Goal: Task Accomplishment & Management: Manage account settings

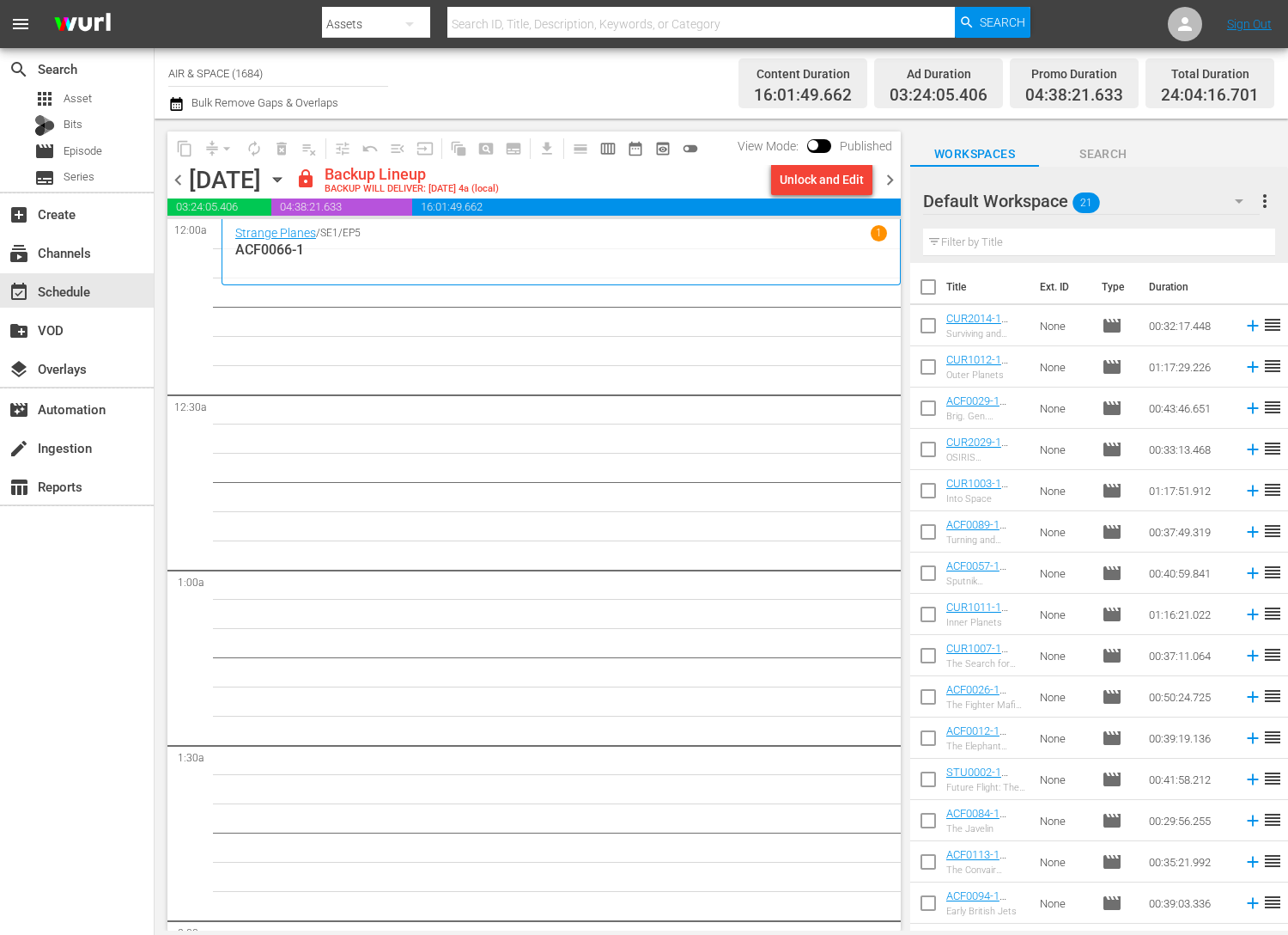
click at [287, 176] on icon "button" at bounding box center [277, 179] width 19 height 19
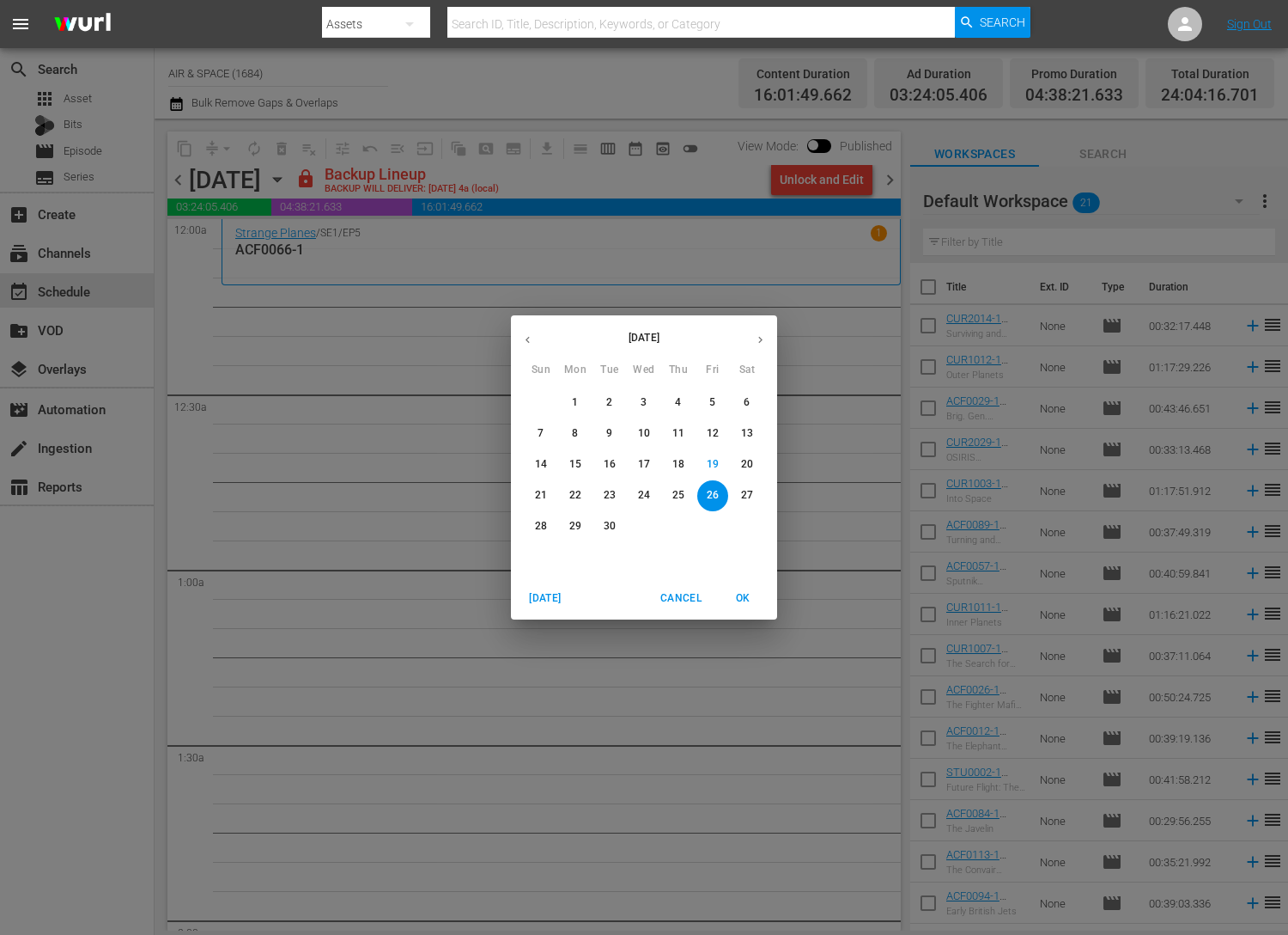
click at [530, 341] on icon "button" at bounding box center [527, 340] width 13 height 13
click at [679, 462] on p "14" at bounding box center [679, 465] width 12 height 15
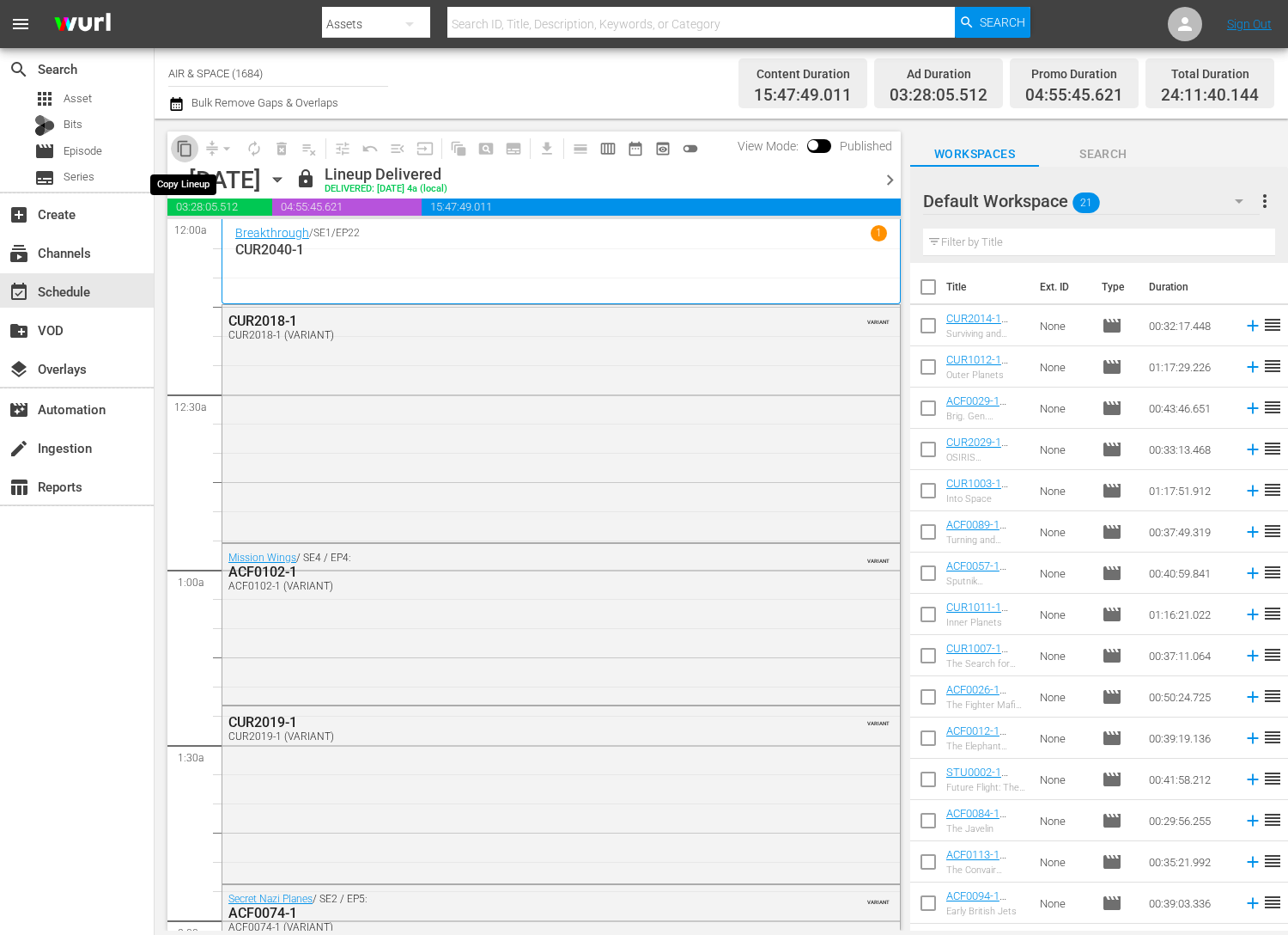
click at [187, 146] on span "content_copy" at bounding box center [184, 148] width 17 height 17
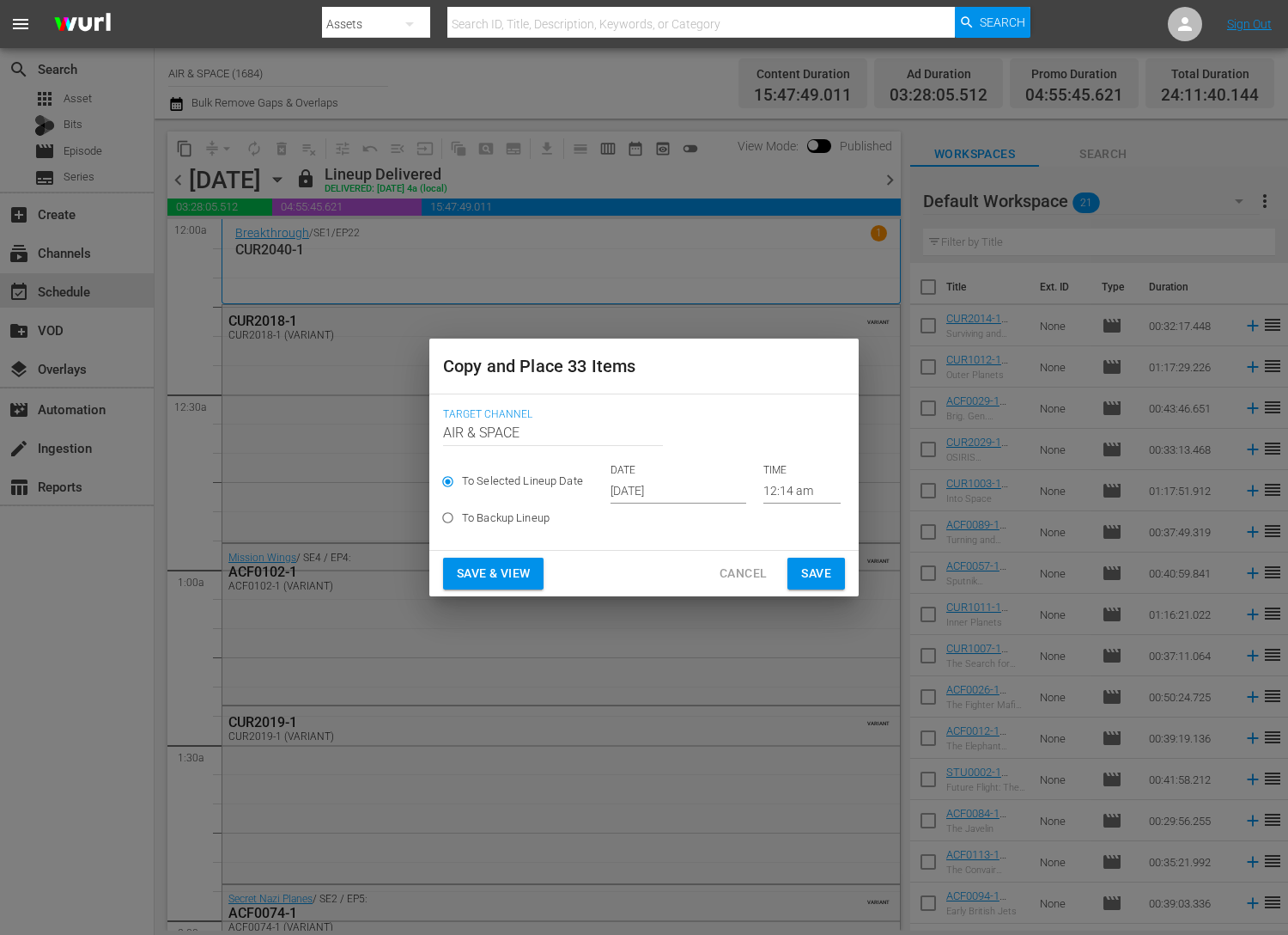
click at [671, 488] on input "[DATE]" at bounding box center [679, 490] width 136 height 26
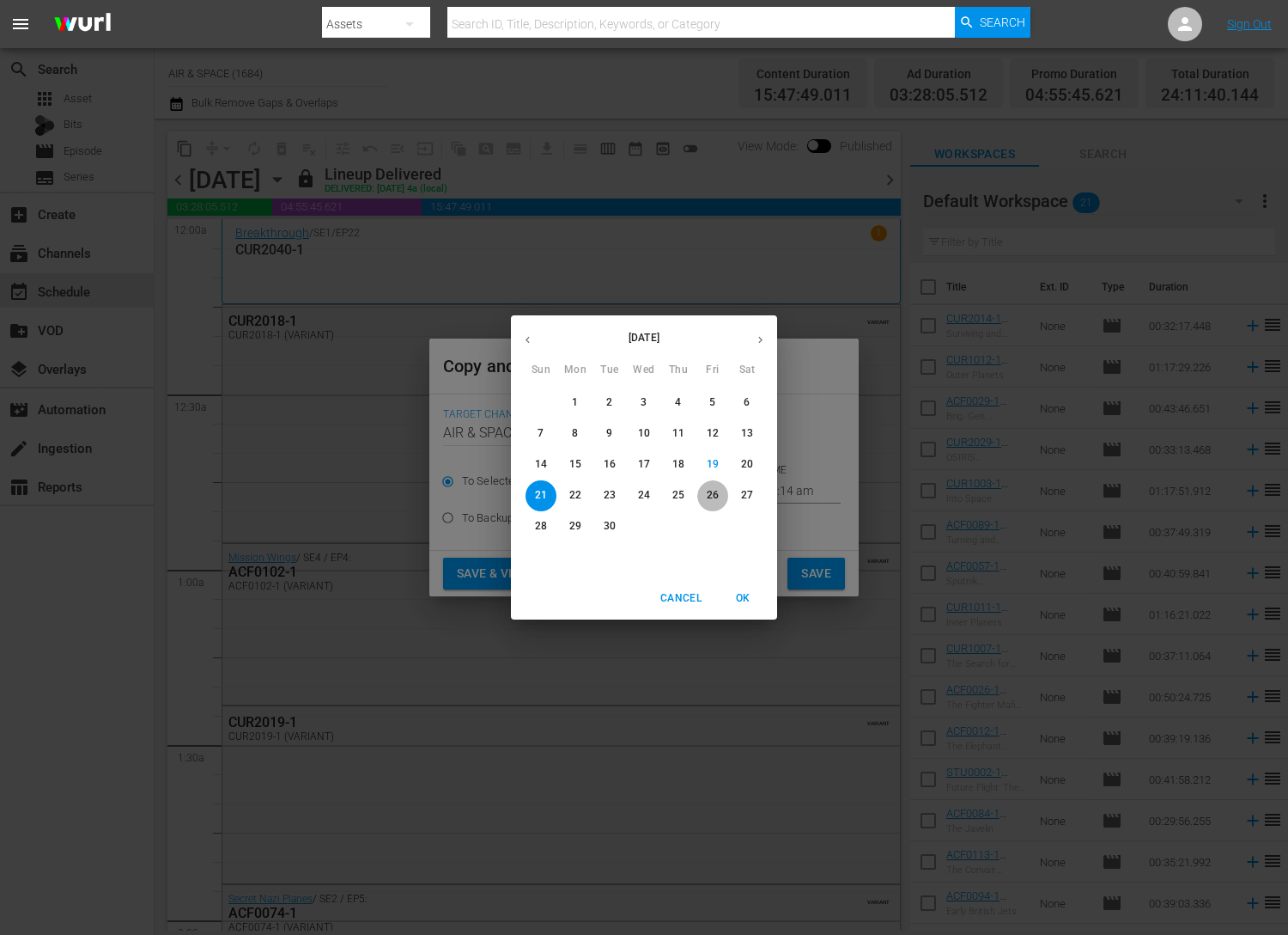
click at [716, 491] on p "26" at bounding box center [713, 495] width 12 height 15
type input "[DATE]"
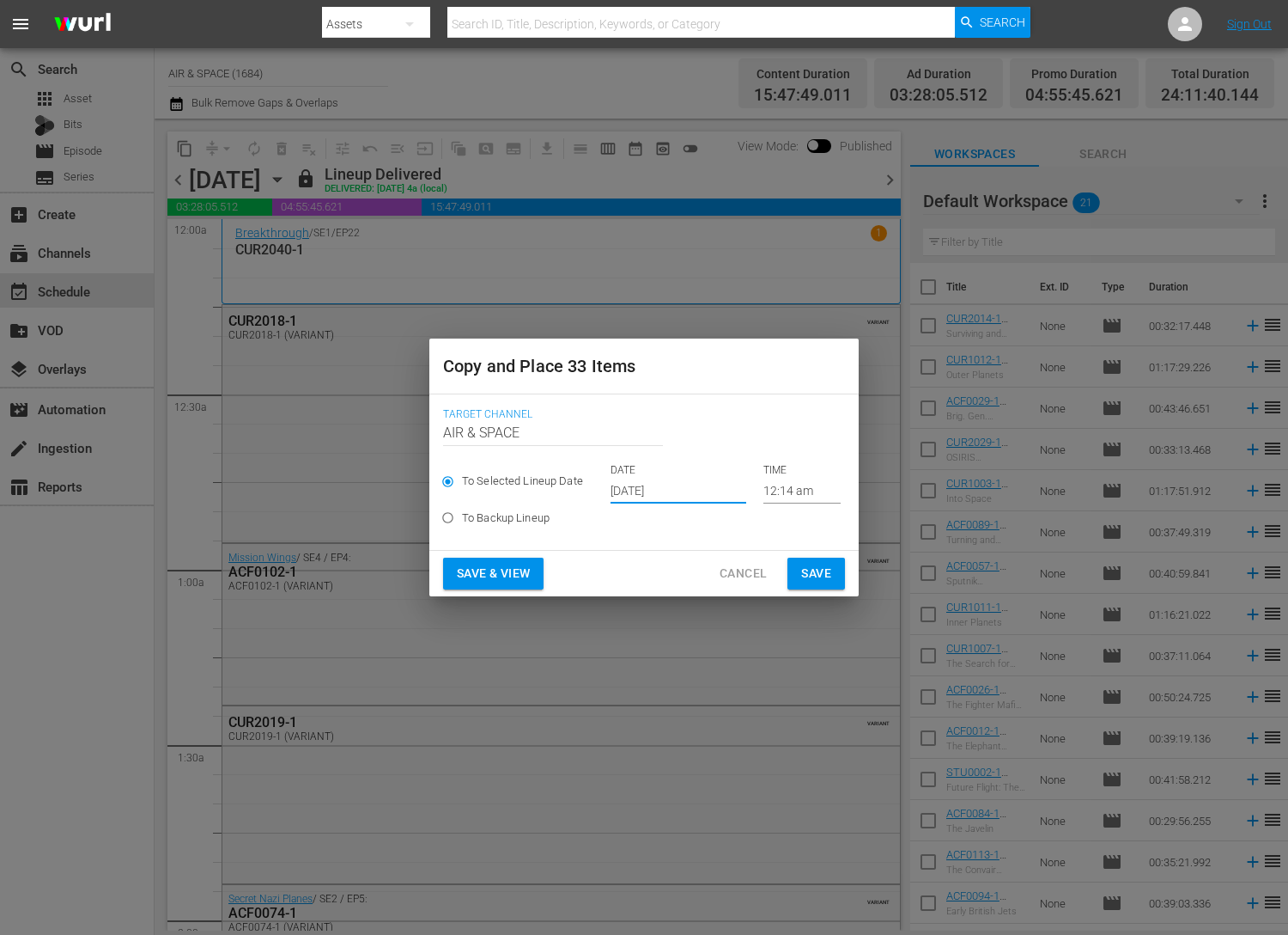
click at [814, 567] on span "Save" at bounding box center [817, 573] width 30 height 22
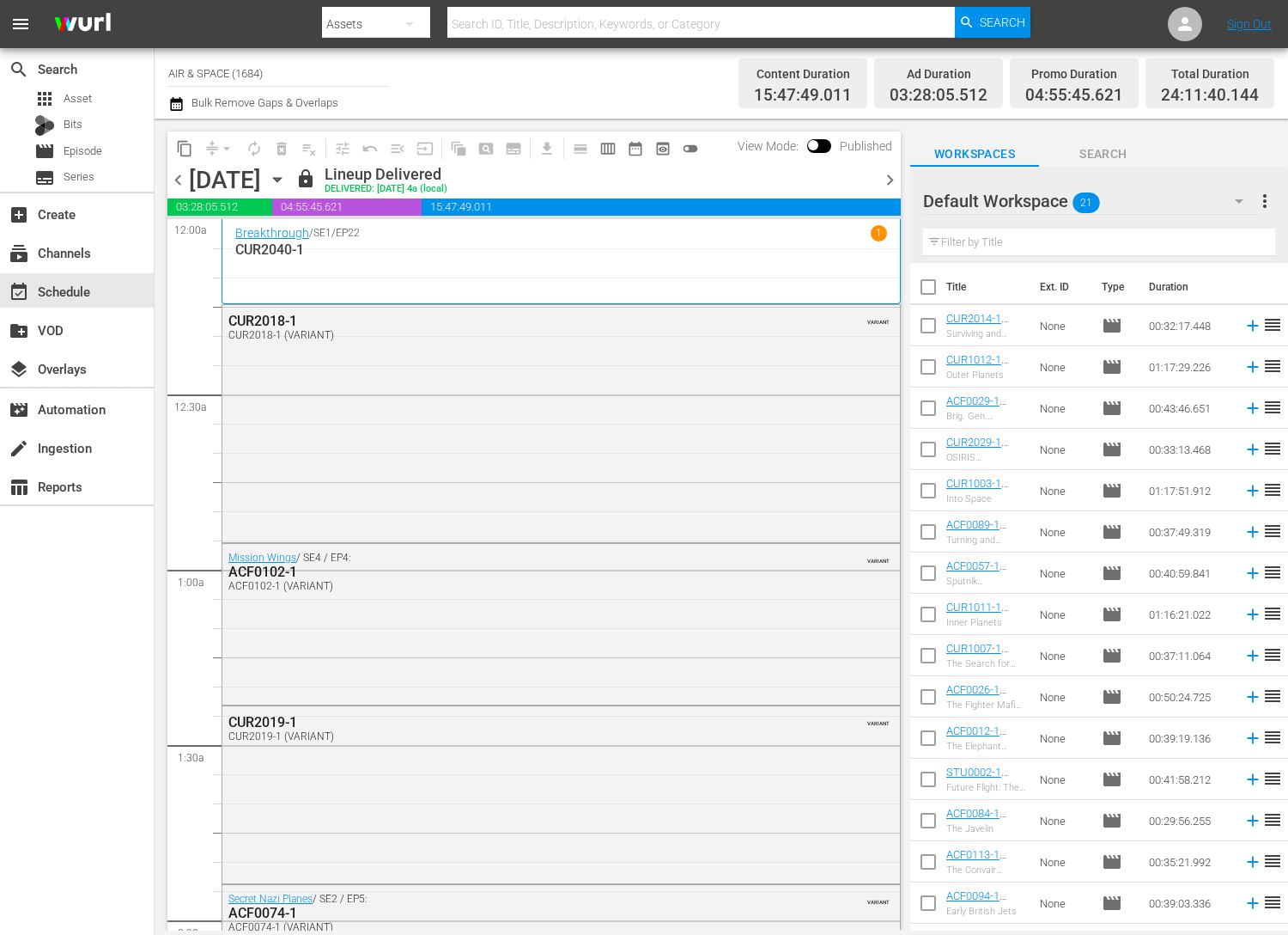
click at [287, 176] on icon "button" at bounding box center [277, 179] width 19 height 19
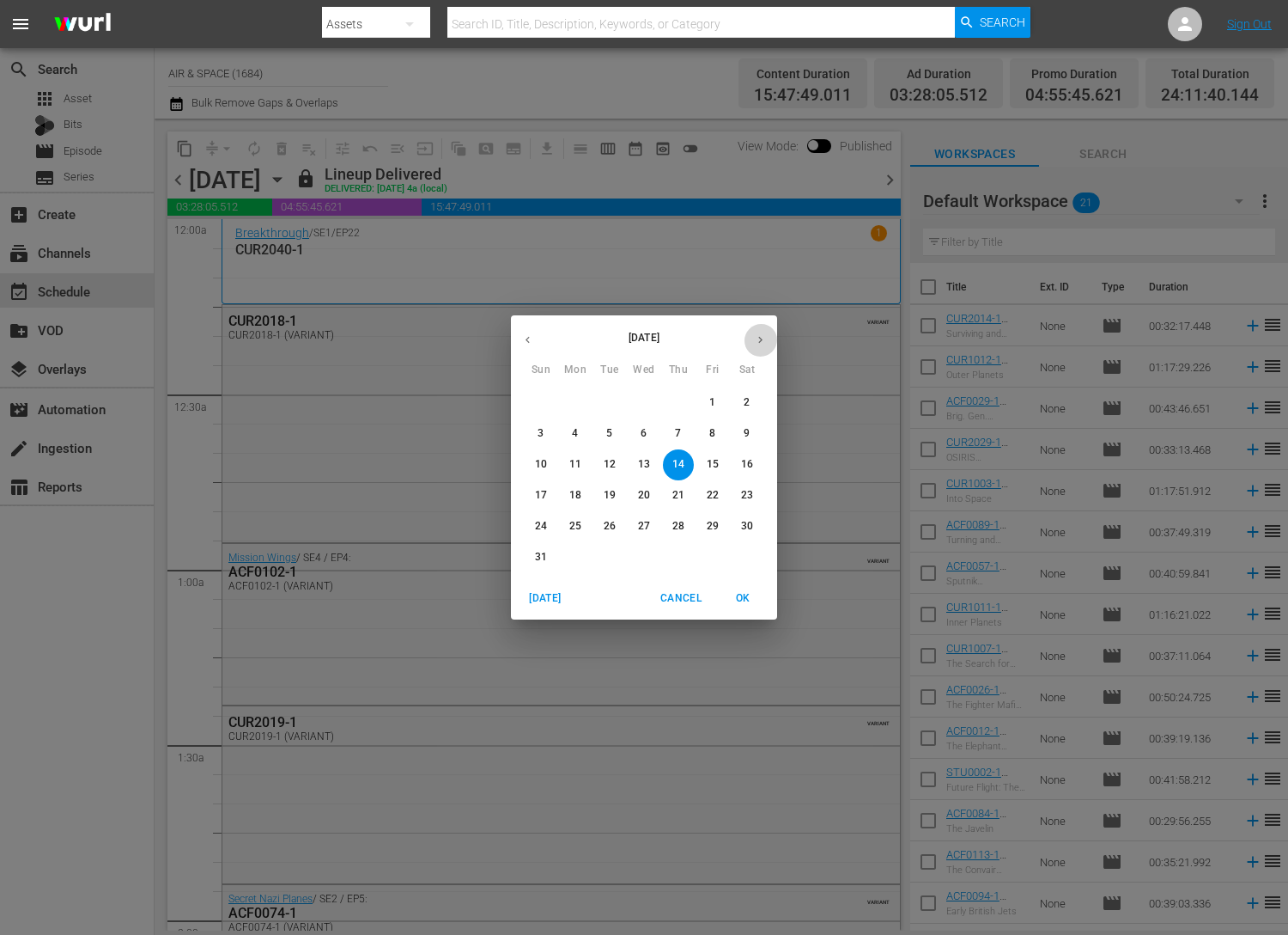
click at [759, 336] on icon "button" at bounding box center [760, 340] width 13 height 13
click at [717, 490] on p "26" at bounding box center [713, 495] width 12 height 15
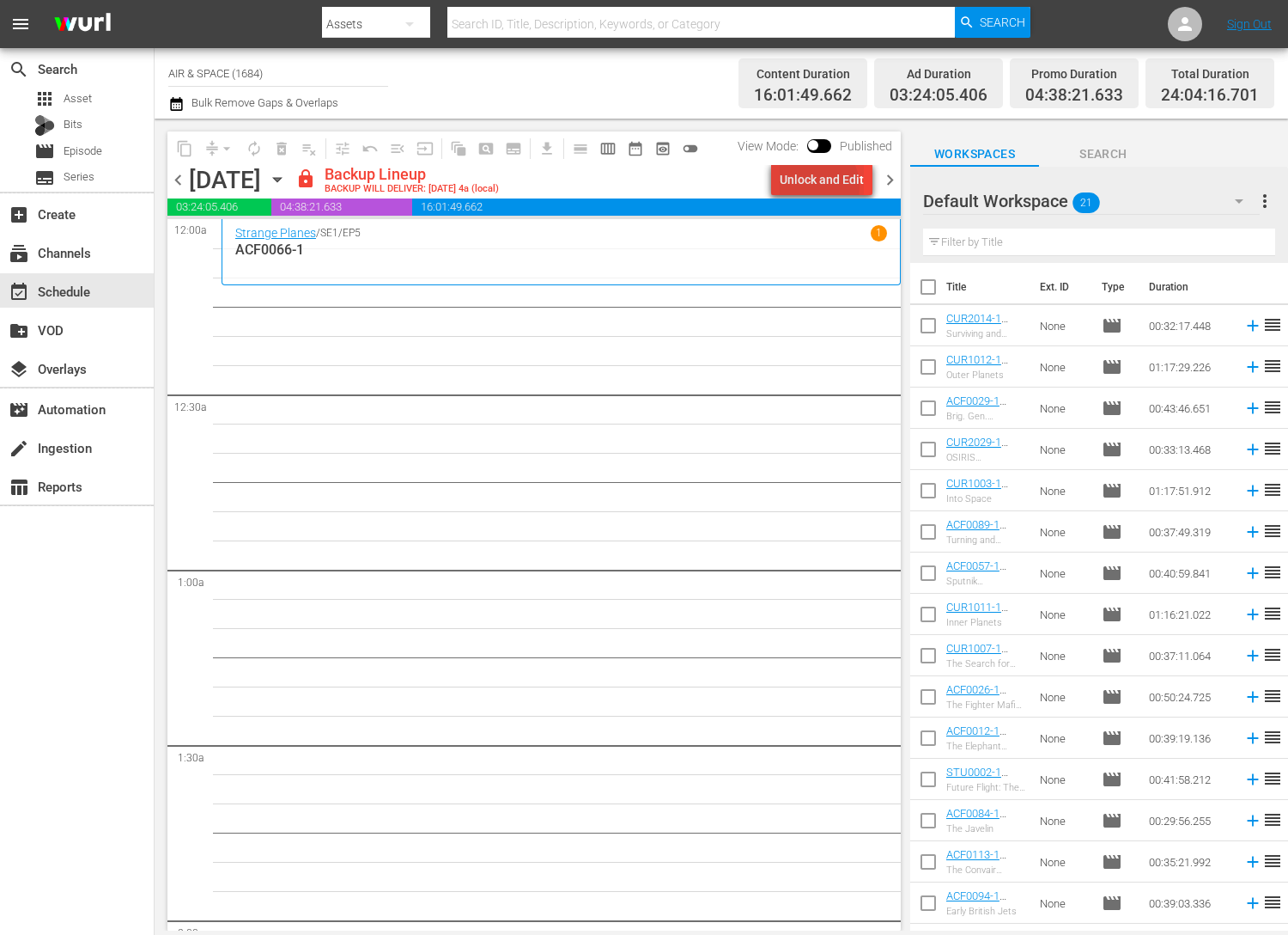
click at [818, 187] on div "Unlock and Edit" at bounding box center [822, 179] width 84 height 31
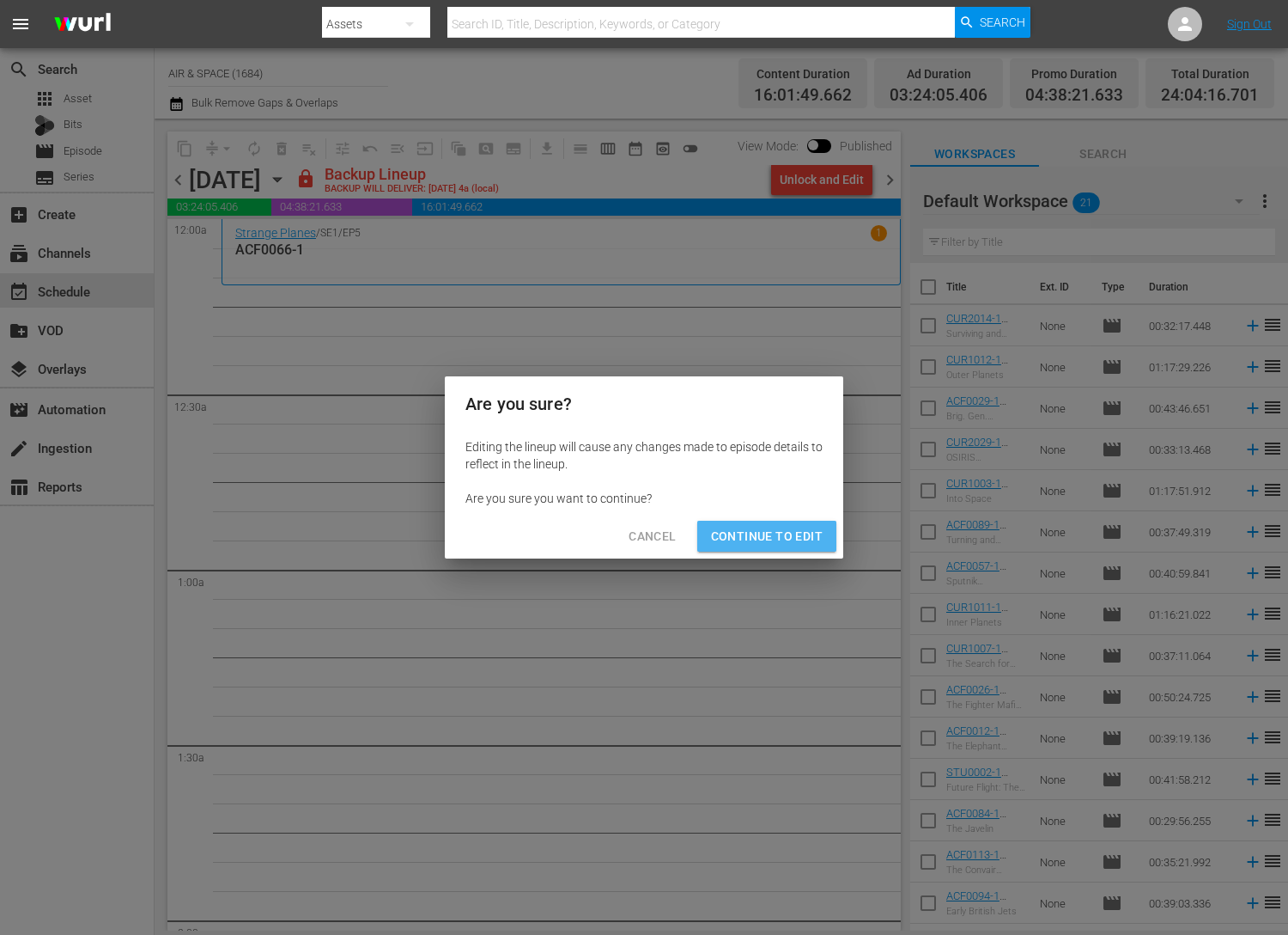
click at [750, 525] on span "Continue to Edit" at bounding box center [767, 536] width 112 height 22
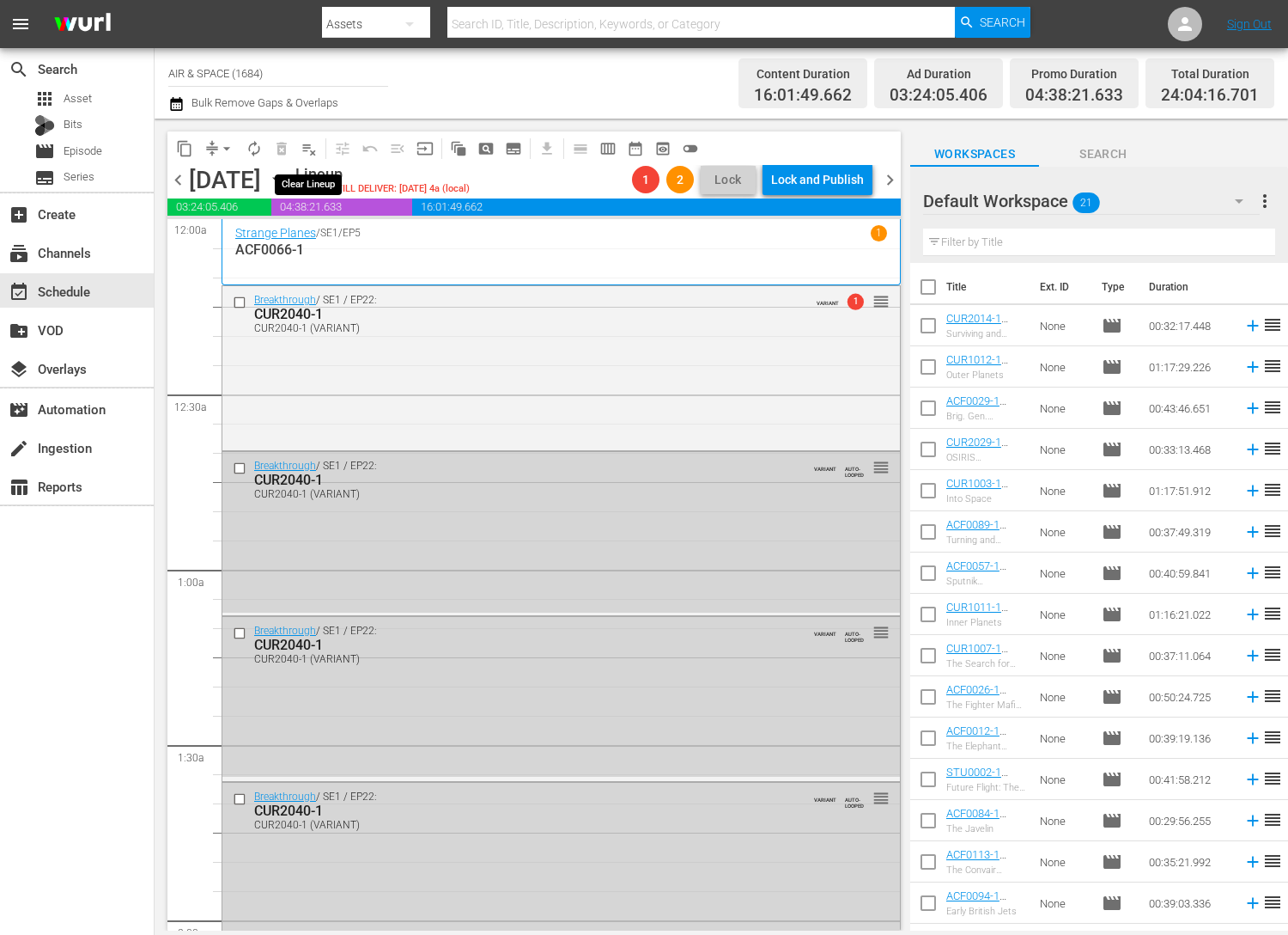
click at [311, 150] on span "playlist_remove_outlined" at bounding box center [309, 148] width 17 height 17
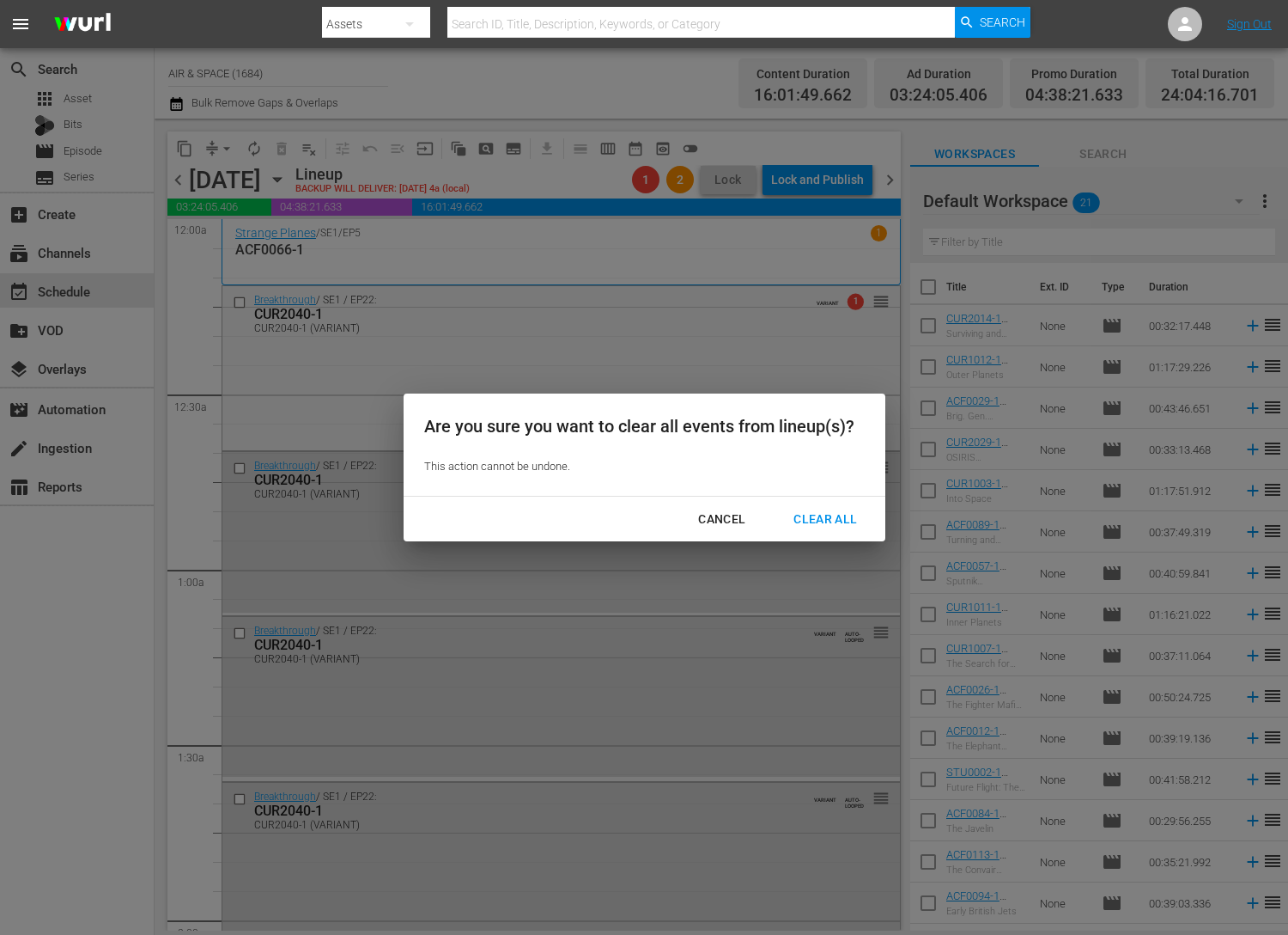
click at [825, 513] on div "Clear All" at bounding box center [825, 519] width 91 height 22
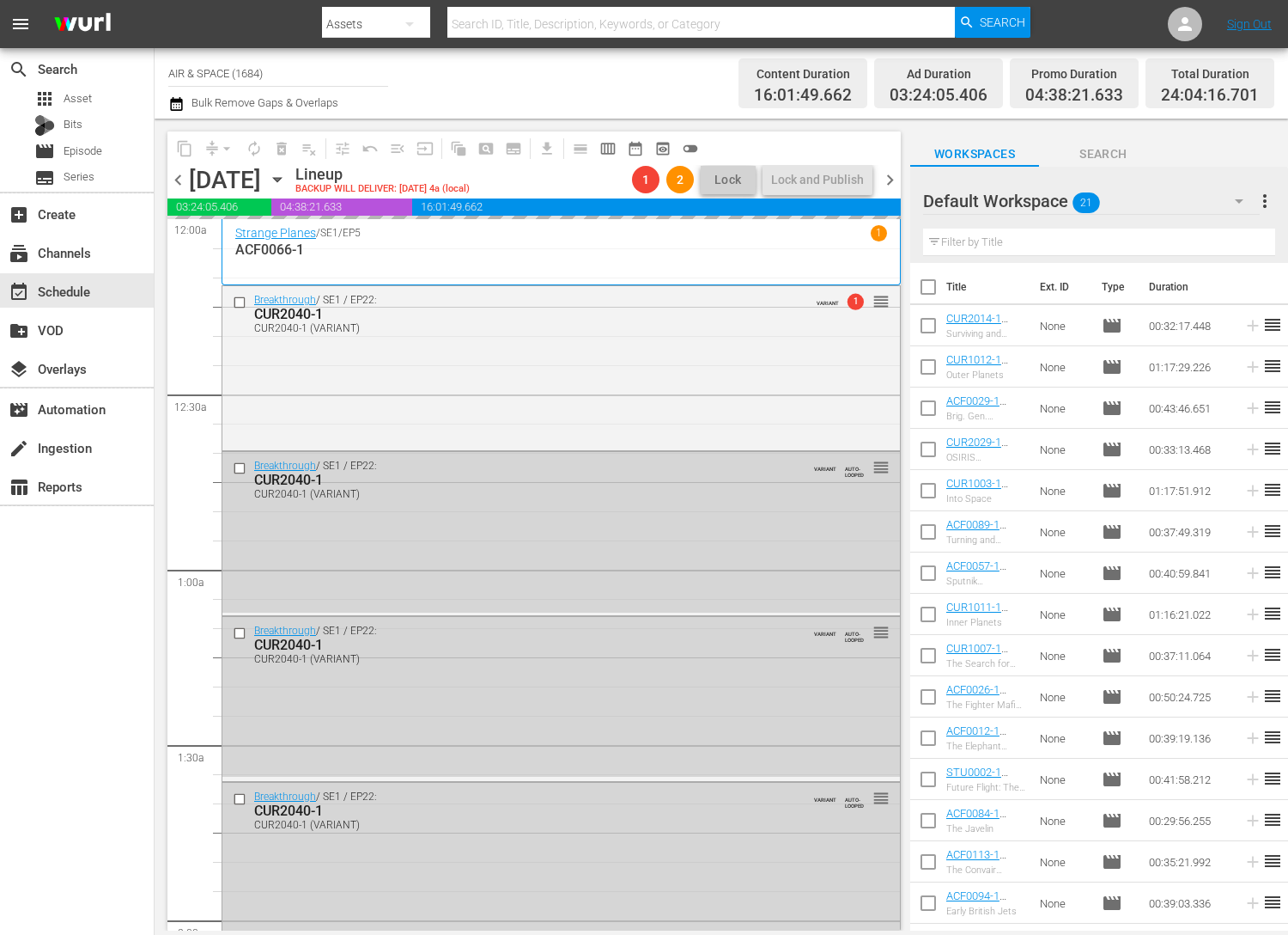
click at [179, 171] on span "chevron_left" at bounding box center [179, 180] width 22 height 22
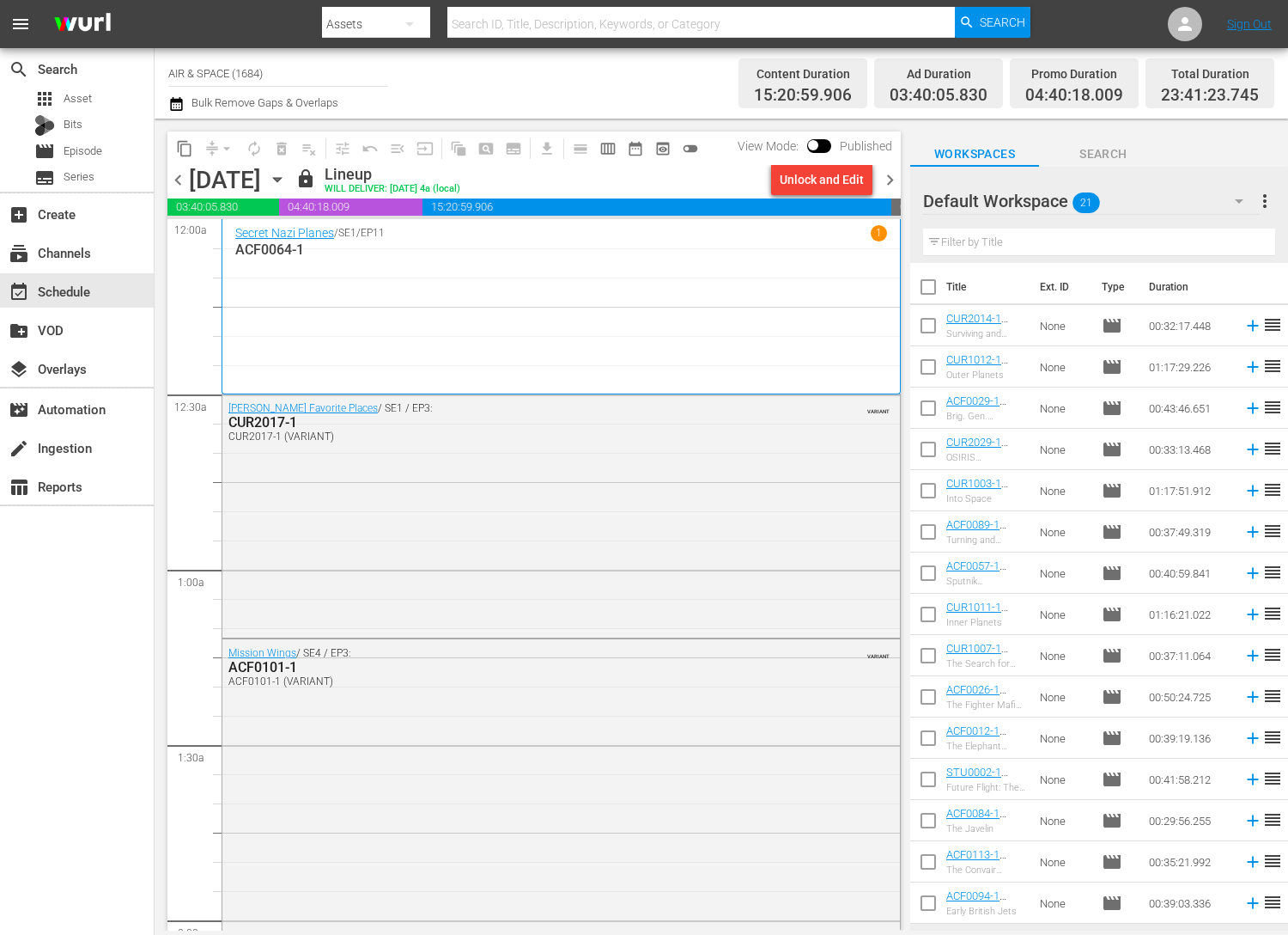
click at [281, 179] on icon "button" at bounding box center [278, 180] width 8 height 4
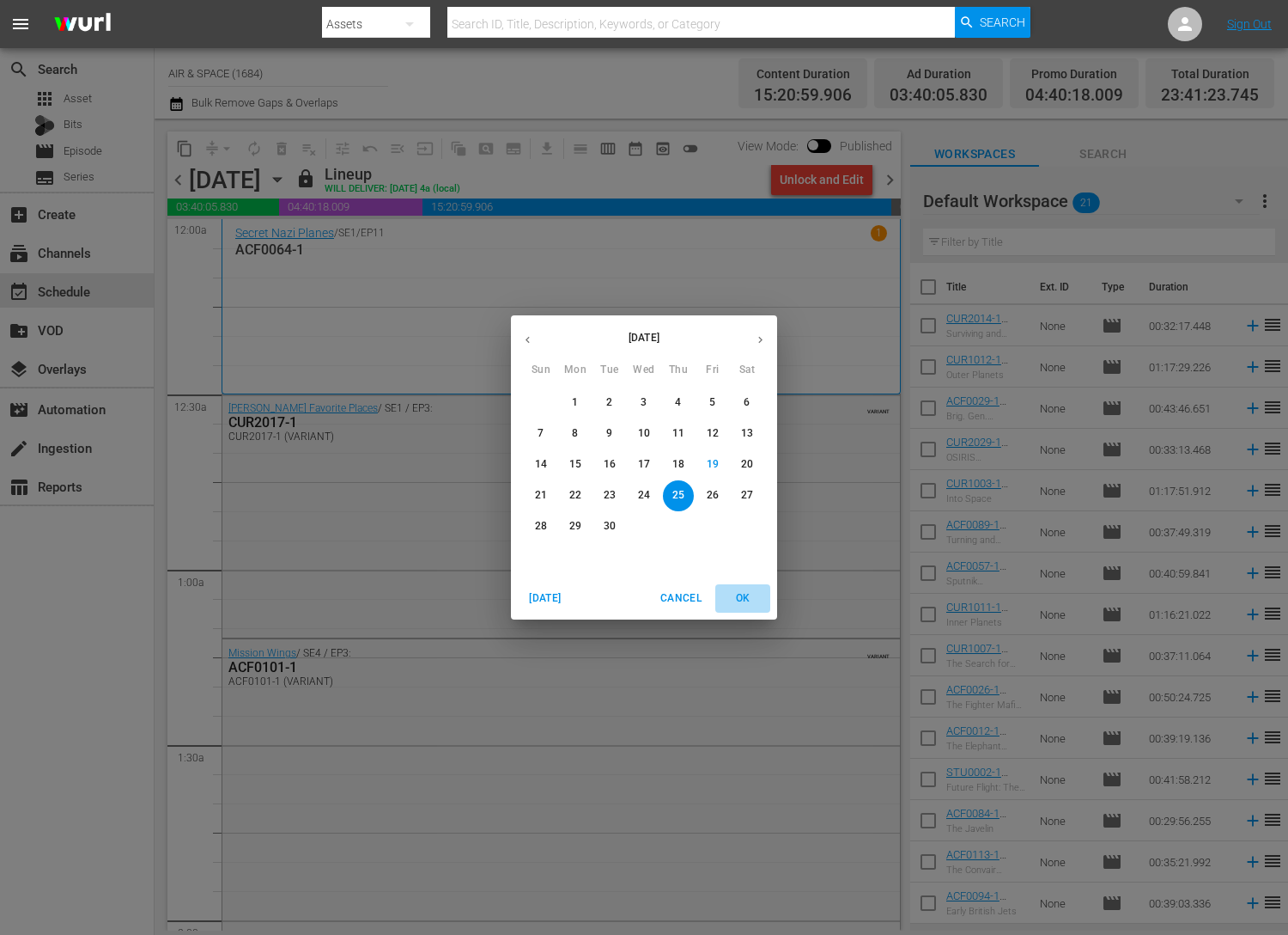
click at [747, 598] on span "OK" at bounding box center [742, 598] width 41 height 18
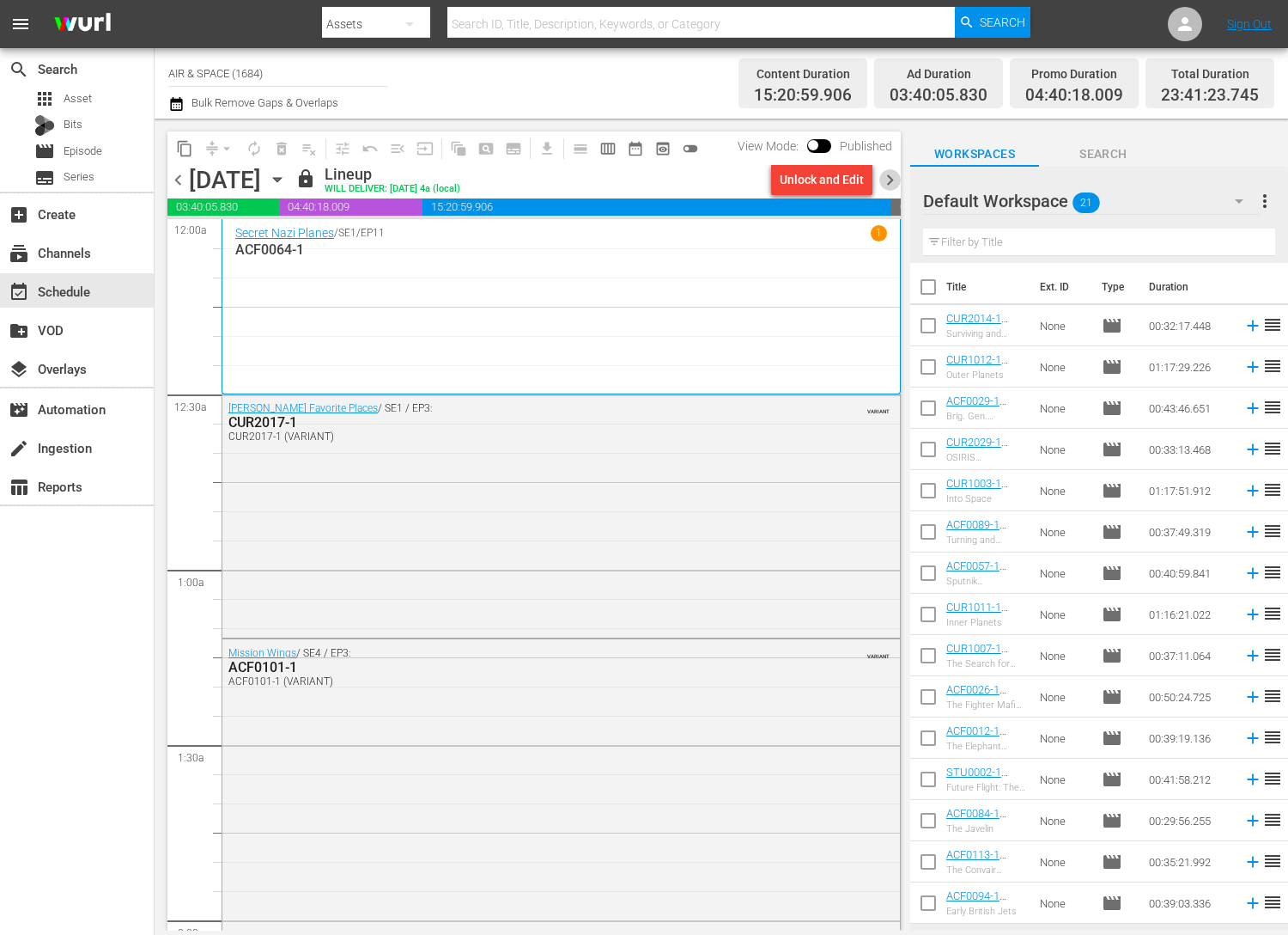
click at [895, 169] on span "chevron_right" at bounding box center [891, 180] width 22 height 22
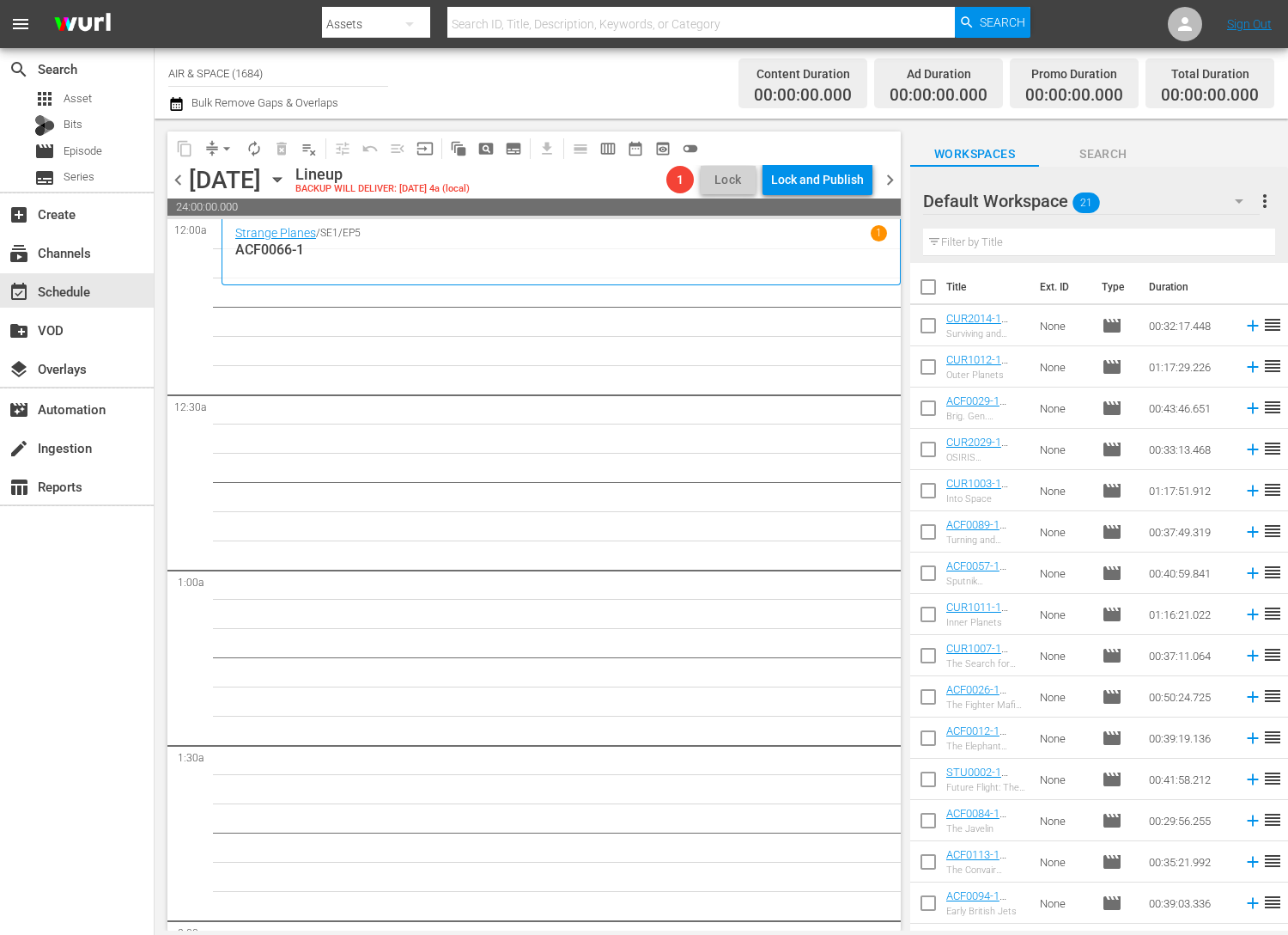
click at [281, 178] on icon "button" at bounding box center [278, 180] width 8 height 4
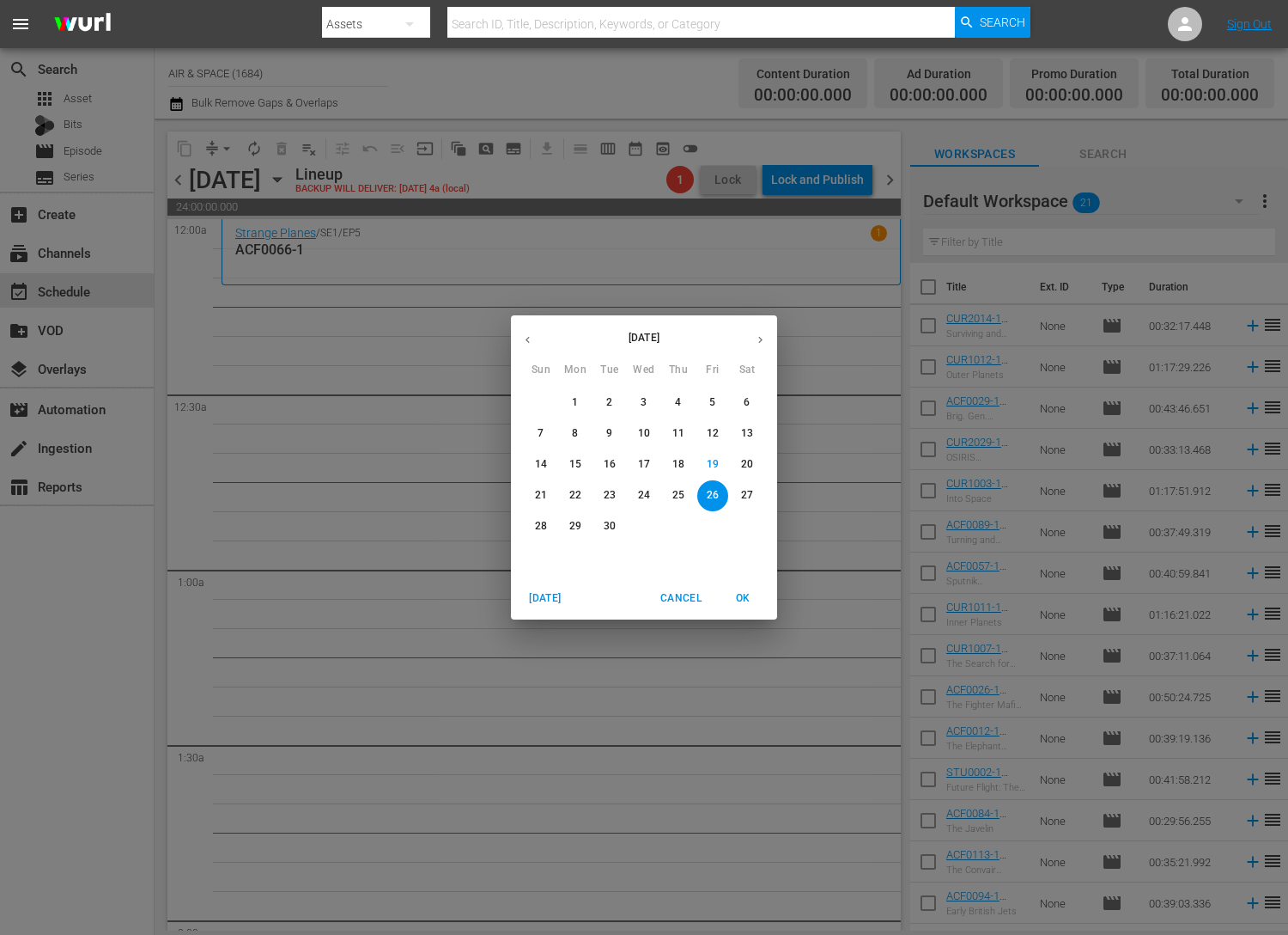
click at [528, 344] on icon "button" at bounding box center [527, 340] width 13 height 13
click at [679, 458] on p "14" at bounding box center [679, 465] width 12 height 15
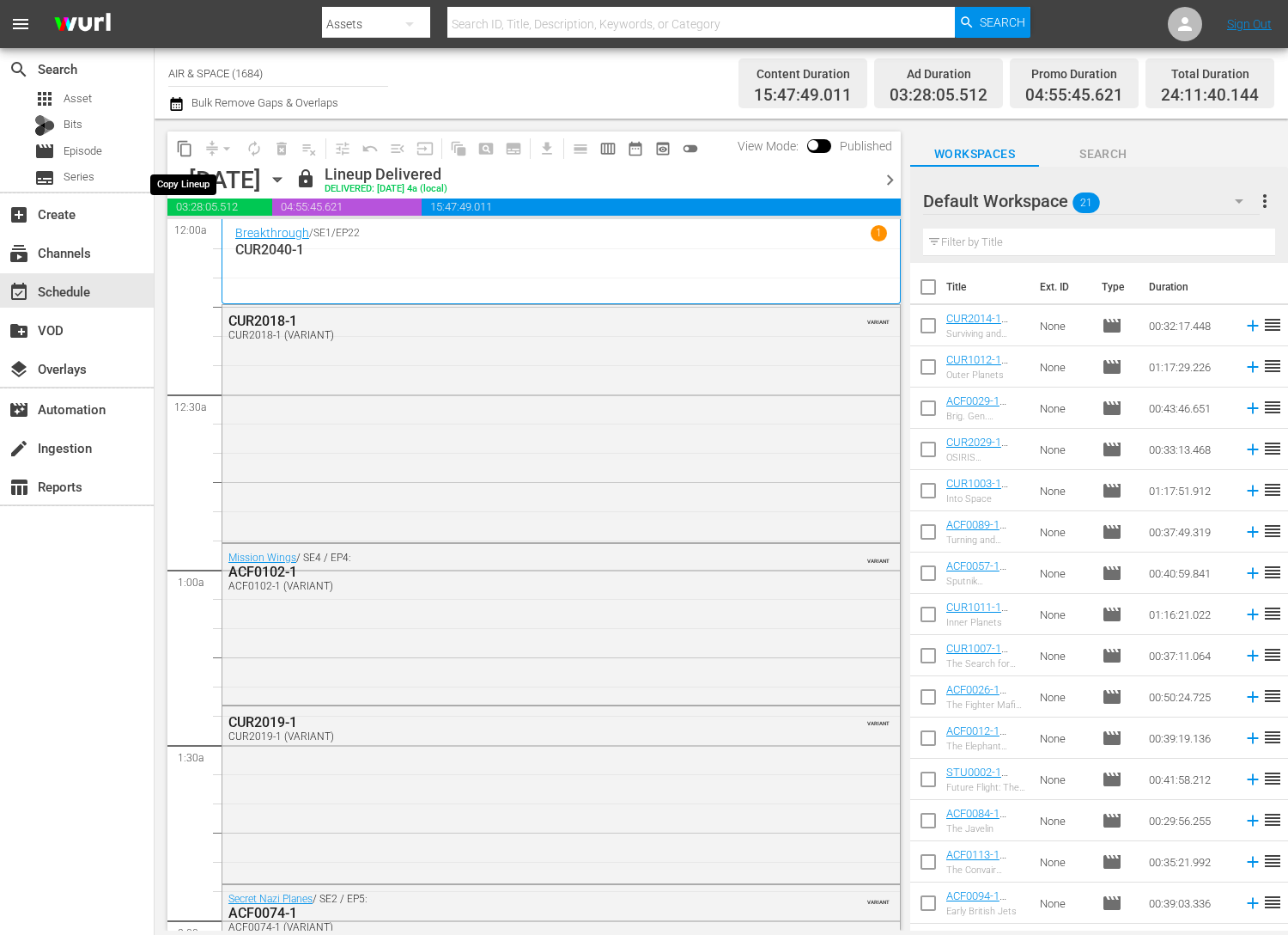
click at [183, 144] on span "content_copy" at bounding box center [184, 148] width 17 height 17
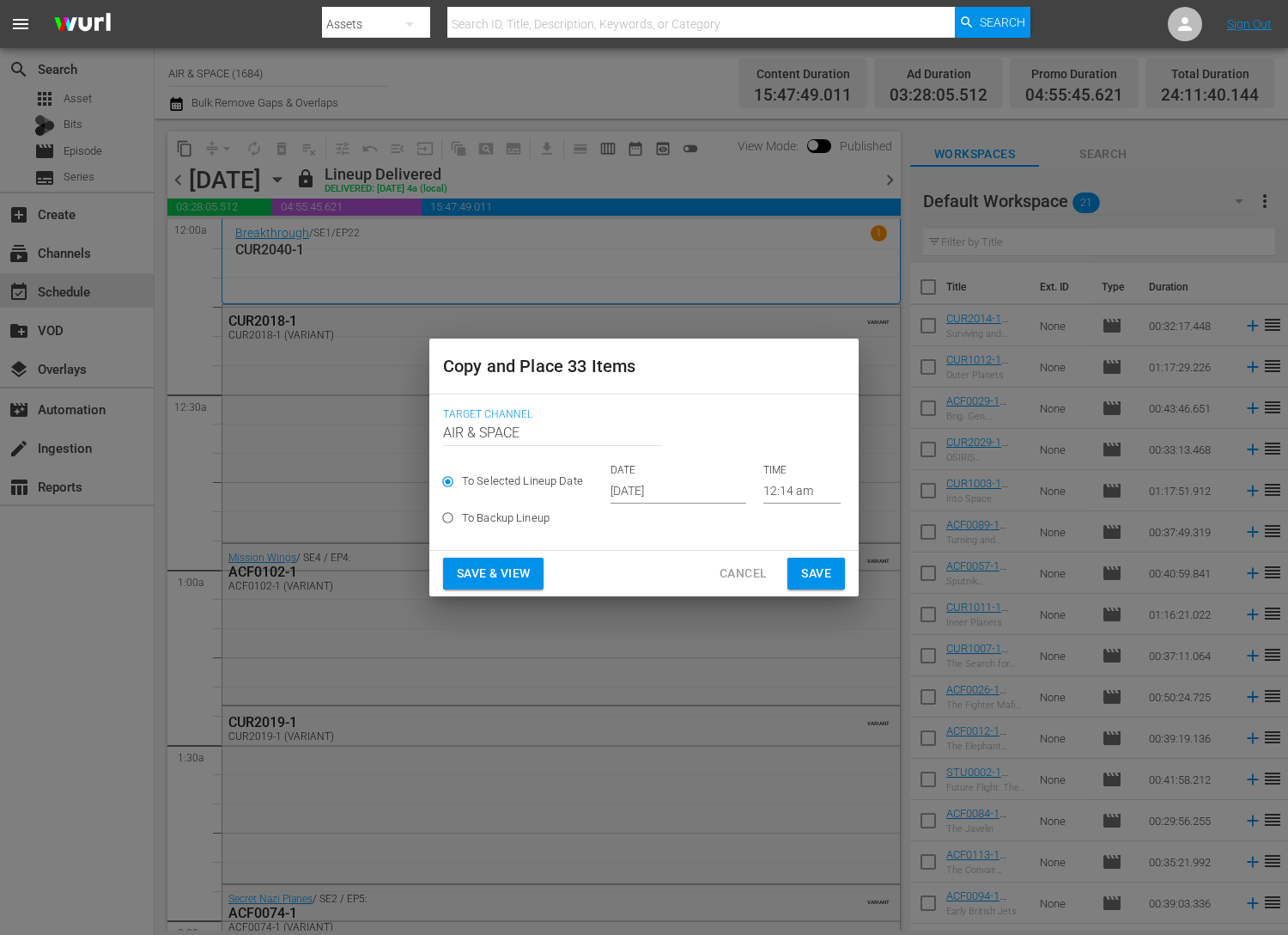
click at [653, 483] on input "[DATE]" at bounding box center [679, 490] width 136 height 26
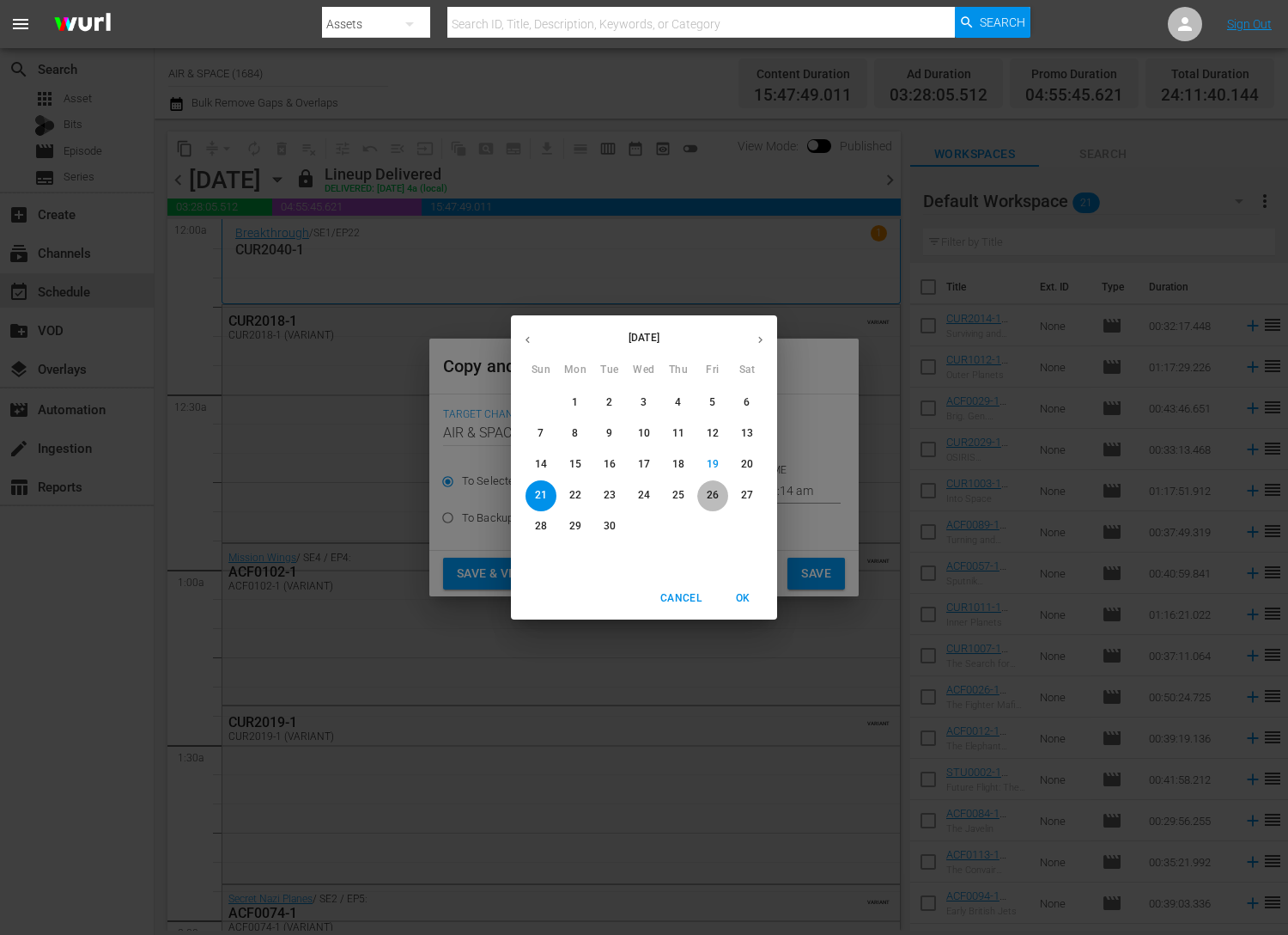
click at [716, 489] on p "26" at bounding box center [713, 495] width 12 height 15
type input "[DATE]"
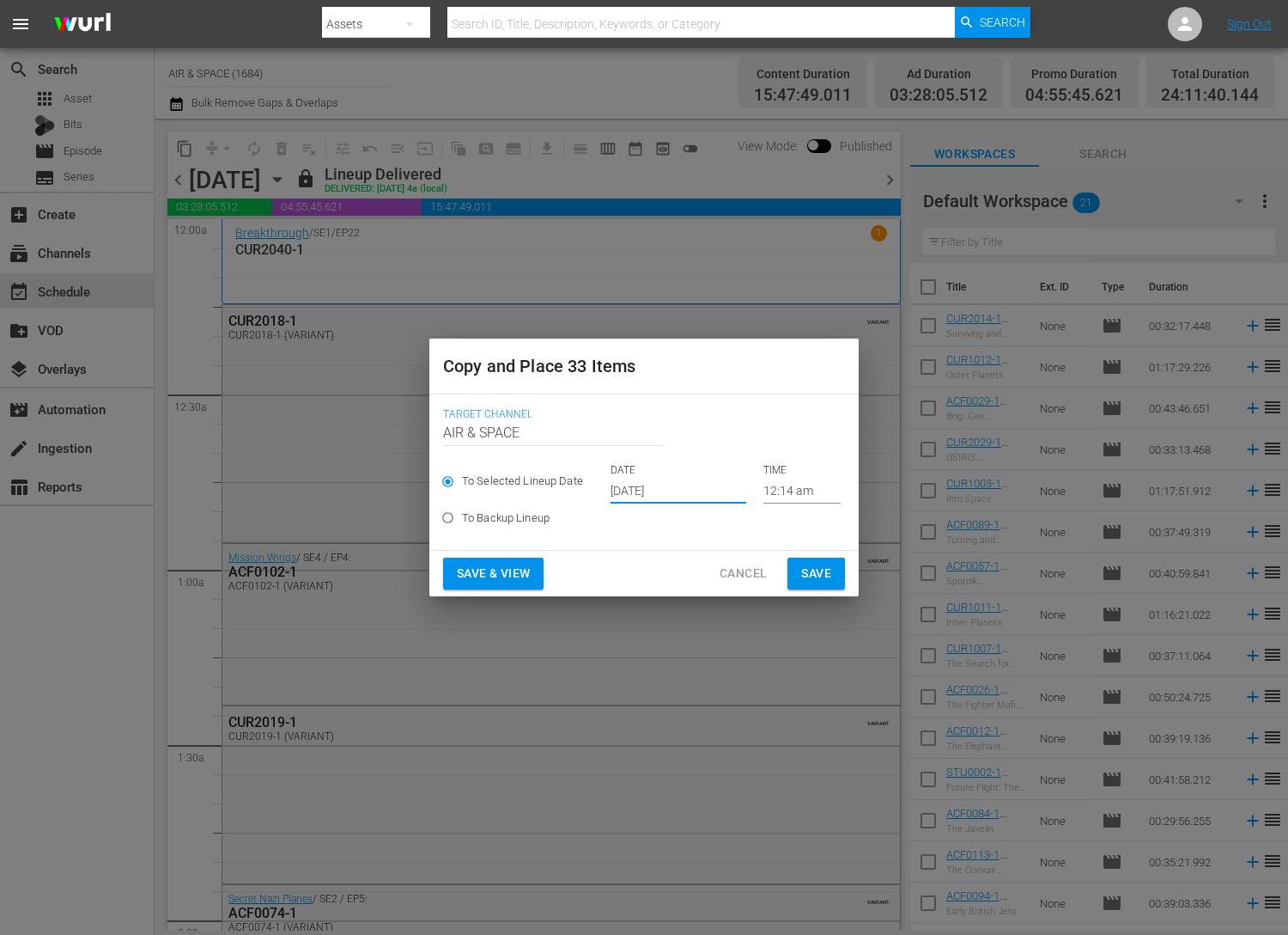
click at [817, 577] on span "Save" at bounding box center [817, 573] width 30 height 22
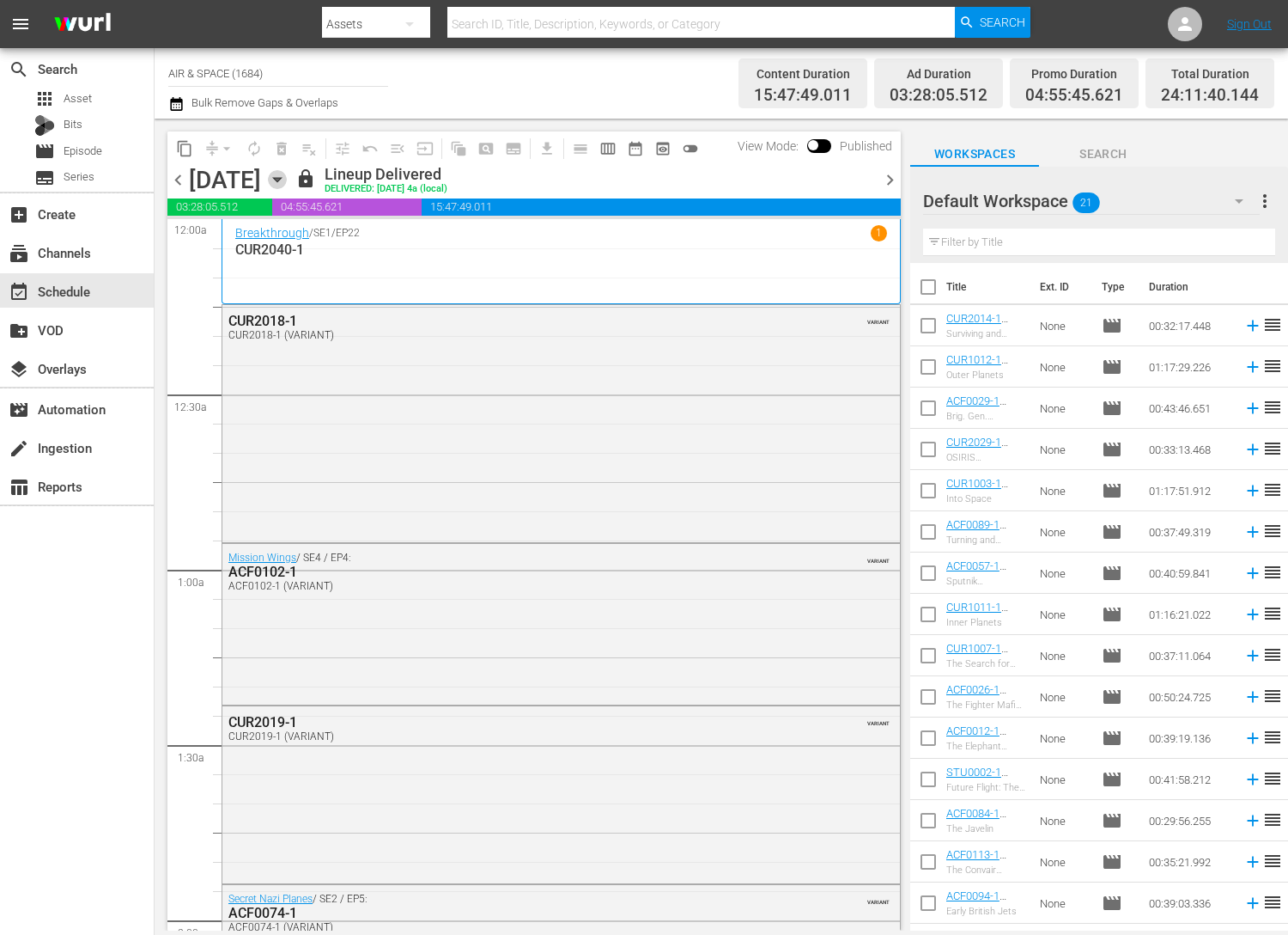
click at [287, 172] on icon "button" at bounding box center [277, 179] width 19 height 19
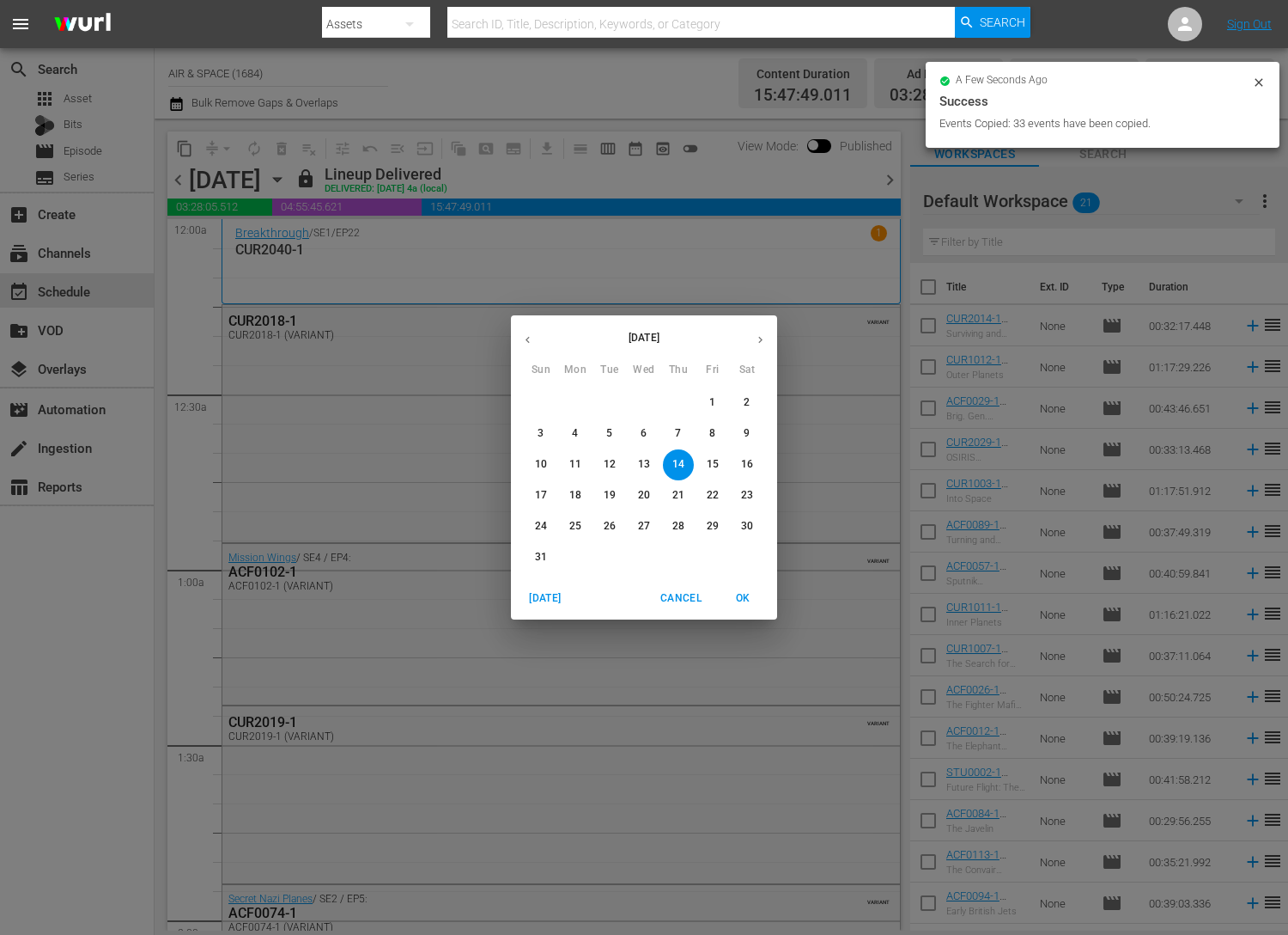
click at [759, 340] on icon "button" at bounding box center [760, 340] width 13 height 13
click at [715, 499] on p "26" at bounding box center [713, 495] width 12 height 15
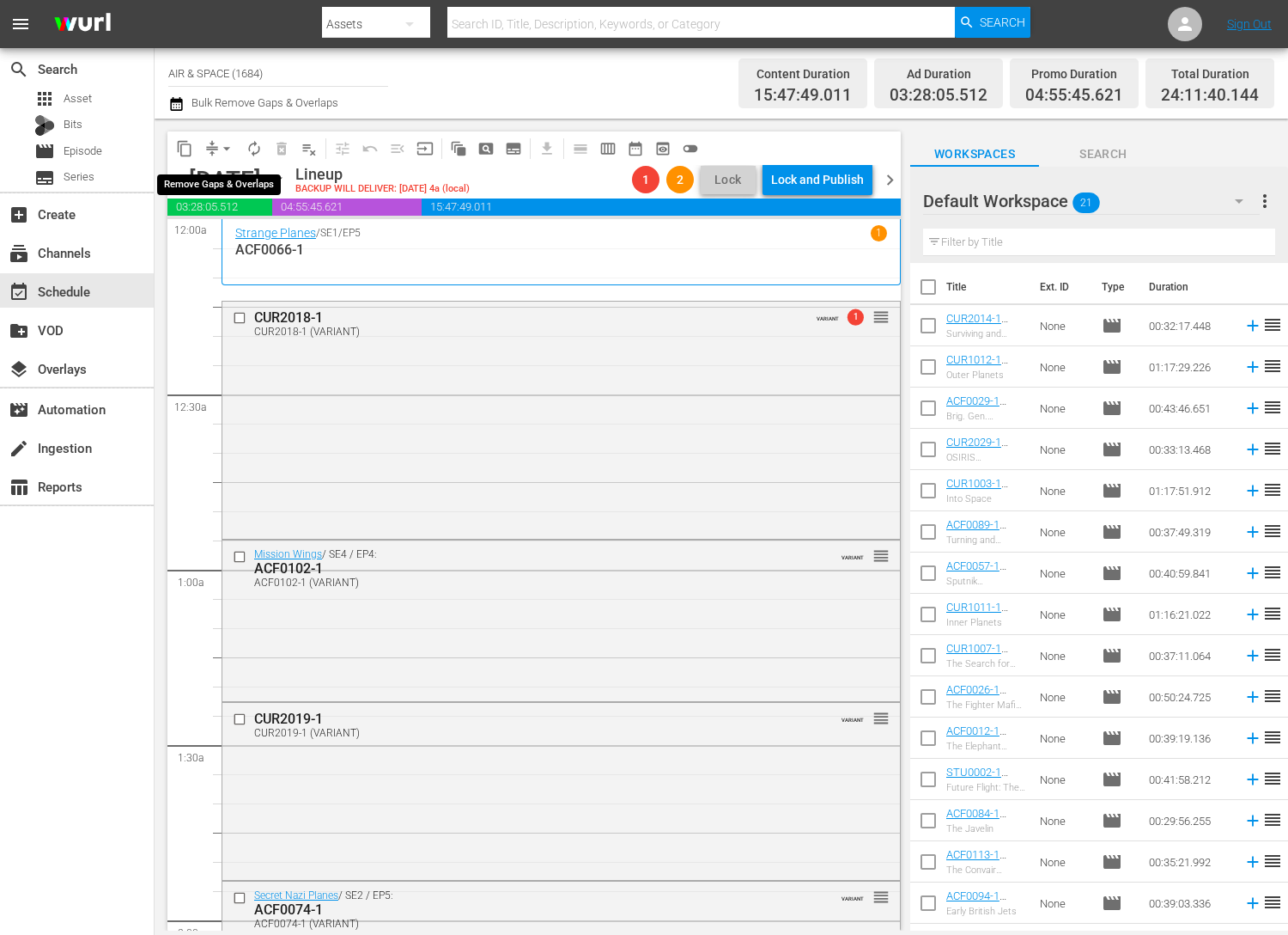
click at [230, 144] on span "arrow_drop_down" at bounding box center [226, 148] width 17 height 17
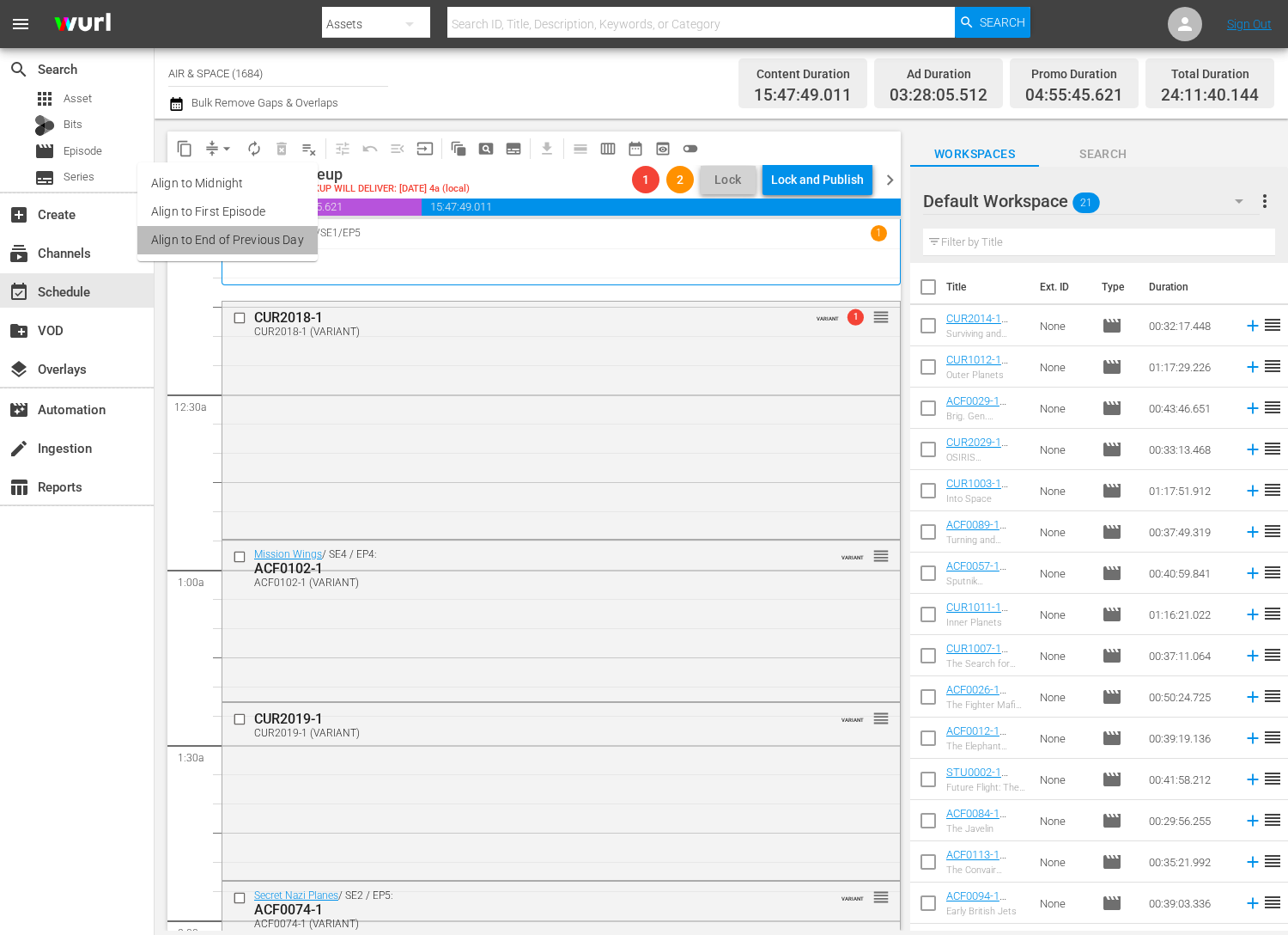
click at [249, 241] on li "Align to End of Previous Day" at bounding box center [228, 240] width 181 height 28
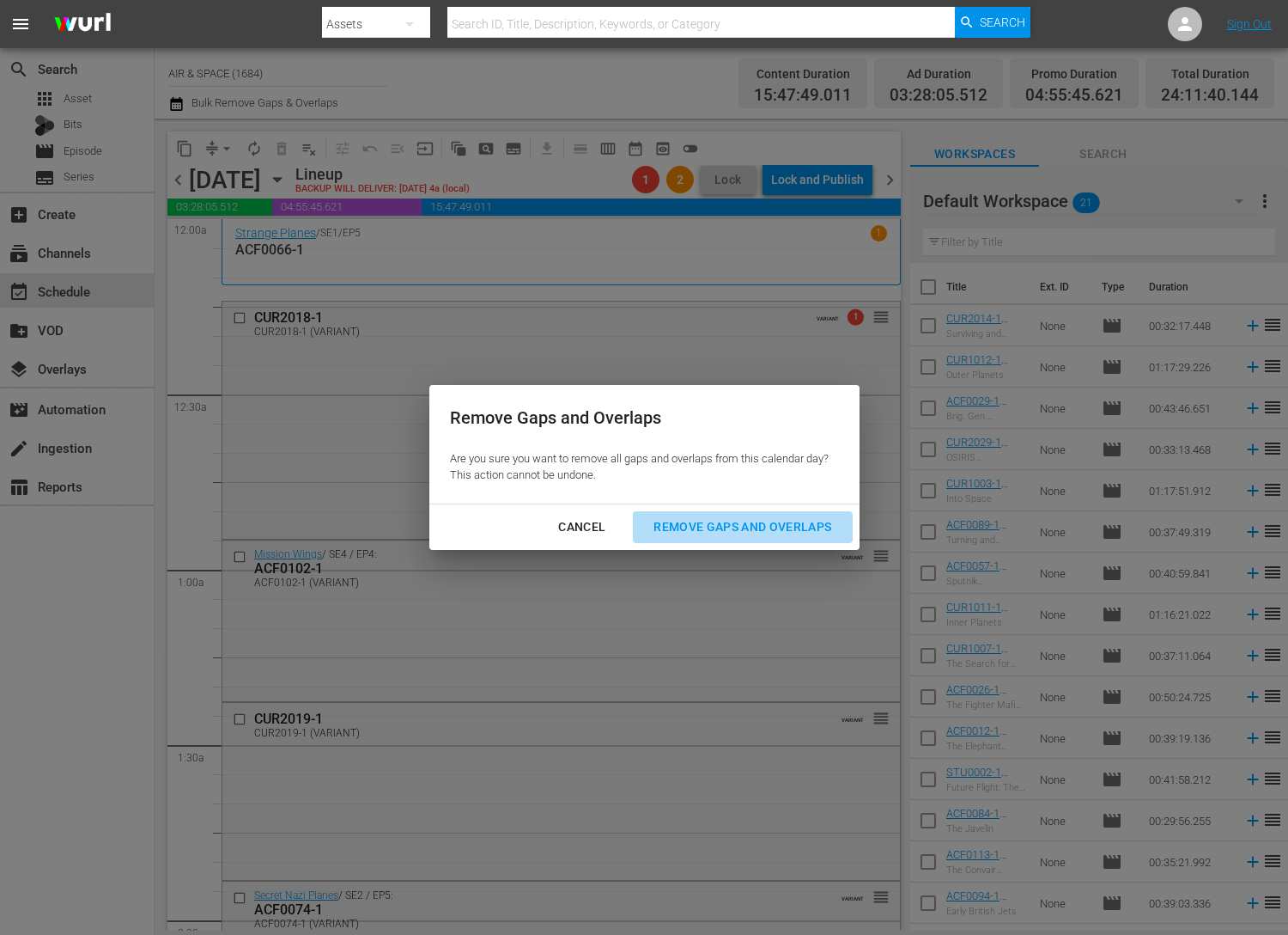
click at [757, 525] on div "Remove Gaps and Overlaps" at bounding box center [743, 527] width 206 height 22
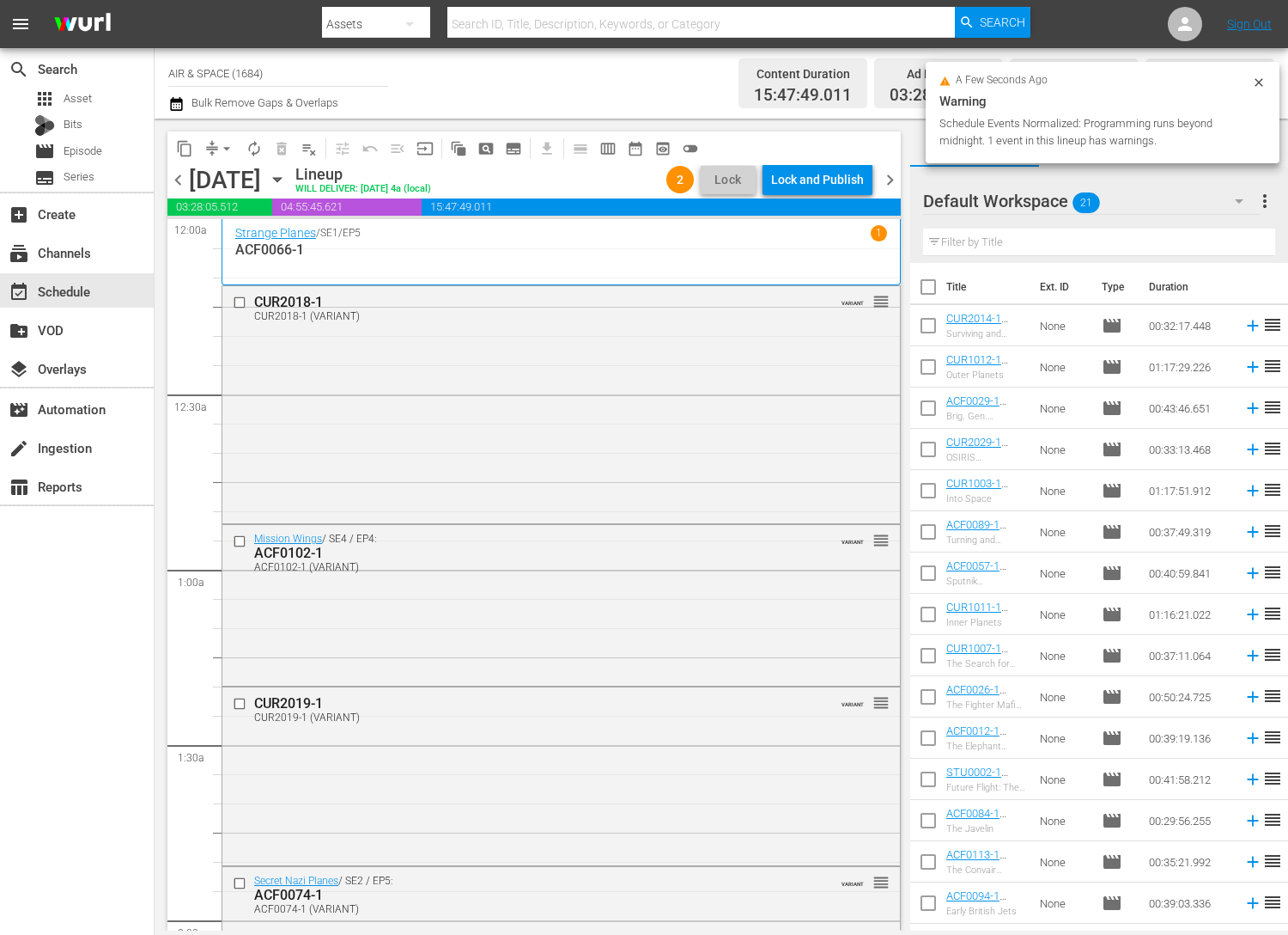
click at [833, 189] on div "Lock and Publish" at bounding box center [817, 179] width 93 height 31
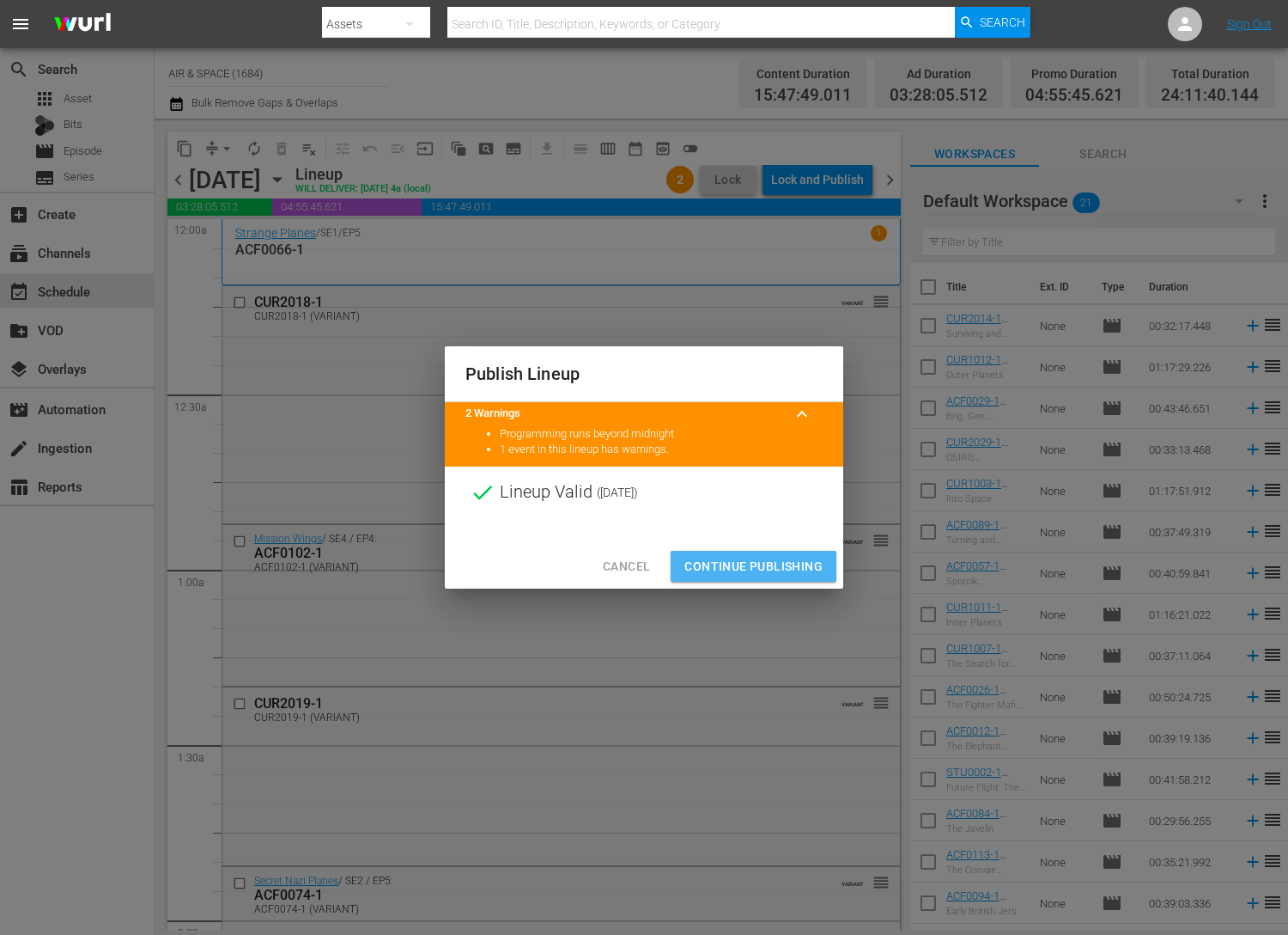
click at [717, 563] on span "Continue Publishing" at bounding box center [754, 567] width 138 height 22
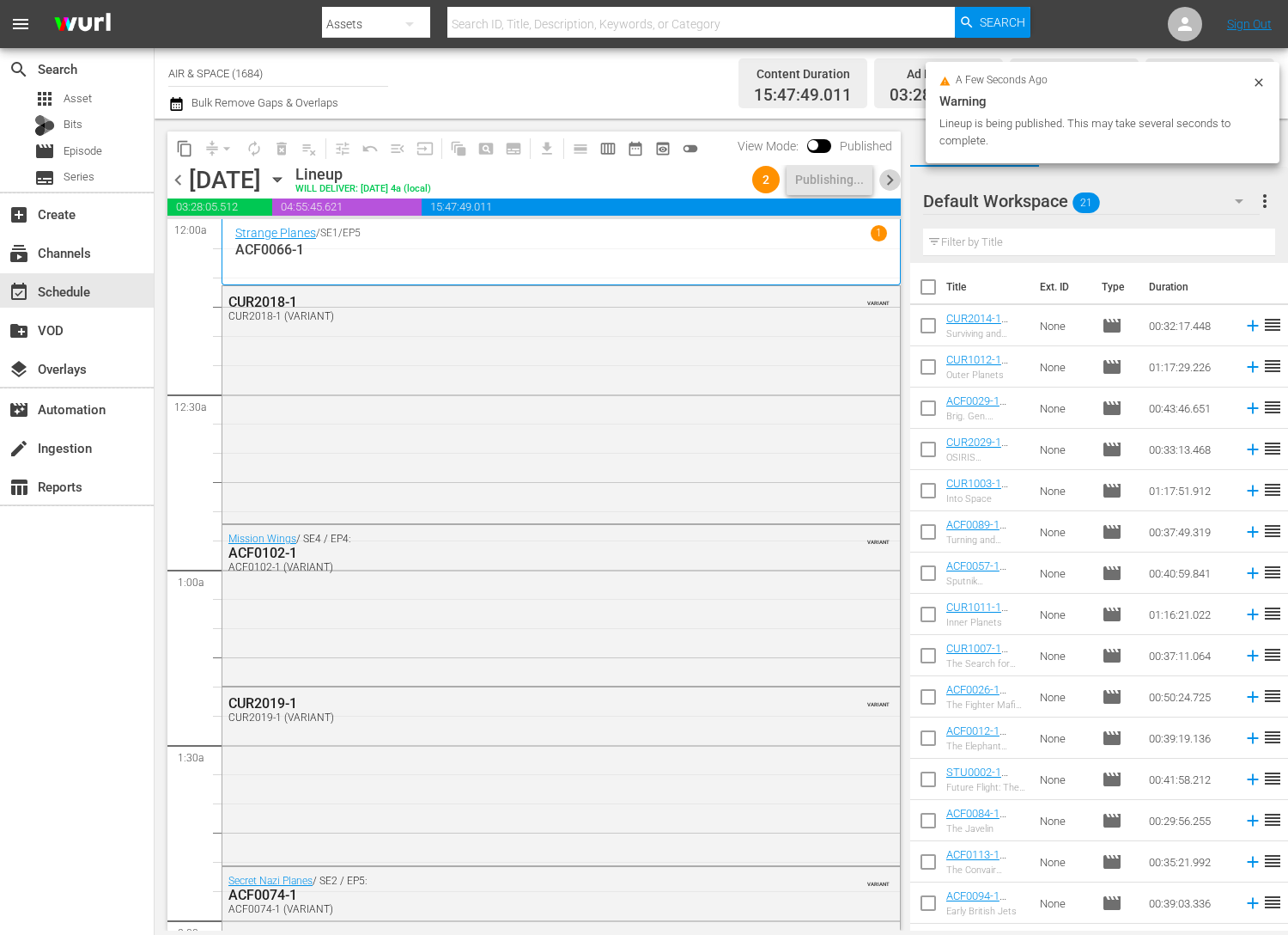
click at [893, 173] on span "chevron_right" at bounding box center [891, 180] width 22 height 22
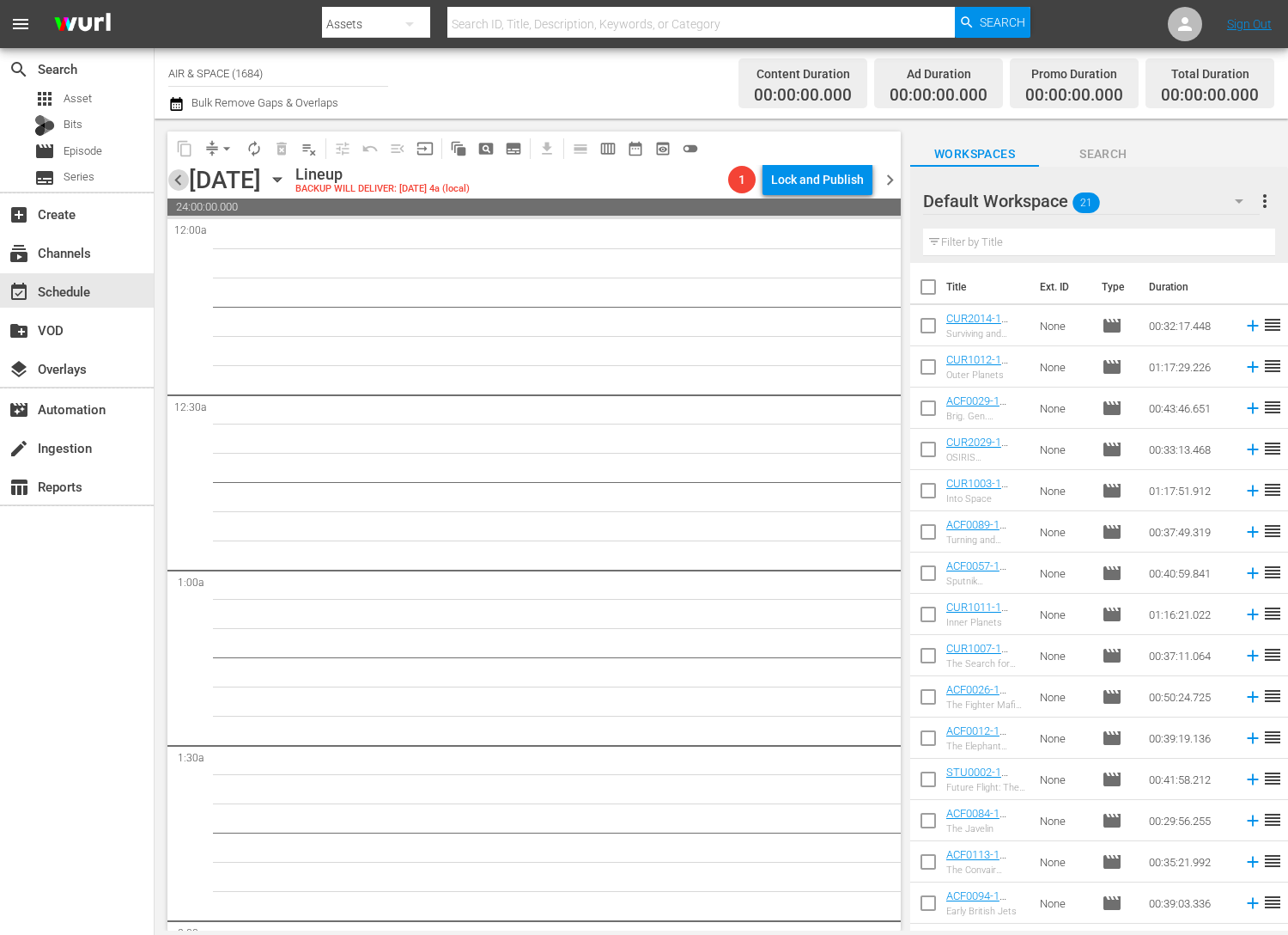
click at [179, 175] on span "chevron_left" at bounding box center [179, 180] width 22 height 22
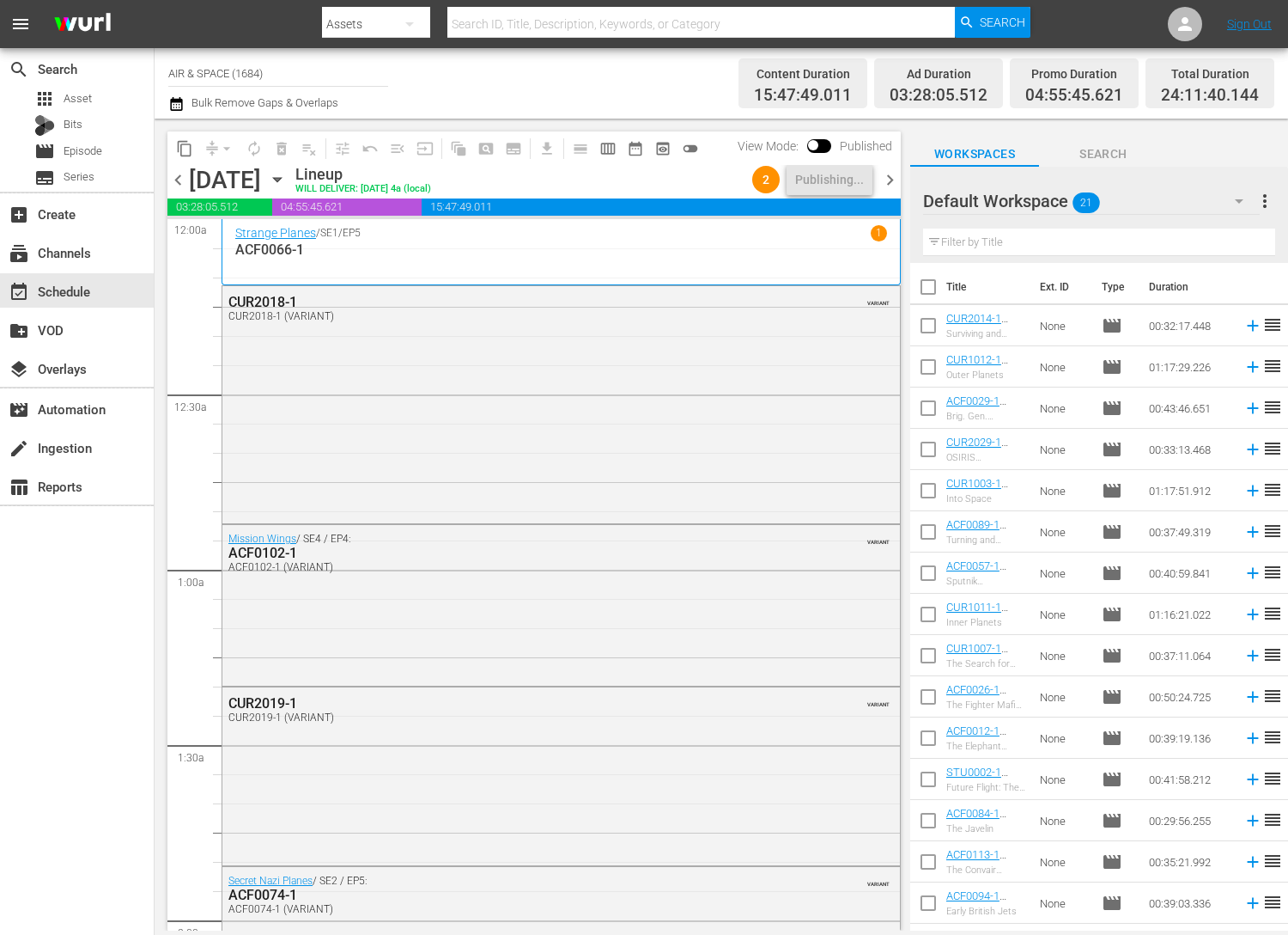
click at [888, 178] on span "chevron_right" at bounding box center [891, 180] width 22 height 22
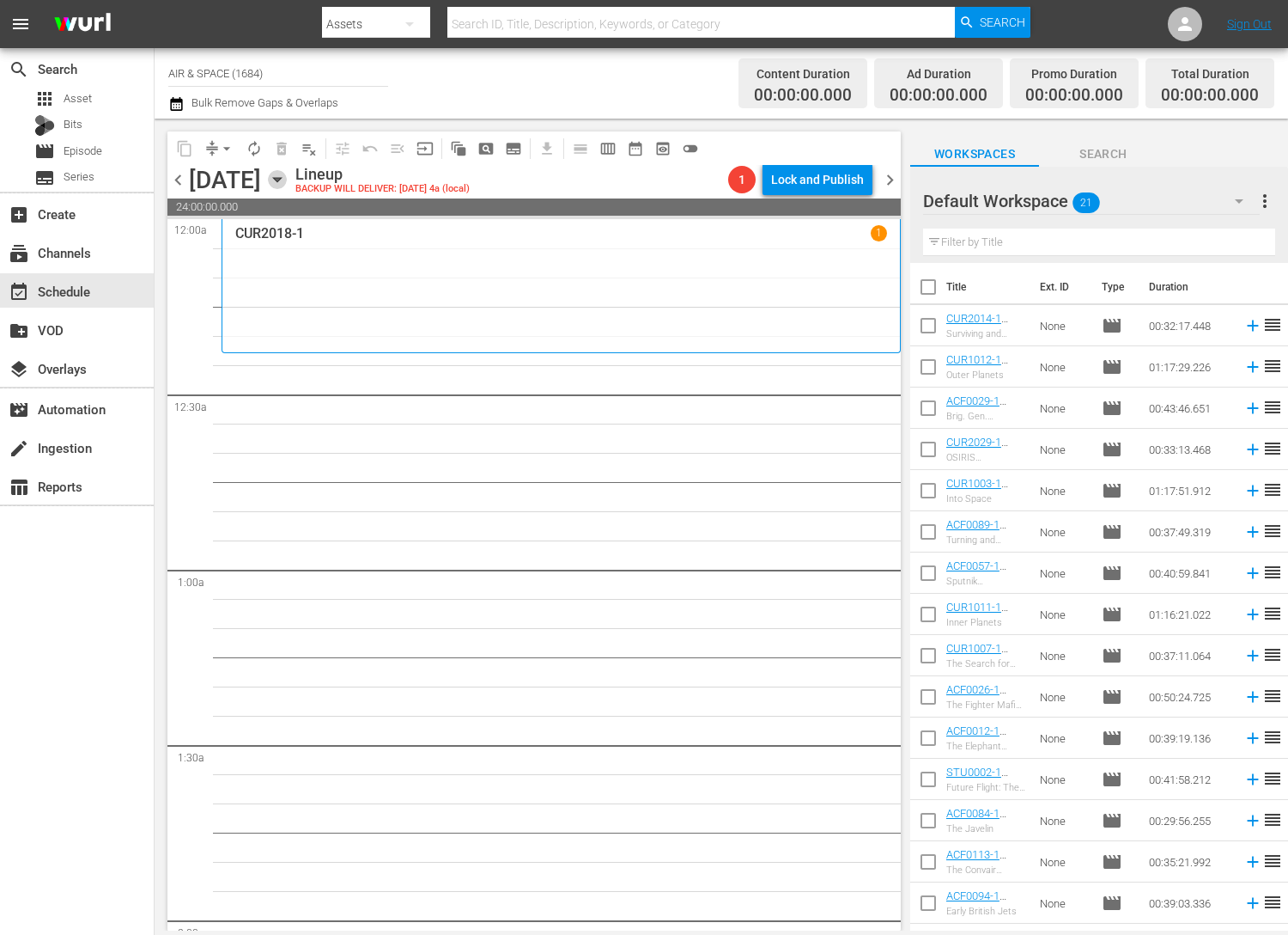
click at [287, 176] on icon "button" at bounding box center [277, 179] width 19 height 19
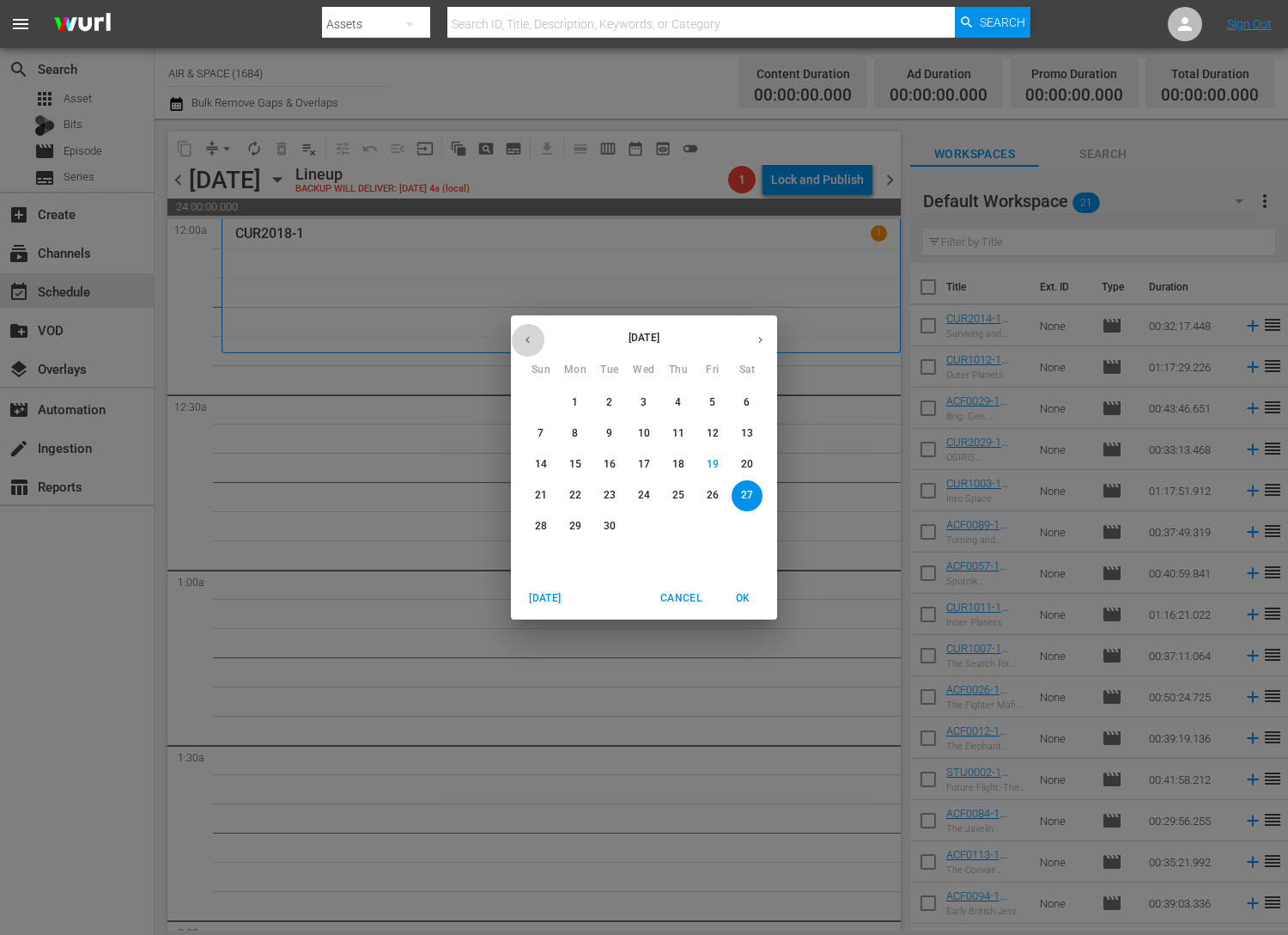
click at [527, 338] on icon "button" at bounding box center [527, 340] width 4 height 7
click at [713, 463] on p "15" at bounding box center [713, 465] width 12 height 15
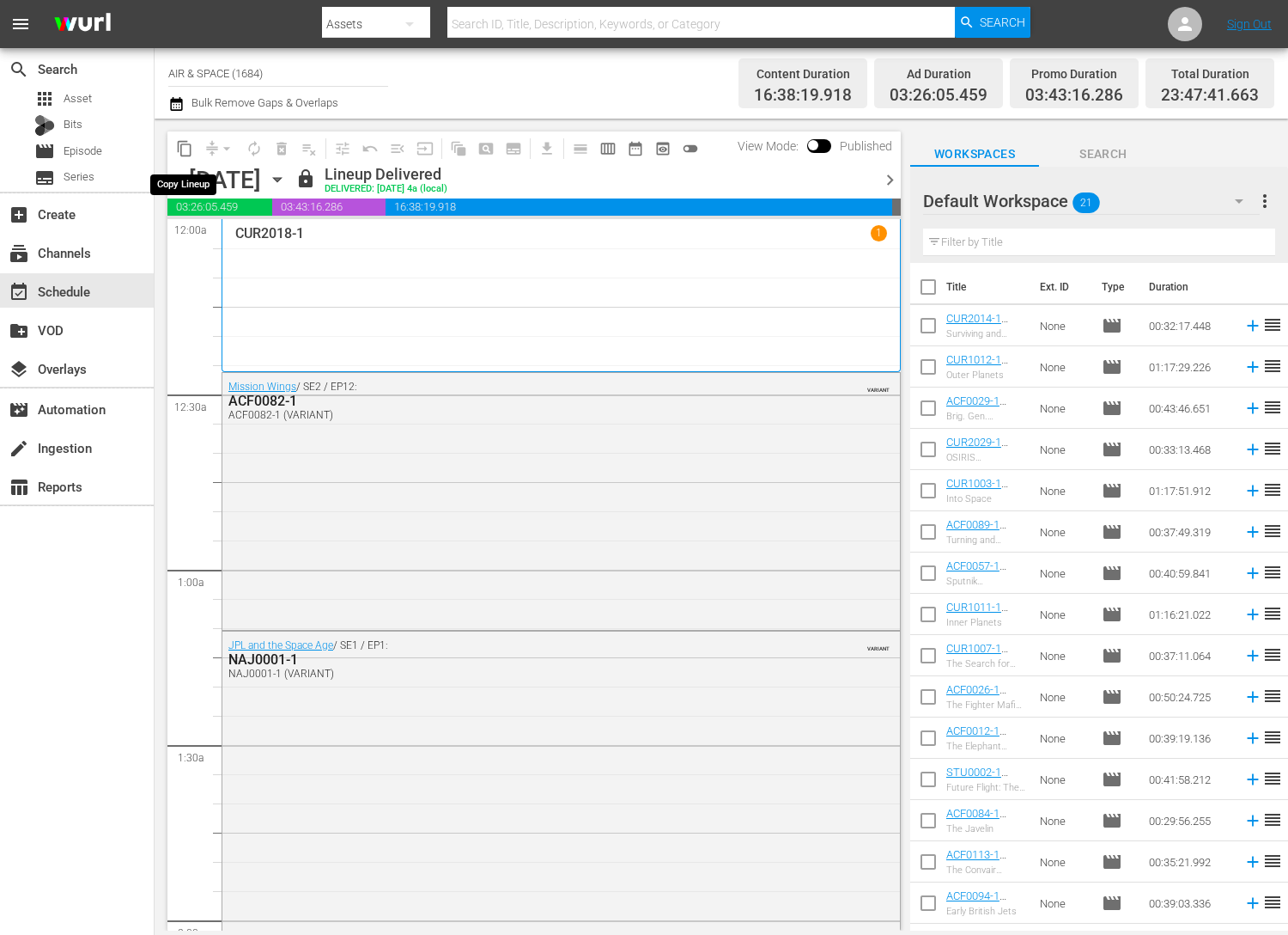
click at [186, 146] on span "content_copy" at bounding box center [184, 148] width 17 height 17
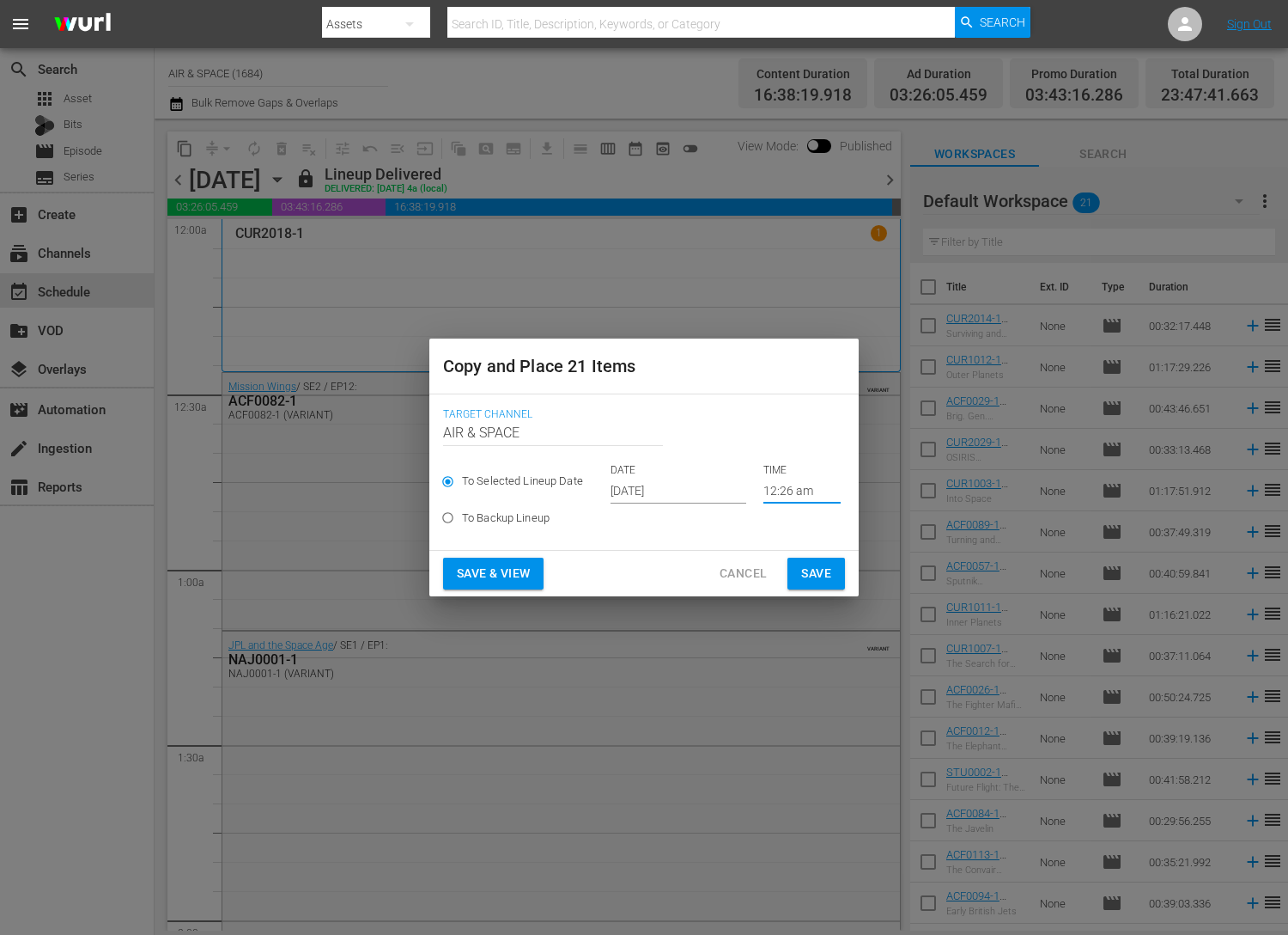
click at [798, 487] on input "12:26 am" at bounding box center [802, 490] width 77 height 26
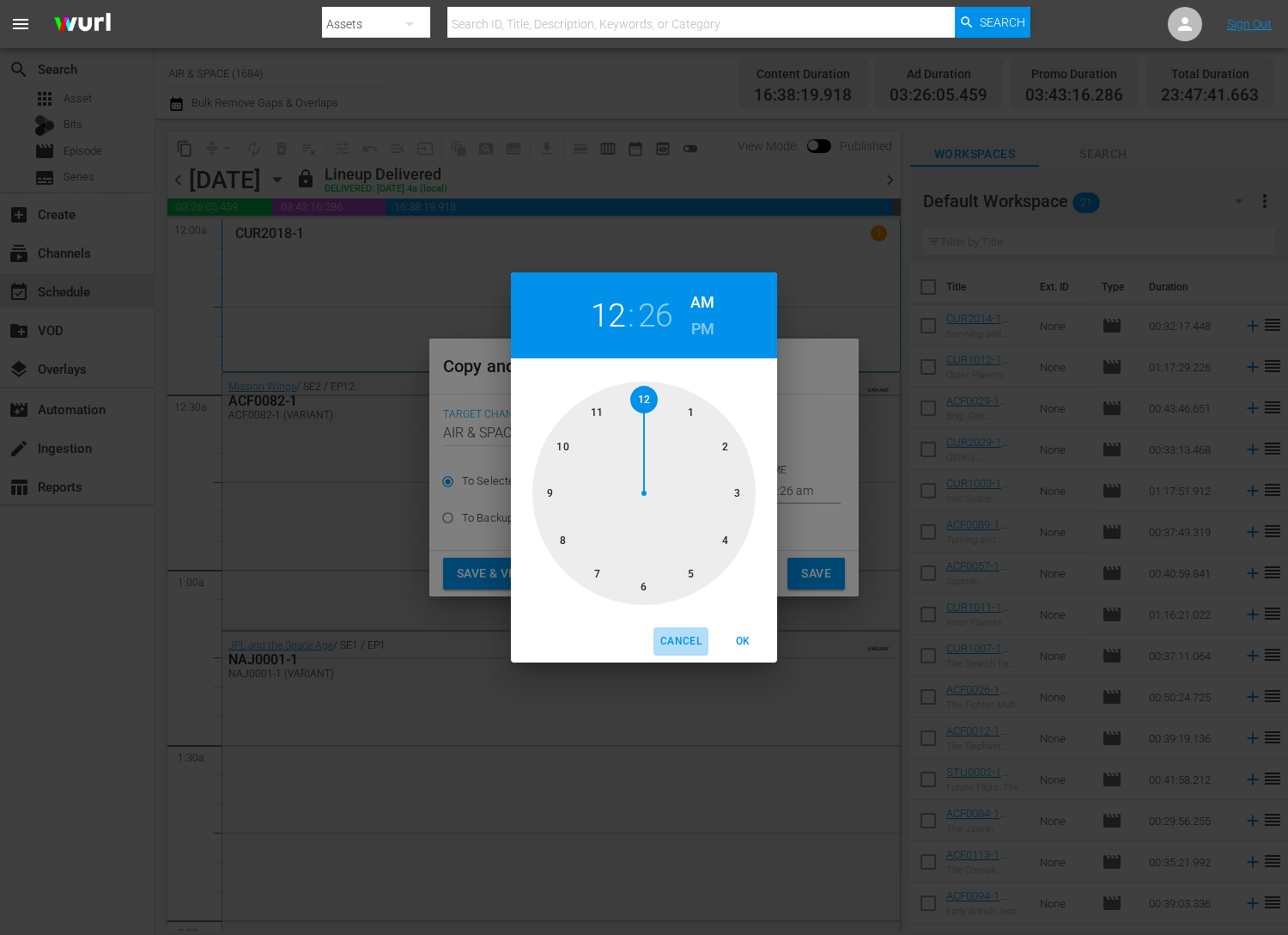
click at [677, 646] on span "Cancel" at bounding box center [680, 641] width 41 height 18
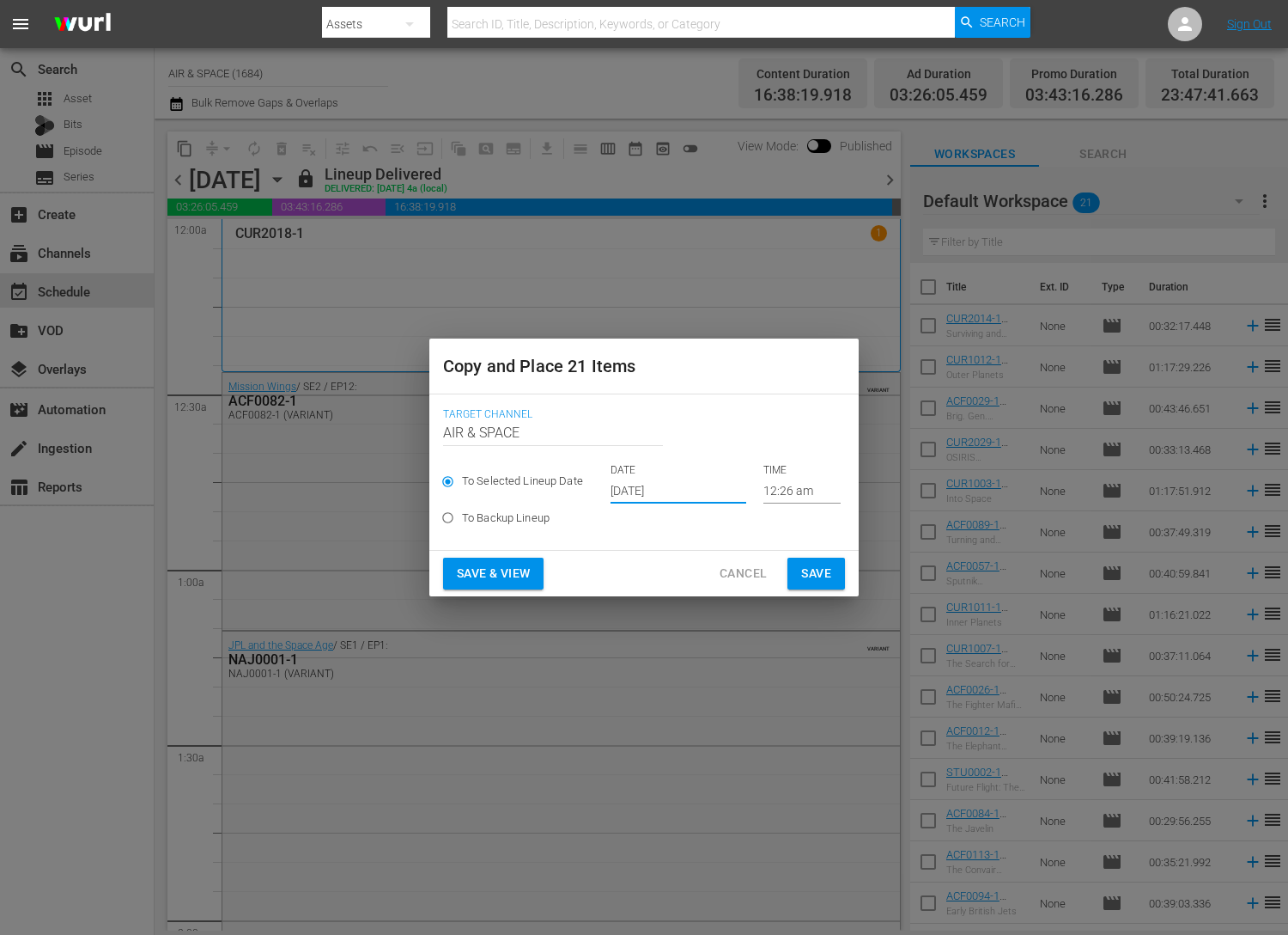
click at [675, 487] on input "[DATE]" at bounding box center [679, 490] width 136 height 26
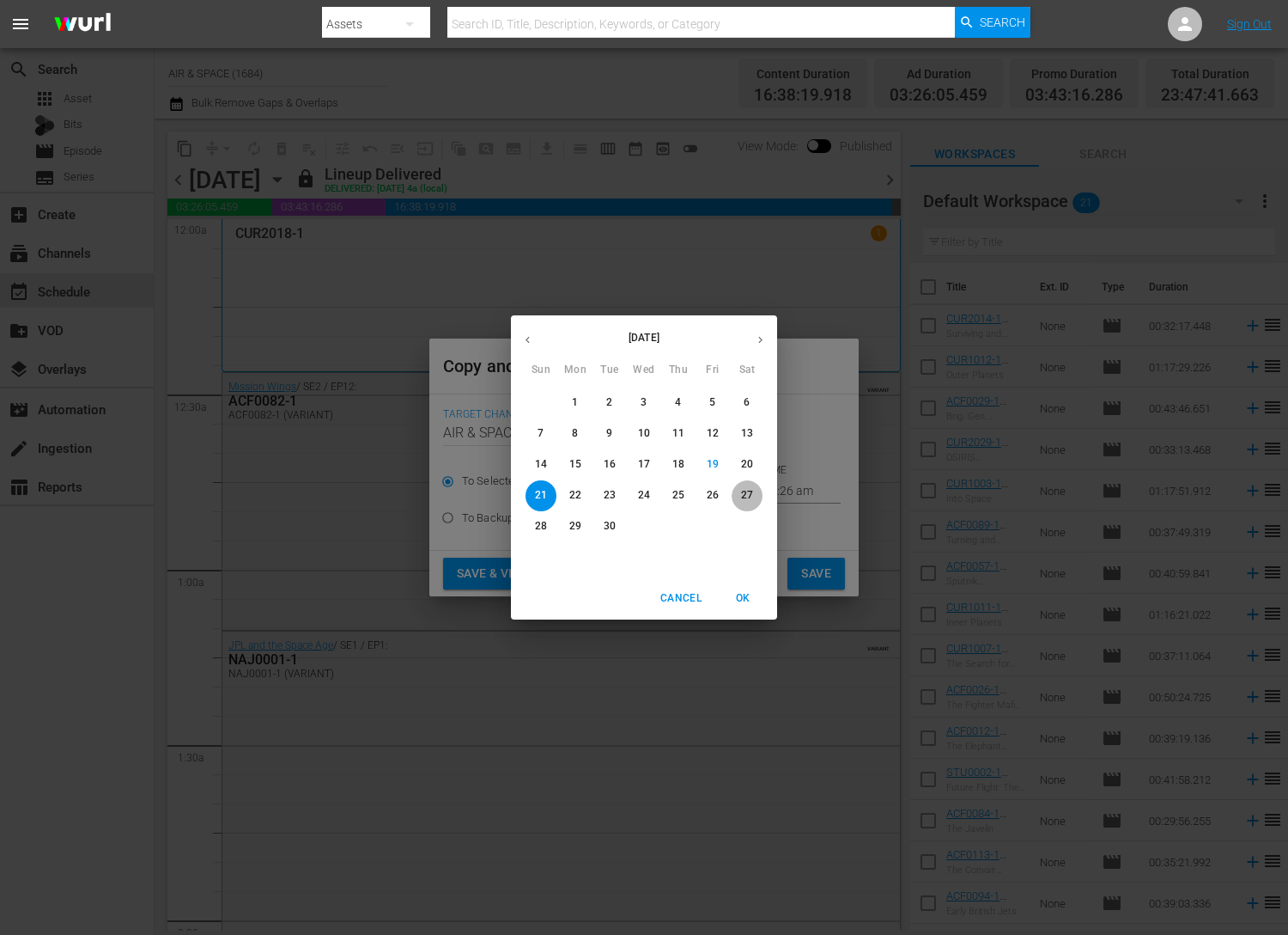
click at [745, 494] on p "27" at bounding box center [747, 495] width 12 height 15
type input "[DATE]"
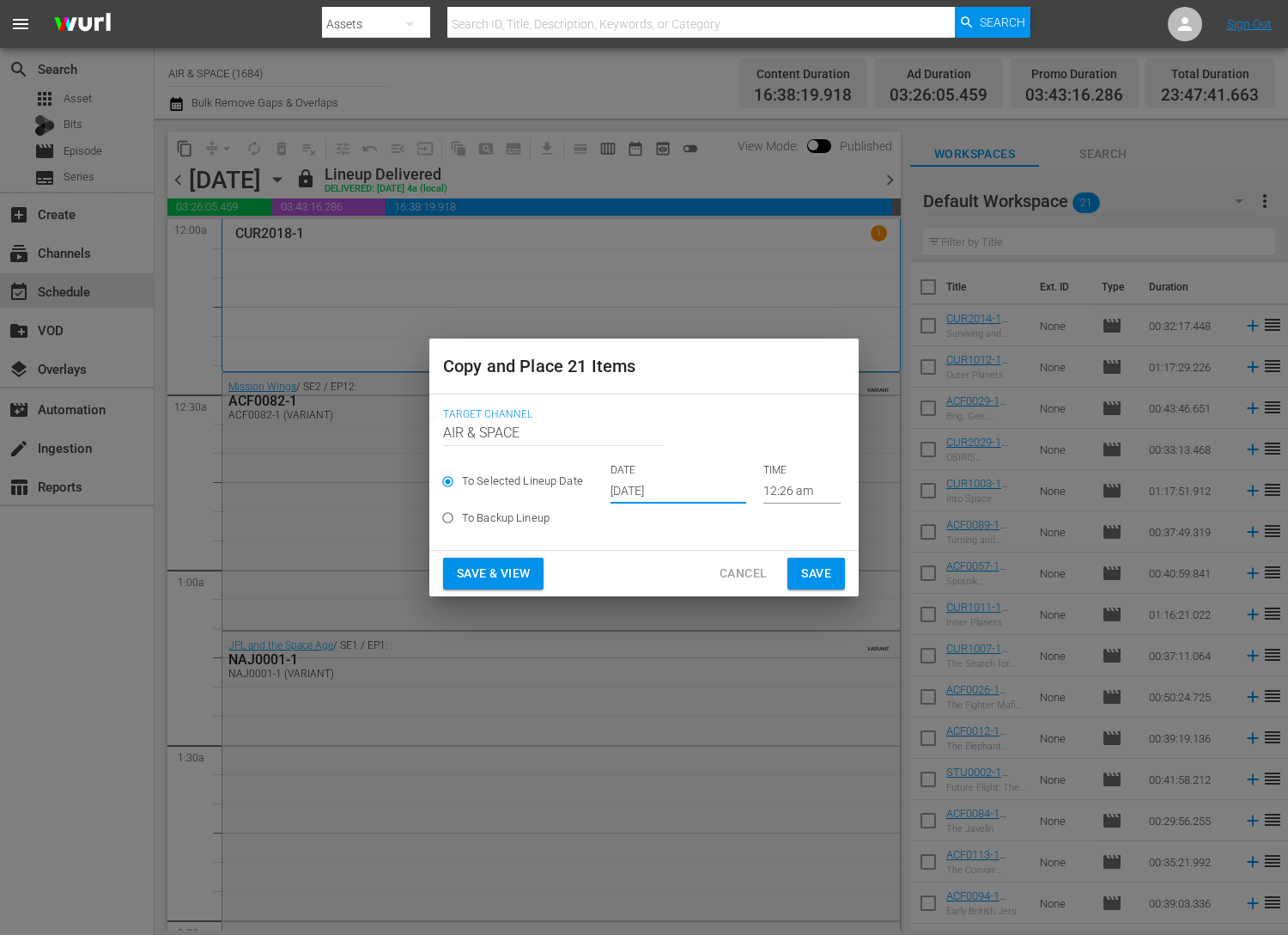
click at [833, 578] on button "Save" at bounding box center [817, 573] width 58 height 32
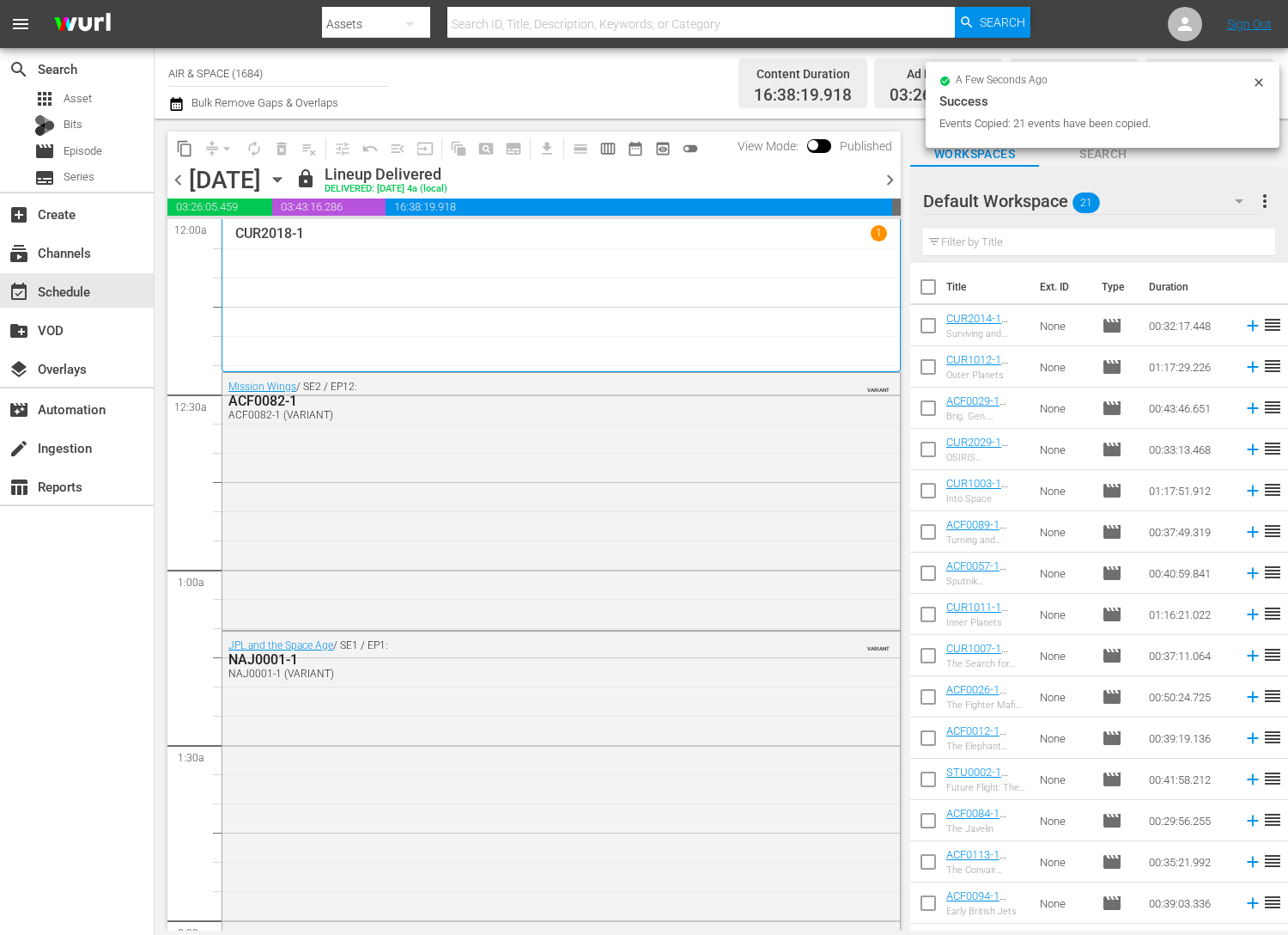
click at [287, 180] on icon "button" at bounding box center [277, 179] width 19 height 19
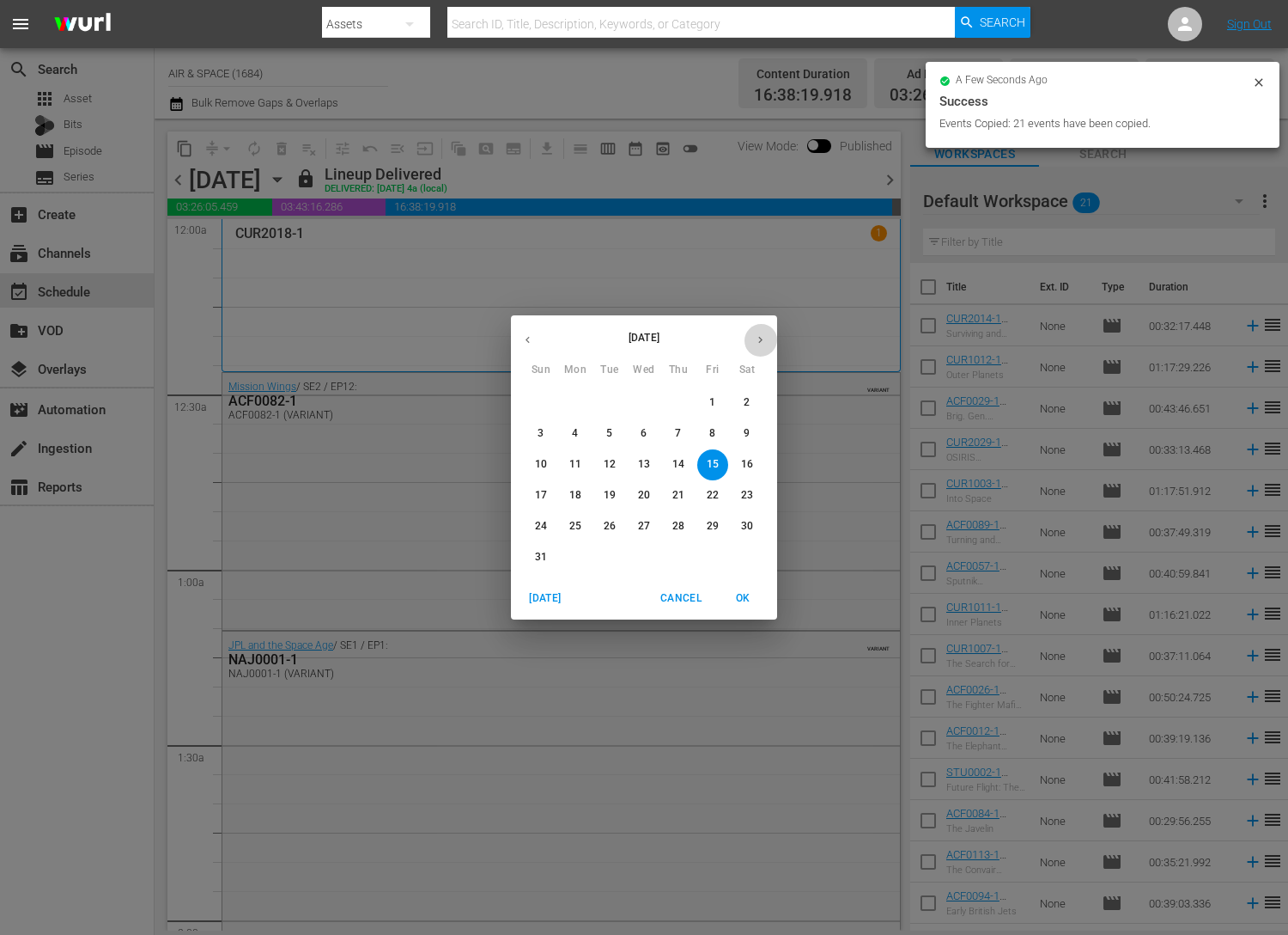
click at [759, 341] on icon "button" at bounding box center [761, 340] width 4 height 7
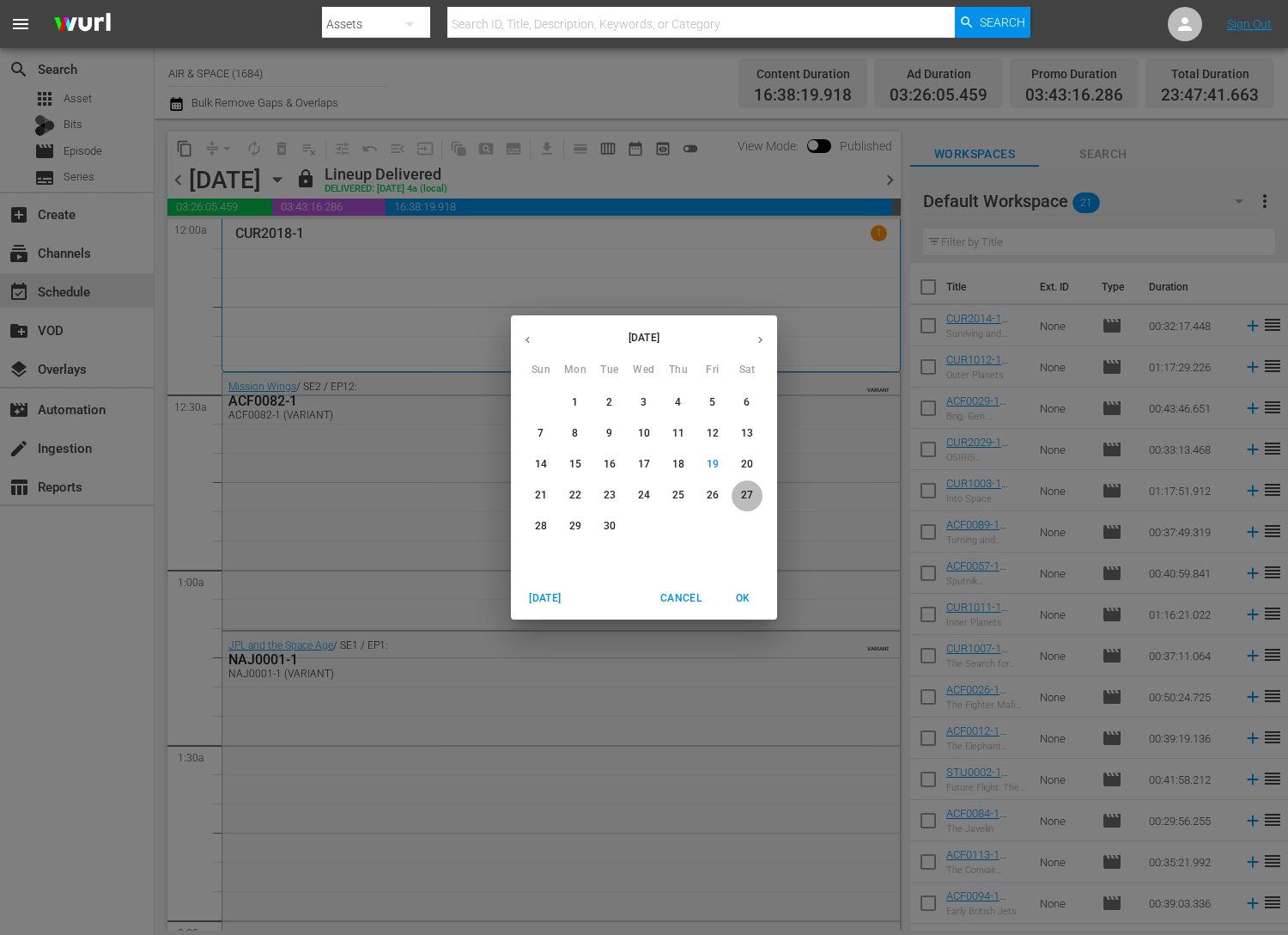
click at [747, 494] on p "27" at bounding box center [747, 495] width 12 height 15
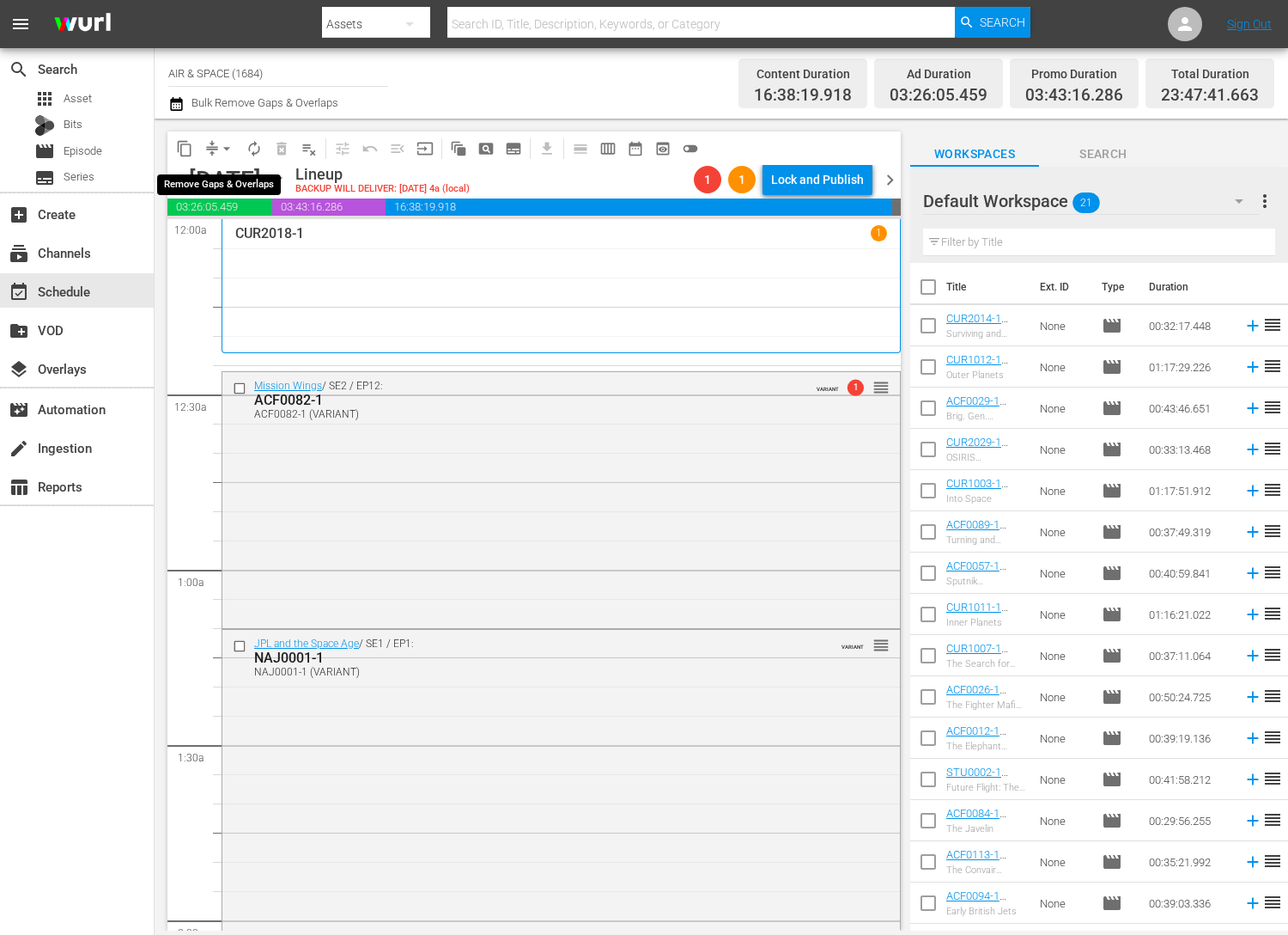
click at [231, 147] on span "arrow_drop_down" at bounding box center [226, 148] width 17 height 17
click at [236, 244] on li "Align to End of Previous Day" at bounding box center [228, 240] width 181 height 28
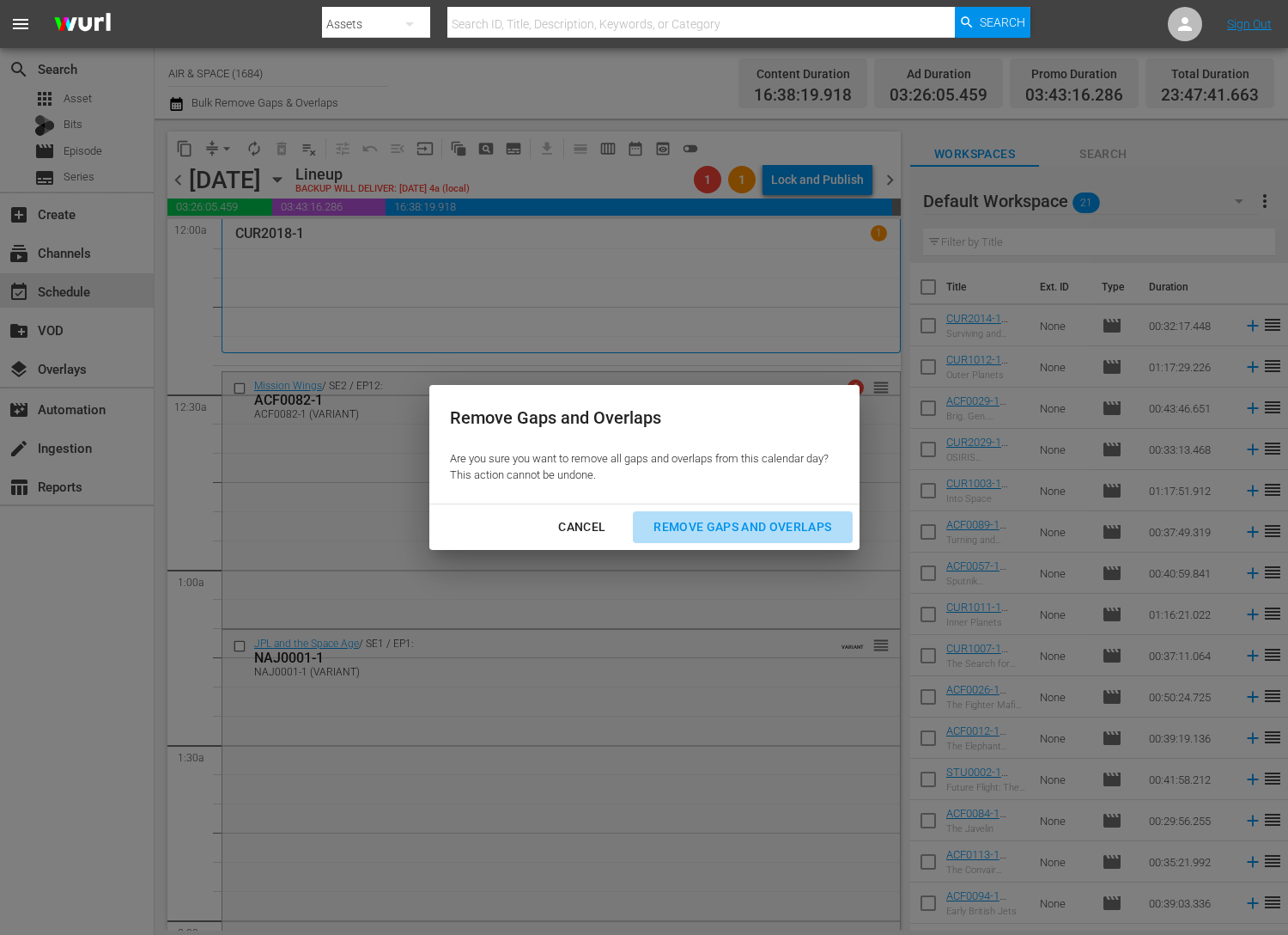
click at [722, 524] on div "Remove Gaps and Overlaps" at bounding box center [743, 527] width 206 height 22
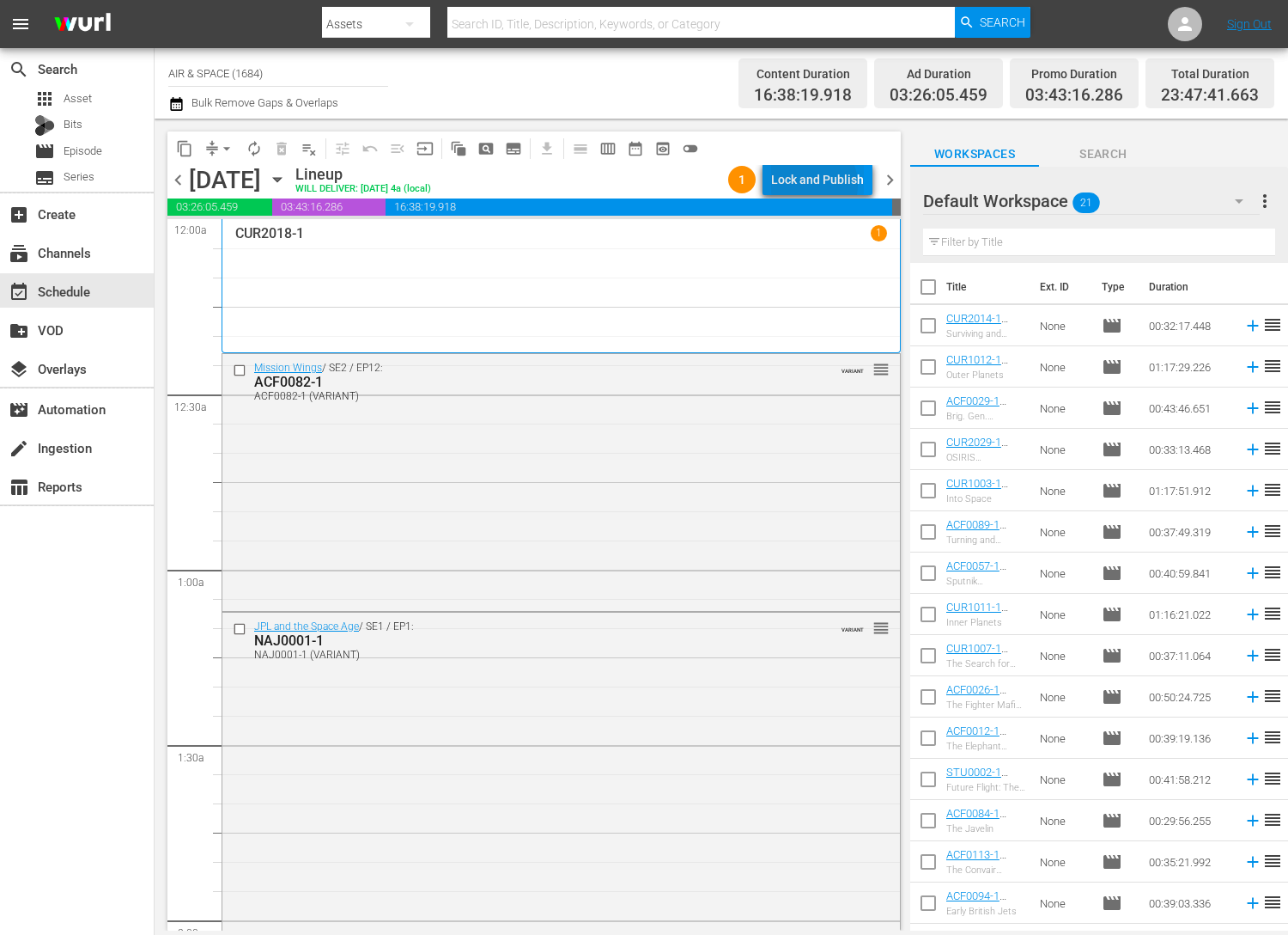
click at [812, 185] on div "Lock and Publish" at bounding box center [817, 179] width 93 height 31
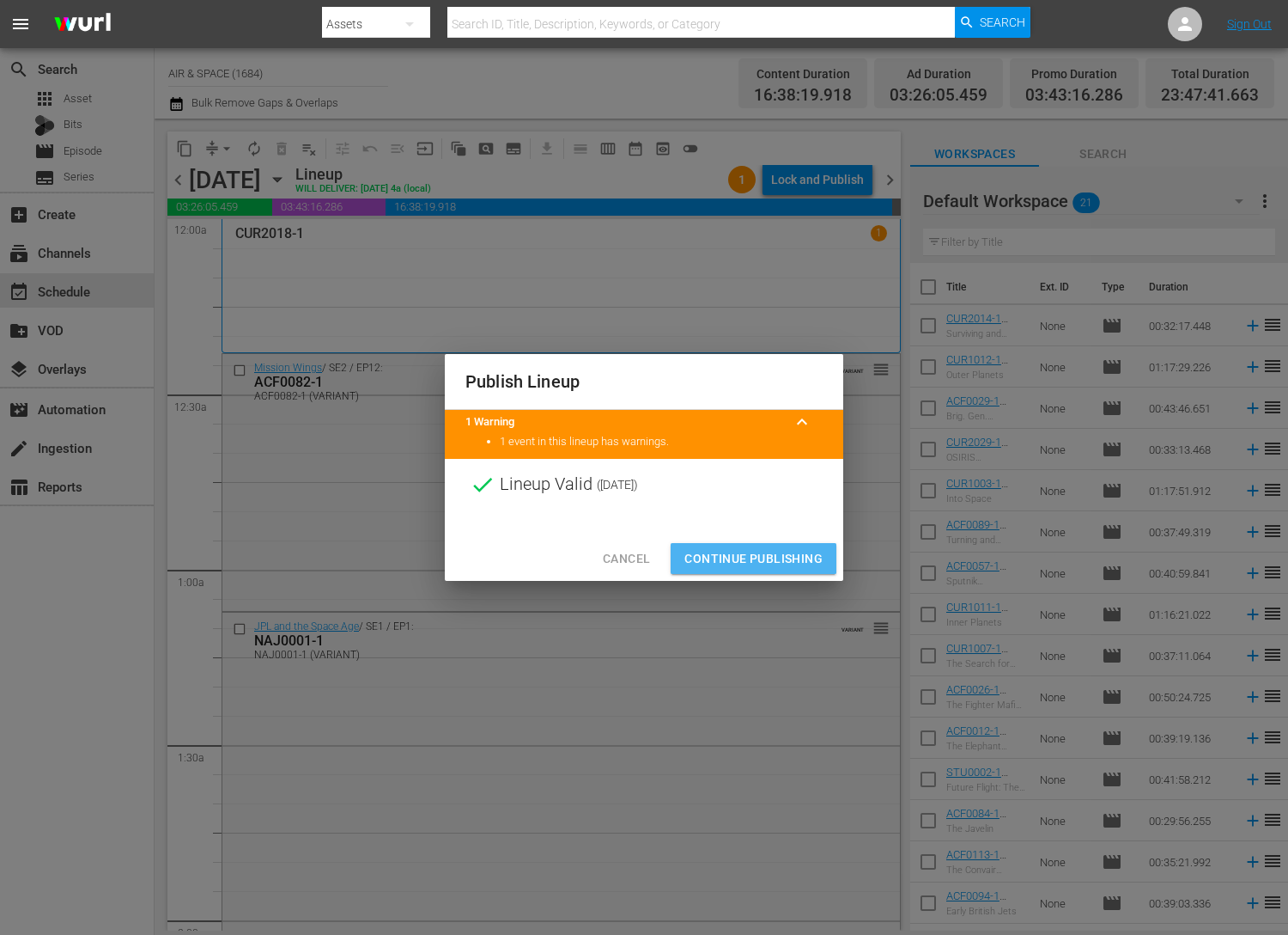
click at [753, 555] on span "Continue Publishing" at bounding box center [754, 559] width 138 height 22
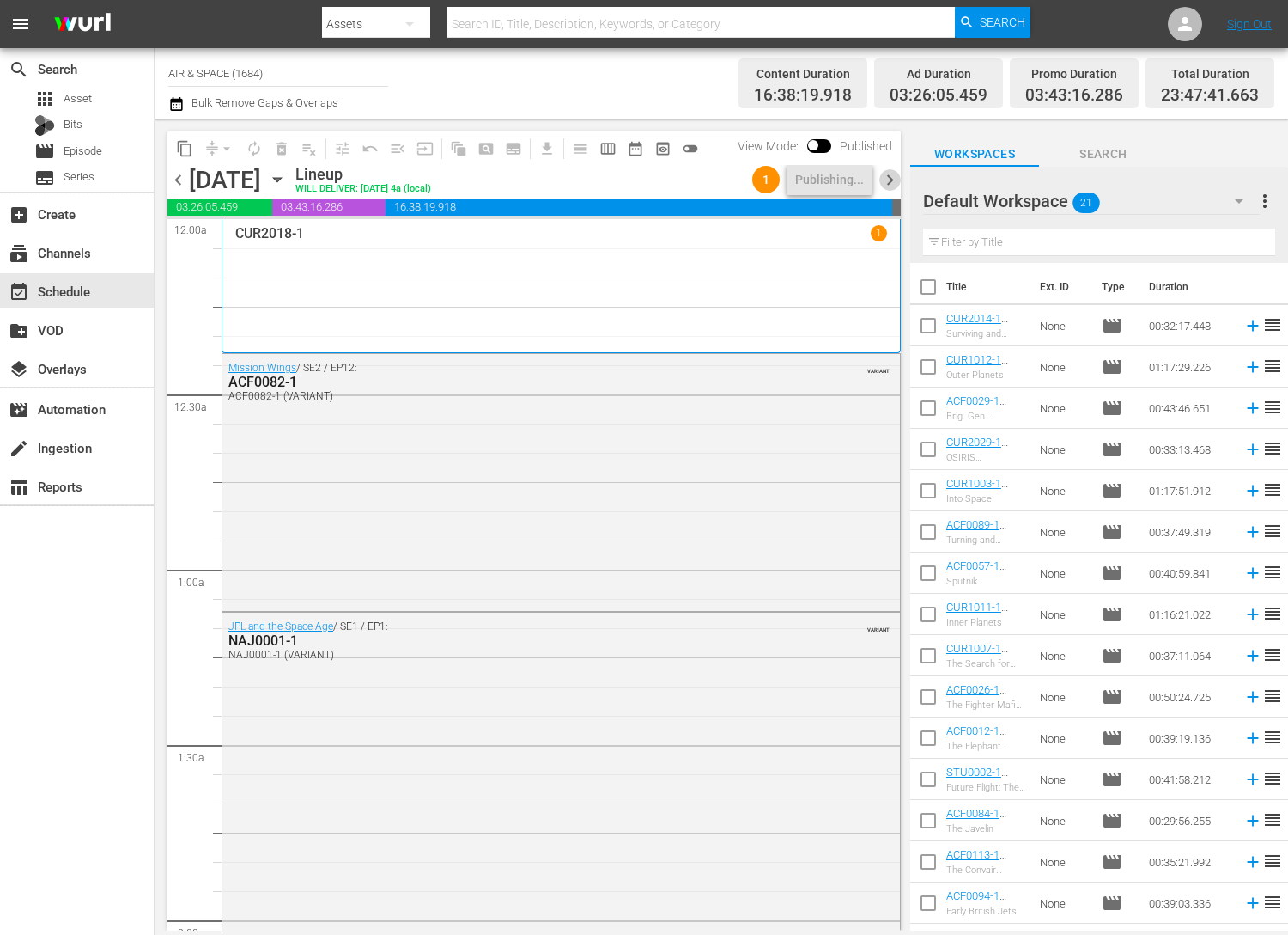
click at [889, 175] on span "chevron_right" at bounding box center [891, 180] width 22 height 22
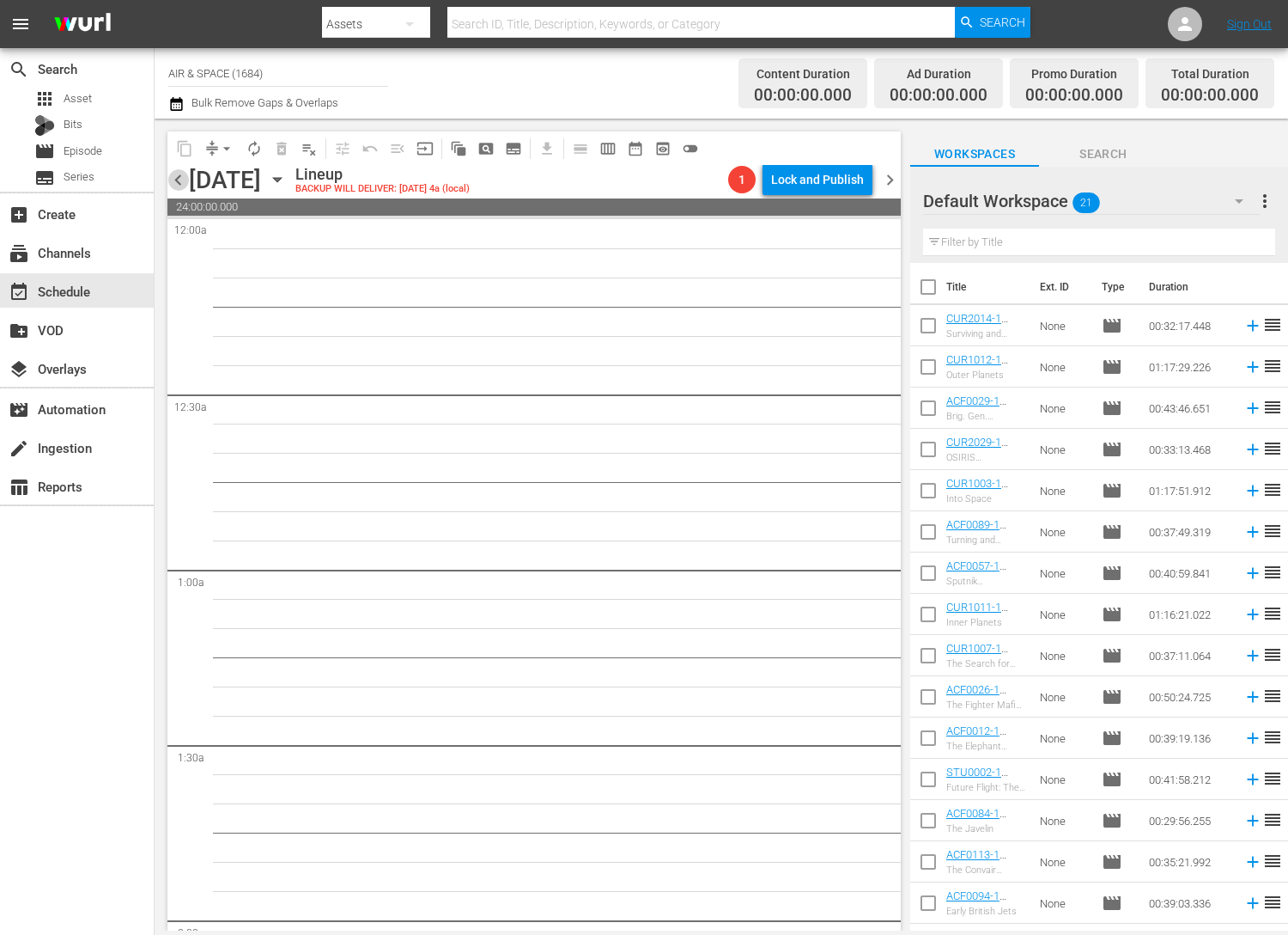
click at [173, 178] on span "chevron_left" at bounding box center [179, 180] width 22 height 22
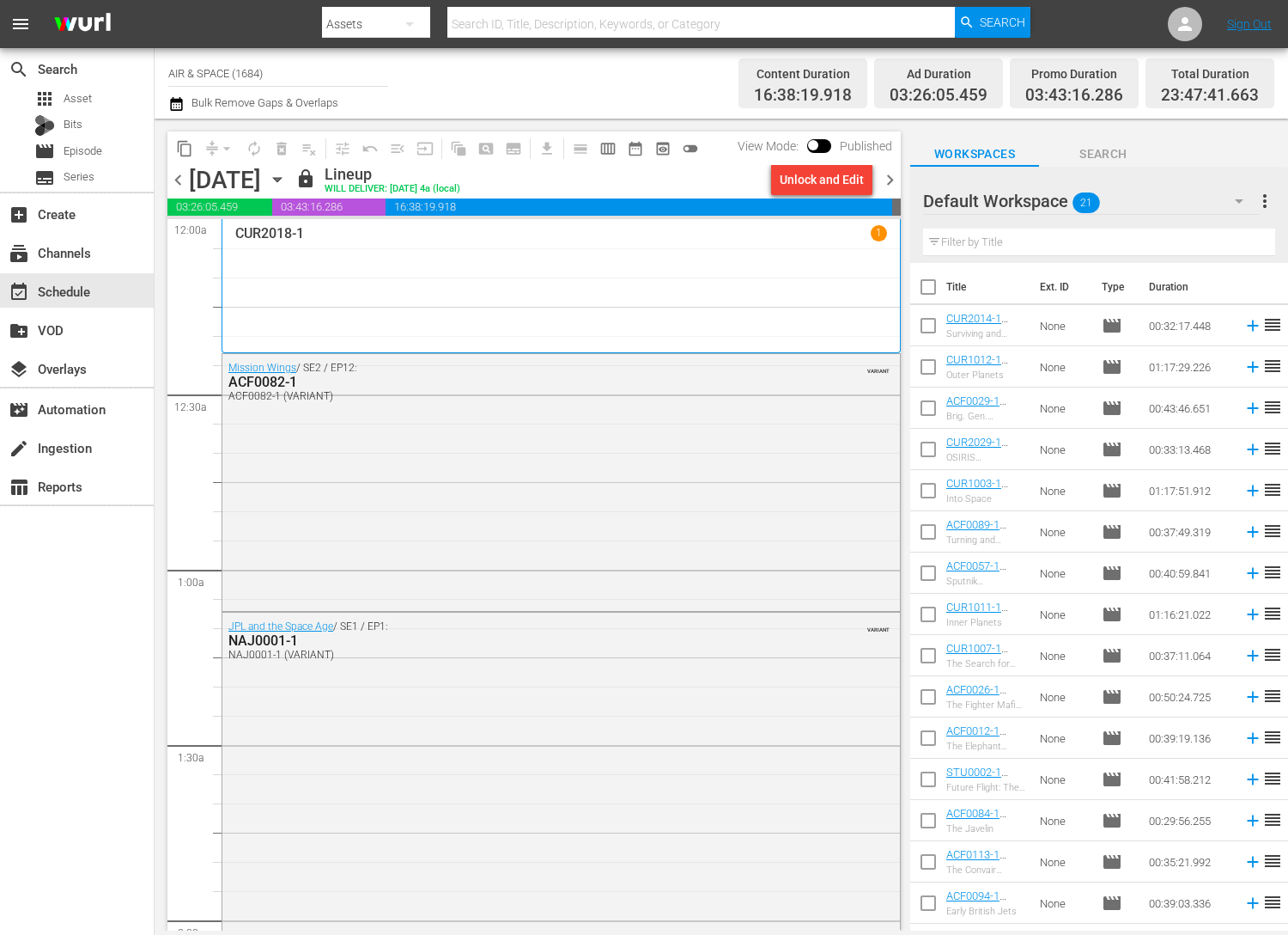
click at [894, 179] on span "chevron_right" at bounding box center [891, 180] width 22 height 22
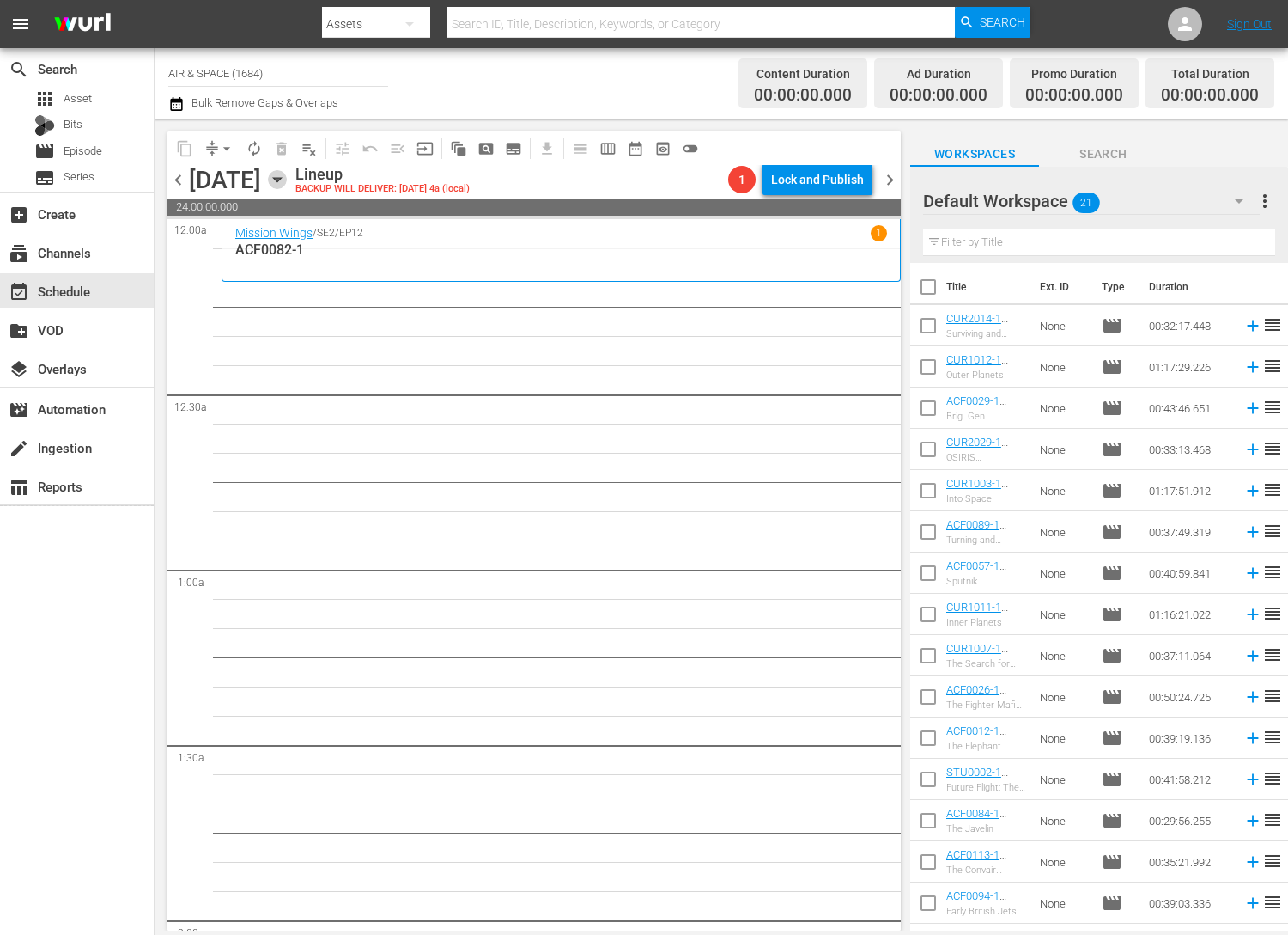
click at [287, 182] on icon "button" at bounding box center [277, 179] width 19 height 19
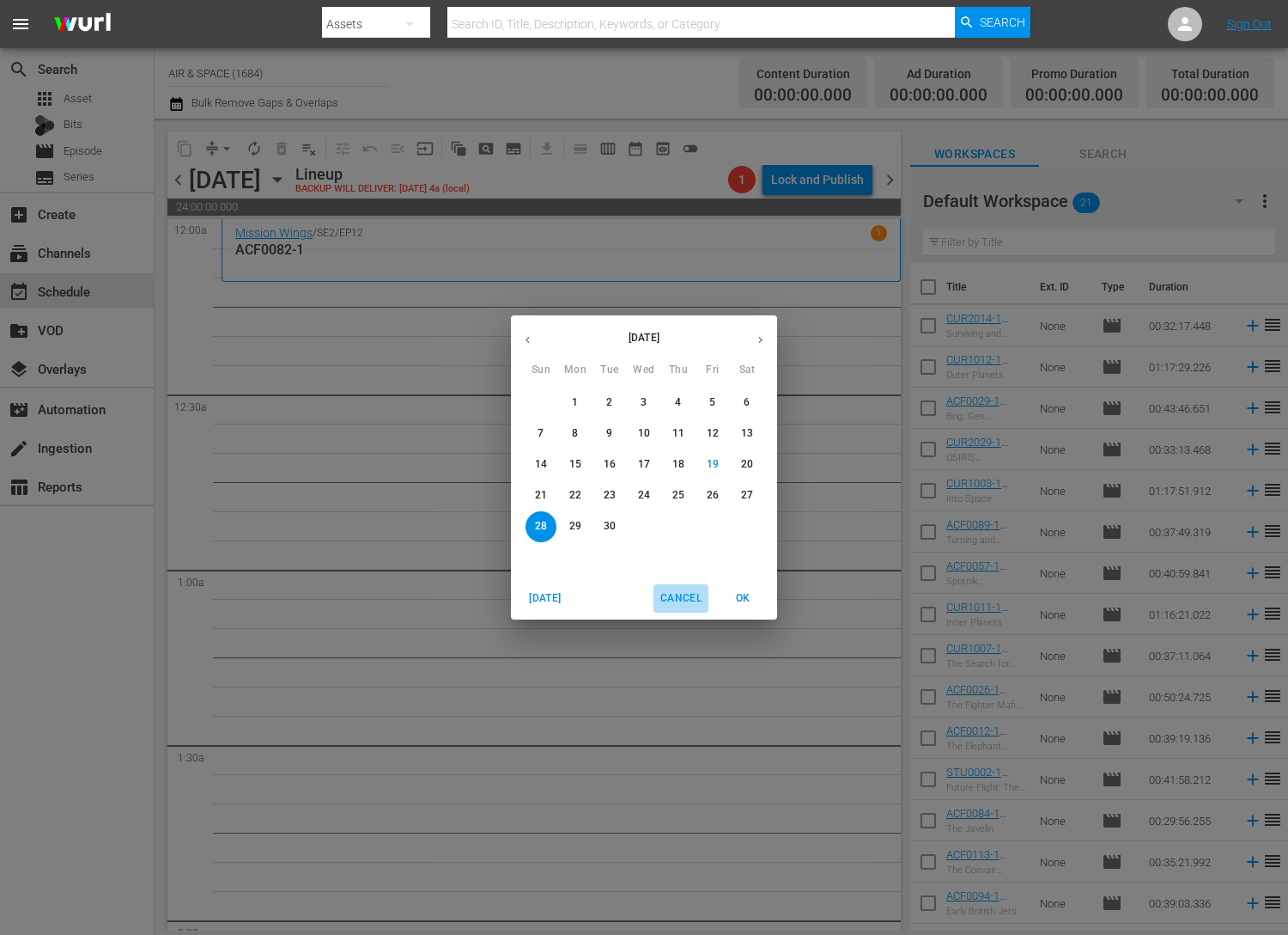
click at [673, 598] on span "Cancel" at bounding box center [680, 598] width 41 height 18
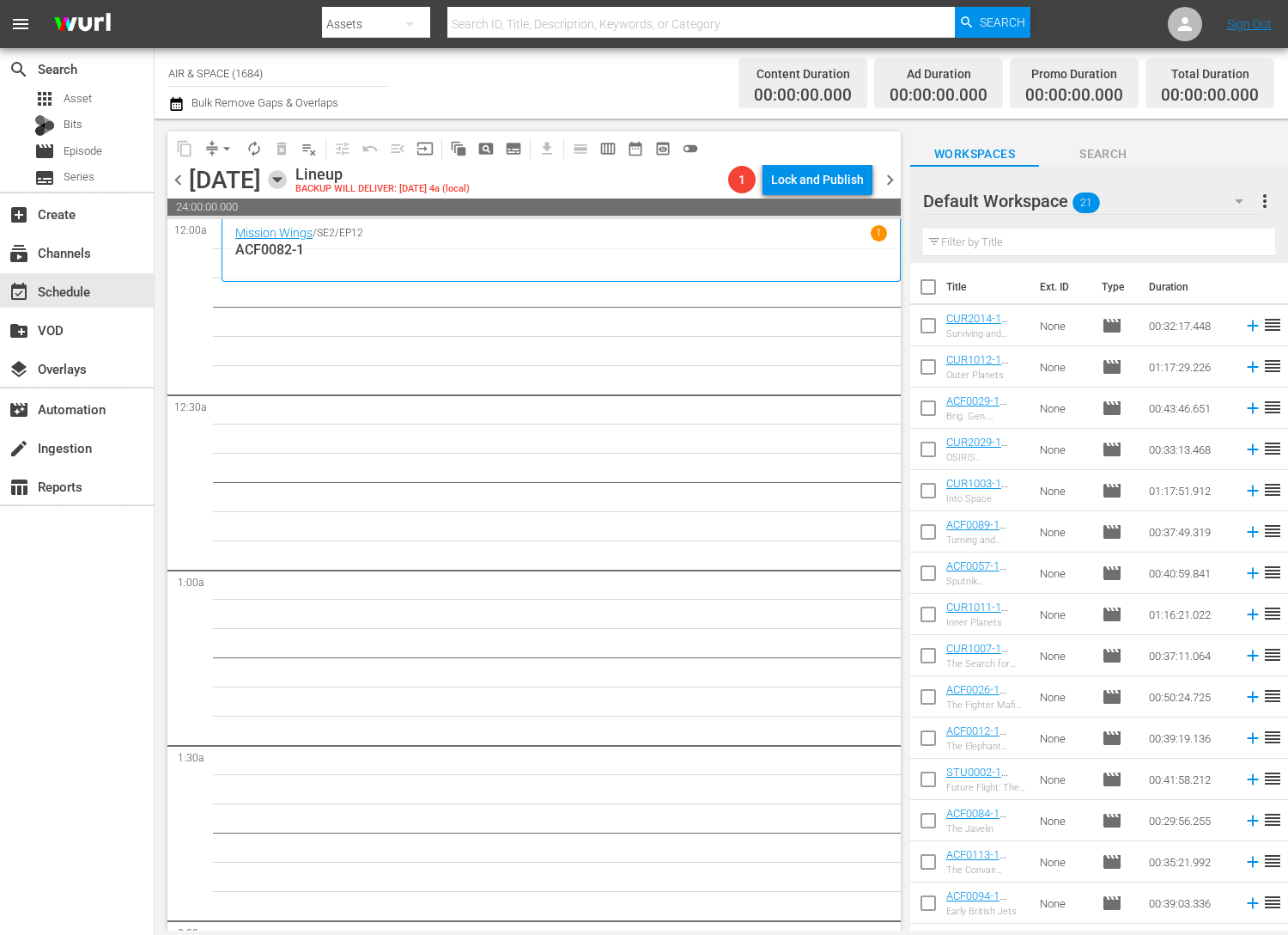
click at [287, 175] on icon "button" at bounding box center [277, 179] width 19 height 19
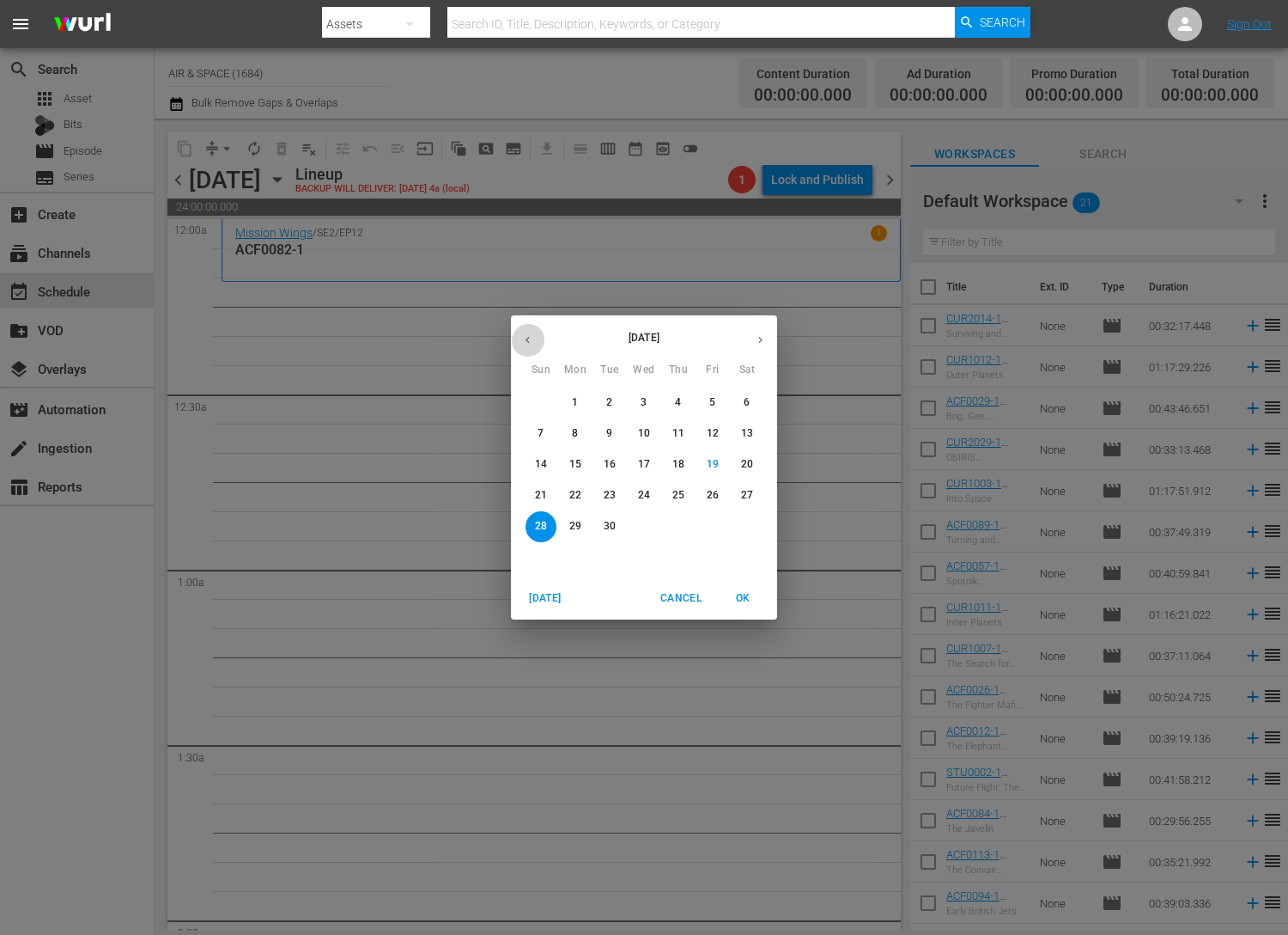
click at [531, 336] on icon "button" at bounding box center [527, 340] width 13 height 13
click at [752, 464] on p "16" at bounding box center [747, 465] width 12 height 15
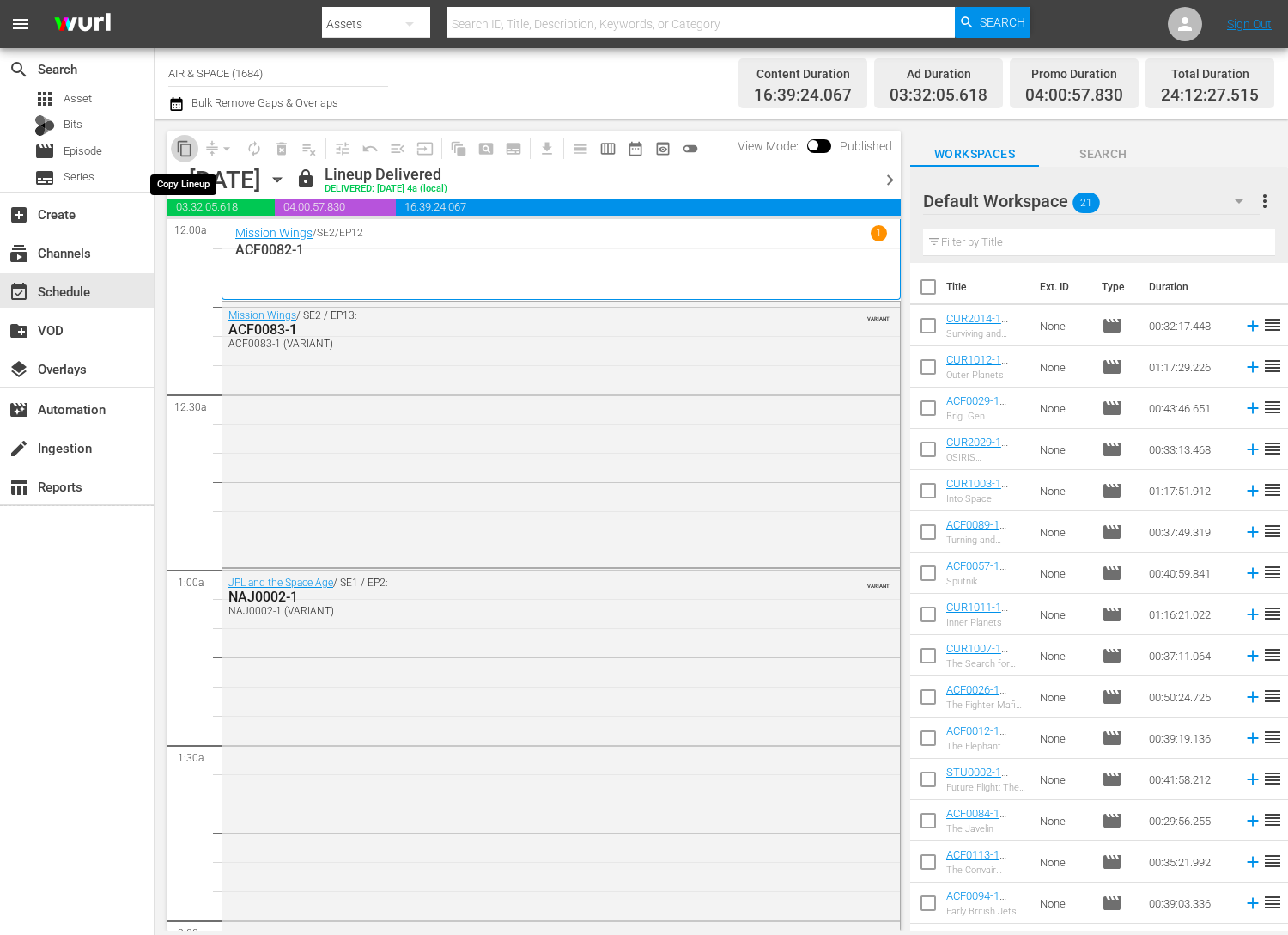
click at [184, 143] on span "content_copy" at bounding box center [184, 148] width 17 height 17
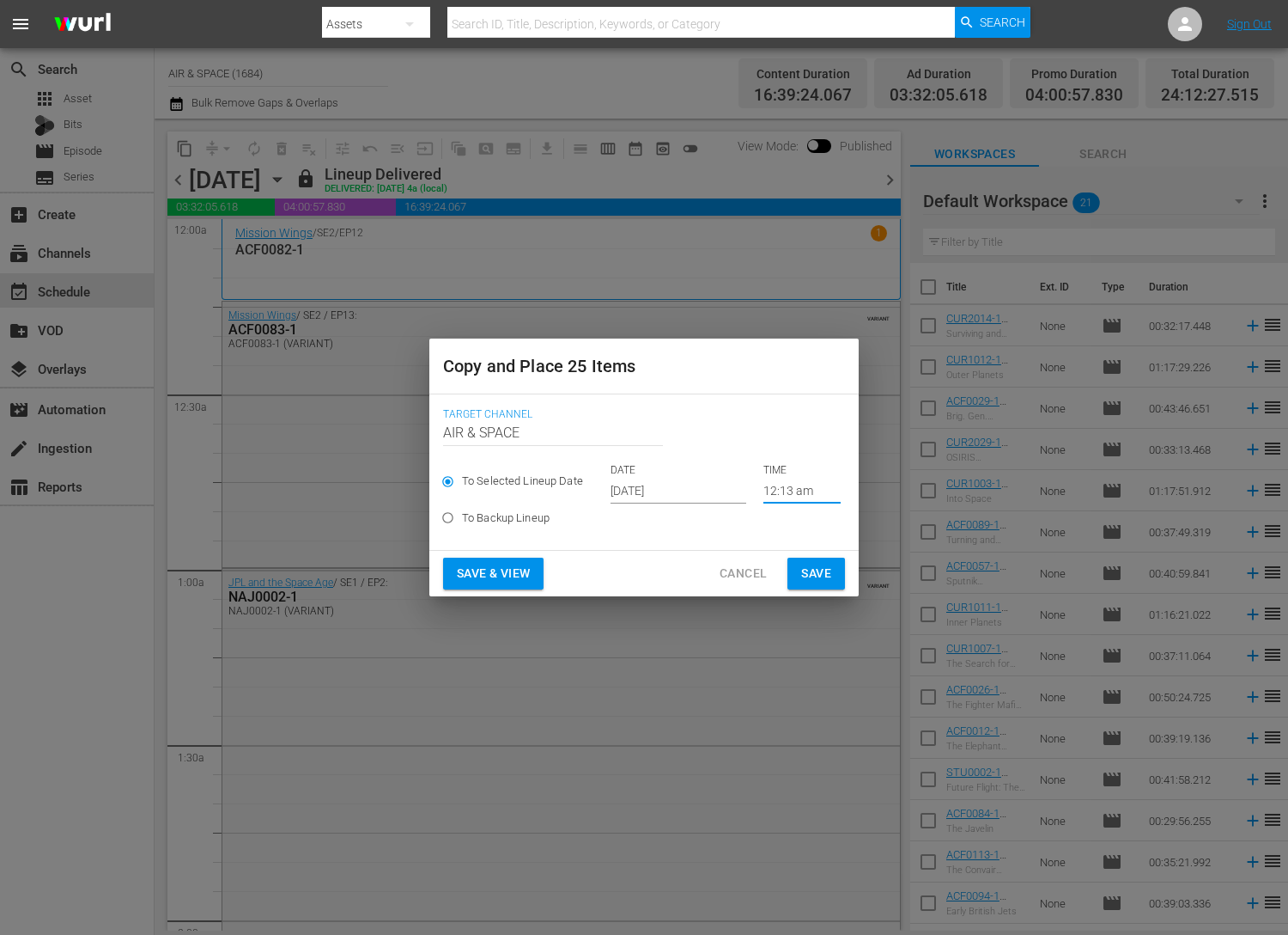
click at [793, 494] on input "12:13 am" at bounding box center [802, 490] width 77 height 26
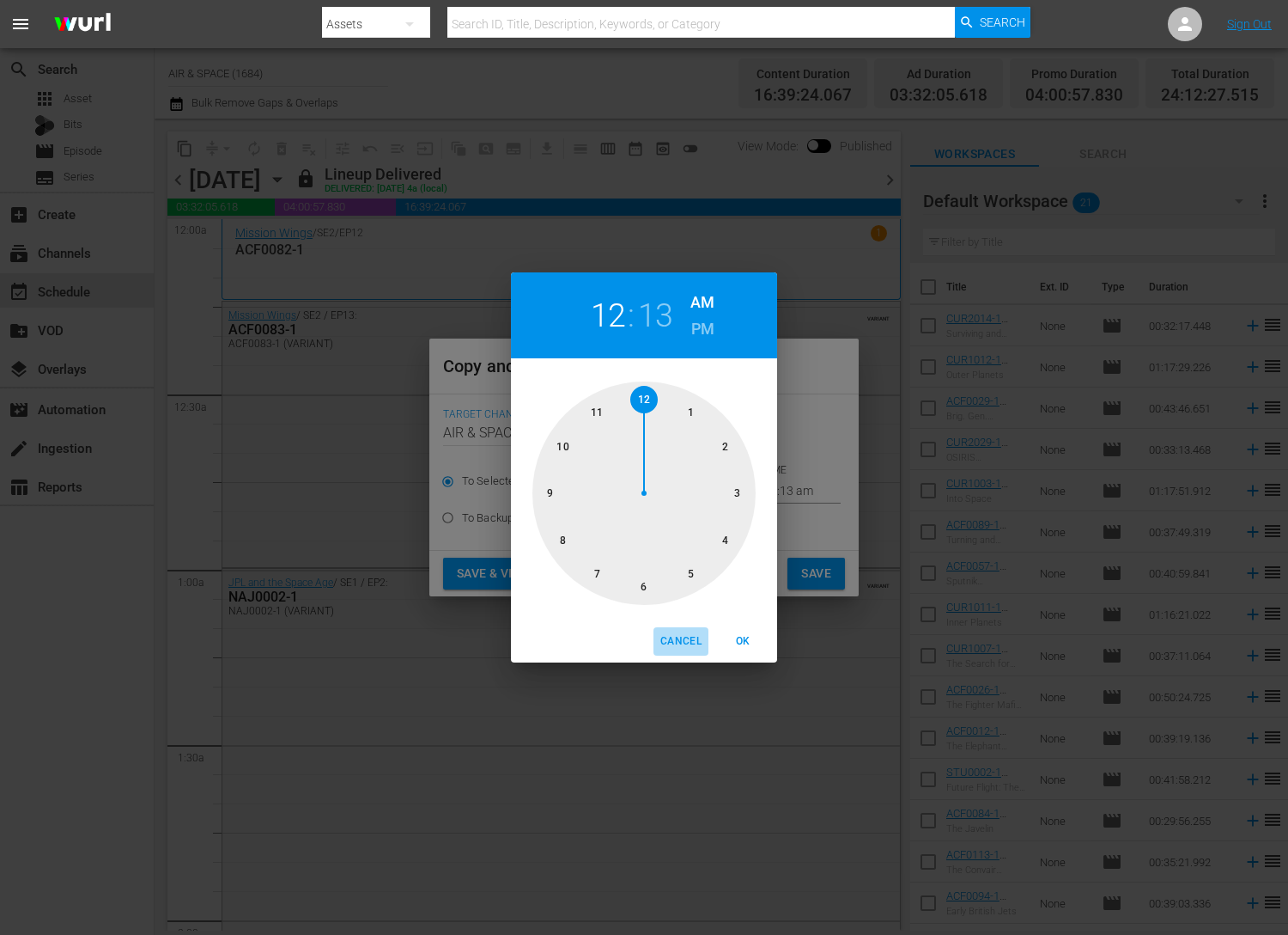
drag, startPoint x: 676, startPoint y: 642, endPoint x: 689, endPoint y: 601, distance: 43.0
click at [676, 642] on span "Cancel" at bounding box center [680, 641] width 41 height 18
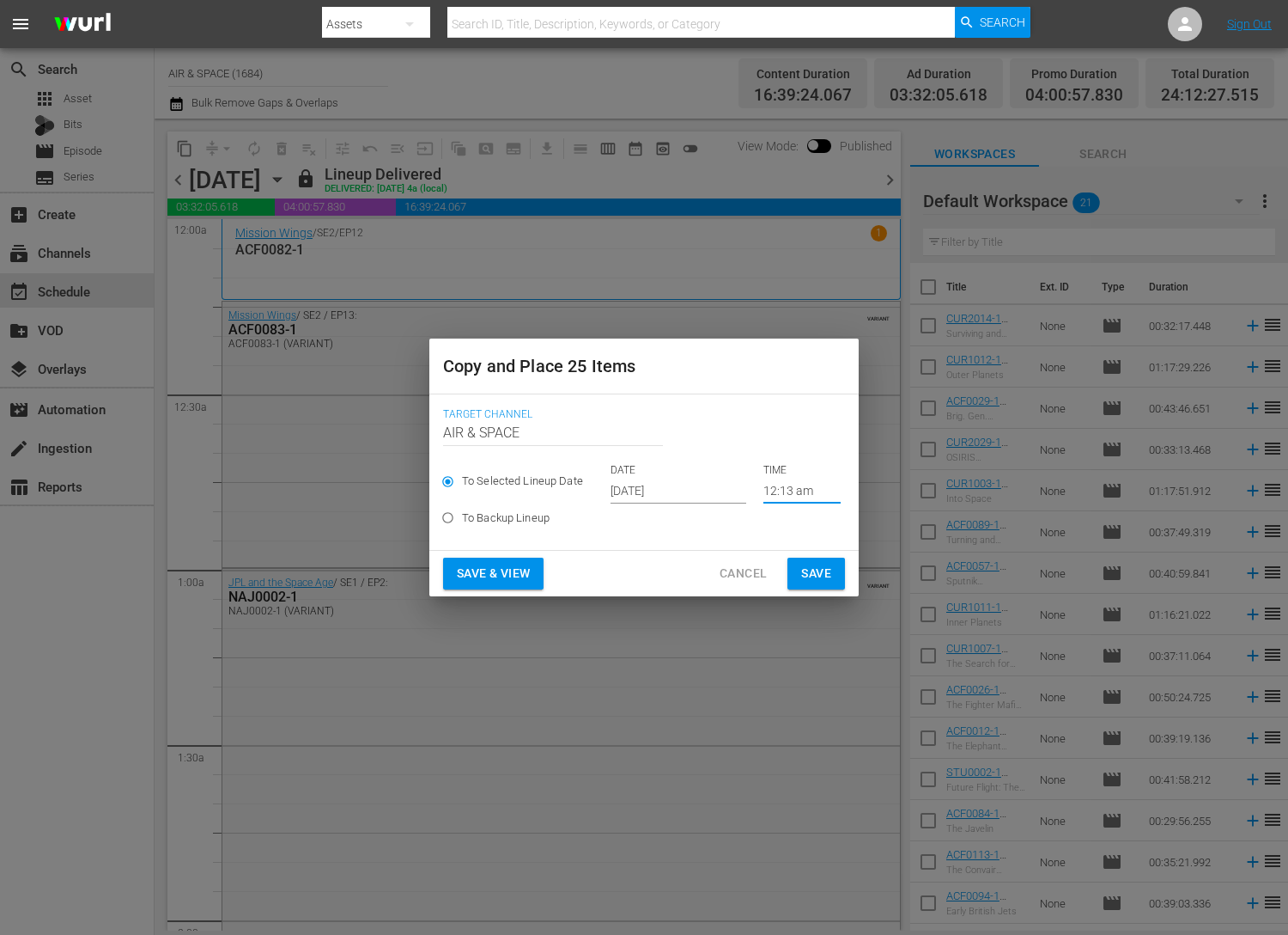
click at [667, 487] on input "[DATE]" at bounding box center [679, 490] width 136 height 26
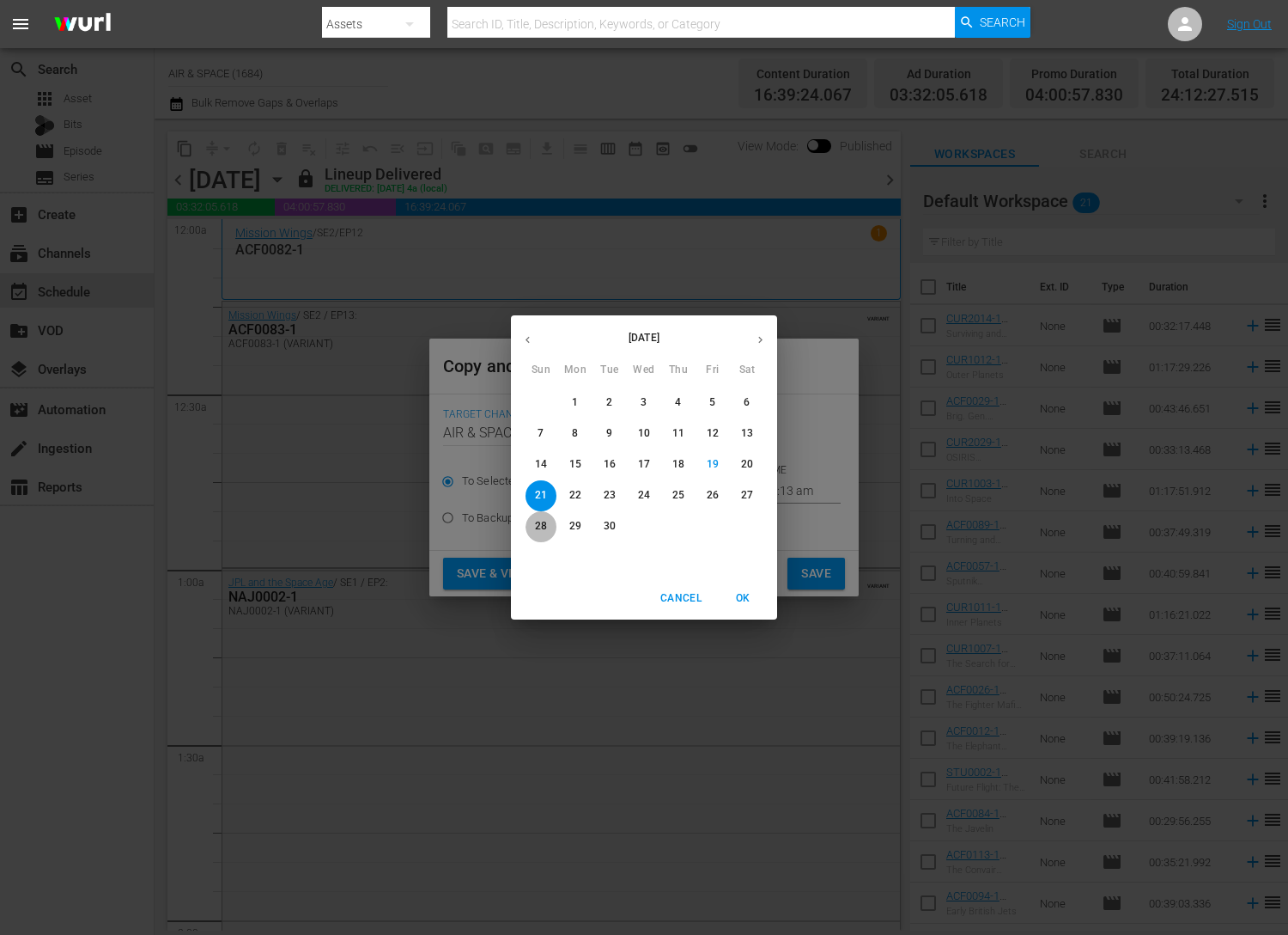
click at [542, 526] on p "28" at bounding box center [541, 526] width 12 height 15
type input "[DATE]"
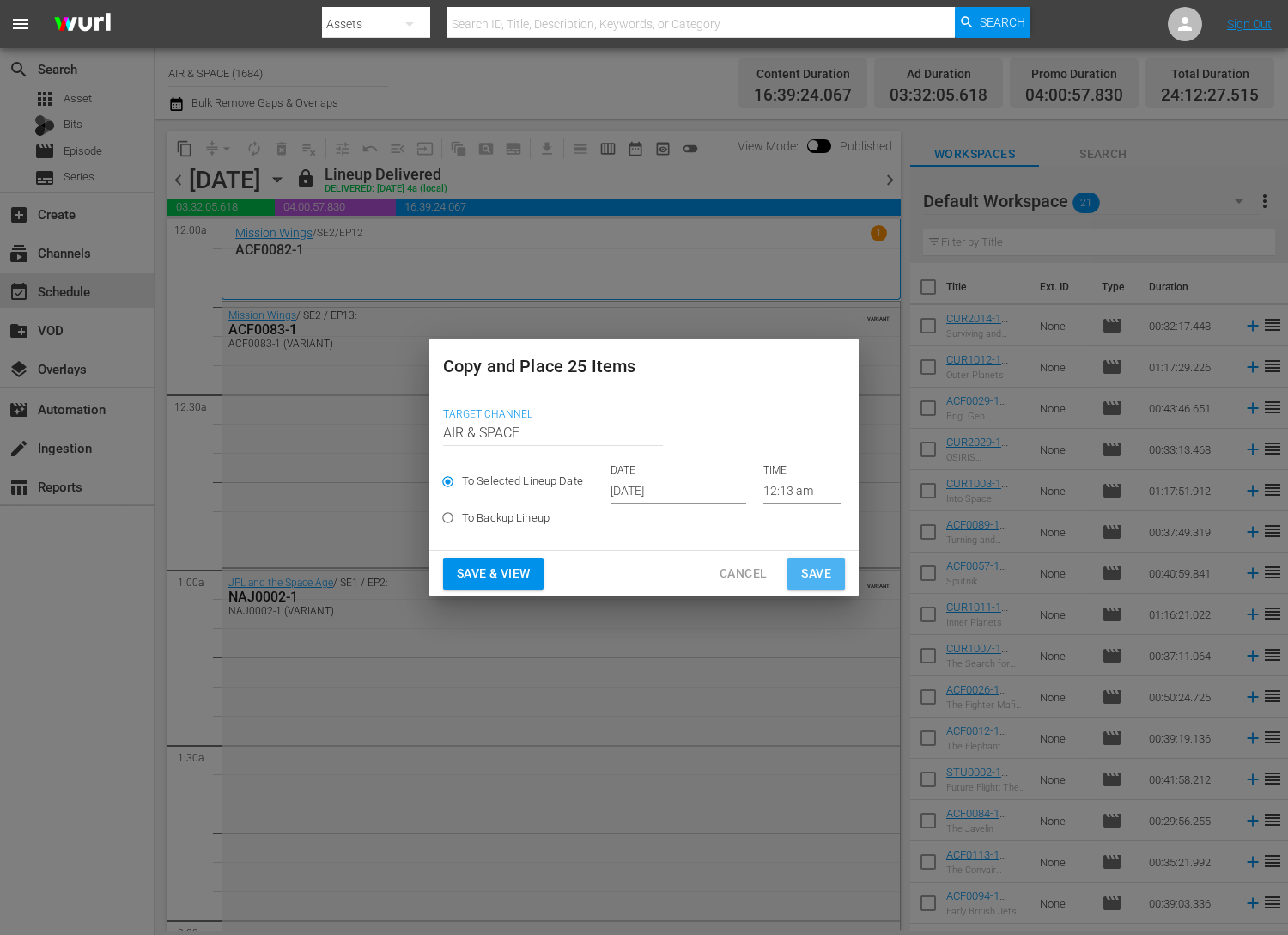
click at [812, 572] on span "Save" at bounding box center [817, 573] width 30 height 22
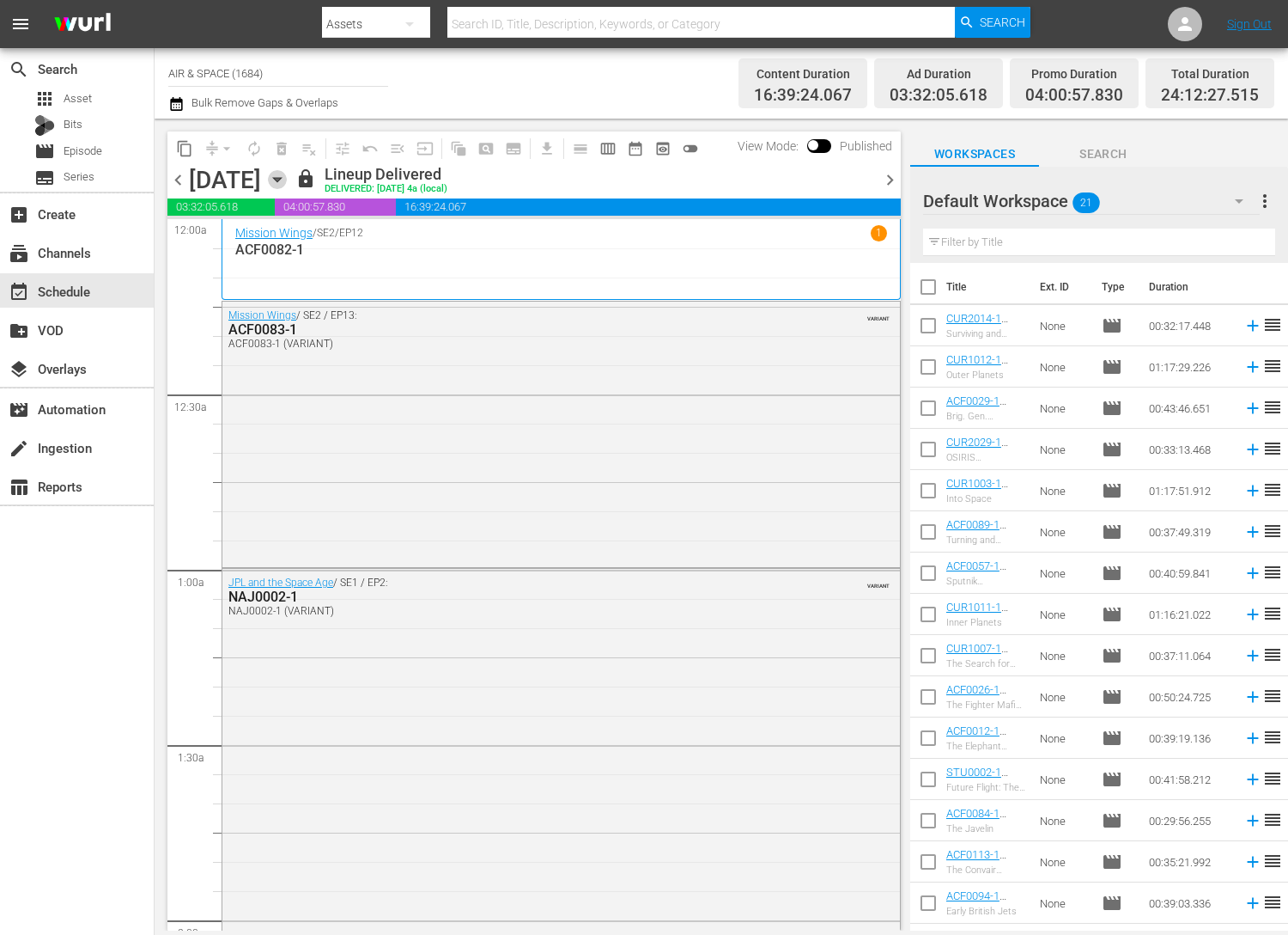
click at [287, 177] on icon "button" at bounding box center [277, 179] width 19 height 19
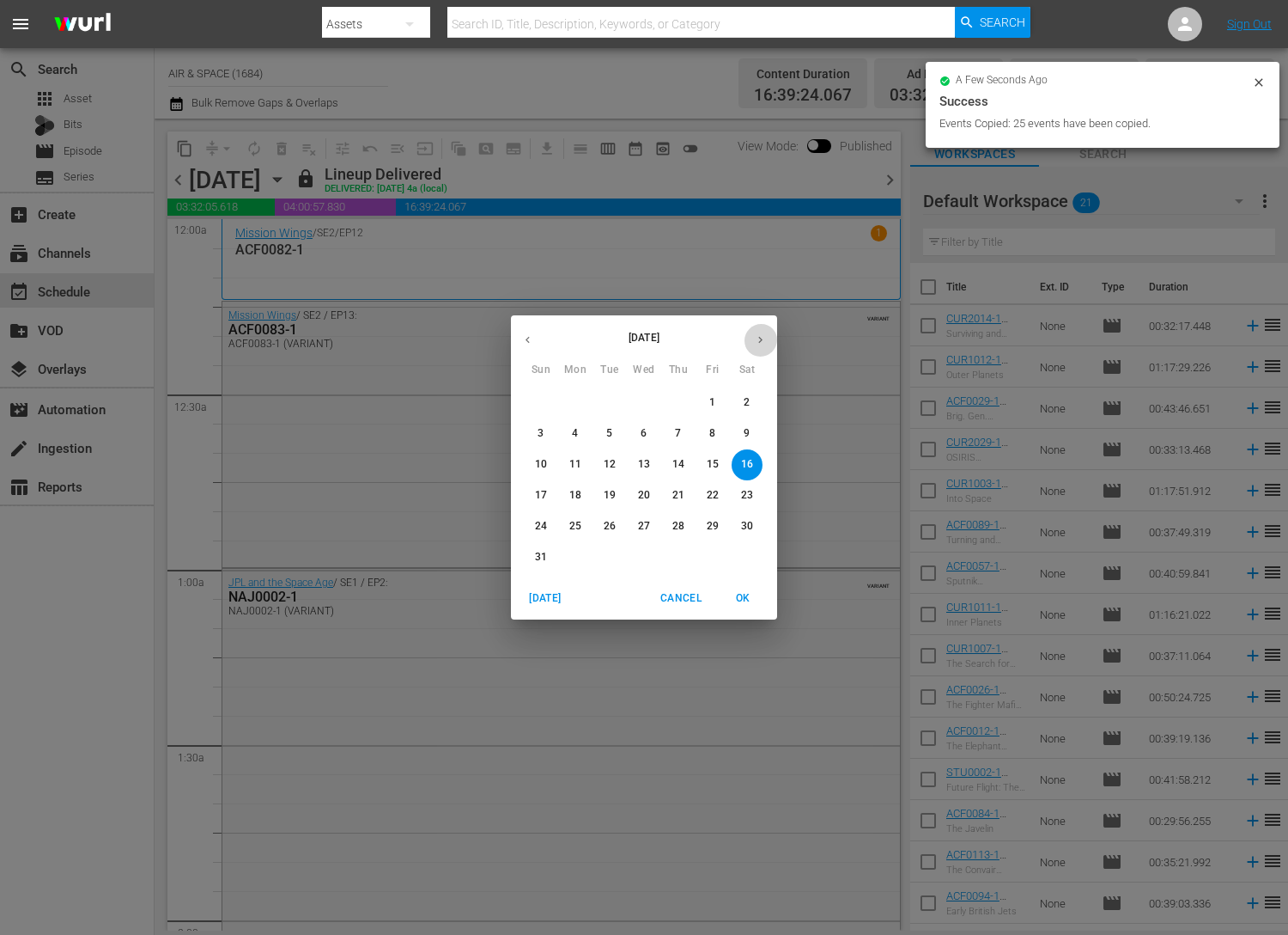
click at [765, 341] on icon "button" at bounding box center [760, 340] width 13 height 13
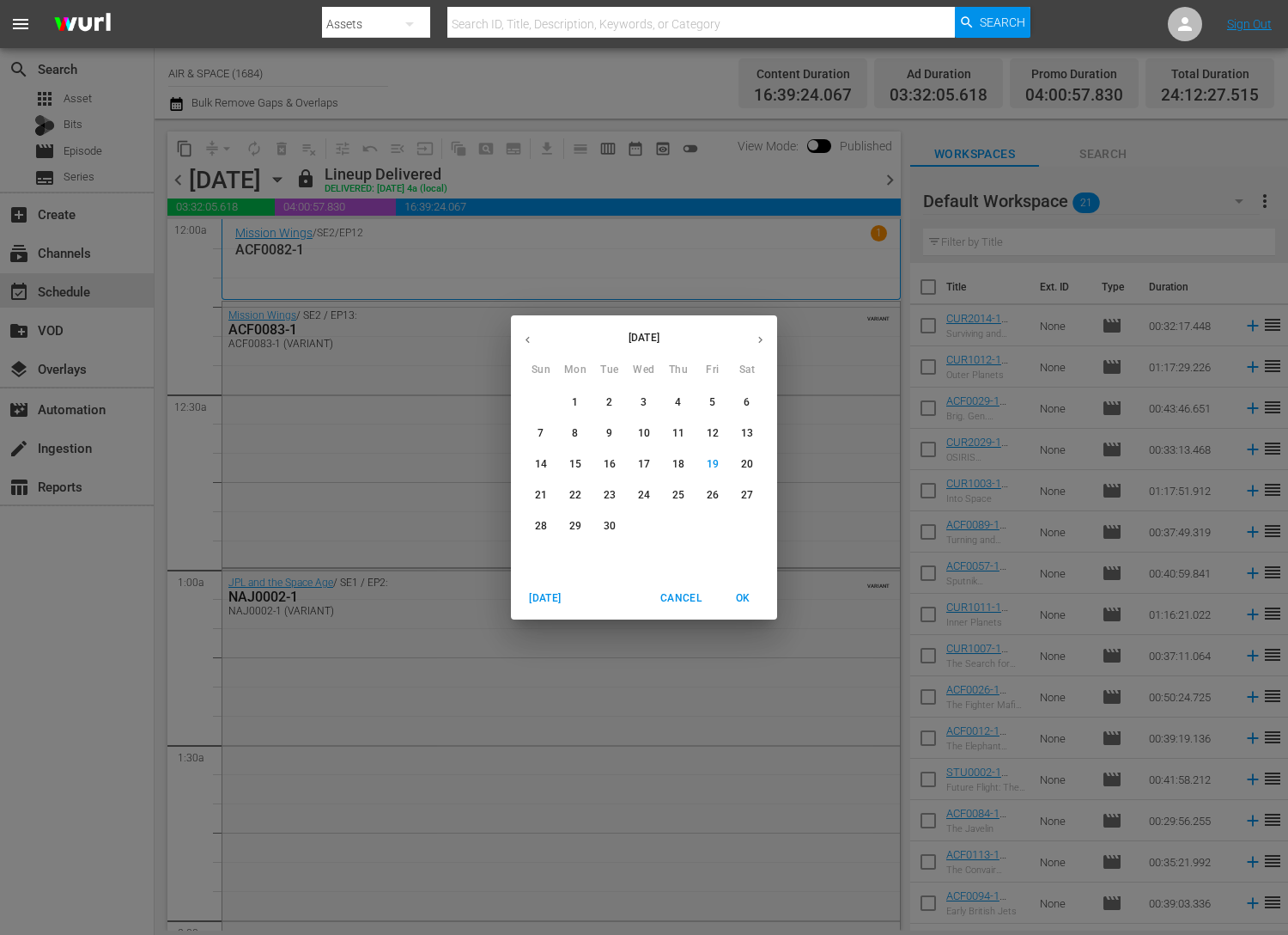
click at [544, 528] on p "28" at bounding box center [541, 526] width 12 height 15
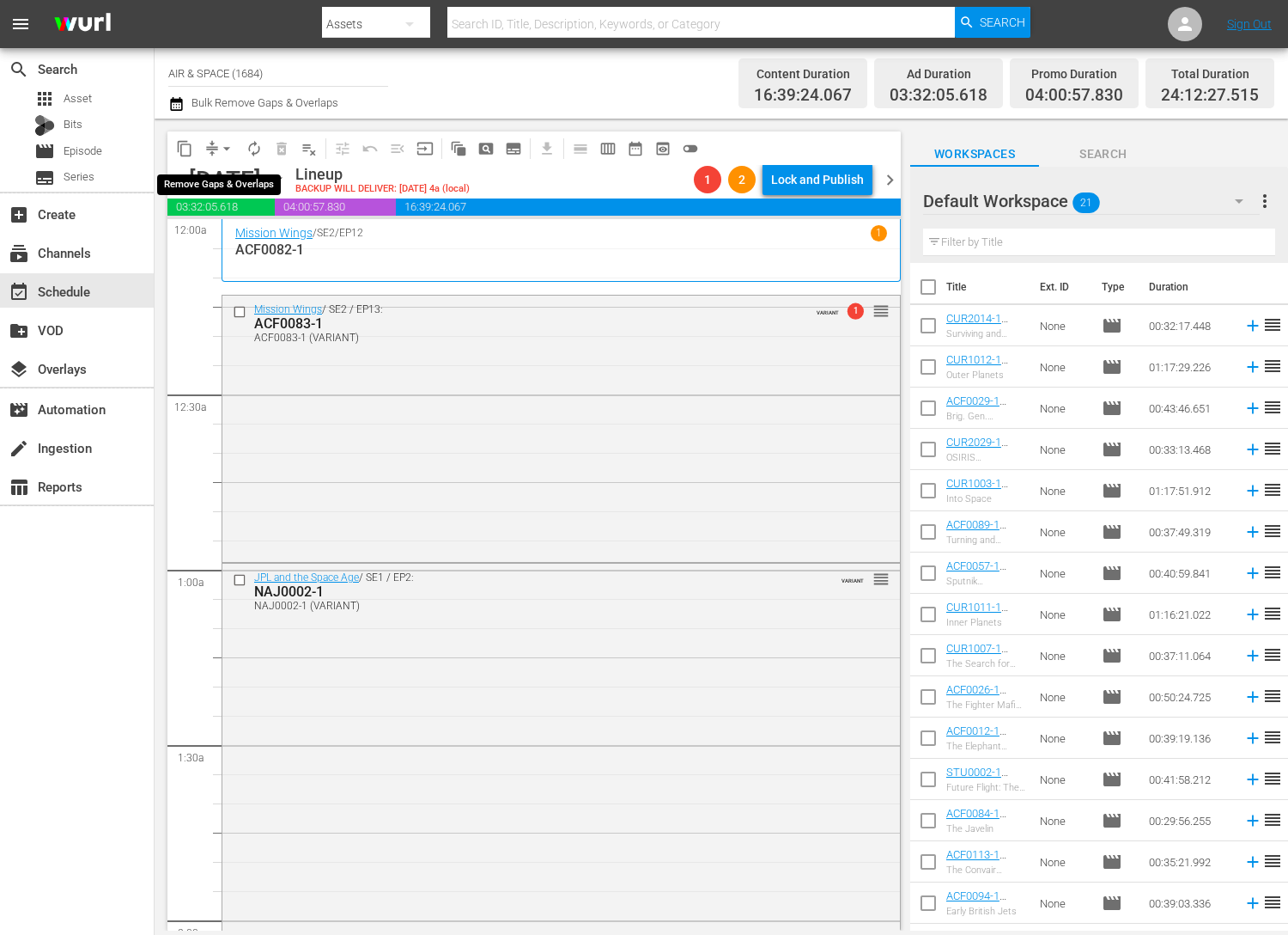
click at [224, 145] on span "arrow_drop_down" at bounding box center [226, 148] width 17 height 17
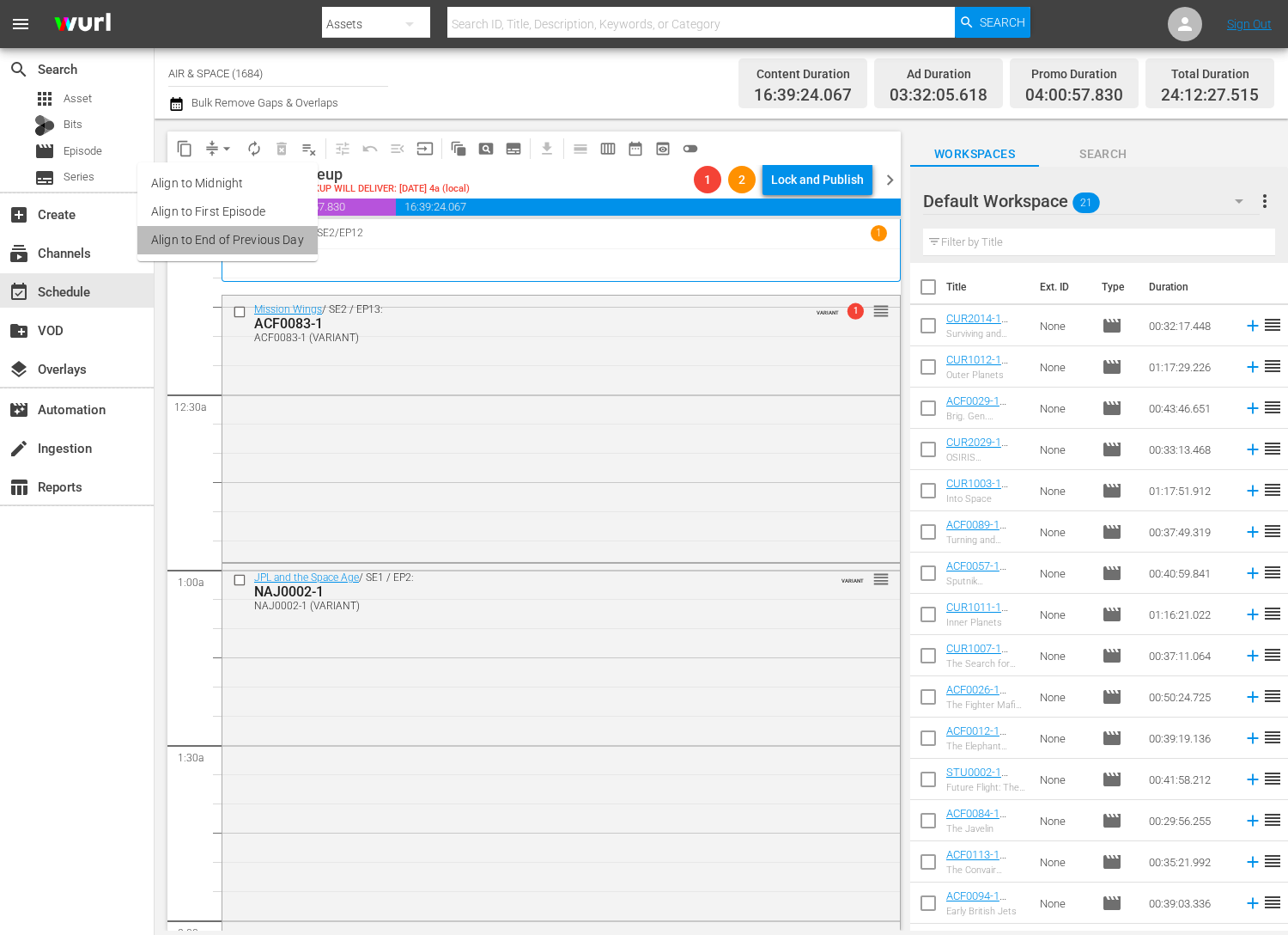
click at [241, 238] on li "Align to End of Previous Day" at bounding box center [228, 240] width 181 height 28
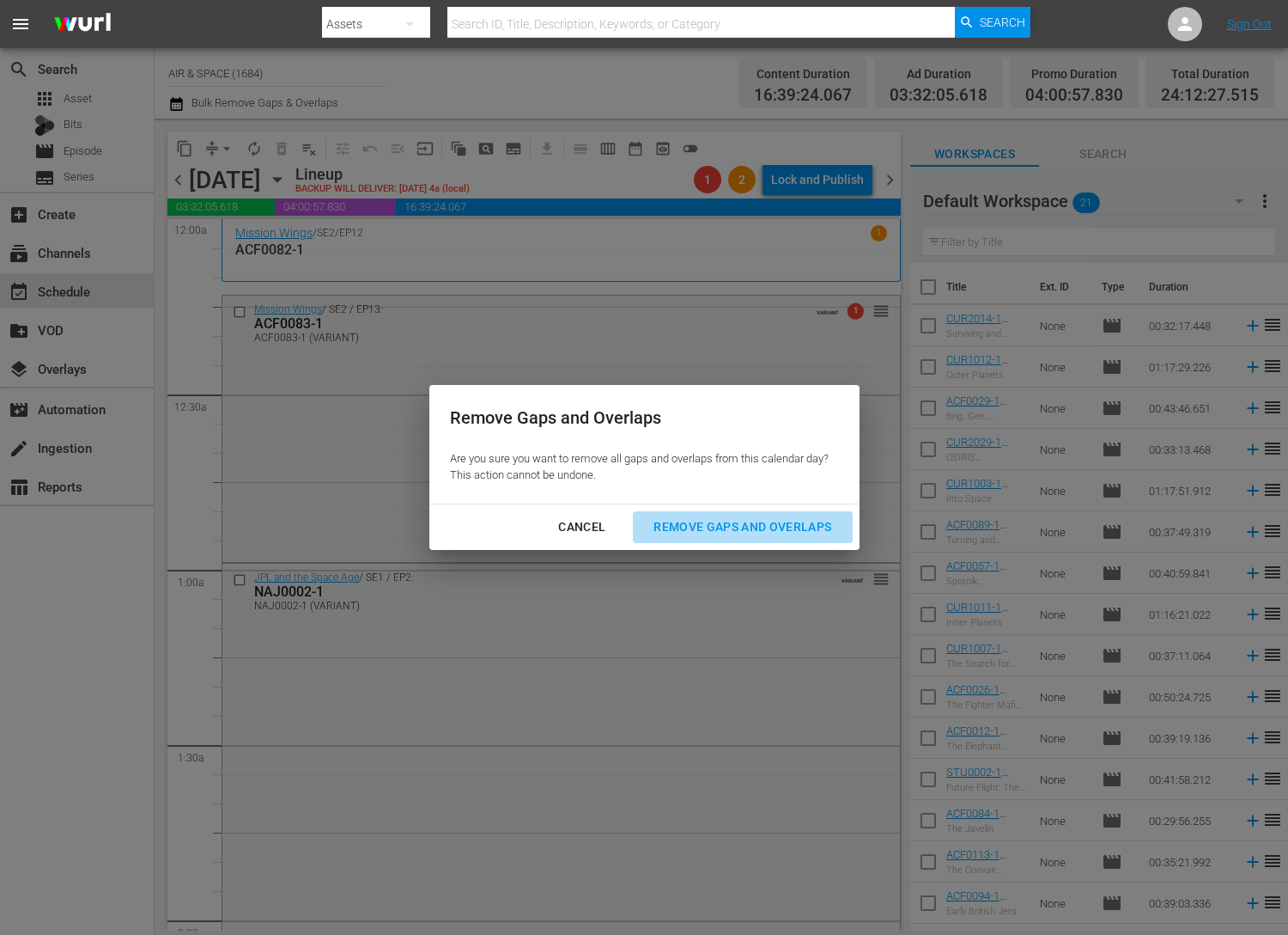
click at [755, 519] on div "Remove Gaps and Overlaps" at bounding box center [743, 527] width 206 height 22
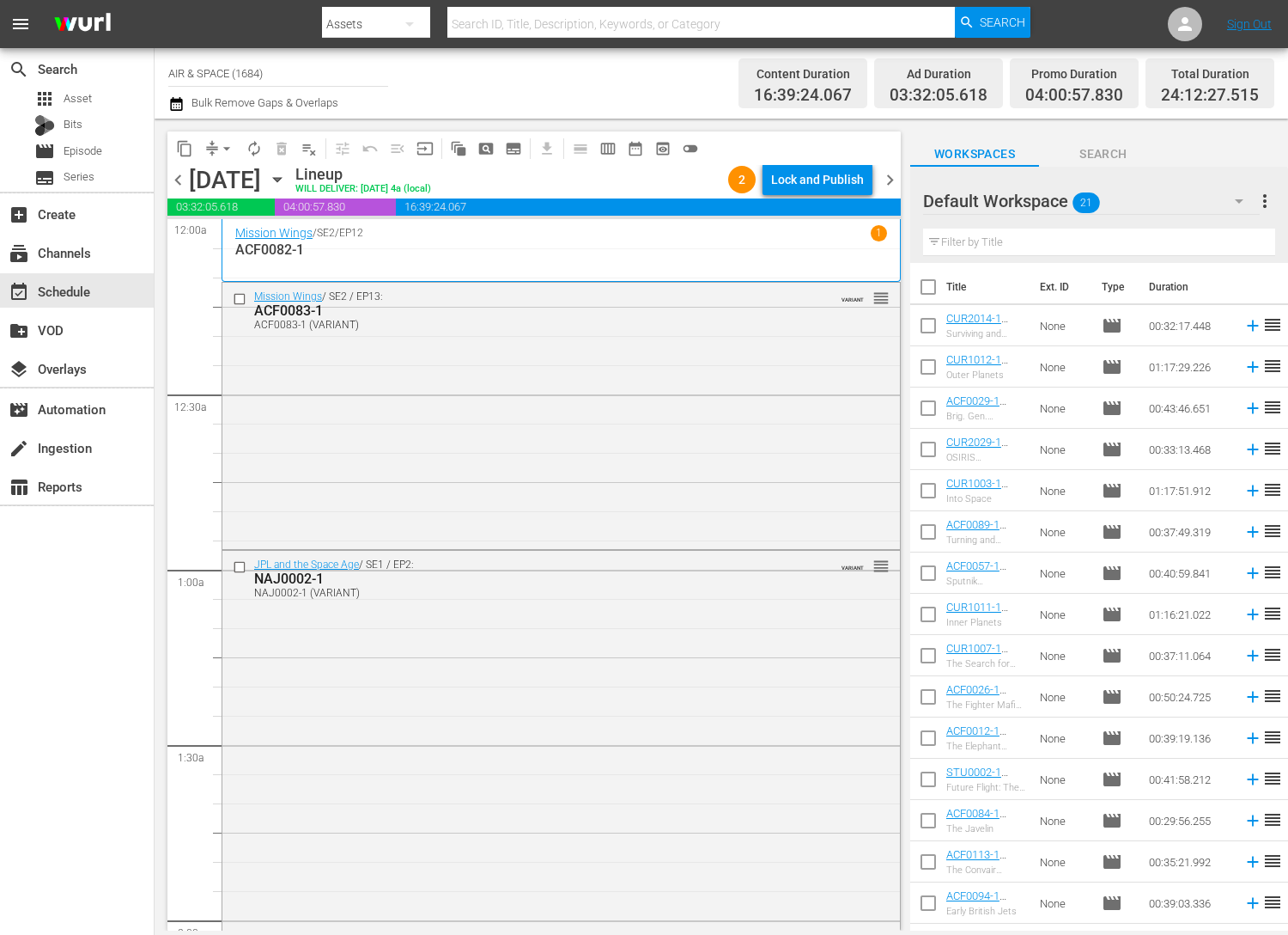
click at [829, 181] on div "Lock and Publish" at bounding box center [817, 179] width 93 height 31
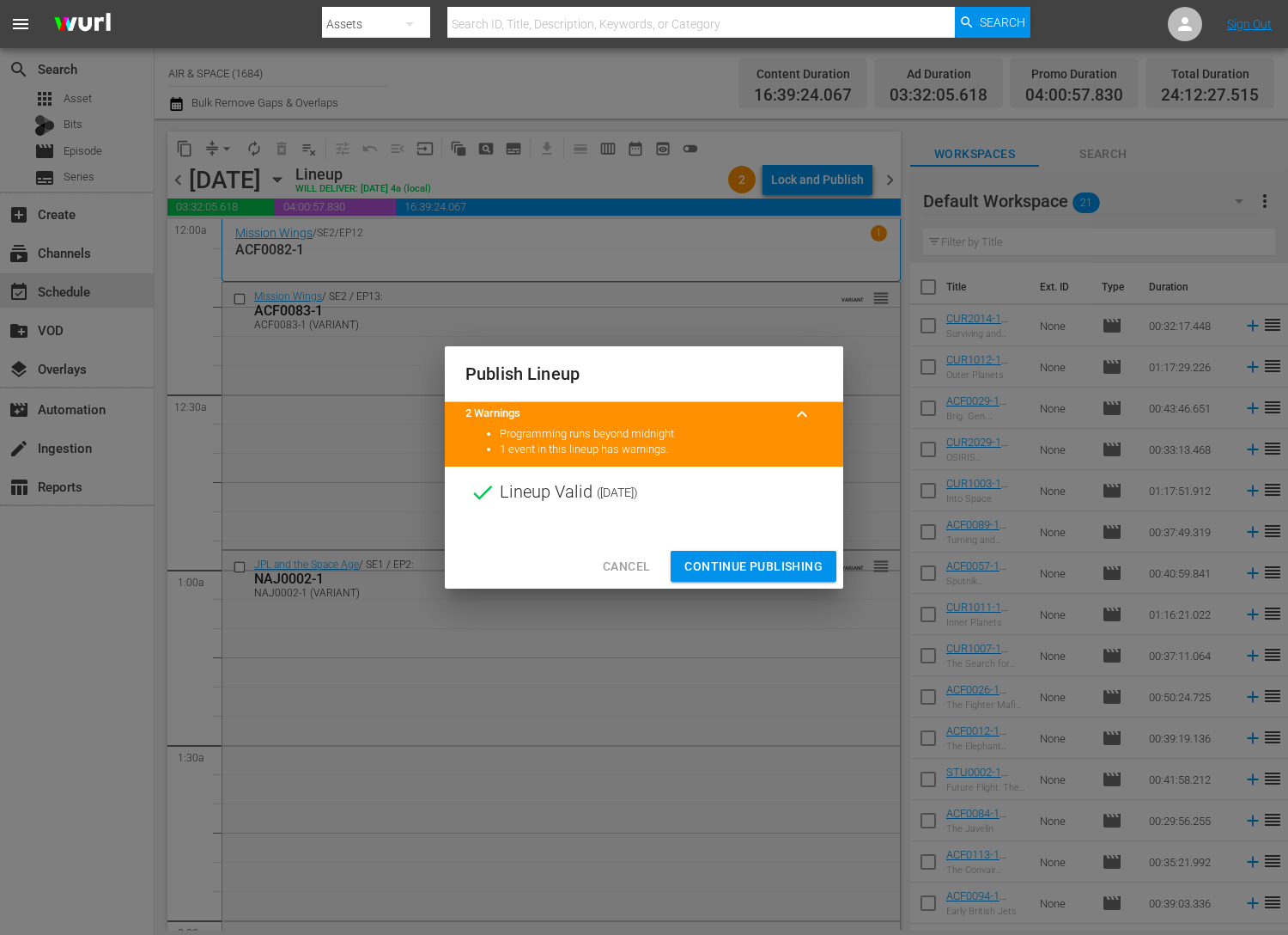
click at [771, 568] on span "Continue Publishing" at bounding box center [754, 567] width 138 height 22
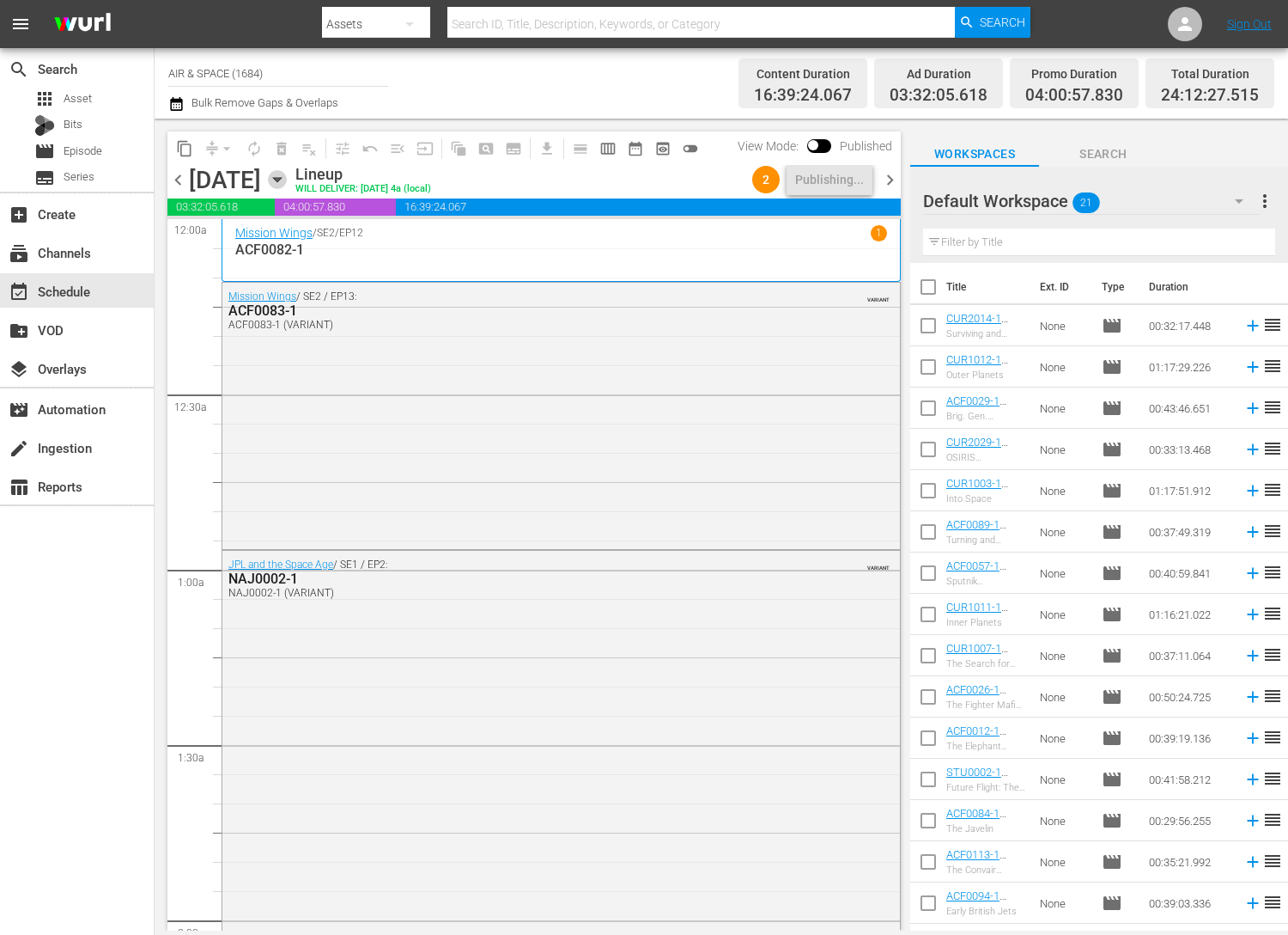
click at [287, 174] on icon "button" at bounding box center [277, 179] width 19 height 19
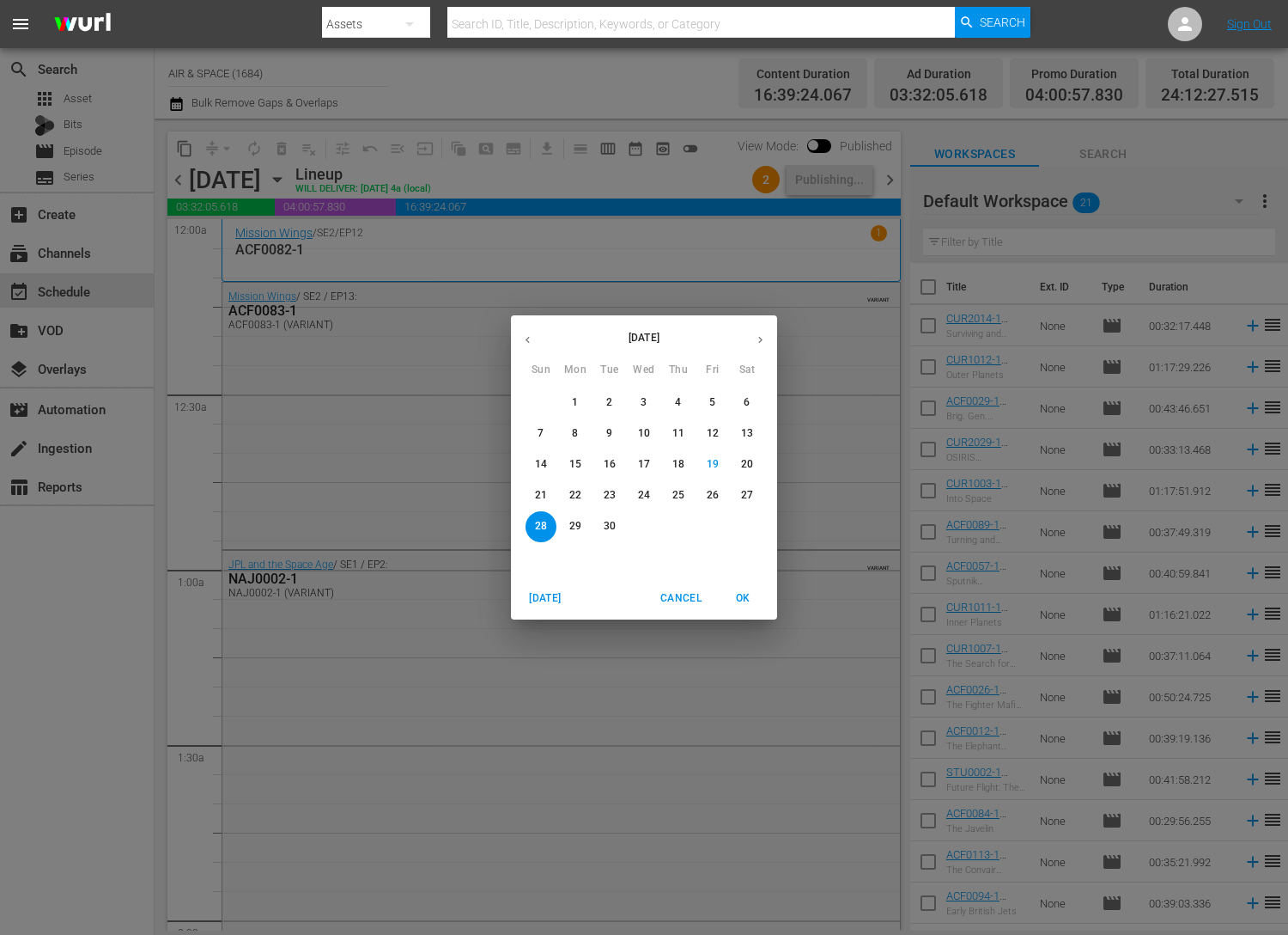
click at [525, 335] on icon "button" at bounding box center [527, 340] width 13 height 13
click at [542, 494] on p "17" at bounding box center [541, 495] width 12 height 15
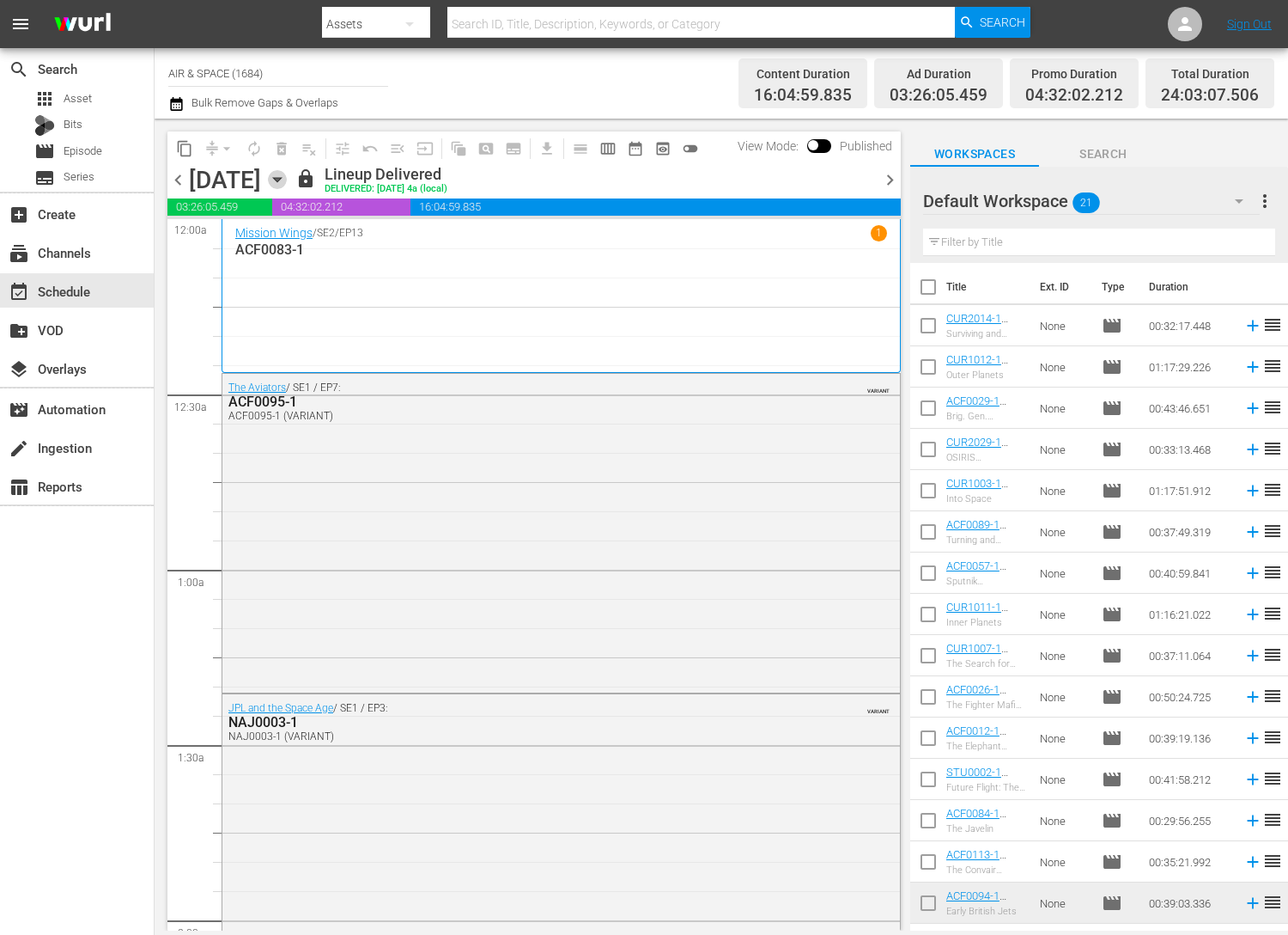
click at [287, 177] on icon "button" at bounding box center [277, 179] width 19 height 19
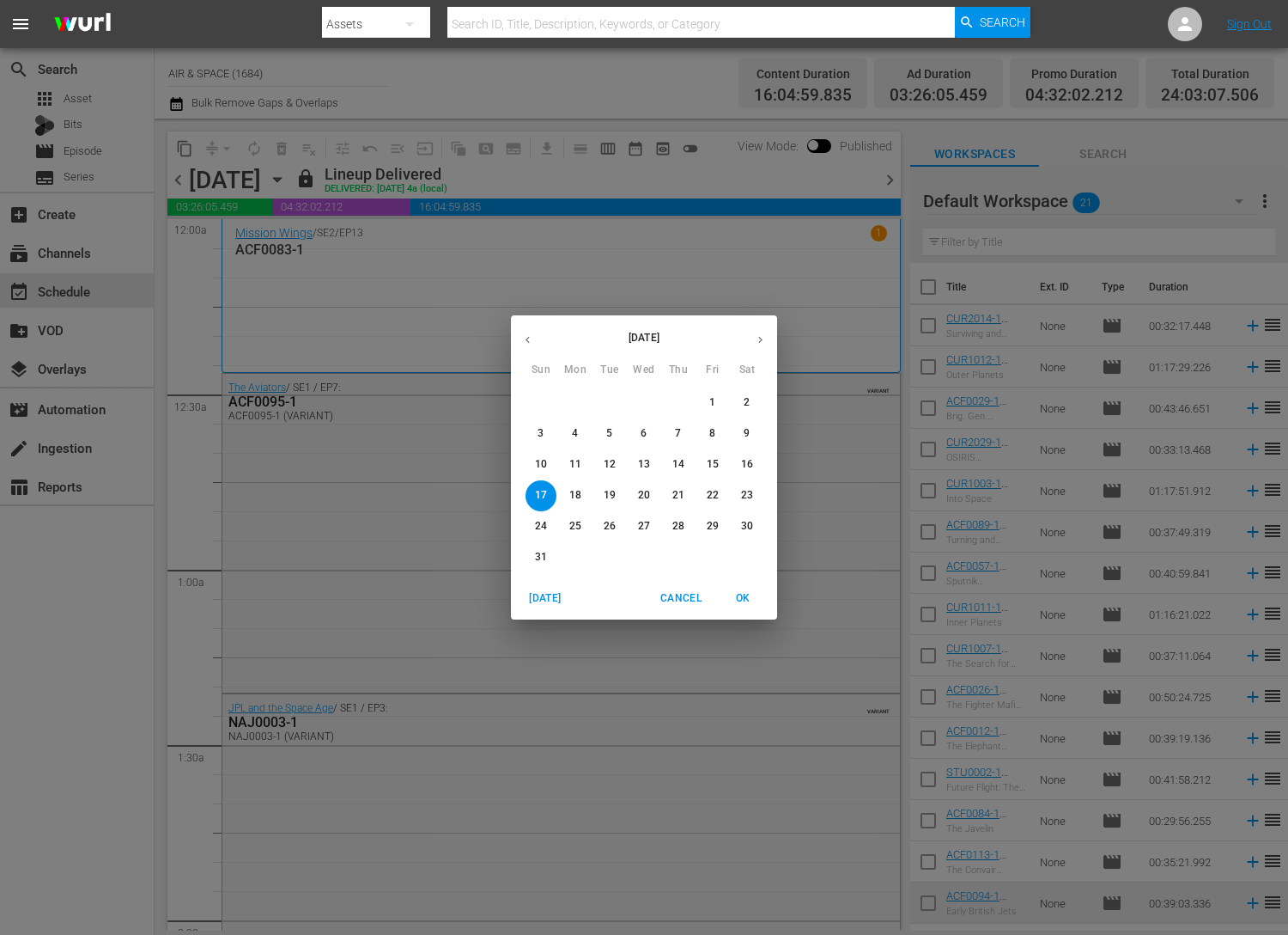
click at [765, 335] on icon "button" at bounding box center [760, 340] width 13 height 13
click at [580, 523] on p "29" at bounding box center [575, 526] width 12 height 15
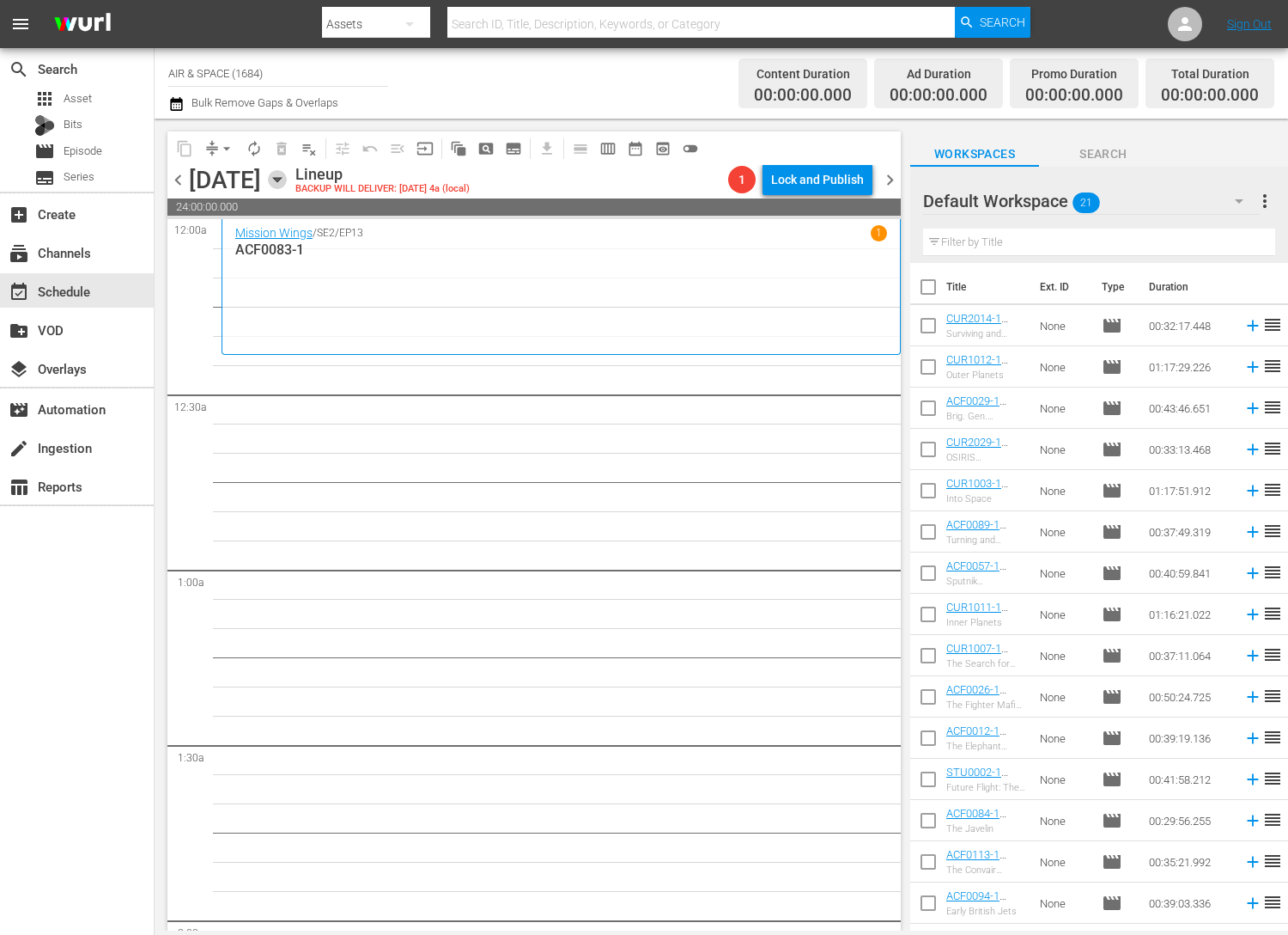
click at [281, 178] on icon "button" at bounding box center [278, 180] width 8 height 4
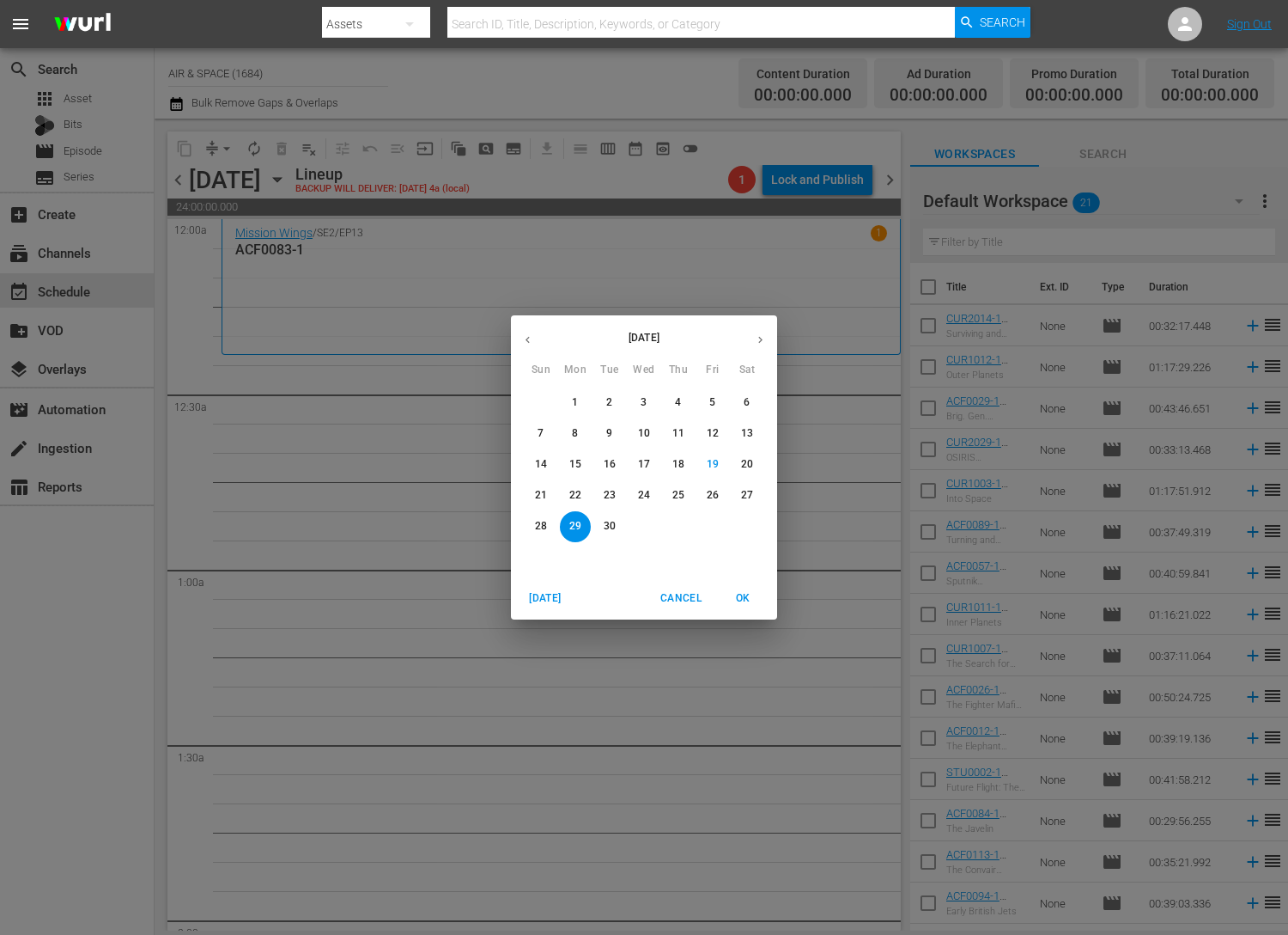
click at [528, 335] on icon "button" at bounding box center [527, 340] width 13 height 13
click at [541, 488] on p "17" at bounding box center [541, 495] width 12 height 15
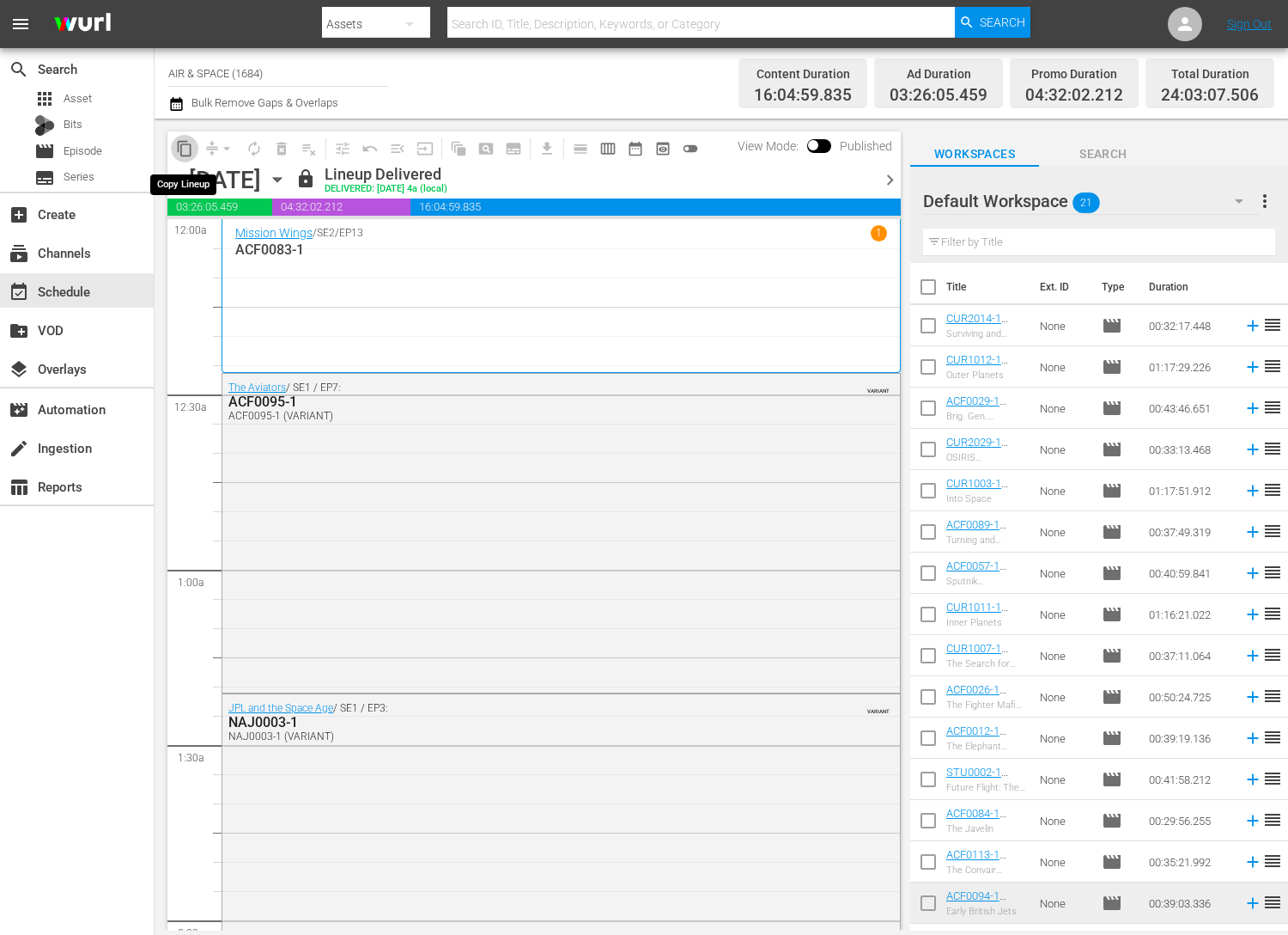
click at [182, 145] on span "content_copy" at bounding box center [184, 148] width 17 height 17
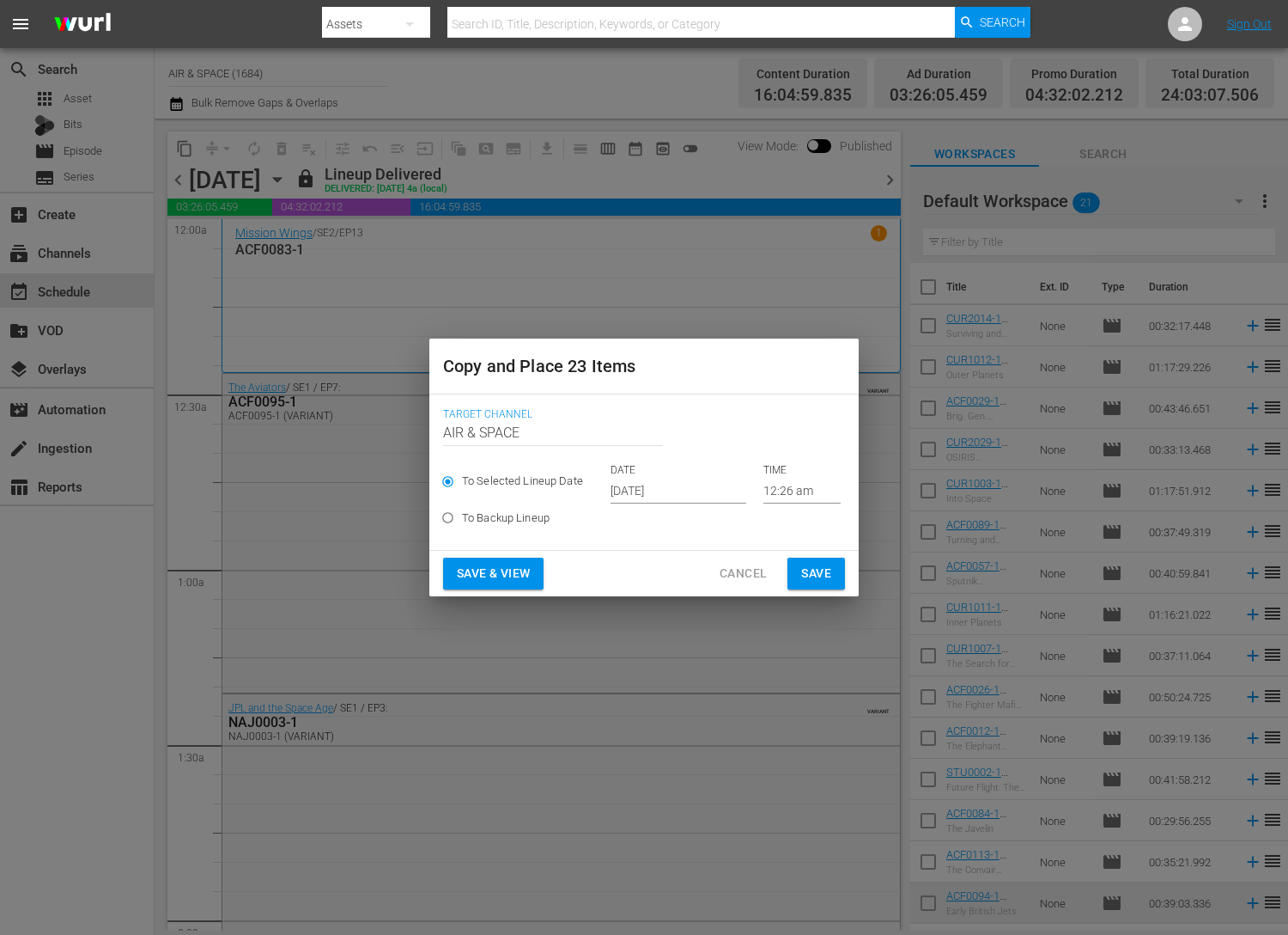
click at [678, 489] on input "[DATE]" at bounding box center [679, 490] width 136 height 26
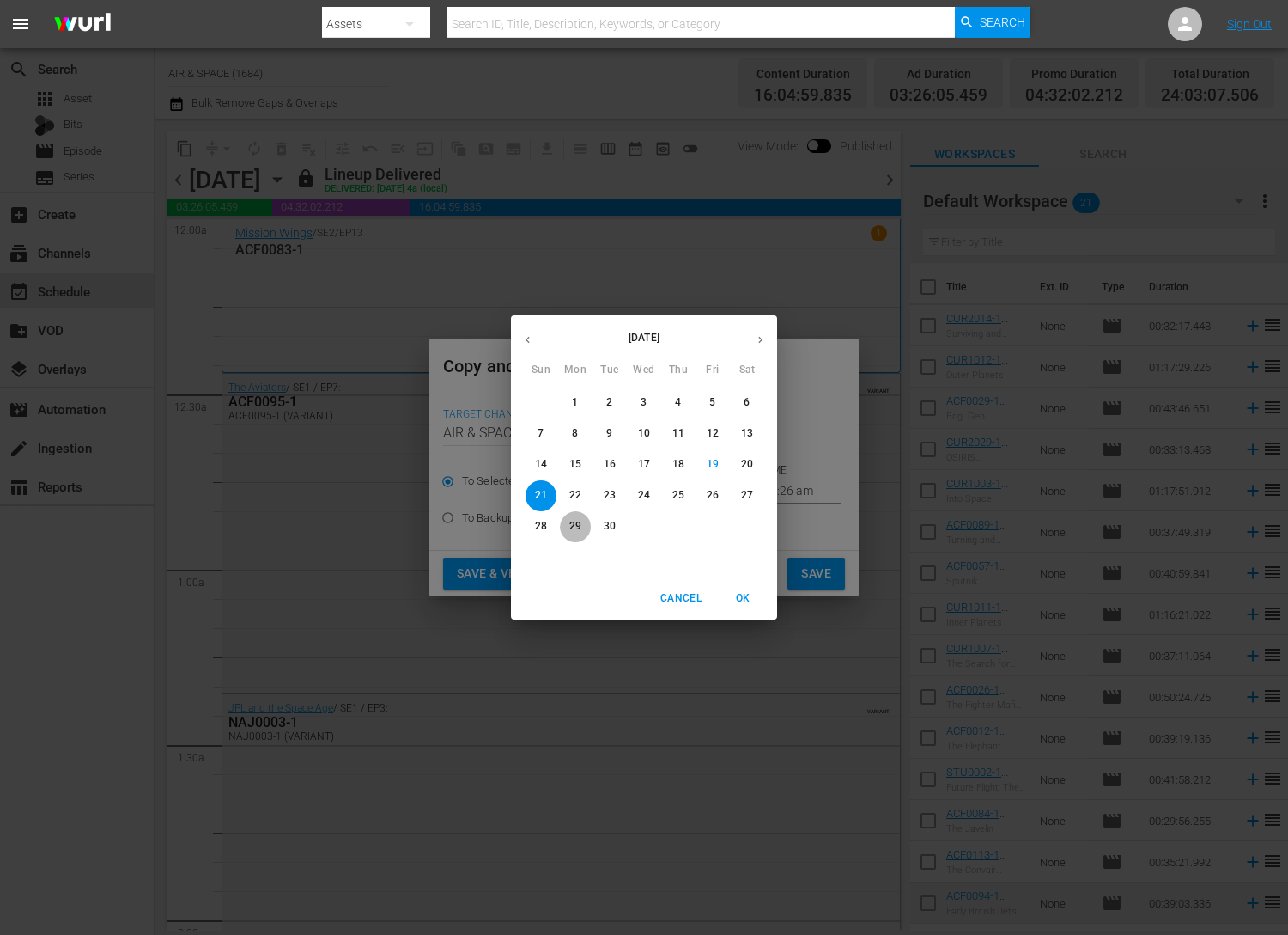
click at [578, 524] on p "29" at bounding box center [575, 526] width 12 height 15
type input "[DATE]"
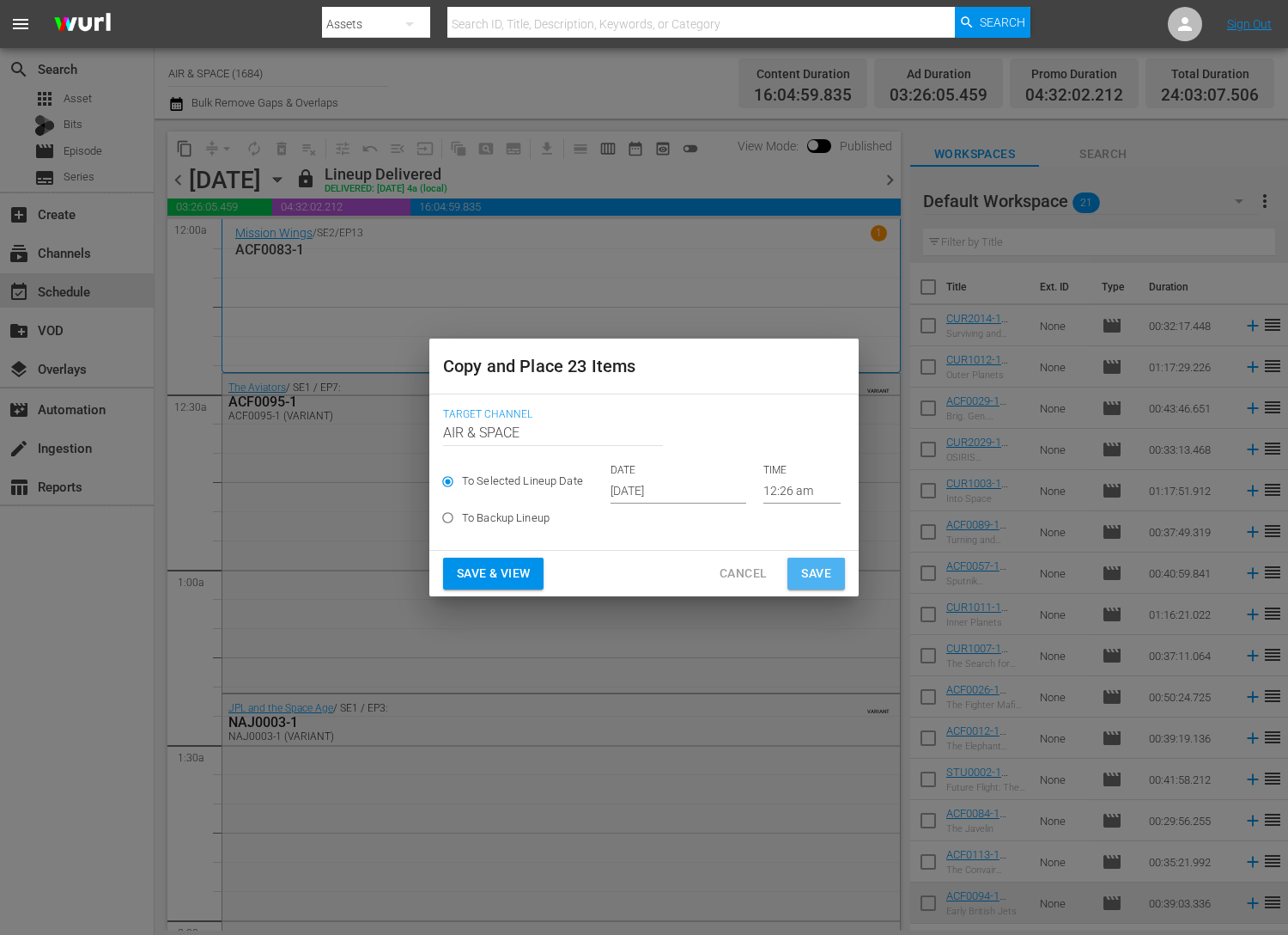
click at [810, 574] on span "Save" at bounding box center [817, 573] width 30 height 22
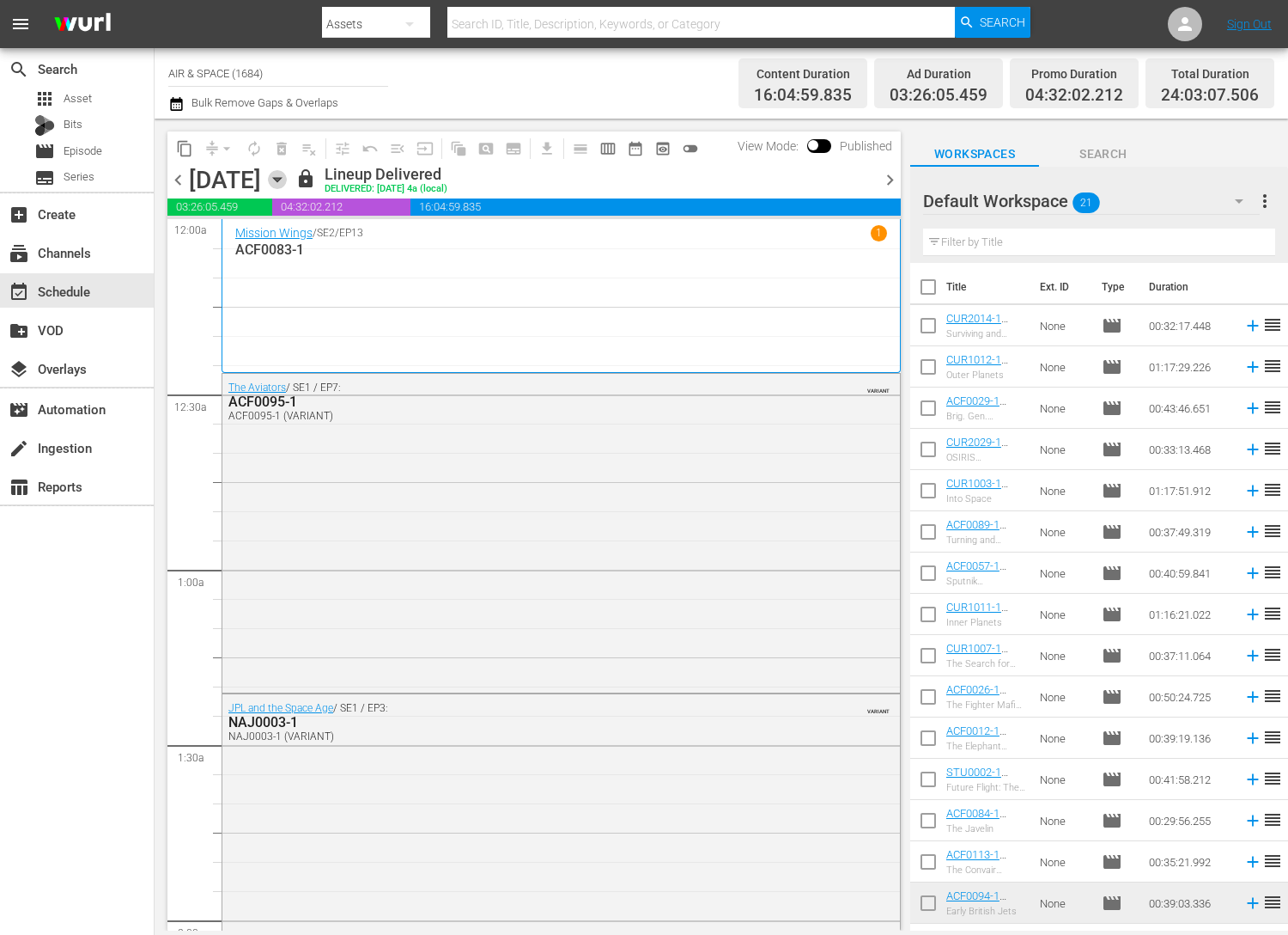
click at [287, 175] on icon "button" at bounding box center [277, 179] width 19 height 19
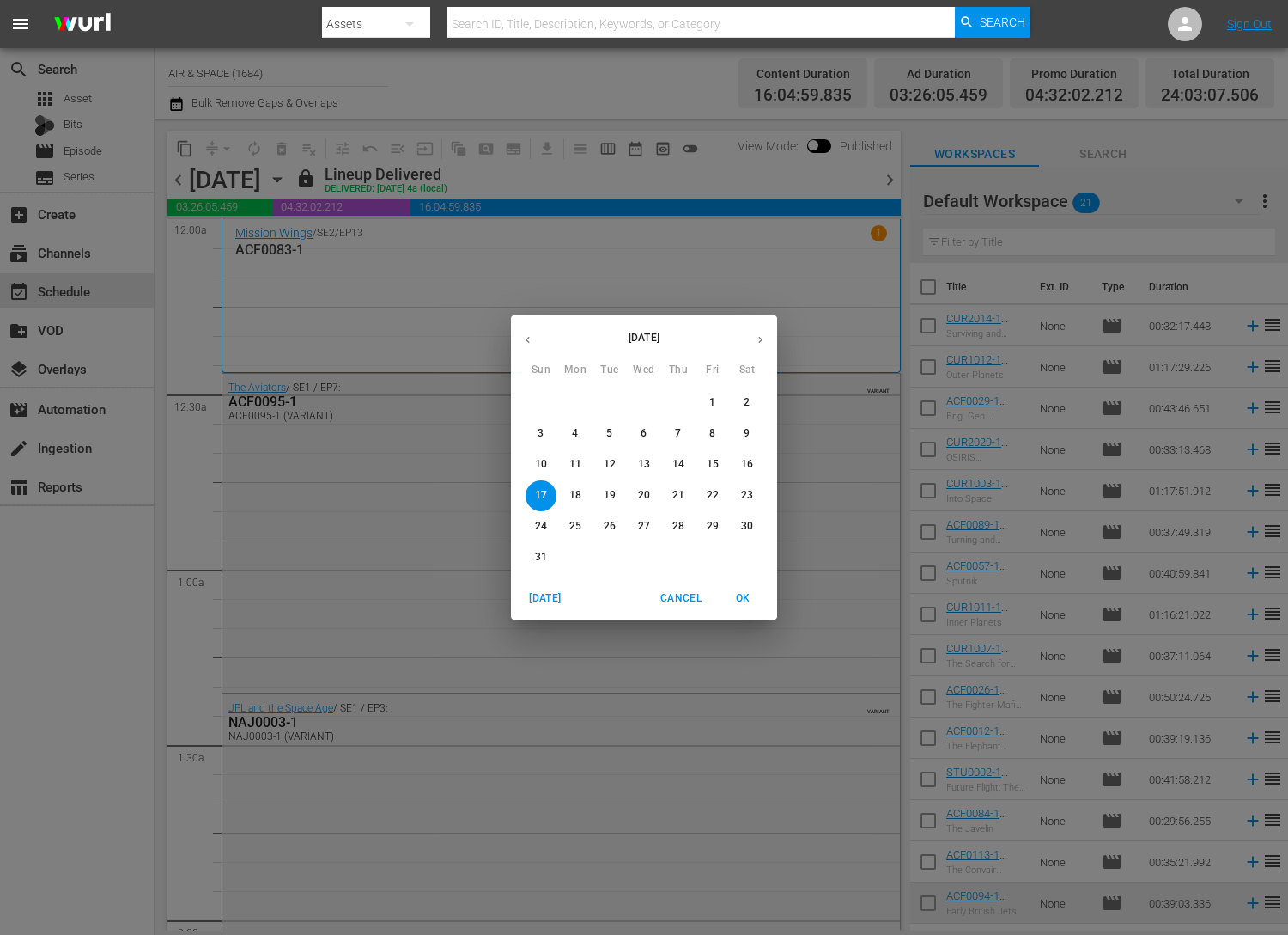
click at [756, 346] on button "button" at bounding box center [761, 340] width 34 height 34
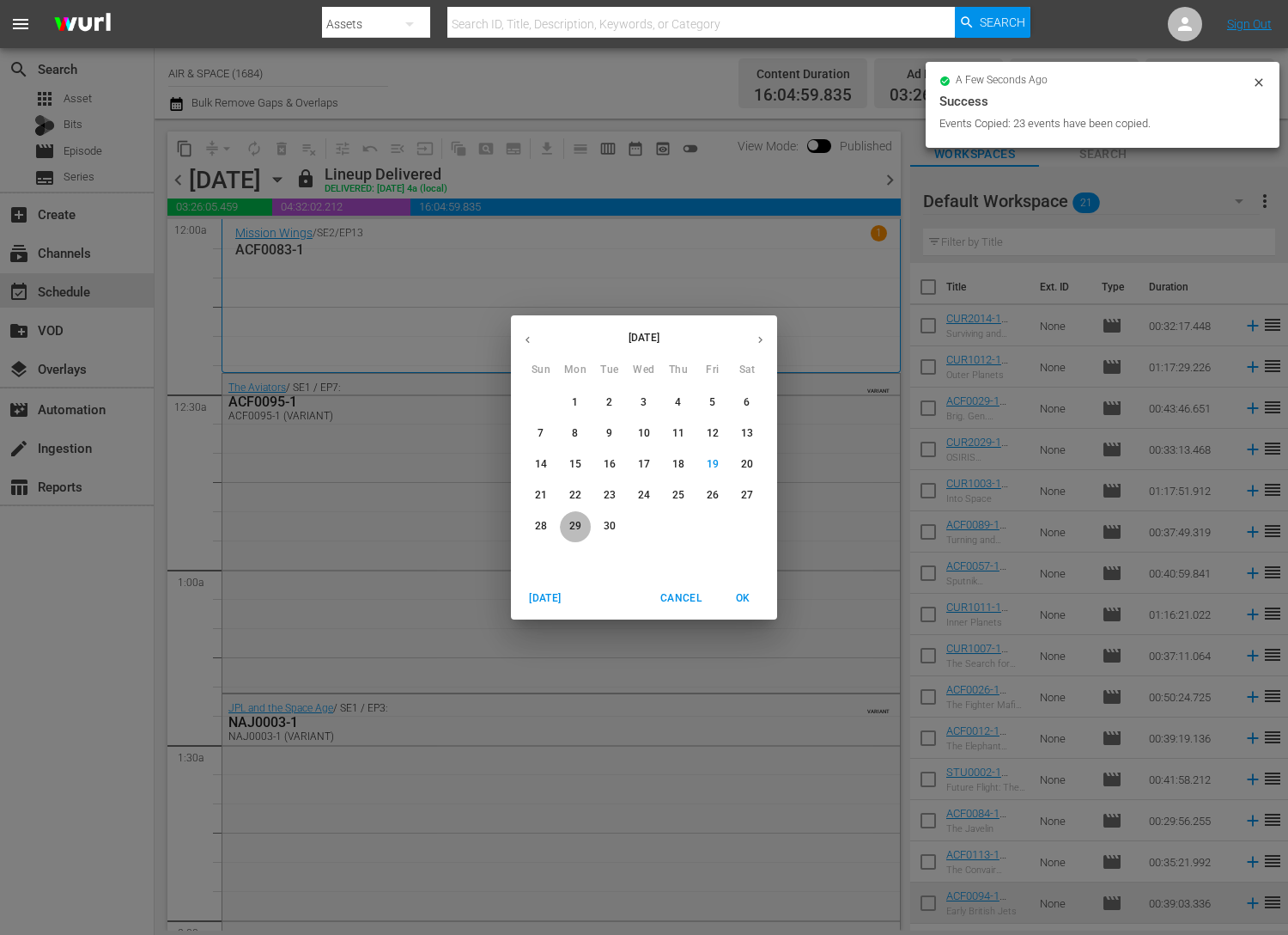
click at [570, 526] on p "29" at bounding box center [575, 526] width 12 height 15
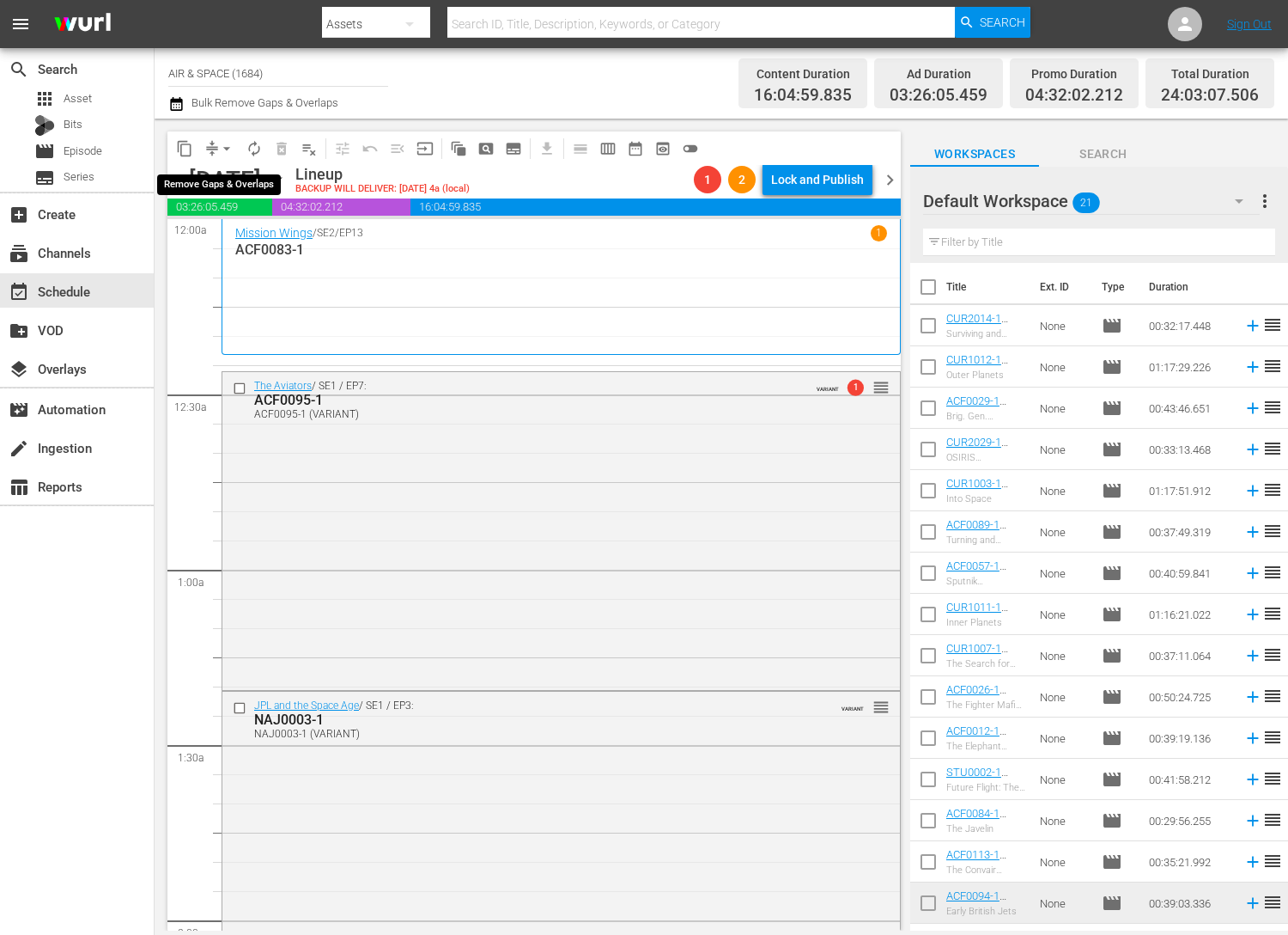
click at [229, 144] on span "arrow_drop_down" at bounding box center [226, 148] width 17 height 17
click at [218, 243] on li "Align to End of Previous Day" at bounding box center [228, 240] width 181 height 28
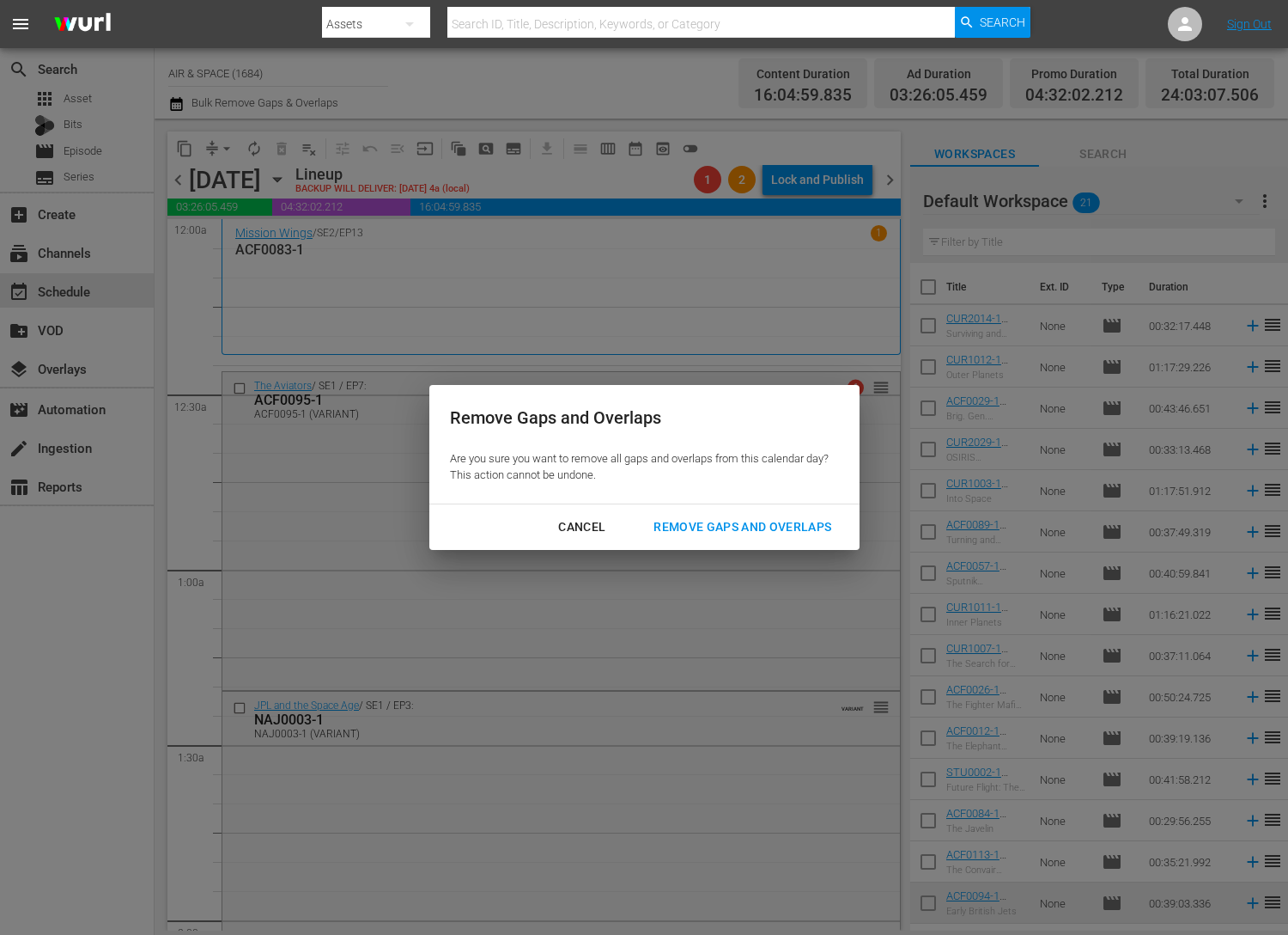
click at [723, 529] on div "Remove Gaps and Overlaps" at bounding box center [743, 527] width 206 height 22
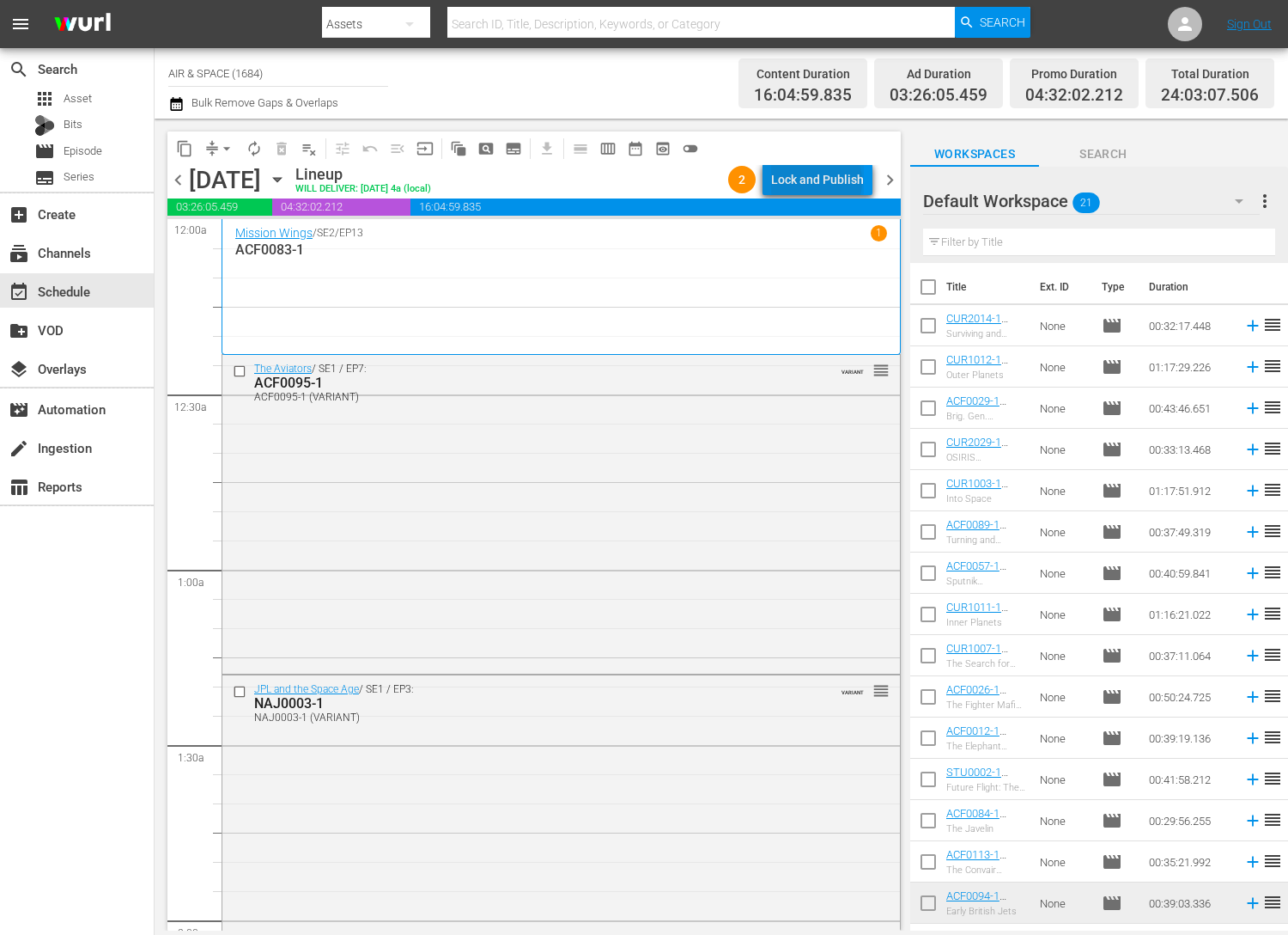
click at [820, 182] on div "Lock and Publish" at bounding box center [817, 179] width 93 height 31
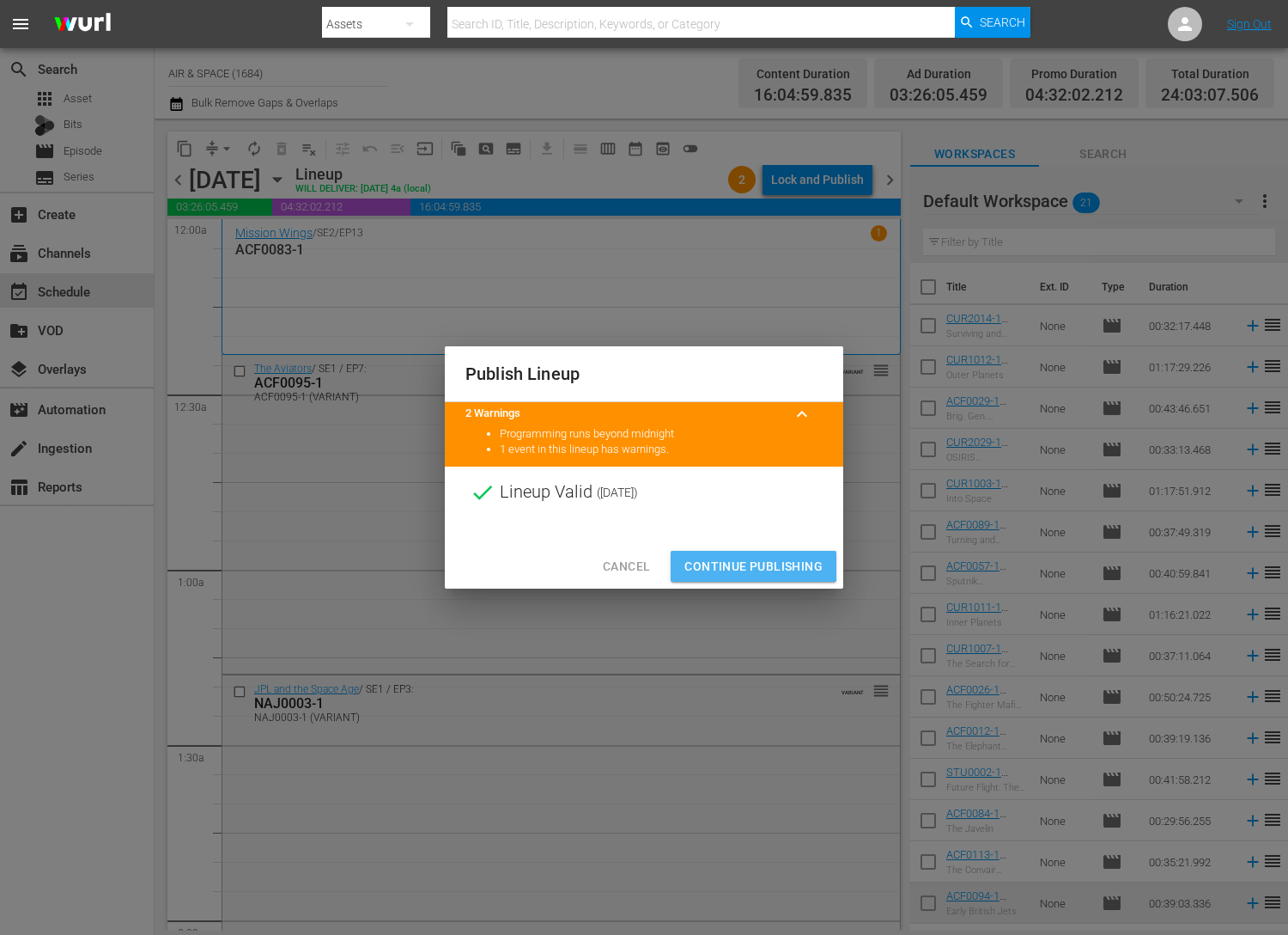
click at [742, 565] on span "Continue Publishing" at bounding box center [754, 567] width 138 height 22
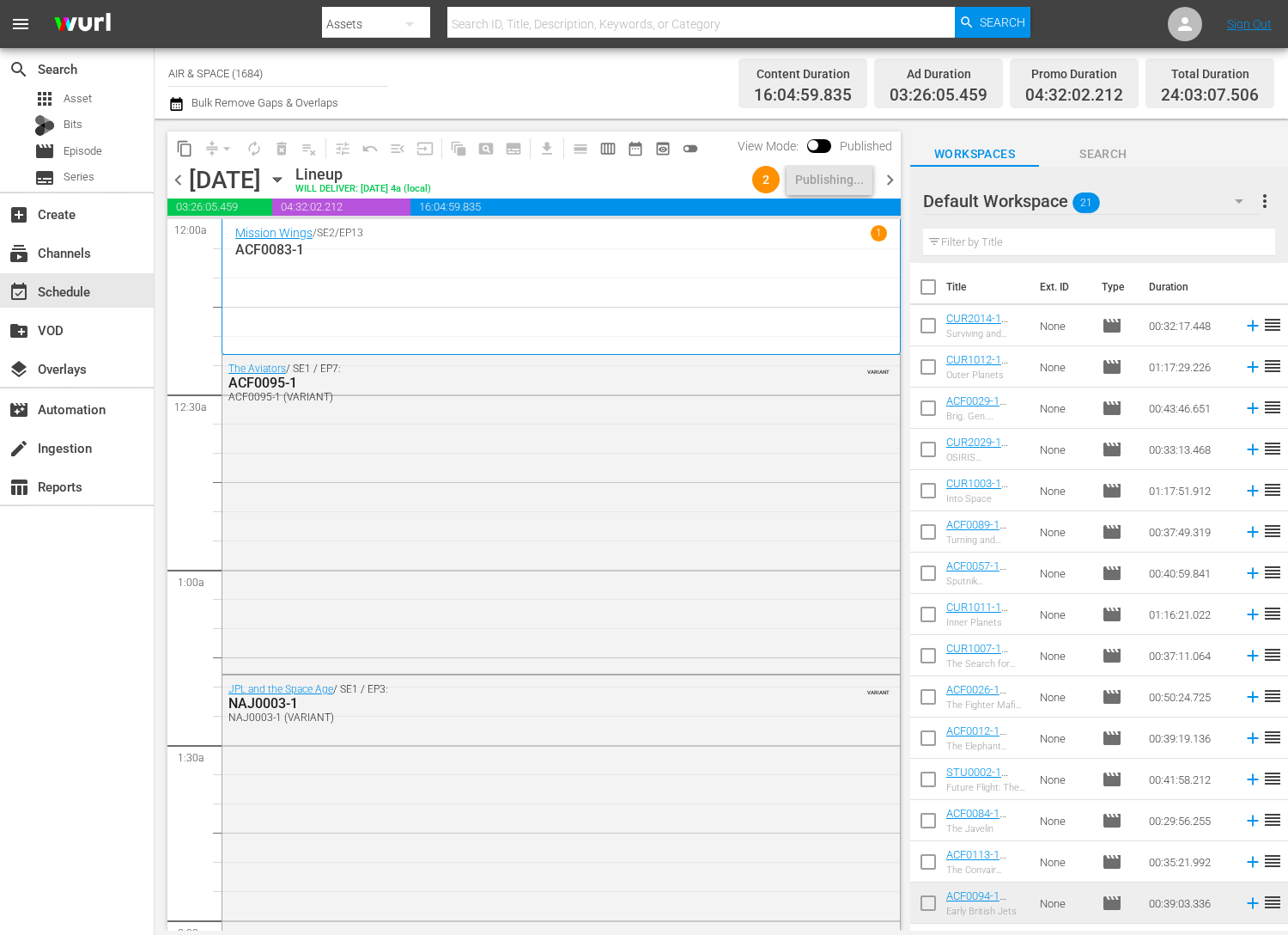
click at [287, 177] on icon "button" at bounding box center [277, 179] width 19 height 19
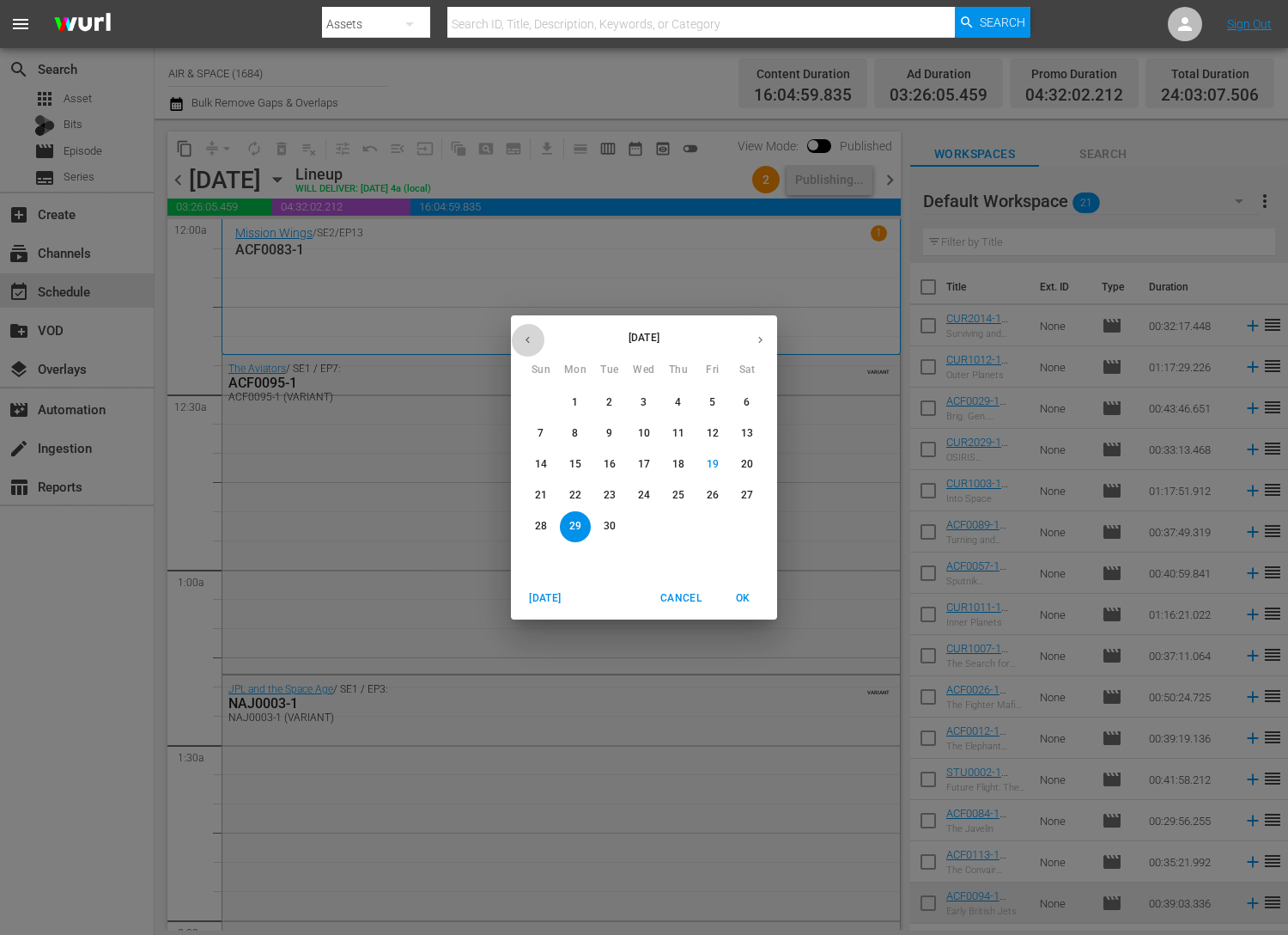
click at [529, 335] on icon "button" at bounding box center [527, 340] width 13 height 13
click at [578, 493] on p "18" at bounding box center [575, 495] width 12 height 15
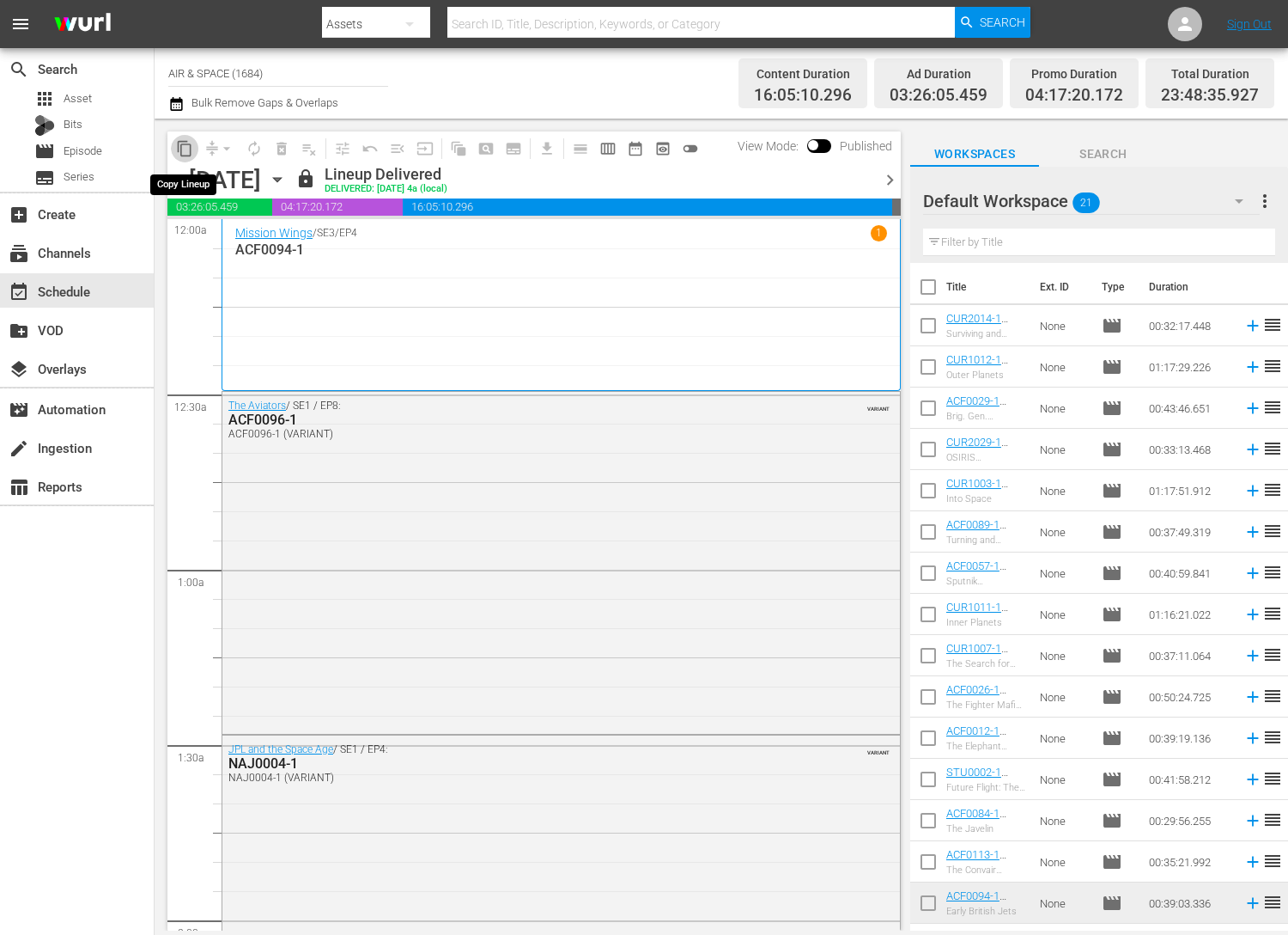
click at [186, 145] on span "content_copy" at bounding box center [184, 148] width 17 height 17
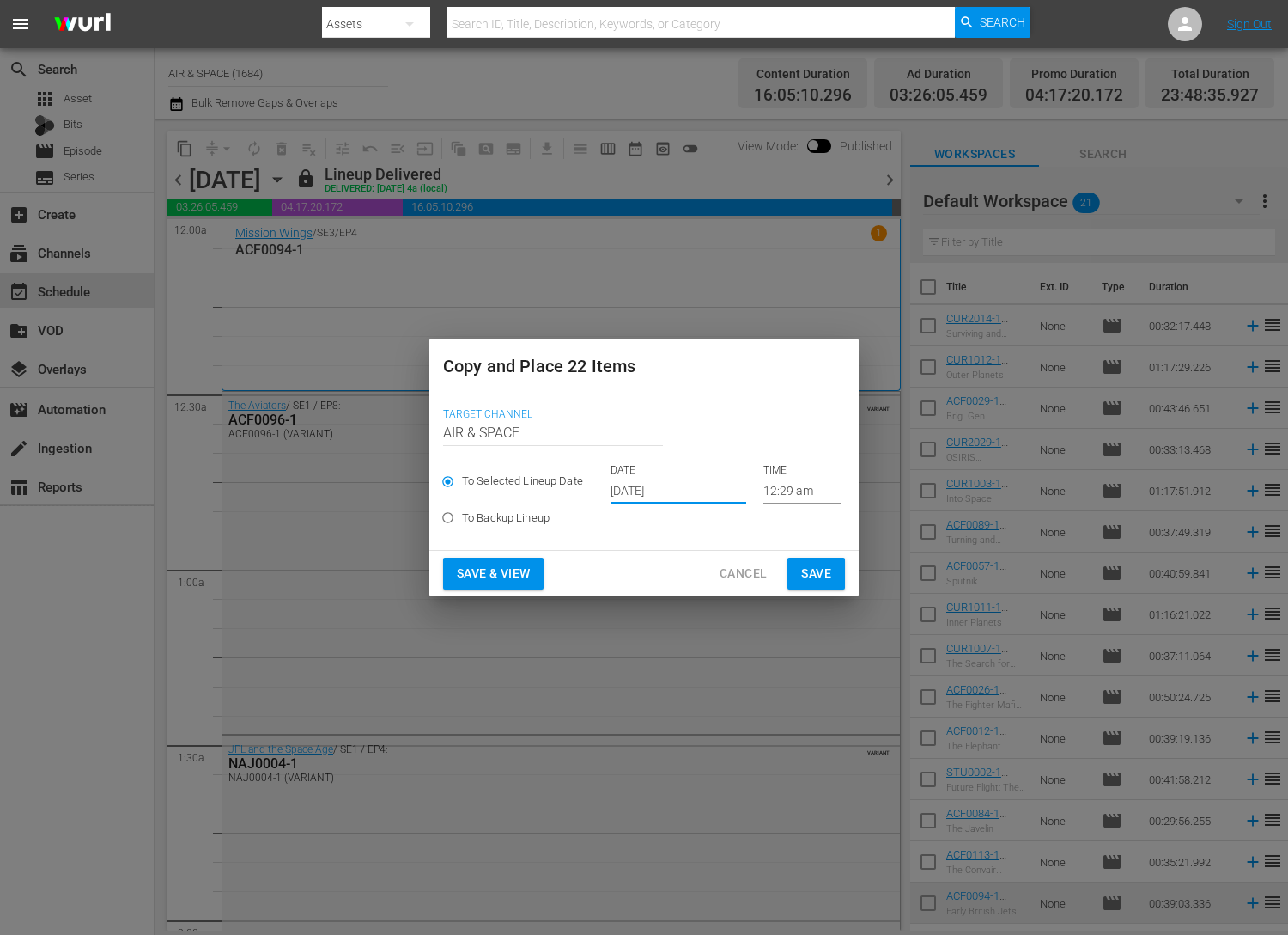
click at [673, 487] on input "[DATE]" at bounding box center [679, 490] width 136 height 26
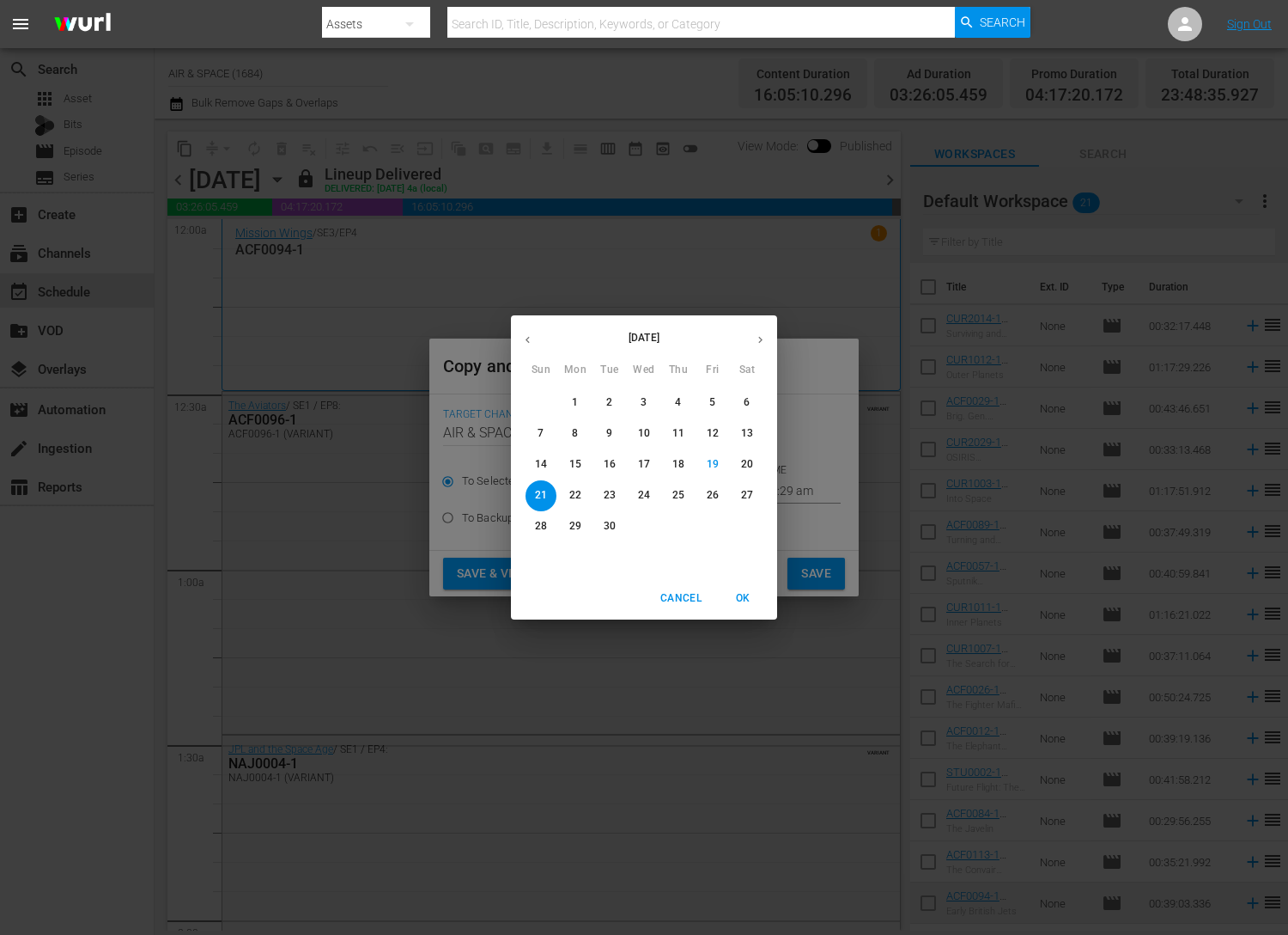
click at [615, 518] on button "30" at bounding box center [609, 526] width 31 height 31
type input "[DATE]"
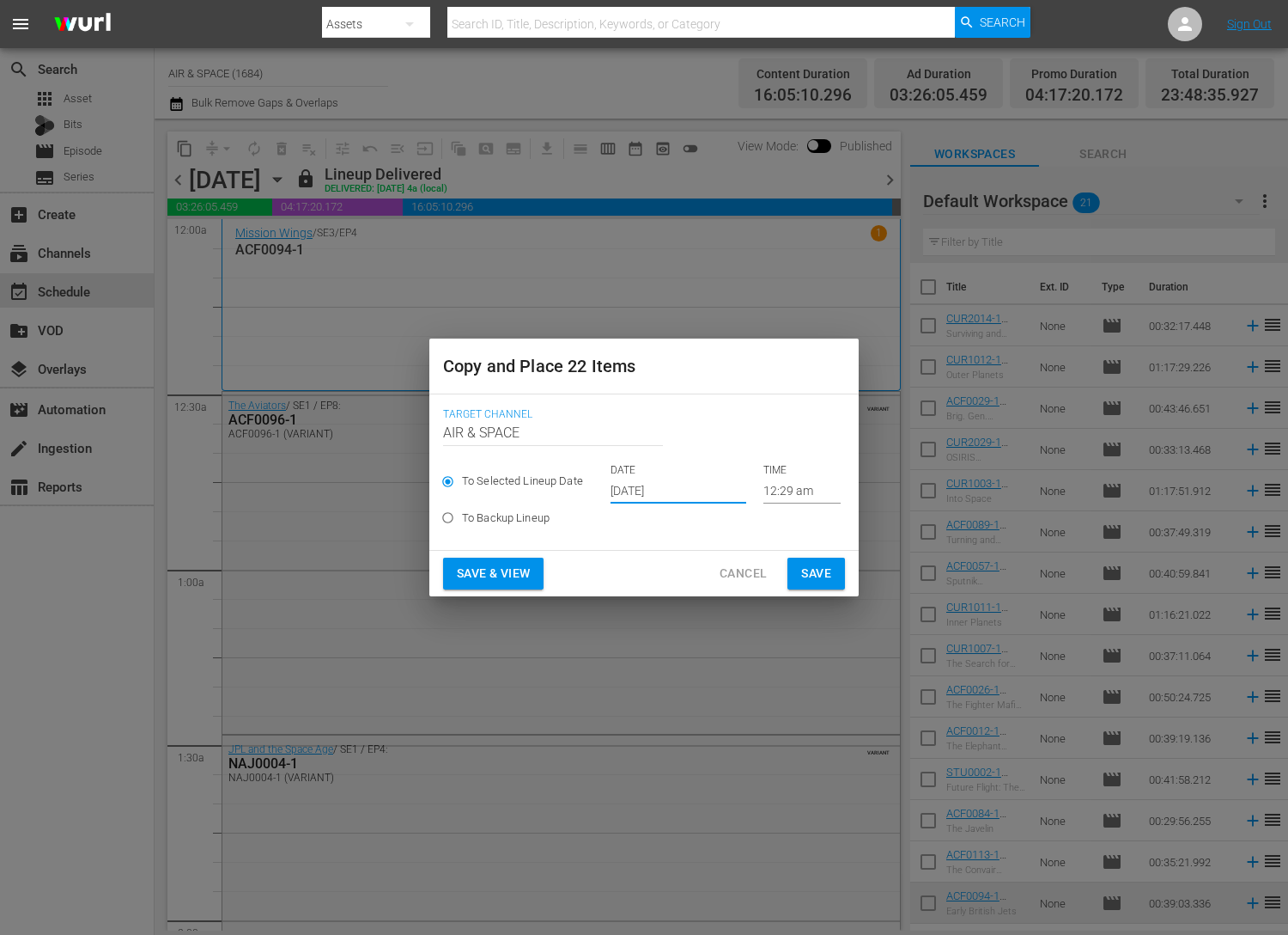
click at [817, 572] on span "Save" at bounding box center [817, 573] width 30 height 22
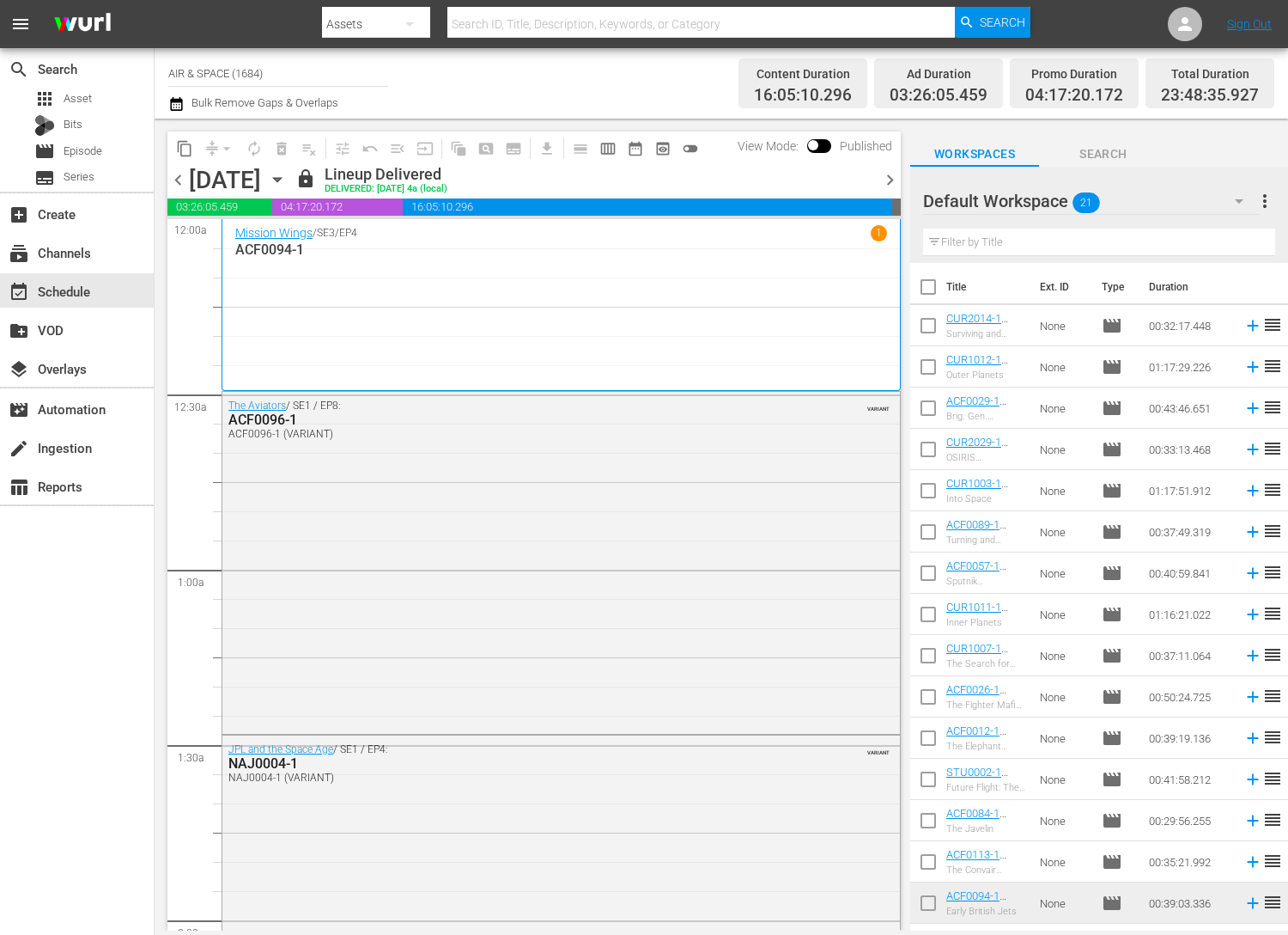
click at [287, 175] on icon "button" at bounding box center [277, 179] width 19 height 19
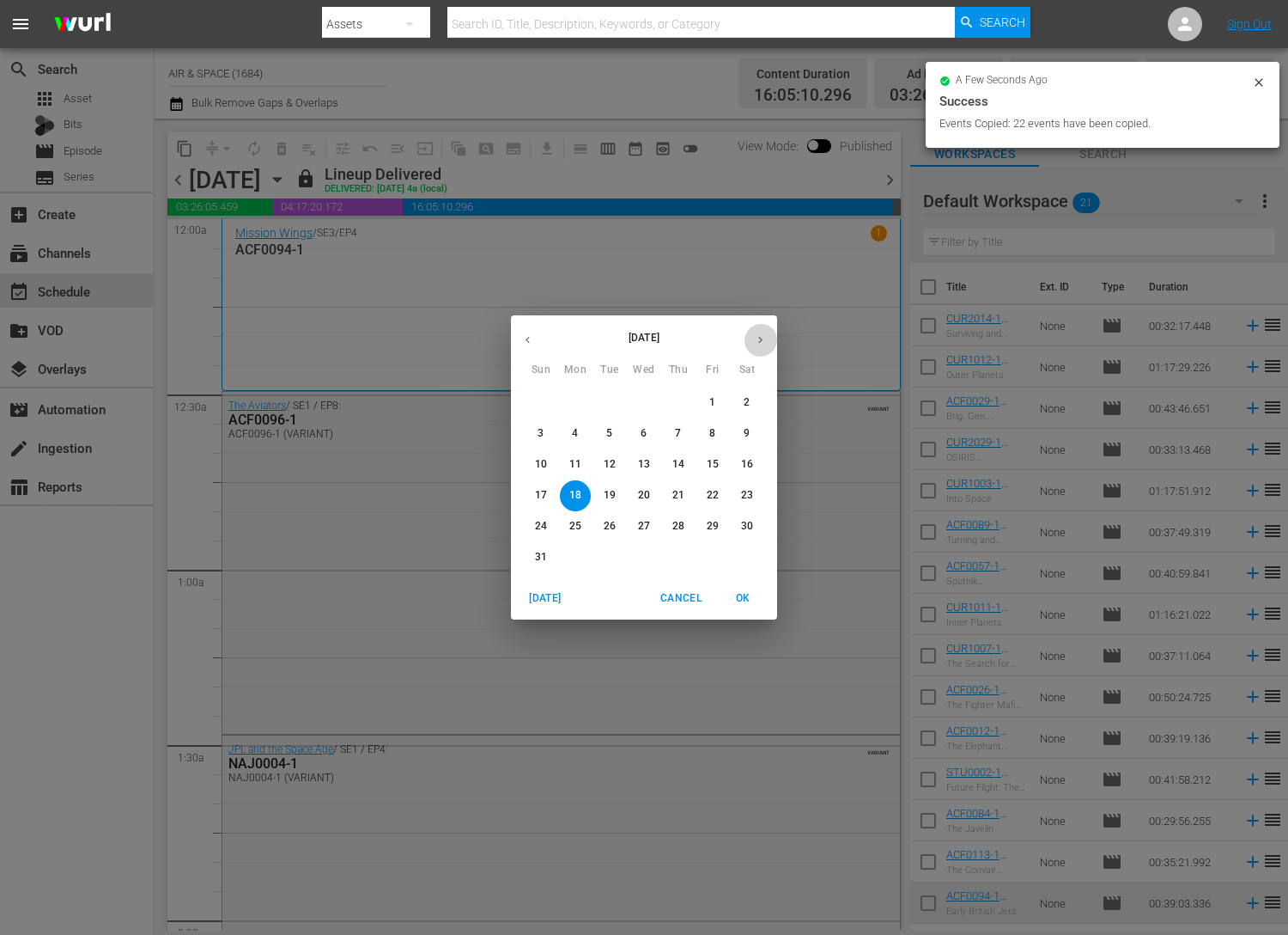
click at [762, 340] on icon "button" at bounding box center [761, 340] width 4 height 7
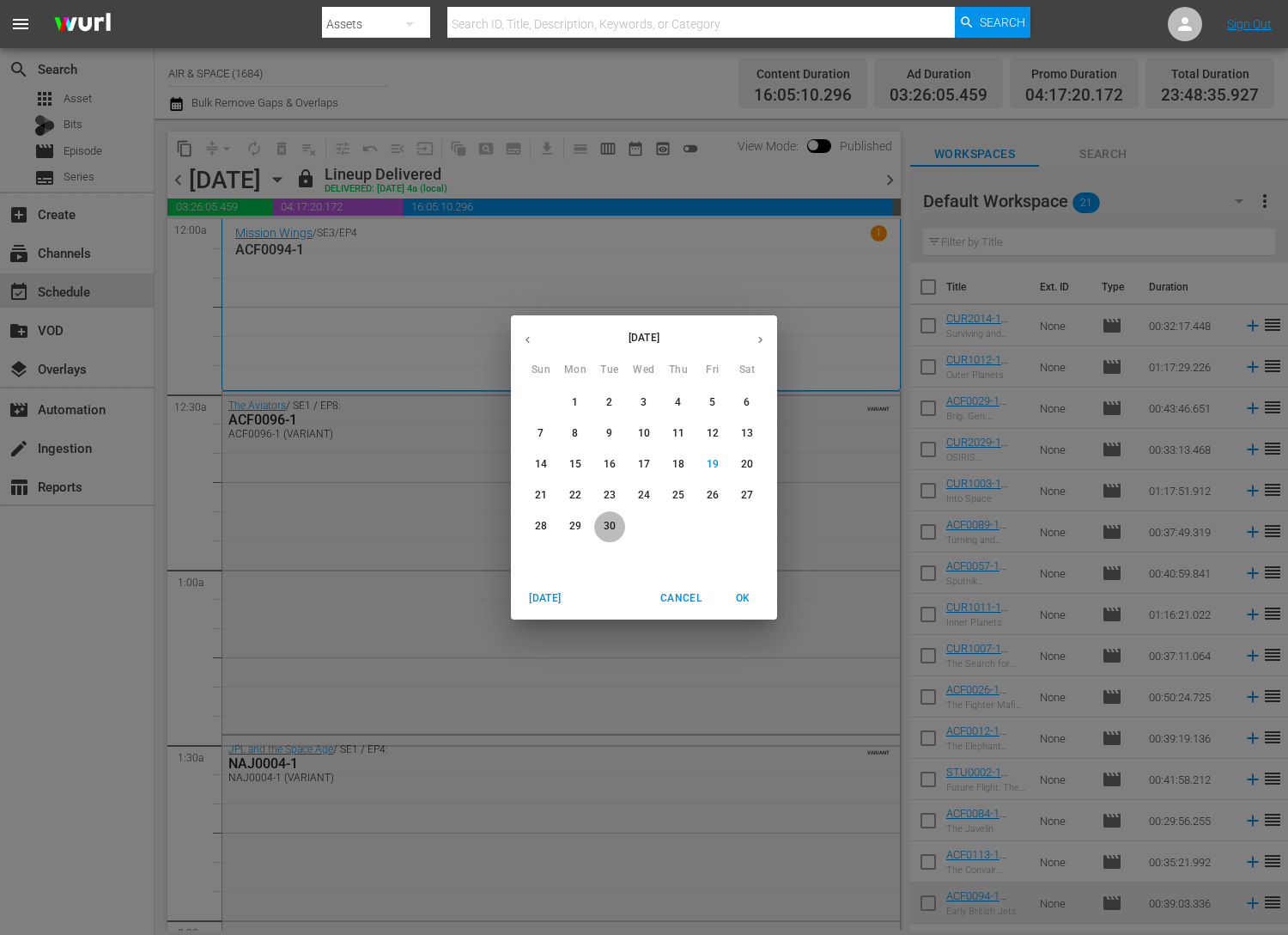
click at [606, 525] on p "30" at bounding box center [610, 526] width 12 height 15
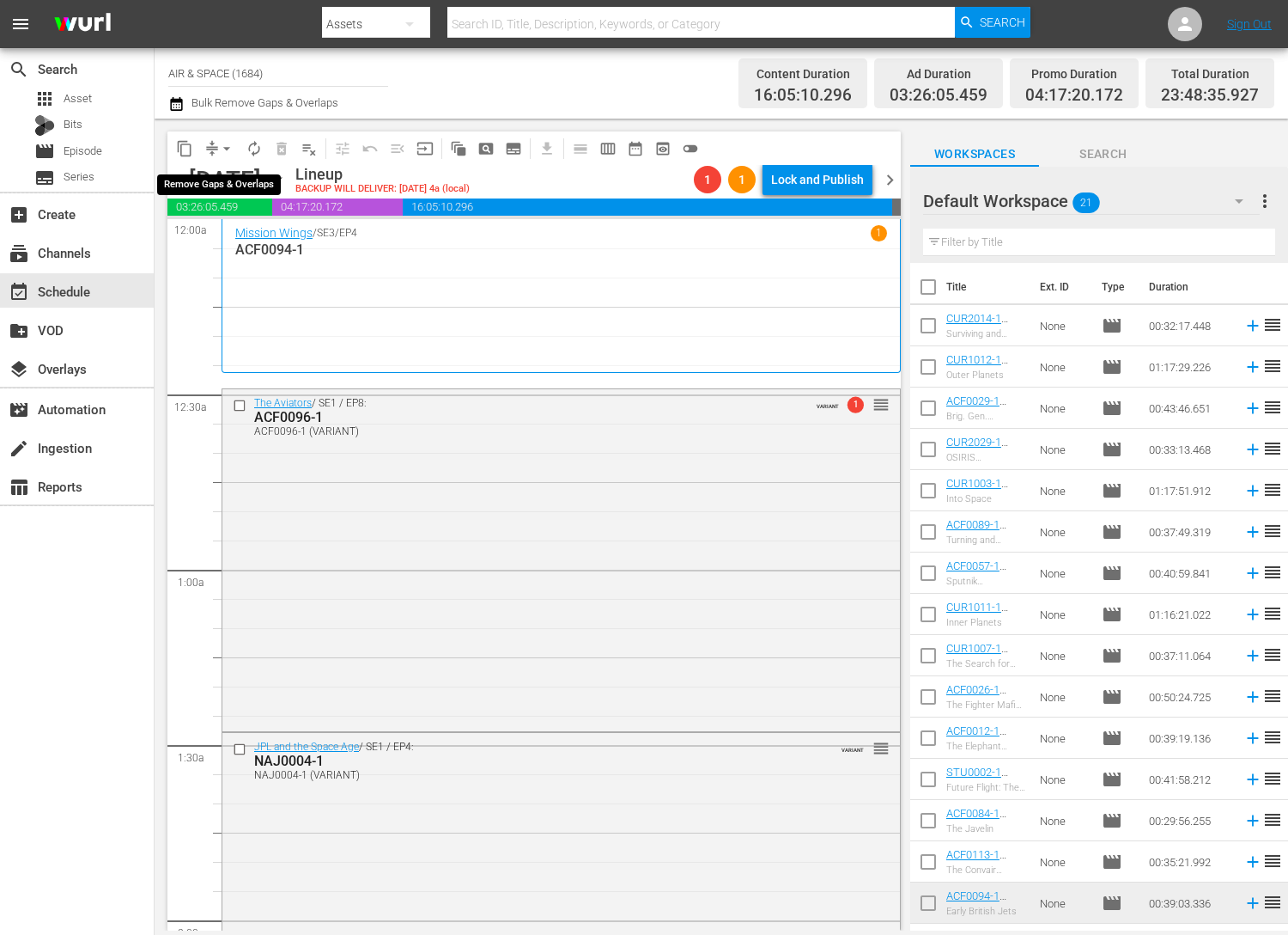
click at [233, 145] on span "arrow_drop_down" at bounding box center [226, 148] width 17 height 17
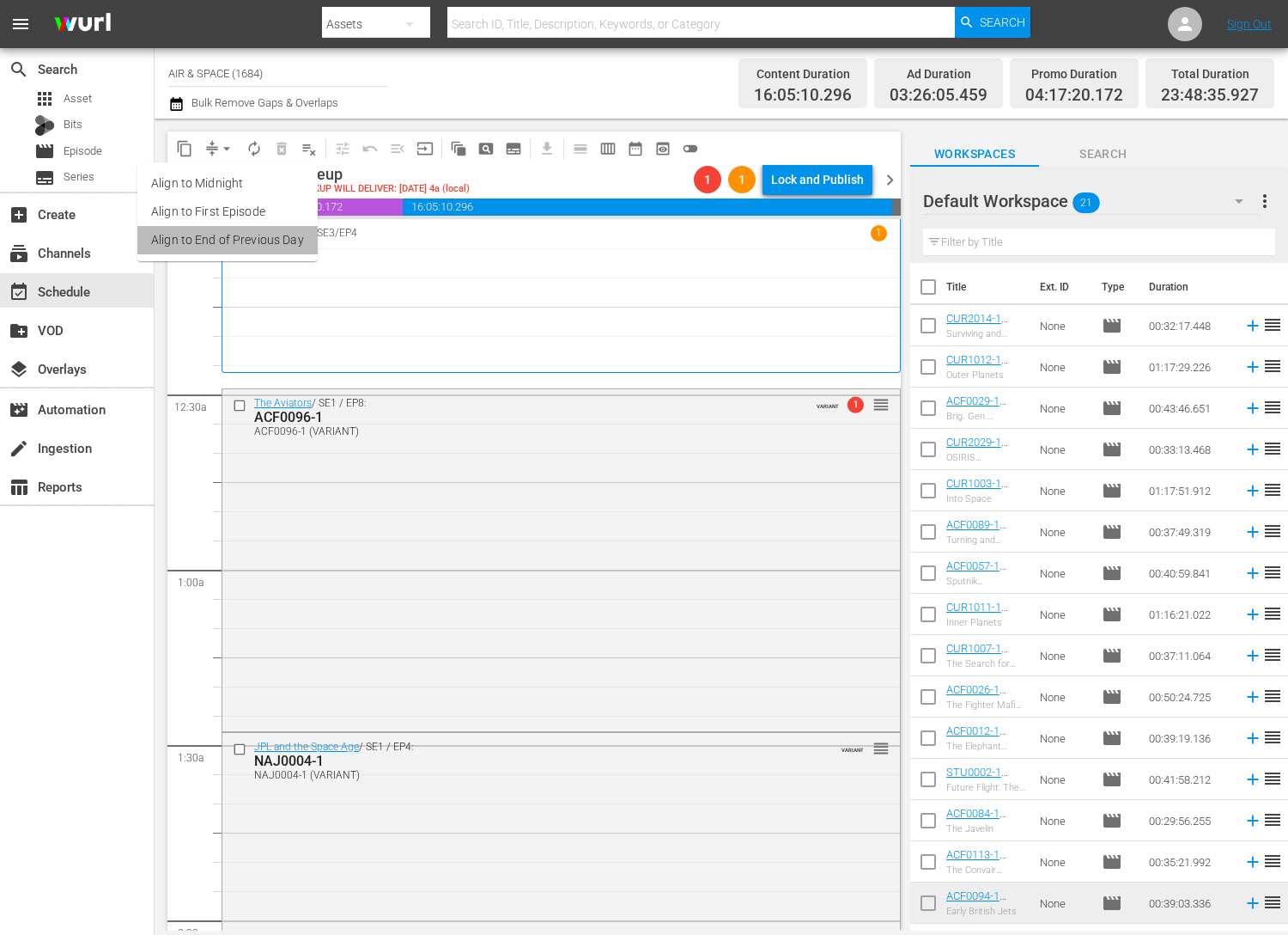
click at [253, 247] on li "Align to End of Previous Day" at bounding box center [228, 240] width 181 height 28
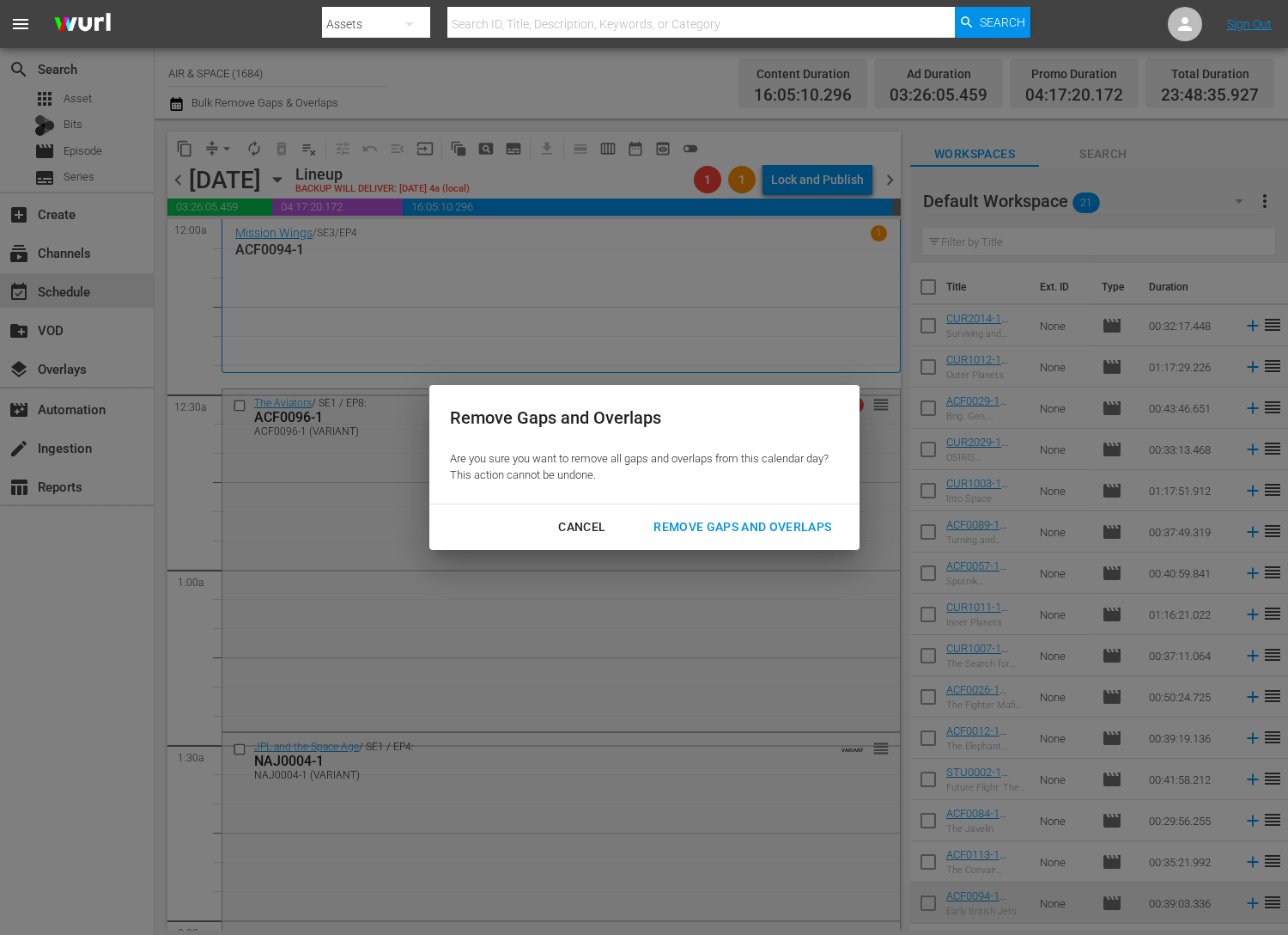
click at [760, 529] on div "Remove Gaps and Overlaps" at bounding box center [743, 527] width 206 height 22
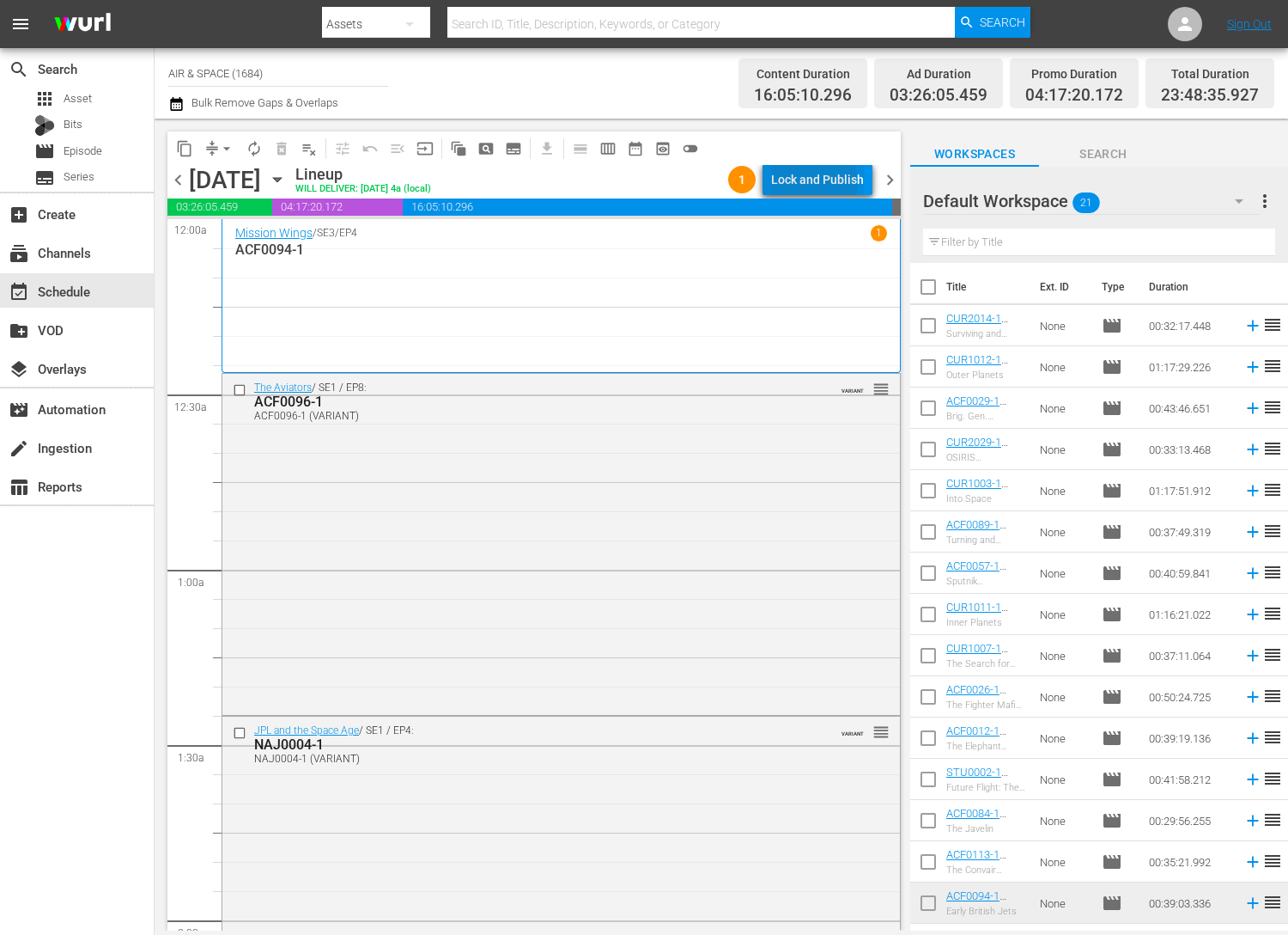
click at [816, 182] on div "Lock and Publish" at bounding box center [817, 179] width 93 height 31
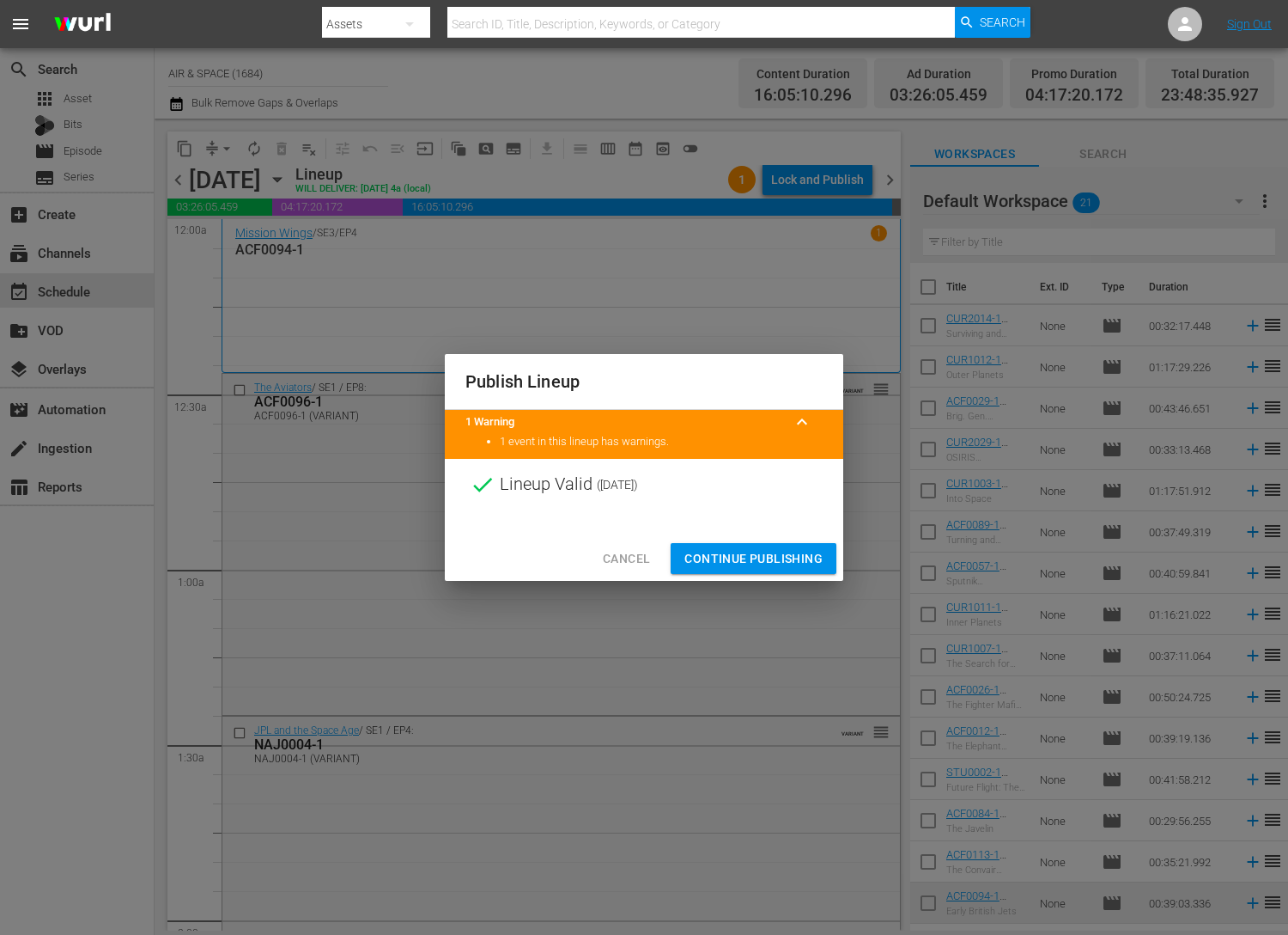
click at [760, 551] on span "Continue Publishing" at bounding box center [754, 559] width 138 height 22
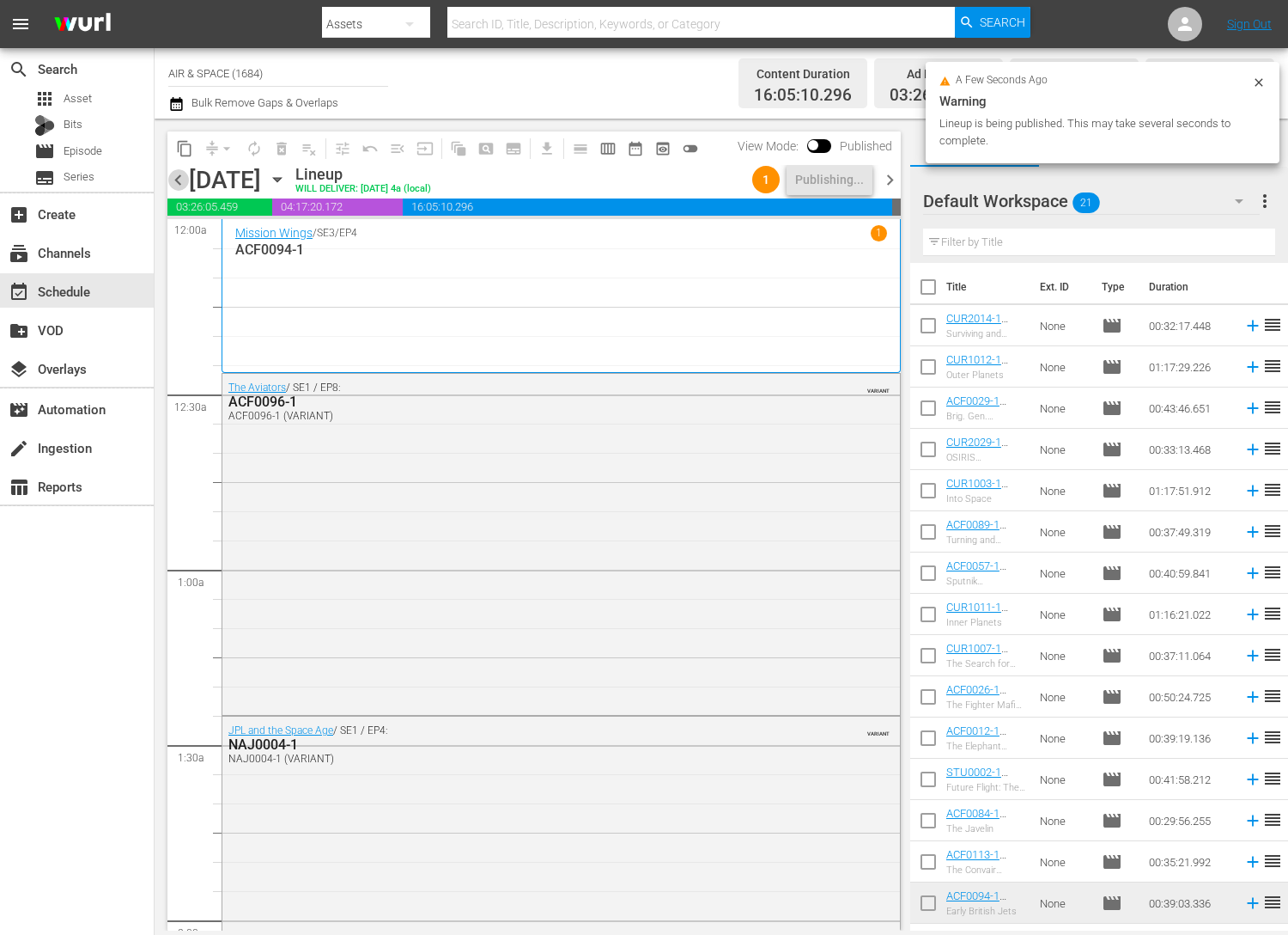
click at [175, 177] on span "chevron_left" at bounding box center [179, 180] width 22 height 22
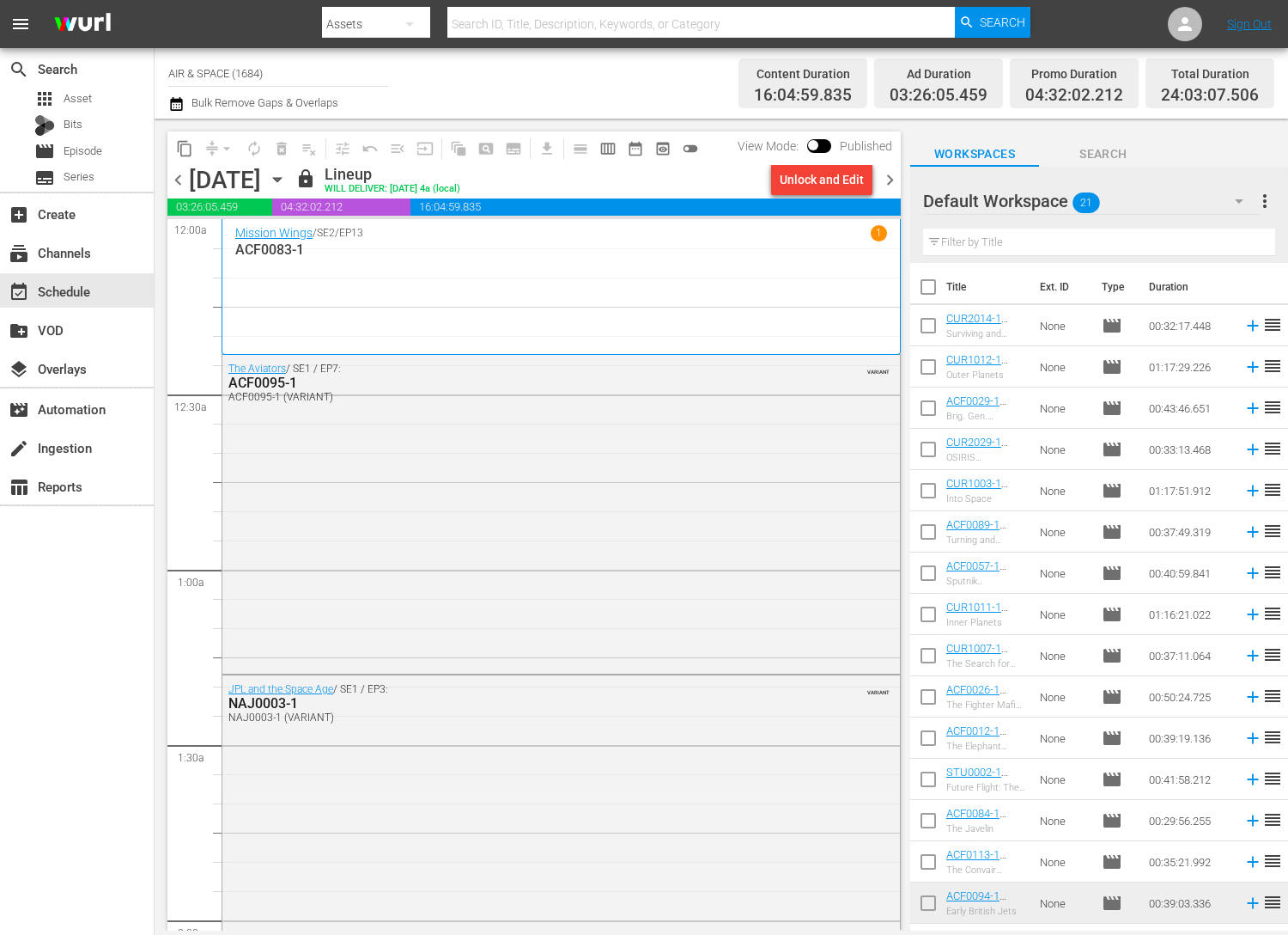
click at [175, 180] on span "chevron_left" at bounding box center [179, 180] width 22 height 22
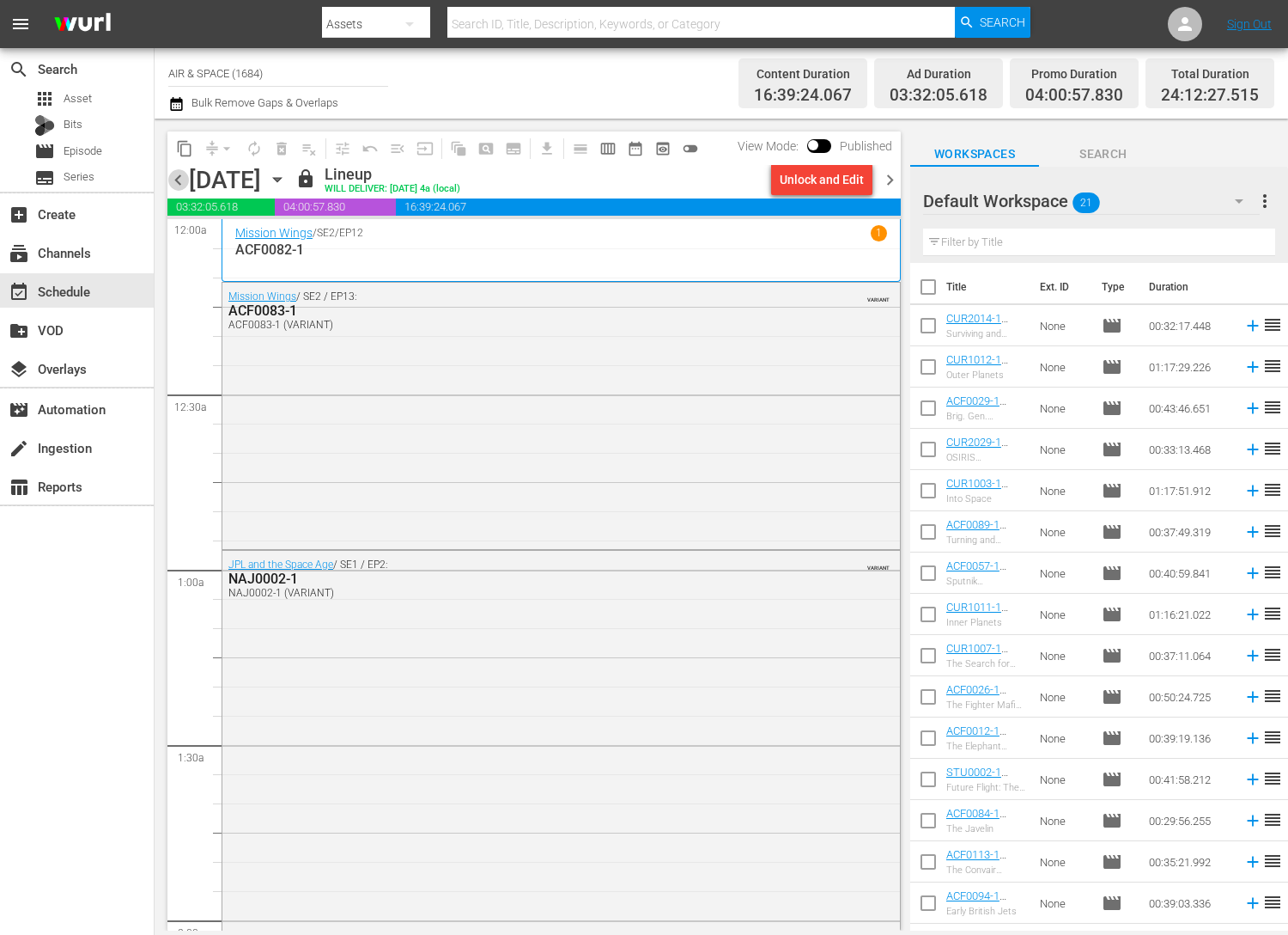
click at [175, 180] on span "chevron_left" at bounding box center [179, 180] width 22 height 22
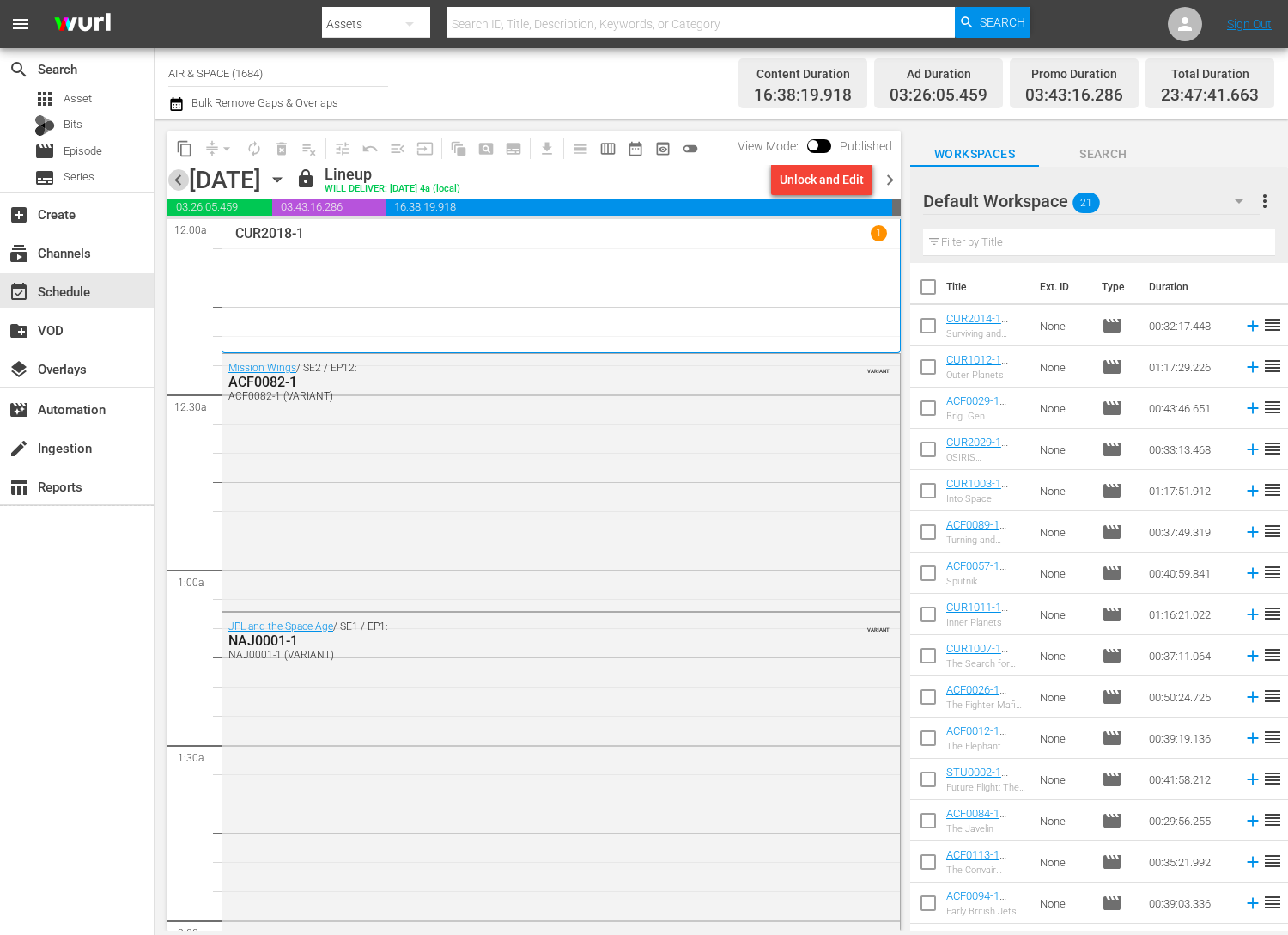
click at [175, 180] on span "chevron_left" at bounding box center [179, 180] width 22 height 22
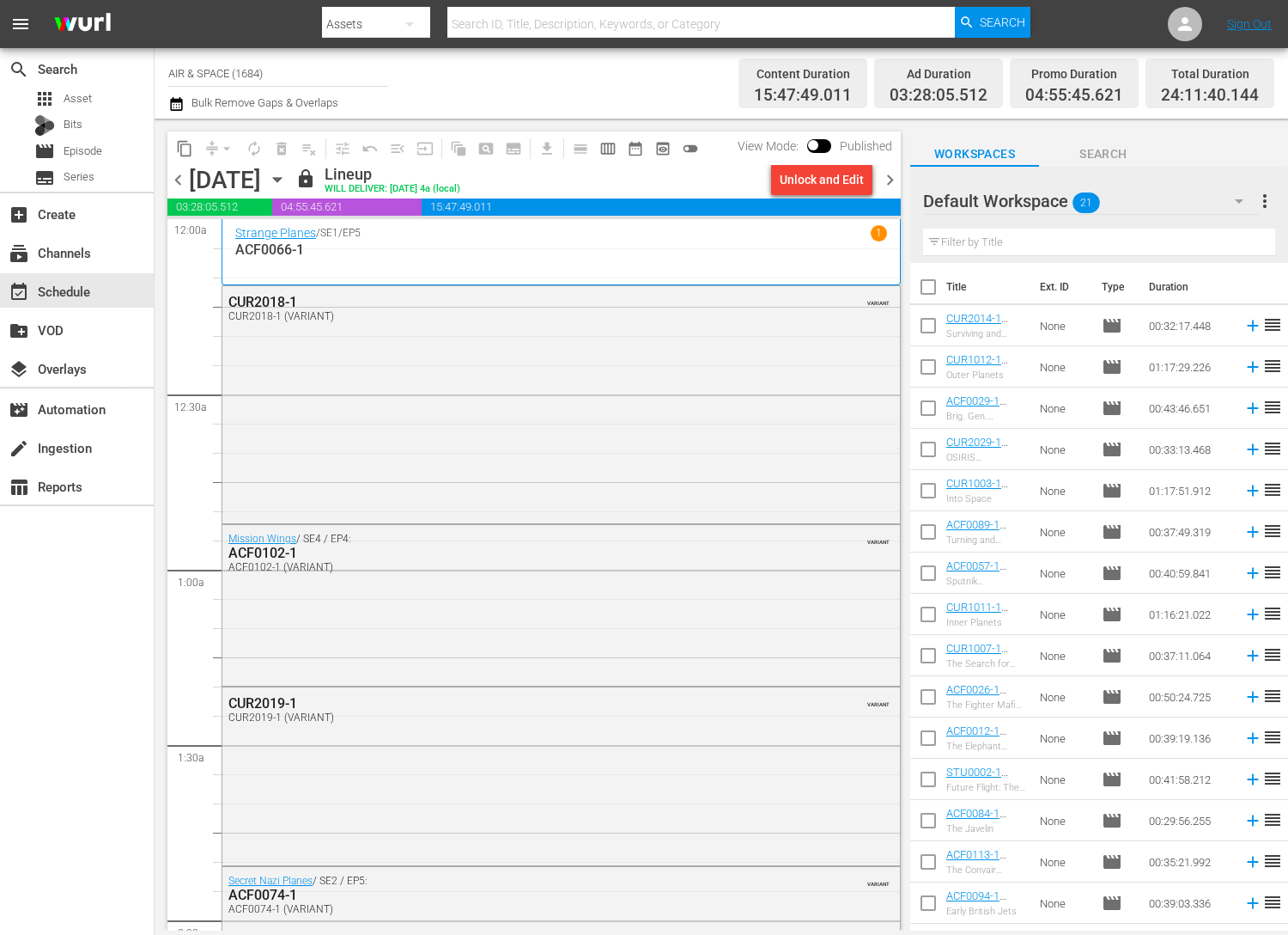
click at [287, 176] on icon "button" at bounding box center [277, 179] width 19 height 19
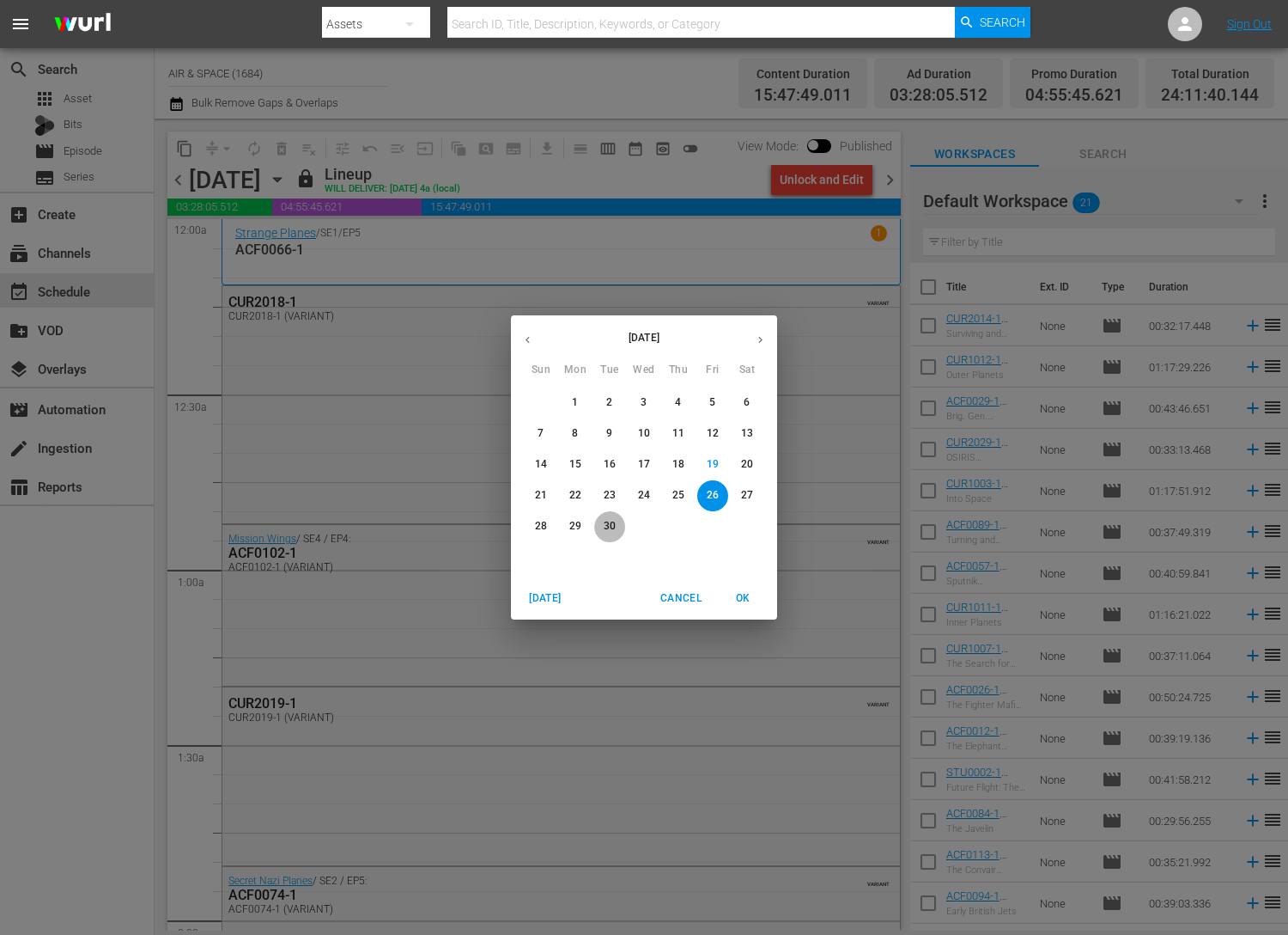
click at [605, 521] on p "30" at bounding box center [610, 526] width 12 height 15
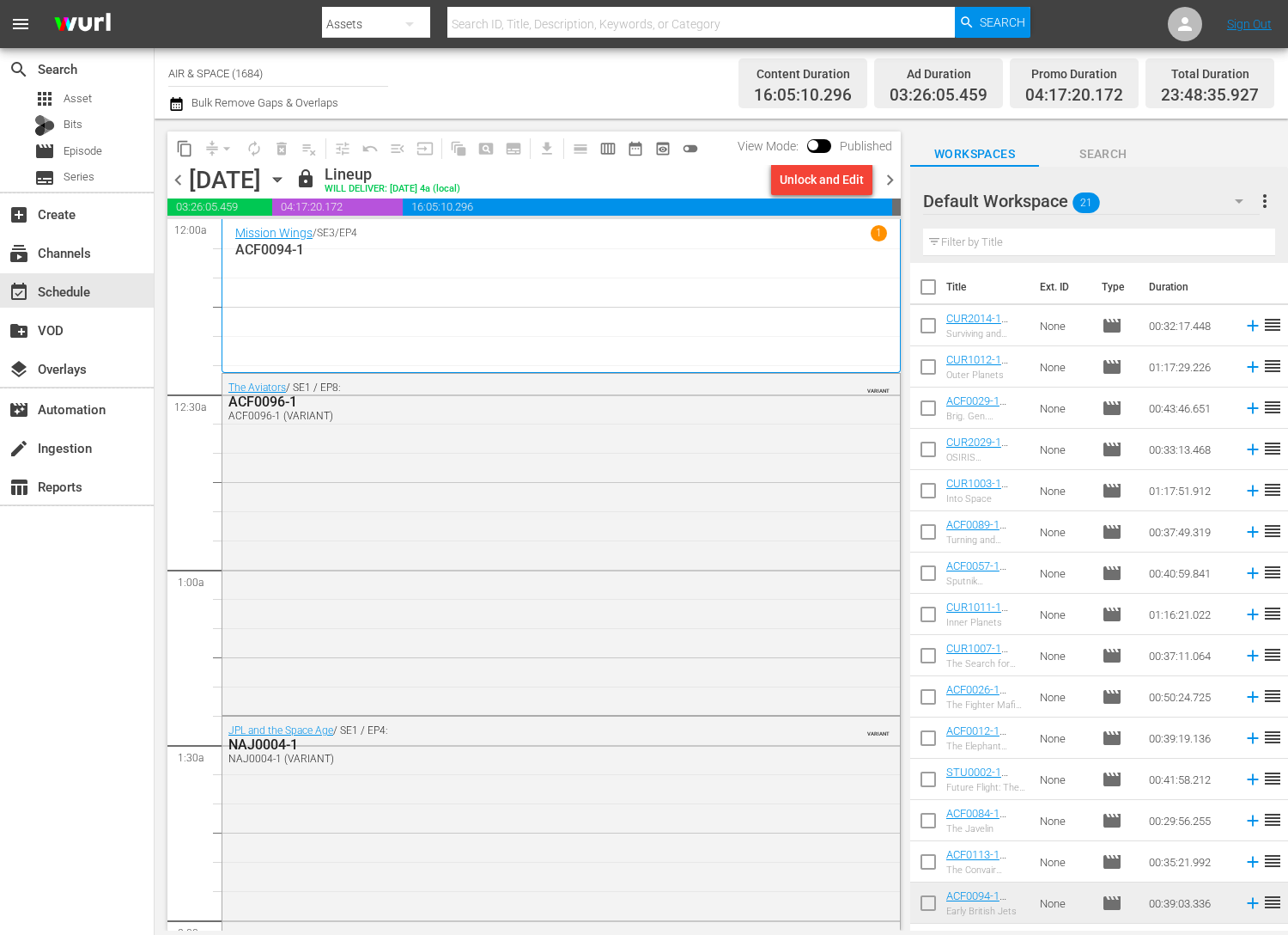
click at [281, 178] on icon "button" at bounding box center [278, 180] width 8 height 4
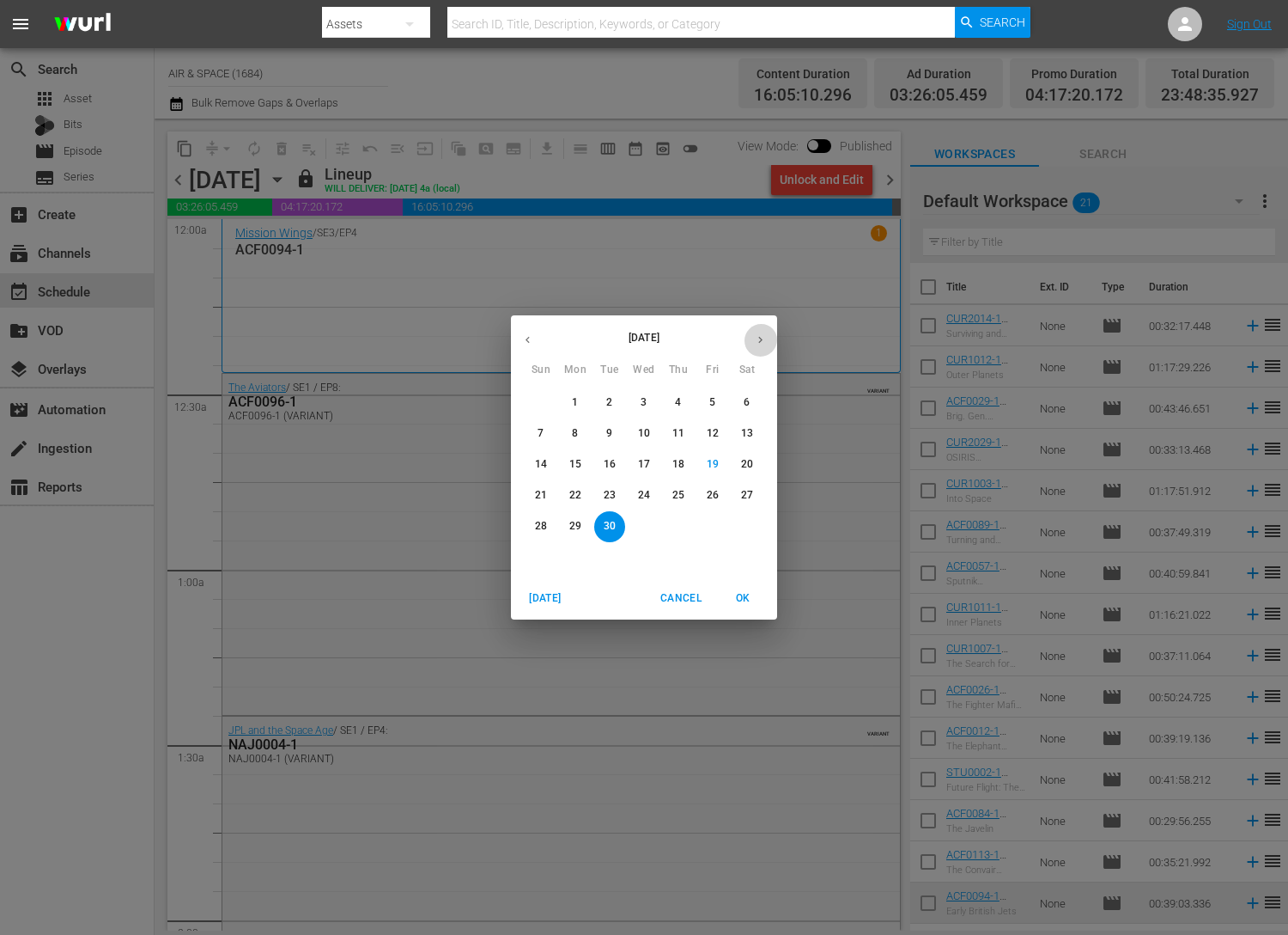
click at [759, 339] on icon "button" at bounding box center [760, 340] width 13 height 13
click at [645, 399] on p "1" at bounding box center [644, 403] width 6 height 15
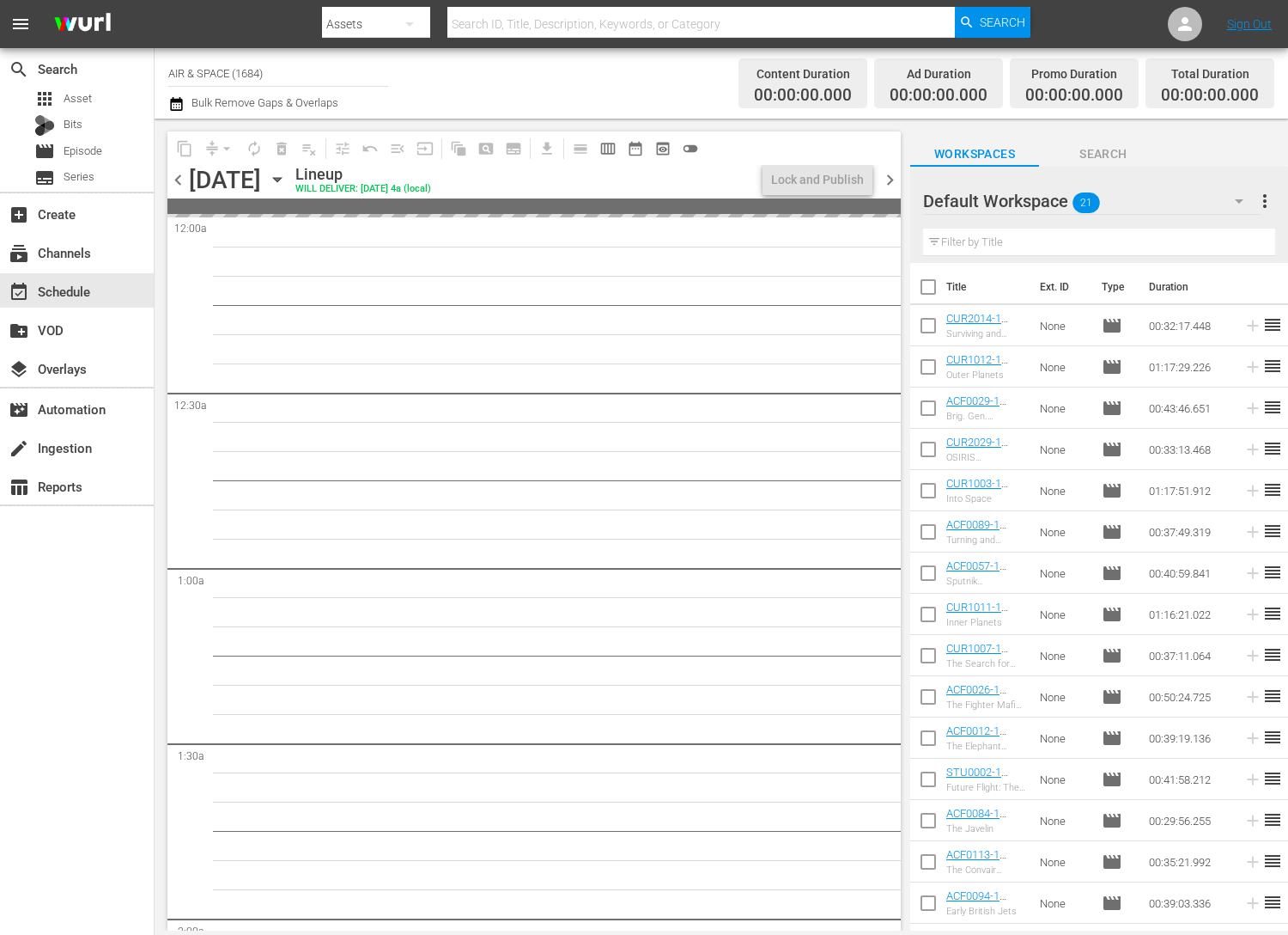
click at [287, 181] on icon "button" at bounding box center [277, 179] width 19 height 19
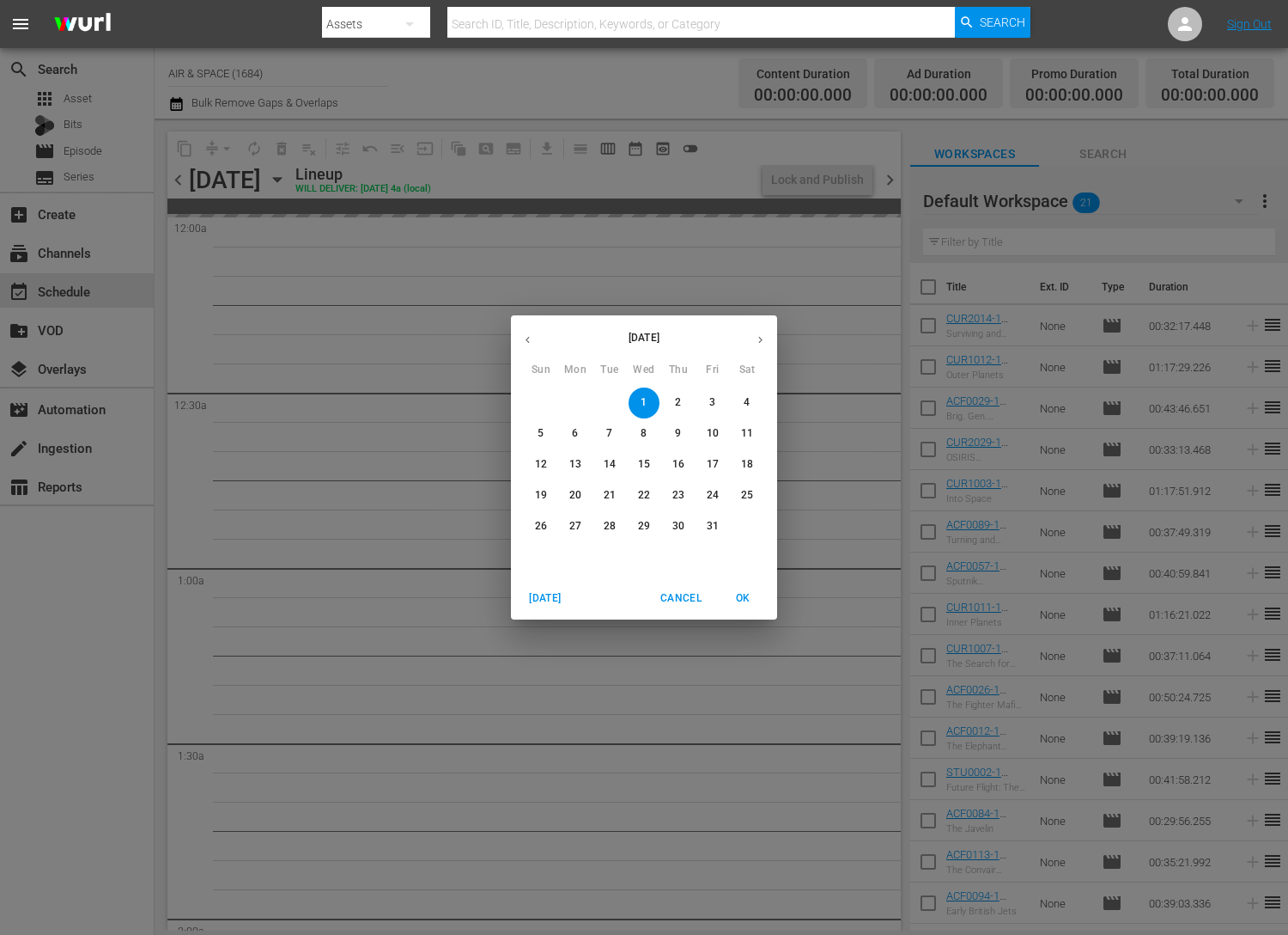
click at [527, 338] on icon "button" at bounding box center [527, 340] width 13 height 13
click at [687, 596] on span "Cancel" at bounding box center [680, 598] width 41 height 18
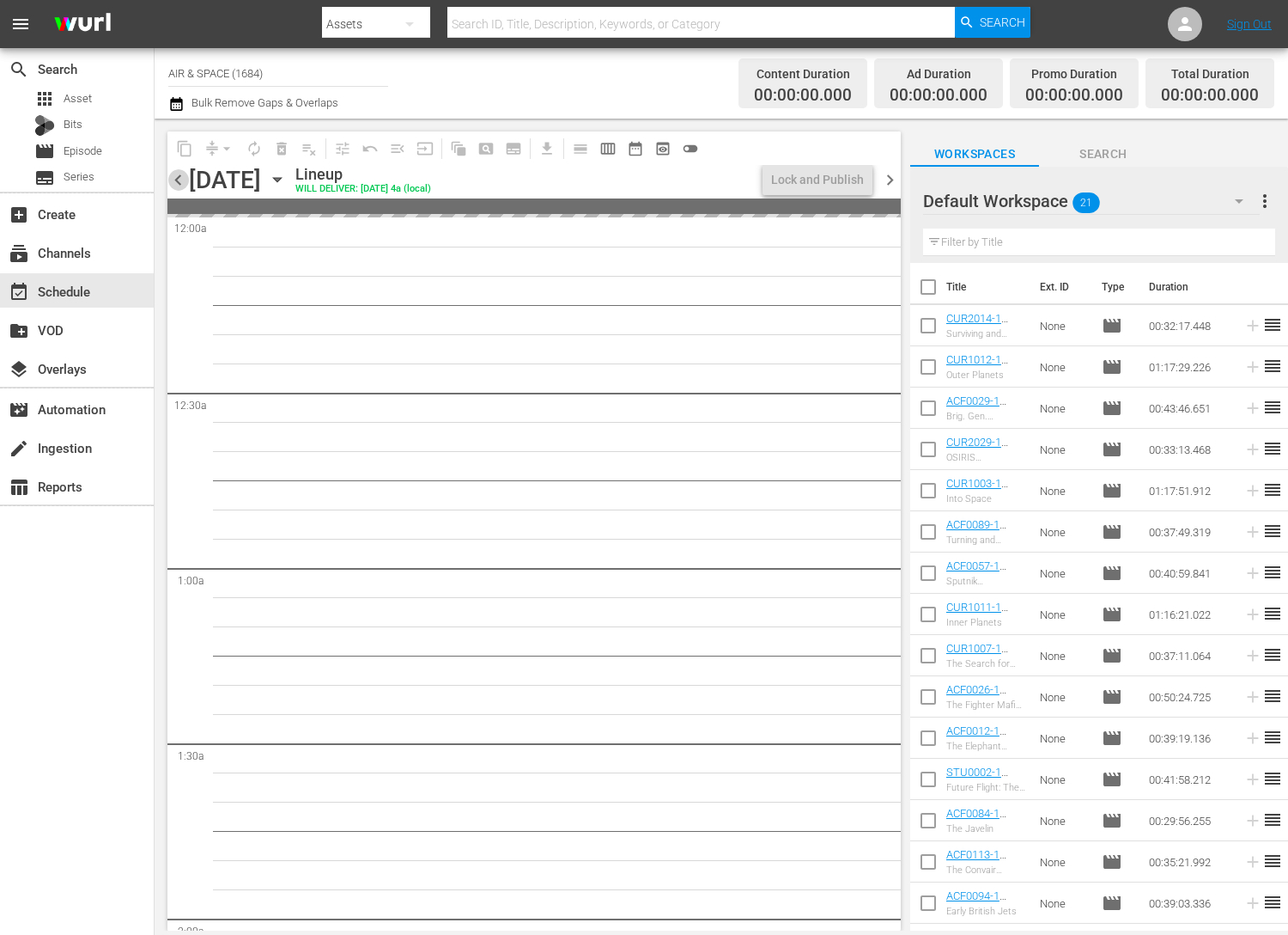
click at [182, 176] on span "chevron_left" at bounding box center [179, 180] width 22 height 22
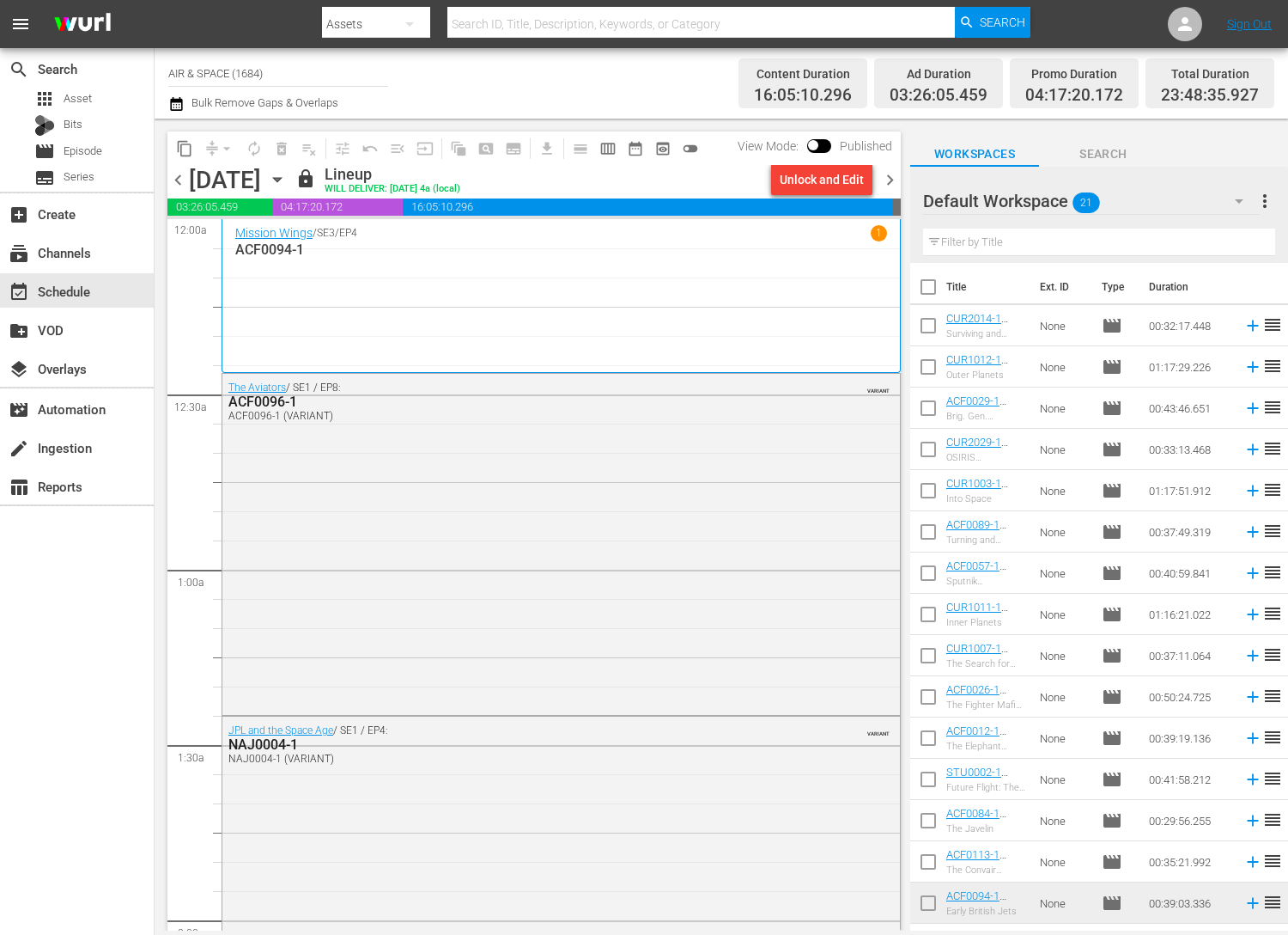
click at [888, 178] on span "chevron_right" at bounding box center [891, 180] width 22 height 22
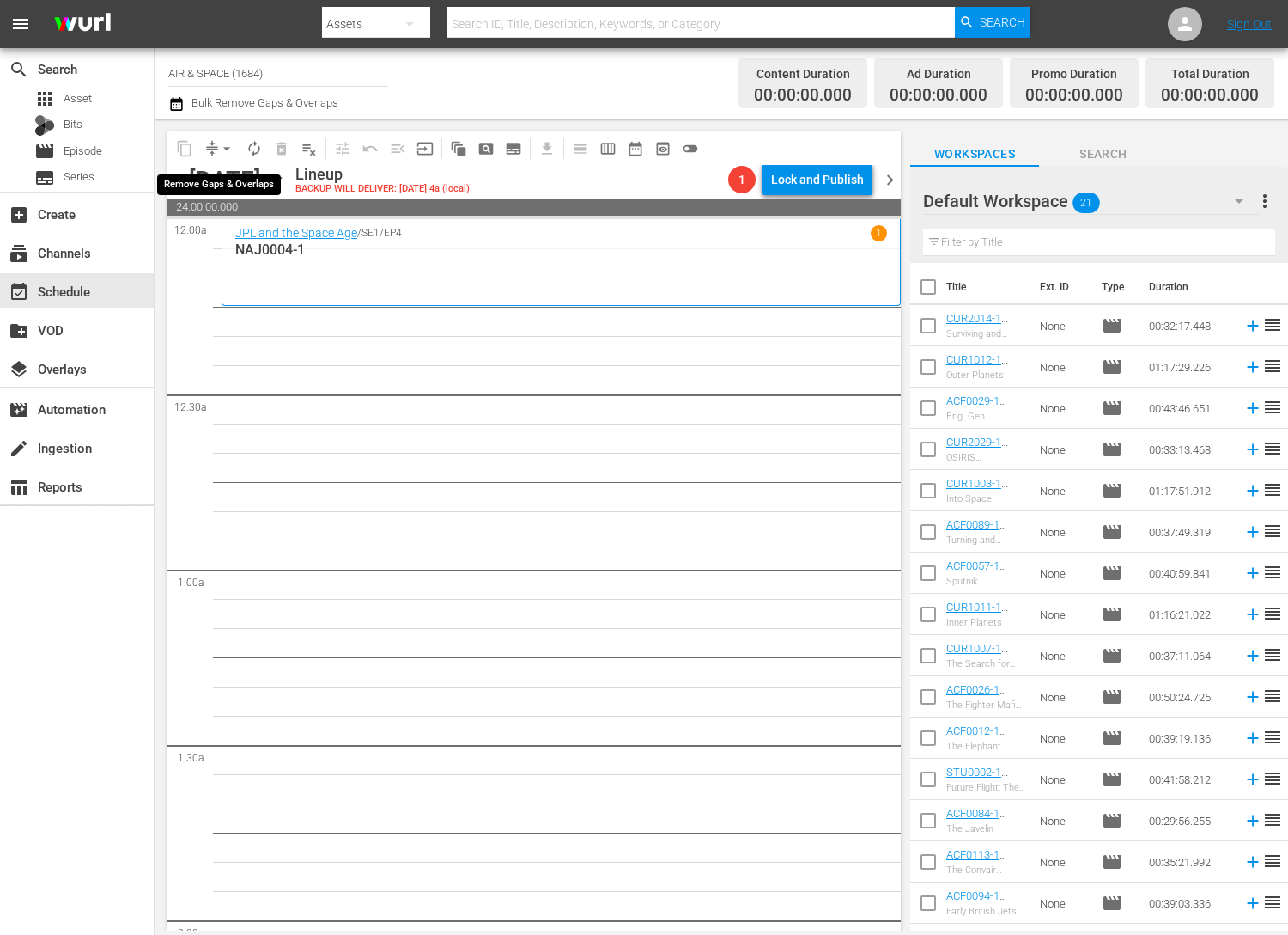
click at [228, 144] on span "arrow_drop_down" at bounding box center [226, 148] width 17 height 17
click at [287, 175] on icon "button" at bounding box center [277, 179] width 19 height 19
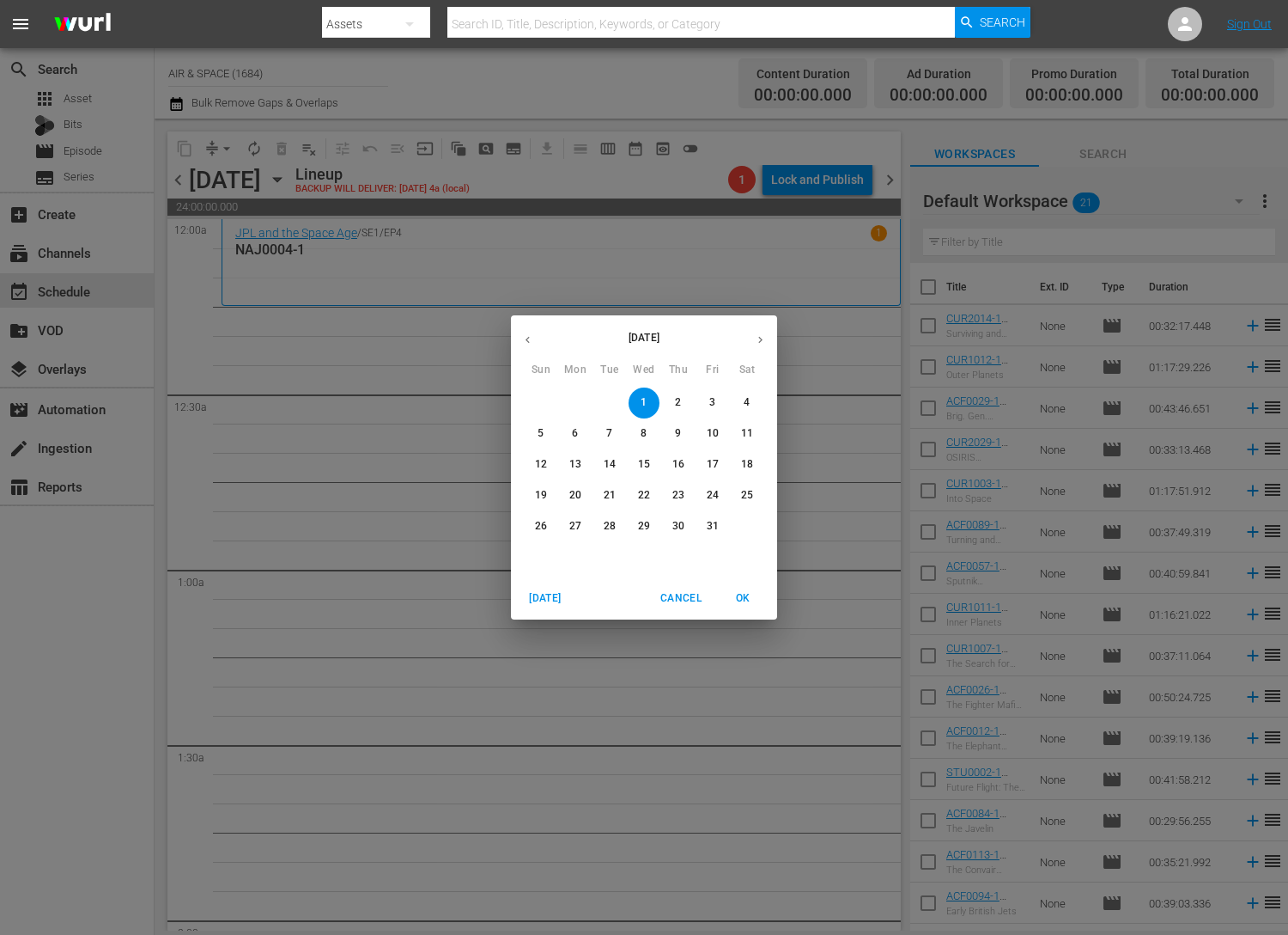
click at [527, 340] on icon "button" at bounding box center [527, 340] width 13 height 13
click at [716, 463] on p "19" at bounding box center [713, 465] width 12 height 15
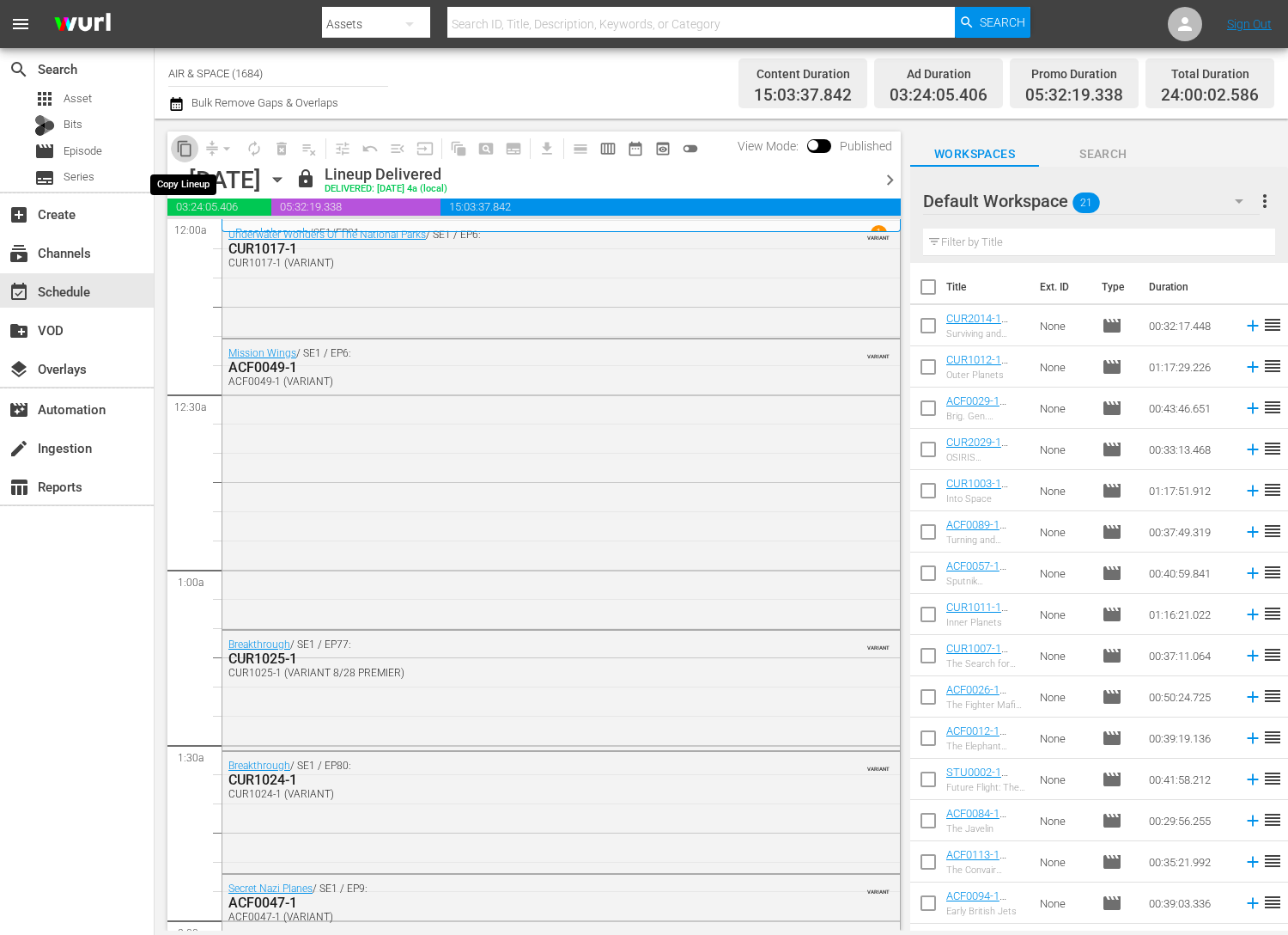
click at [182, 146] on span "content_copy" at bounding box center [184, 148] width 17 height 17
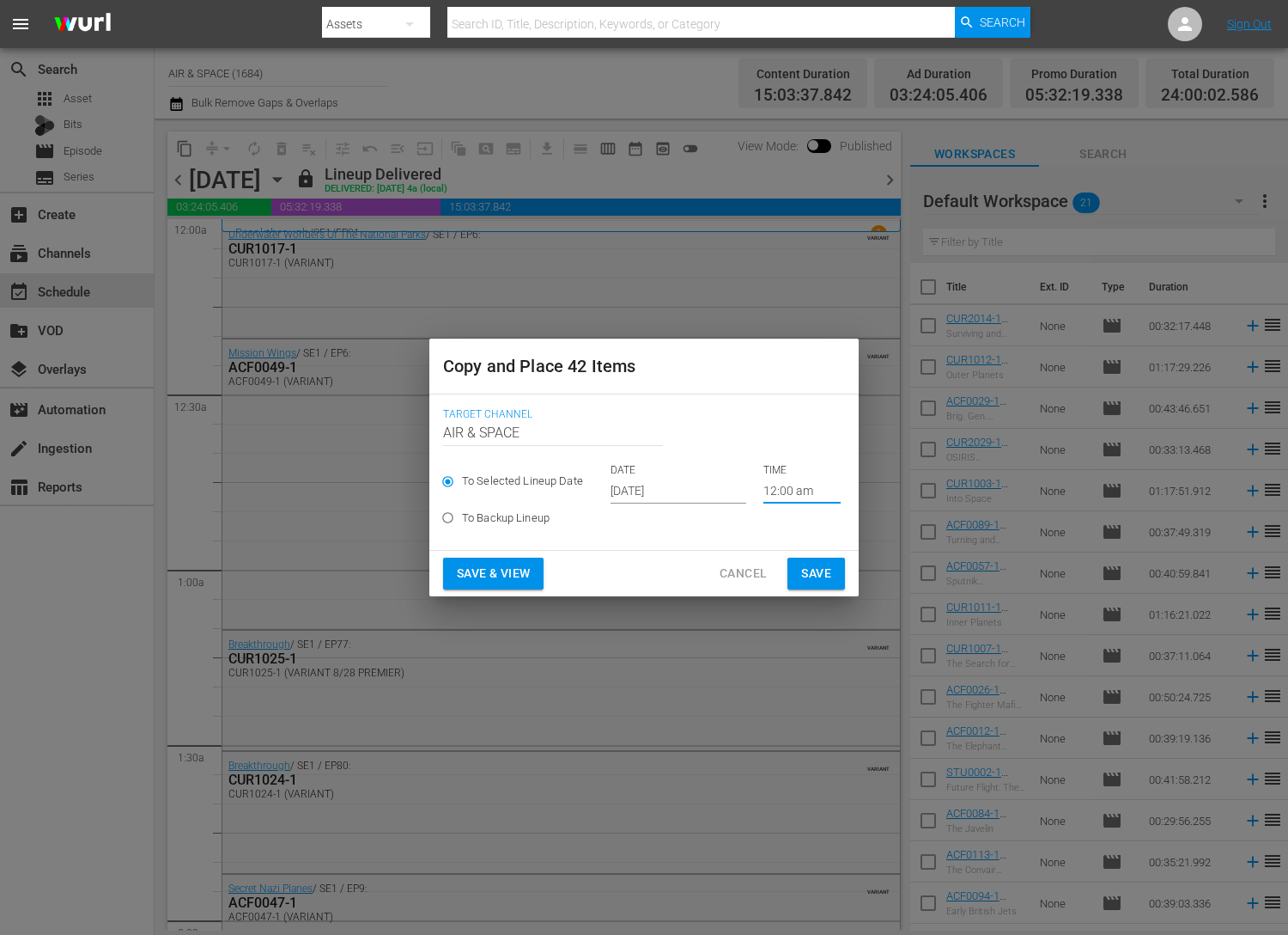
click at [771, 489] on input "12:00 am" at bounding box center [802, 490] width 77 height 26
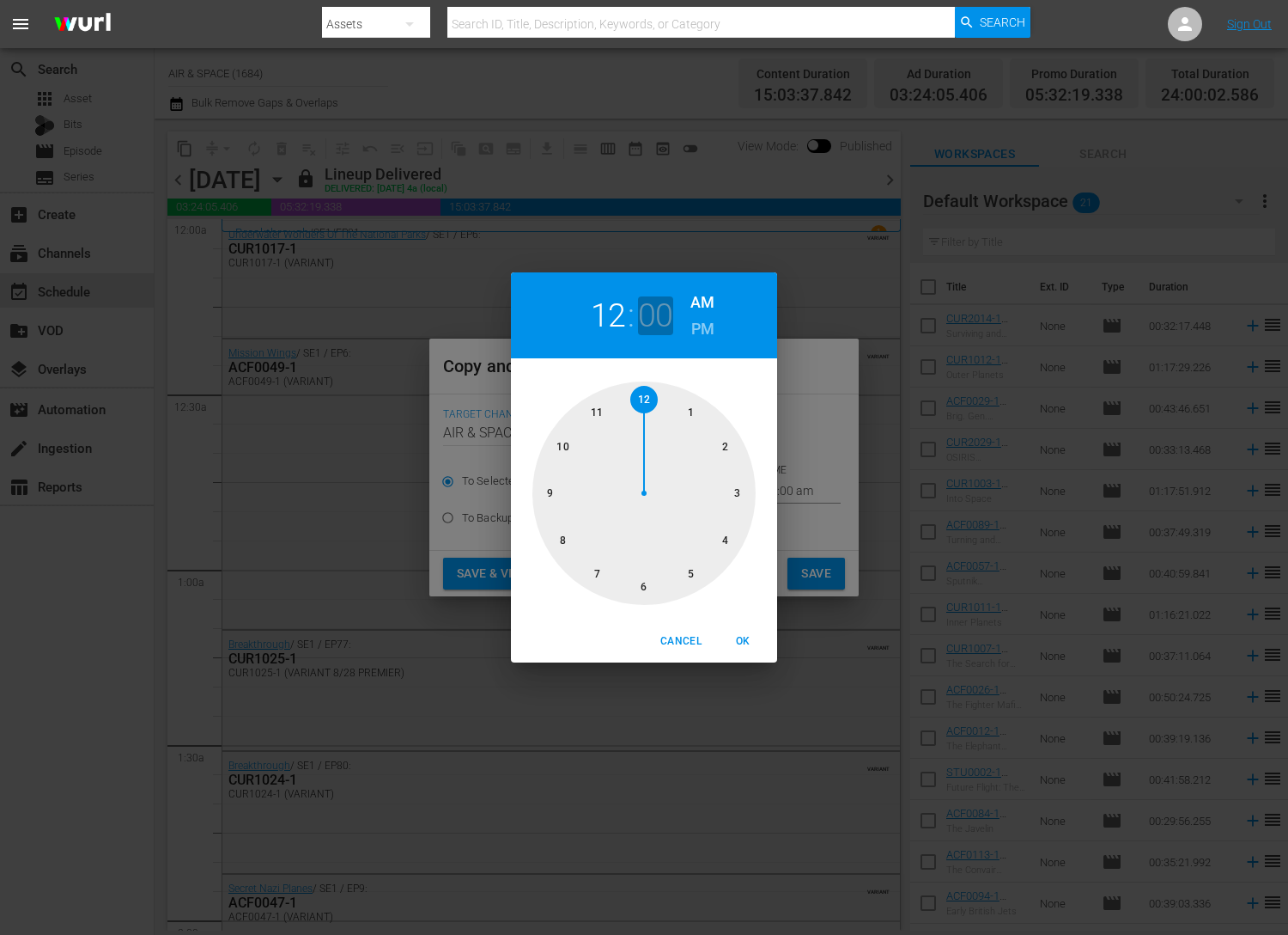
click at [660, 320] on h2 "00" at bounding box center [655, 316] width 35 height 39
click at [752, 504] on div at bounding box center [644, 493] width 224 height 224
click at [748, 638] on span "OK" at bounding box center [742, 641] width 41 height 18
type input "12:15 am"
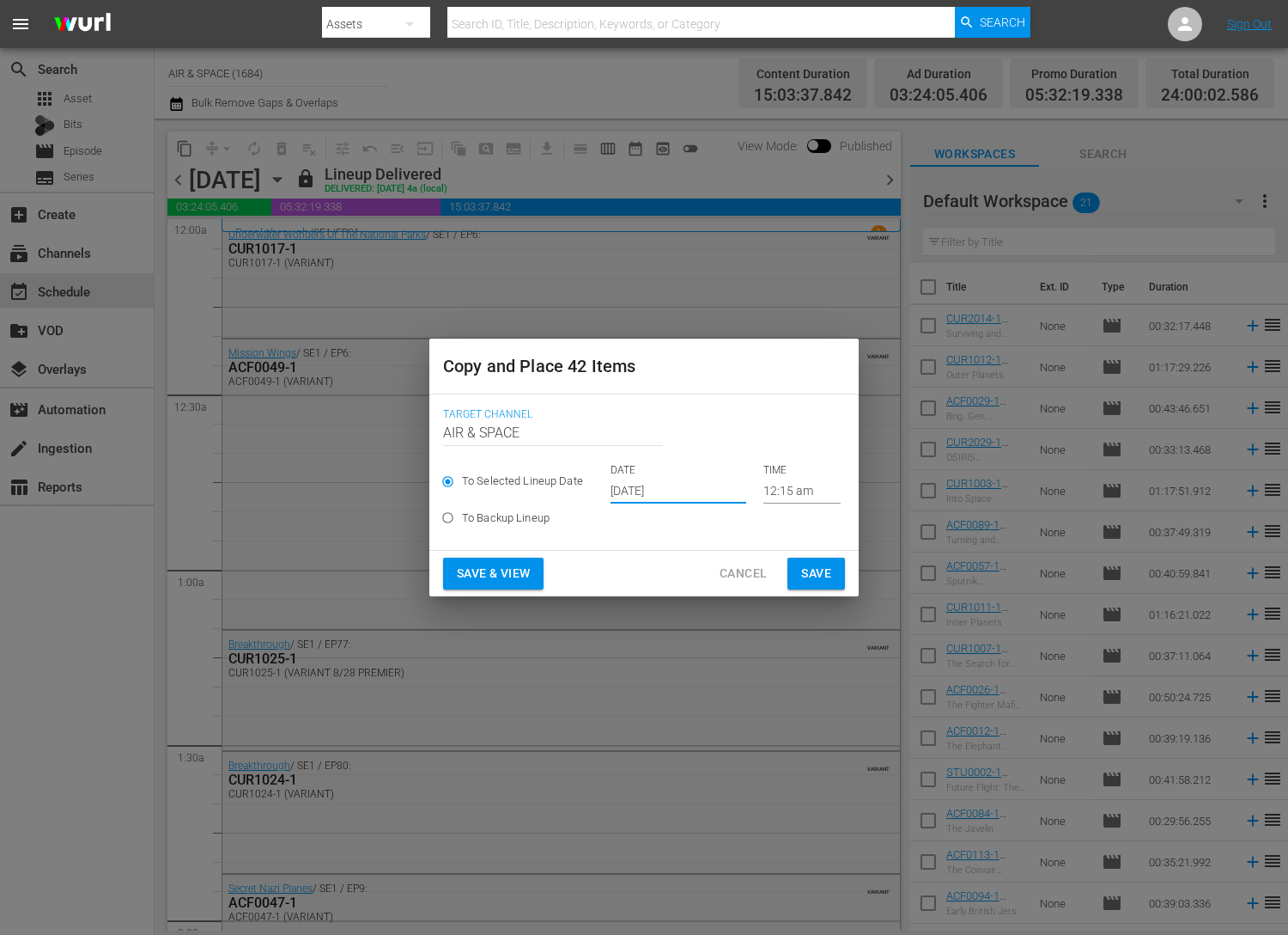
click at [653, 491] on input "[DATE]" at bounding box center [679, 490] width 136 height 26
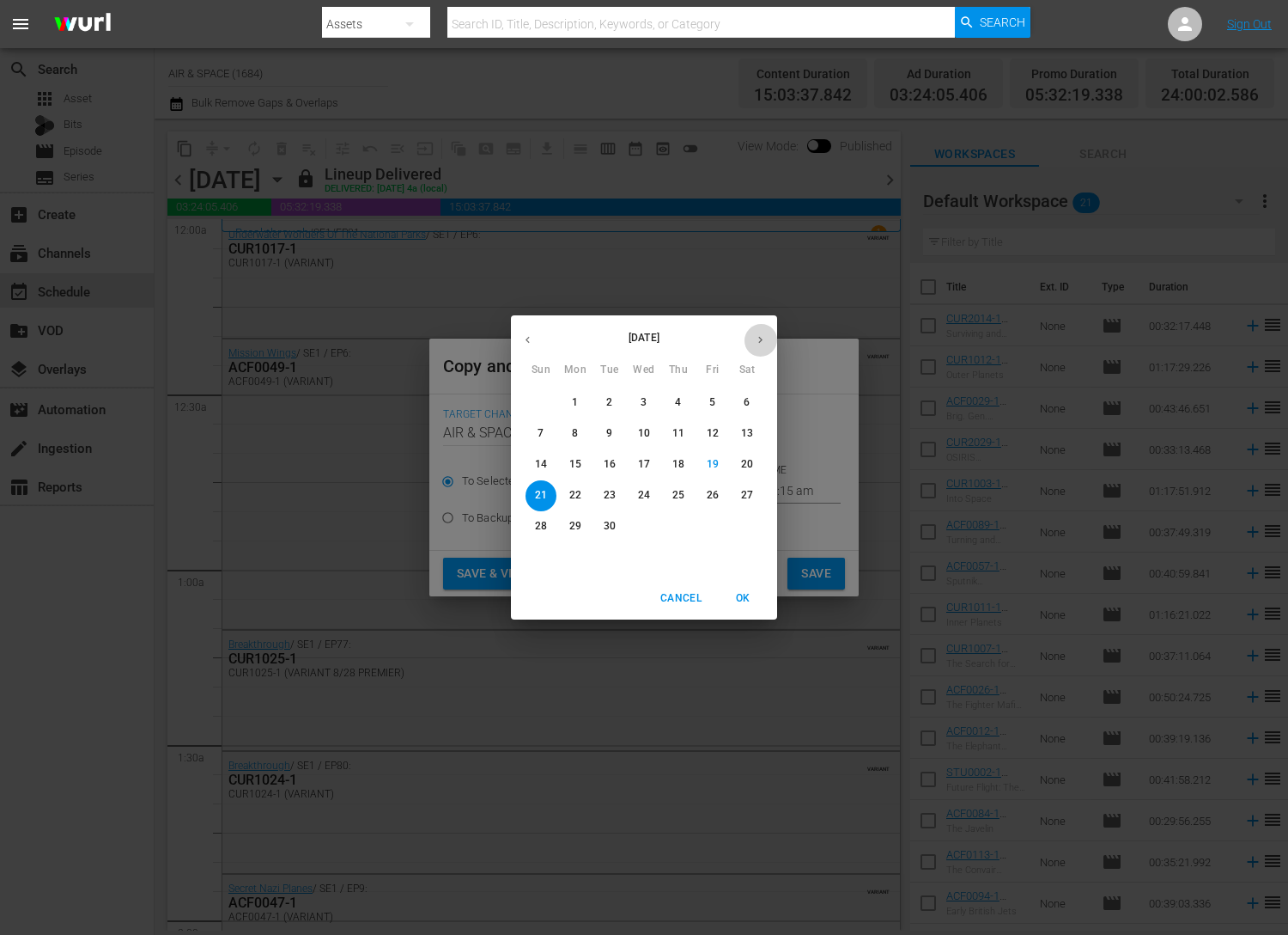
click at [761, 331] on button "button" at bounding box center [761, 340] width 34 height 34
click at [642, 398] on p "1" at bounding box center [644, 403] width 6 height 15
type input "[DATE]"
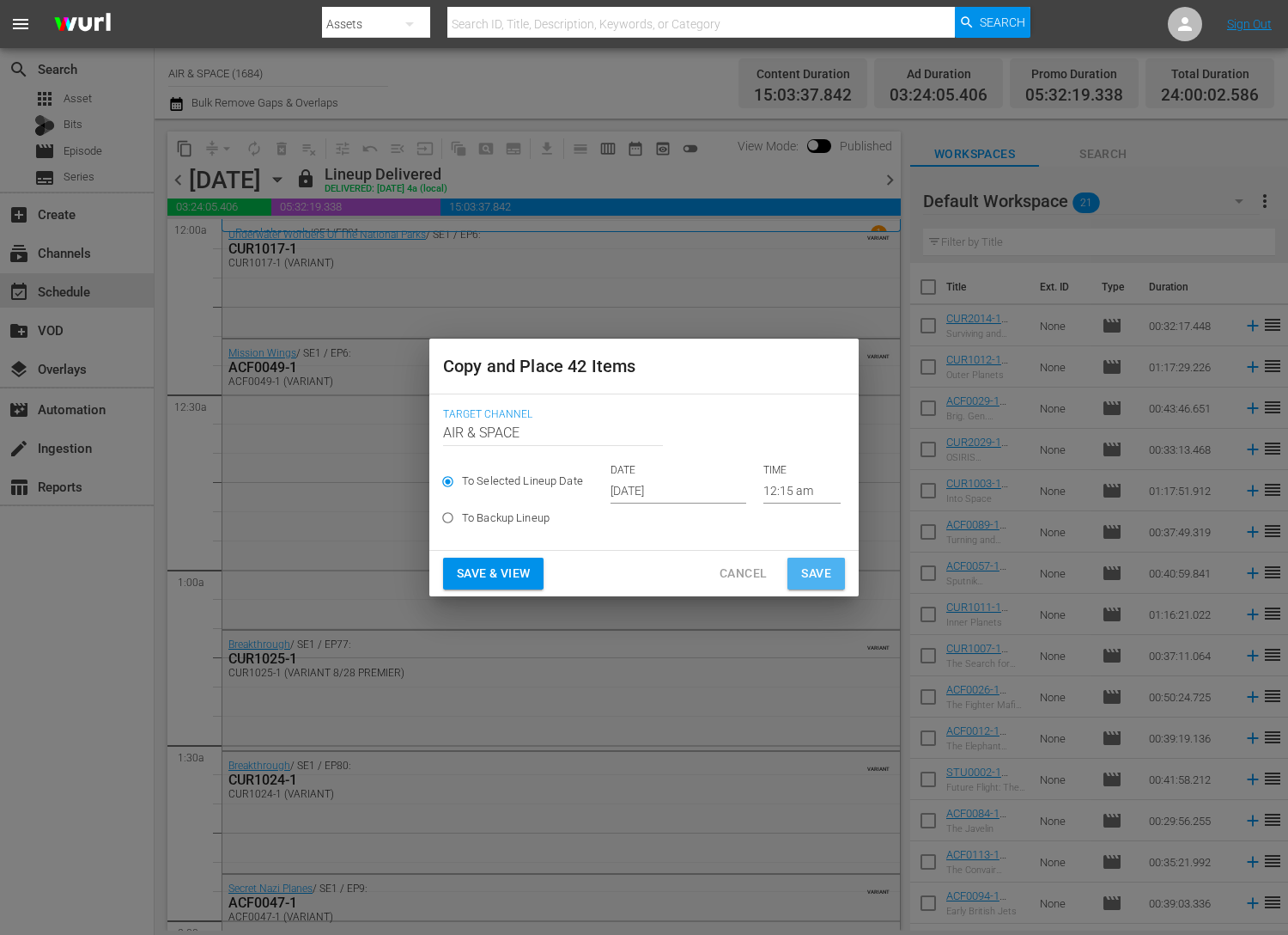
click at [817, 576] on span "Save" at bounding box center [817, 573] width 30 height 22
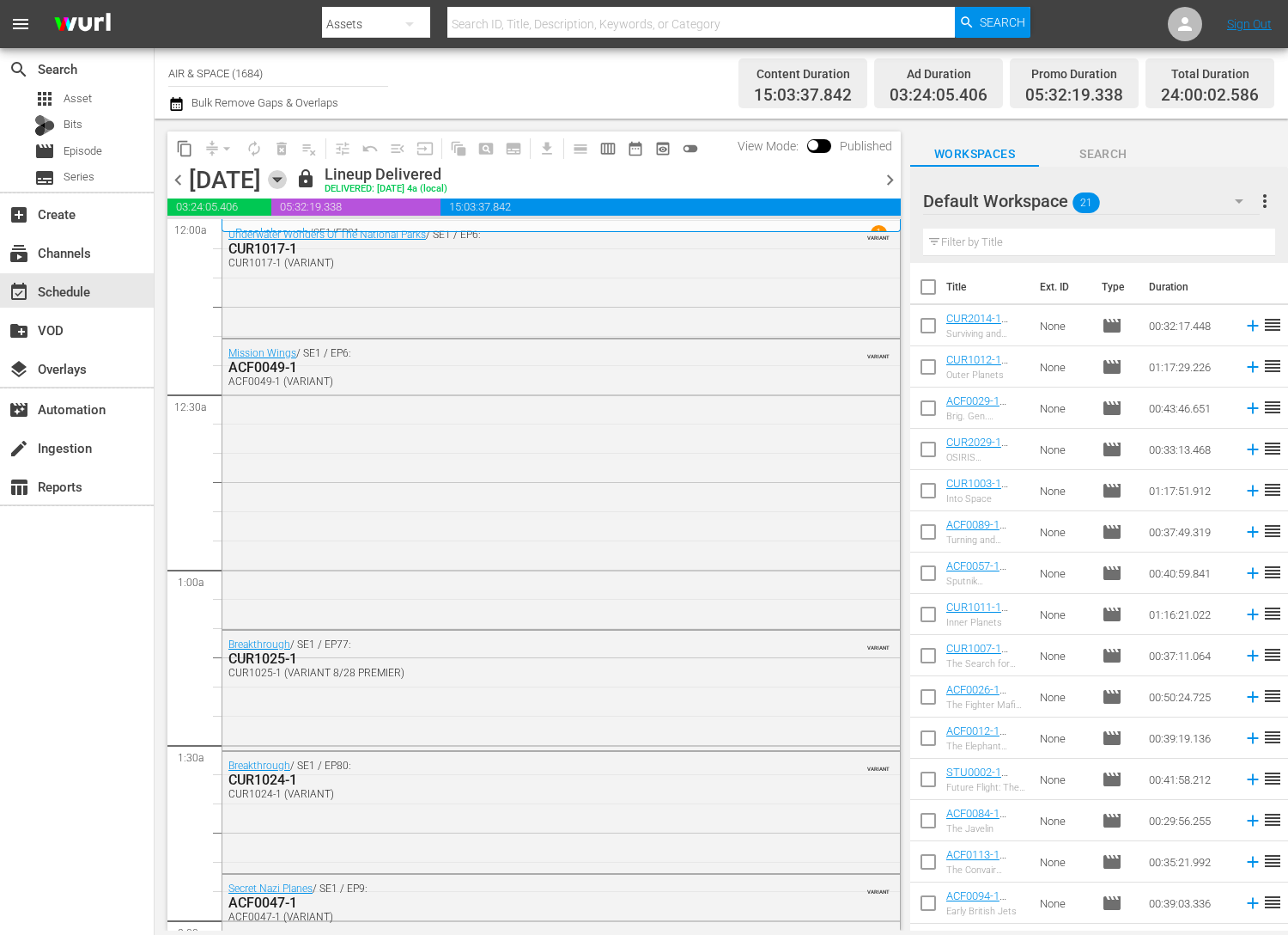
click at [287, 174] on icon "button" at bounding box center [277, 179] width 19 height 19
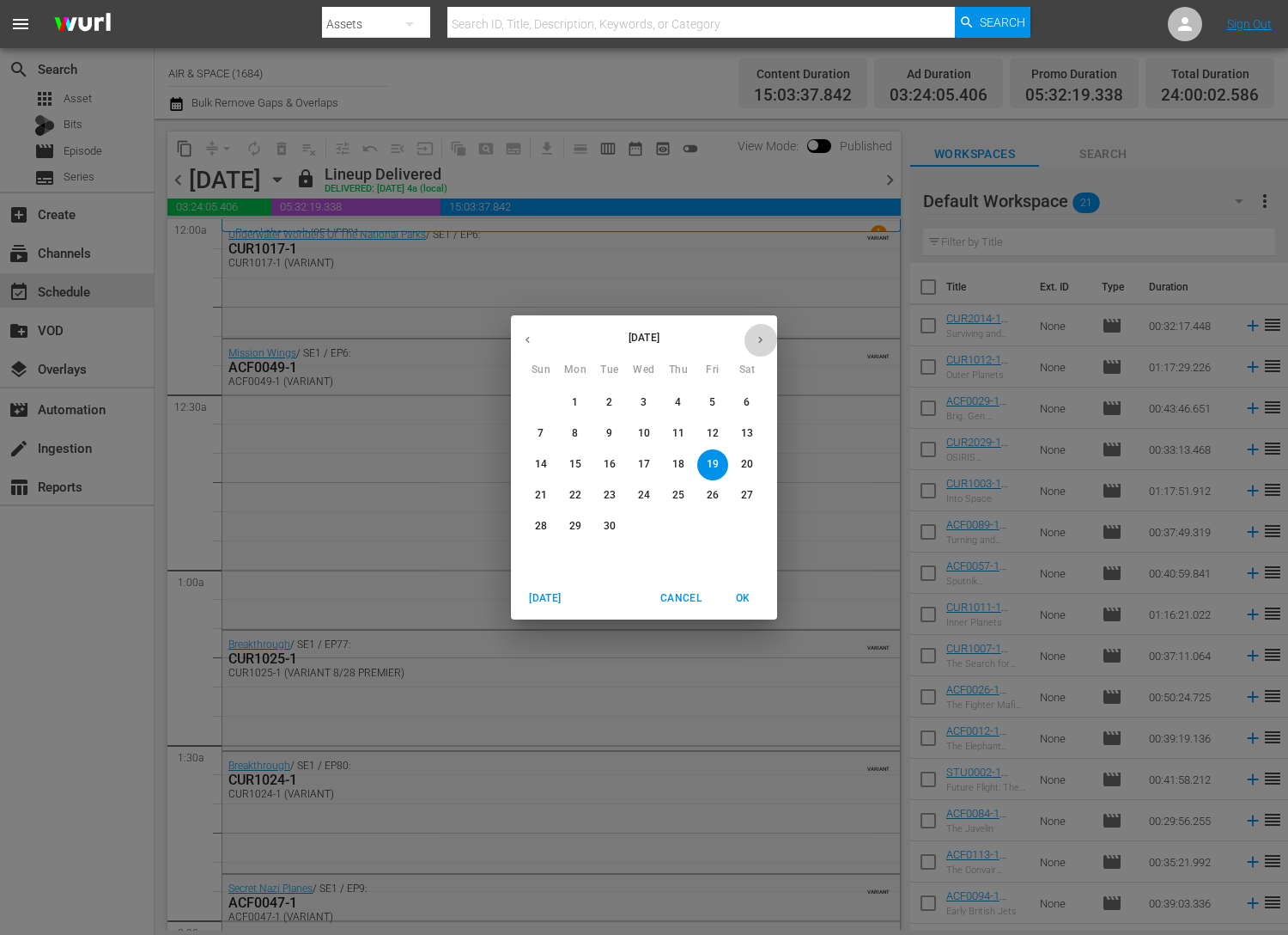
click at [757, 337] on icon "button" at bounding box center [760, 340] width 13 height 13
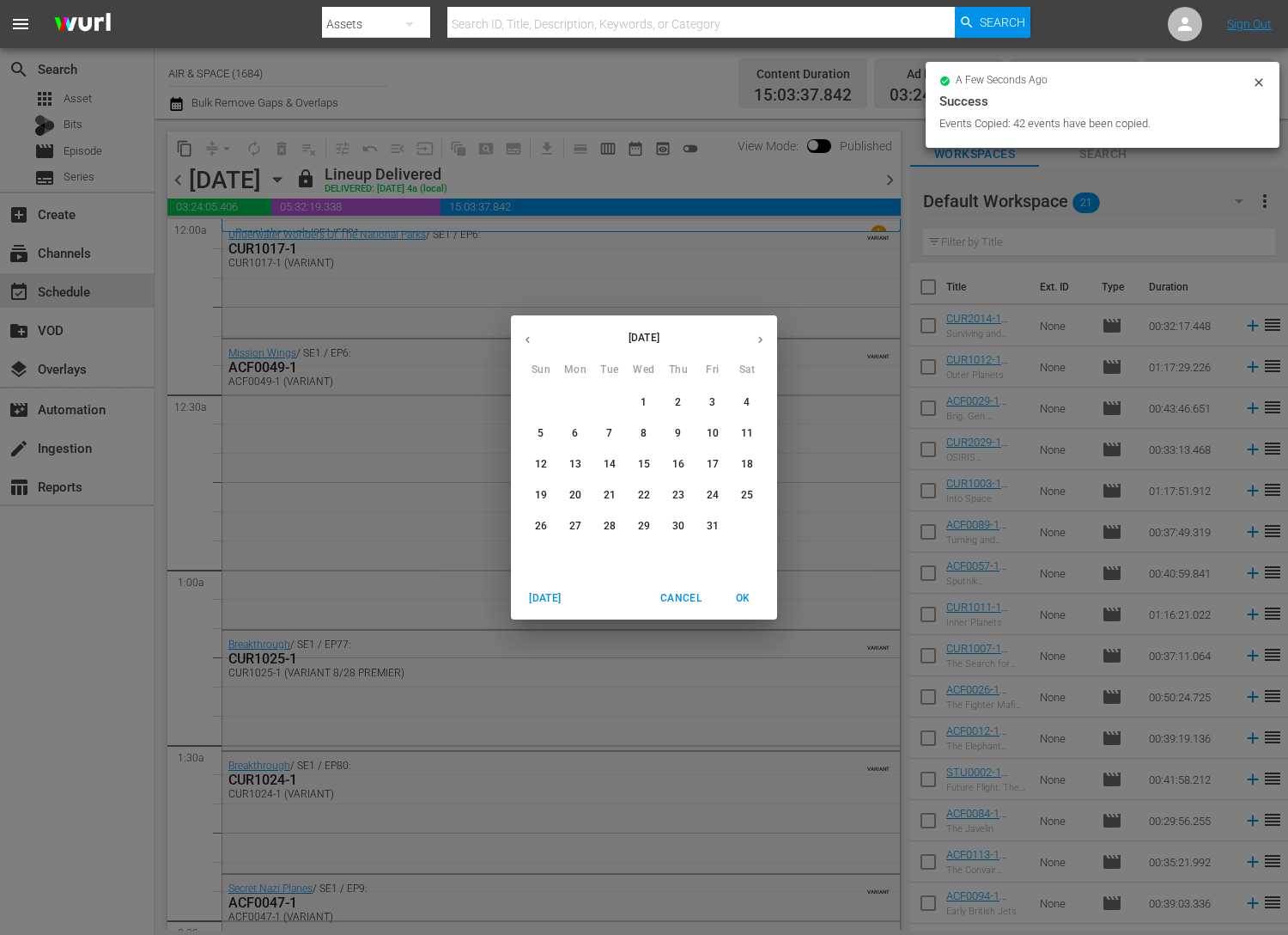
click at [648, 394] on button "1" at bounding box center [644, 403] width 31 height 31
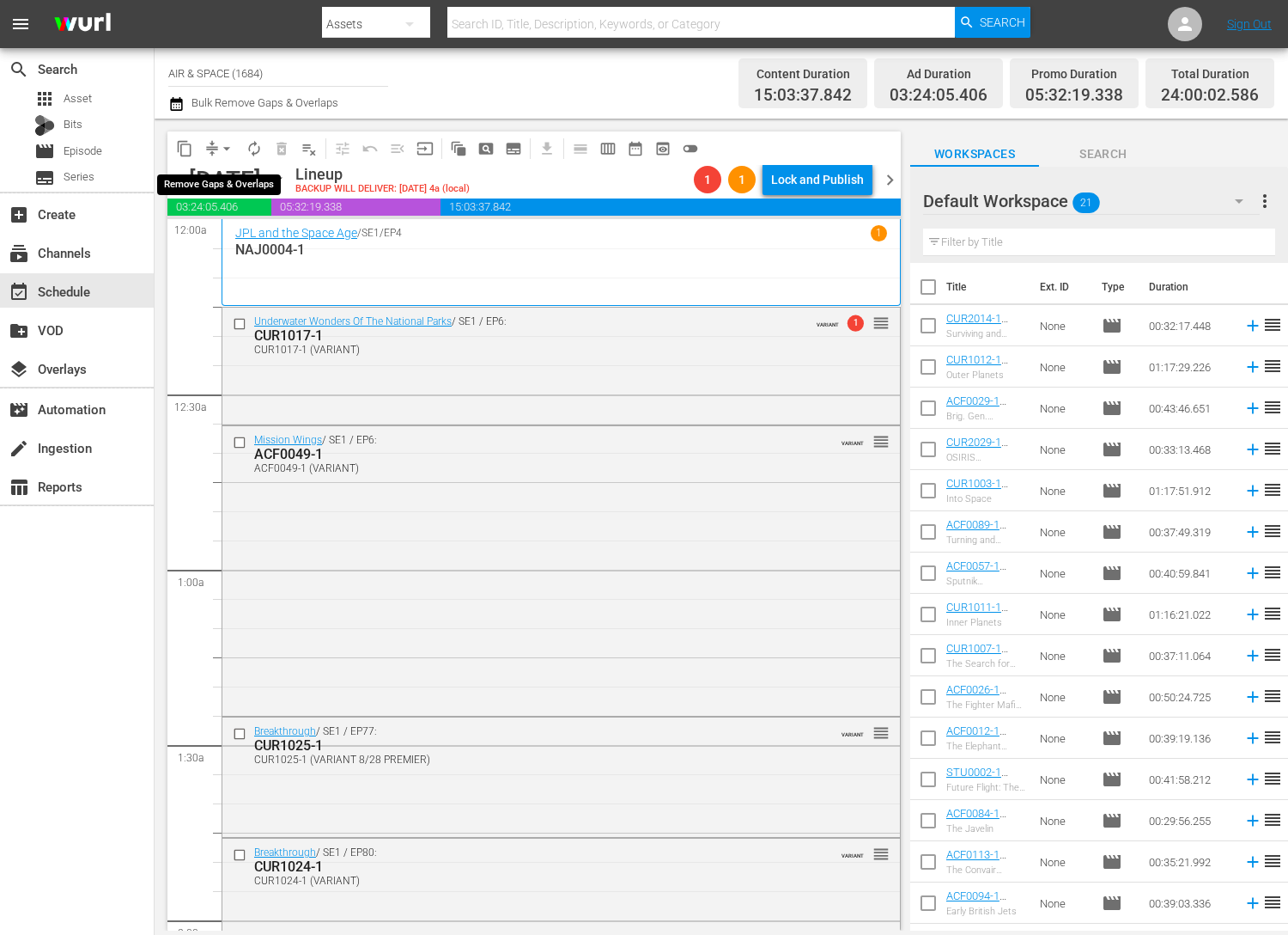
click at [223, 146] on span "arrow_drop_down" at bounding box center [226, 148] width 17 height 17
click at [218, 243] on li "Align to End of Previous Day" at bounding box center [228, 240] width 181 height 28
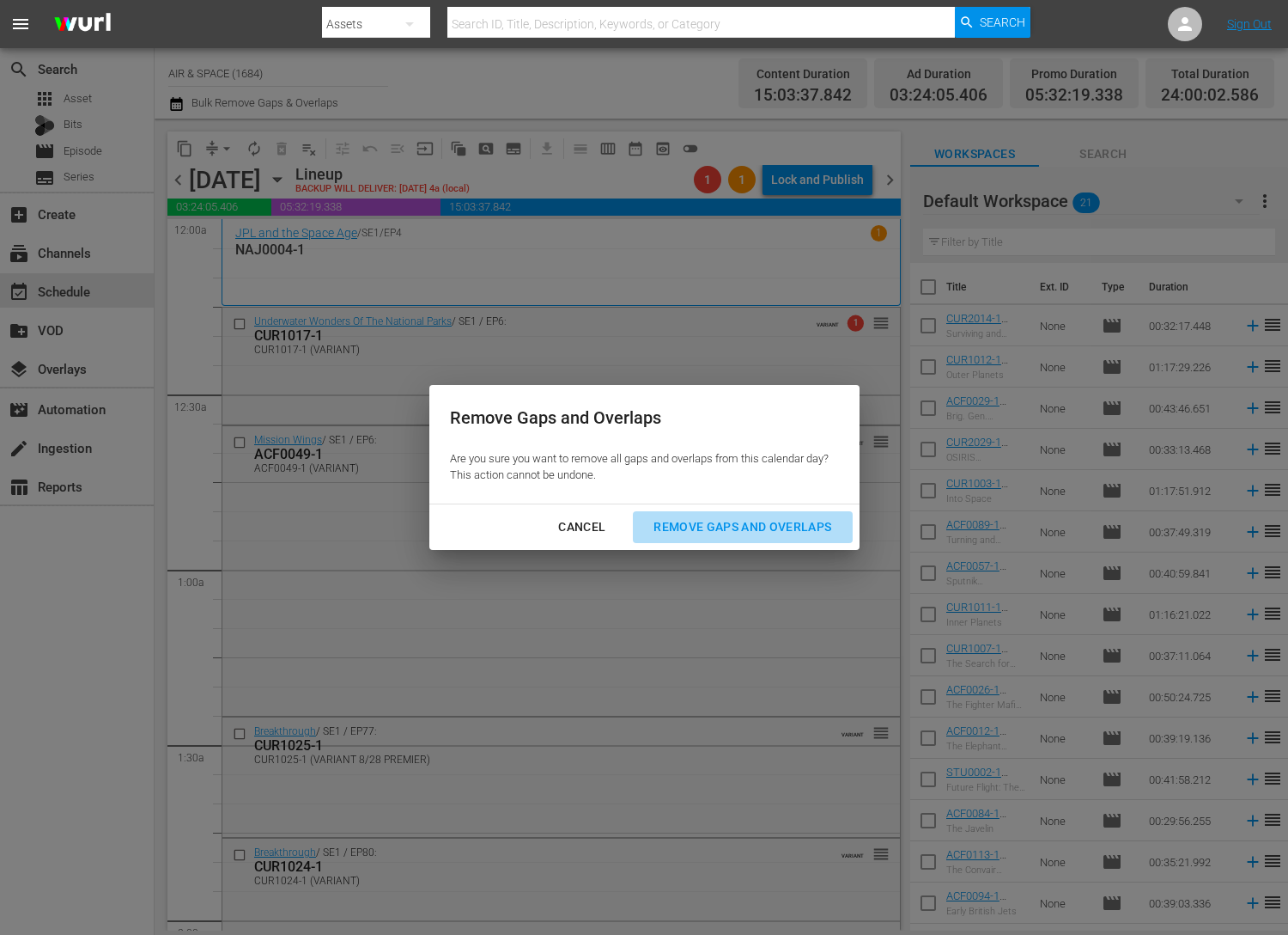
click at [711, 520] on div "Remove Gaps and Overlaps" at bounding box center [743, 527] width 206 height 22
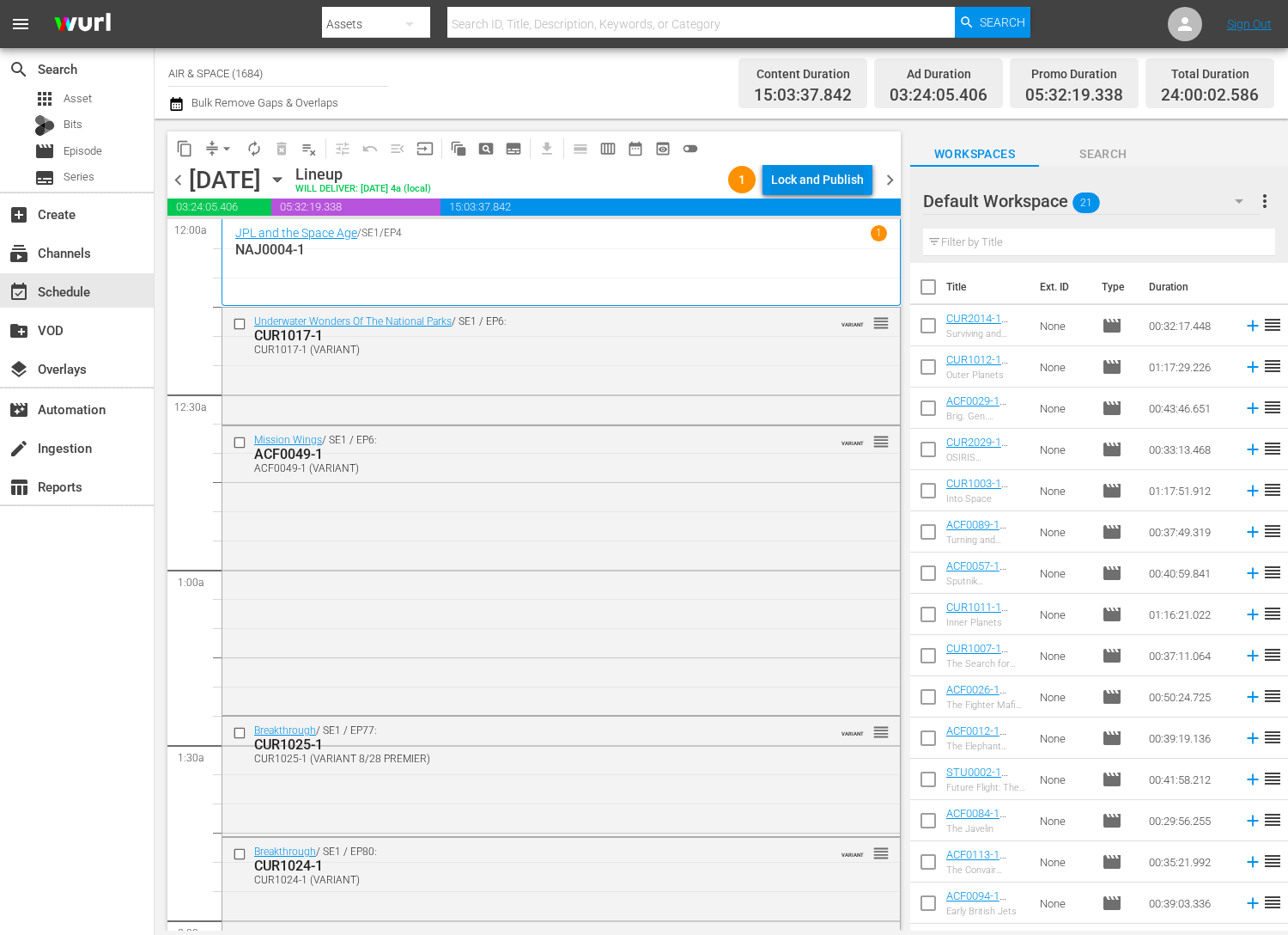
click at [827, 183] on div "Lock and Publish" at bounding box center [817, 179] width 93 height 31
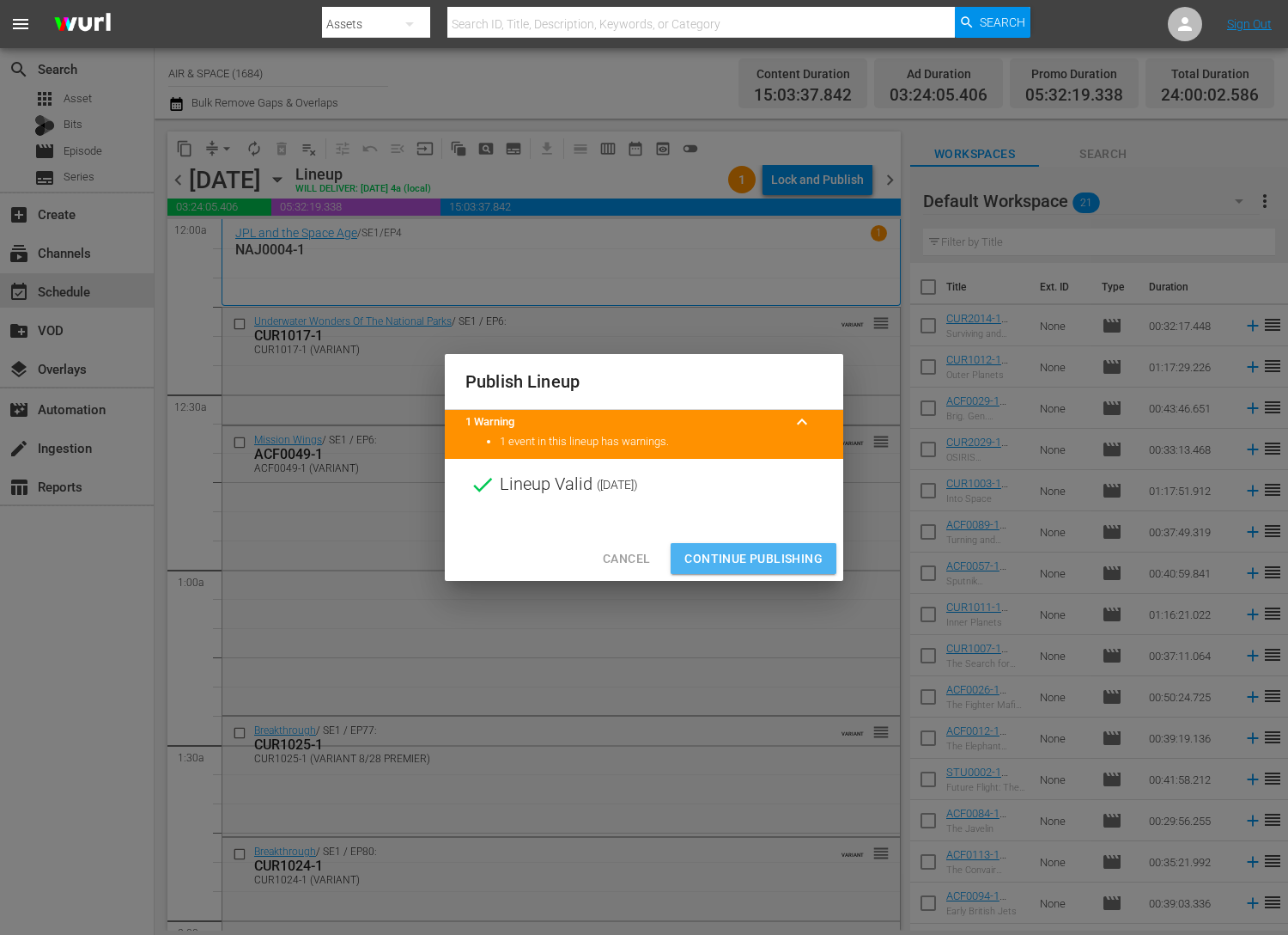
click at [752, 562] on span "Continue Publishing" at bounding box center [754, 559] width 138 height 22
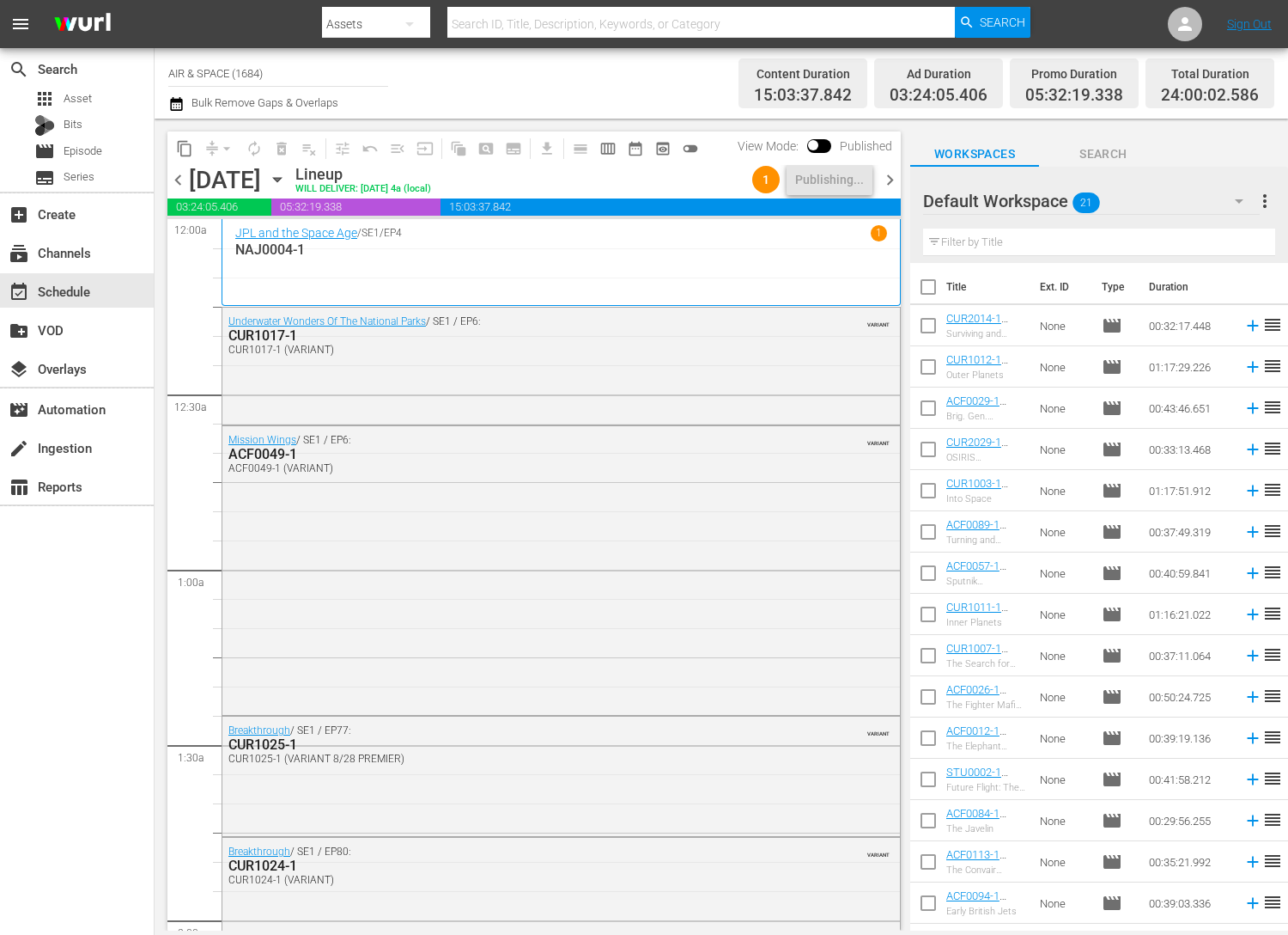
click at [885, 179] on span "chevron_right" at bounding box center [891, 180] width 22 height 22
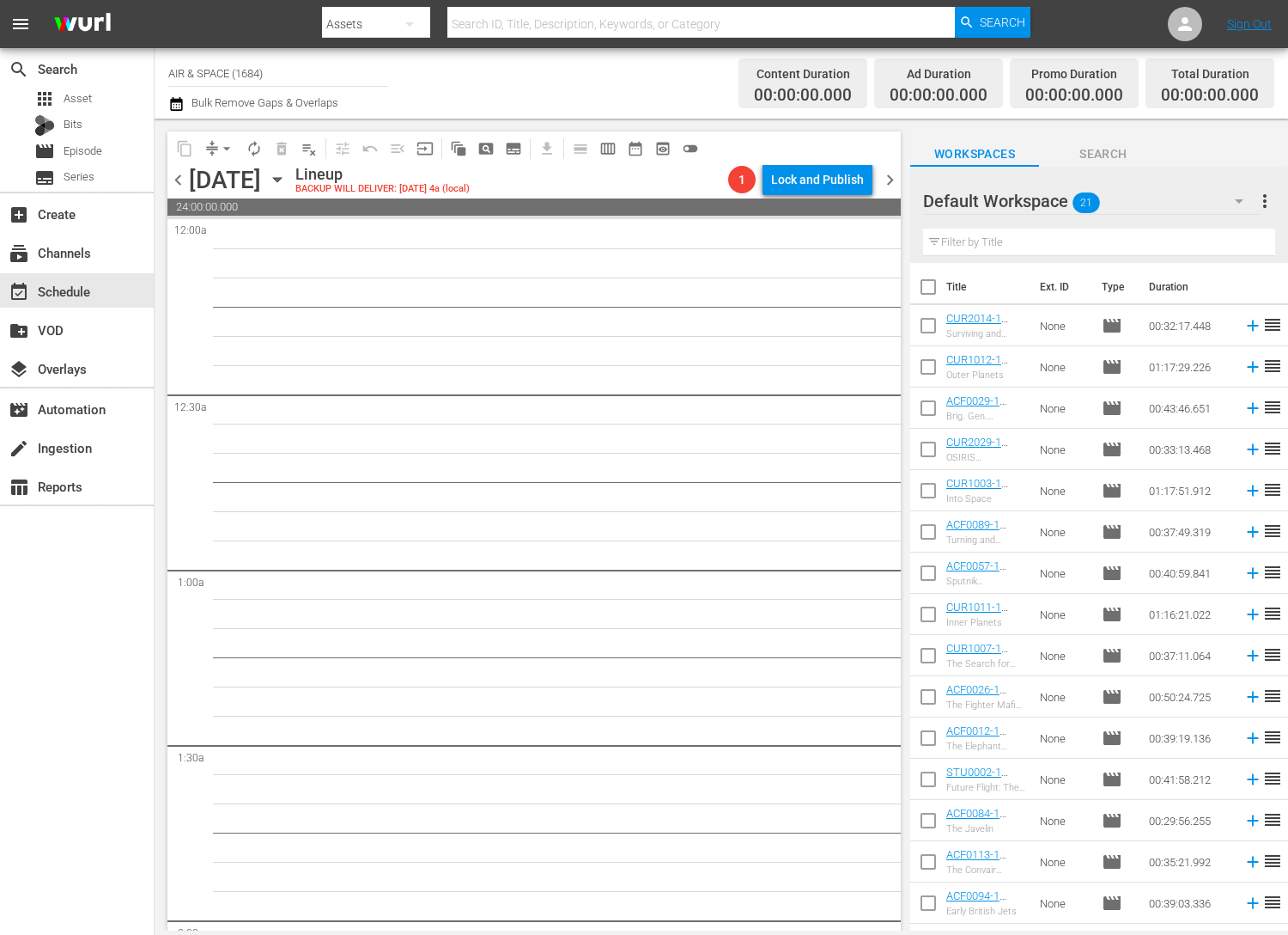
click at [174, 175] on span "chevron_left" at bounding box center [179, 180] width 22 height 22
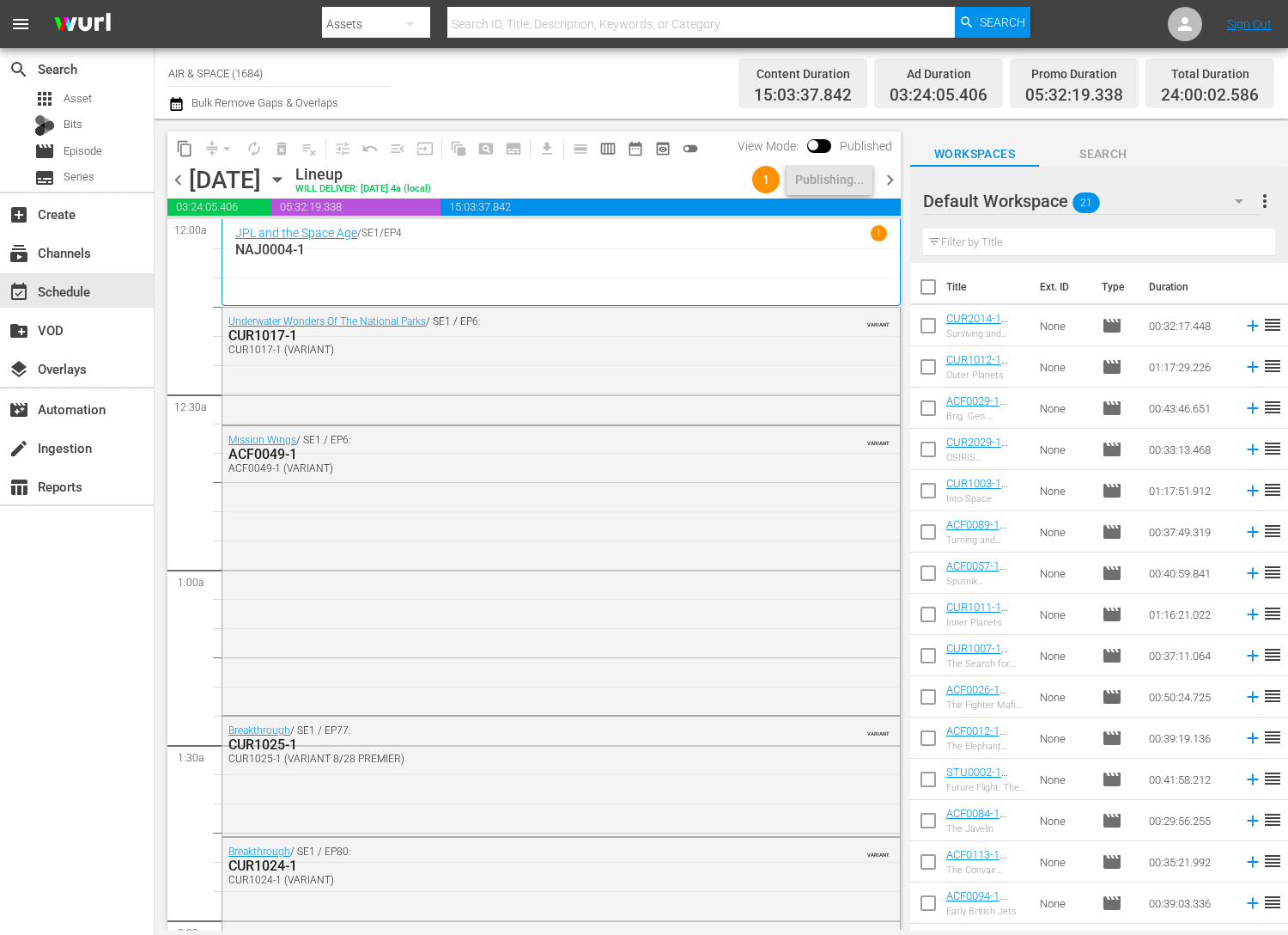
click at [889, 180] on span "chevron_right" at bounding box center [891, 180] width 22 height 22
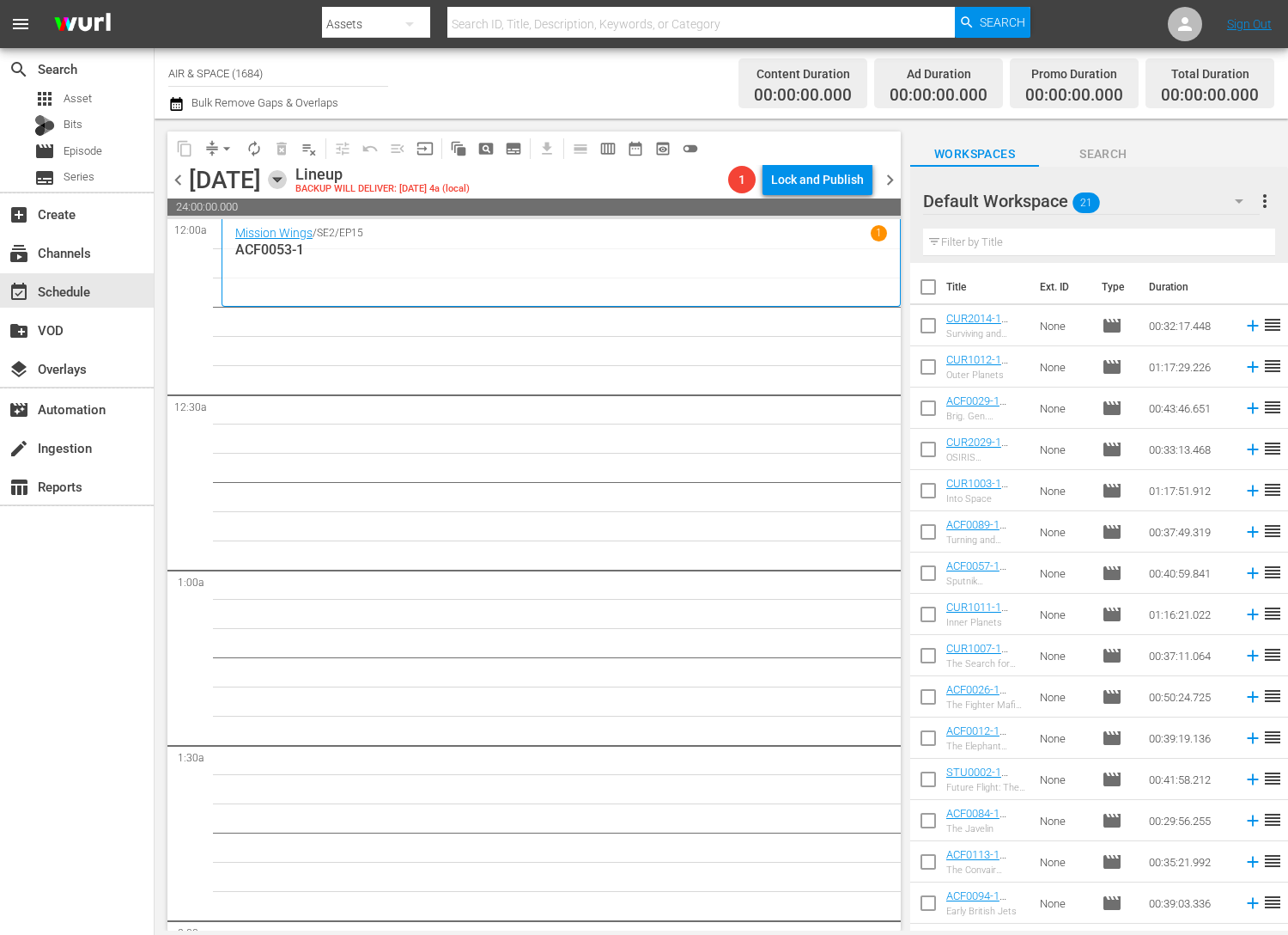
click at [287, 175] on icon "button" at bounding box center [277, 179] width 19 height 19
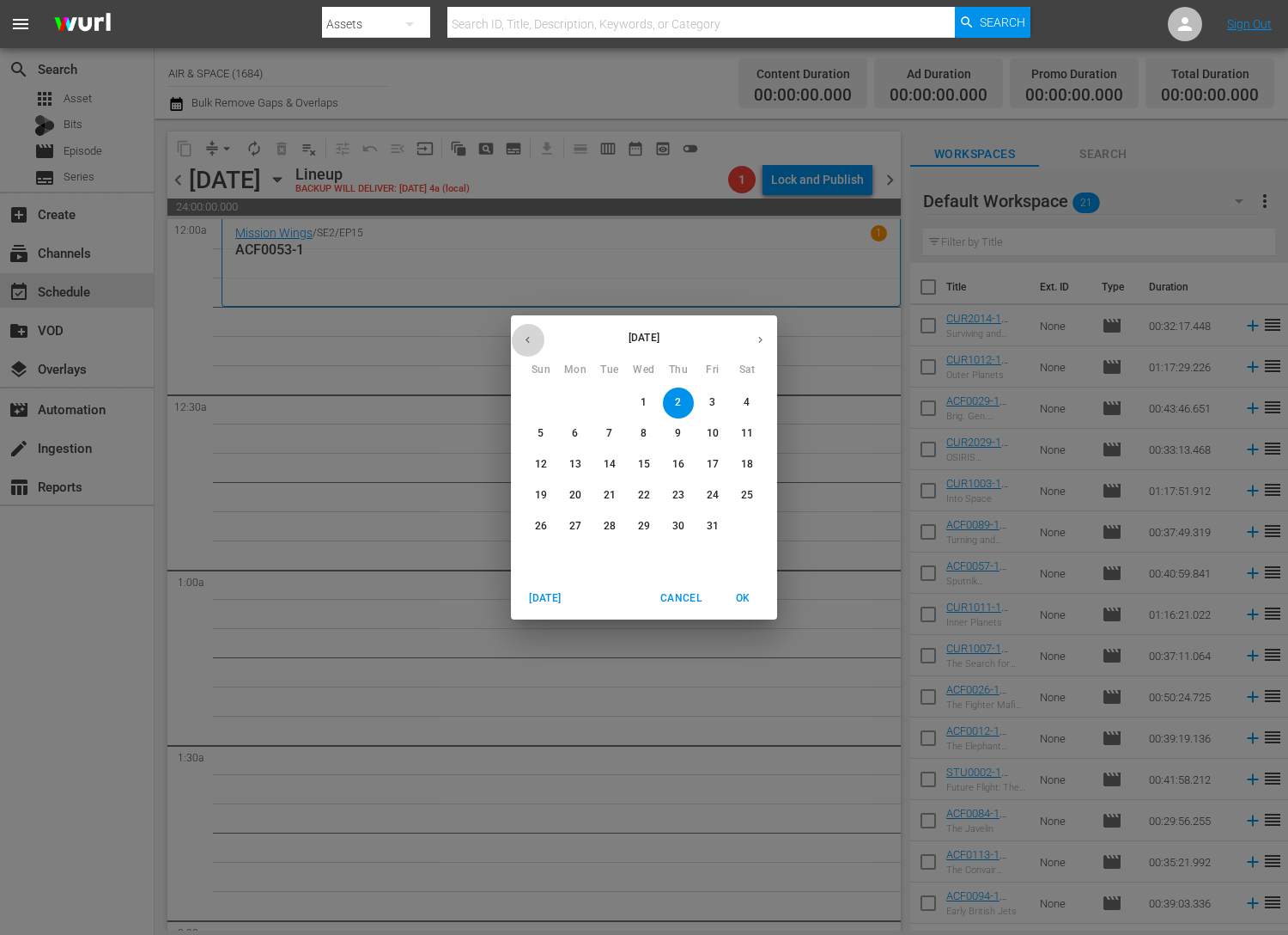
click at [527, 345] on icon "button" at bounding box center [527, 340] width 13 height 13
click at [747, 463] on p "20" at bounding box center [747, 465] width 12 height 15
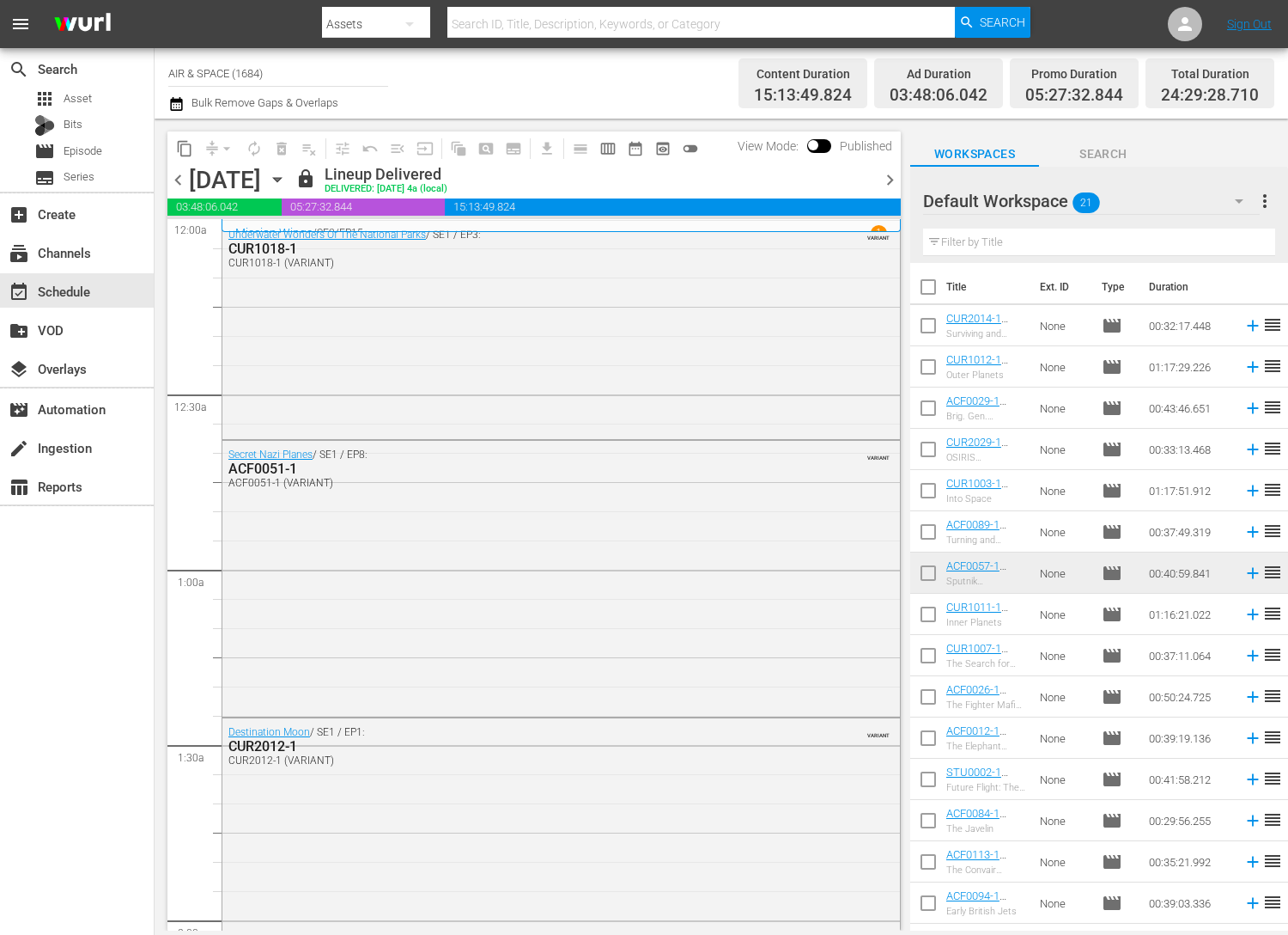
click at [182, 177] on span "chevron_left" at bounding box center [179, 180] width 22 height 22
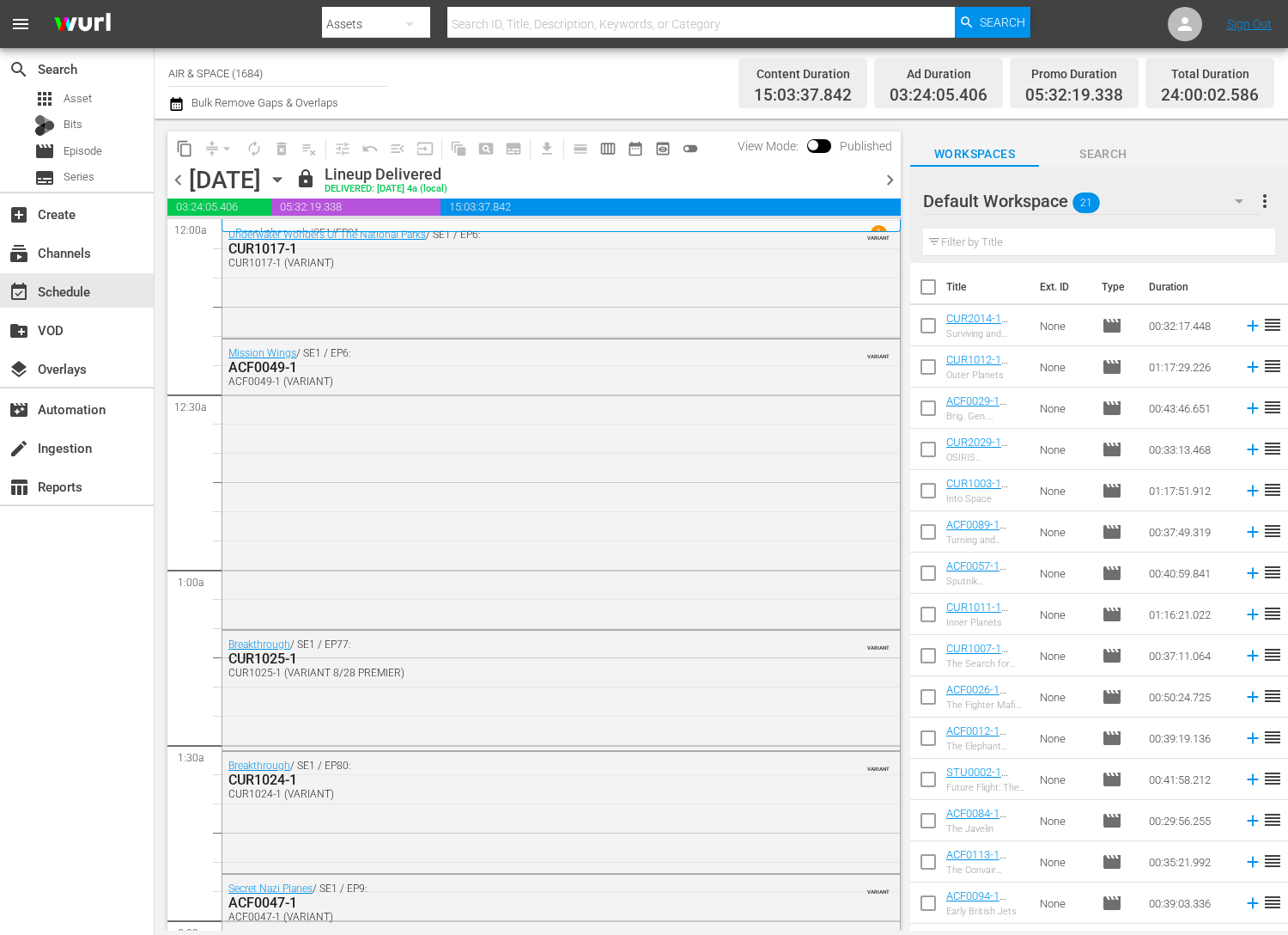
click at [281, 182] on icon "button" at bounding box center [278, 180] width 8 height 4
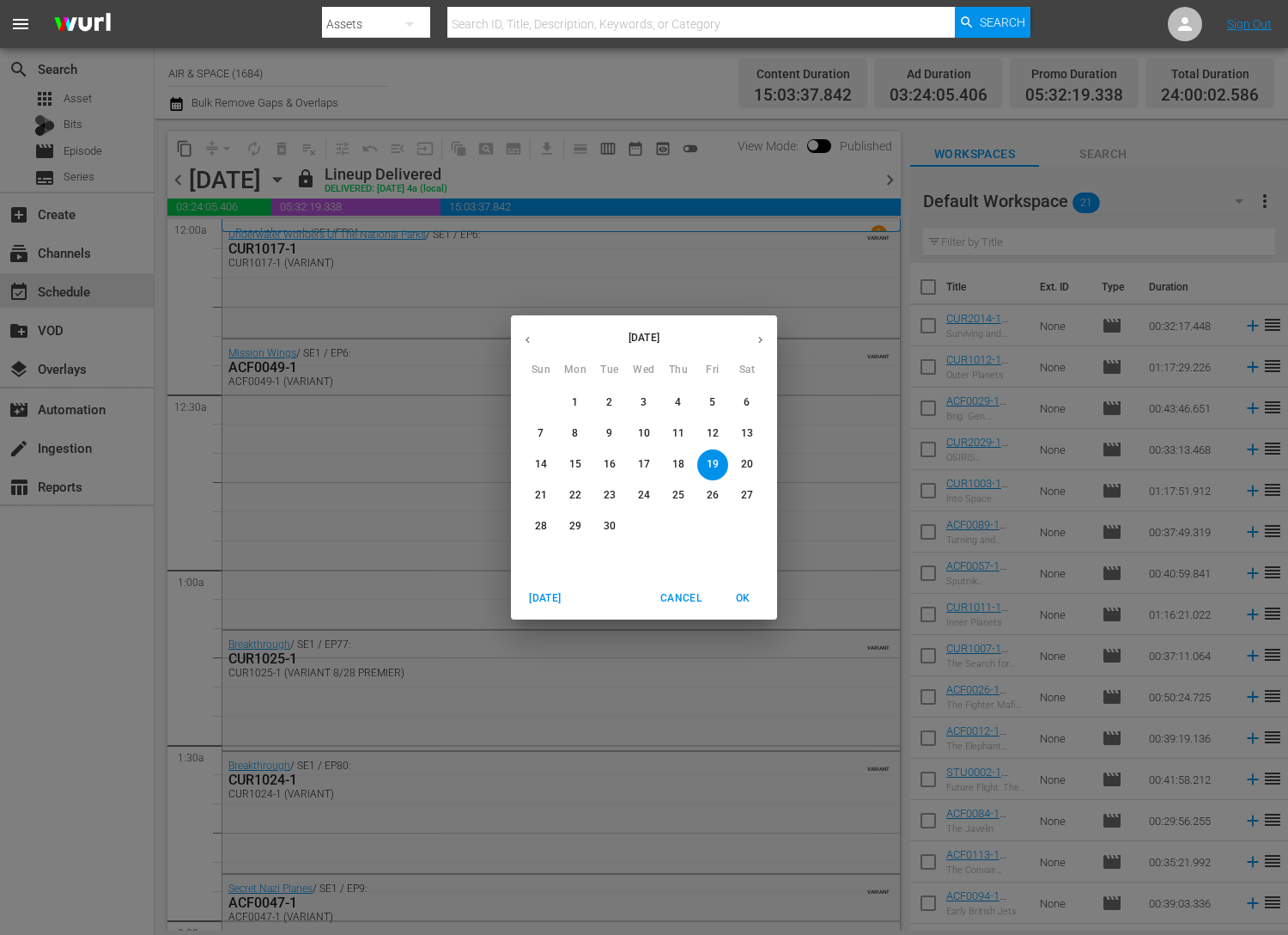
click at [527, 342] on icon "button" at bounding box center [527, 340] width 13 height 13
click at [763, 334] on icon "button" at bounding box center [760, 340] width 13 height 13
click at [611, 494] on p "19" at bounding box center [610, 495] width 12 height 15
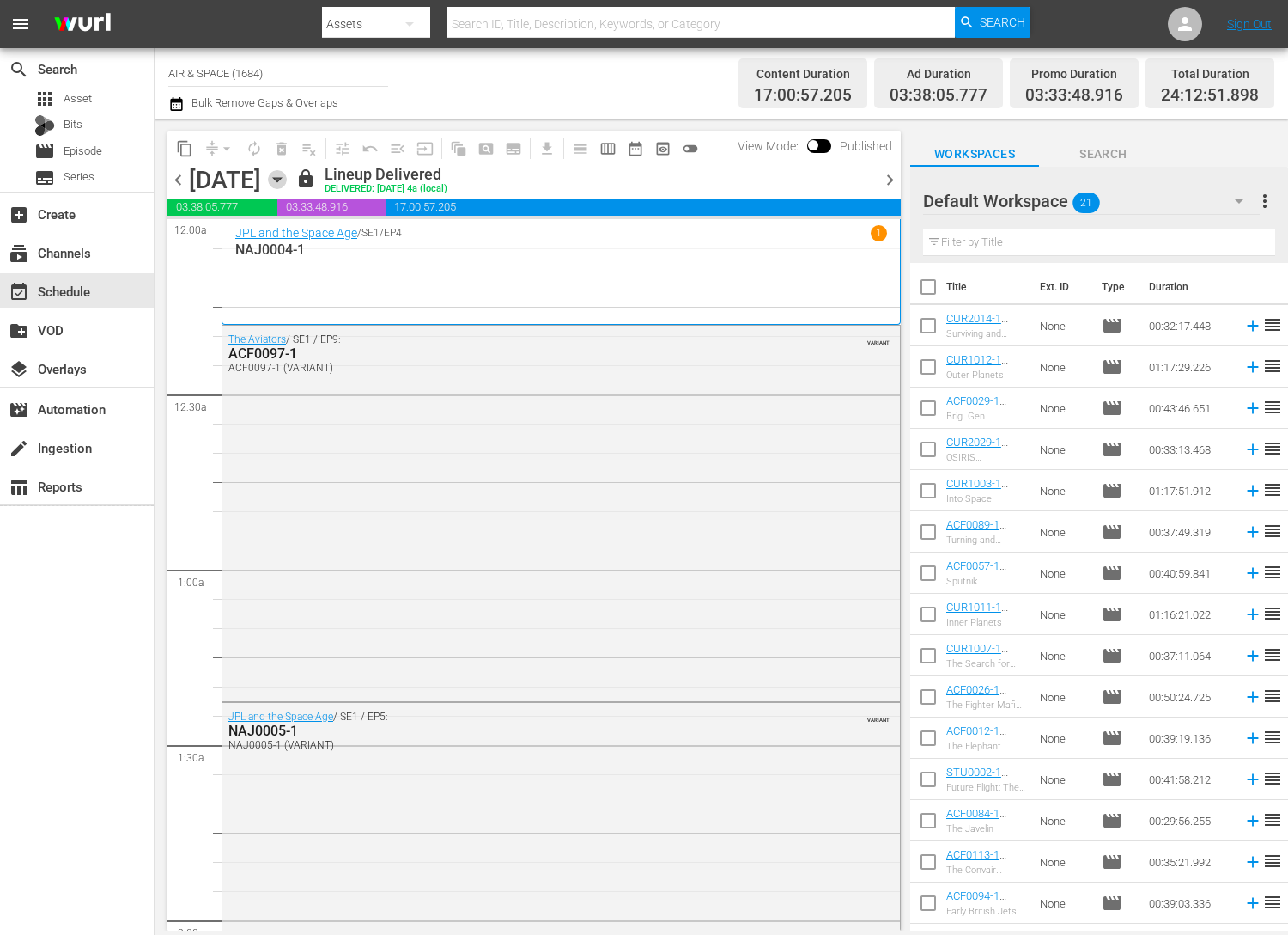
click at [281, 178] on icon "button" at bounding box center [278, 180] width 8 height 4
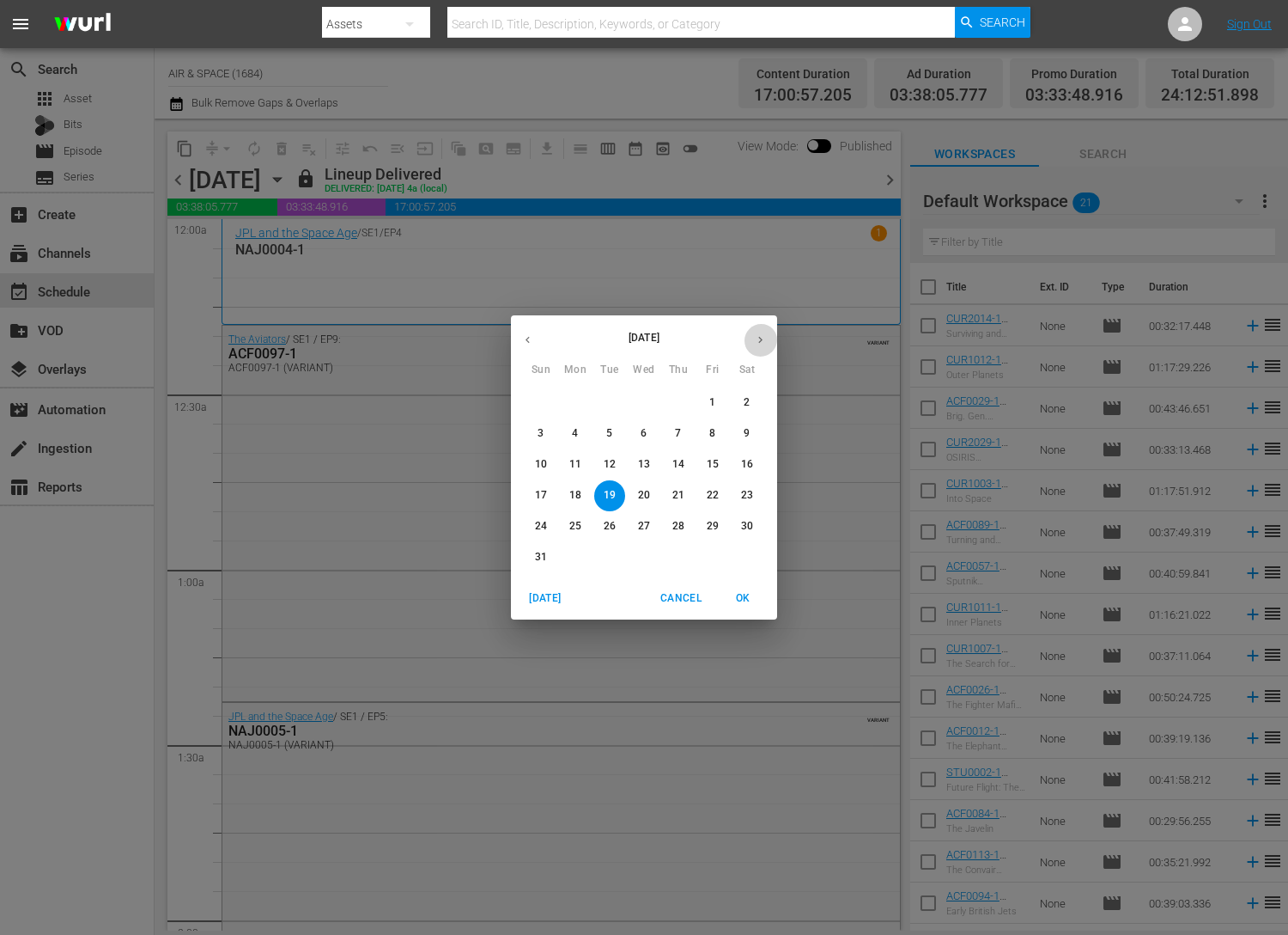
click at [761, 339] on icon "button" at bounding box center [760, 340] width 13 height 13
click at [759, 337] on icon "button" at bounding box center [761, 340] width 4 height 7
click at [639, 402] on span "1" at bounding box center [644, 403] width 31 height 15
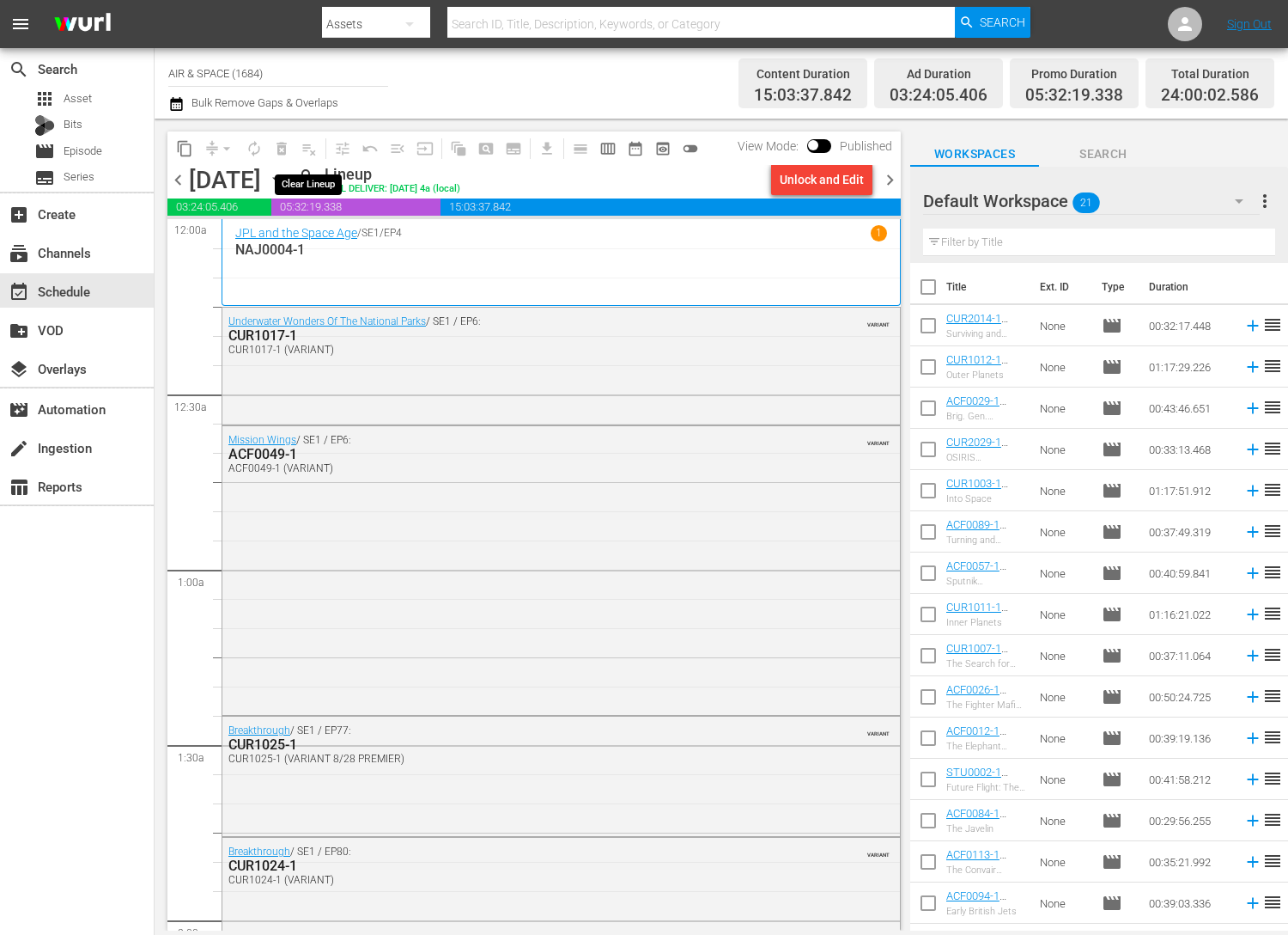
click at [304, 151] on span "playlist_remove_outlined" at bounding box center [310, 149] width 28 height 28
click at [312, 154] on span "playlist_remove_outlined" at bounding box center [310, 149] width 28 height 28
click at [826, 171] on div "Unlock and Edit" at bounding box center [822, 179] width 84 height 31
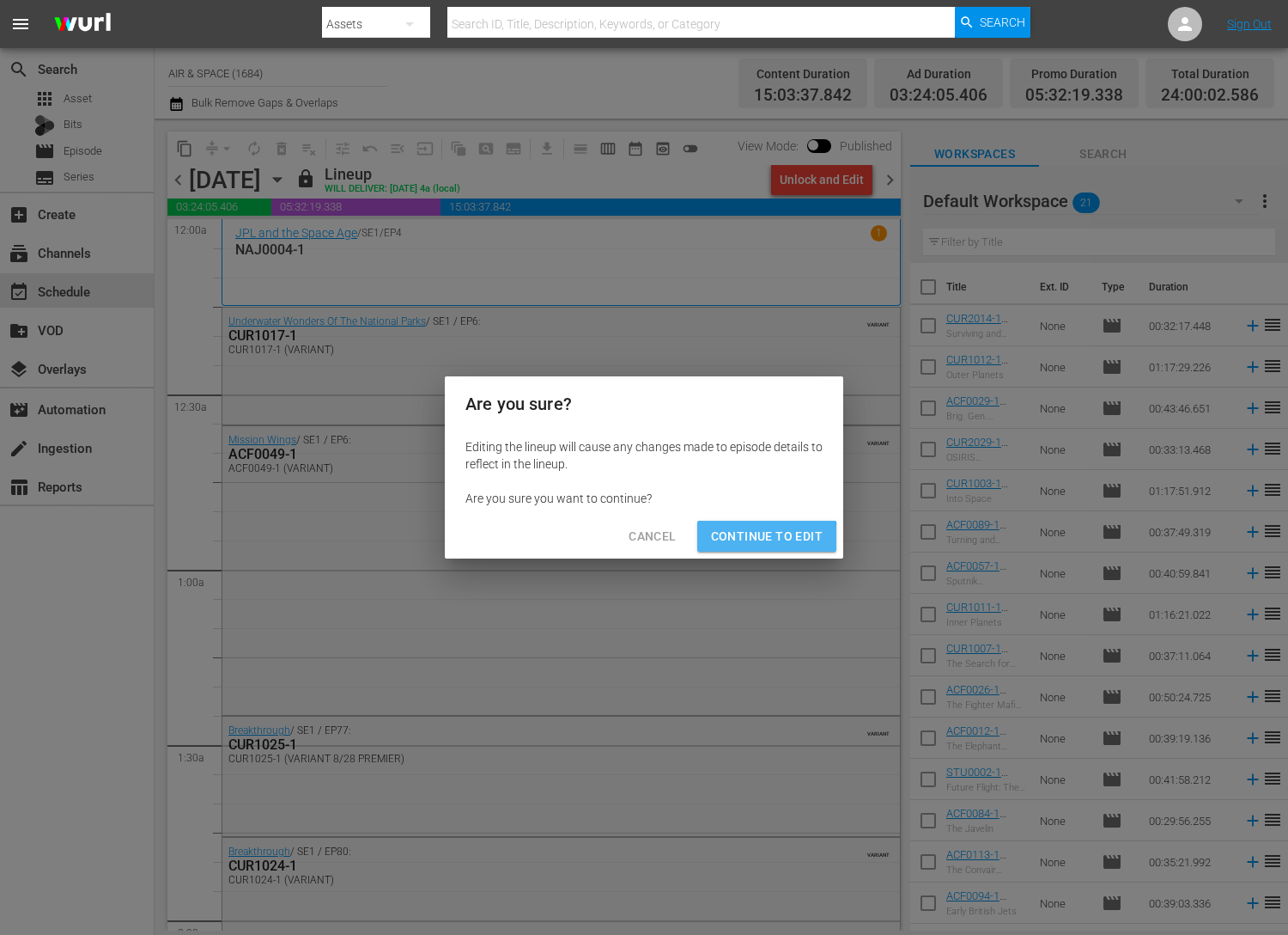
drag, startPoint x: 744, startPoint y: 539, endPoint x: 734, endPoint y: 531, distance: 12.8
click at [744, 539] on span "Continue to Edit" at bounding box center [767, 536] width 112 height 22
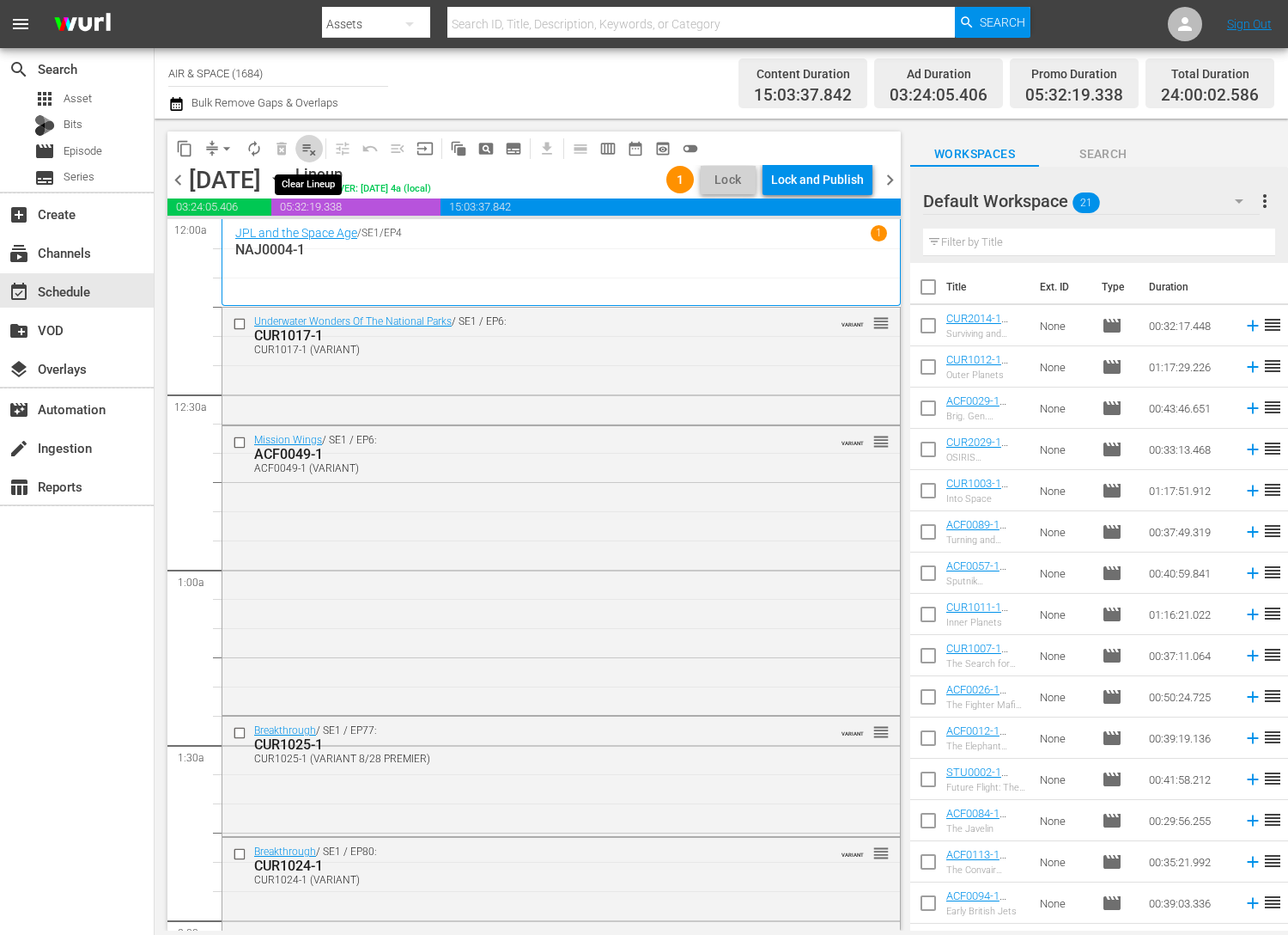
click at [314, 151] on span "playlist_remove_outlined" at bounding box center [309, 148] width 17 height 17
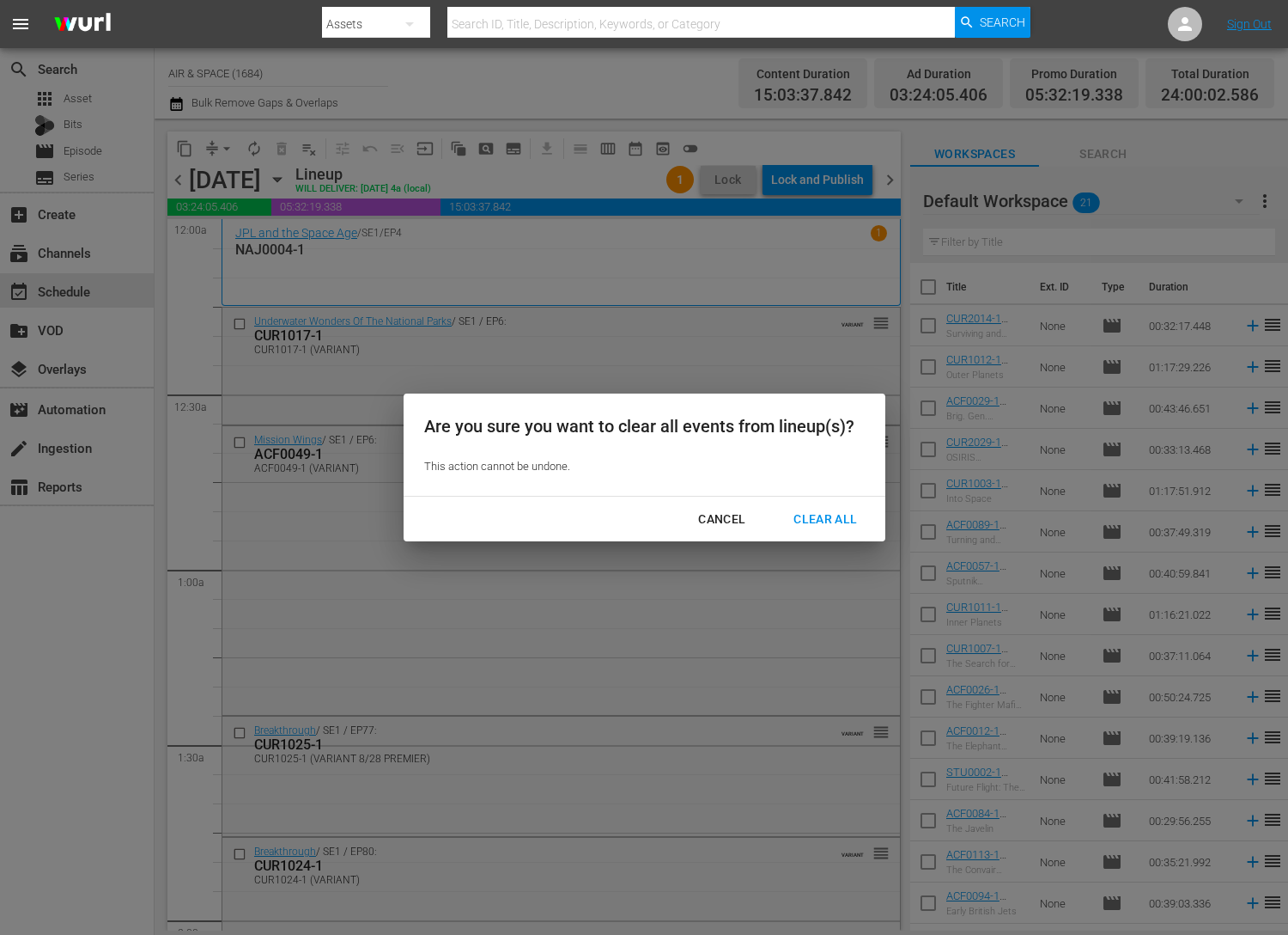
click at [812, 519] on div "Clear All" at bounding box center [825, 519] width 91 height 22
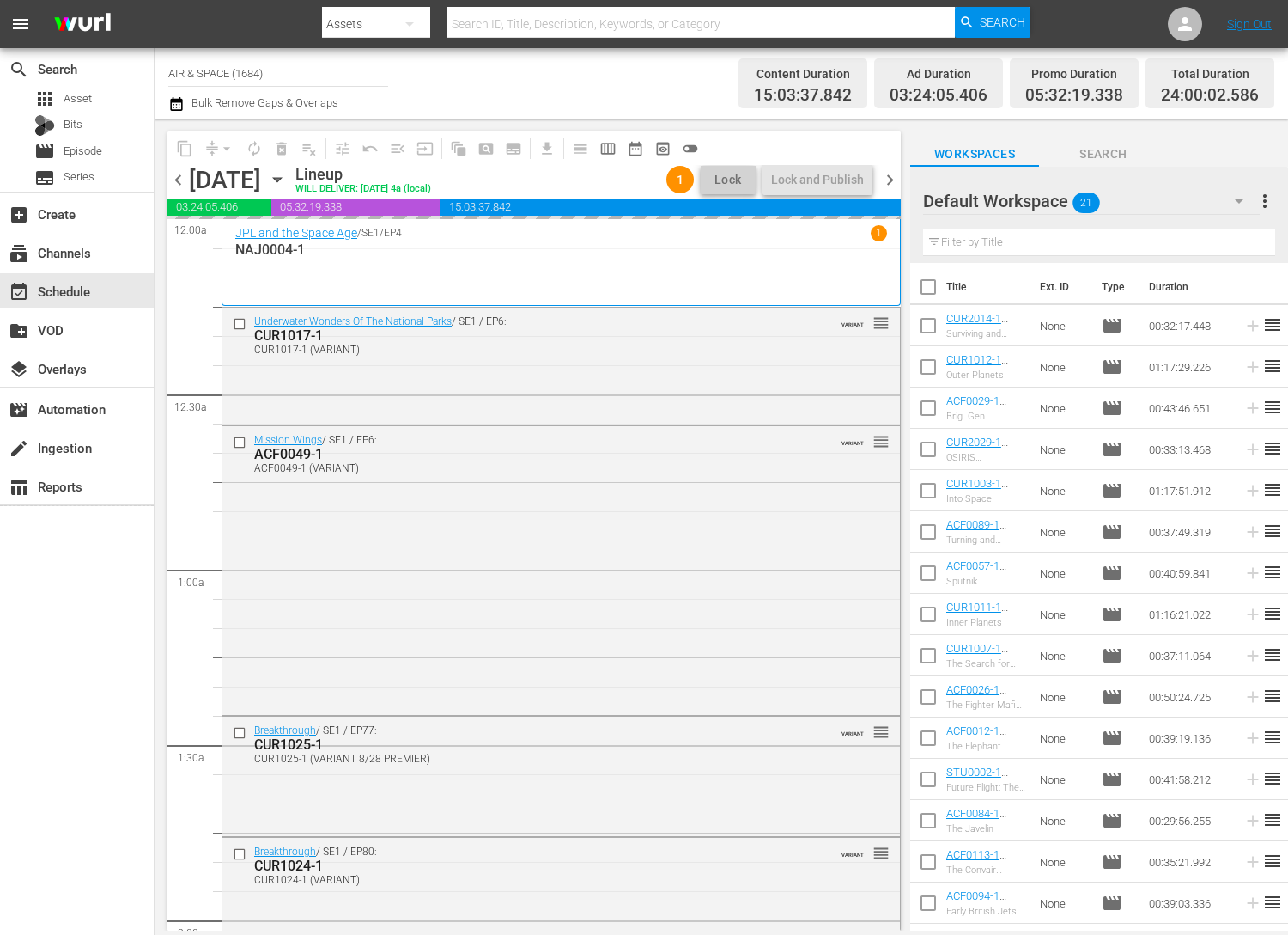
click at [183, 182] on span "chevron_left" at bounding box center [179, 180] width 22 height 22
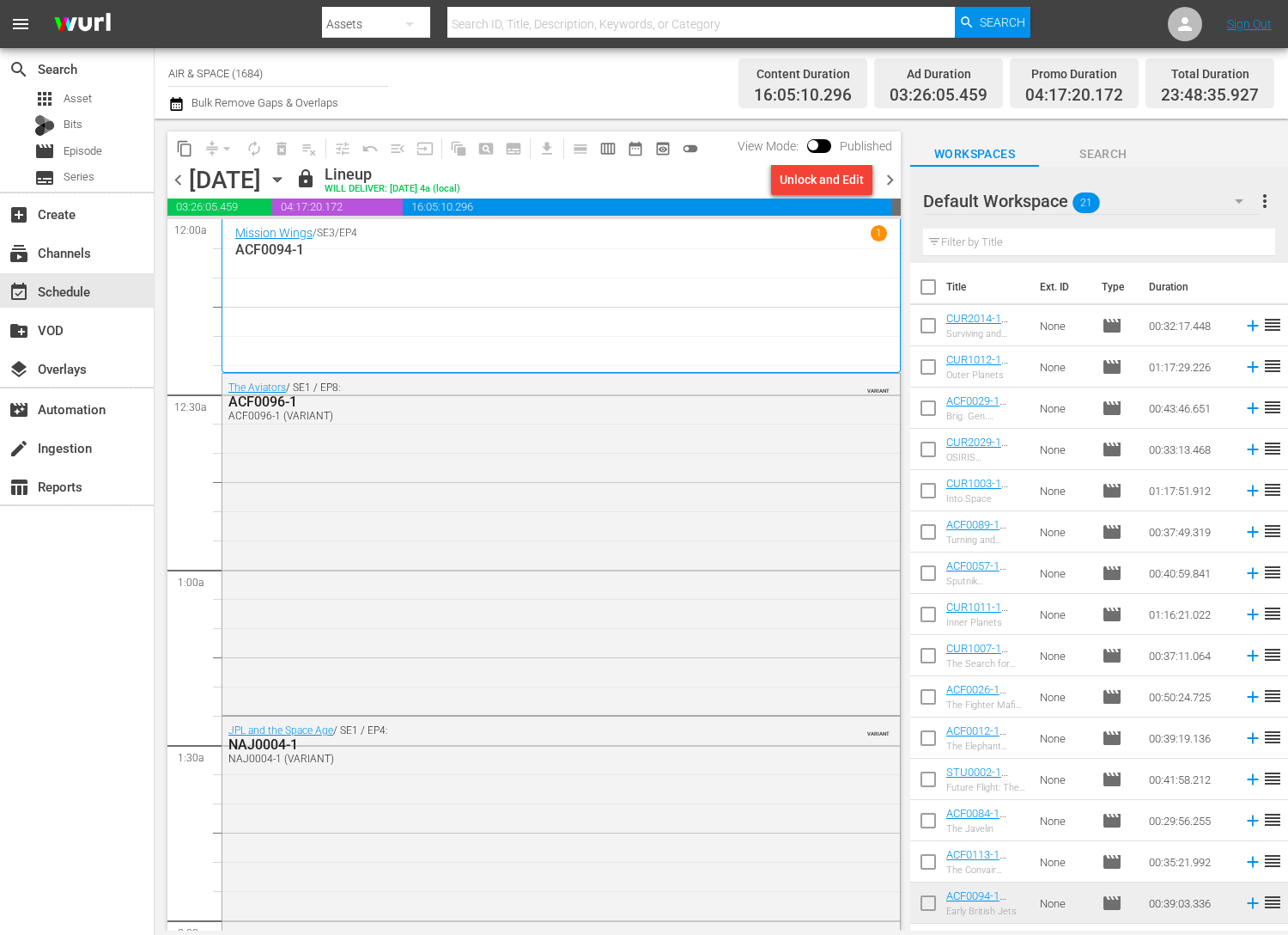
click at [888, 179] on span "chevron_right" at bounding box center [891, 180] width 22 height 22
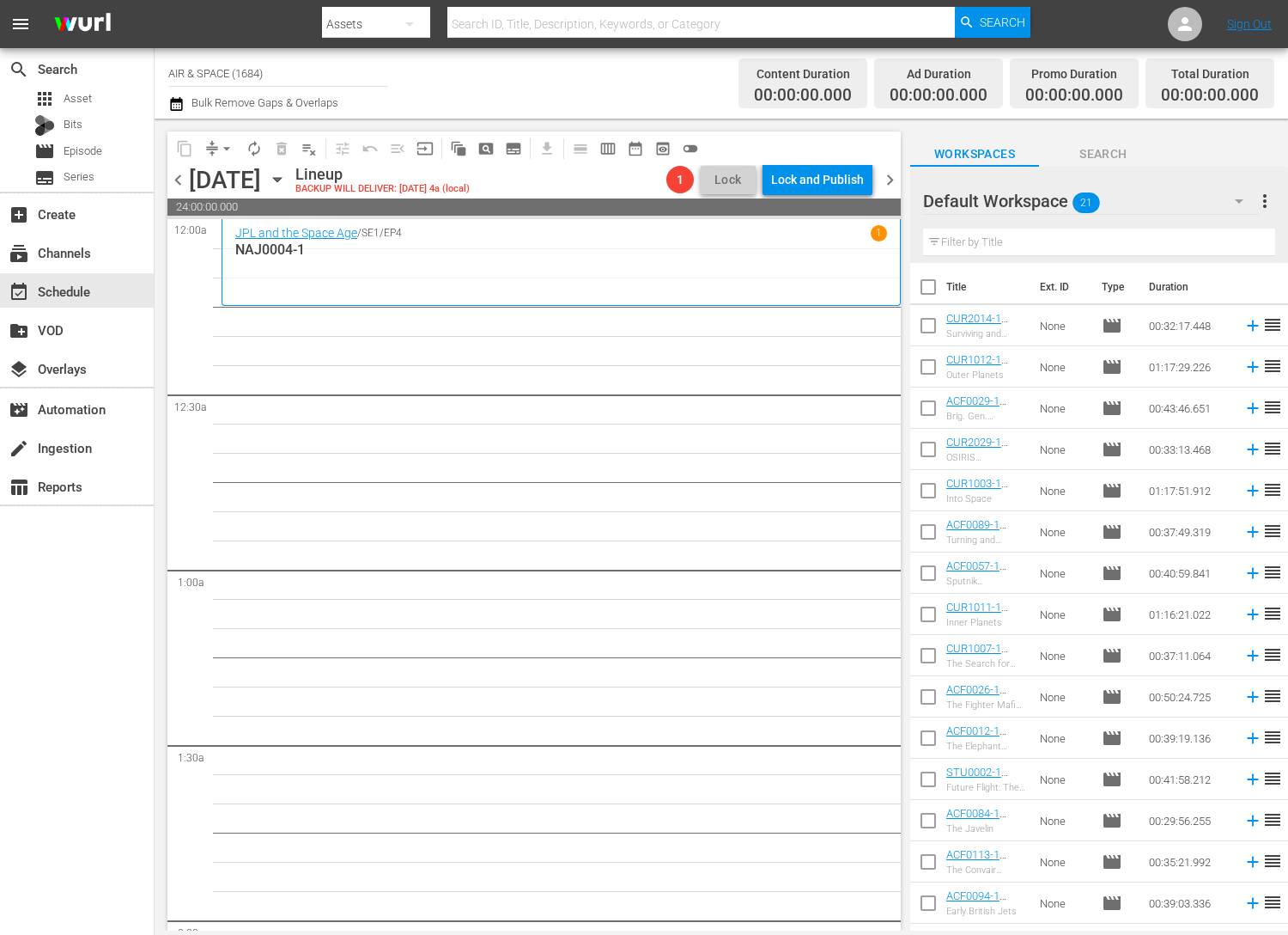
click at [287, 176] on icon "button" at bounding box center [277, 179] width 19 height 19
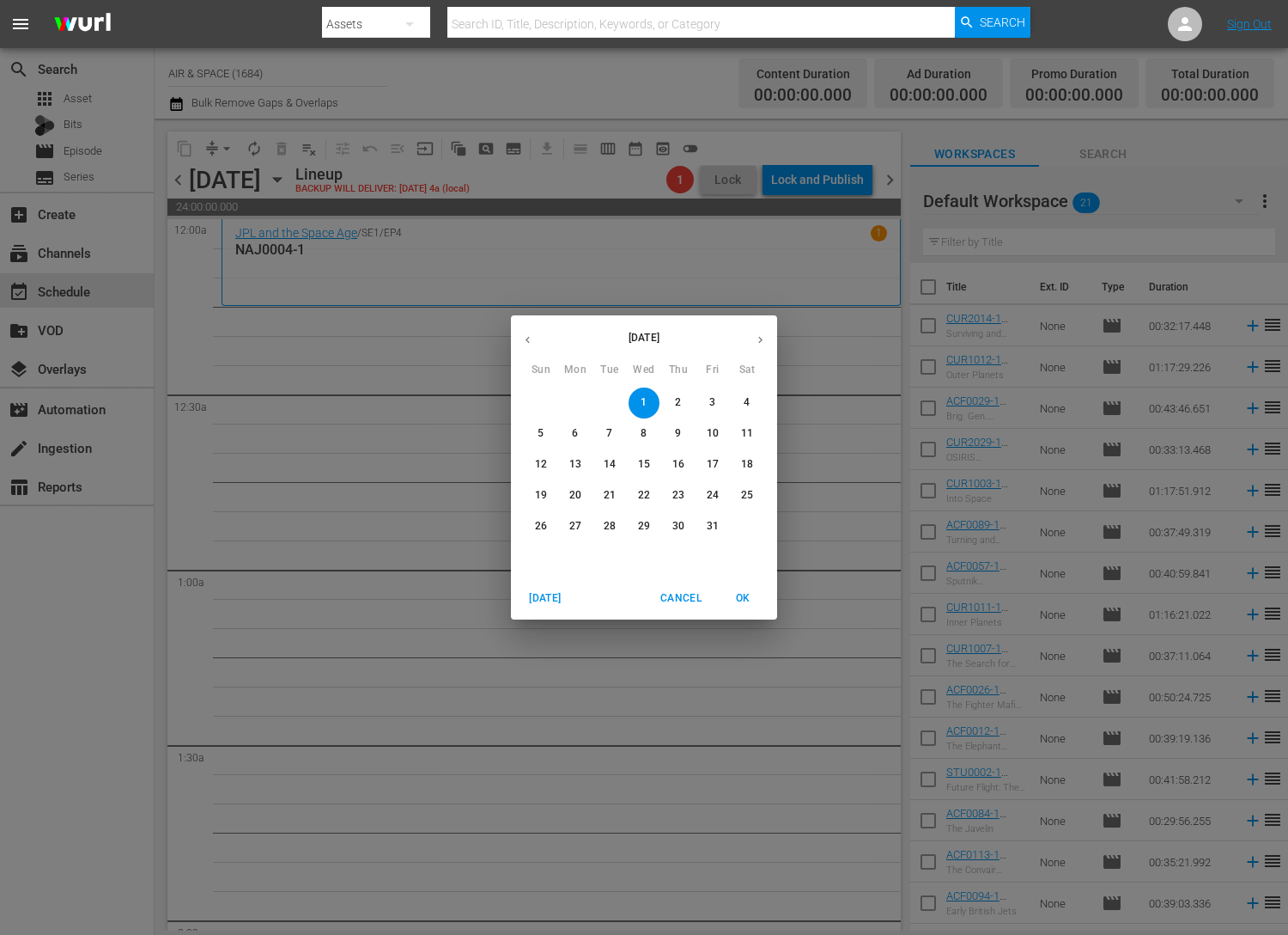
click at [522, 341] on icon "button" at bounding box center [527, 340] width 13 height 13
click at [608, 493] on p "19" at bounding box center [610, 495] width 12 height 15
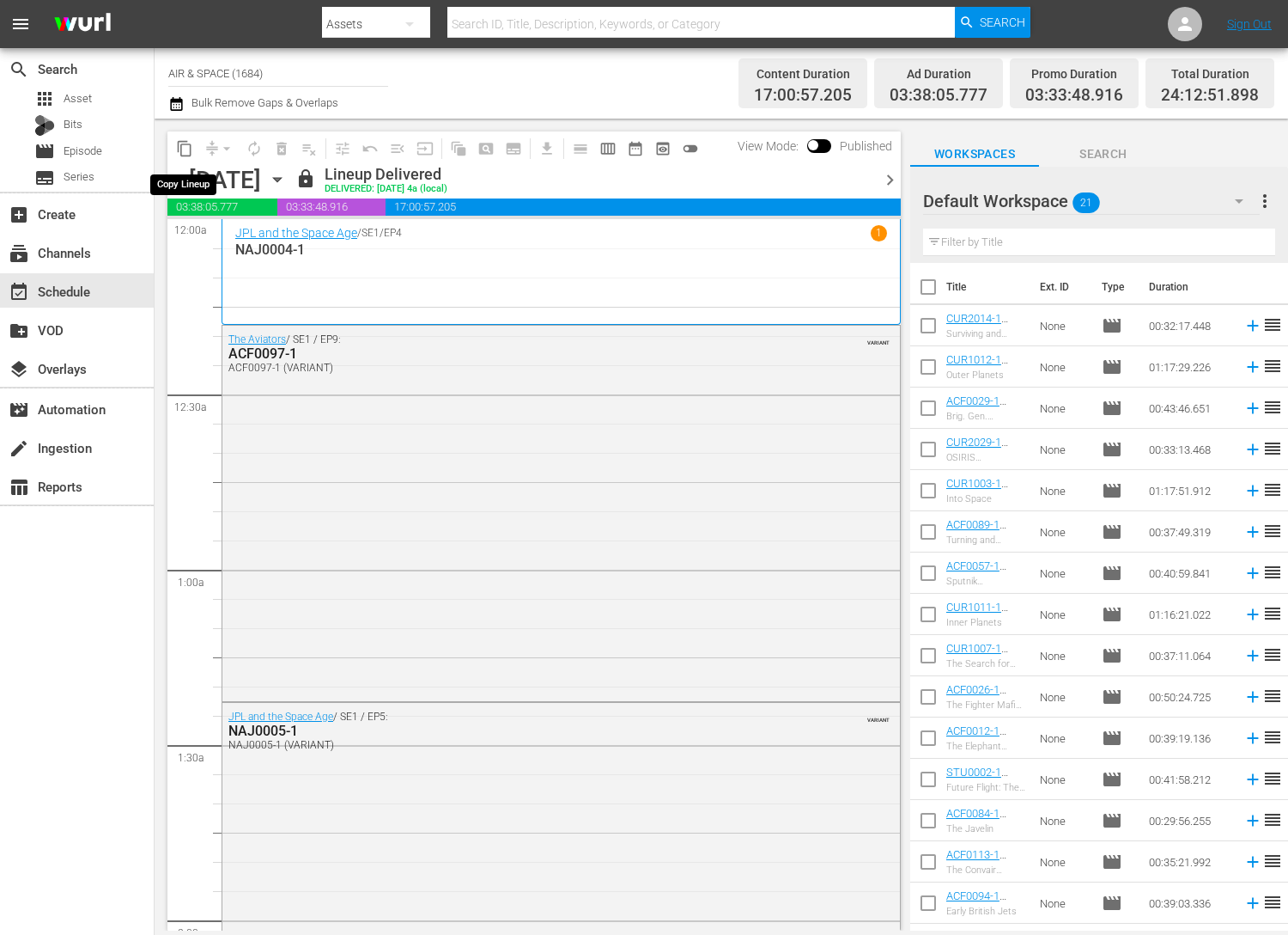
click at [188, 150] on span "content_copy" at bounding box center [184, 148] width 17 height 17
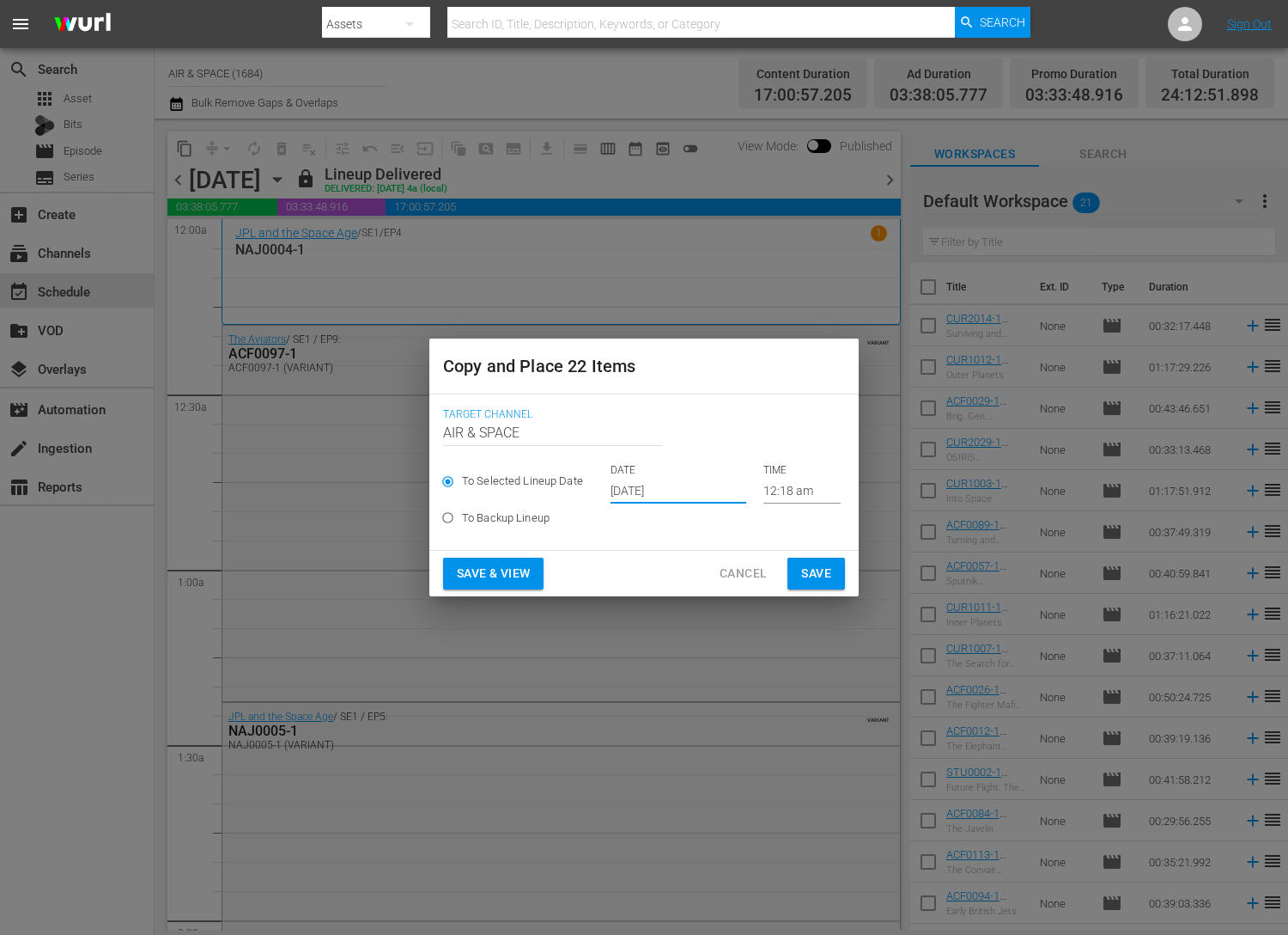
click at [676, 487] on input "[DATE]" at bounding box center [679, 490] width 136 height 26
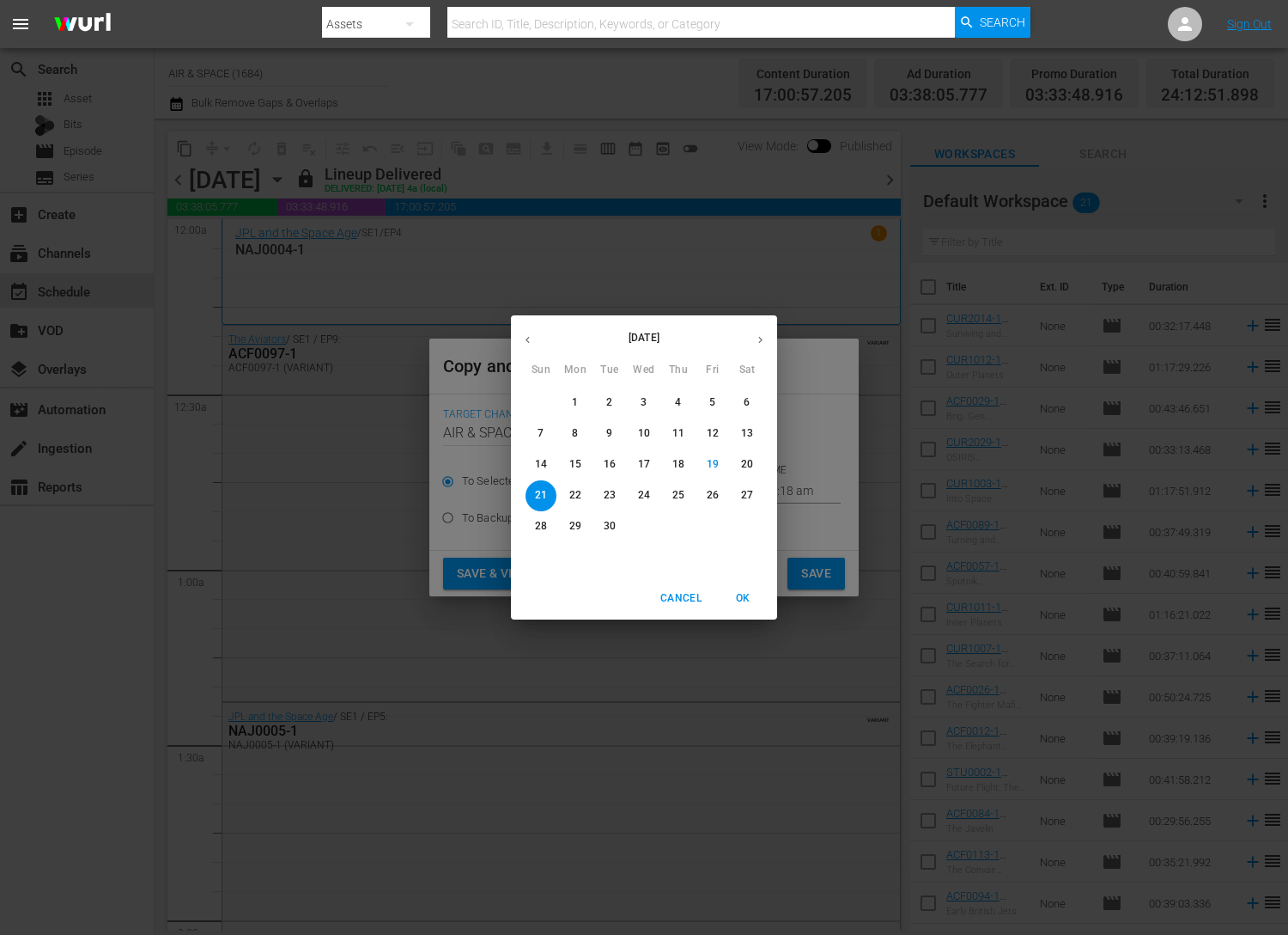
click at [761, 341] on icon "button" at bounding box center [760, 340] width 13 height 13
click at [648, 398] on span "1" at bounding box center [644, 403] width 31 height 15
type input "[DATE]"
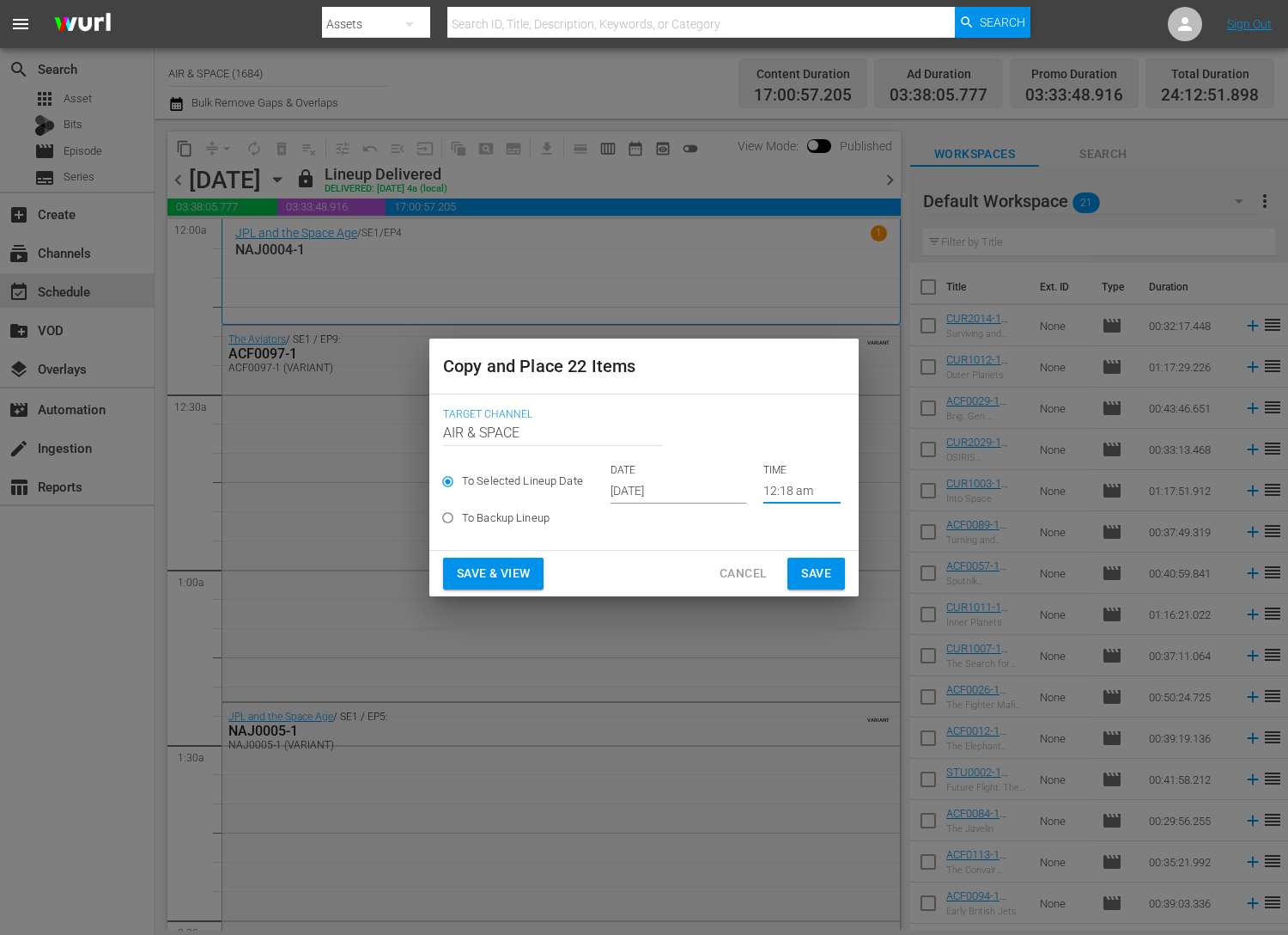
click at [783, 490] on input "12:18 am" at bounding box center [802, 490] width 77 height 26
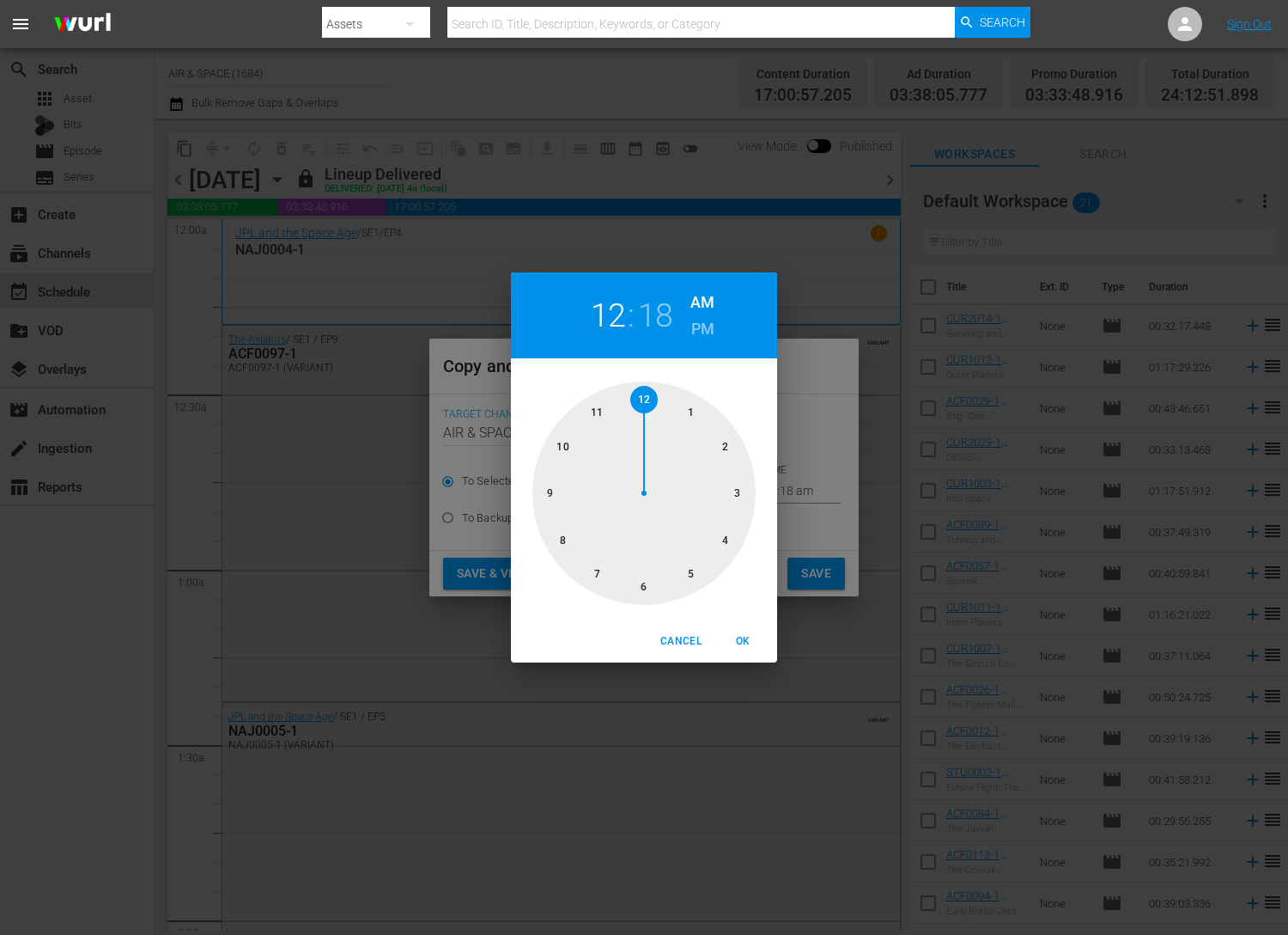
click at [660, 323] on h2 "18" at bounding box center [655, 316] width 35 height 39
drag, startPoint x: 732, startPoint y: 522, endPoint x: 737, endPoint y: 507, distance: 15.8
click at [737, 507] on div at bounding box center [644, 493] width 224 height 224
click at [746, 634] on span "OK" at bounding box center [742, 641] width 41 height 18
type input "12:15 am"
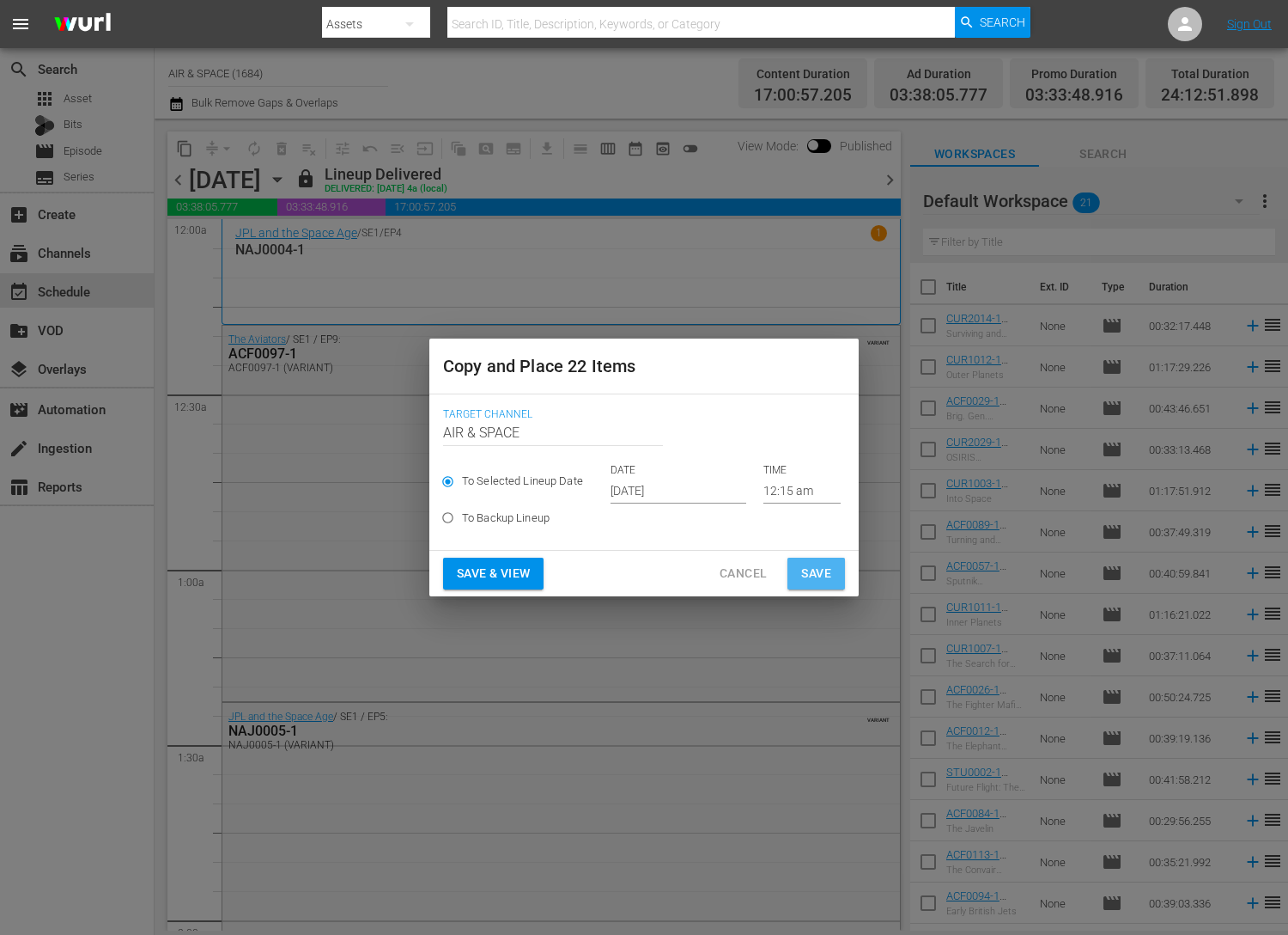
click at [823, 577] on span "Save" at bounding box center [817, 573] width 30 height 22
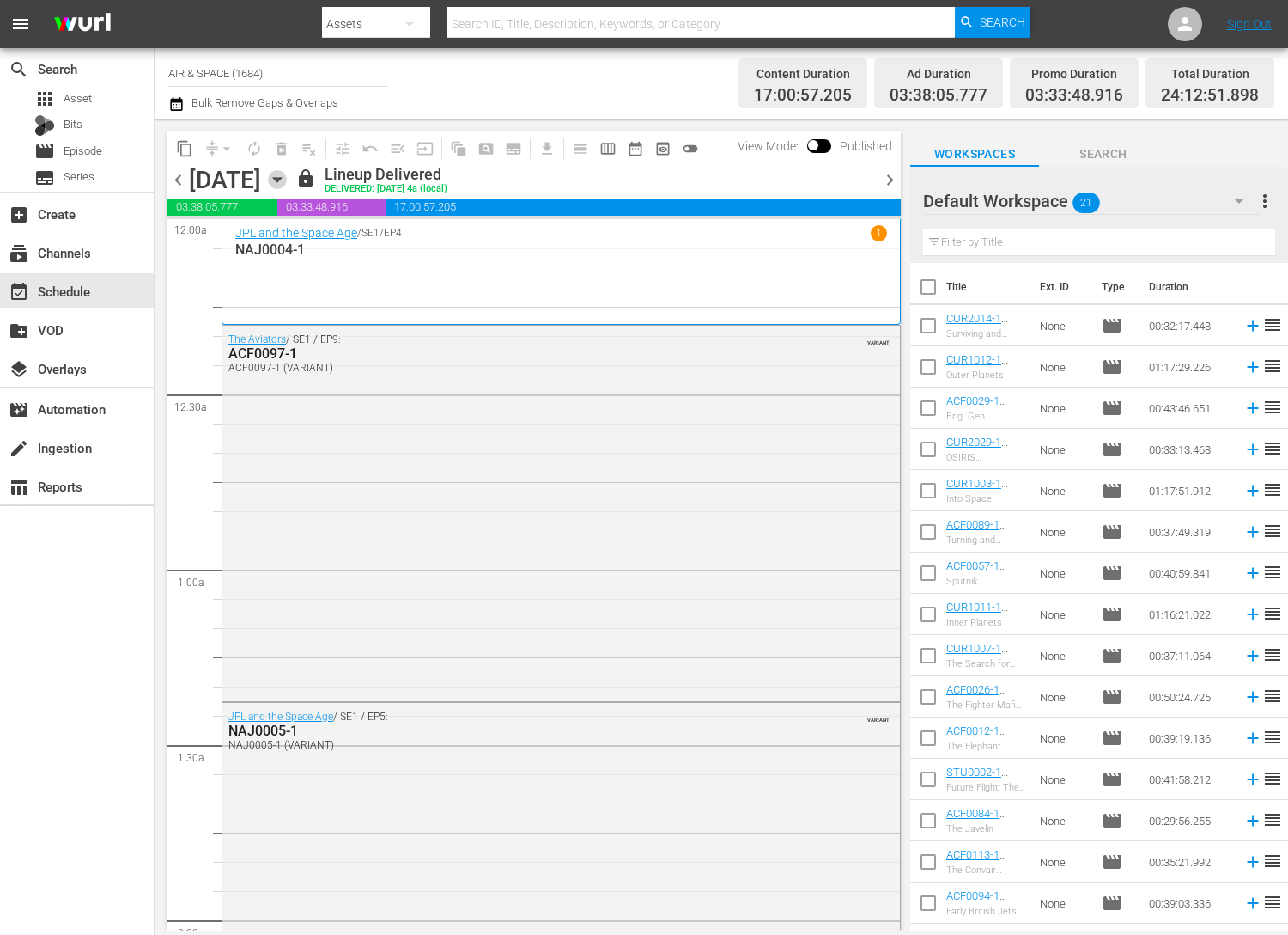
click at [287, 182] on icon "button" at bounding box center [277, 179] width 19 height 19
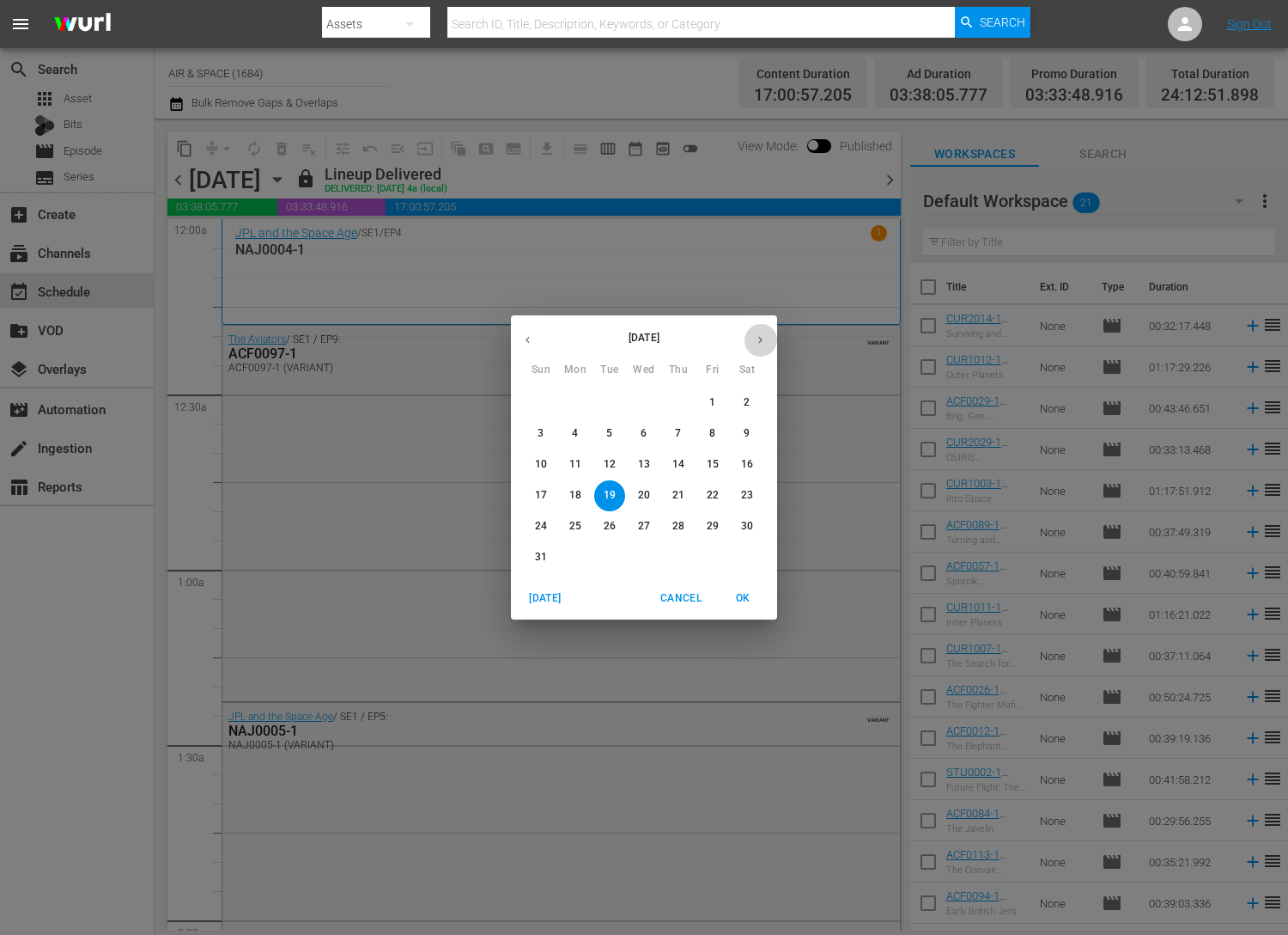
click at [757, 332] on button "button" at bounding box center [761, 340] width 34 height 34
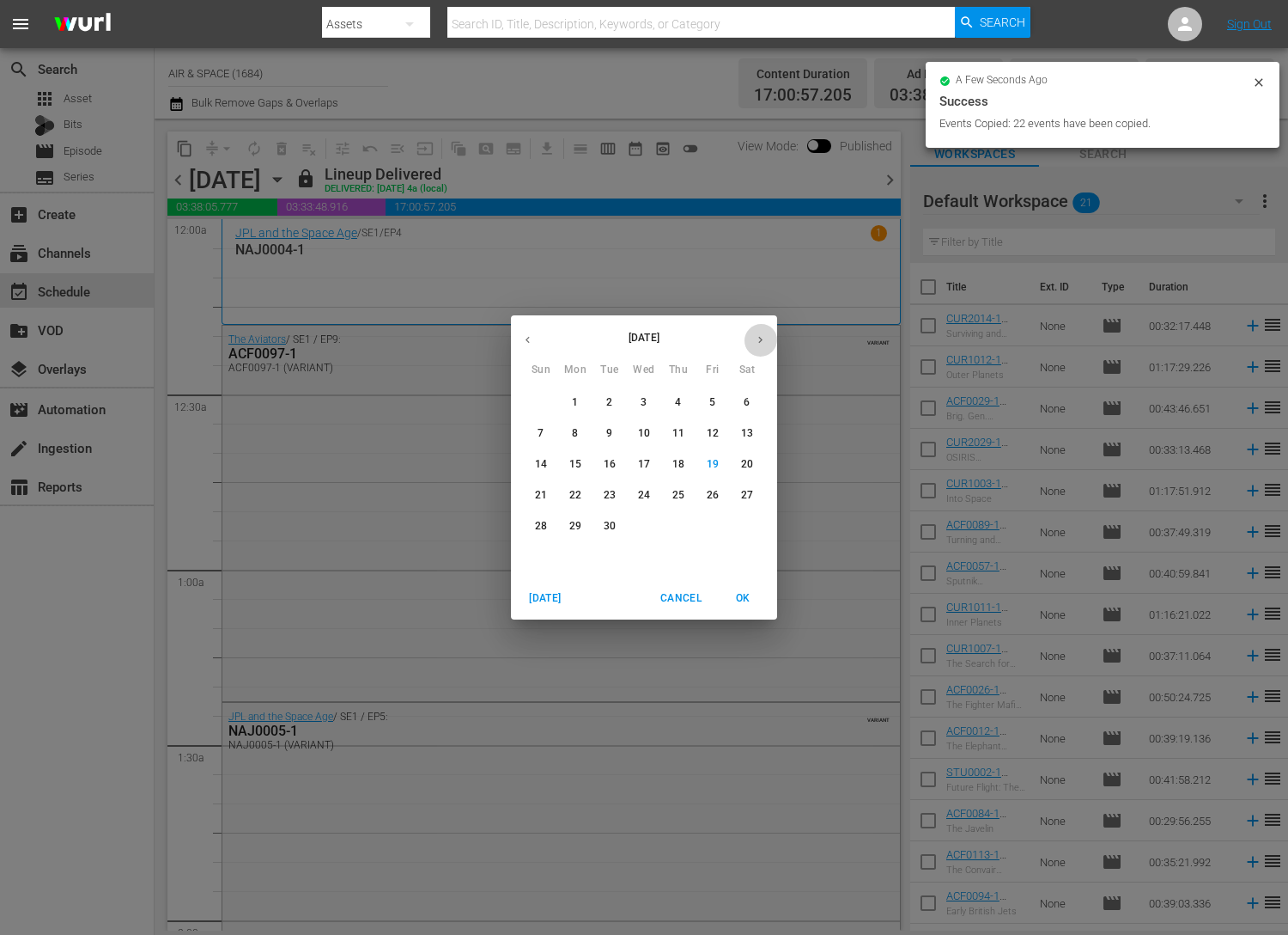
click at [762, 336] on icon "button" at bounding box center [760, 340] width 13 height 13
click at [642, 397] on p "1" at bounding box center [644, 403] width 6 height 15
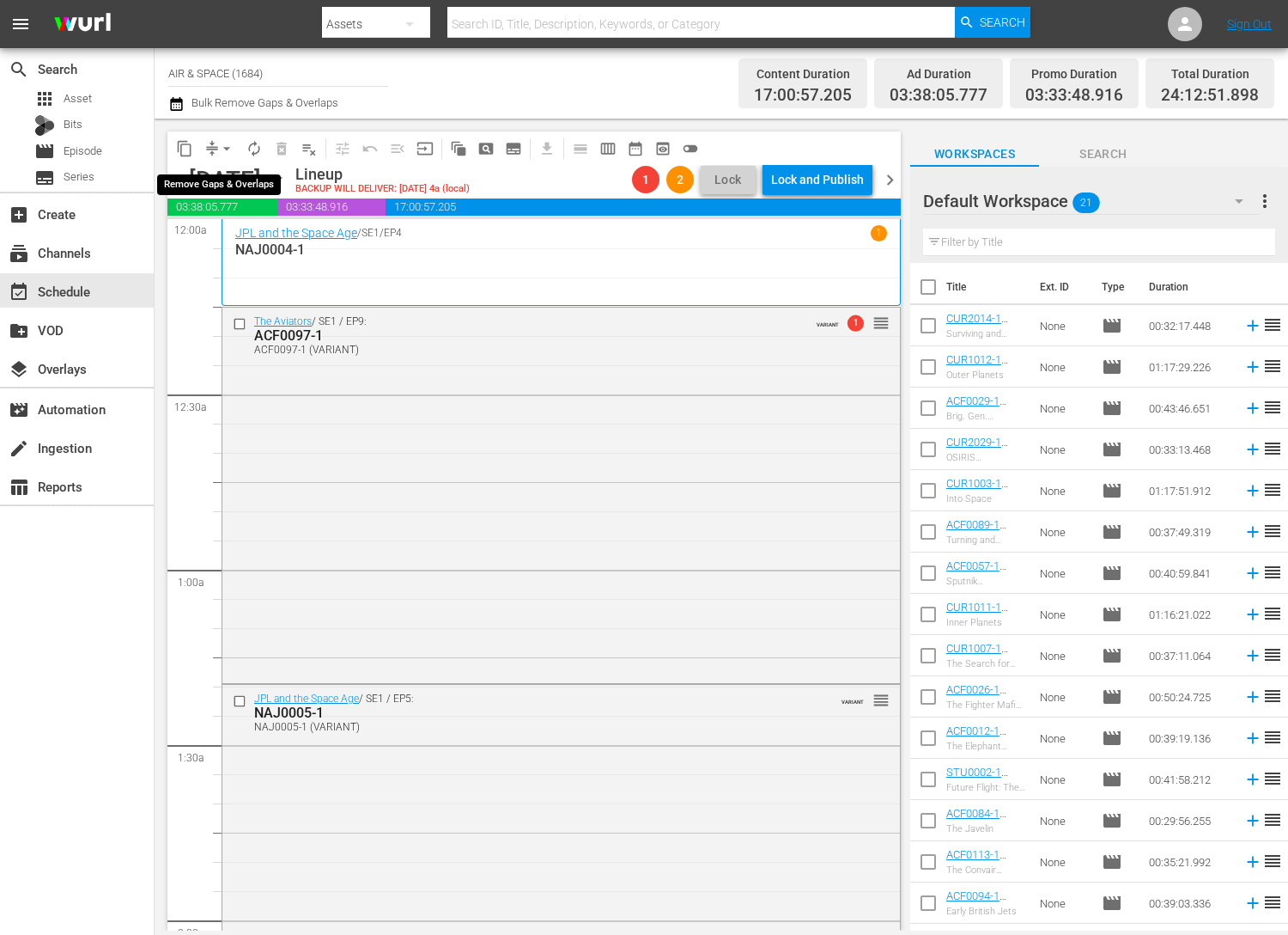
click at [225, 147] on span "arrow_drop_down" at bounding box center [226, 148] width 17 height 17
click at [218, 237] on li "Align to End of Previous Day" at bounding box center [228, 240] width 181 height 28
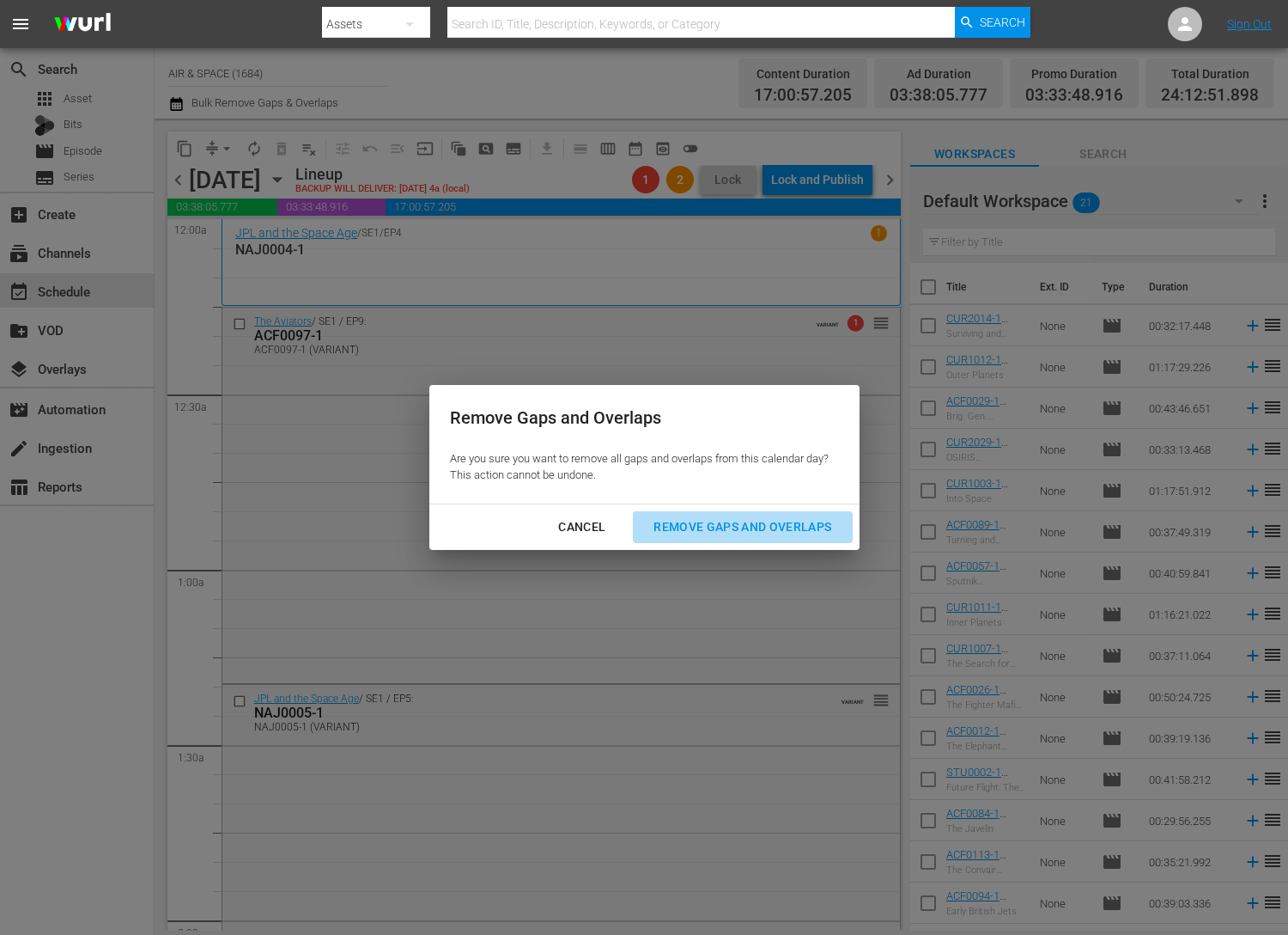
click at [765, 529] on div "Remove Gaps and Overlaps" at bounding box center [743, 527] width 206 height 22
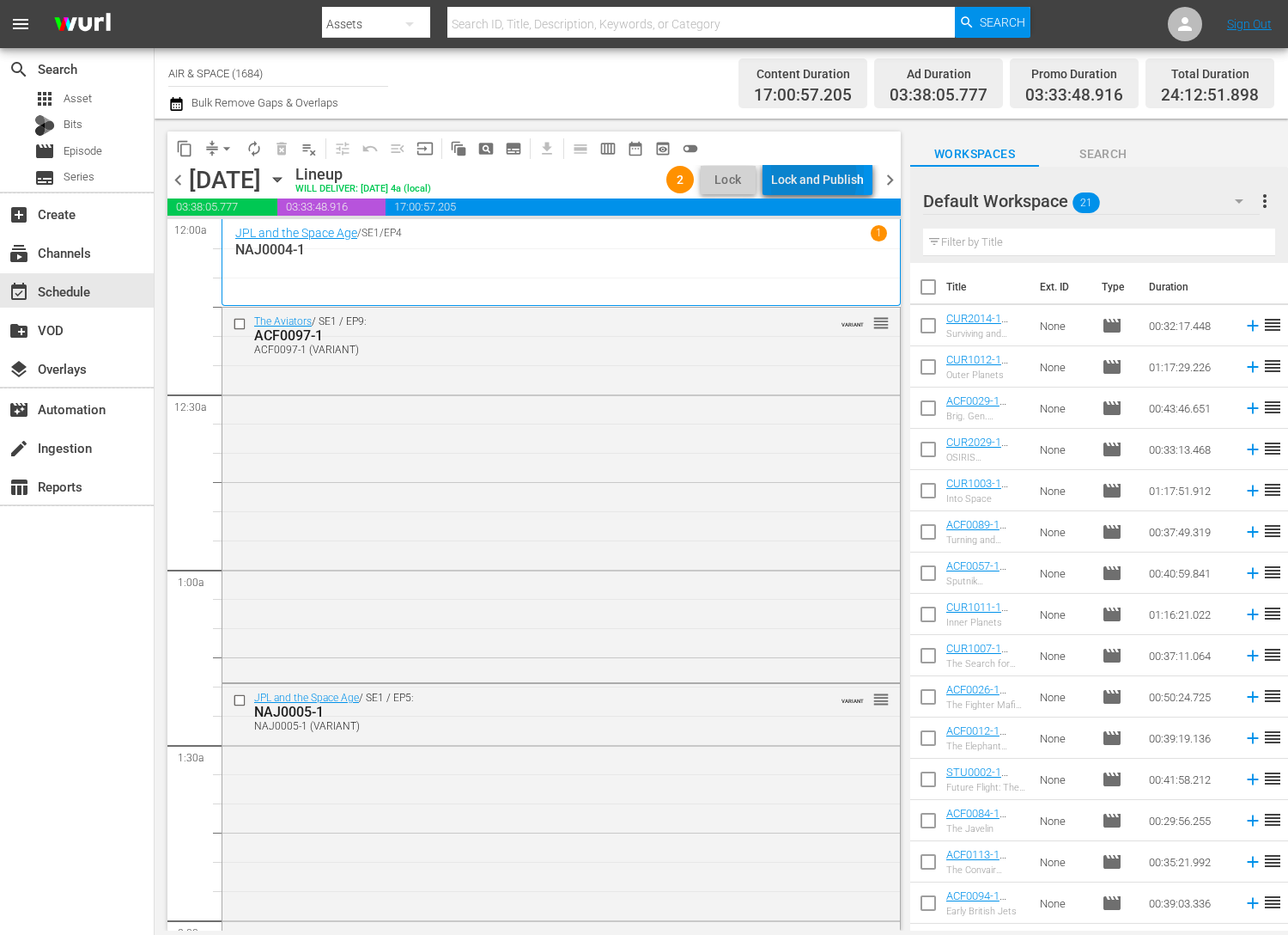
click at [809, 179] on div "Lock and Publish" at bounding box center [817, 179] width 93 height 31
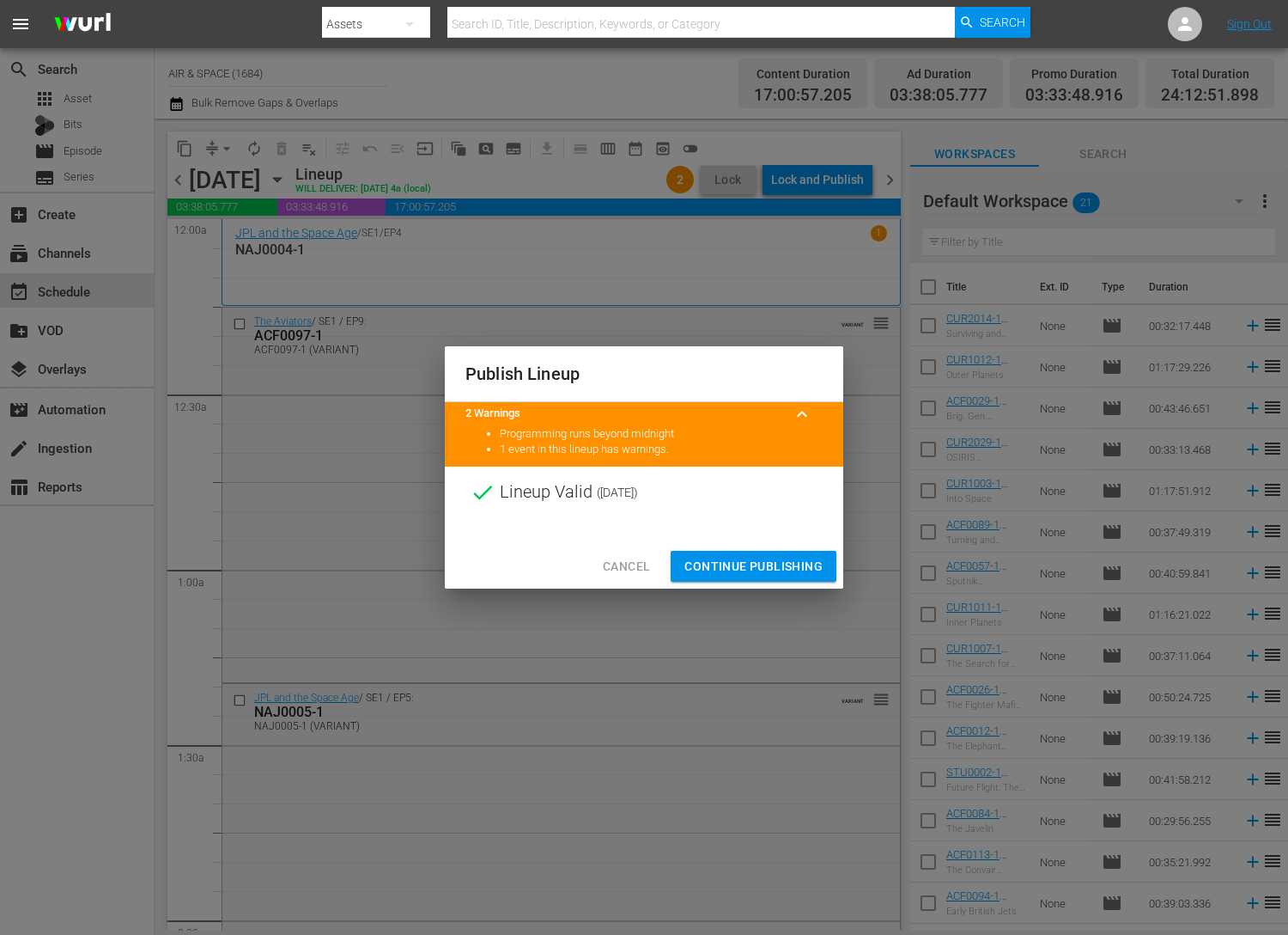
click at [748, 560] on span "Continue Publishing" at bounding box center [754, 567] width 138 height 22
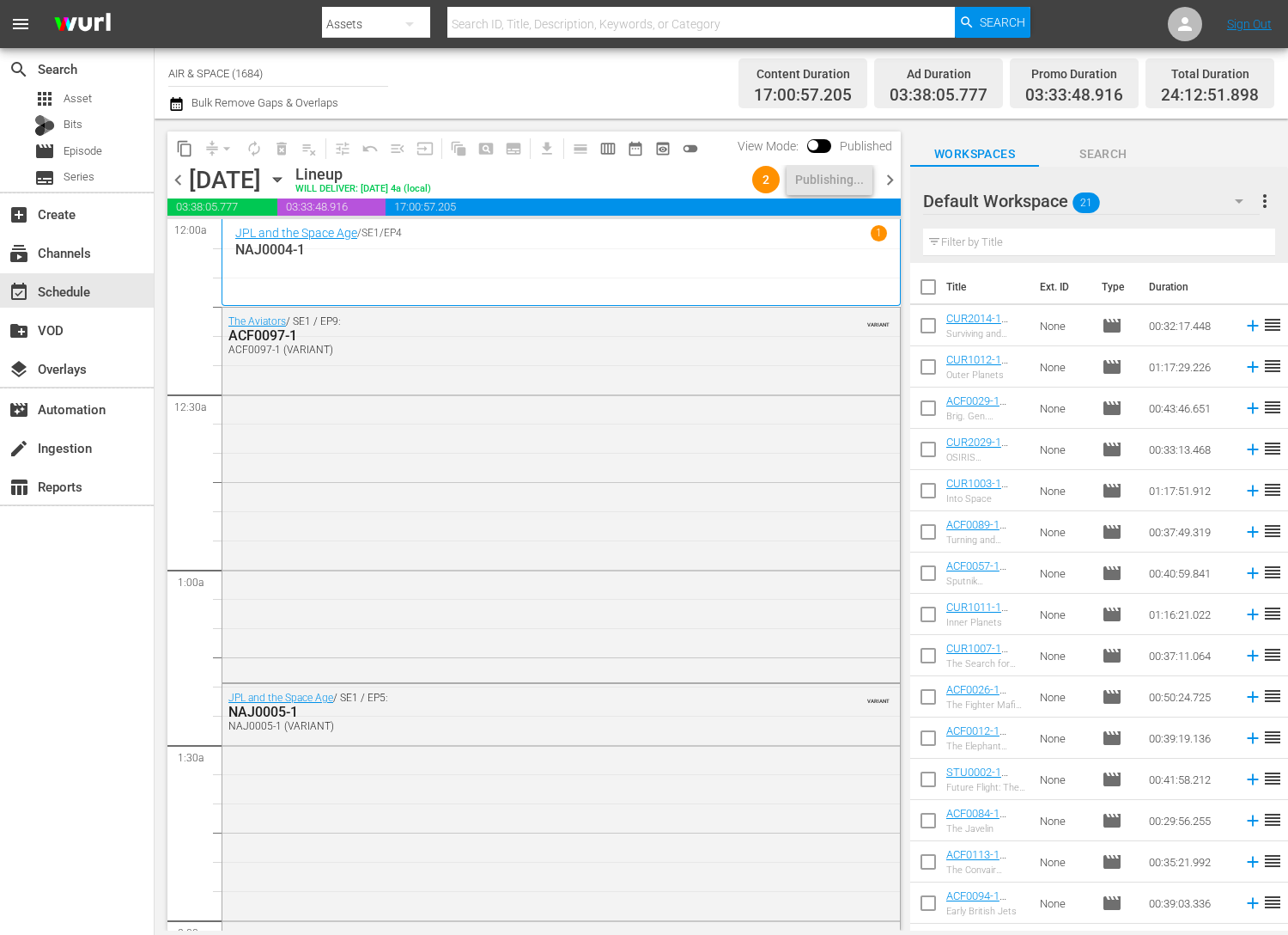
click at [891, 178] on span "chevron_right" at bounding box center [891, 180] width 22 height 22
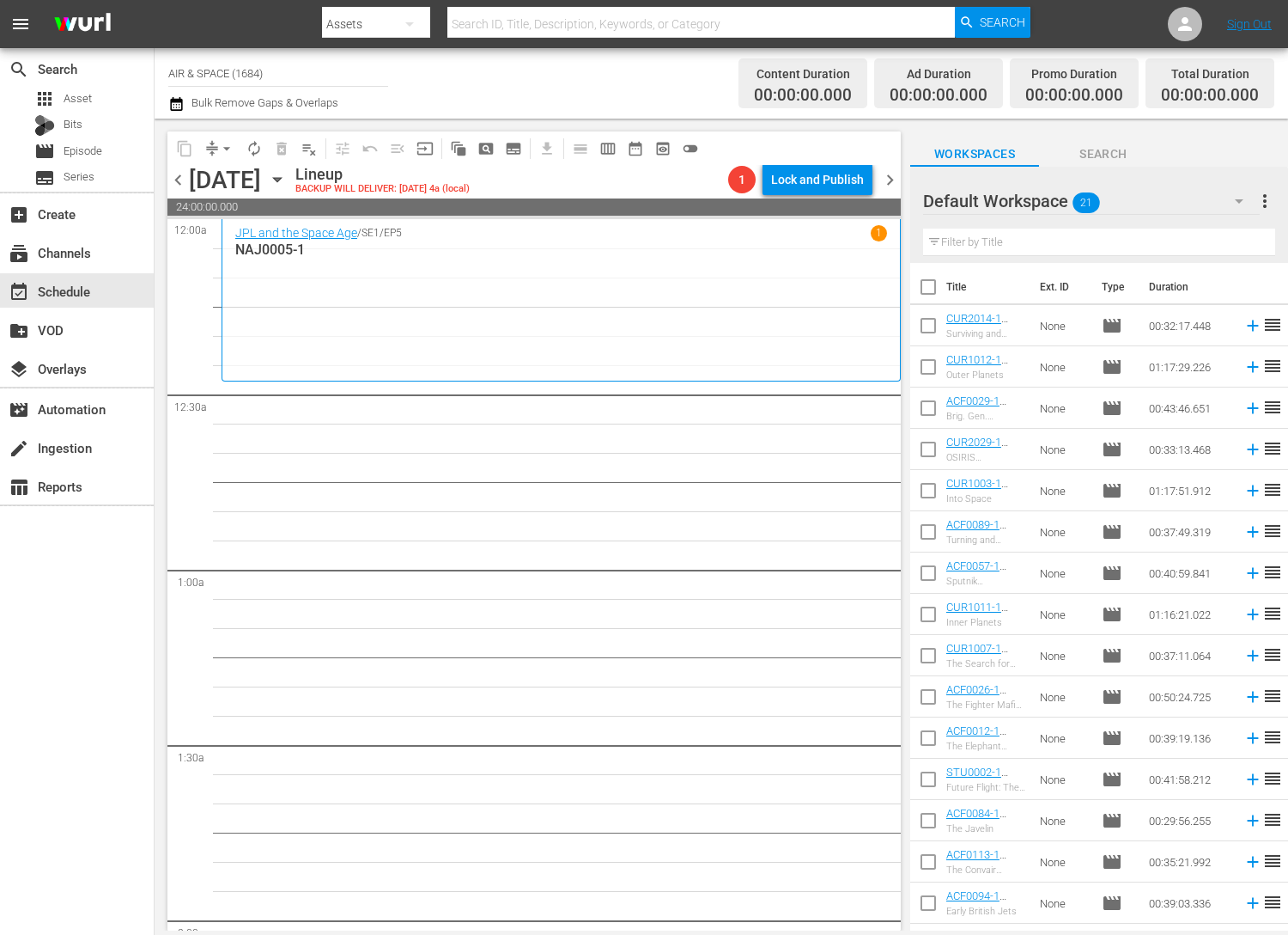
click at [179, 179] on span "chevron_left" at bounding box center [179, 180] width 22 height 22
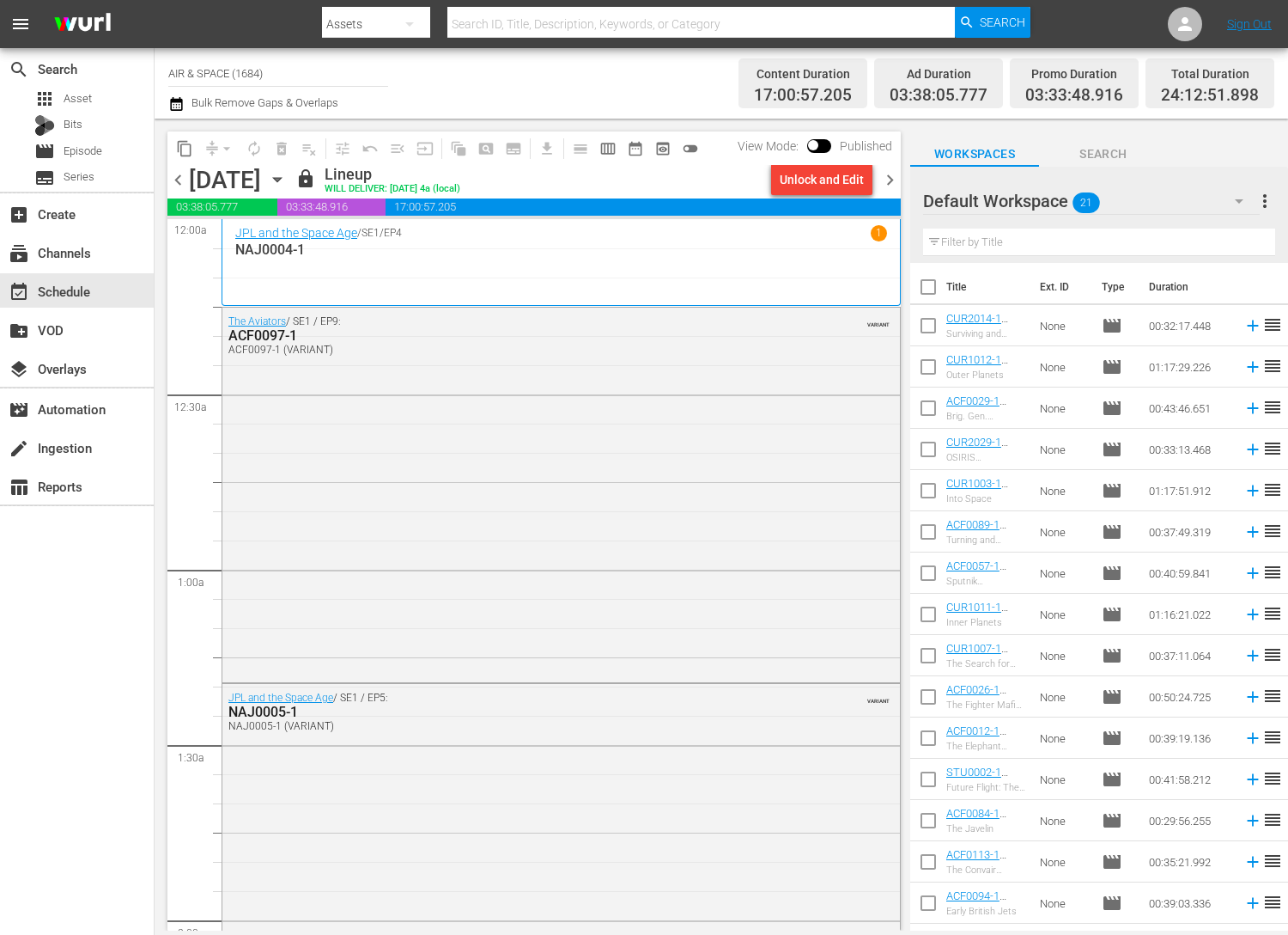
click at [281, 180] on icon "button" at bounding box center [278, 180] width 8 height 4
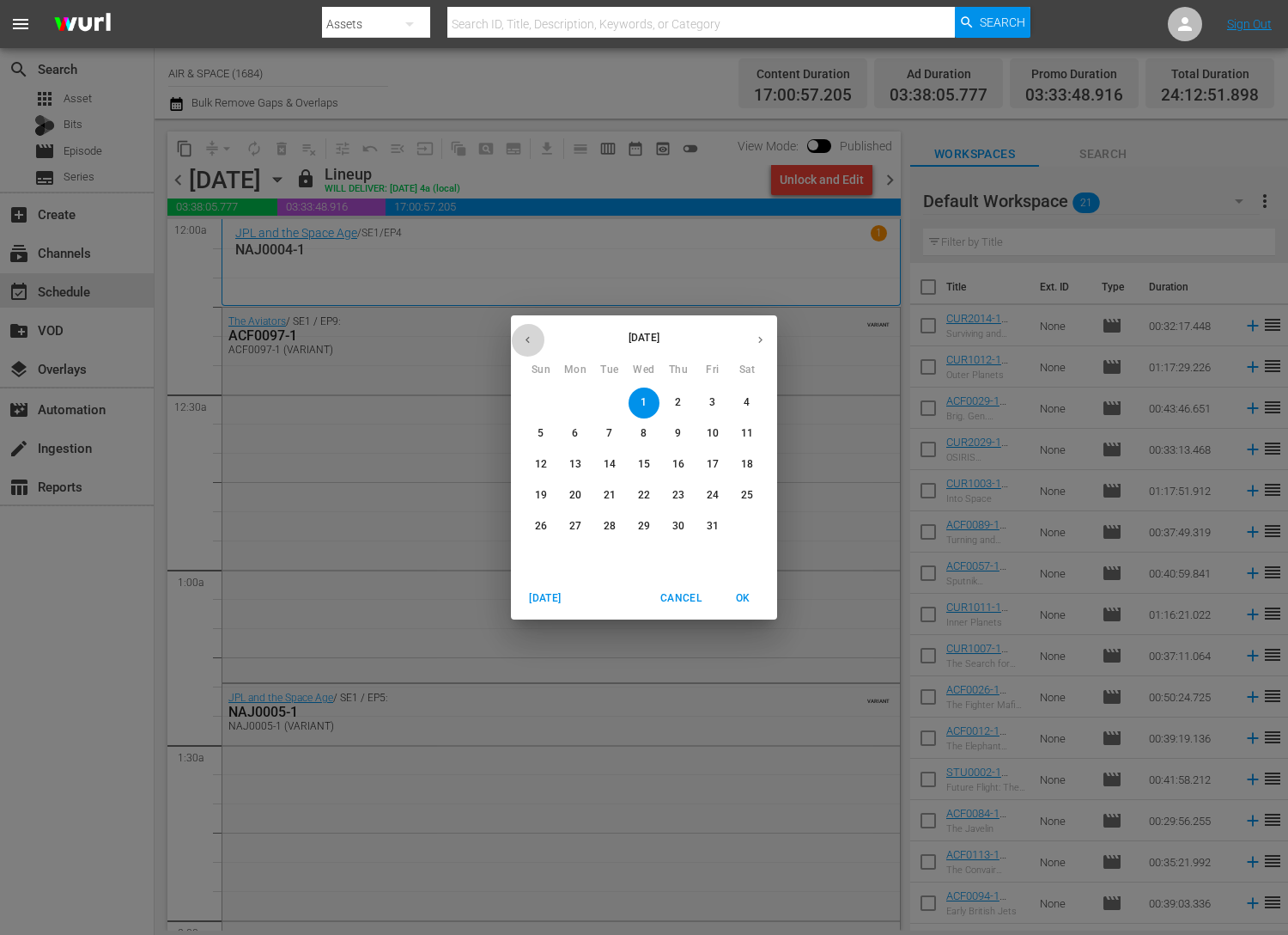
click at [526, 343] on icon "button" at bounding box center [527, 340] width 13 height 13
click at [640, 499] on p "20" at bounding box center [644, 495] width 12 height 15
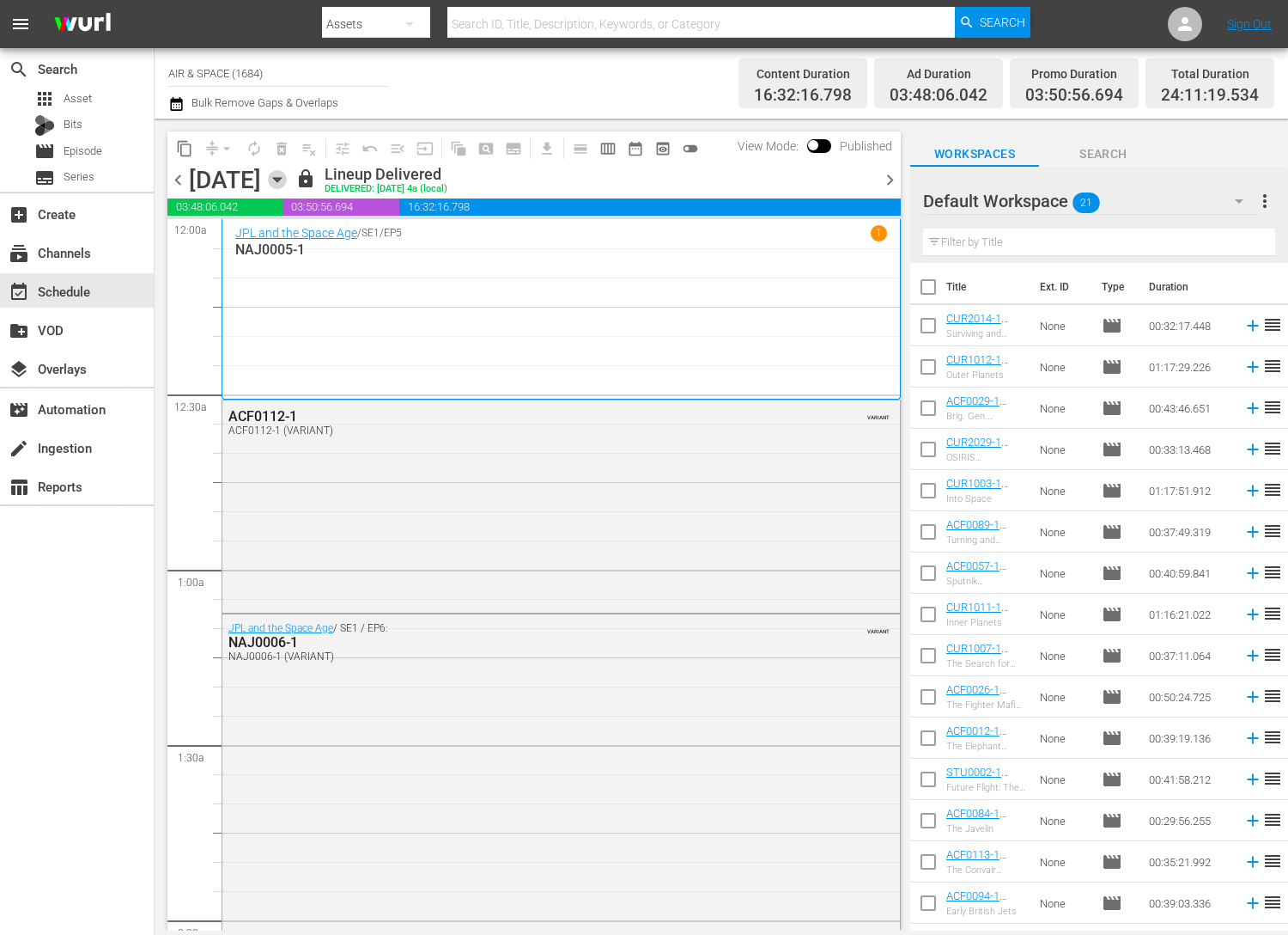
click at [287, 175] on icon "button" at bounding box center [277, 179] width 19 height 19
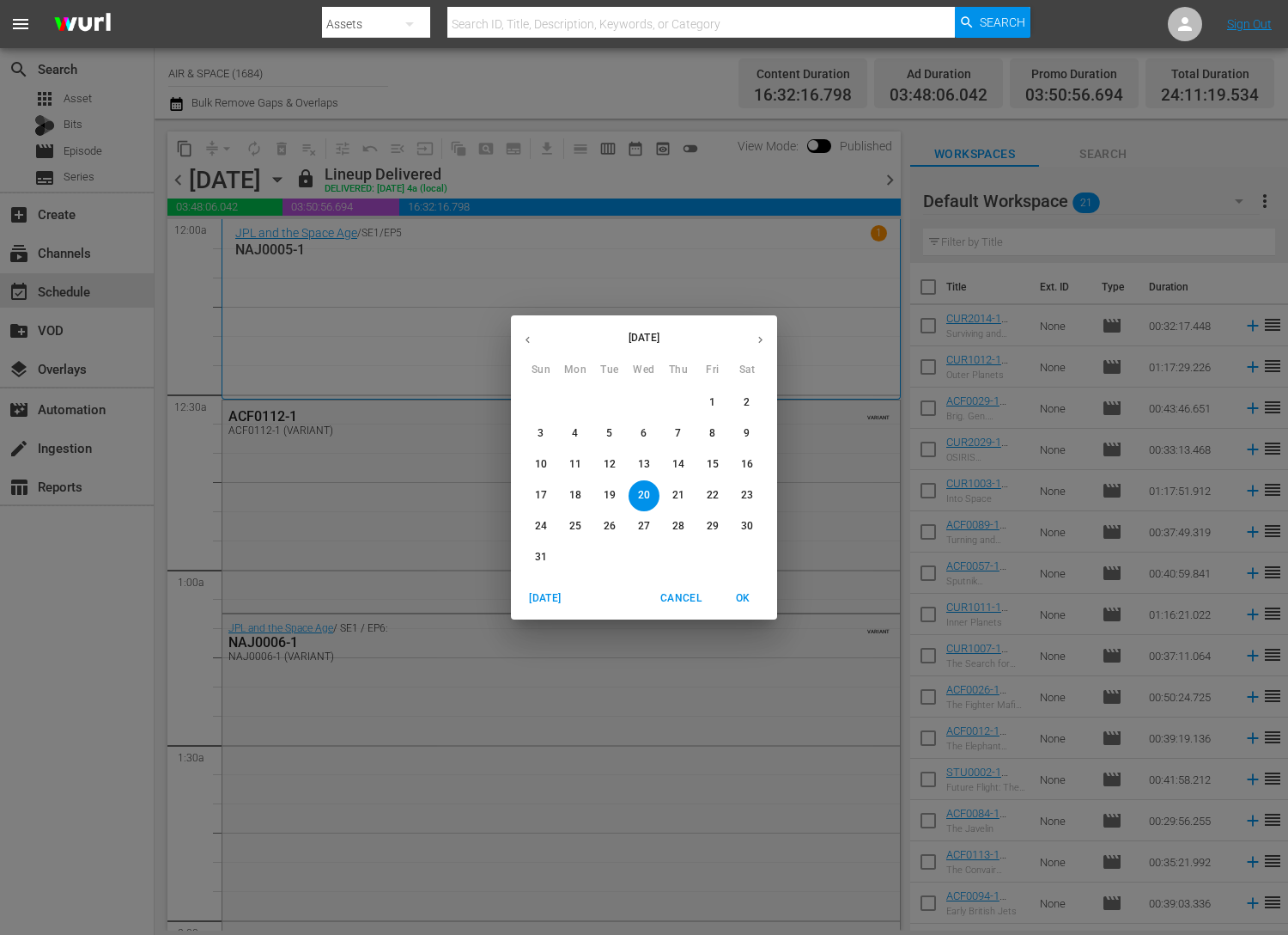
click at [757, 331] on button "button" at bounding box center [761, 340] width 34 height 34
click at [679, 400] on p "2" at bounding box center [678, 403] width 6 height 15
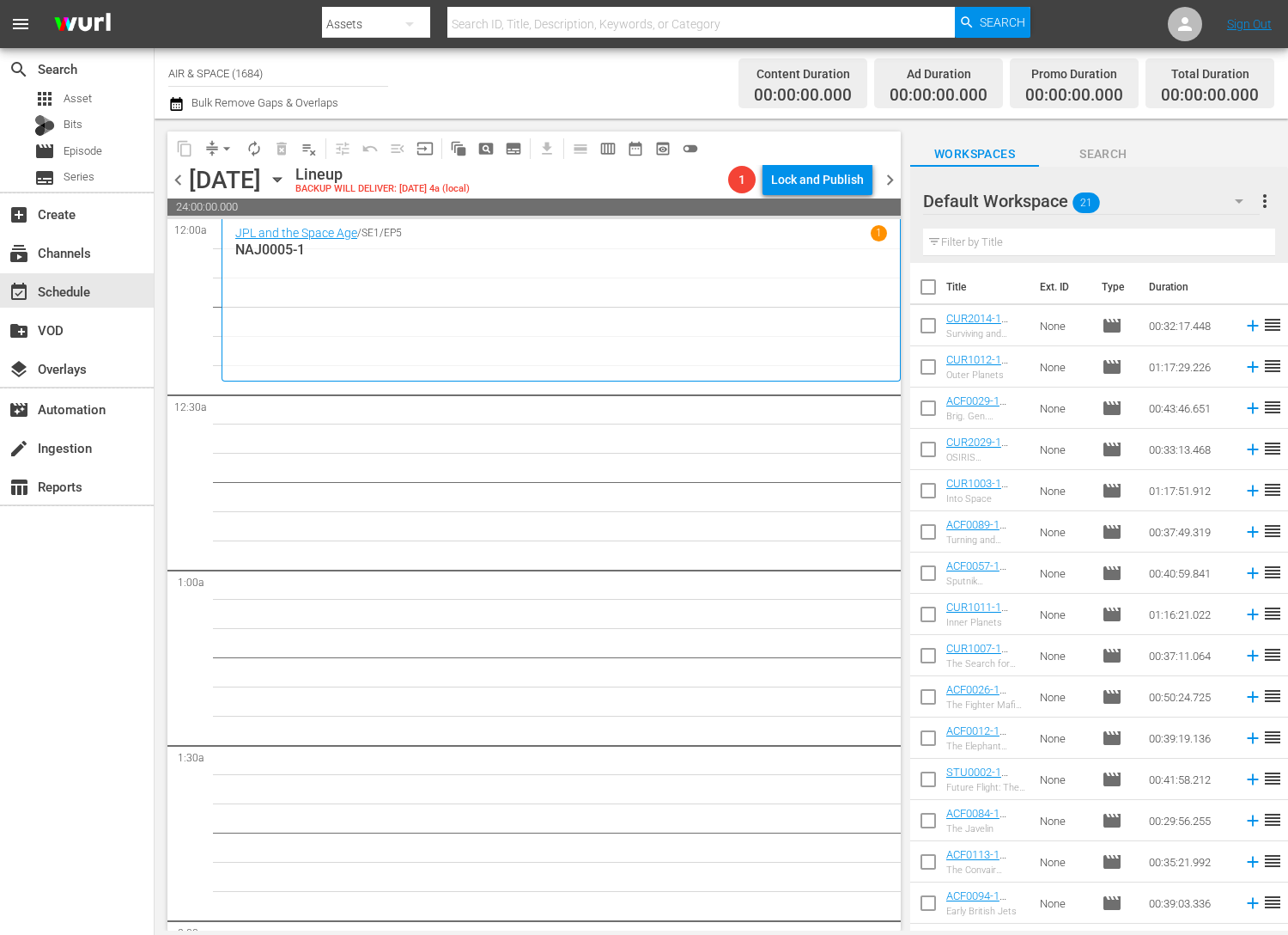
click at [287, 175] on icon "button" at bounding box center [277, 179] width 19 height 19
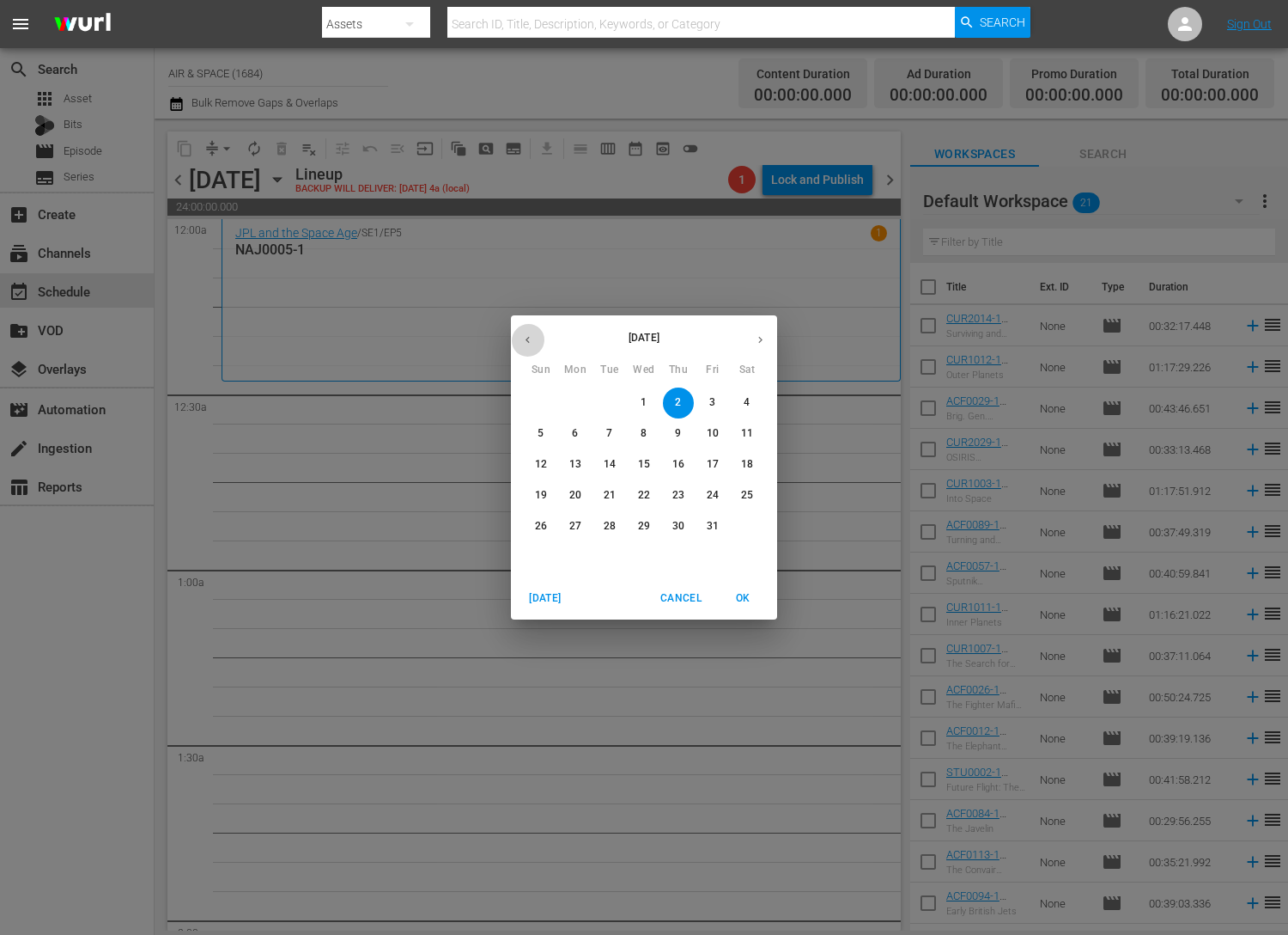
click at [528, 345] on icon "button" at bounding box center [527, 340] width 13 height 13
click at [646, 495] on p "20" at bounding box center [644, 495] width 12 height 15
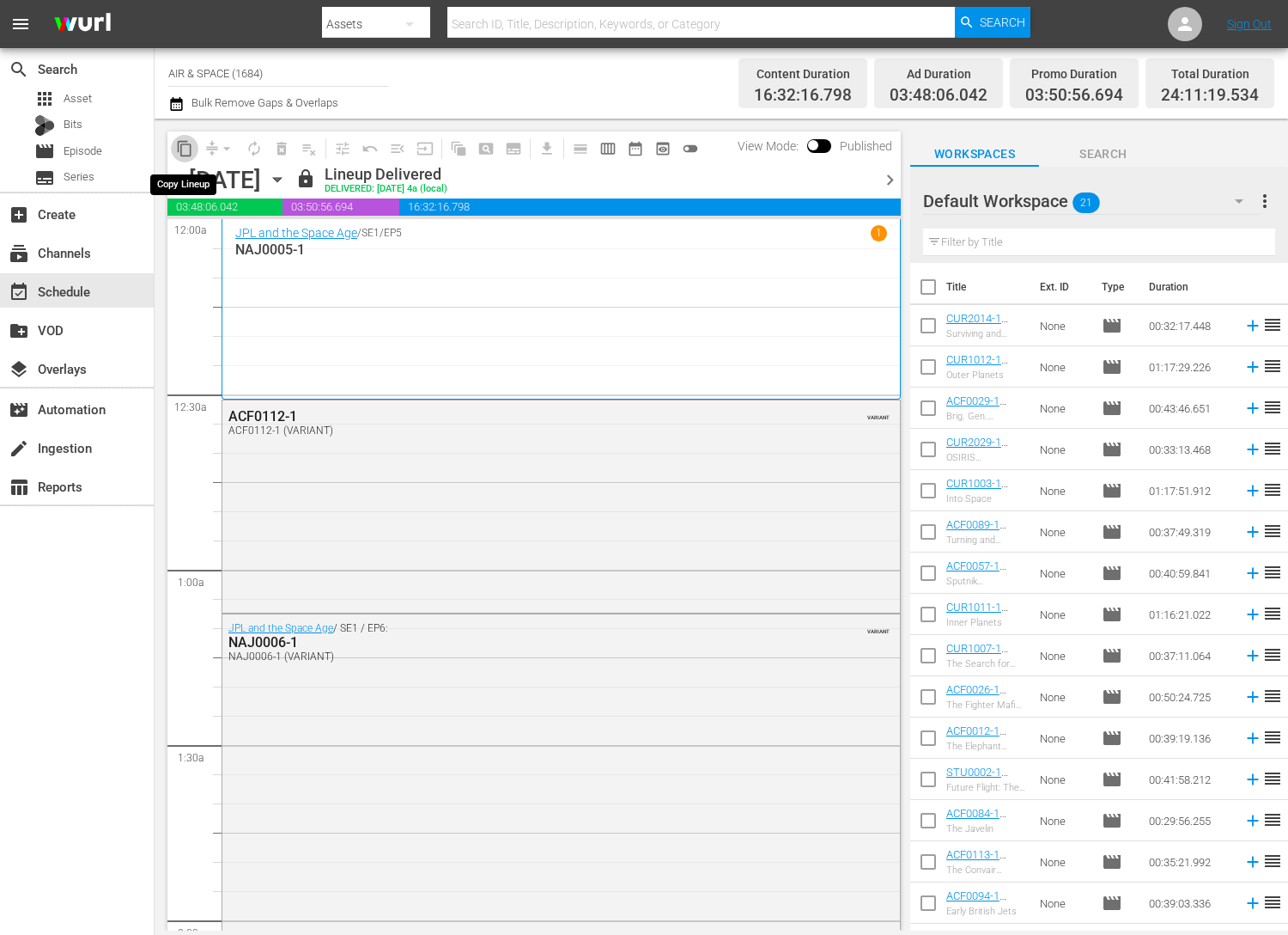
click at [178, 144] on span "content_copy" at bounding box center [184, 148] width 17 height 17
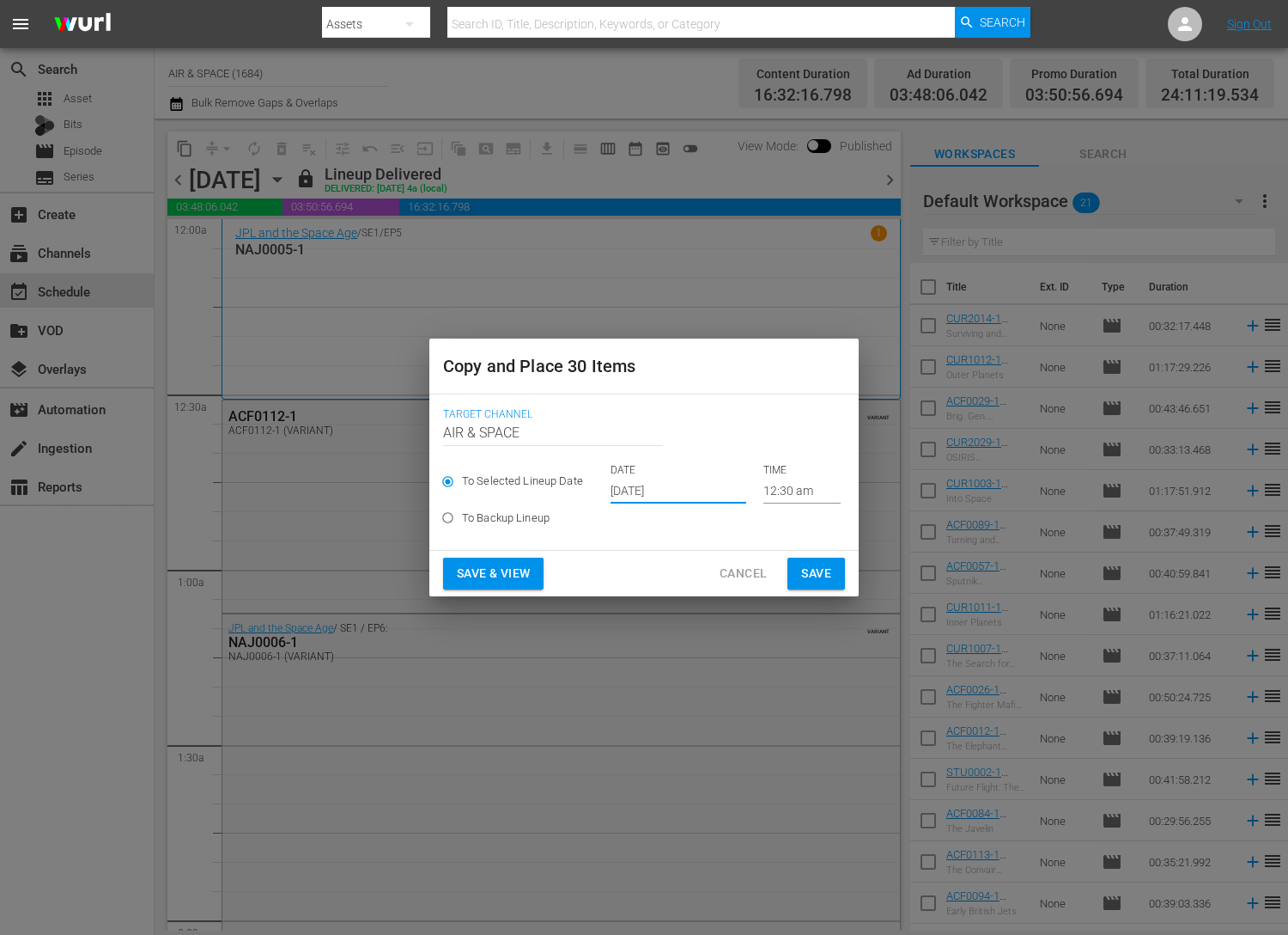
click at [649, 483] on input "[DATE]" at bounding box center [679, 490] width 136 height 26
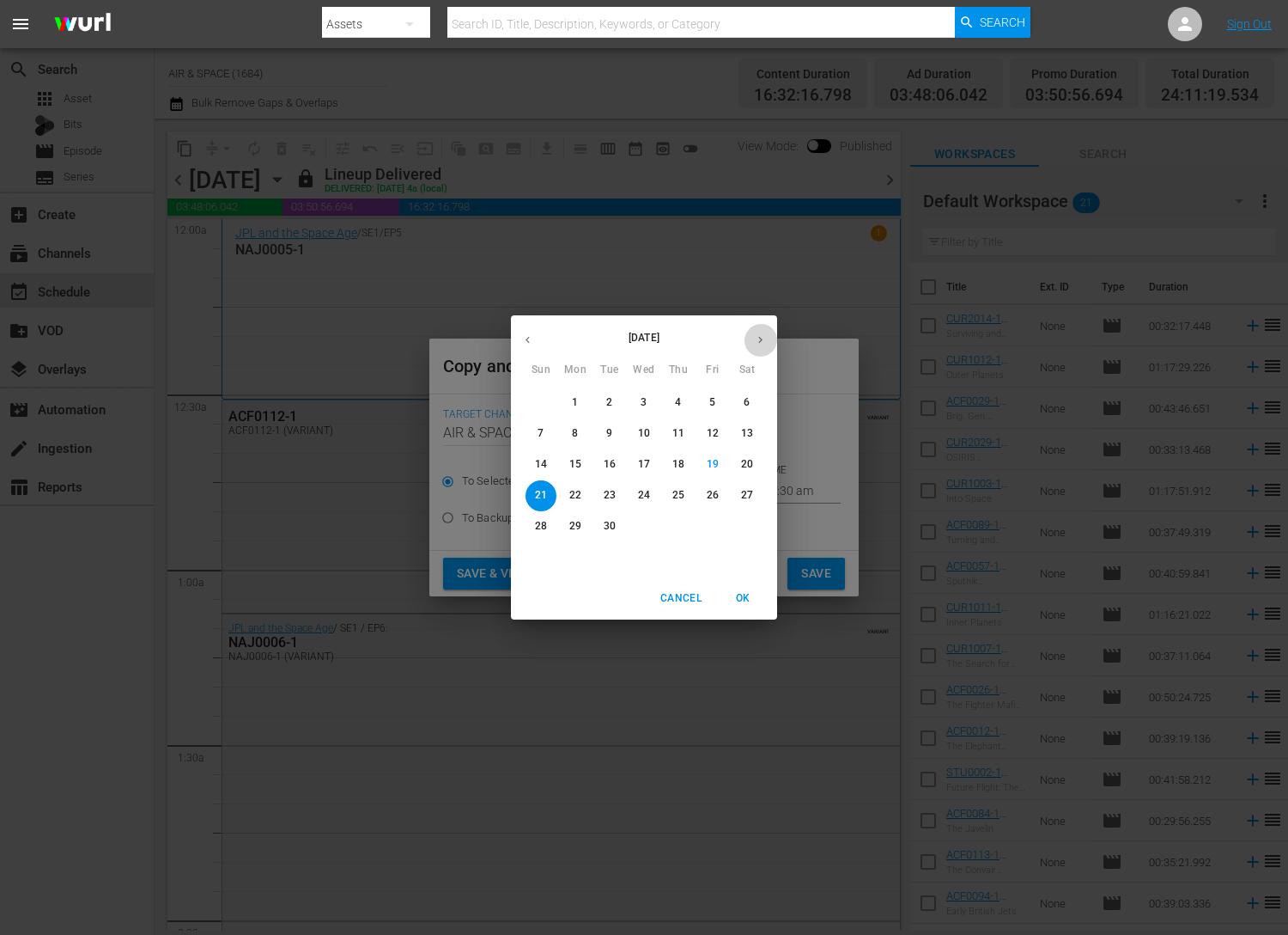
click at [761, 337] on icon "button" at bounding box center [760, 340] width 13 height 13
click at [686, 402] on span "2" at bounding box center [678, 403] width 31 height 15
type input "Oct 2nd 2025"
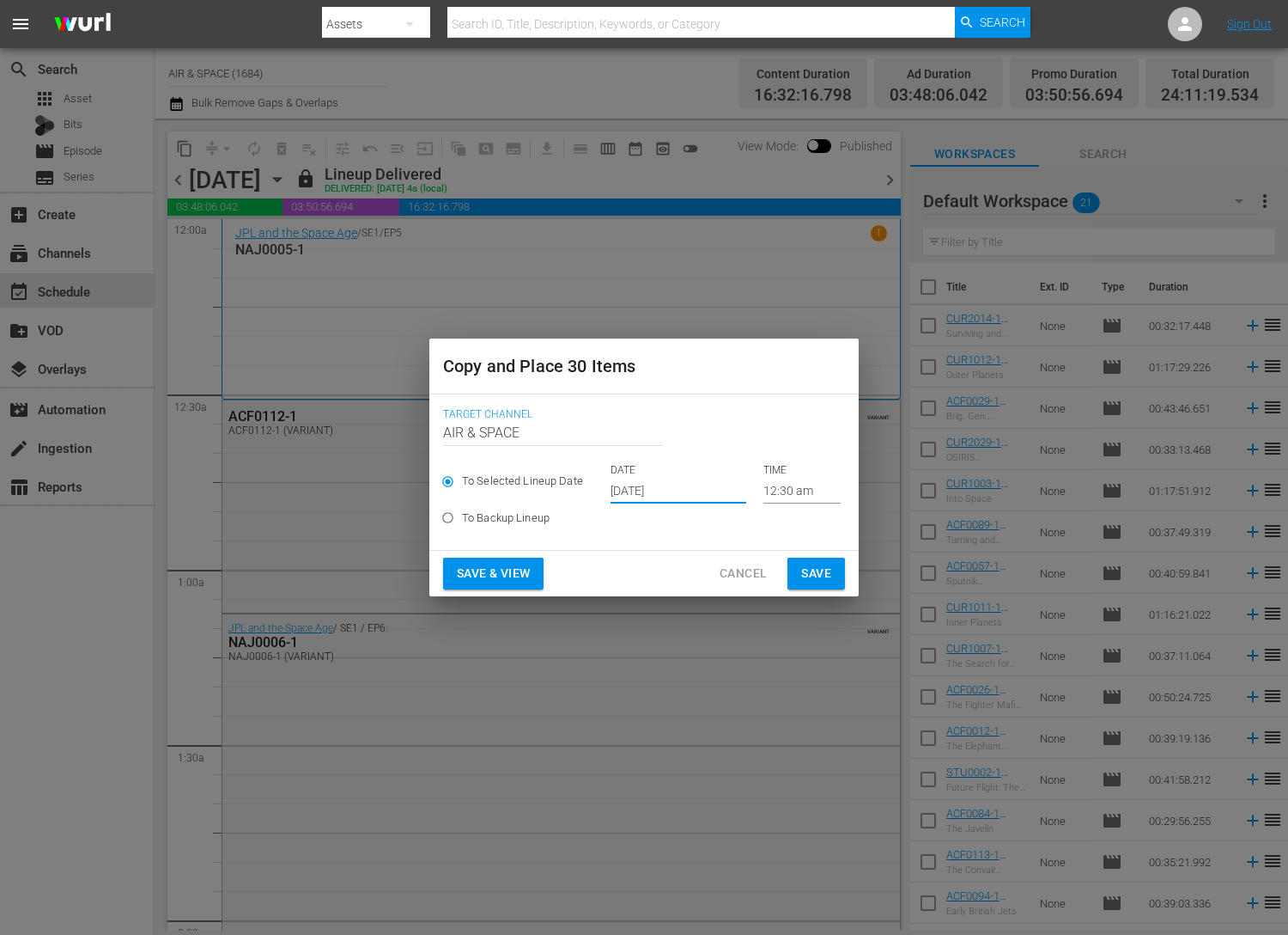
click at [814, 570] on span "Save" at bounding box center [817, 573] width 30 height 22
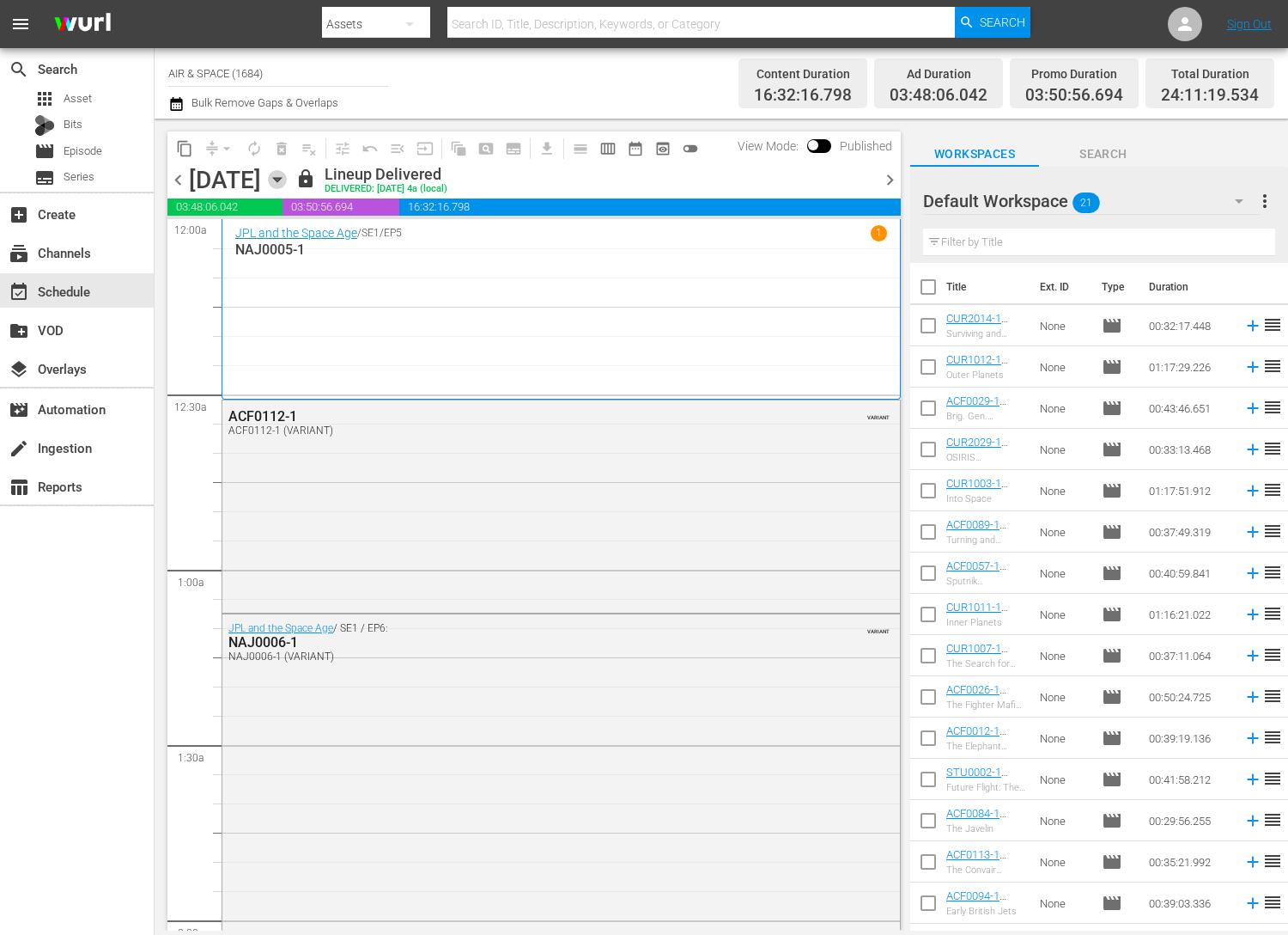
click at [287, 176] on icon "button" at bounding box center [277, 179] width 19 height 19
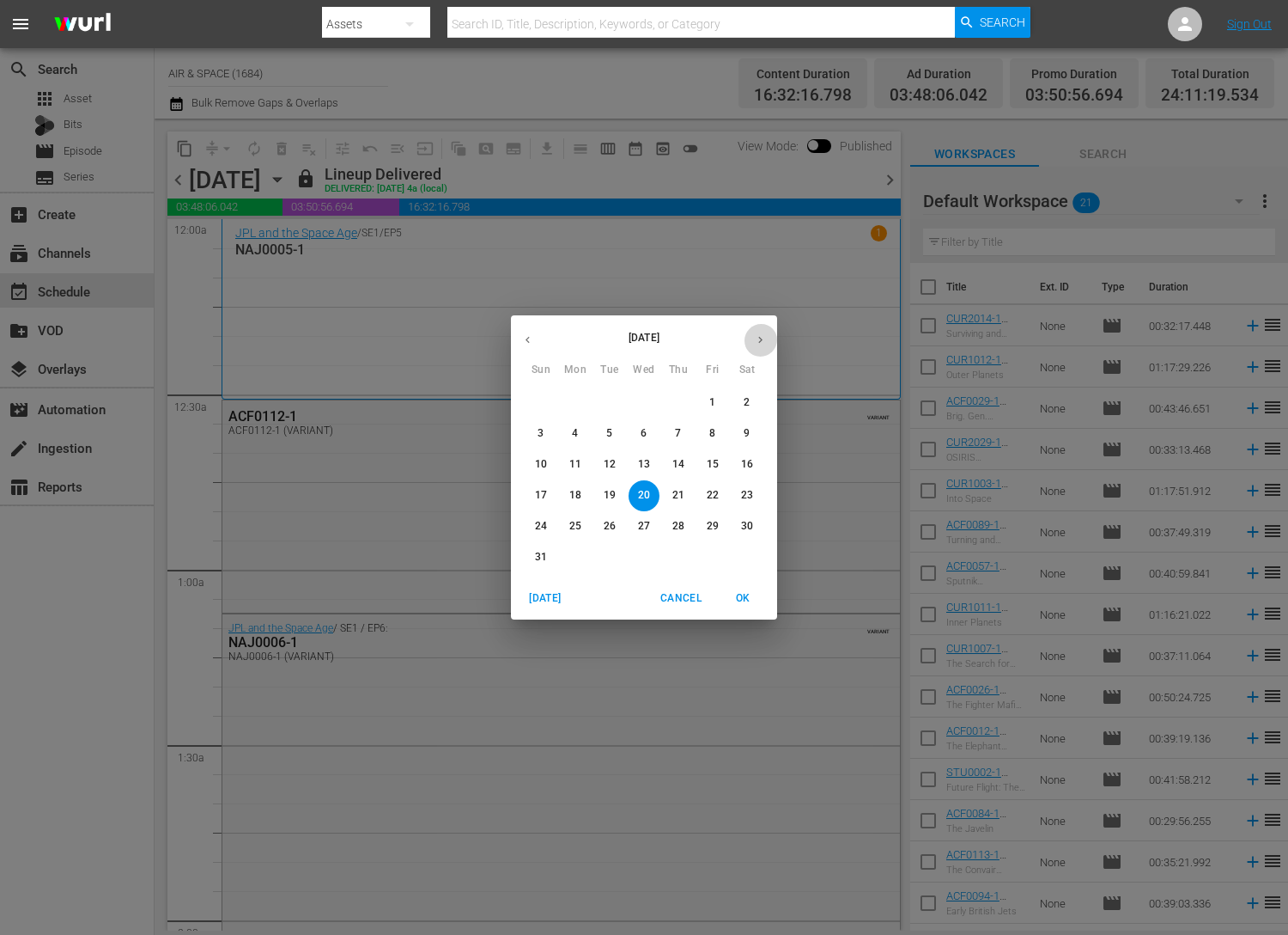
click at [759, 336] on icon "button" at bounding box center [760, 340] width 13 height 13
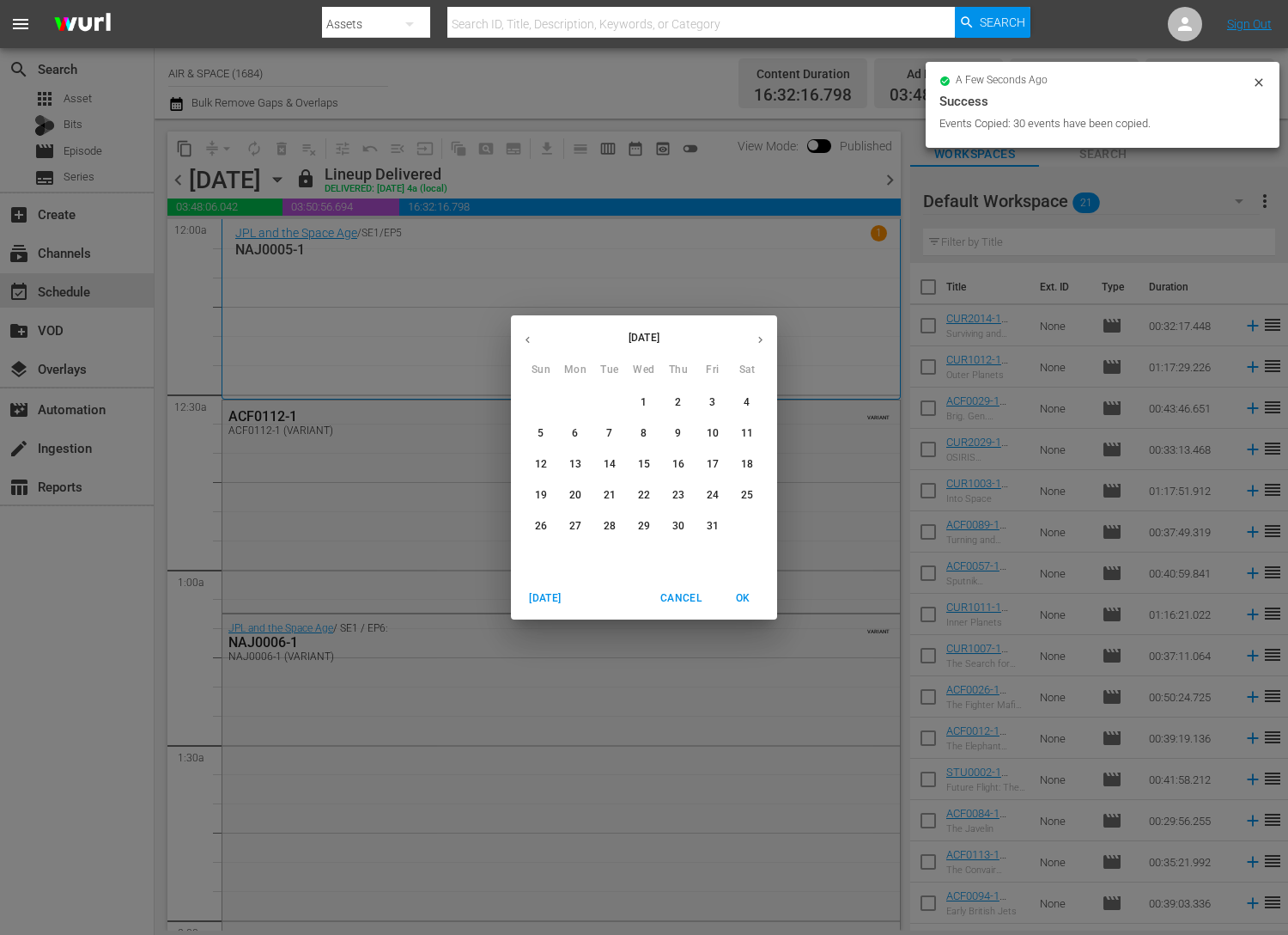
click at [679, 405] on p "2" at bounding box center [678, 403] width 6 height 15
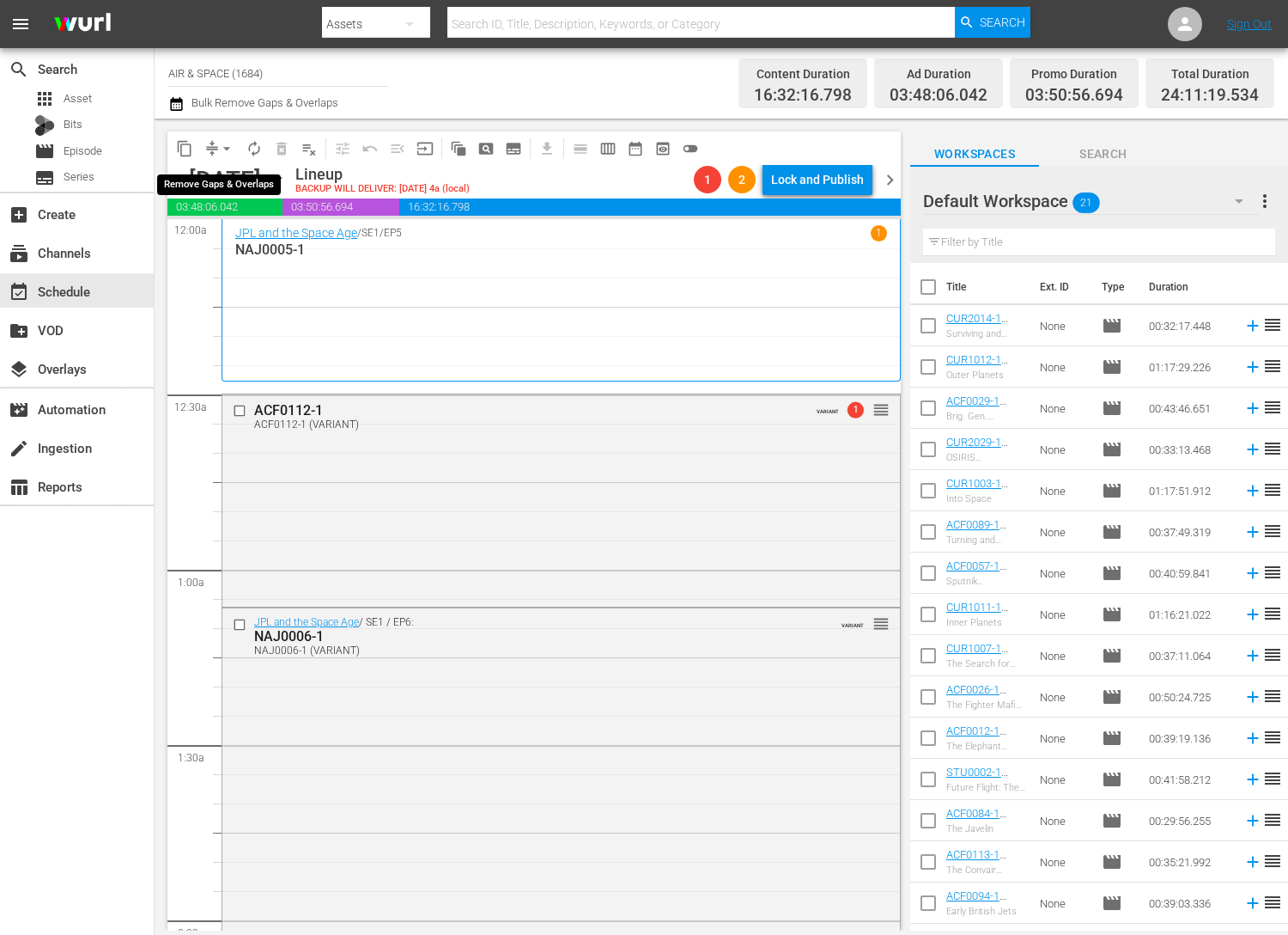
click at [225, 143] on span "arrow_drop_down" at bounding box center [226, 148] width 17 height 17
click at [244, 238] on li "Align to End of Previous Day" at bounding box center [228, 240] width 181 height 28
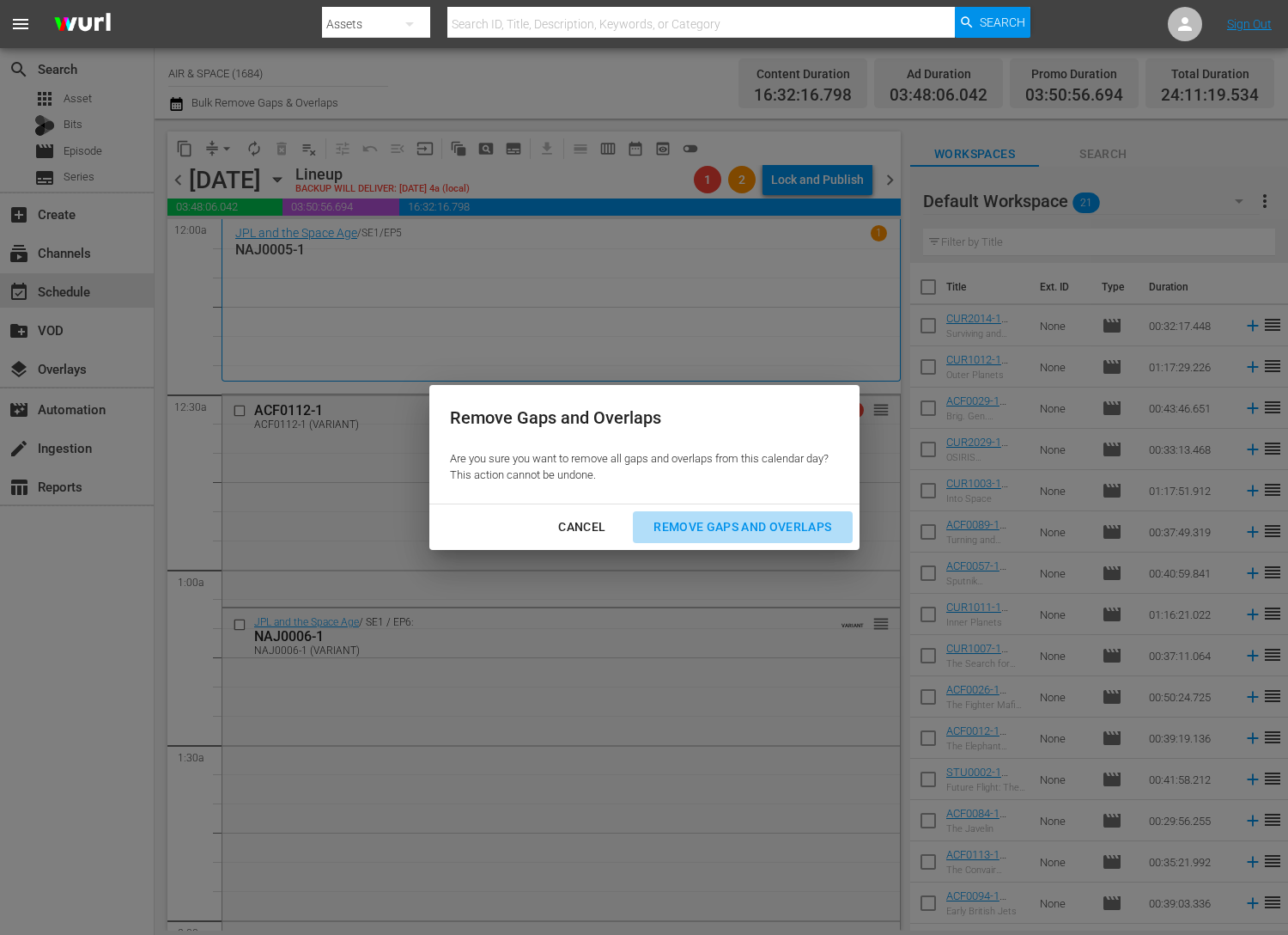
click at [714, 522] on div "Remove Gaps and Overlaps" at bounding box center [743, 527] width 206 height 22
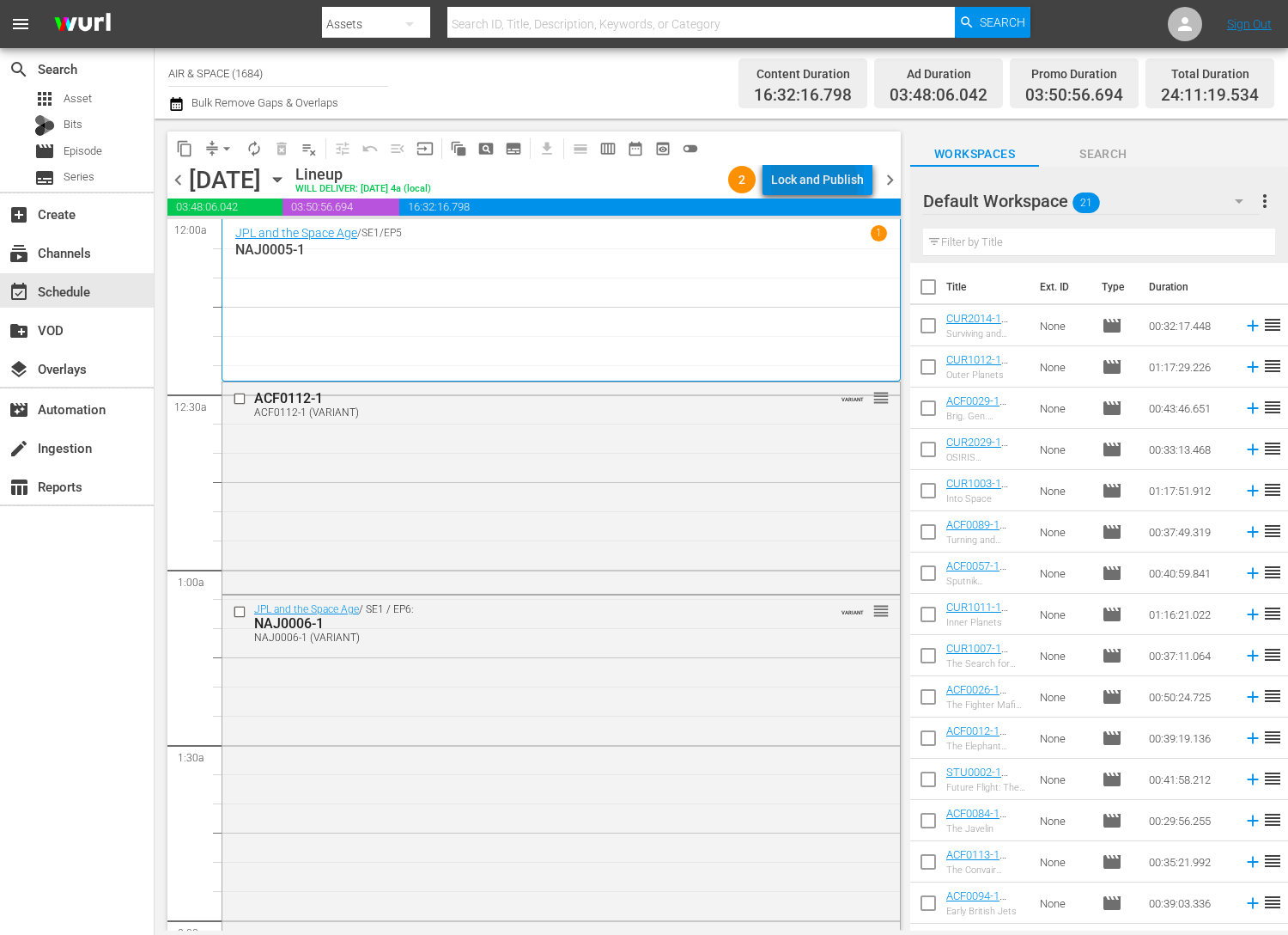
click at [817, 183] on div "Lock and Publish" at bounding box center [817, 179] width 93 height 31
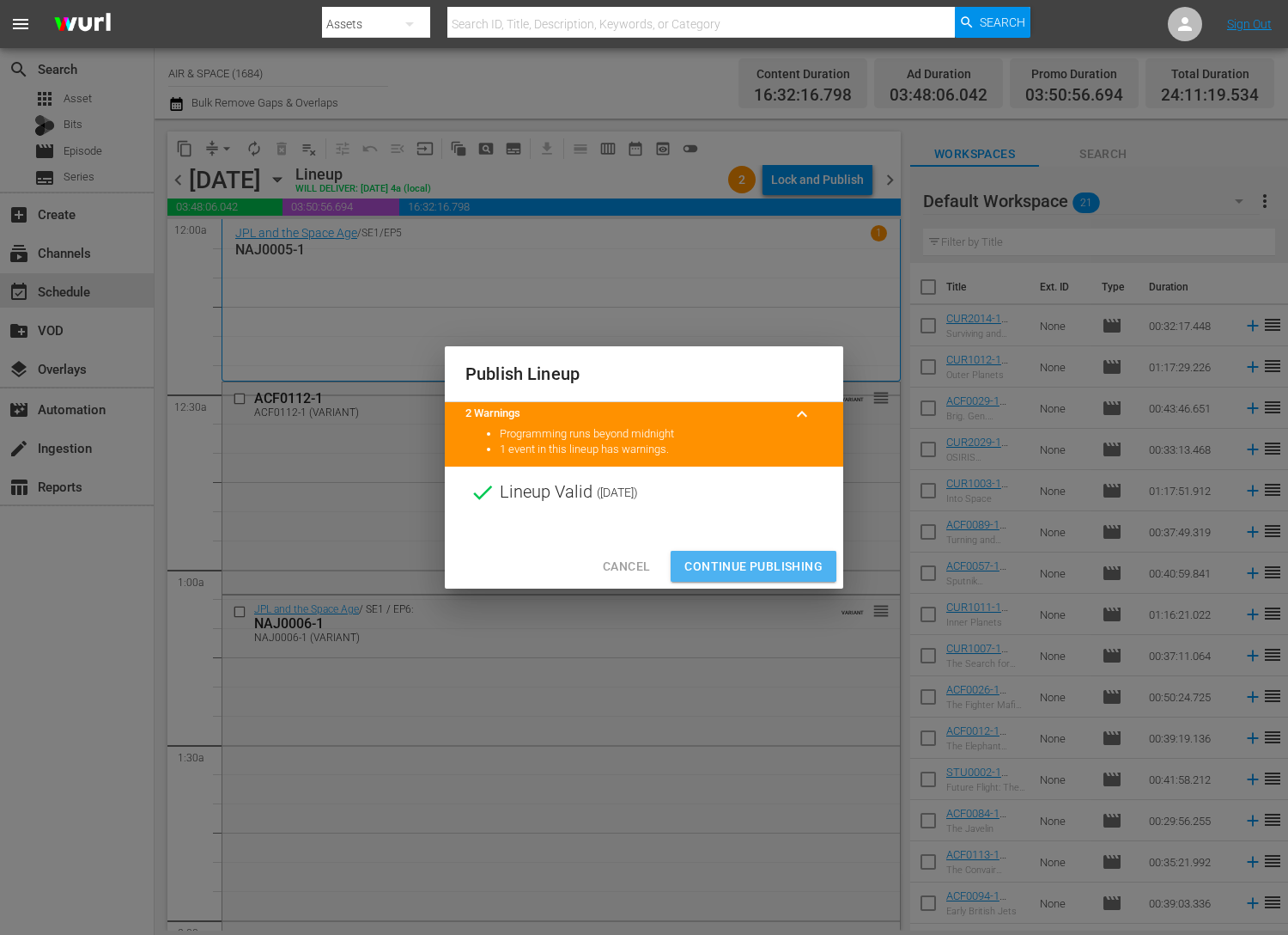
click at [748, 562] on span "Continue Publishing" at bounding box center [754, 567] width 138 height 22
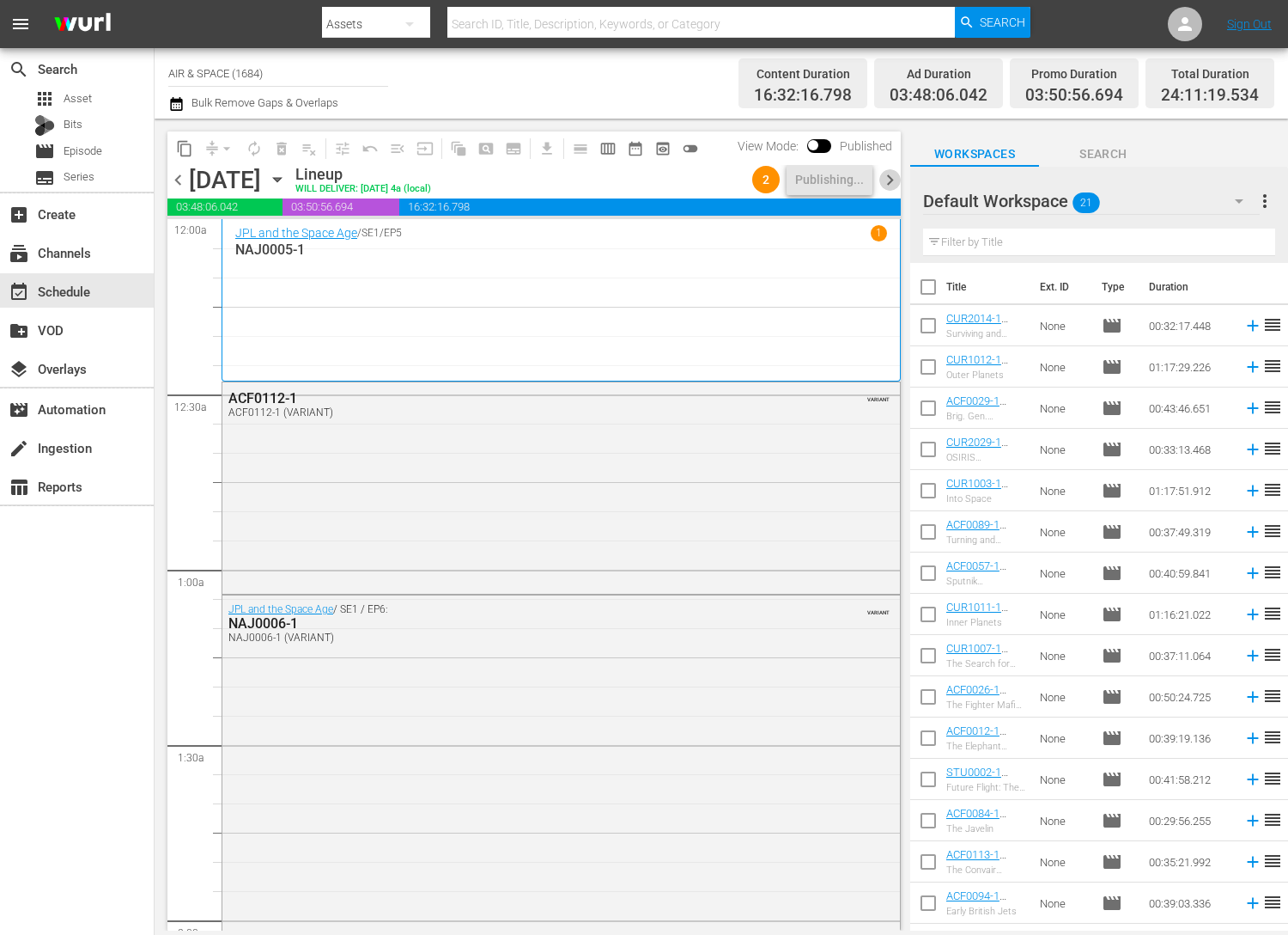
click at [893, 178] on span "chevron_right" at bounding box center [891, 180] width 22 height 22
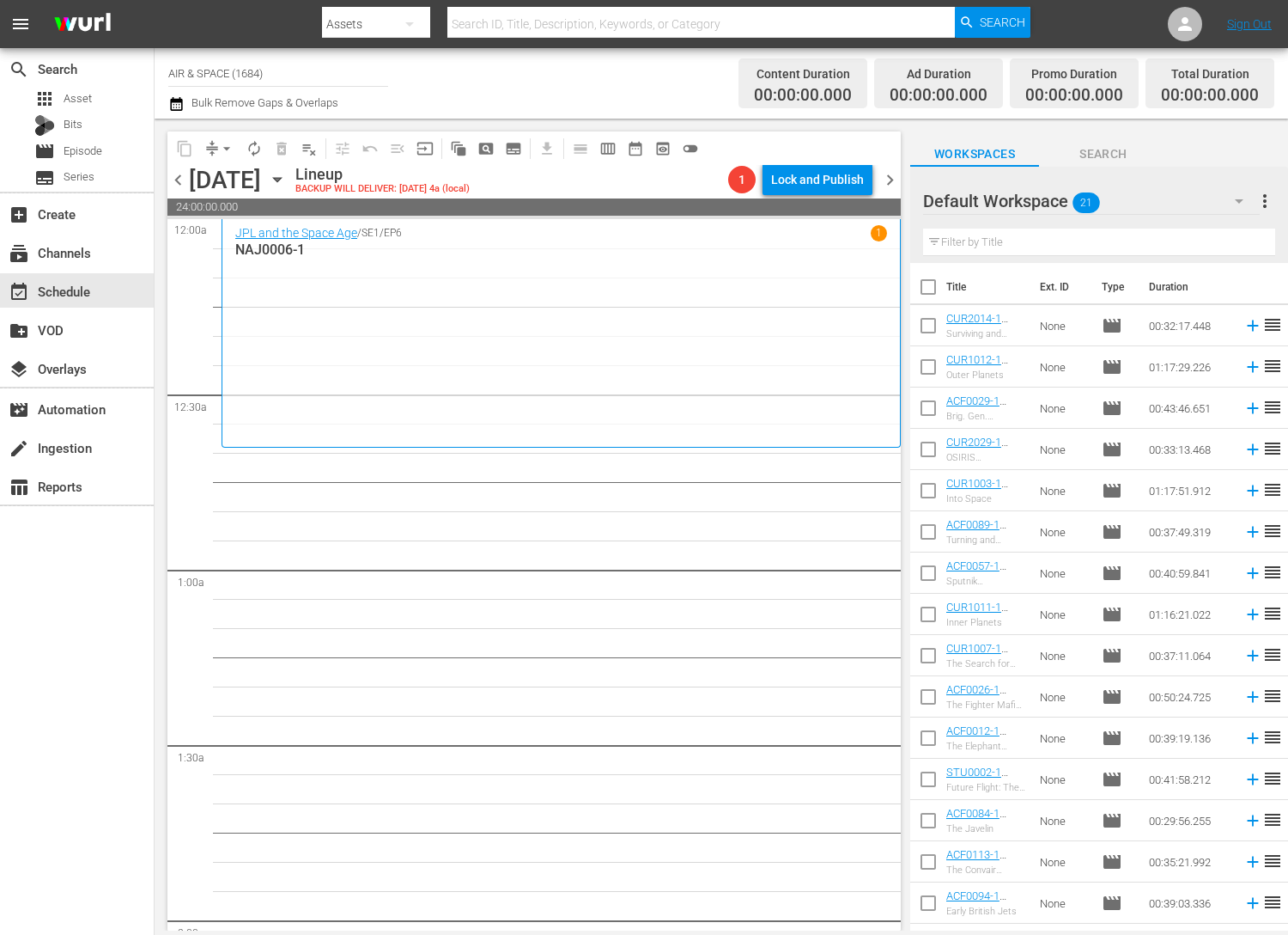
click at [287, 170] on icon "button" at bounding box center [277, 179] width 19 height 19
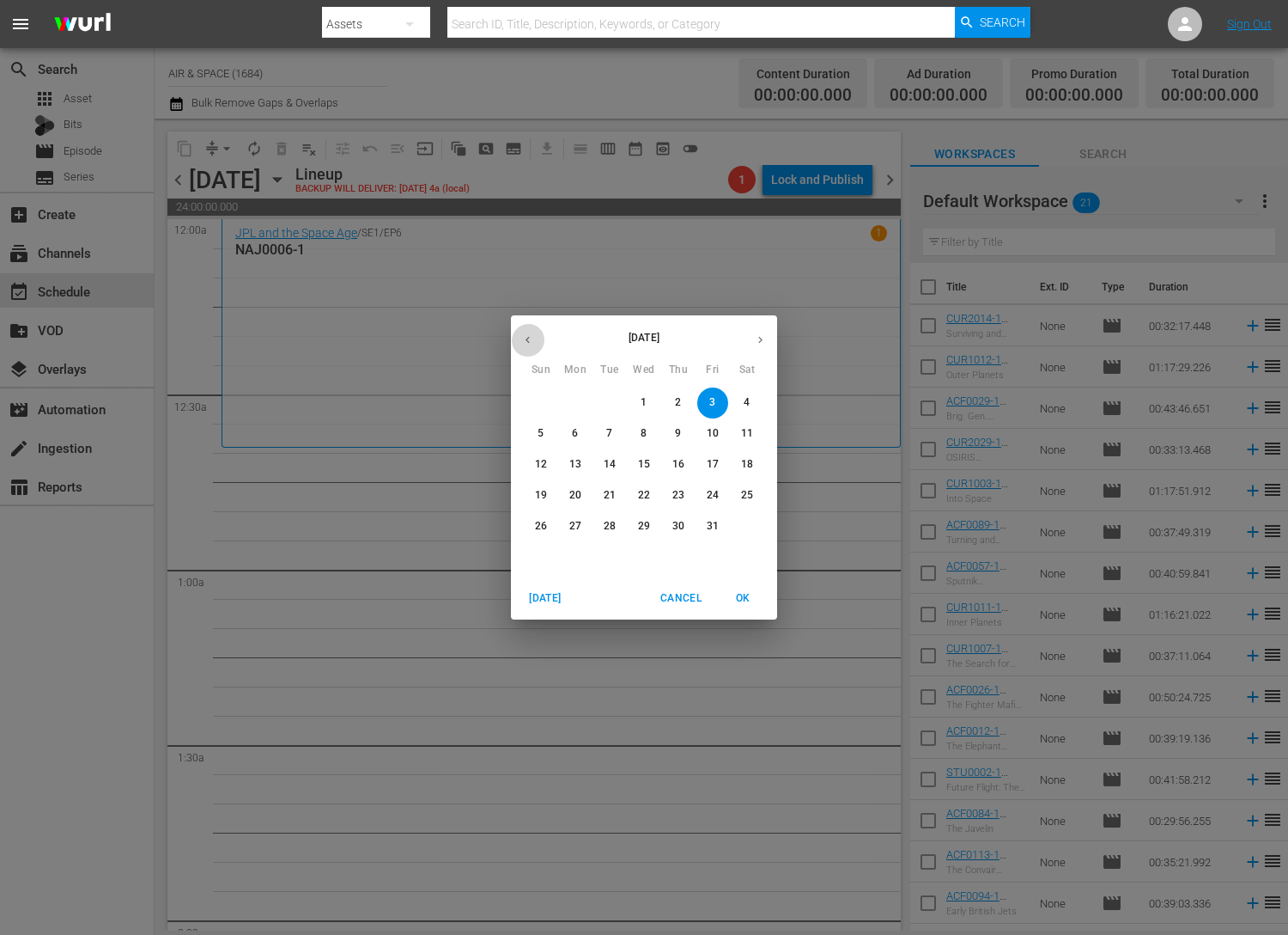
click at [528, 337] on icon "button" at bounding box center [527, 340] width 4 height 7
click at [681, 495] on p "21" at bounding box center [679, 495] width 12 height 15
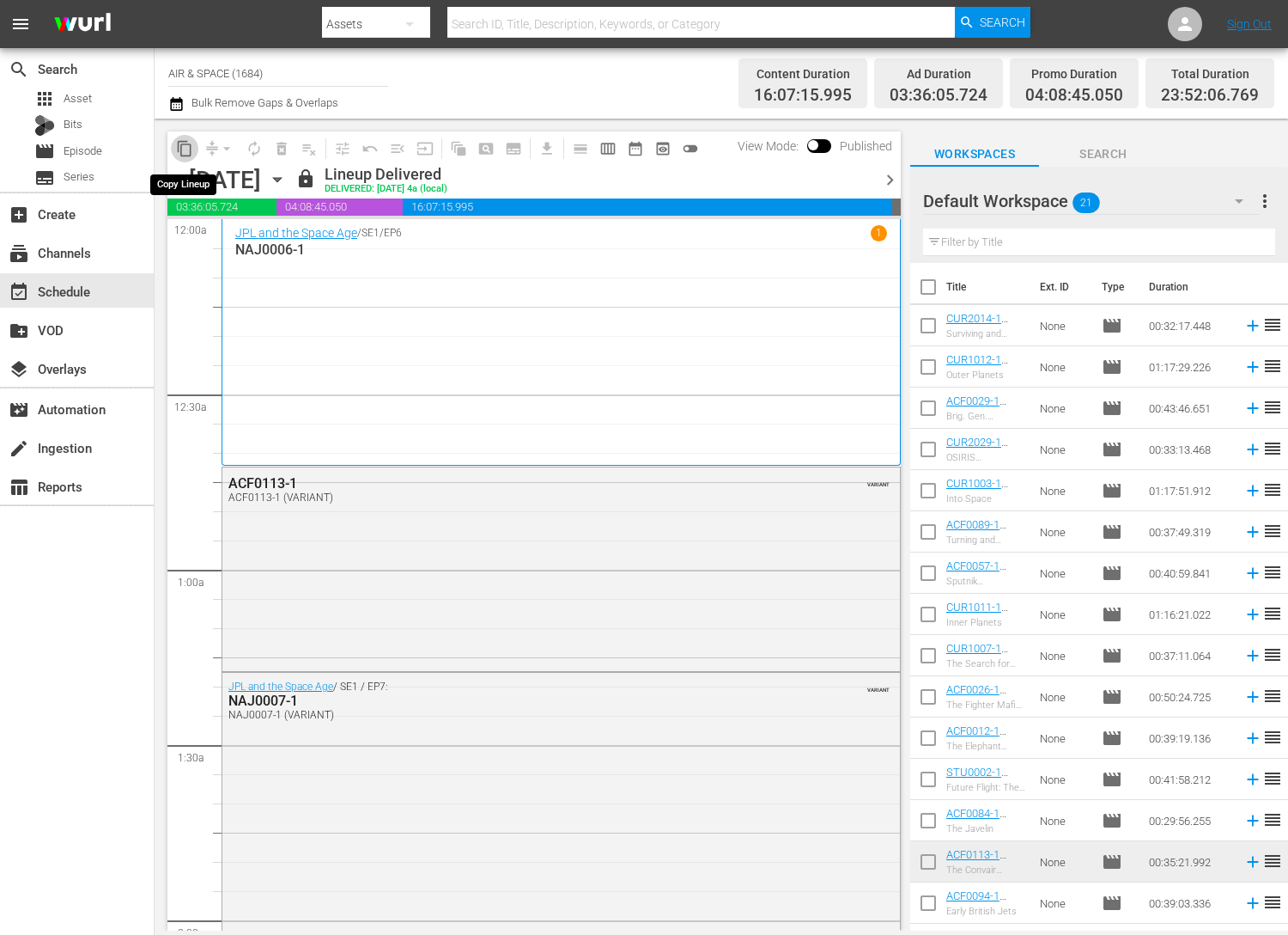
click at [188, 146] on span "content_copy" at bounding box center [184, 148] width 17 height 17
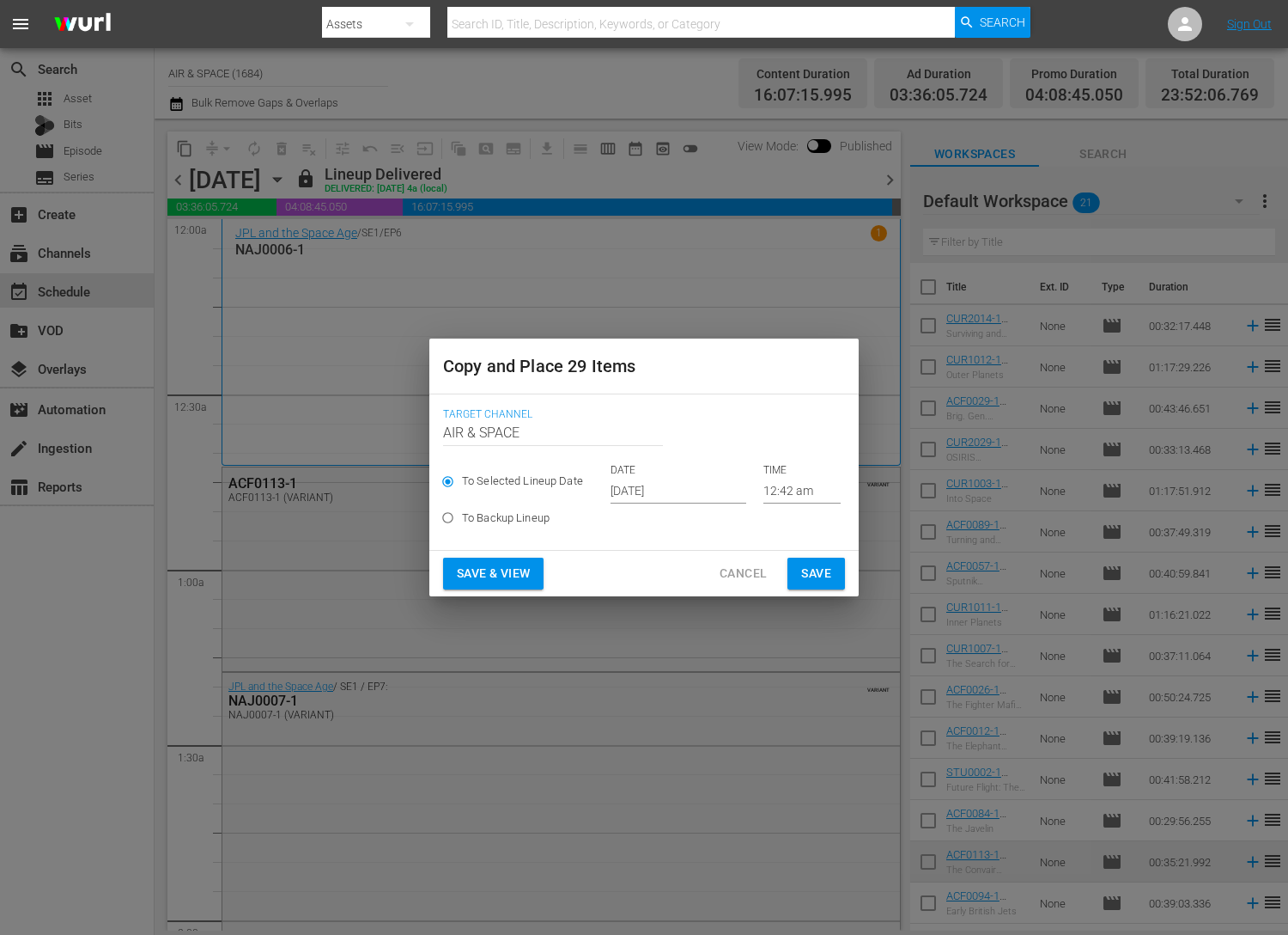
click at [670, 486] on input "[DATE]" at bounding box center [679, 490] width 136 height 26
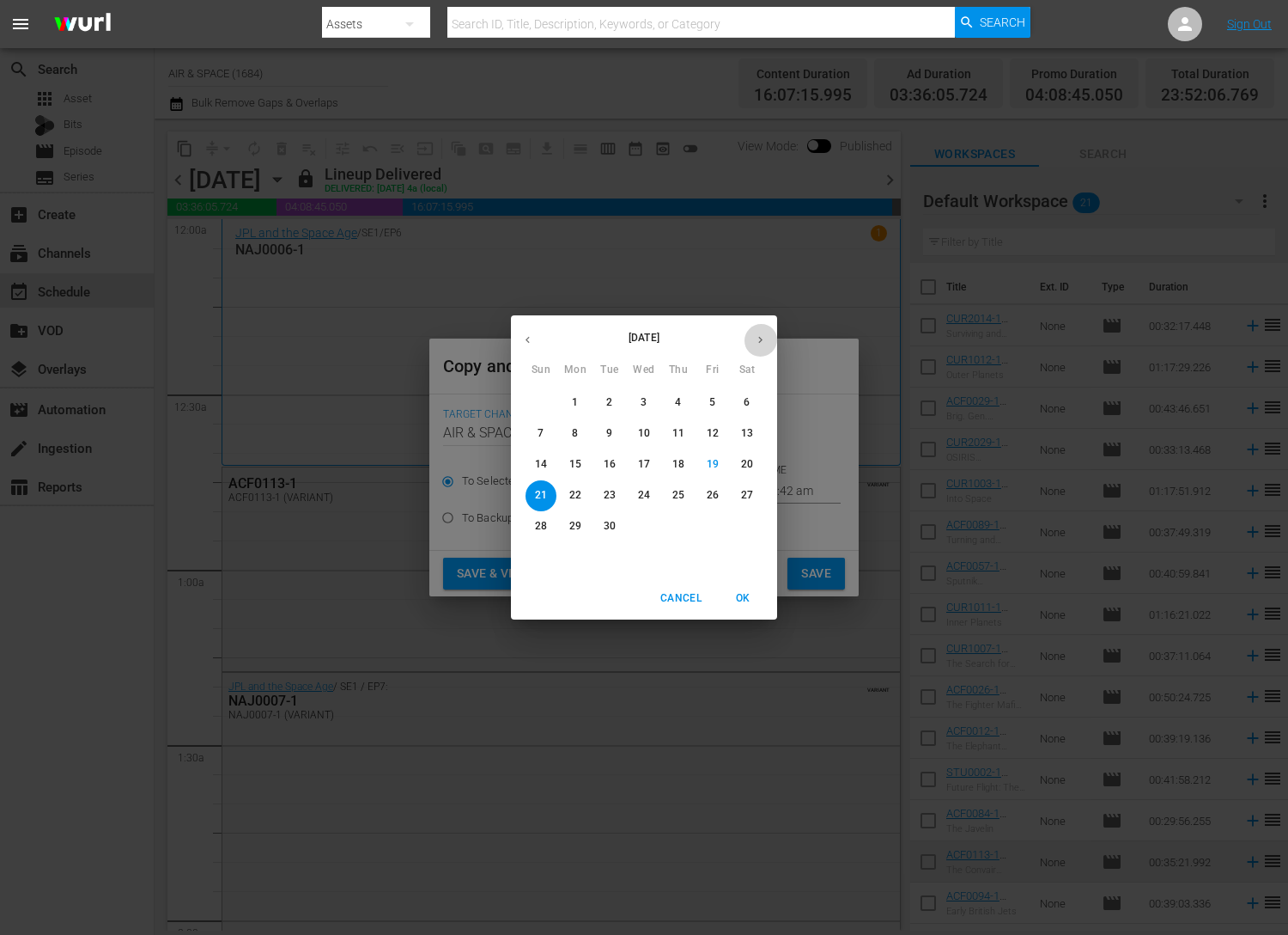
click at [764, 331] on button "button" at bounding box center [761, 340] width 34 height 34
click at [710, 402] on p "3" at bounding box center [713, 403] width 6 height 15
type input "Oct 3rd 2025"
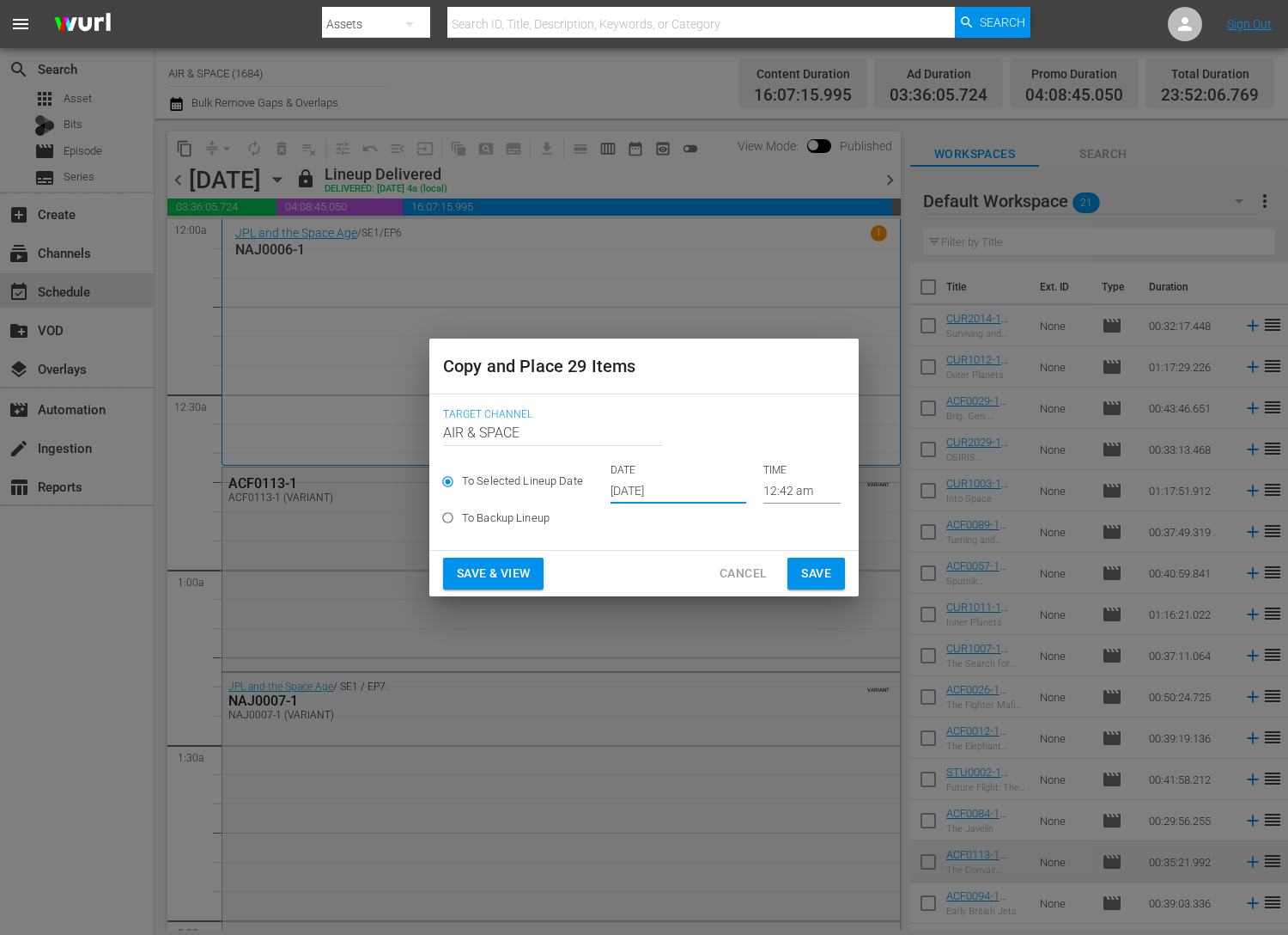
click at [825, 581] on span "Save" at bounding box center [817, 573] width 30 height 22
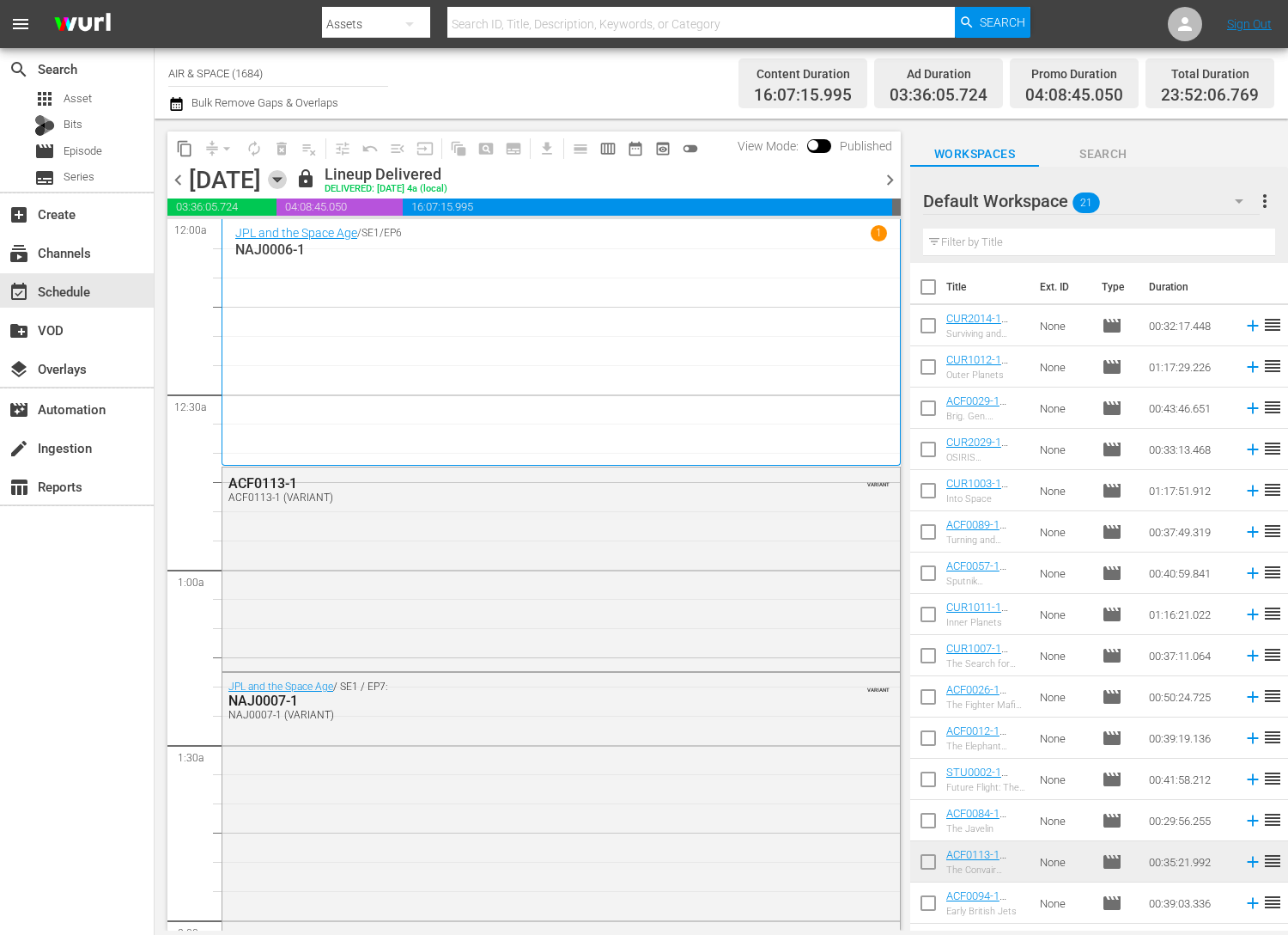
click at [281, 178] on icon "button" at bounding box center [278, 180] width 8 height 4
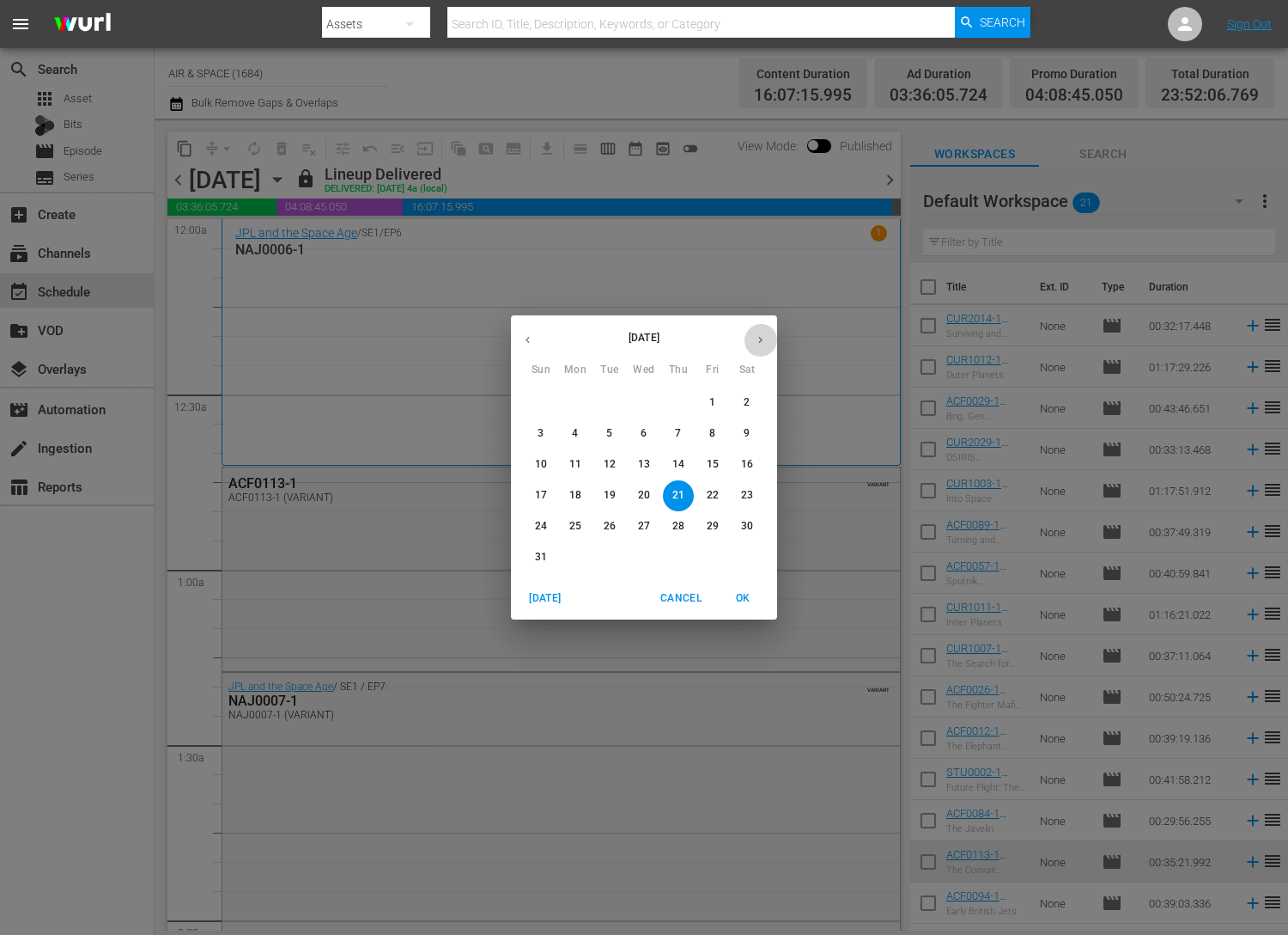
click at [753, 341] on button "button" at bounding box center [761, 340] width 34 height 34
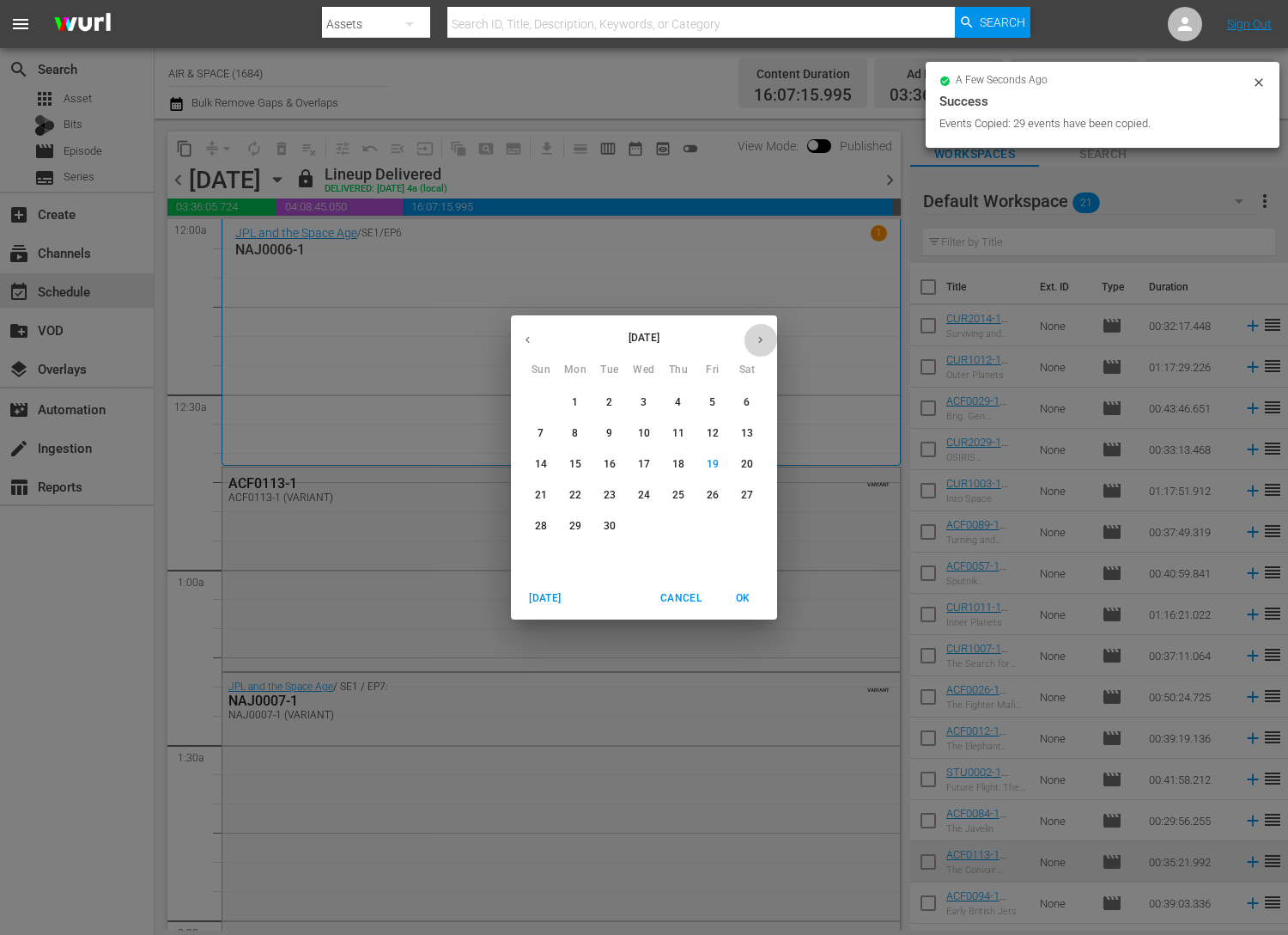
click at [754, 341] on icon "button" at bounding box center [760, 340] width 13 height 13
click at [711, 400] on p "3" at bounding box center [713, 403] width 6 height 15
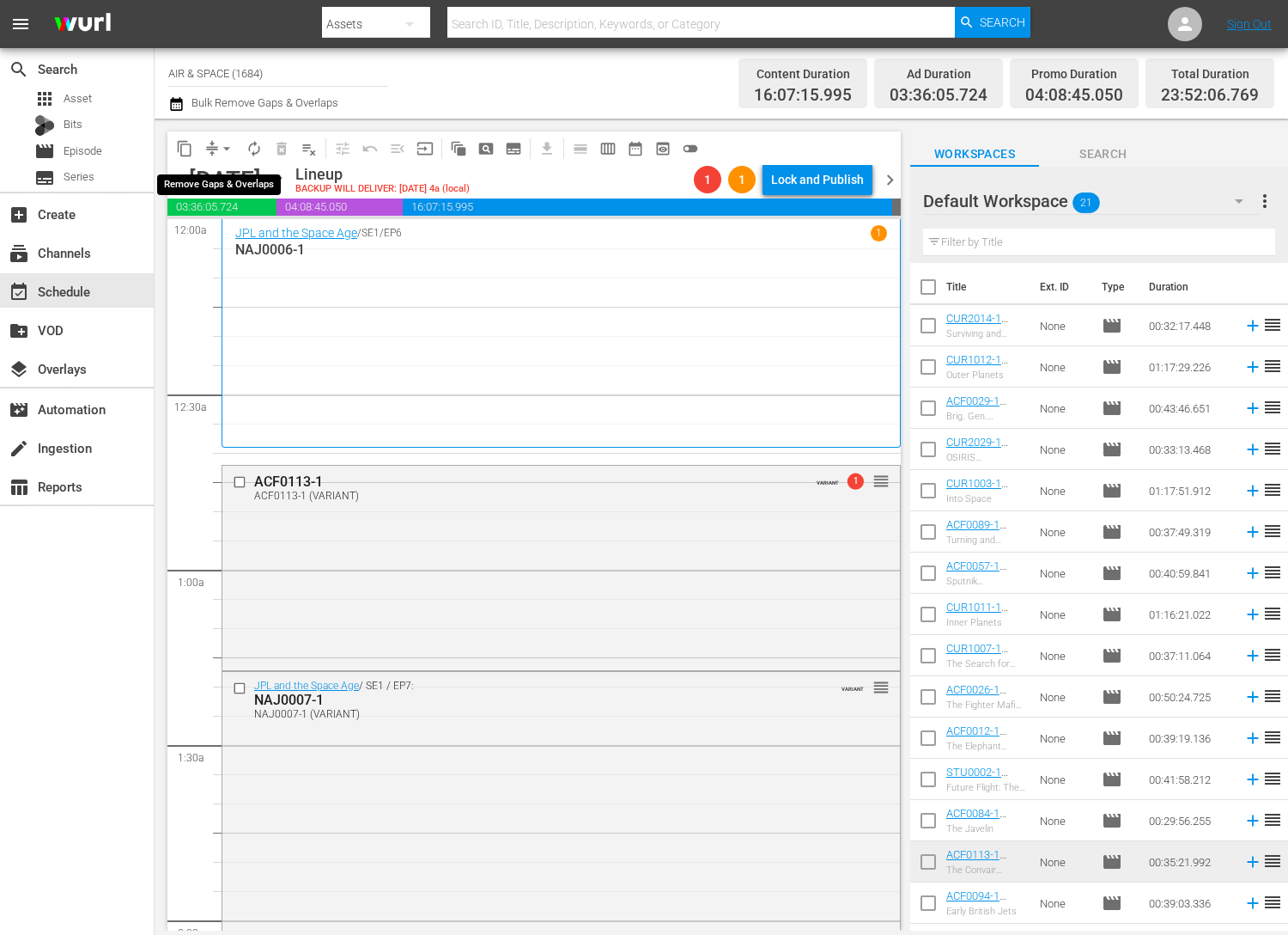
click at [231, 142] on span "arrow_drop_down" at bounding box center [226, 148] width 17 height 17
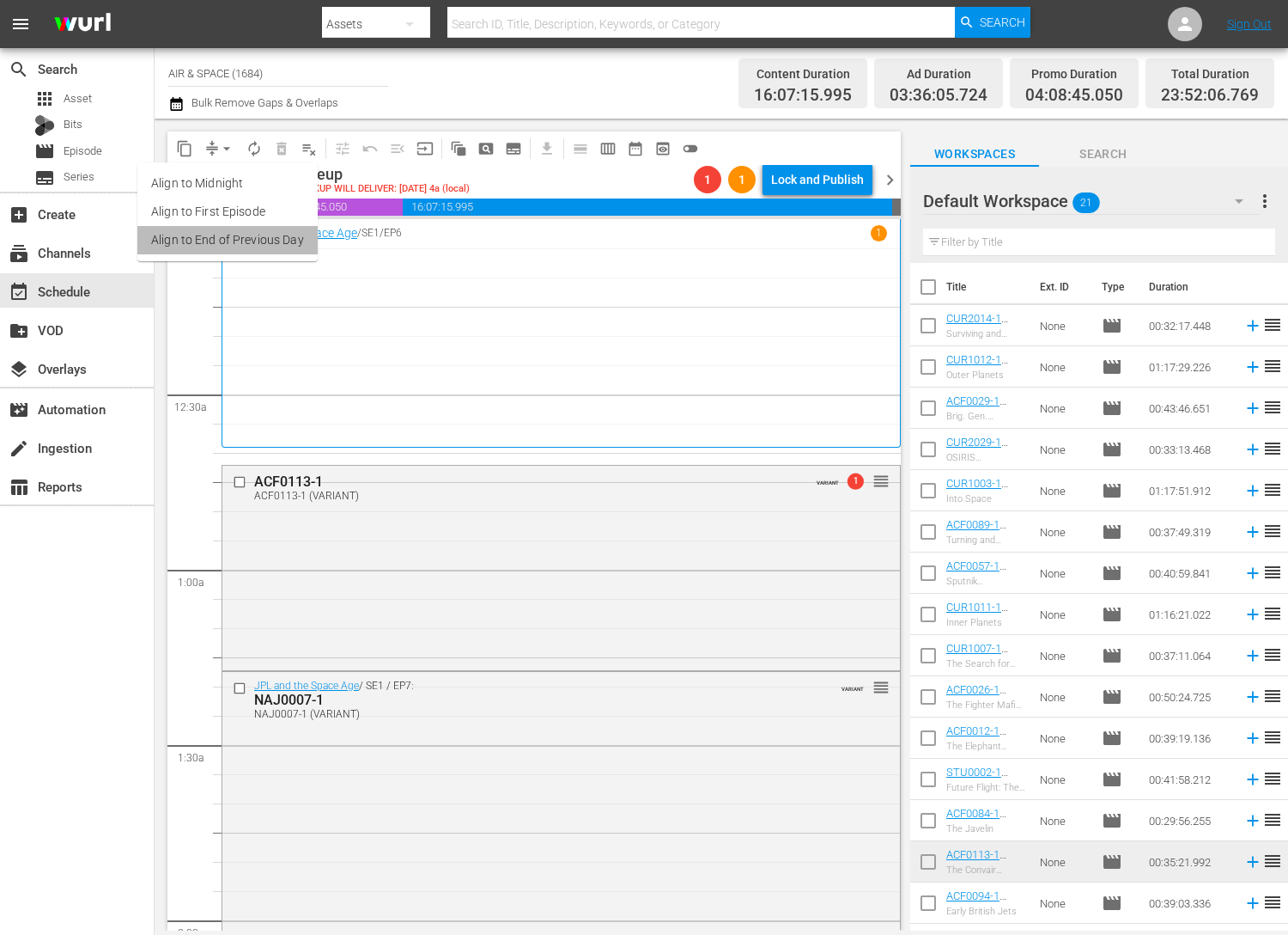
click at [249, 241] on li "Align to End of Previous Day" at bounding box center [228, 240] width 181 height 28
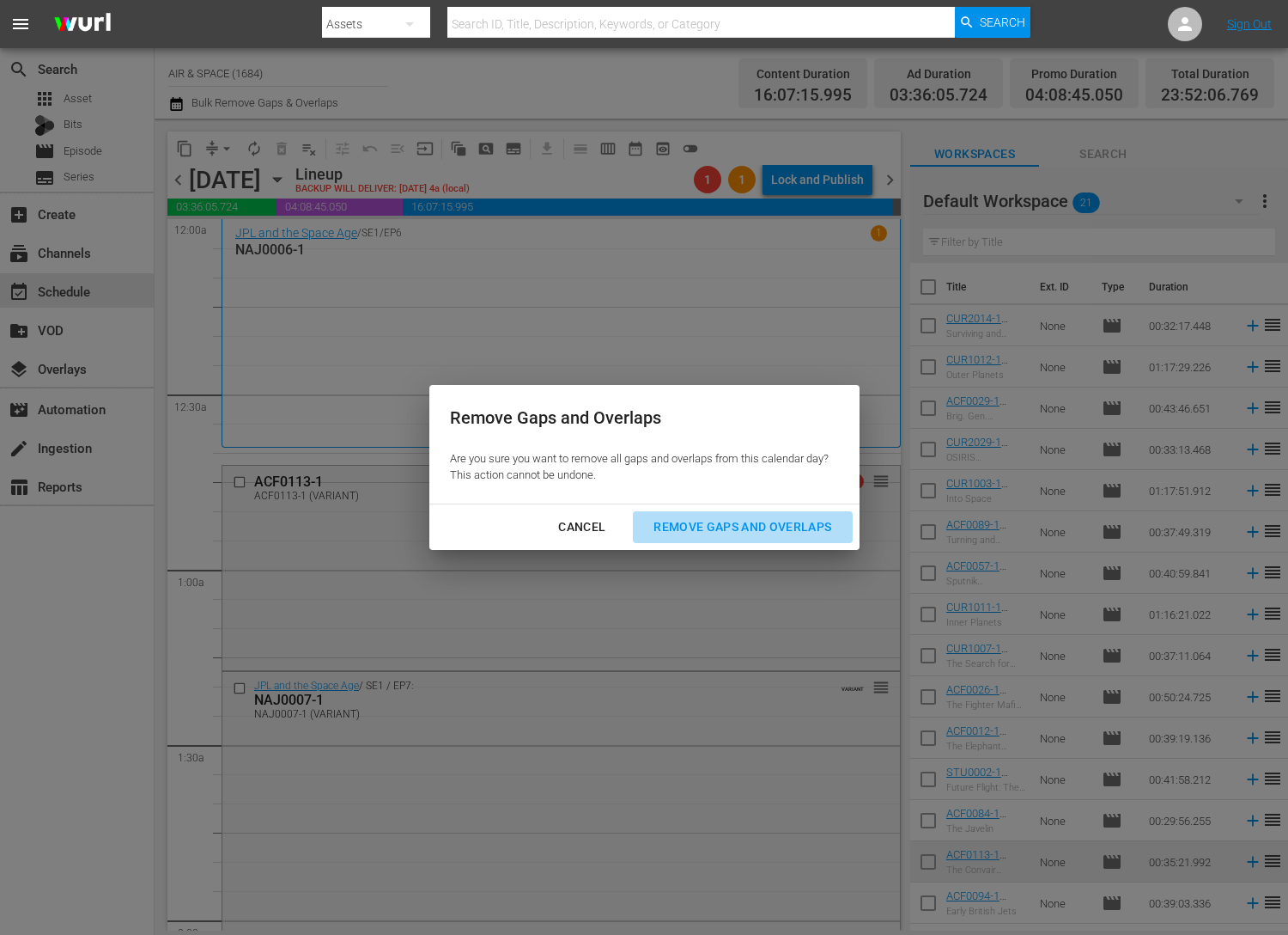
click at [758, 529] on div "Remove Gaps and Overlaps" at bounding box center [743, 527] width 206 height 22
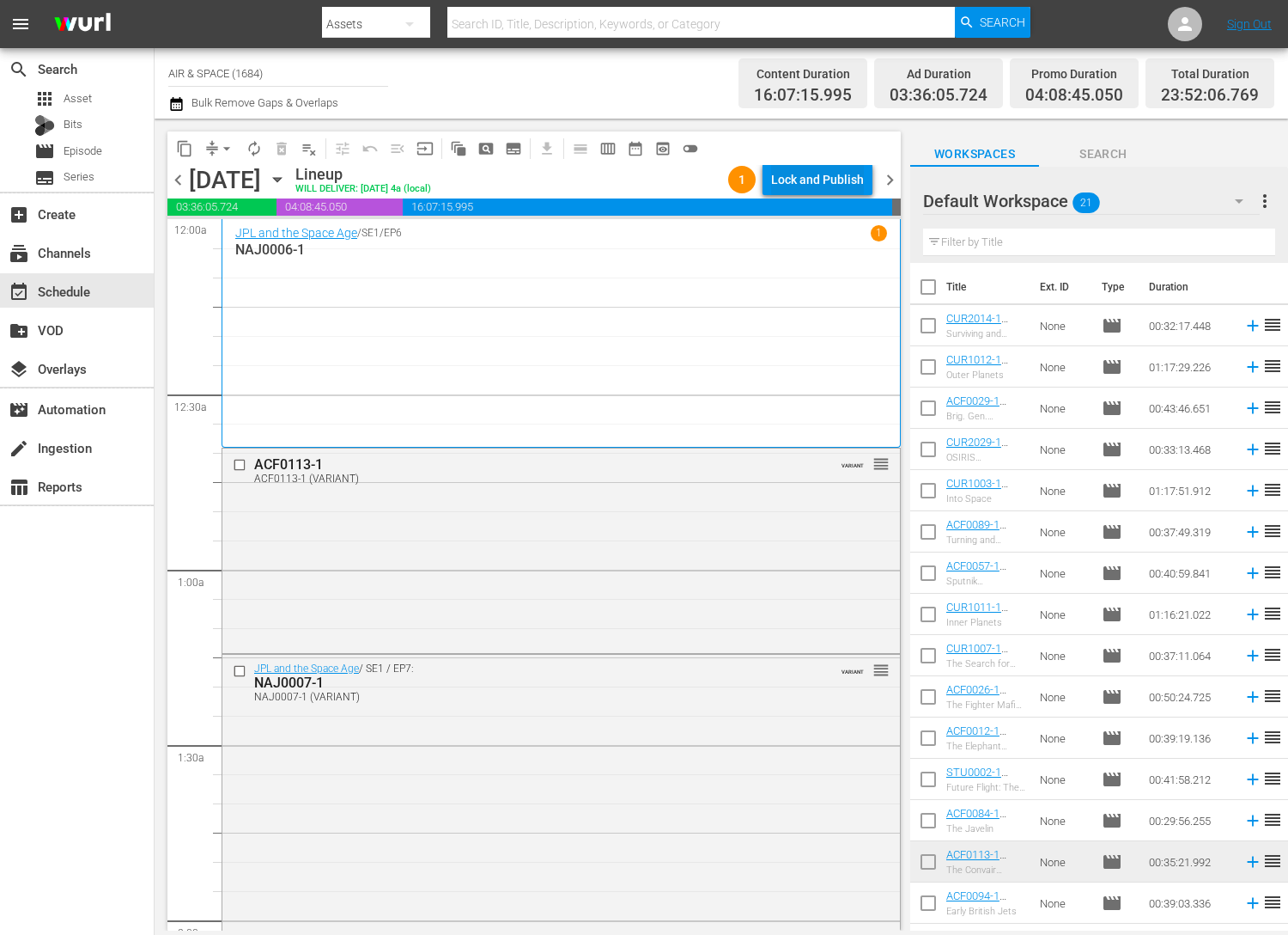
click at [836, 183] on div "Lock and Publish" at bounding box center [817, 179] width 93 height 31
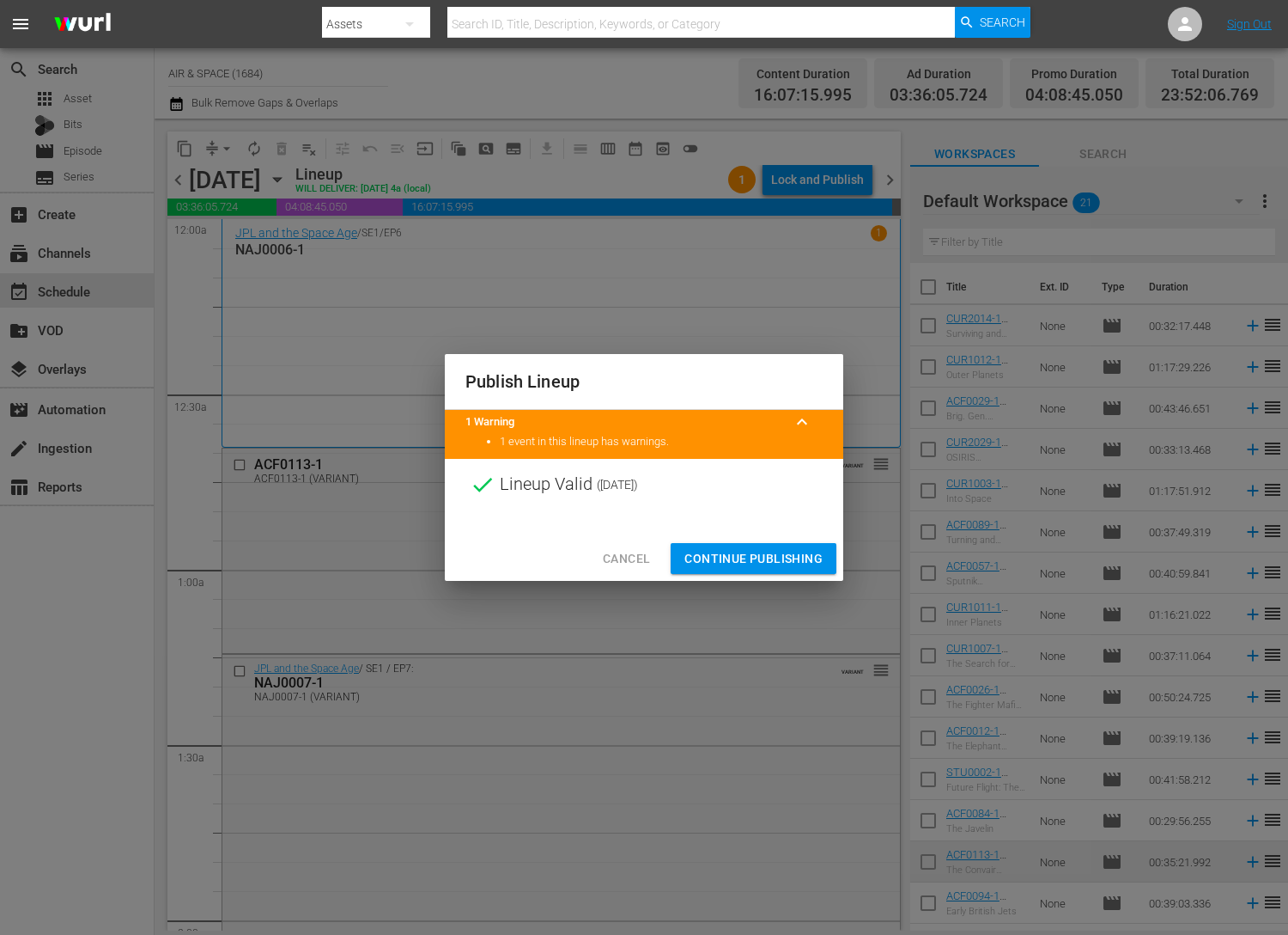
click at [742, 554] on span "Continue Publishing" at bounding box center [754, 559] width 138 height 22
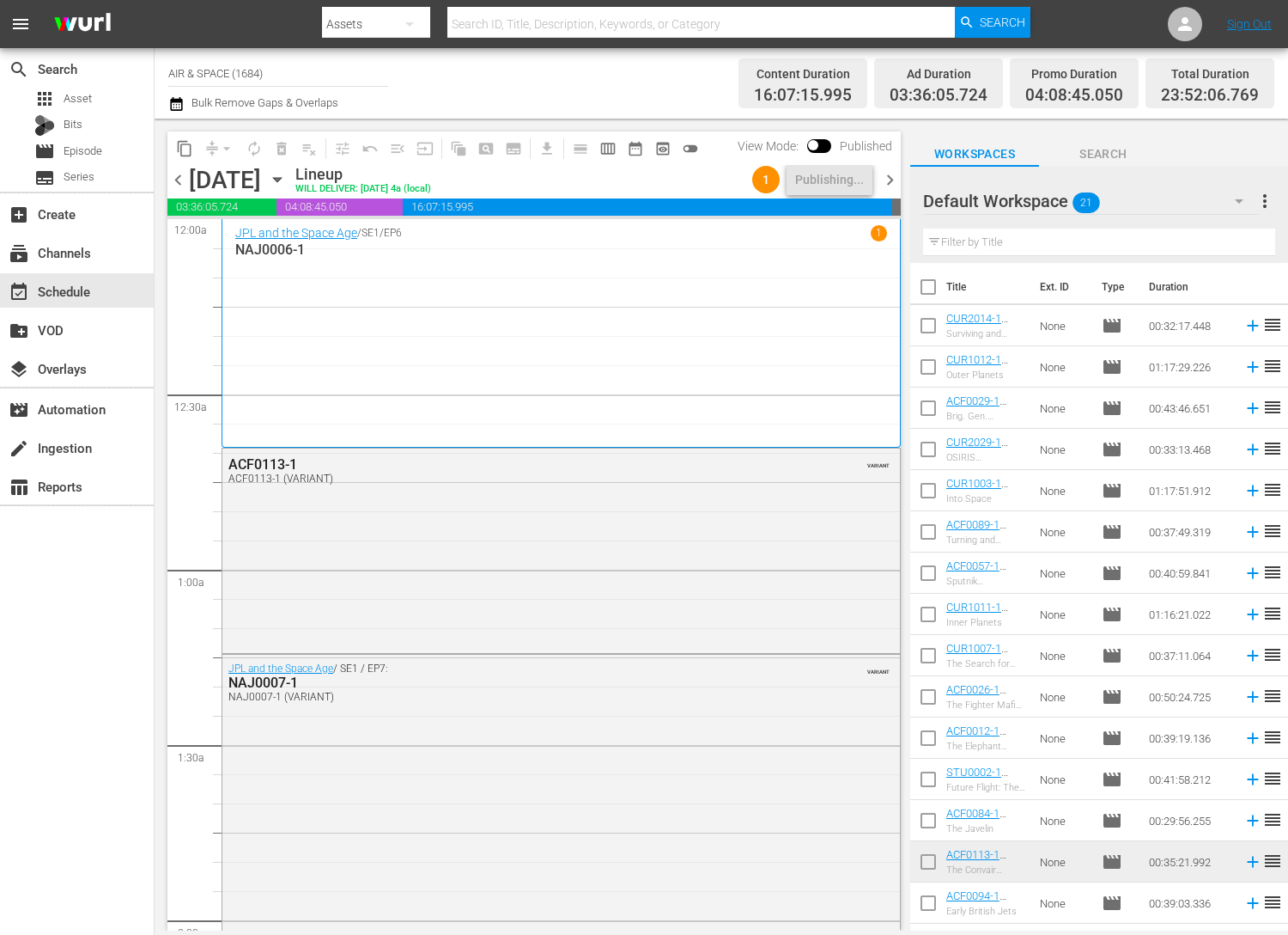
click at [287, 176] on icon "button" at bounding box center [277, 179] width 19 height 19
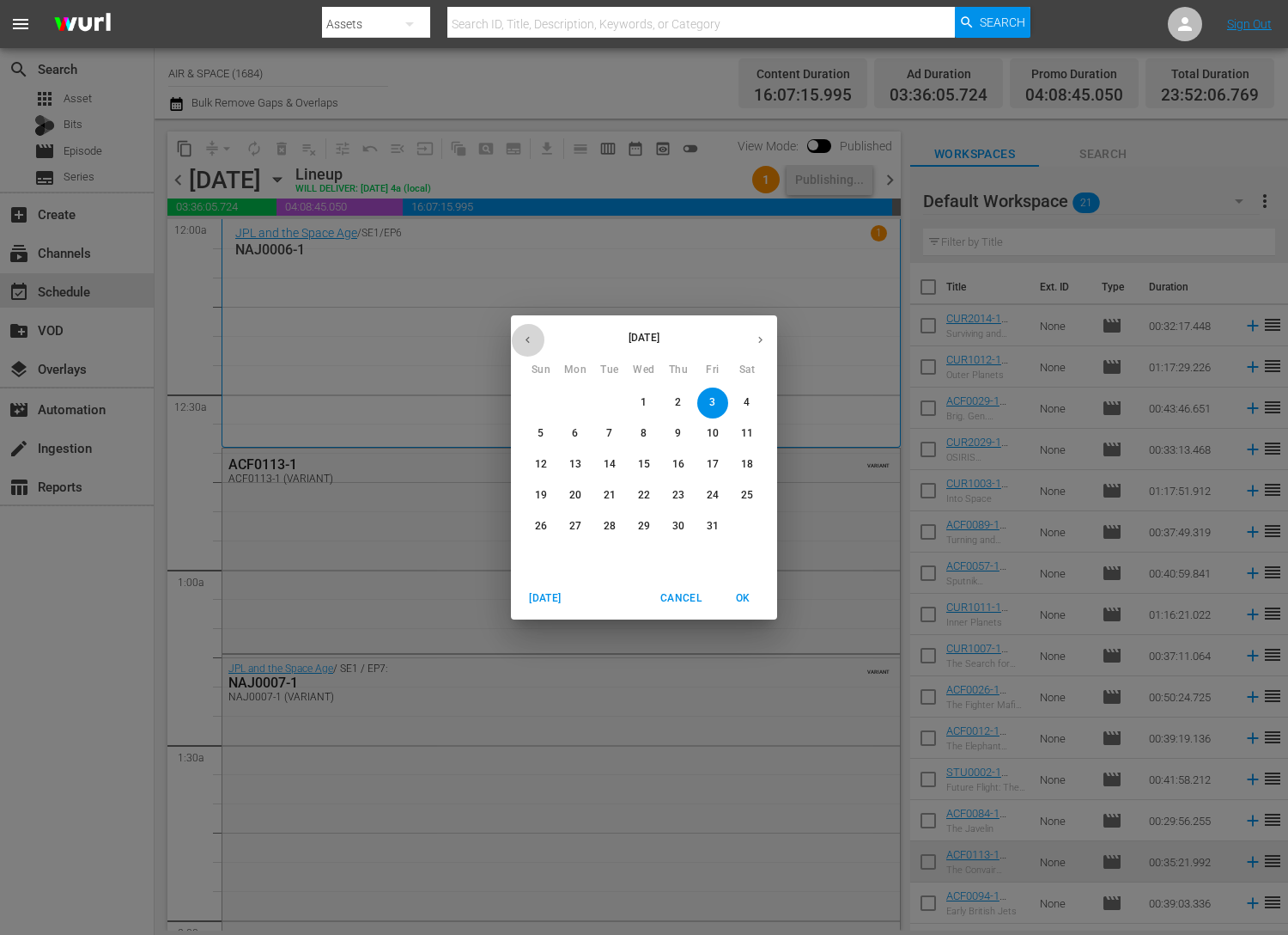
click at [528, 336] on icon "button" at bounding box center [527, 340] width 13 height 13
click at [677, 492] on p "21" at bounding box center [679, 495] width 12 height 15
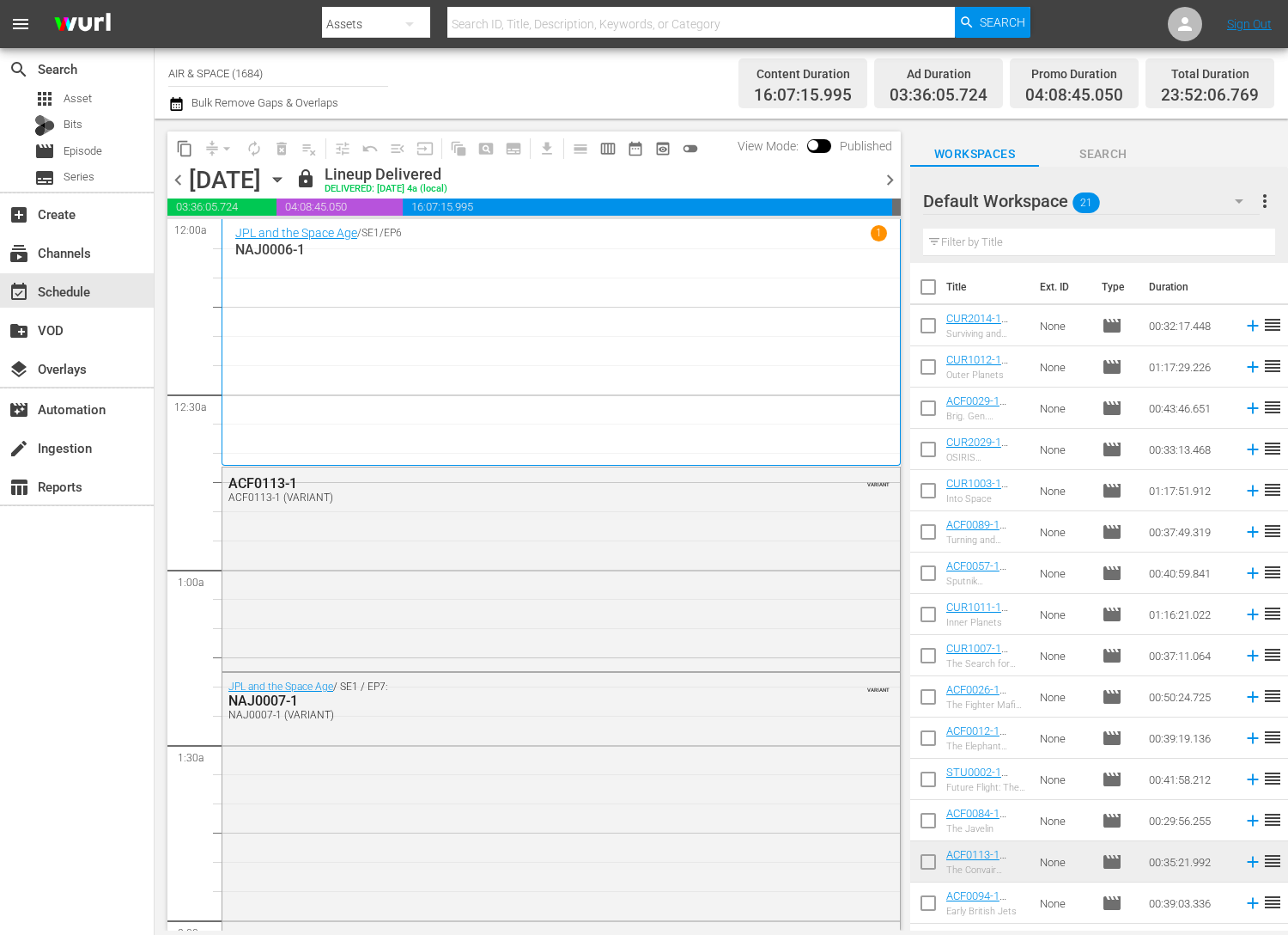
click at [287, 175] on icon "button" at bounding box center [277, 179] width 19 height 19
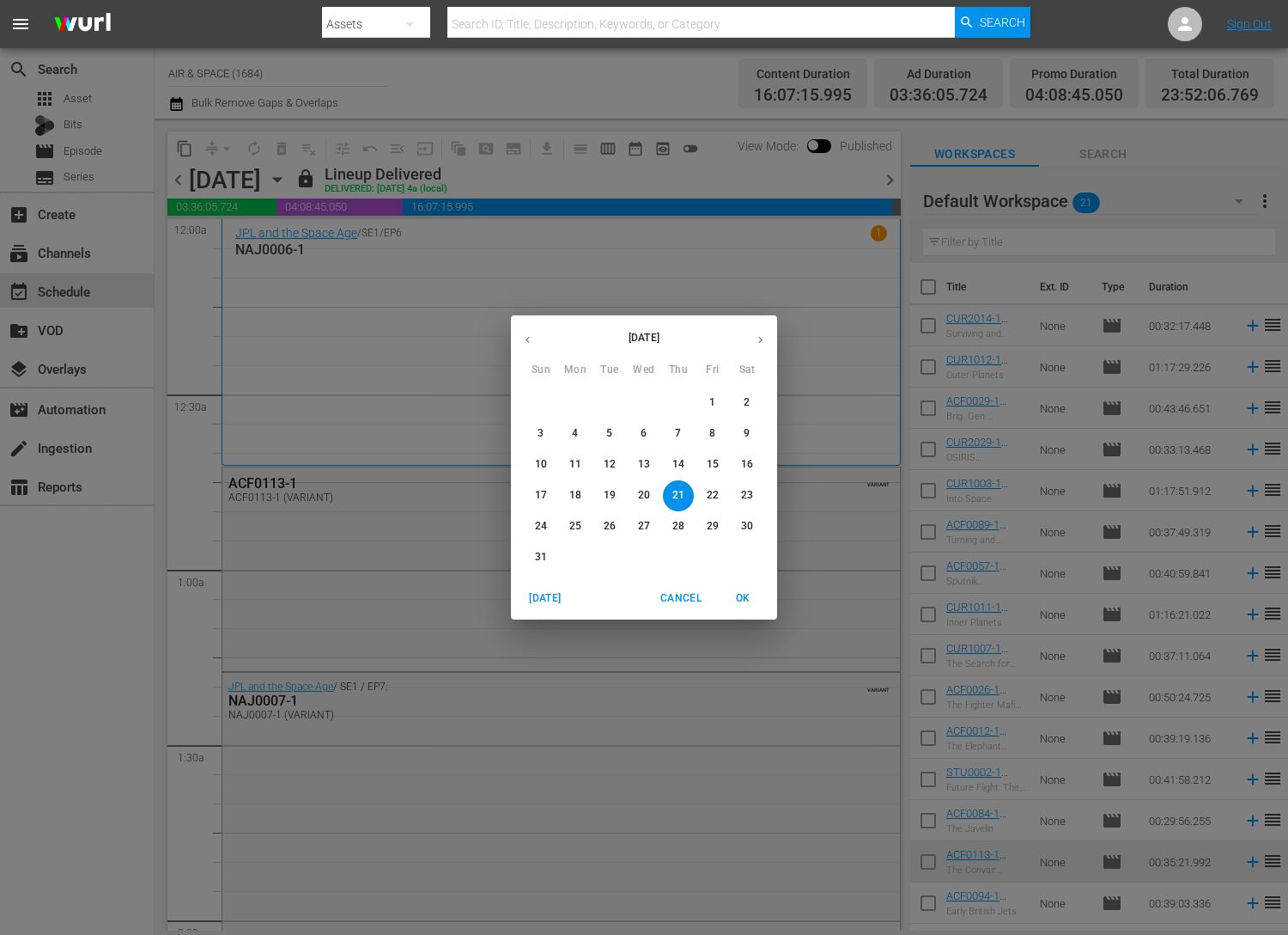
click at [760, 336] on icon "button" at bounding box center [760, 340] width 13 height 13
click at [707, 403] on span "3" at bounding box center [712, 403] width 31 height 15
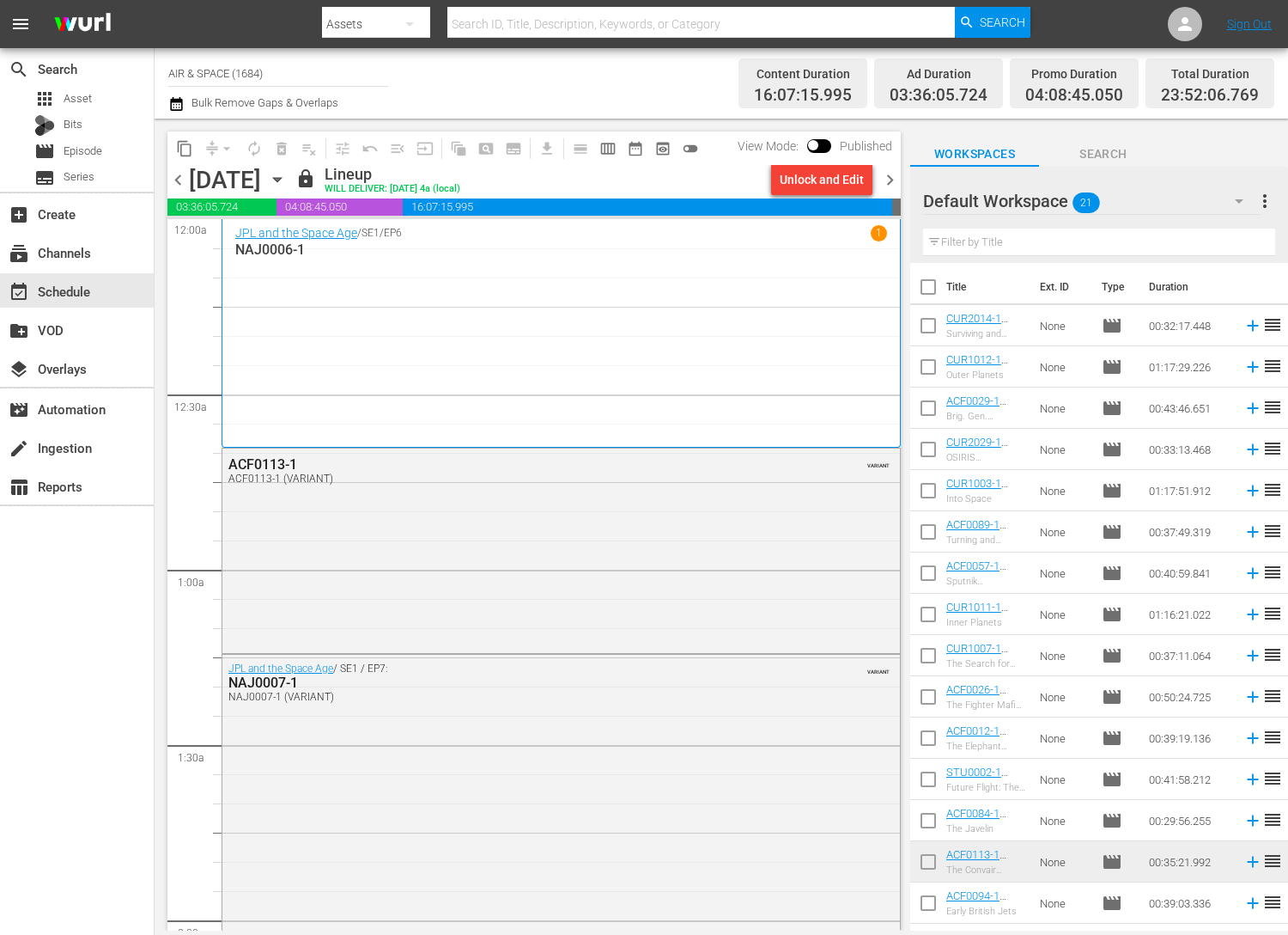
click at [891, 179] on span "chevron_right" at bounding box center [891, 180] width 22 height 22
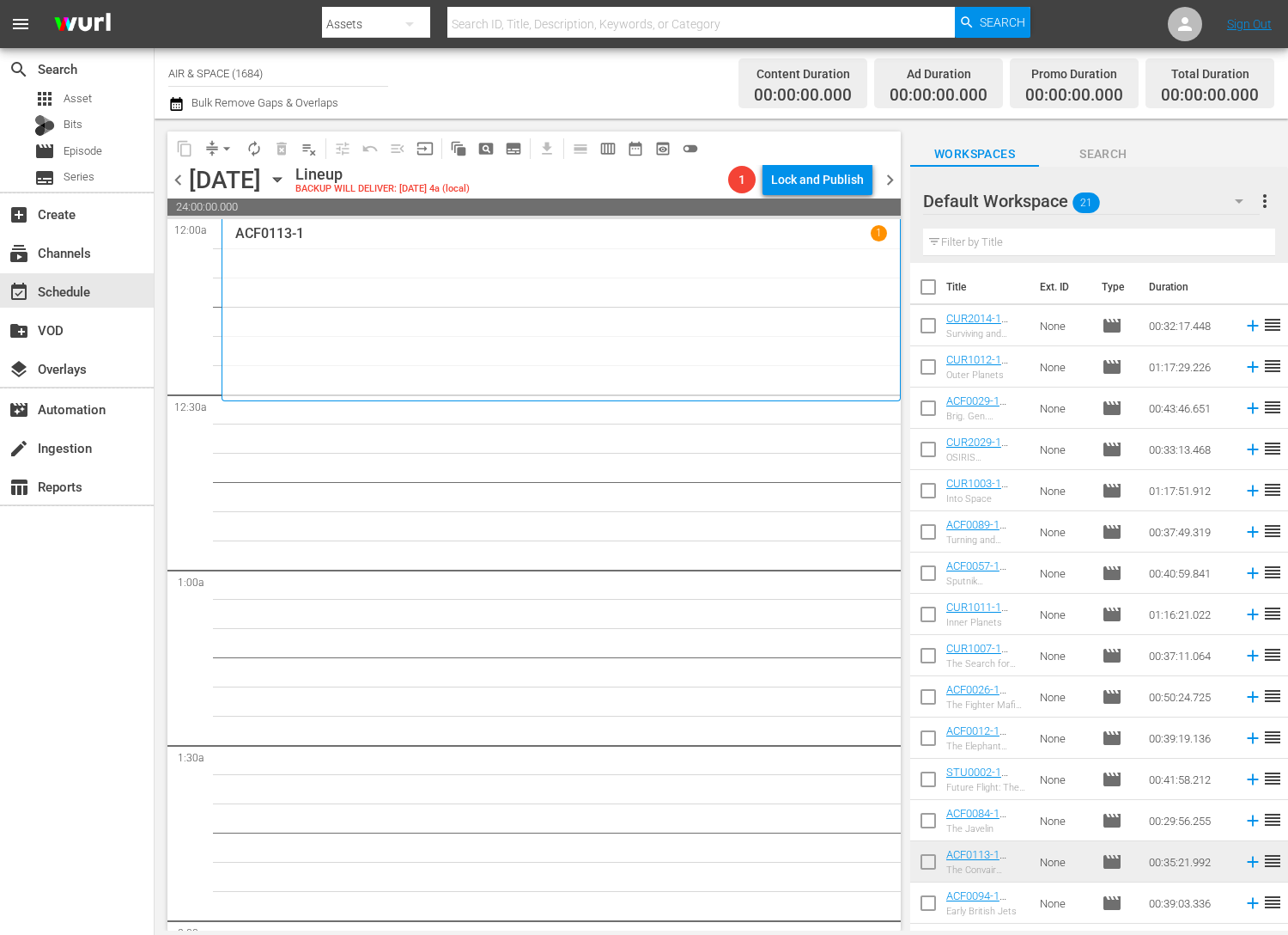
click at [880, 169] on button "chevron_right" at bounding box center [891, 180] width 22 height 22
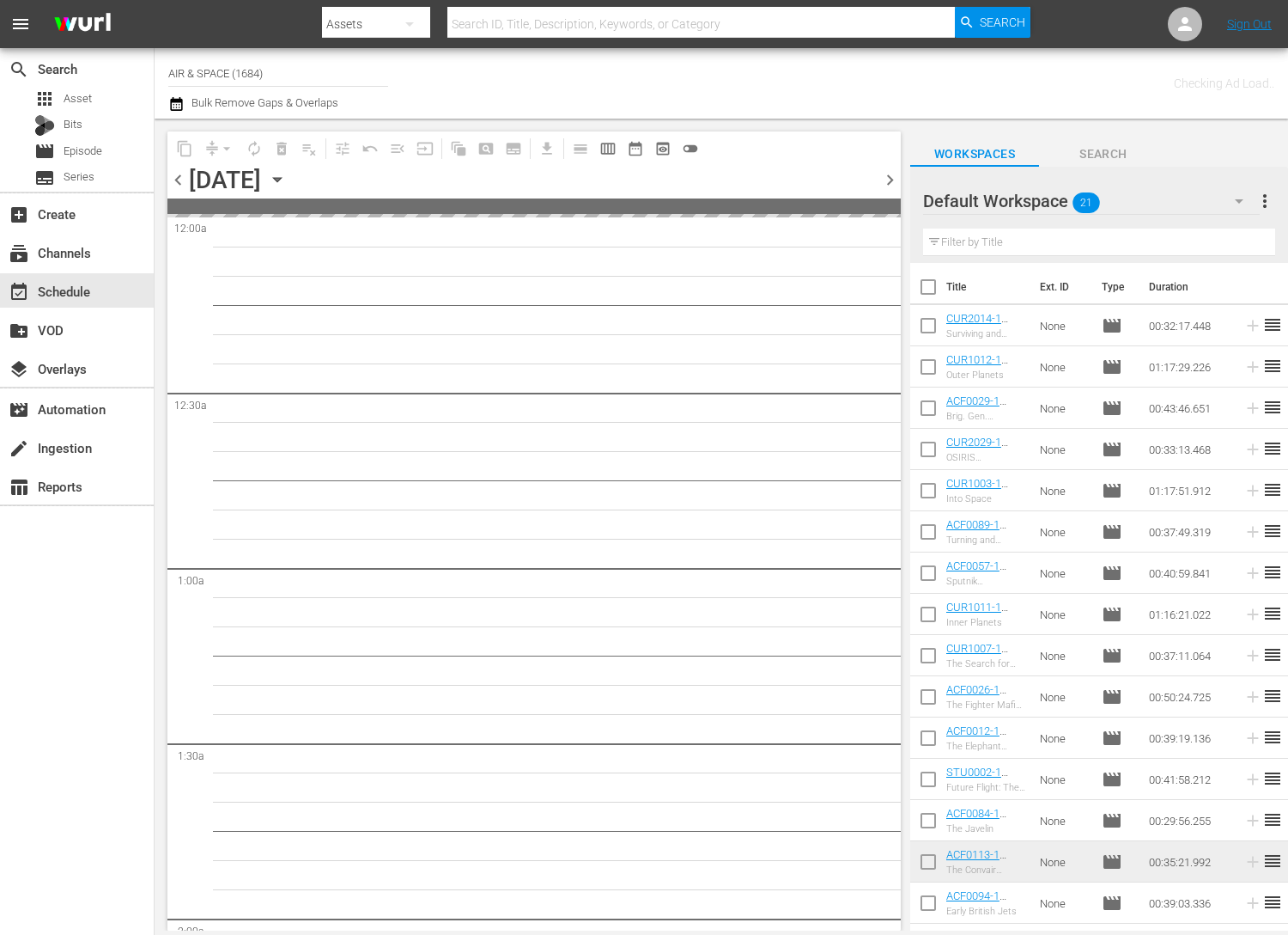
click at [880, 169] on button "chevron_right" at bounding box center [891, 180] width 22 height 22
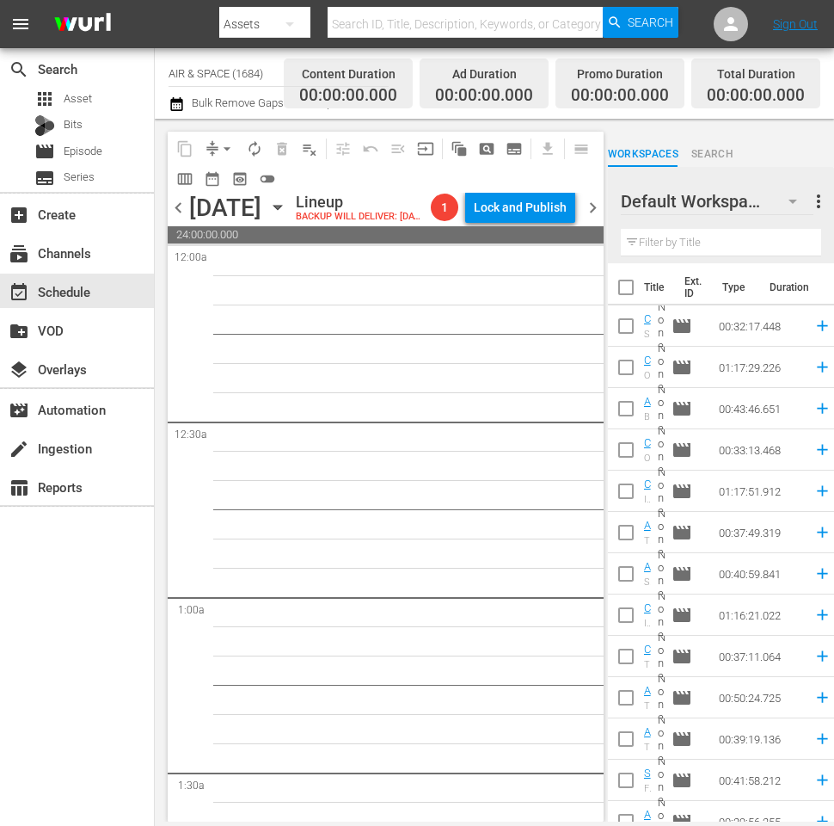
click at [582, 197] on button "chevron_right" at bounding box center [593, 208] width 22 height 22
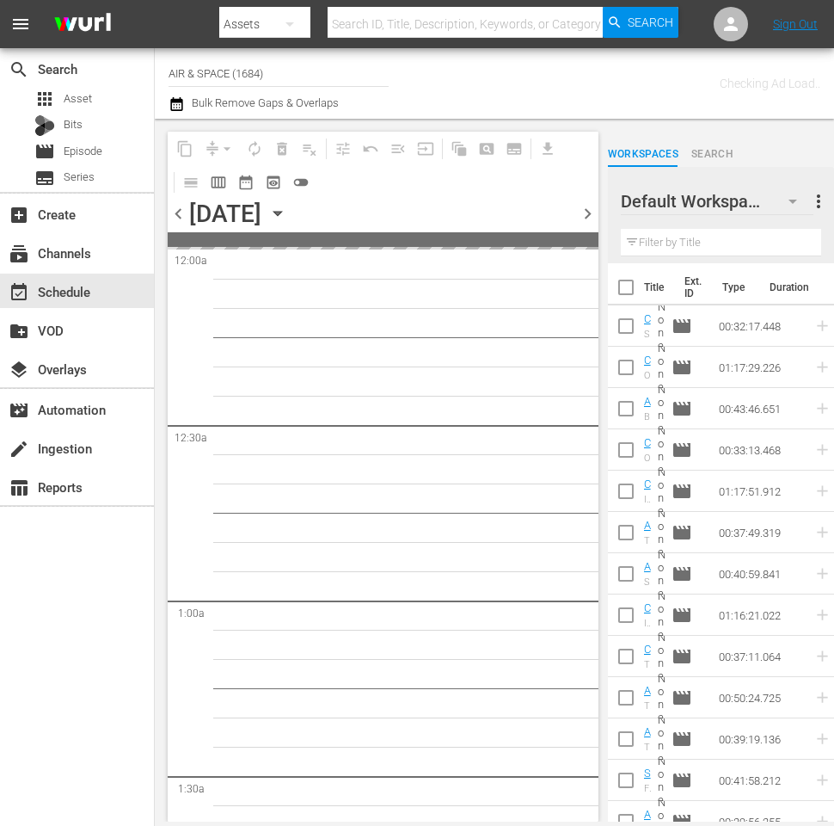
click at [577, 203] on button "chevron_right" at bounding box center [588, 214] width 22 height 22
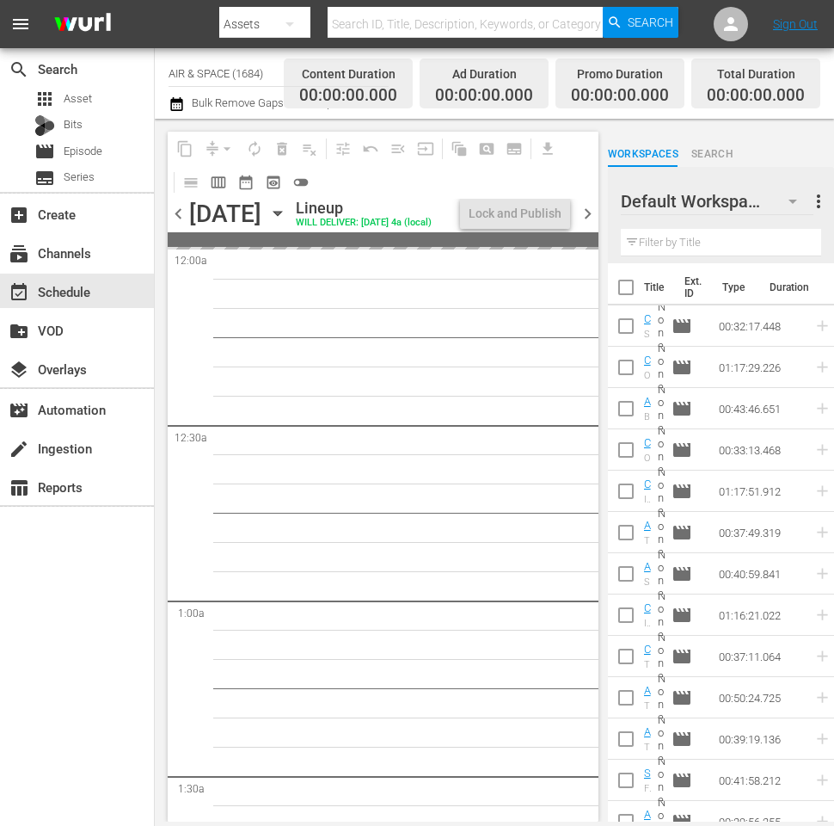
click at [577, 203] on button "chevron_right" at bounding box center [588, 214] width 22 height 22
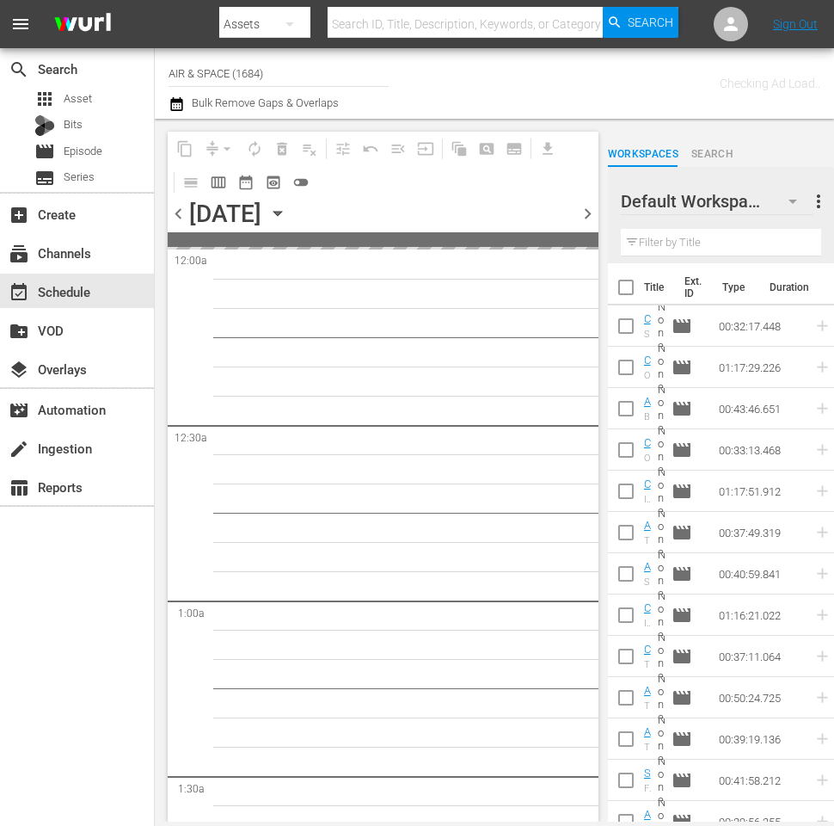
click at [577, 203] on button "chevron_right" at bounding box center [588, 214] width 22 height 22
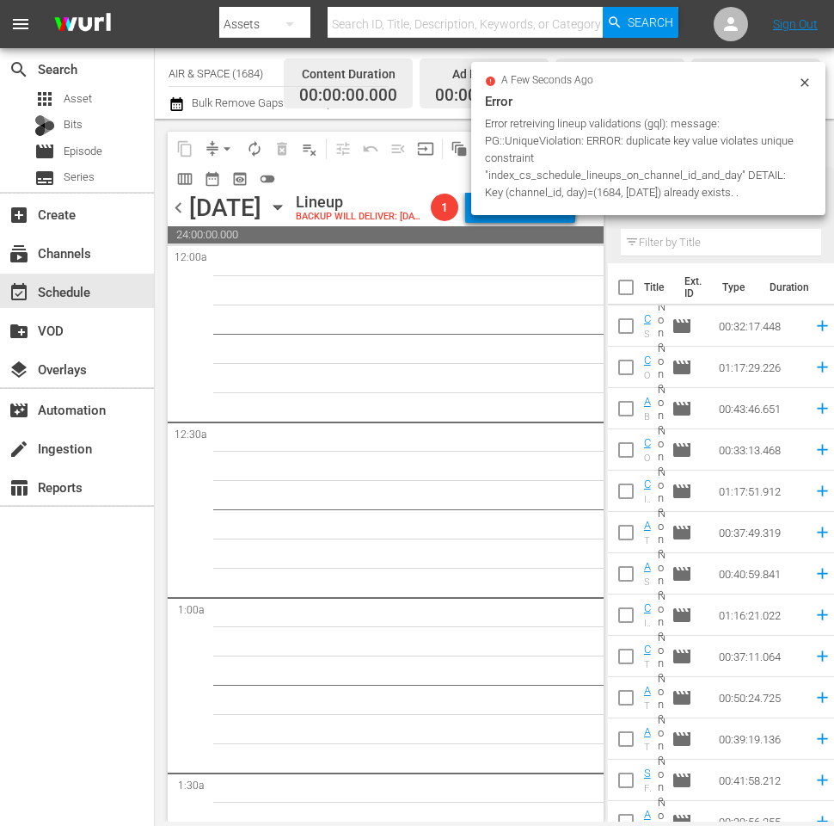
click at [582, 197] on button "chevron_right" at bounding box center [593, 208] width 22 height 22
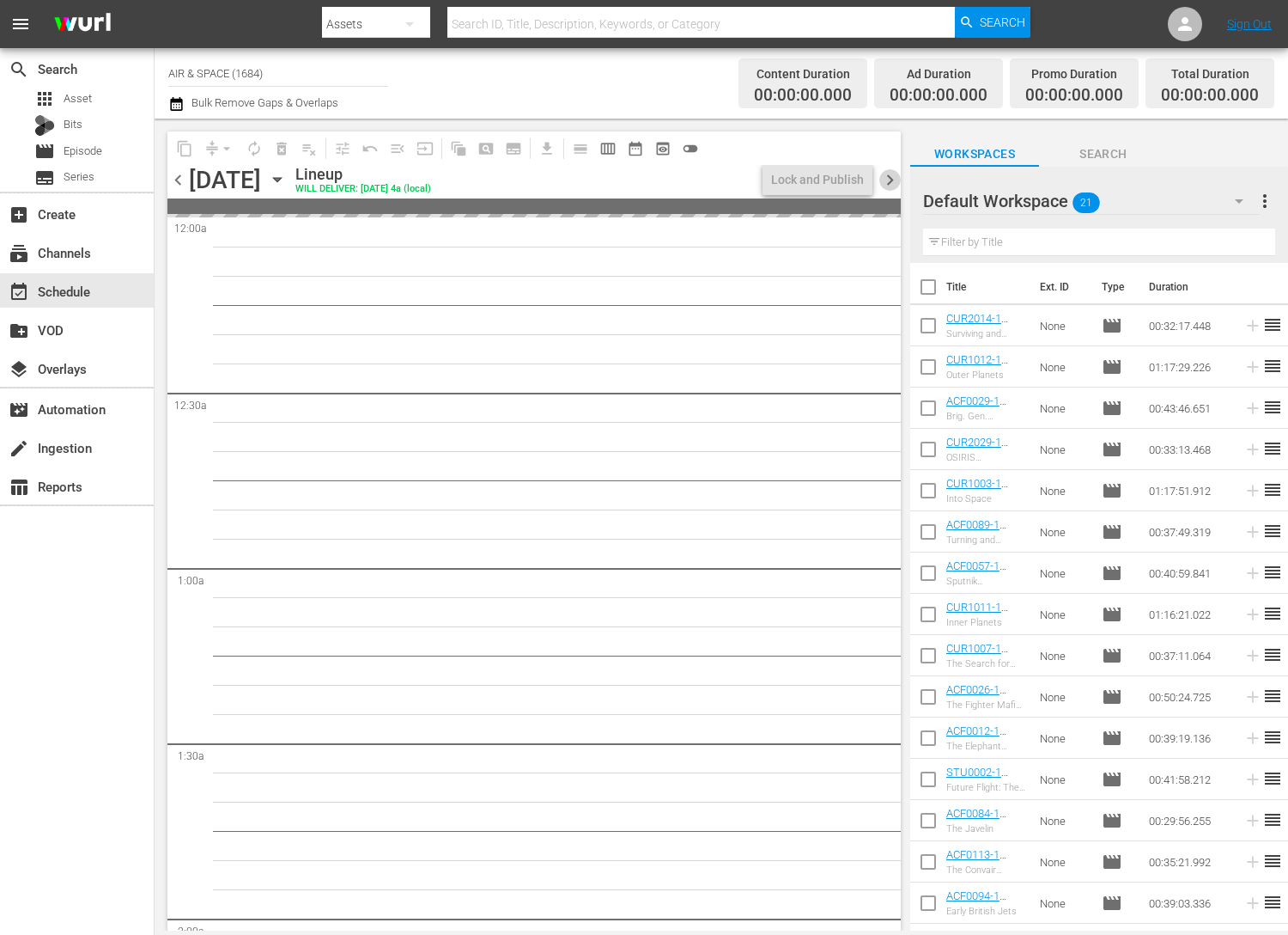
click at [287, 176] on icon "button" at bounding box center [277, 179] width 19 height 19
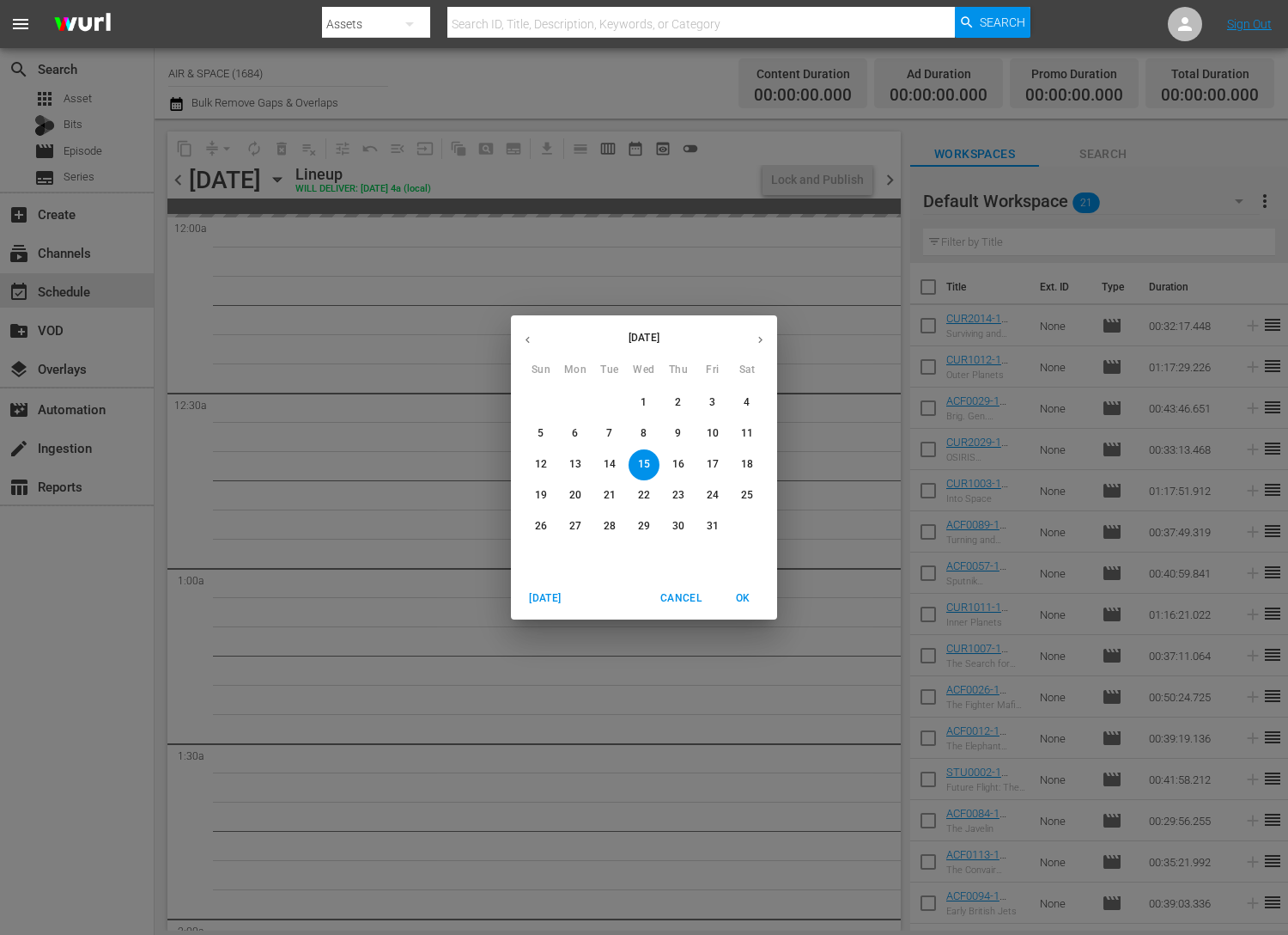
click at [747, 403] on p "4" at bounding box center [747, 403] width 6 height 15
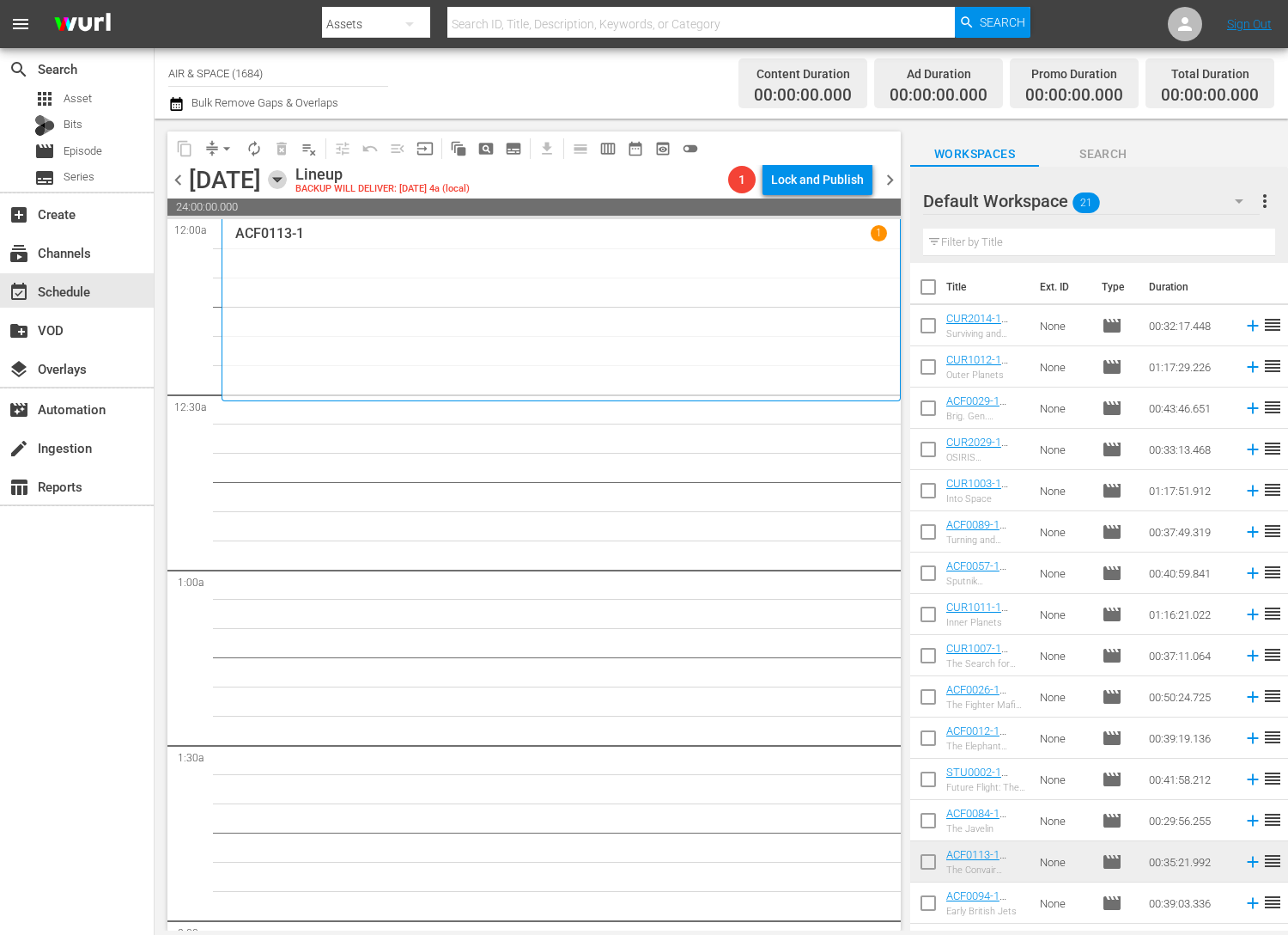
click at [287, 176] on icon "button" at bounding box center [277, 179] width 19 height 19
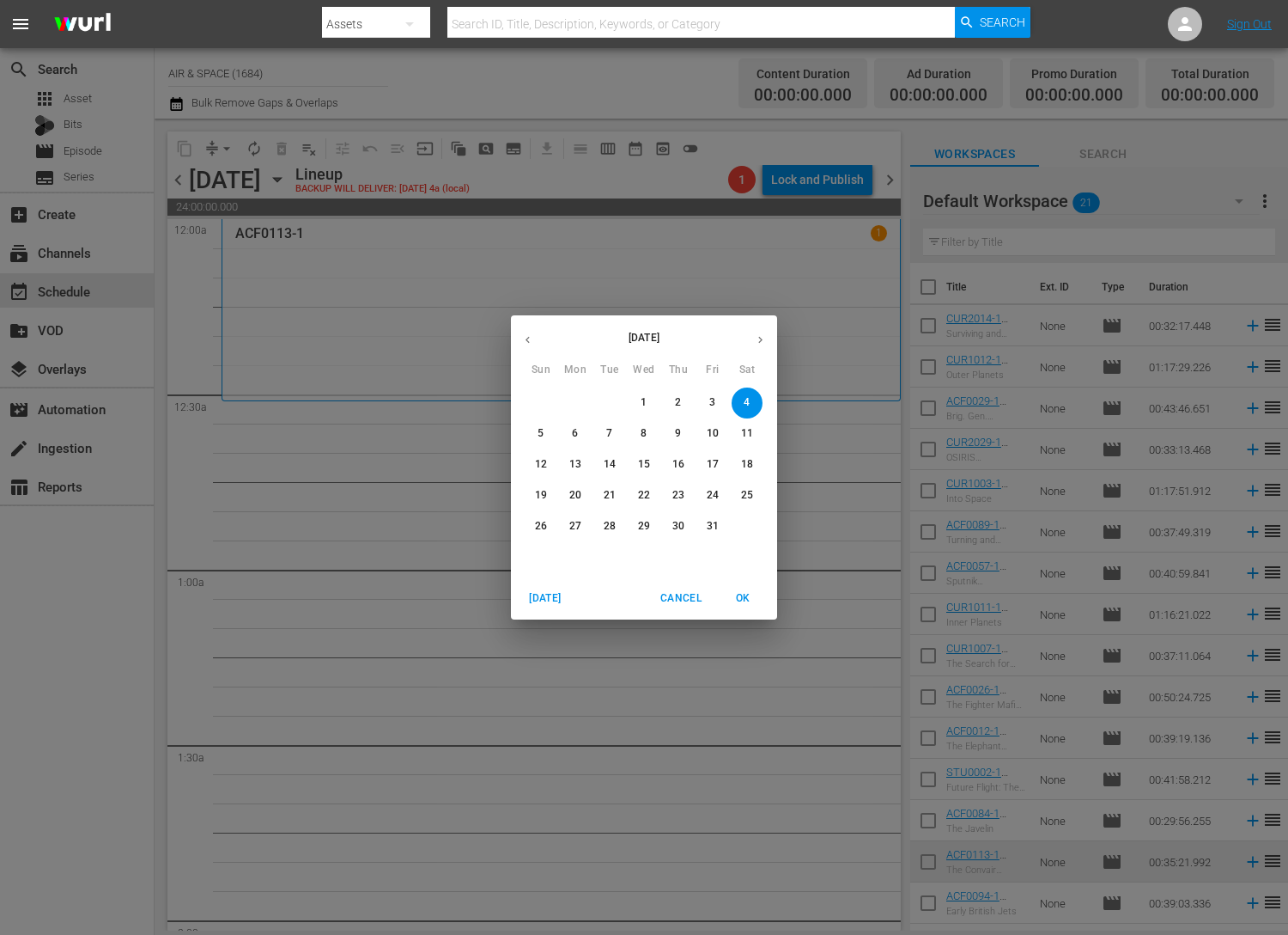
click at [524, 340] on icon "button" at bounding box center [527, 340] width 13 height 13
click at [716, 494] on p "22" at bounding box center [713, 495] width 12 height 15
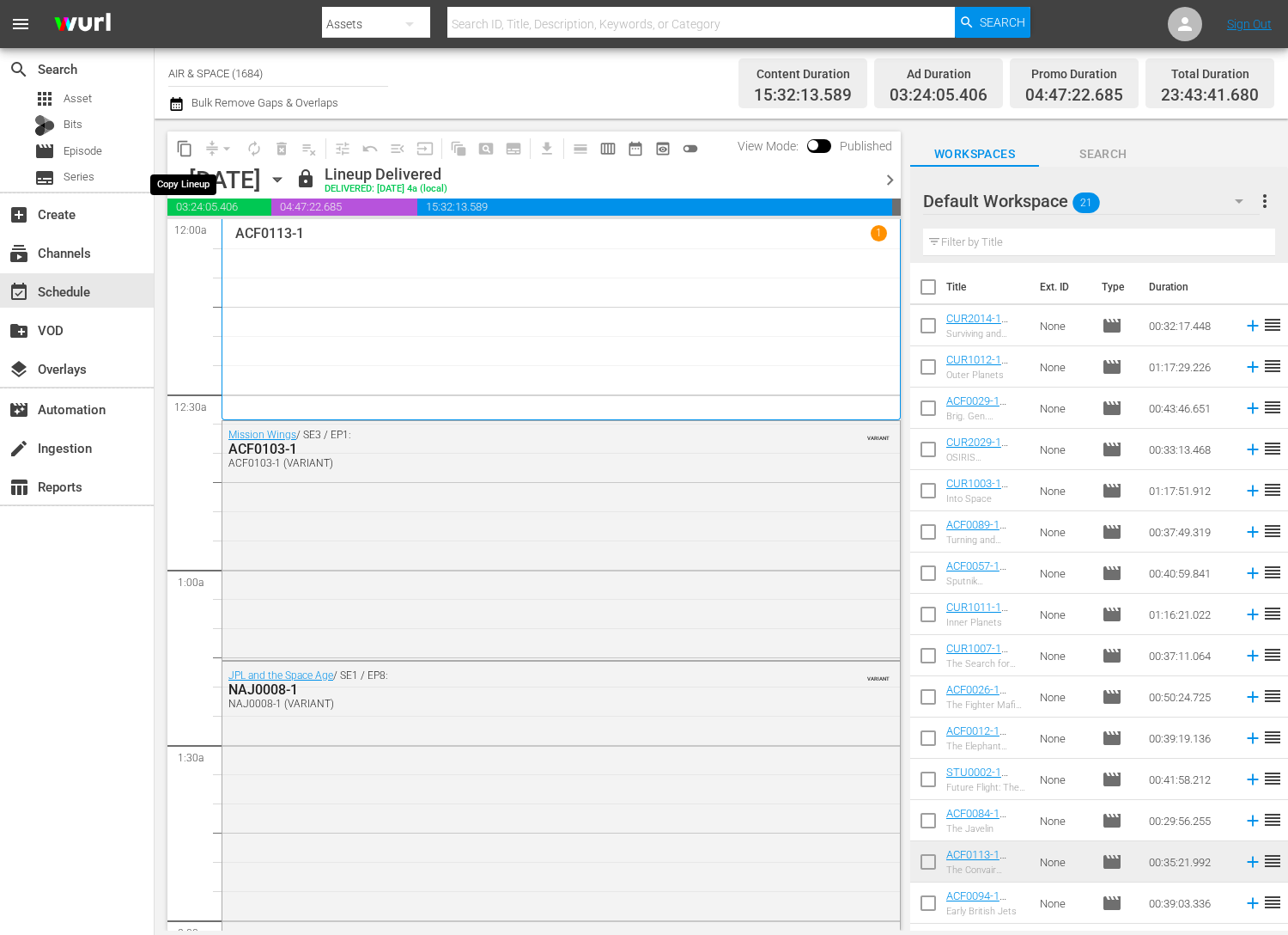
click at [182, 145] on span "content_copy" at bounding box center [184, 148] width 17 height 17
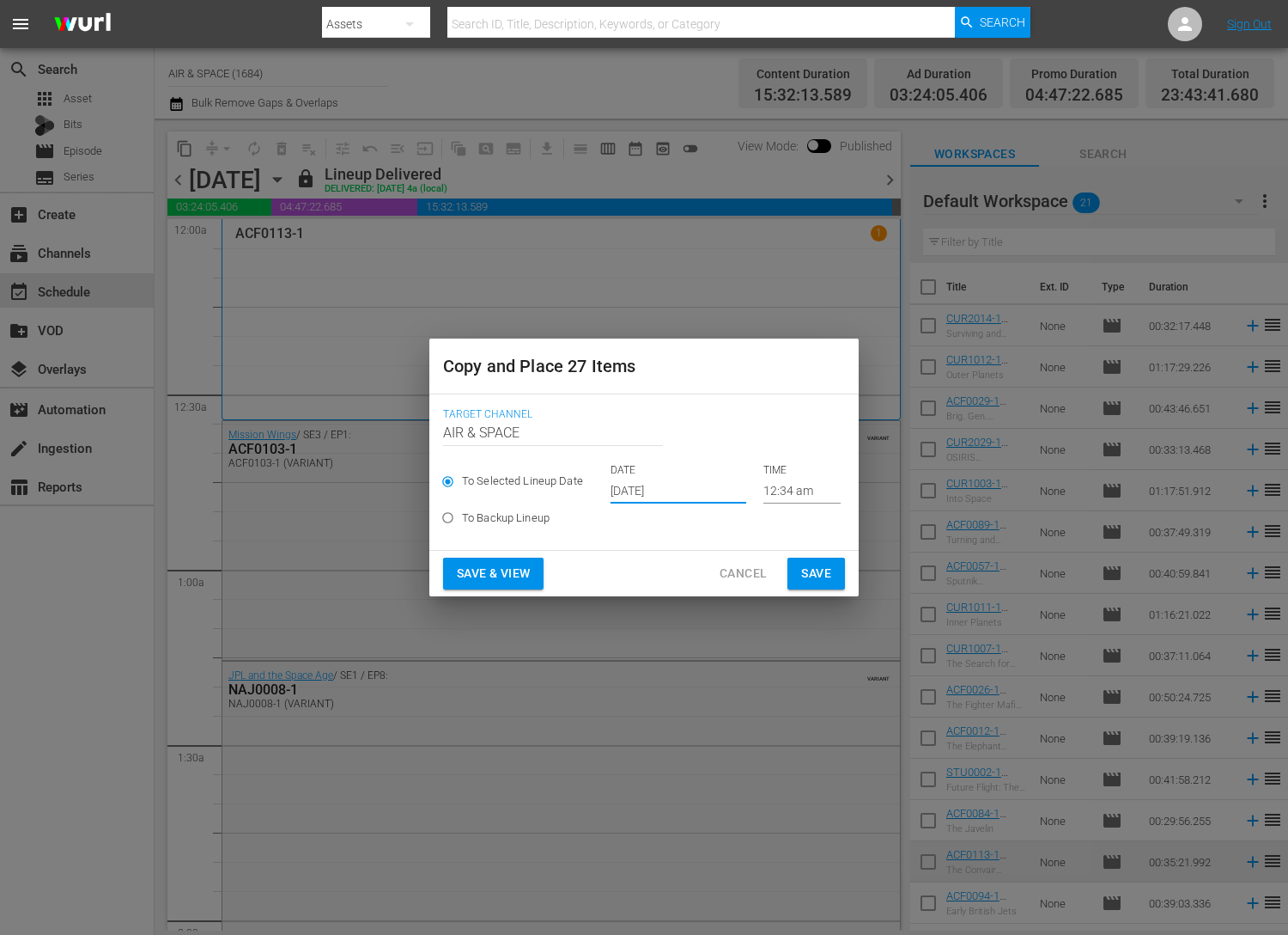
click at [714, 490] on input "[DATE]" at bounding box center [679, 490] width 136 height 26
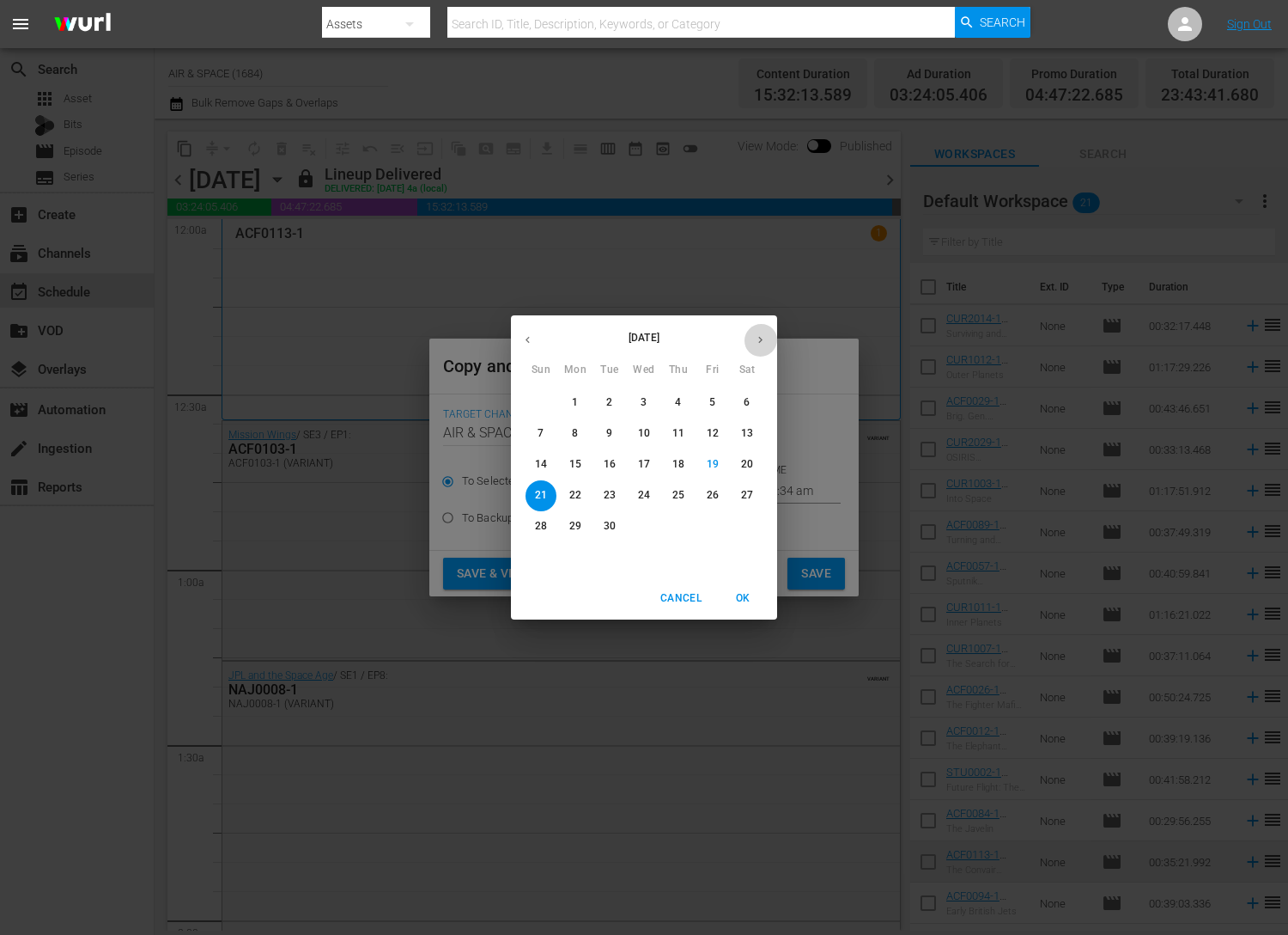
click at [760, 334] on icon "button" at bounding box center [760, 340] width 13 height 13
click at [752, 399] on span "4" at bounding box center [747, 403] width 31 height 15
type input "Oct 4th 2025"
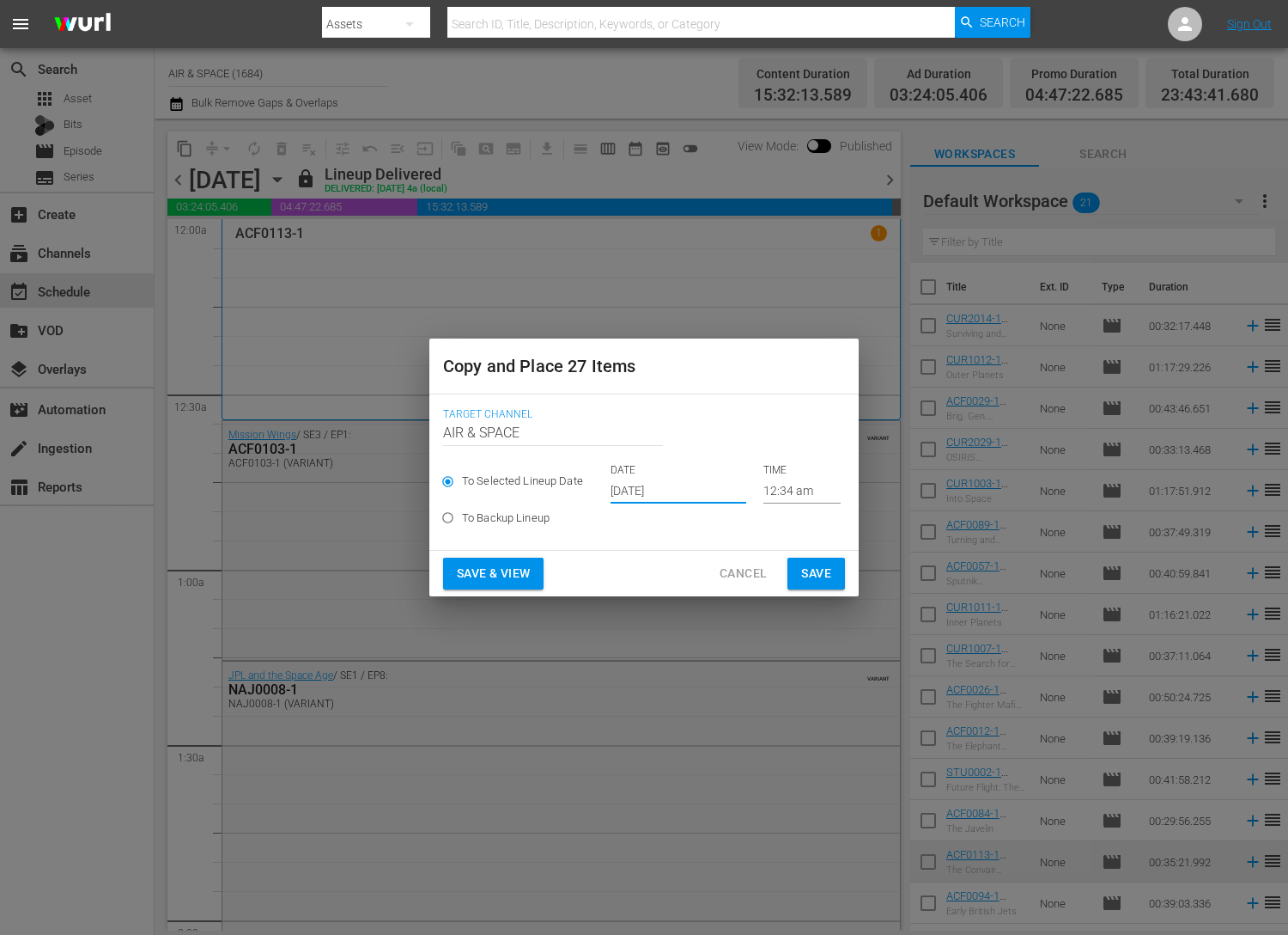
click at [813, 580] on span "Save" at bounding box center [817, 573] width 30 height 22
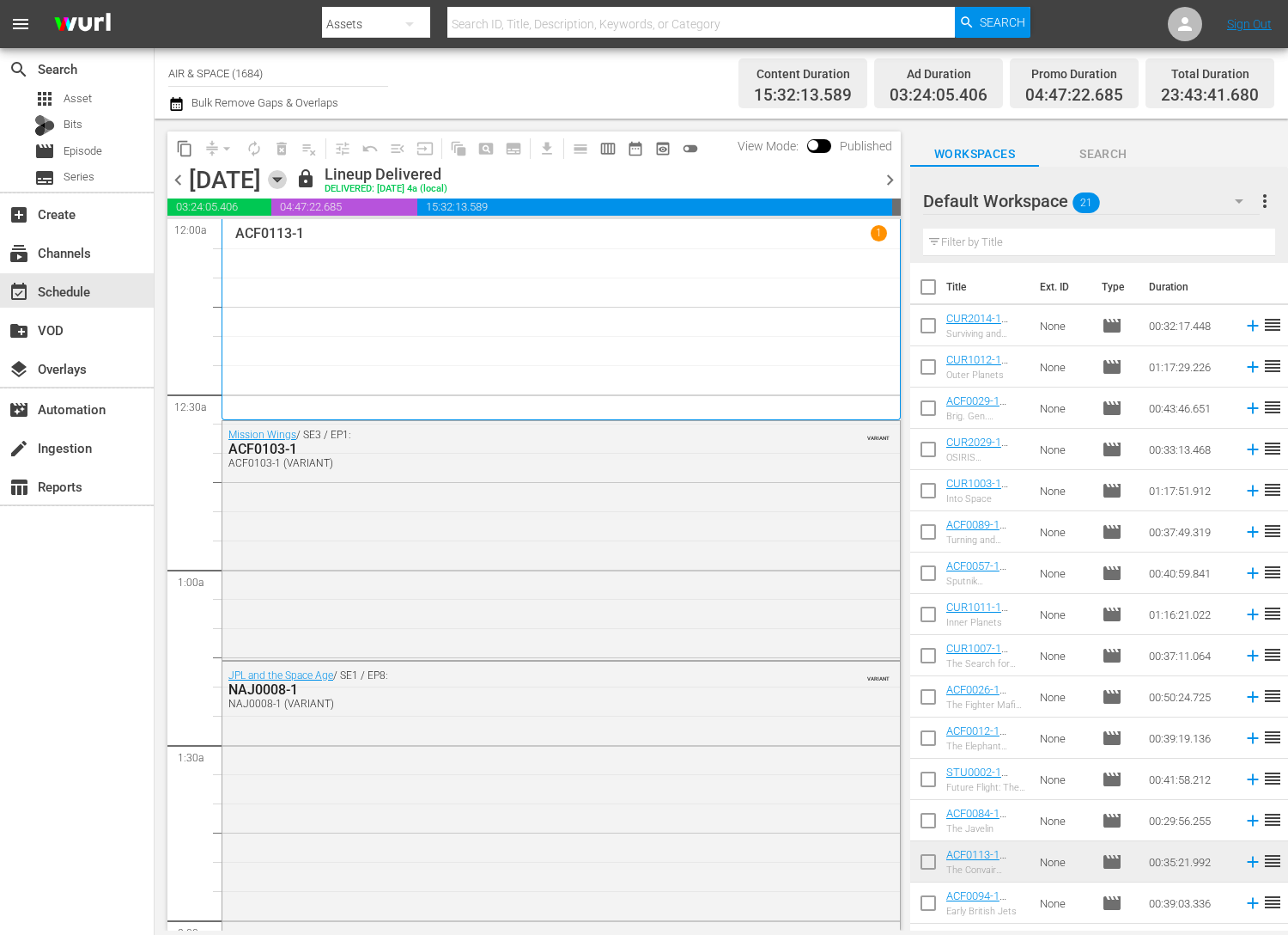
click at [287, 174] on icon "button" at bounding box center [277, 179] width 19 height 19
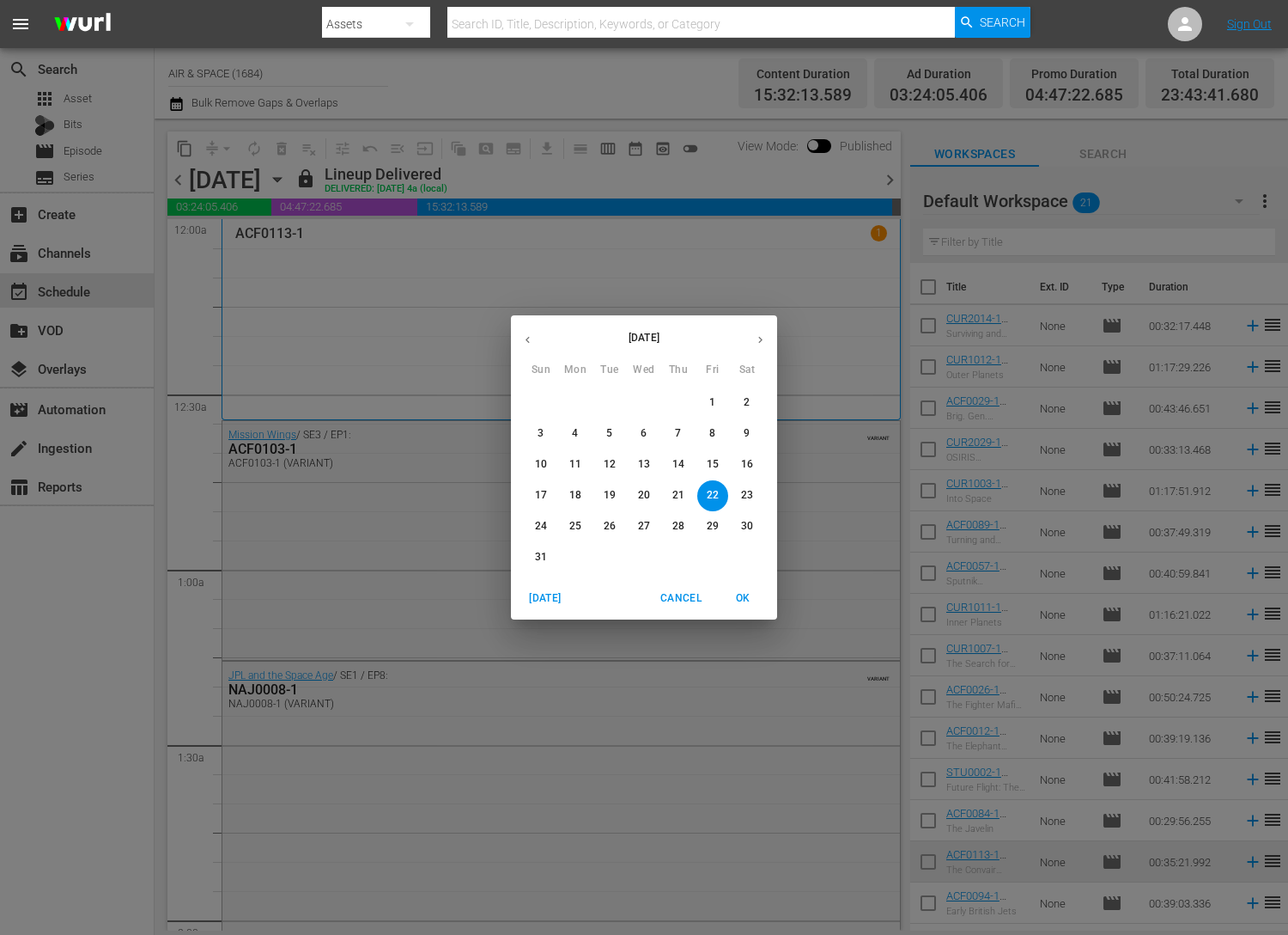
click at [763, 342] on icon "button" at bounding box center [760, 340] width 13 height 13
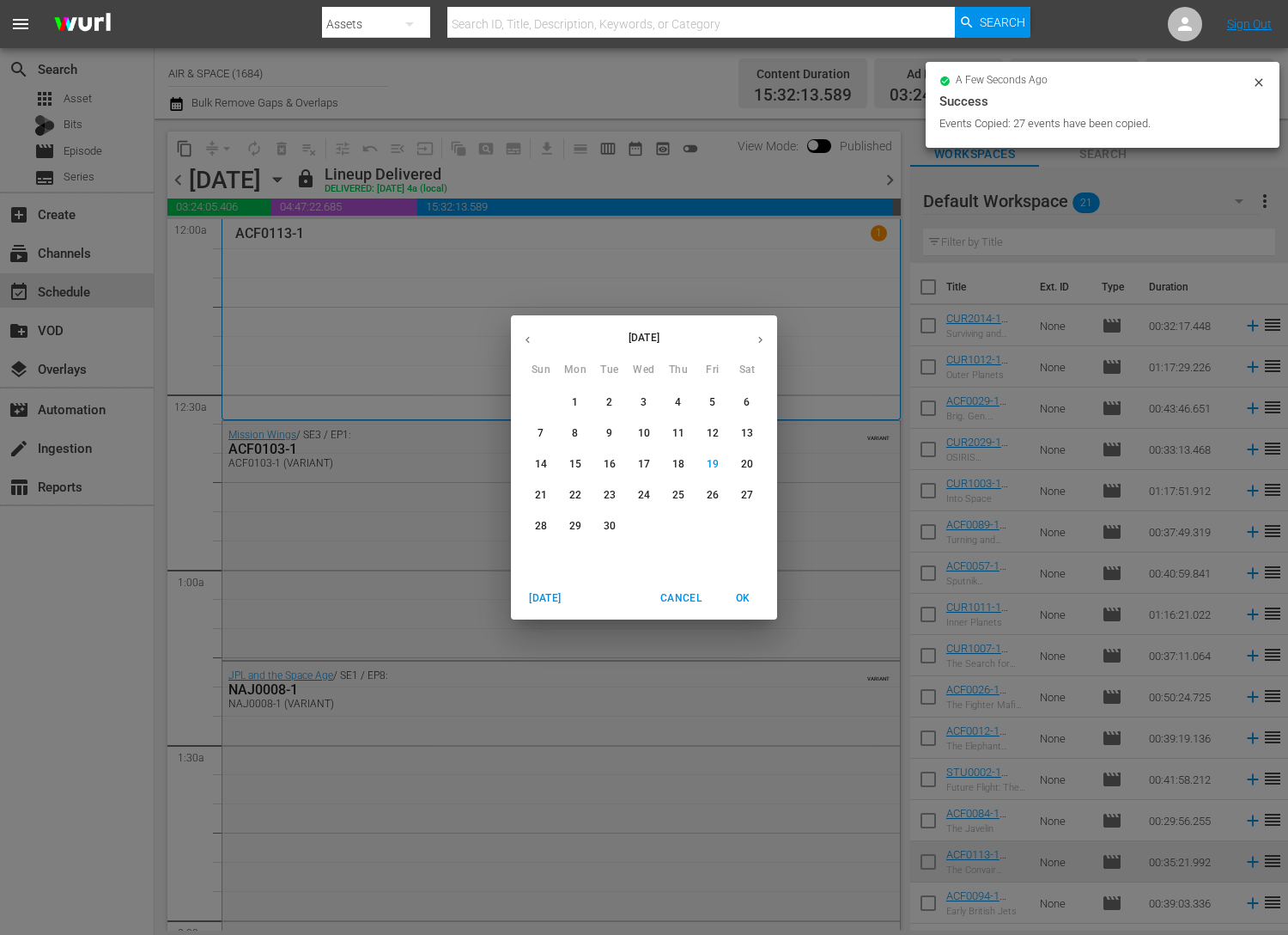
click at [763, 342] on icon "button" at bounding box center [760, 340] width 13 height 13
click at [749, 396] on p "4" at bounding box center [747, 403] width 6 height 15
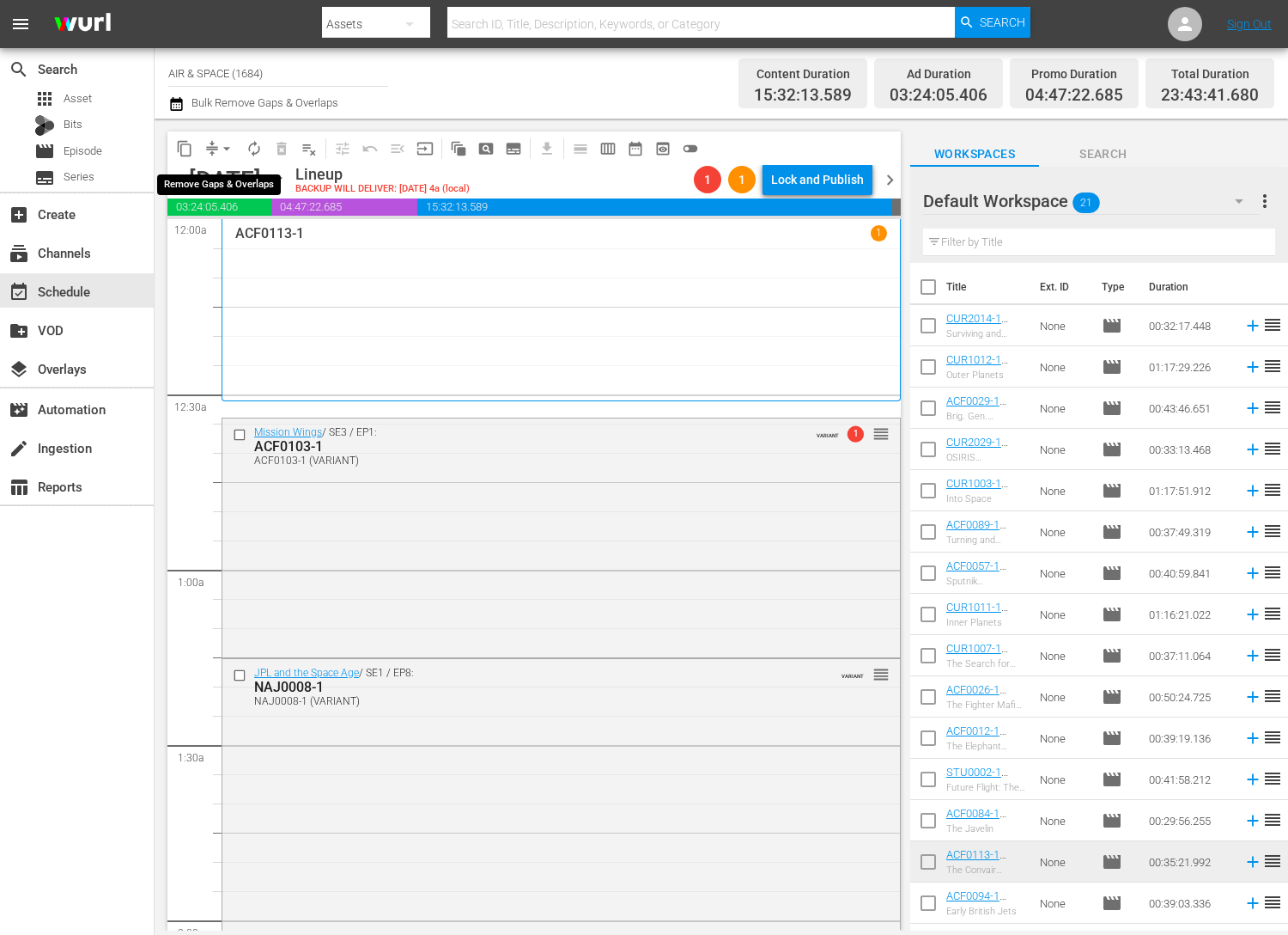
click at [228, 144] on span "arrow_drop_down" at bounding box center [226, 148] width 17 height 17
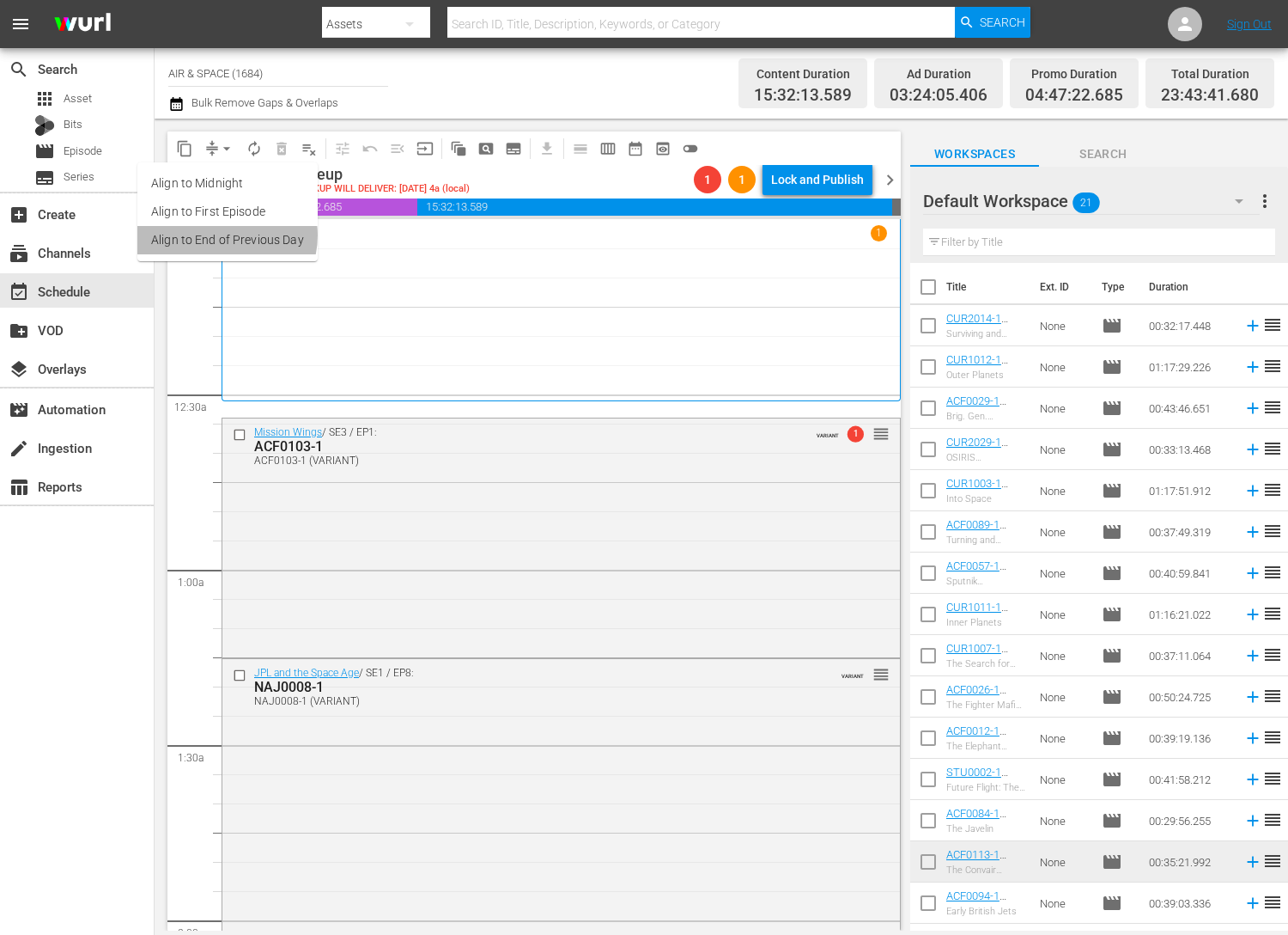
click at [225, 236] on li "Align to End of Previous Day" at bounding box center [228, 240] width 181 height 28
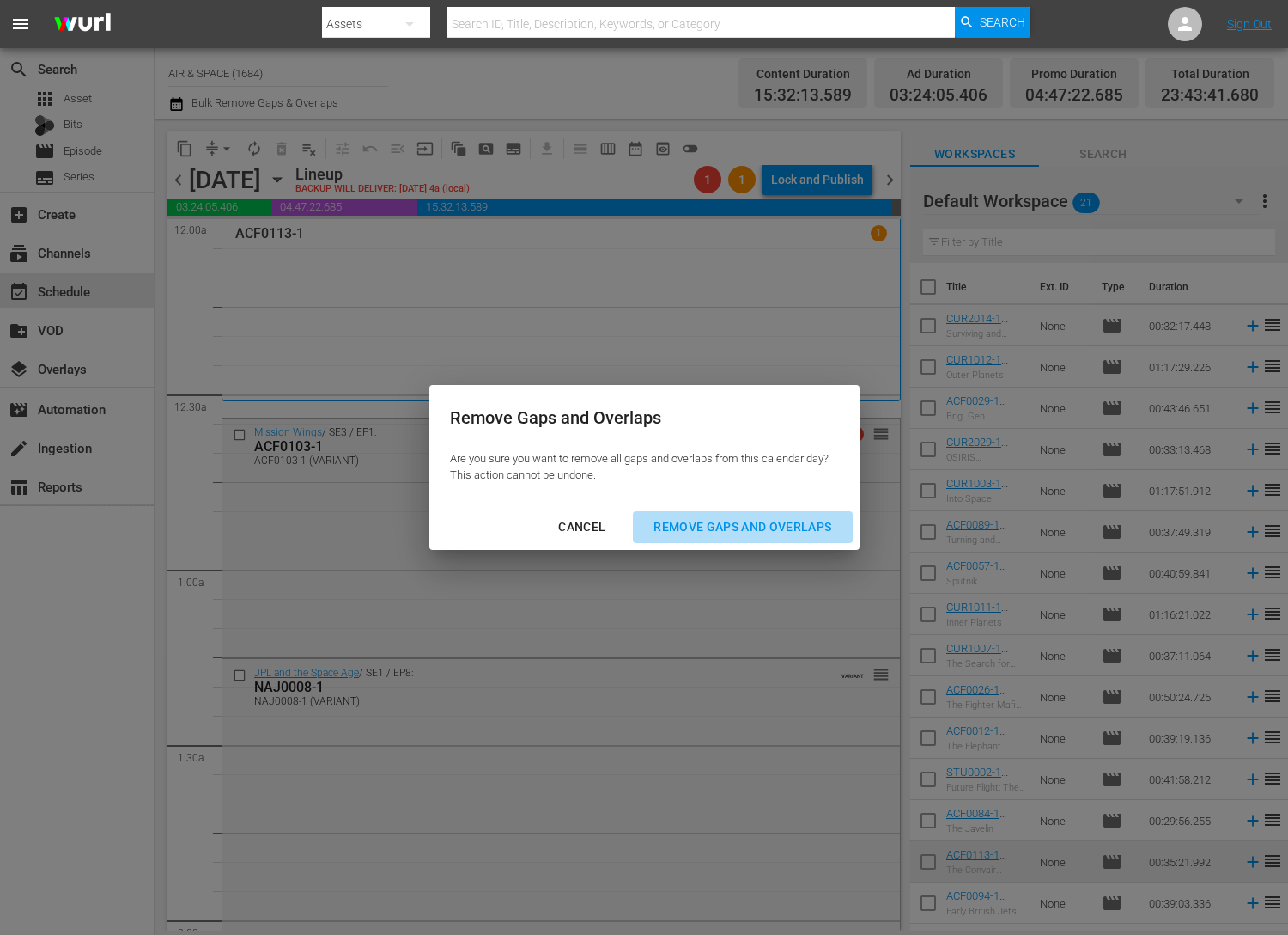
click at [753, 518] on div "Remove Gaps and Overlaps" at bounding box center [743, 527] width 206 height 22
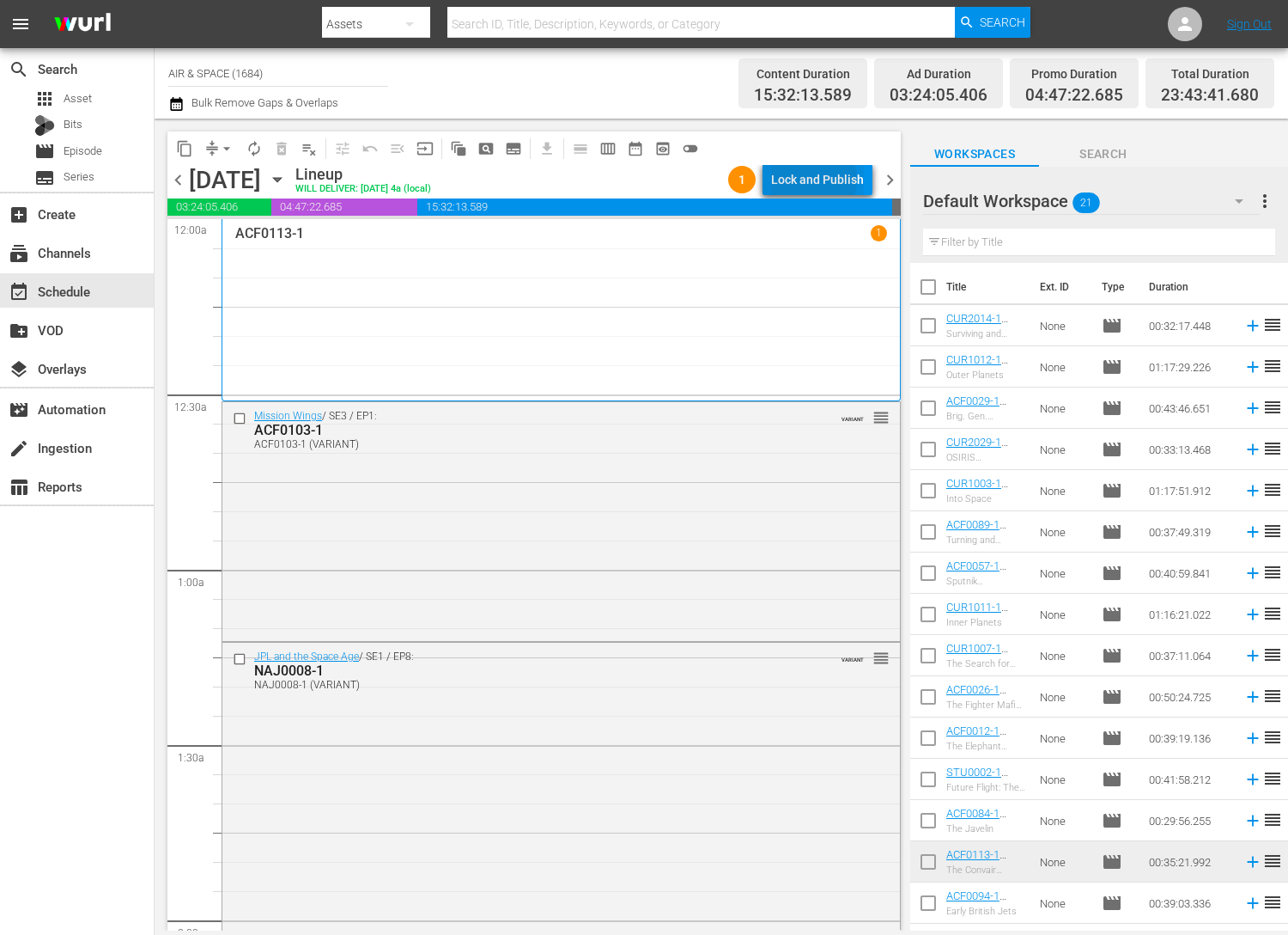
click at [816, 180] on div "Lock and Publish" at bounding box center [817, 179] width 93 height 31
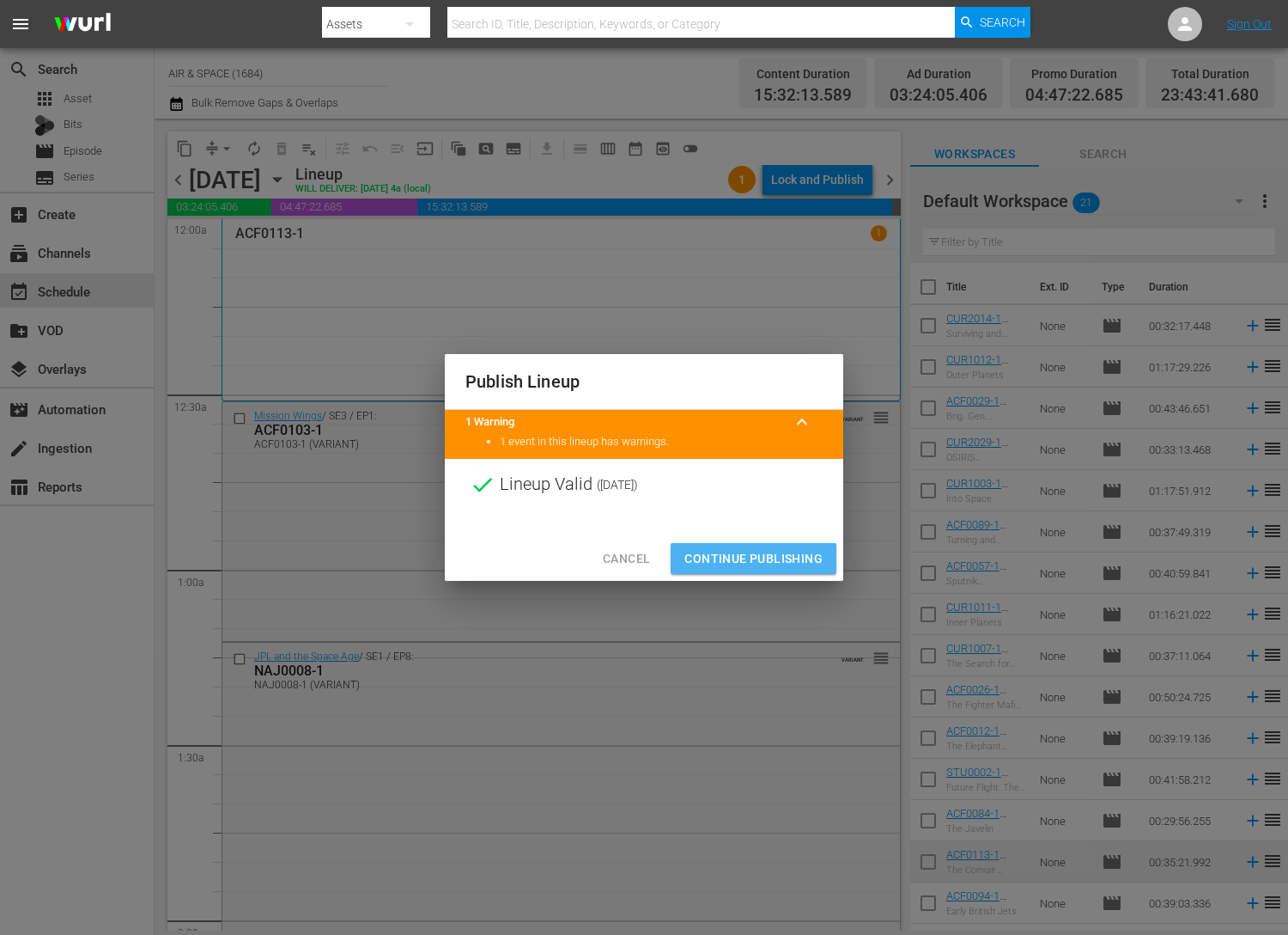
click at [764, 555] on span "Continue Publishing" at bounding box center [754, 559] width 138 height 22
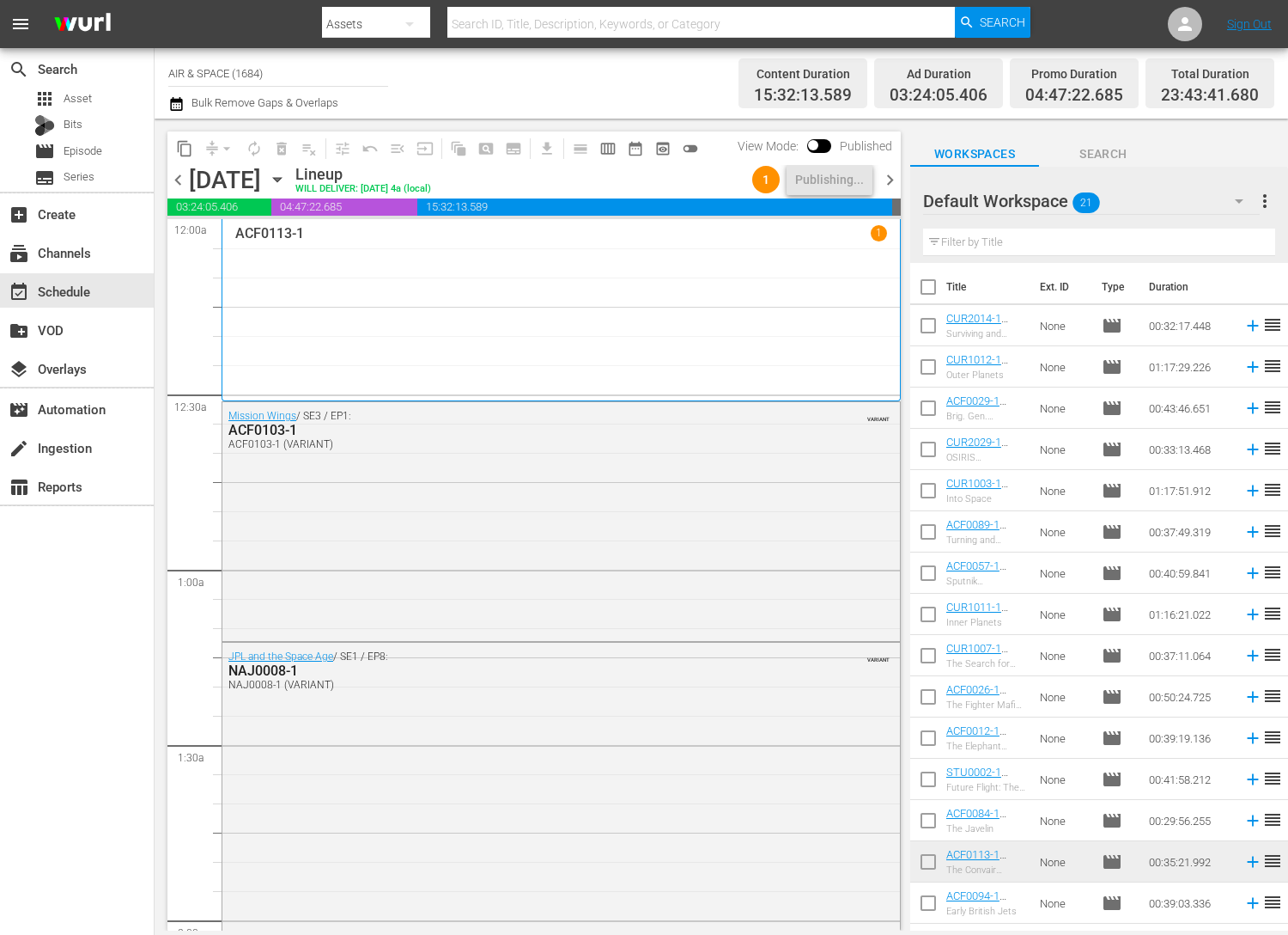
click at [892, 179] on span "chevron_right" at bounding box center [891, 180] width 22 height 22
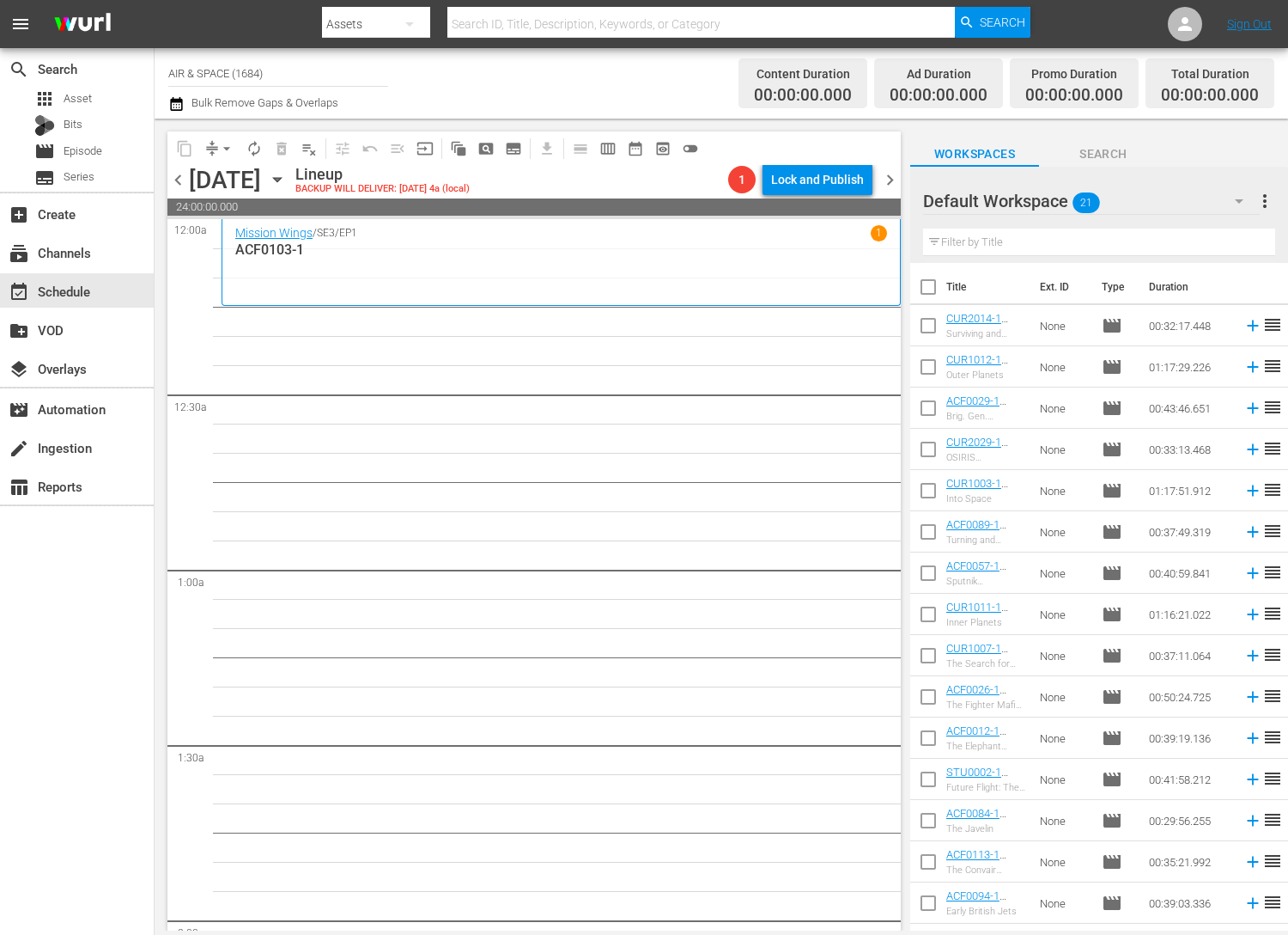
click at [281, 178] on icon "button" at bounding box center [278, 180] width 8 height 4
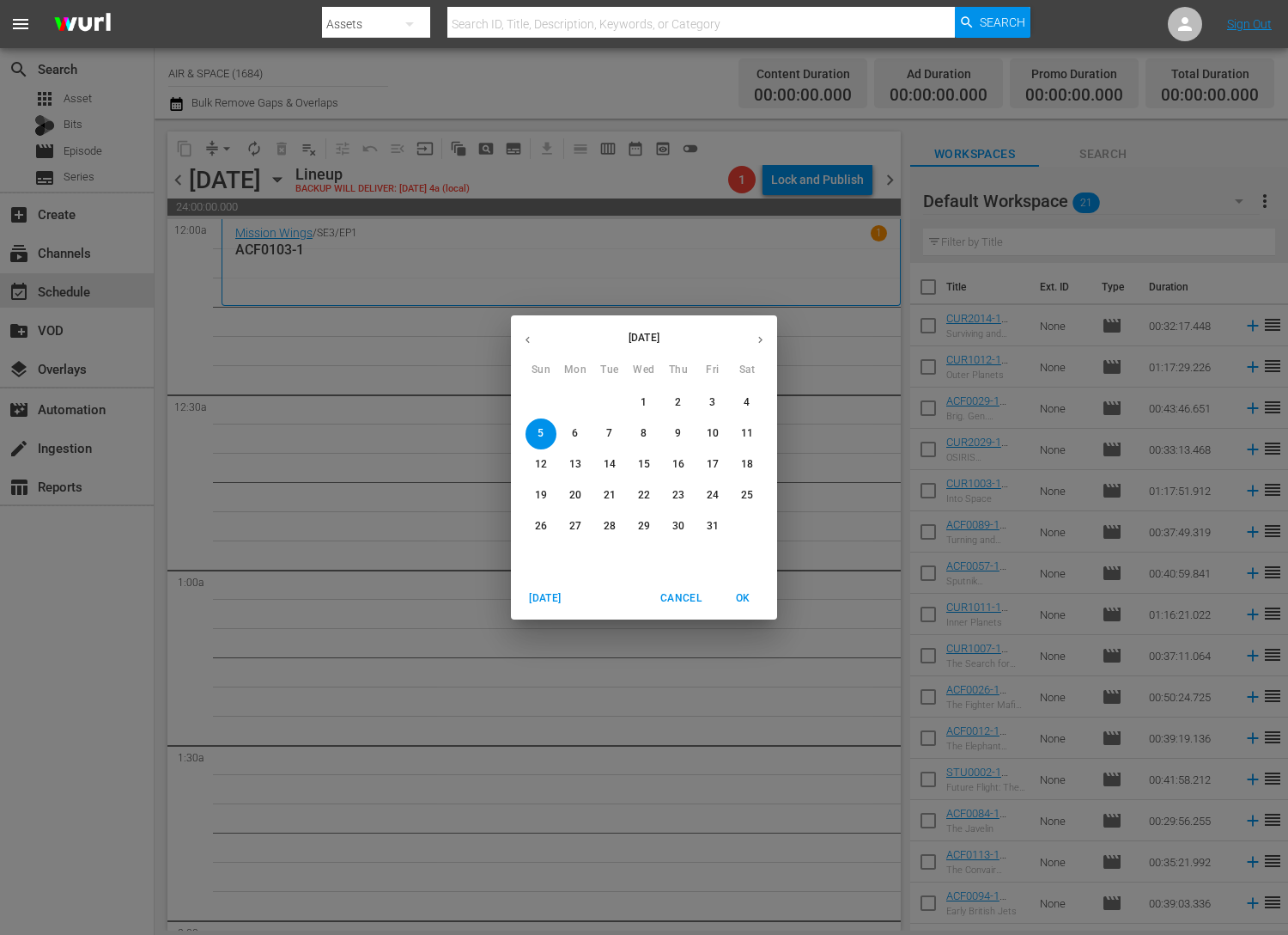
click at [528, 336] on icon "button" at bounding box center [527, 340] width 13 height 13
click at [756, 337] on icon "button" at bounding box center [760, 340] width 13 height 13
click at [608, 495] on p "23" at bounding box center [610, 495] width 12 height 15
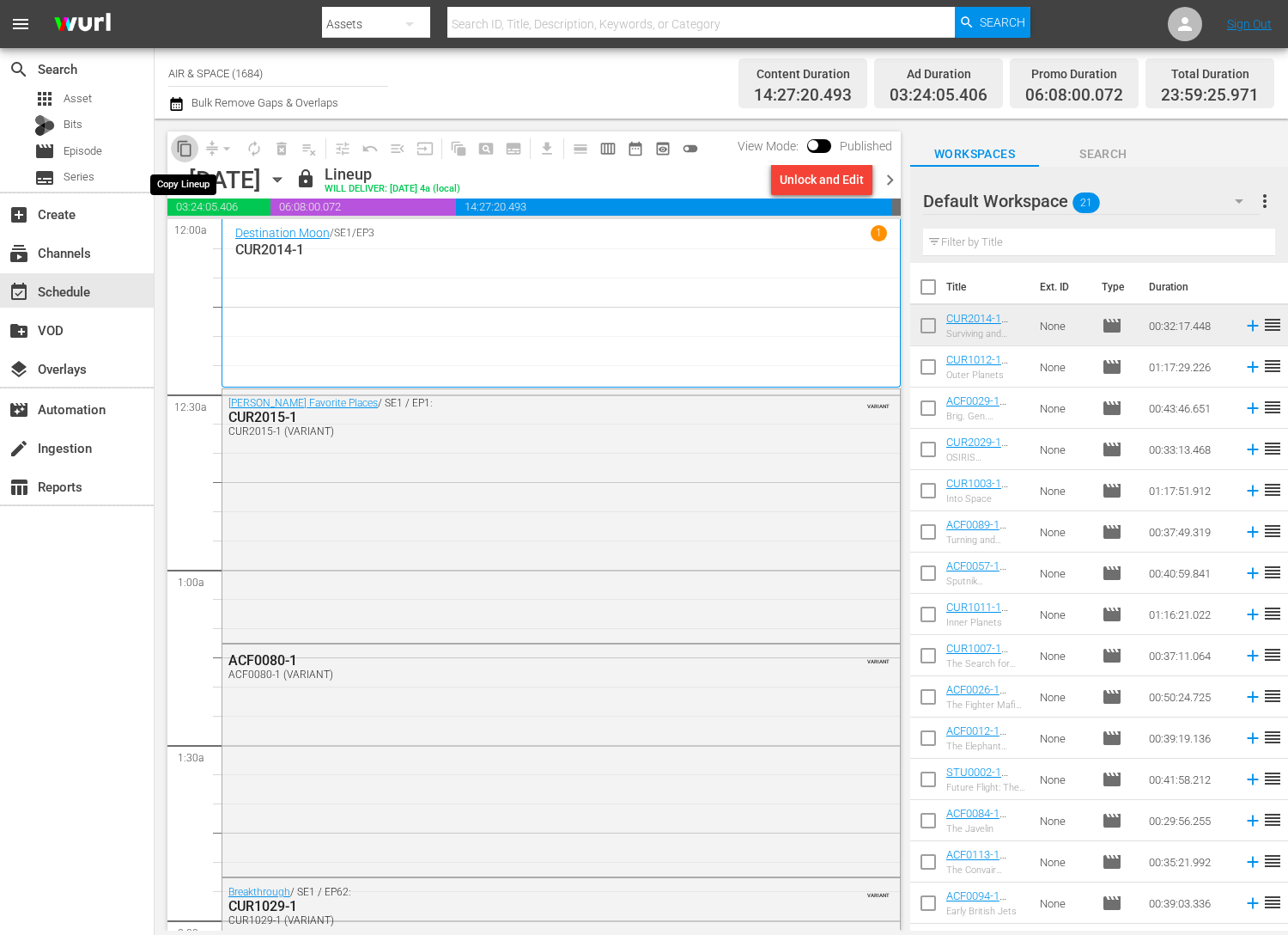
click at [186, 151] on span "content_copy" at bounding box center [184, 148] width 17 height 17
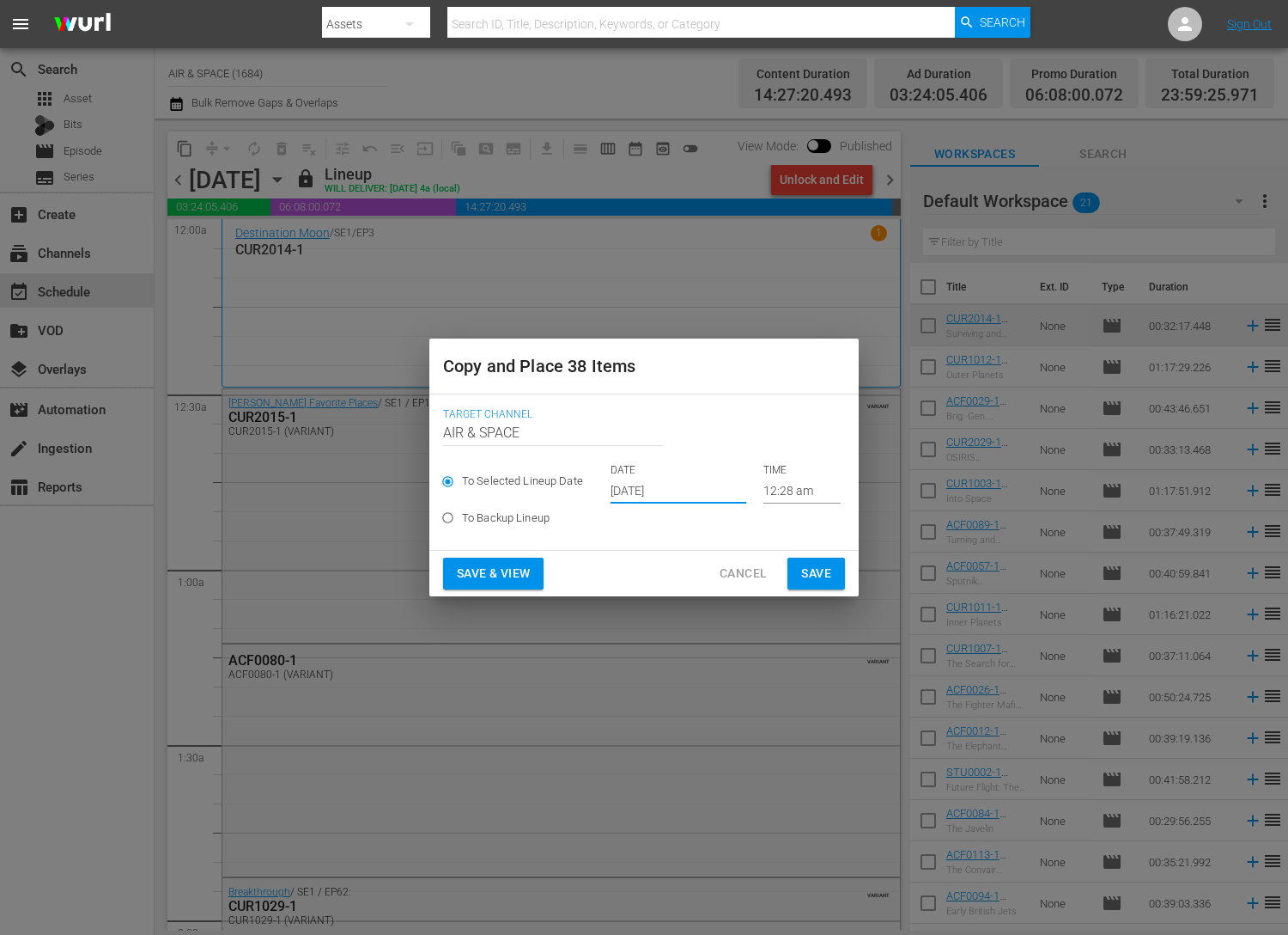
click at [676, 487] on input "[DATE]" at bounding box center [679, 490] width 136 height 26
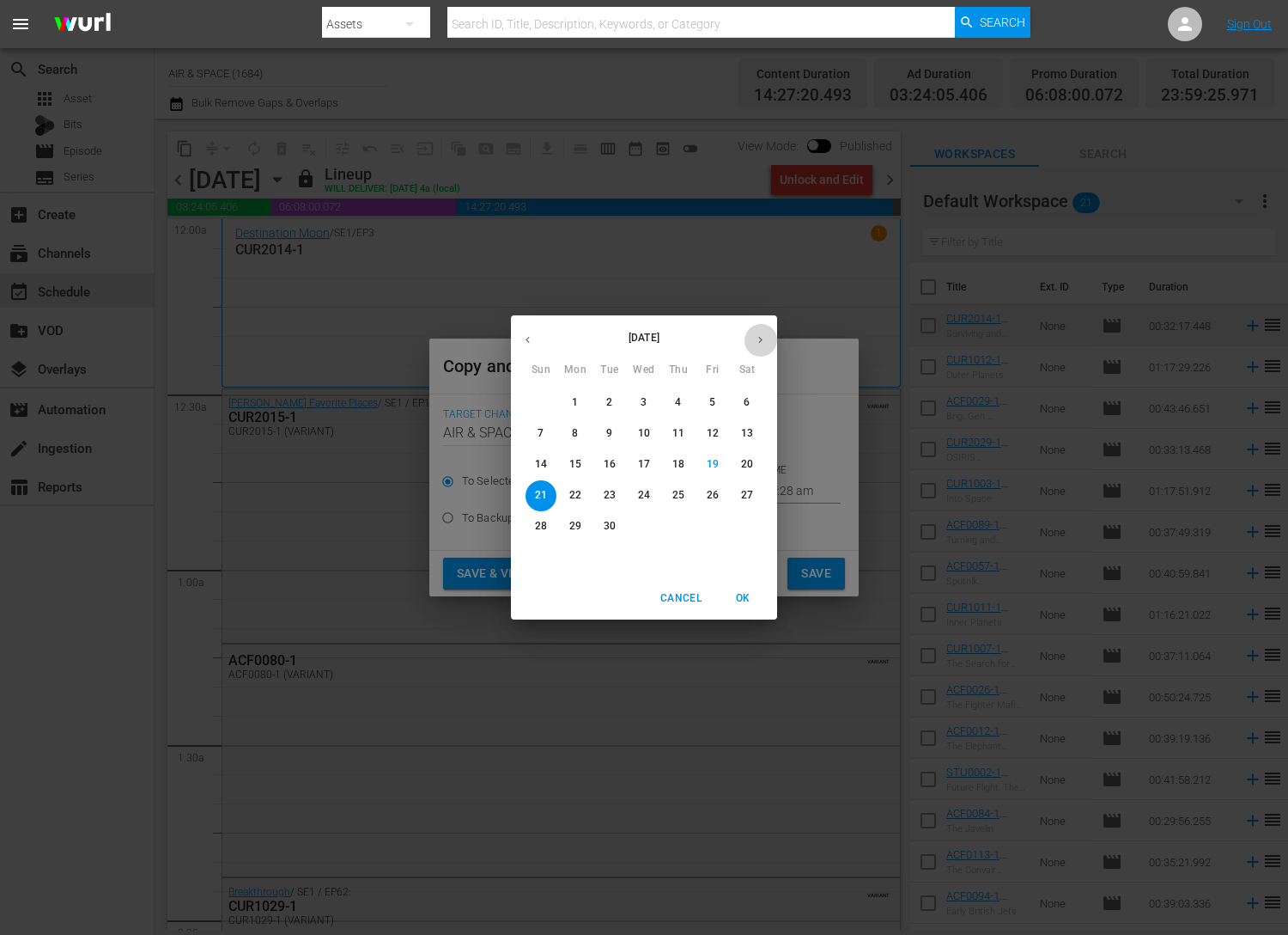
click at [756, 332] on button "button" at bounding box center [761, 340] width 34 height 34
click at [537, 433] on span "5" at bounding box center [540, 434] width 31 height 15
type input "Oct 5th 2025"
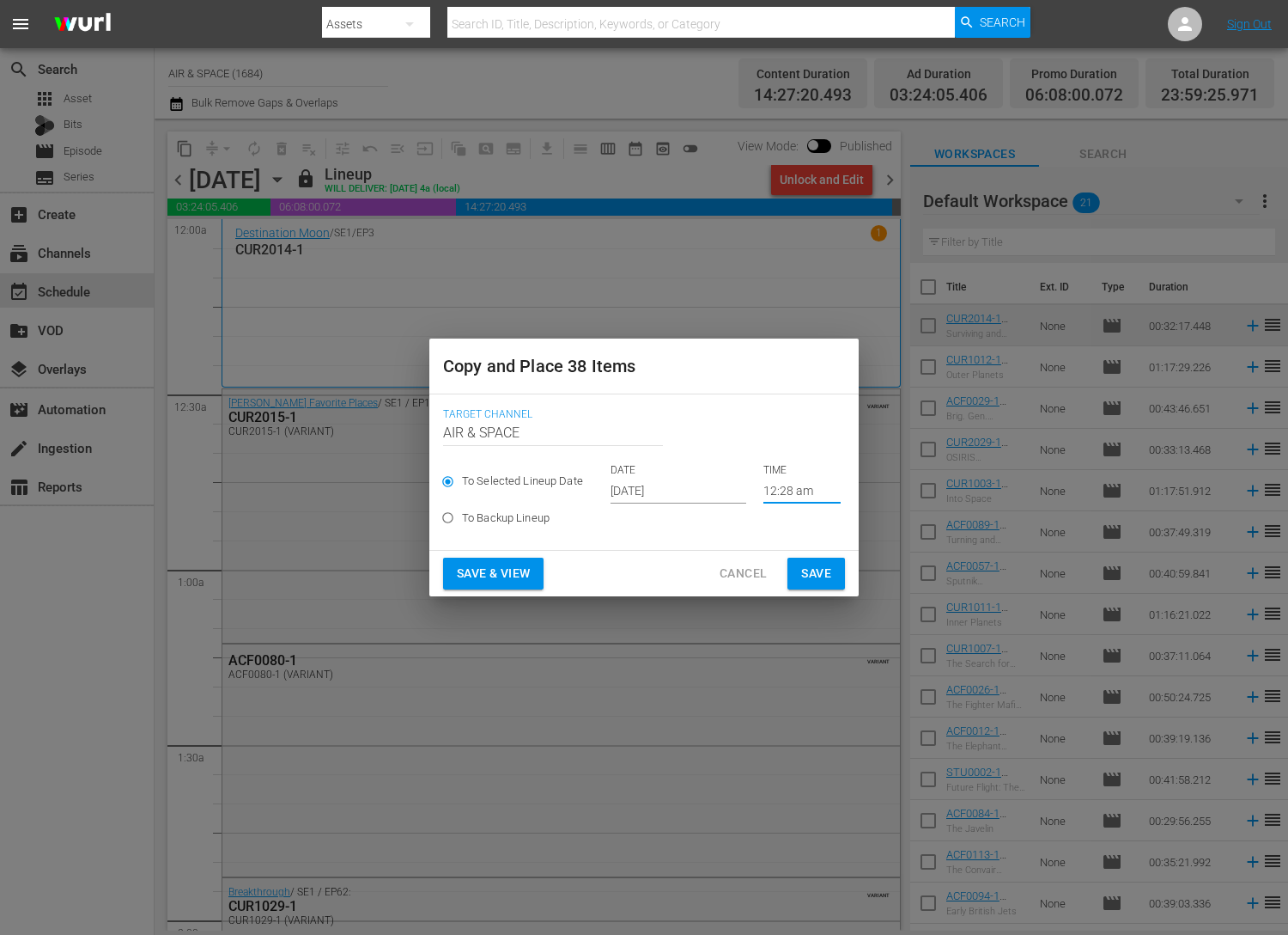
click at [764, 488] on input "12:28 am" at bounding box center [802, 490] width 77 height 26
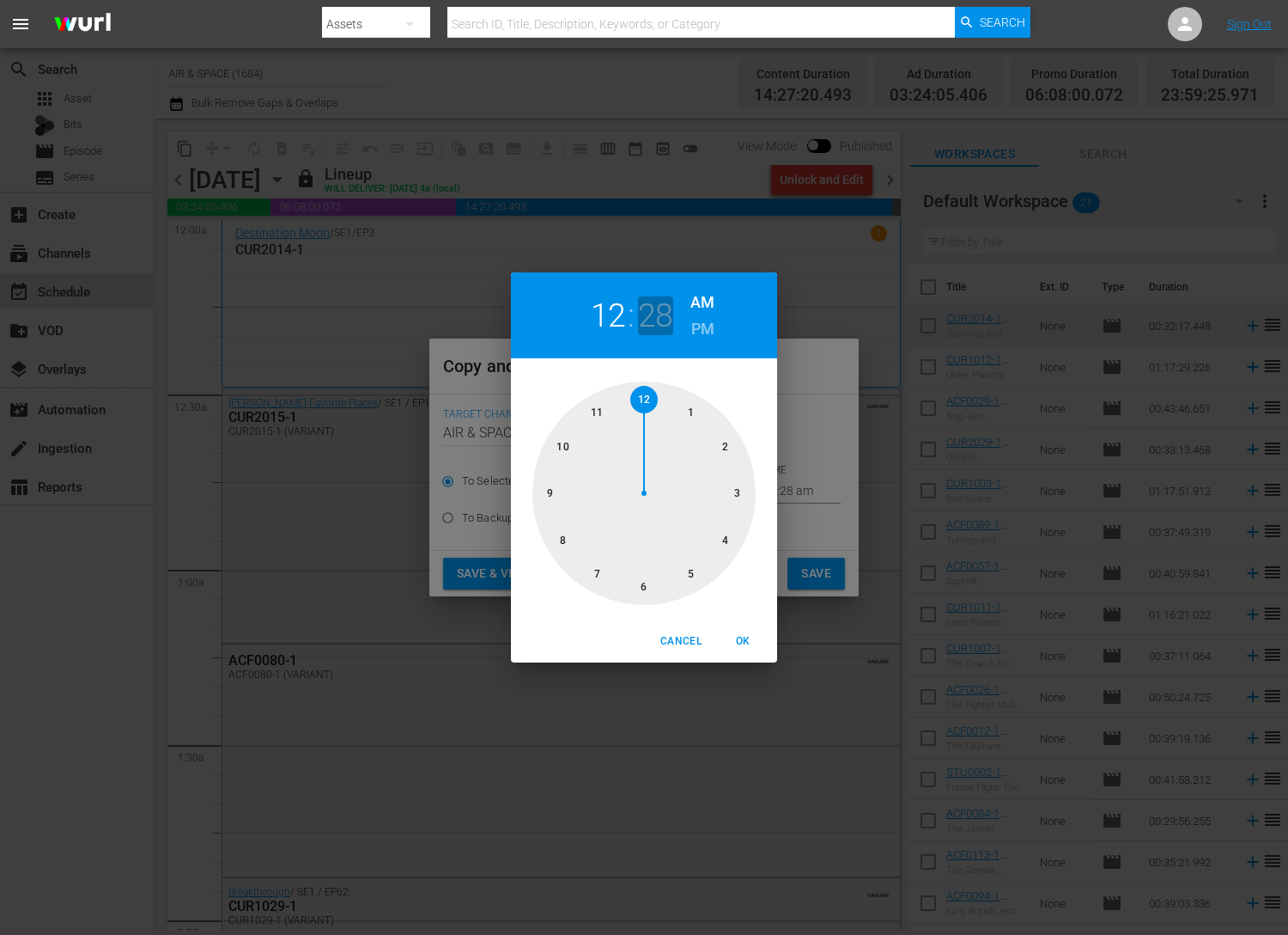
click at [651, 316] on h2 "28" at bounding box center [655, 316] width 35 height 39
drag, startPoint x: 672, startPoint y: 584, endPoint x: 738, endPoint y: 495, distance: 110.8
click at [738, 495] on div at bounding box center [644, 493] width 224 height 224
click at [744, 638] on span "OK" at bounding box center [742, 641] width 41 height 18
type input "12:15 am"
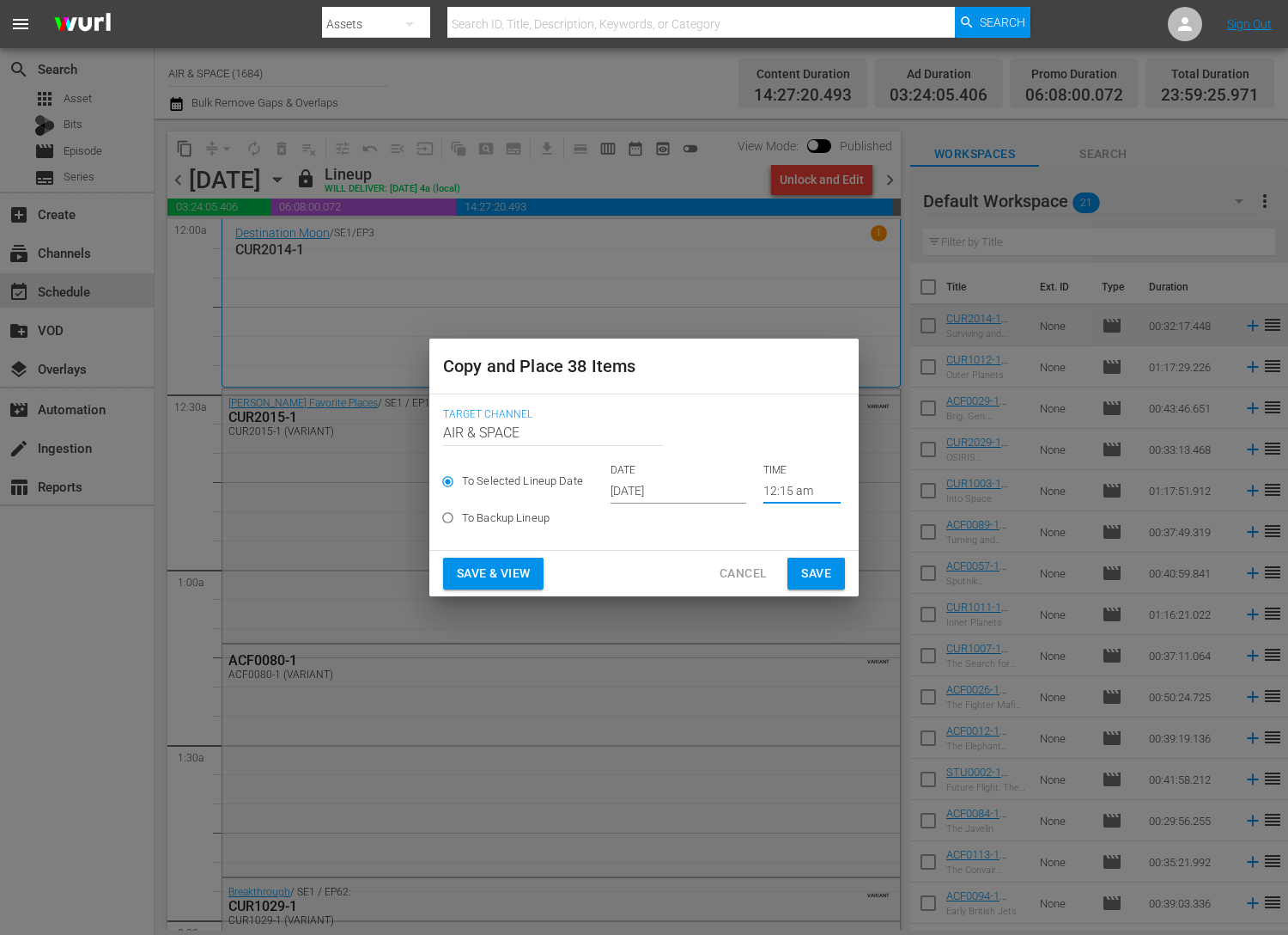
click at [821, 574] on span "Save" at bounding box center [817, 573] width 30 height 22
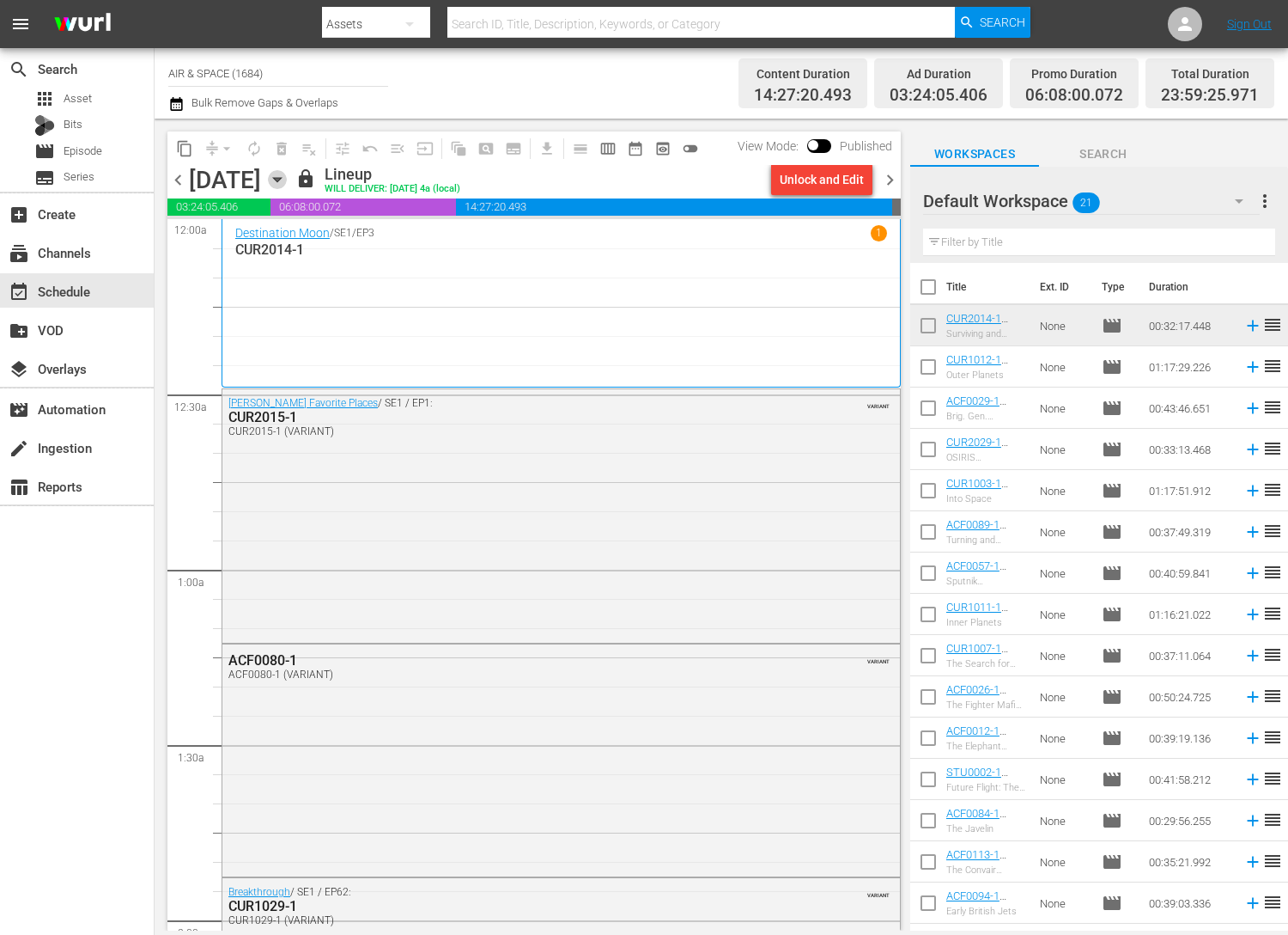
click at [287, 177] on icon "button" at bounding box center [277, 179] width 19 height 19
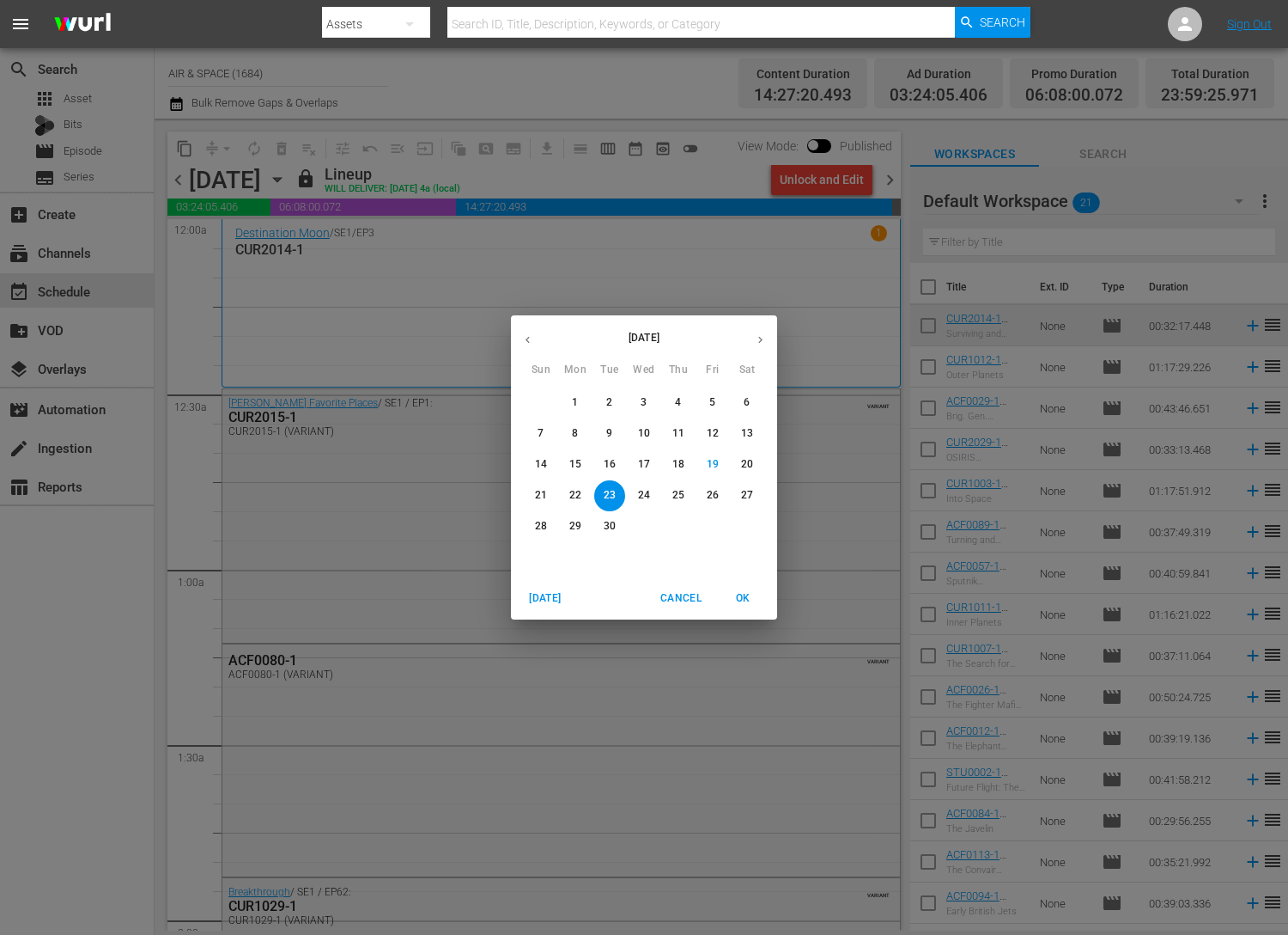
click at [754, 335] on icon "button" at bounding box center [760, 340] width 13 height 13
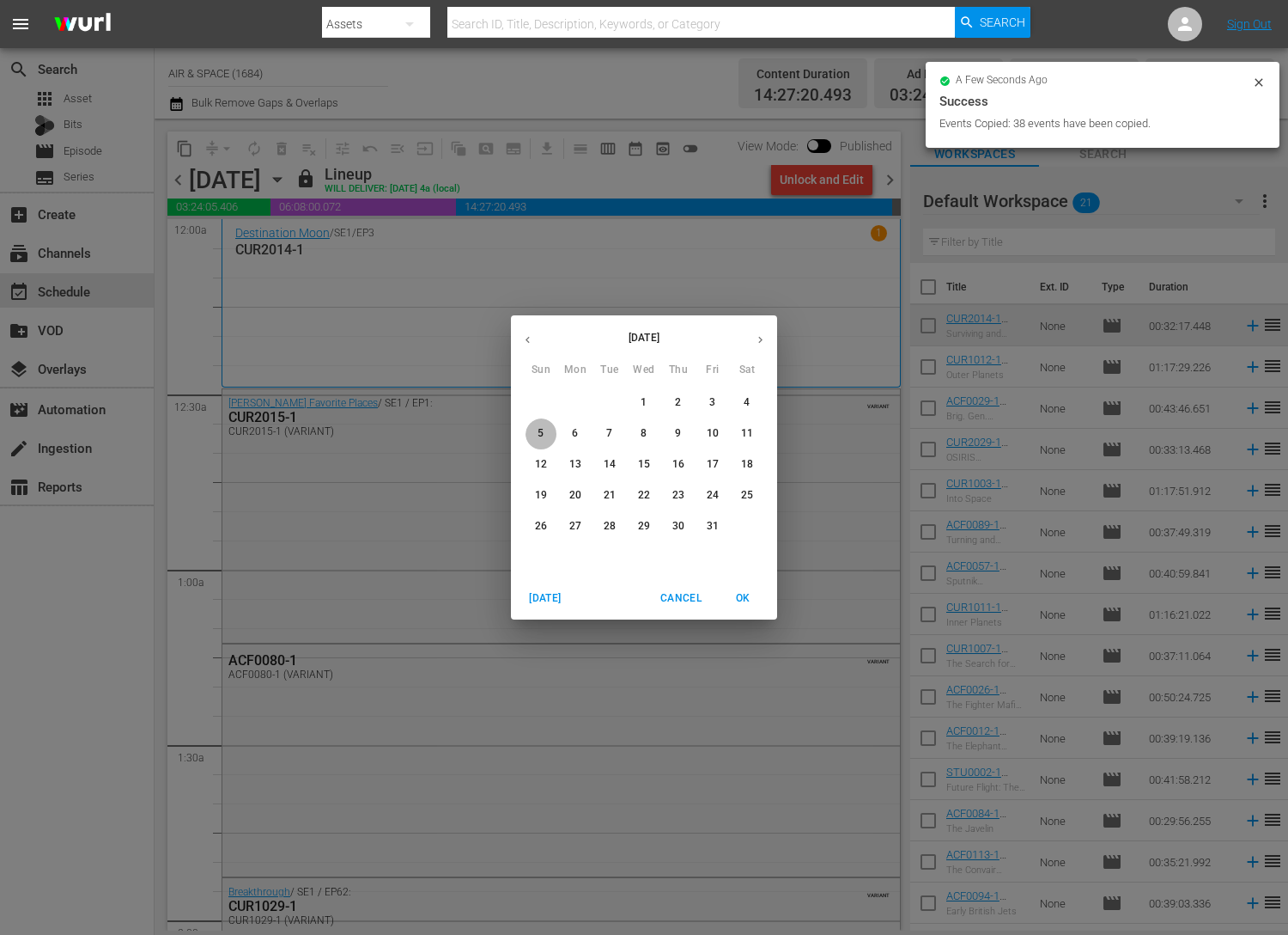
click at [535, 425] on button "5" at bounding box center [540, 434] width 31 height 31
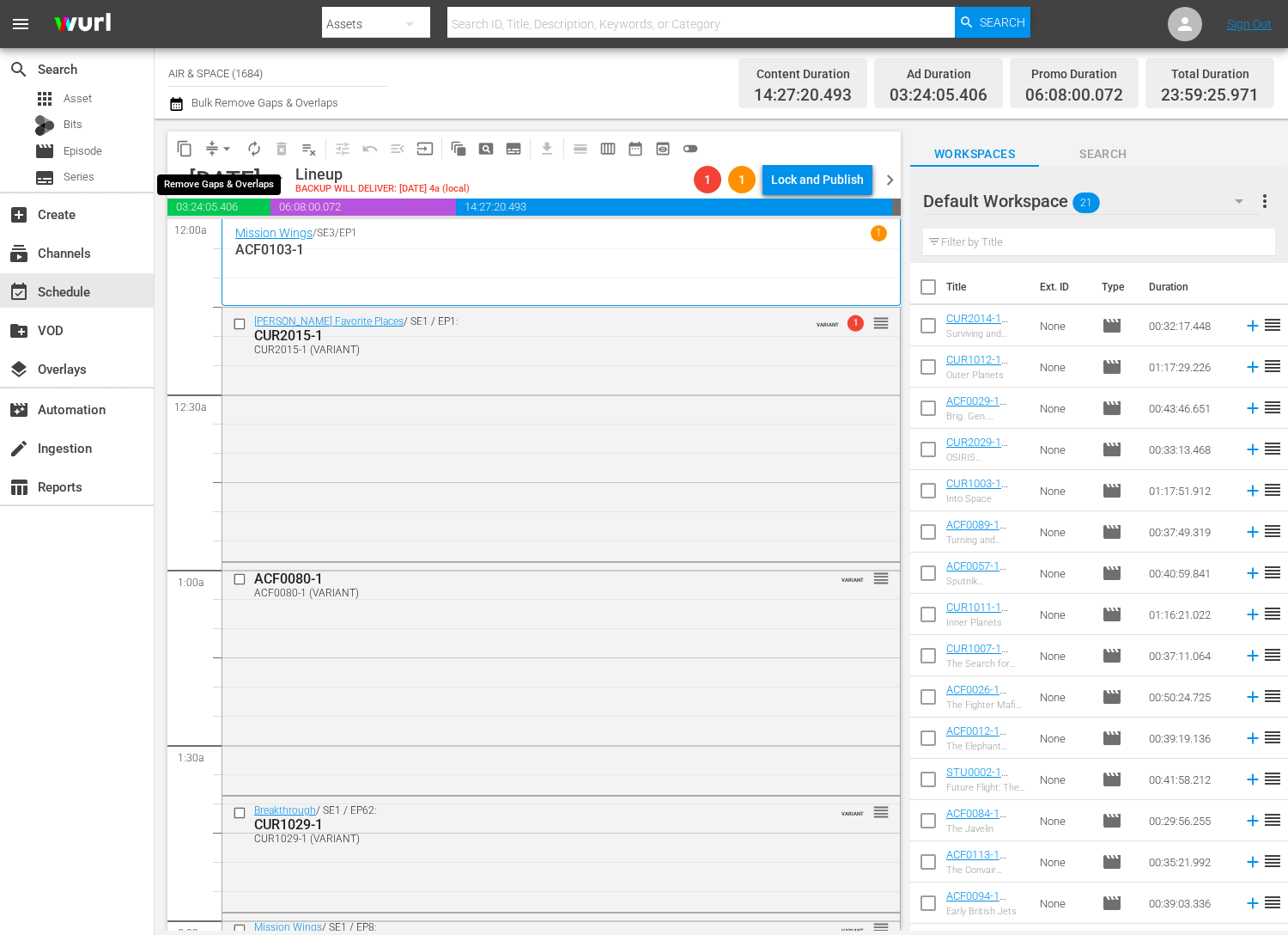
click at [229, 144] on span "arrow_drop_down" at bounding box center [226, 148] width 17 height 17
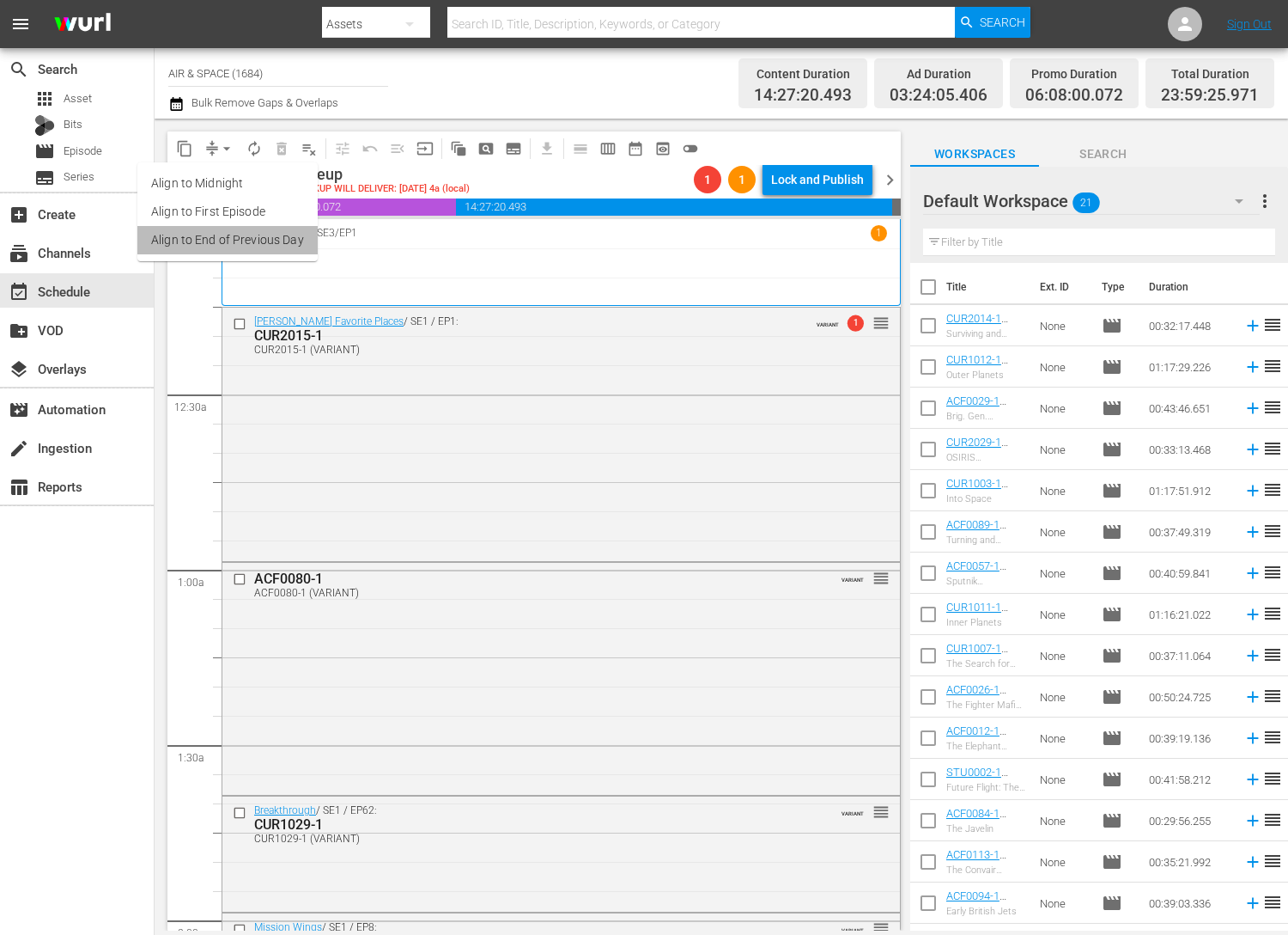
click at [246, 242] on li "Align to End of Previous Day" at bounding box center [228, 240] width 181 height 28
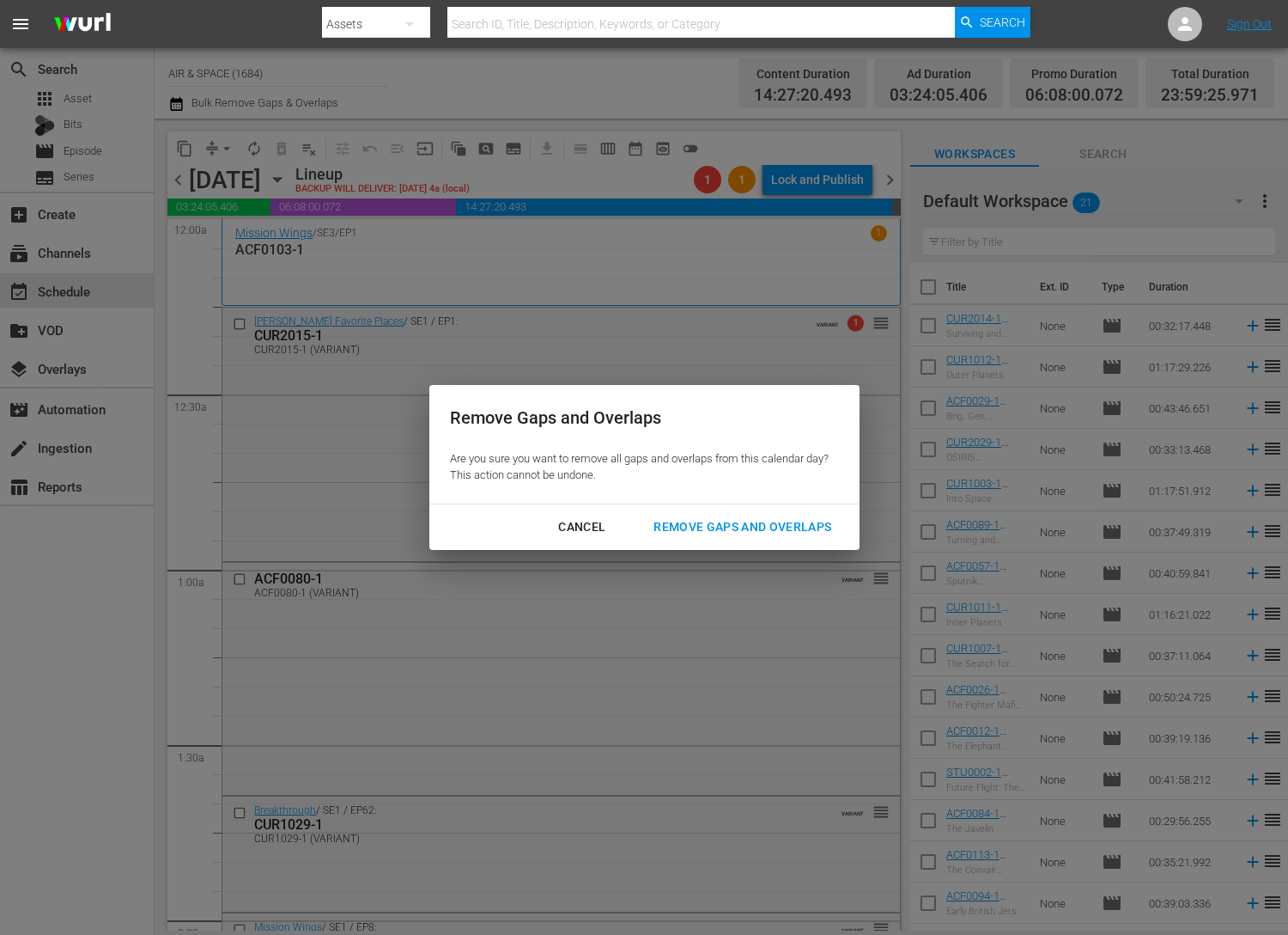
click at [739, 529] on div "Remove Gaps and Overlaps" at bounding box center [743, 527] width 206 height 22
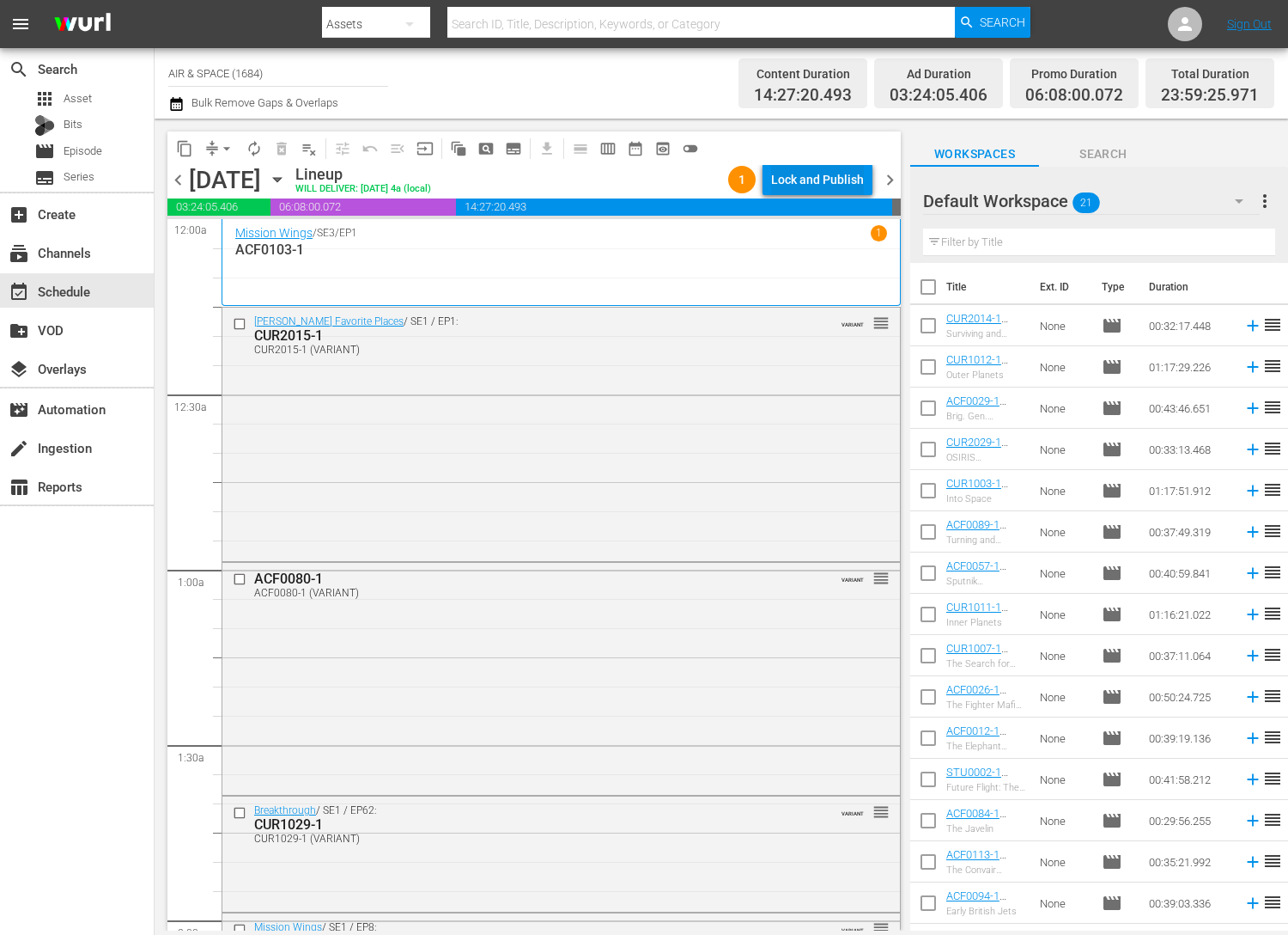
click at [812, 176] on div "Lock and Publish" at bounding box center [817, 179] width 93 height 31
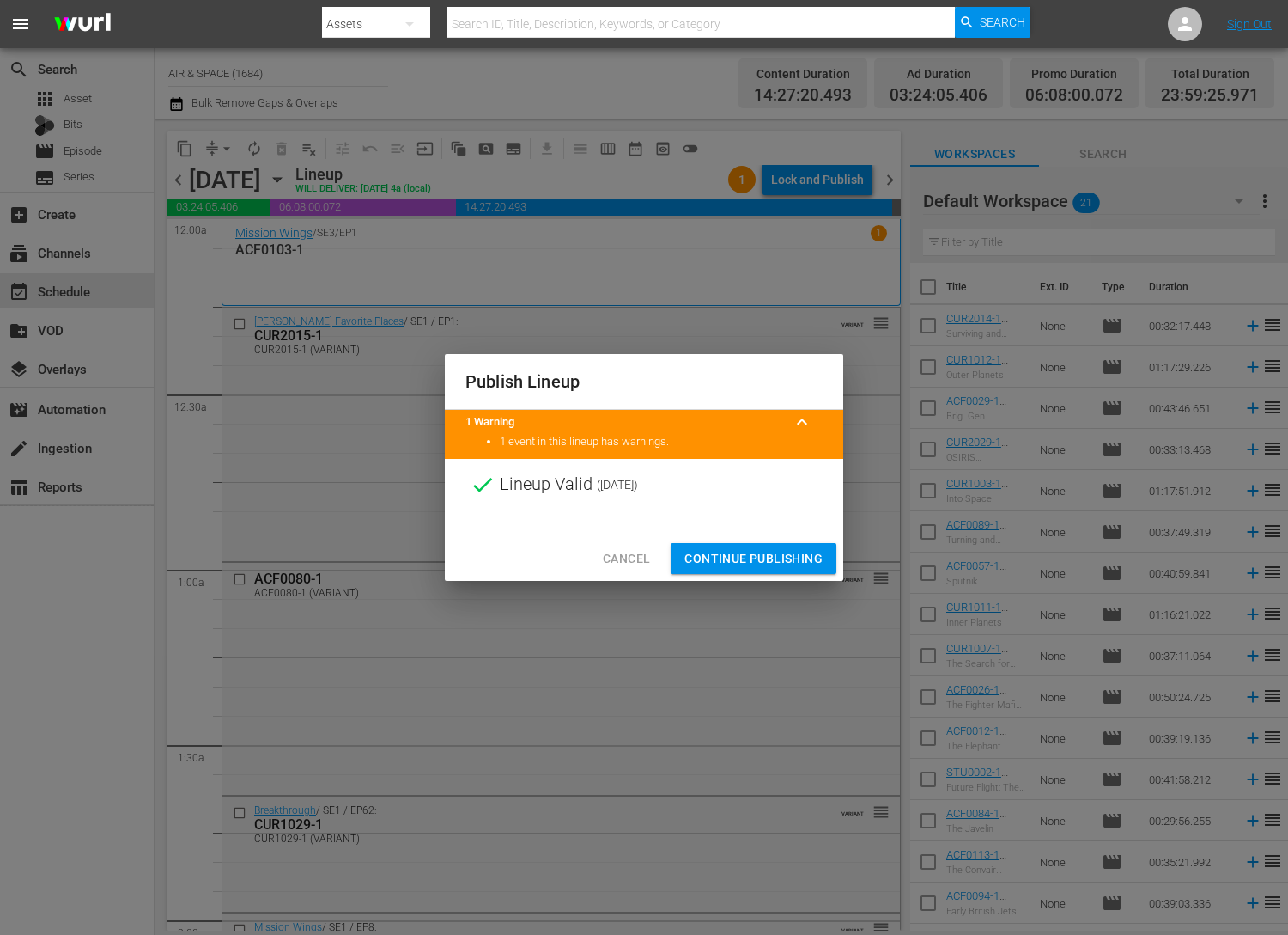
click at [769, 556] on span "Continue Publishing" at bounding box center [754, 559] width 138 height 22
